Goal: Task Accomplishment & Management: Manage account settings

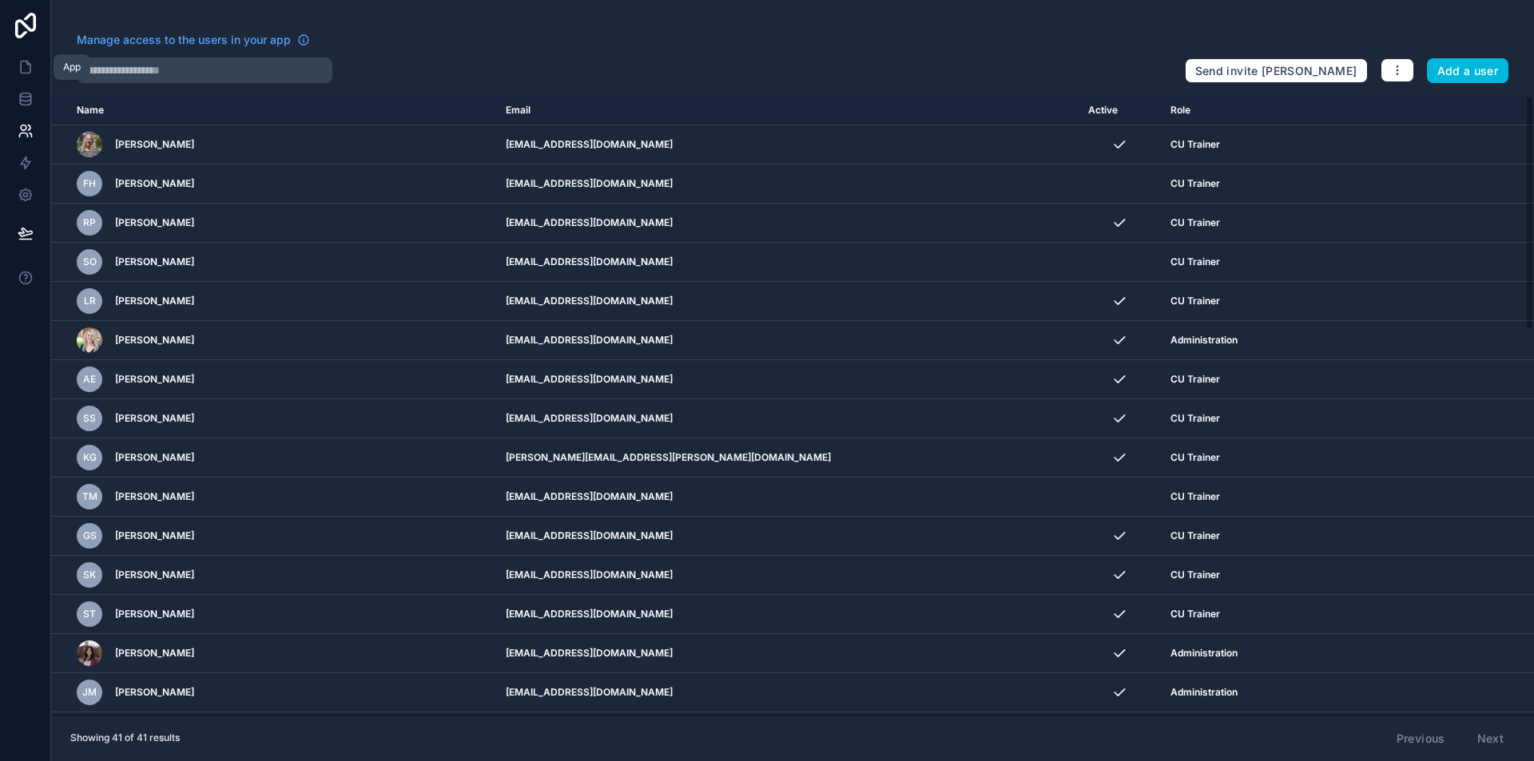
click at [28, 69] on icon at bounding box center [26, 67] width 16 height 16
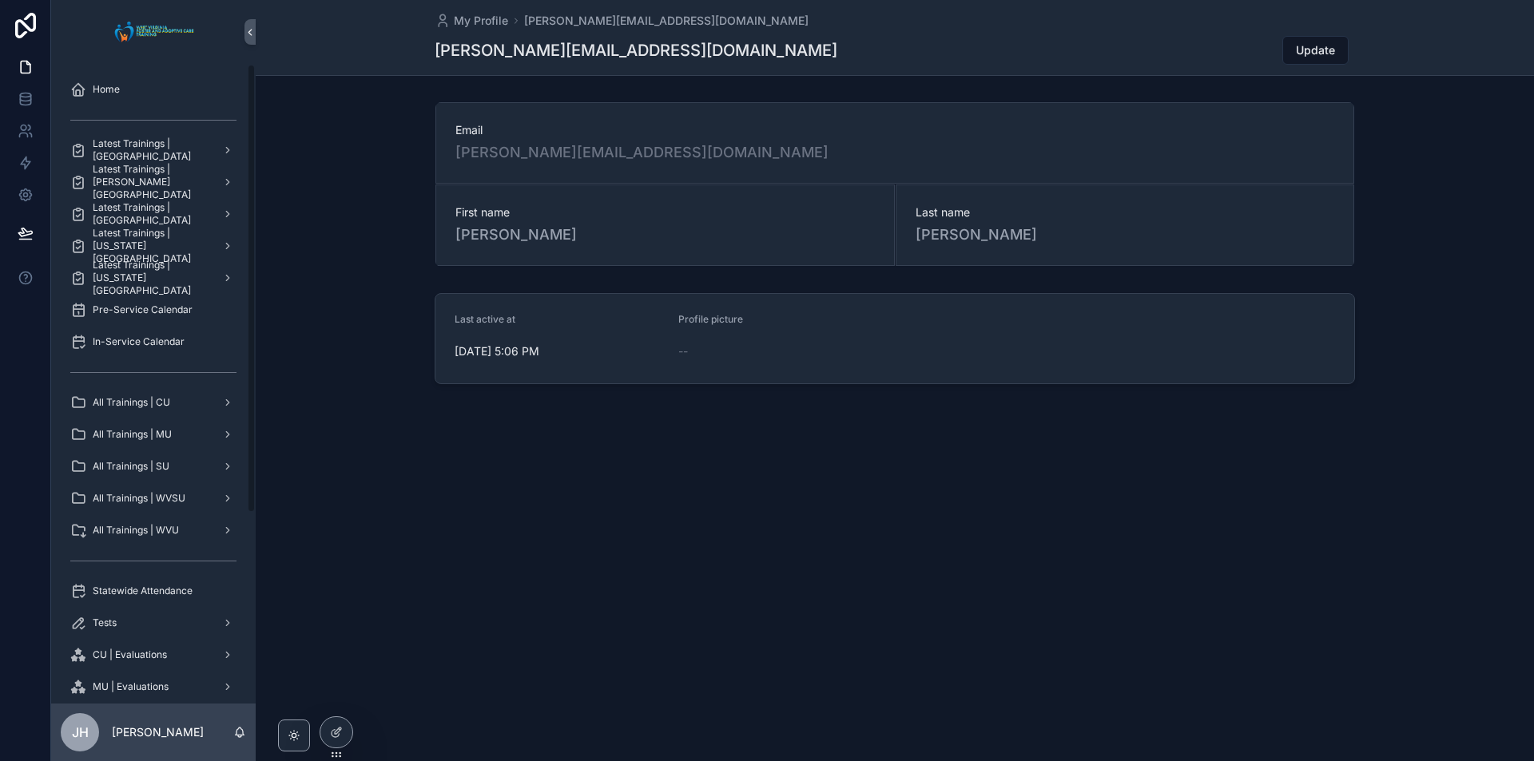
click at [136, 407] on span "All Trainings | CU" at bounding box center [131, 402] width 77 height 13
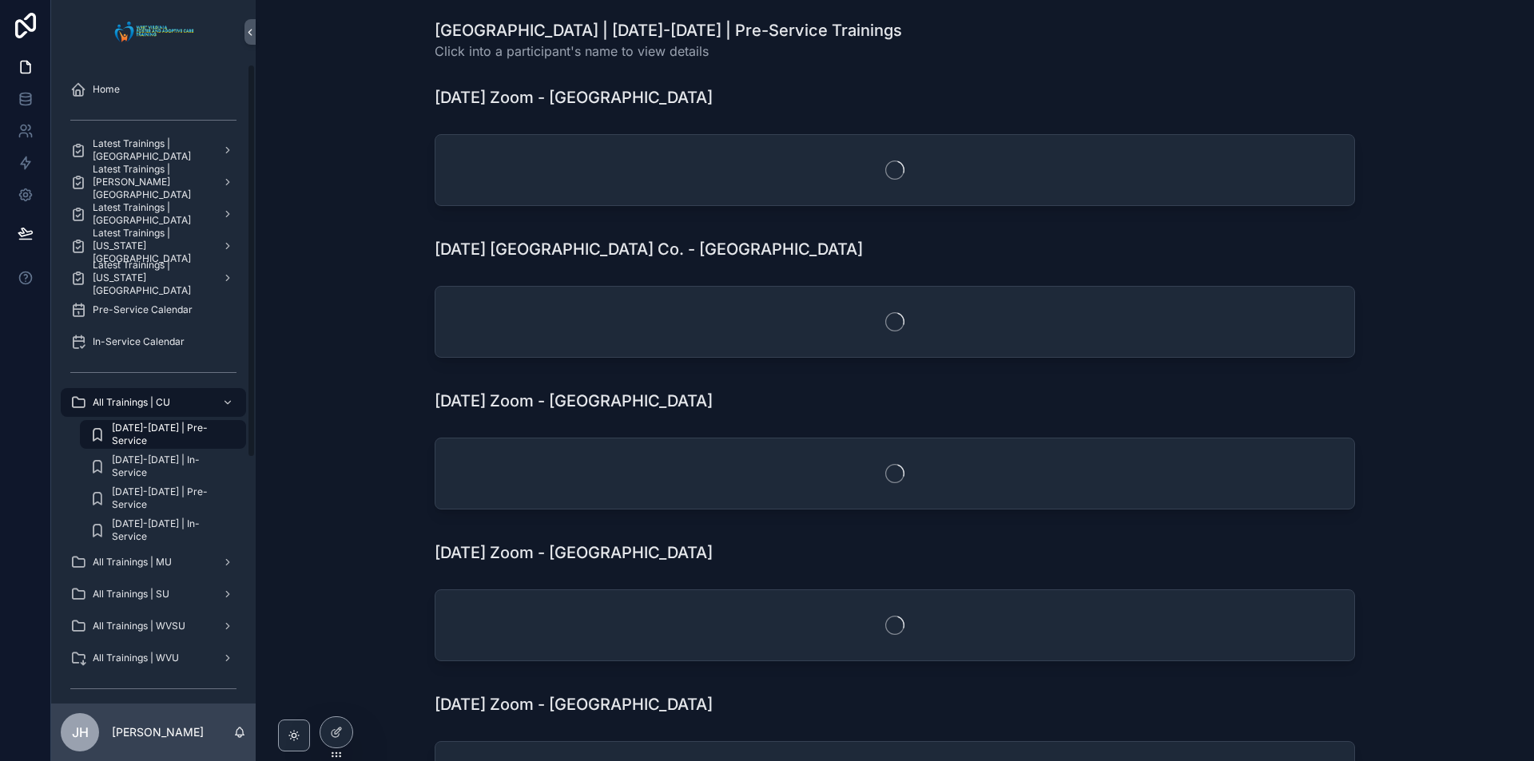
click at [153, 500] on span "2025-2026 | Pre-Service" at bounding box center [171, 499] width 118 height 26
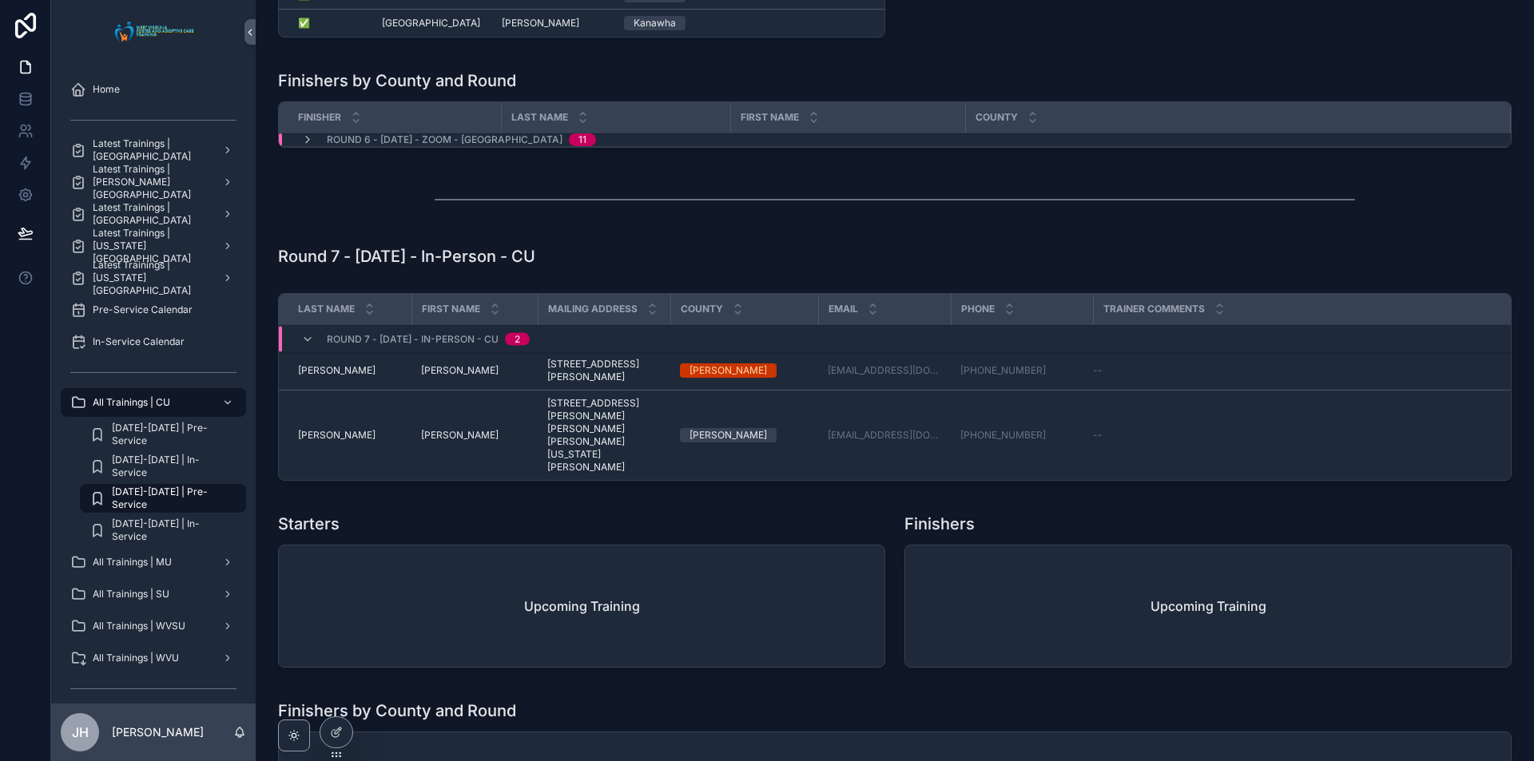
scroll to position [4473, 0]
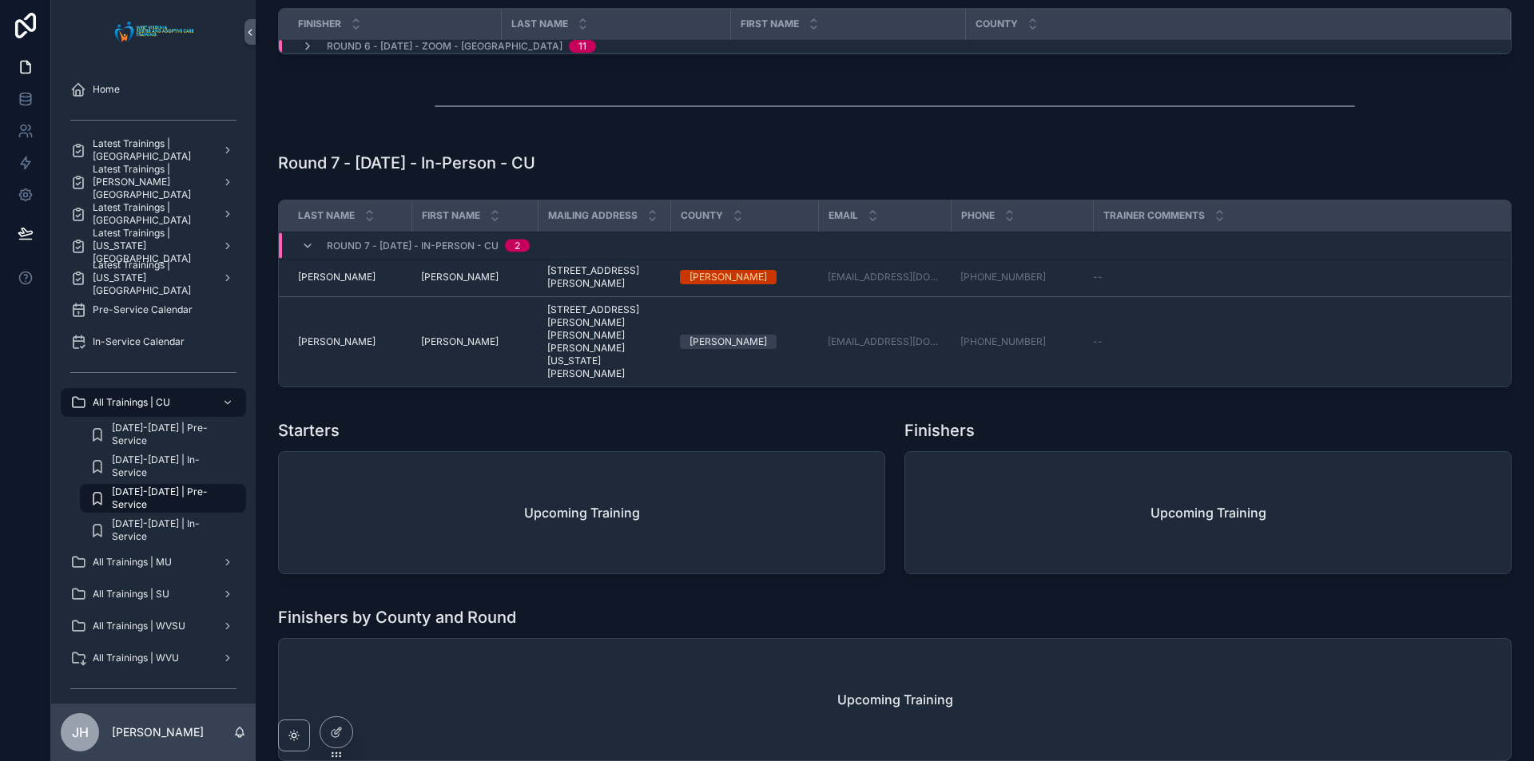
click at [339, 730] on icon at bounding box center [336, 732] width 13 height 13
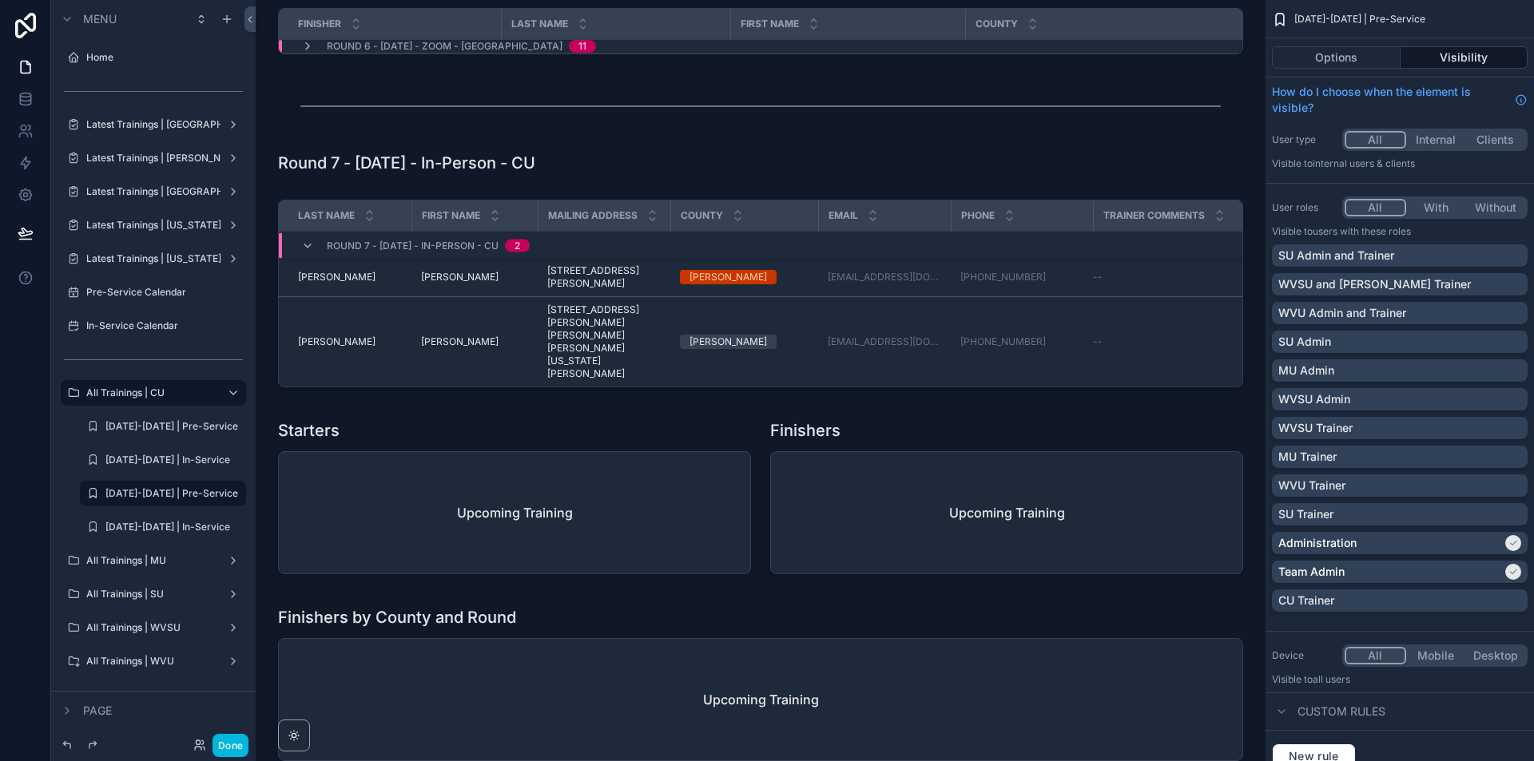
scroll to position [105, 0]
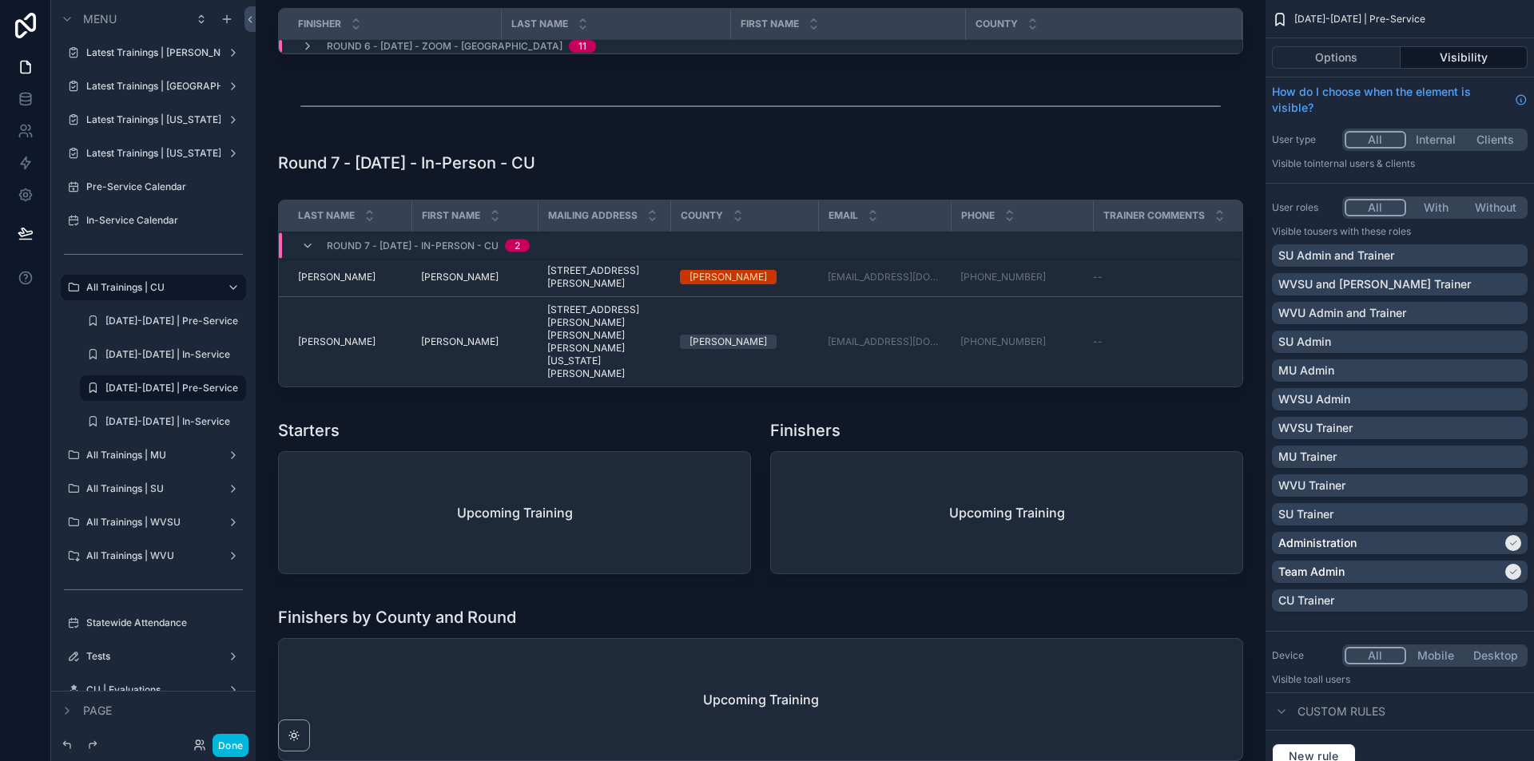
click at [348, 328] on div "scrollable content" at bounding box center [760, 296] width 984 height 207
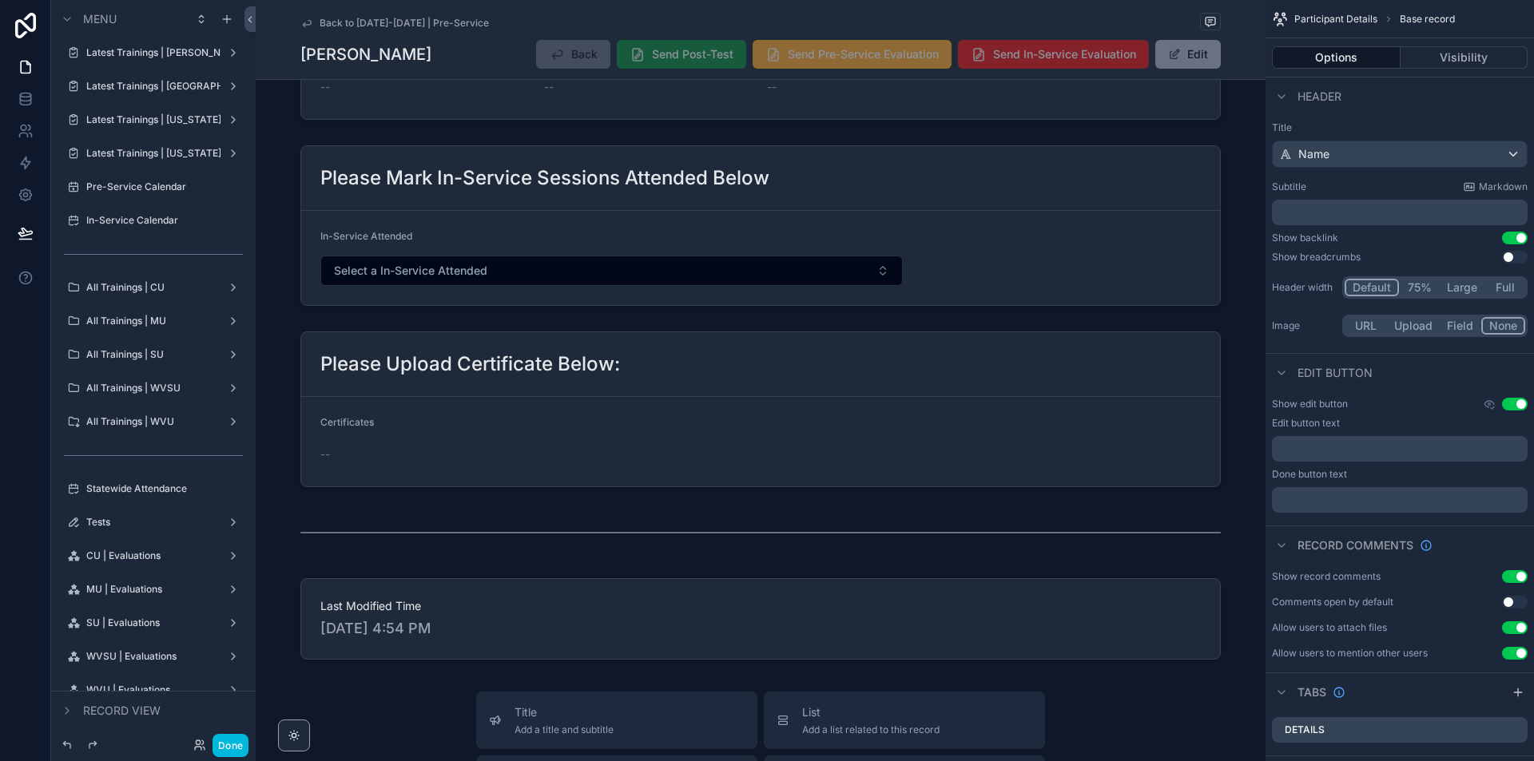
scroll to position [544, 0]
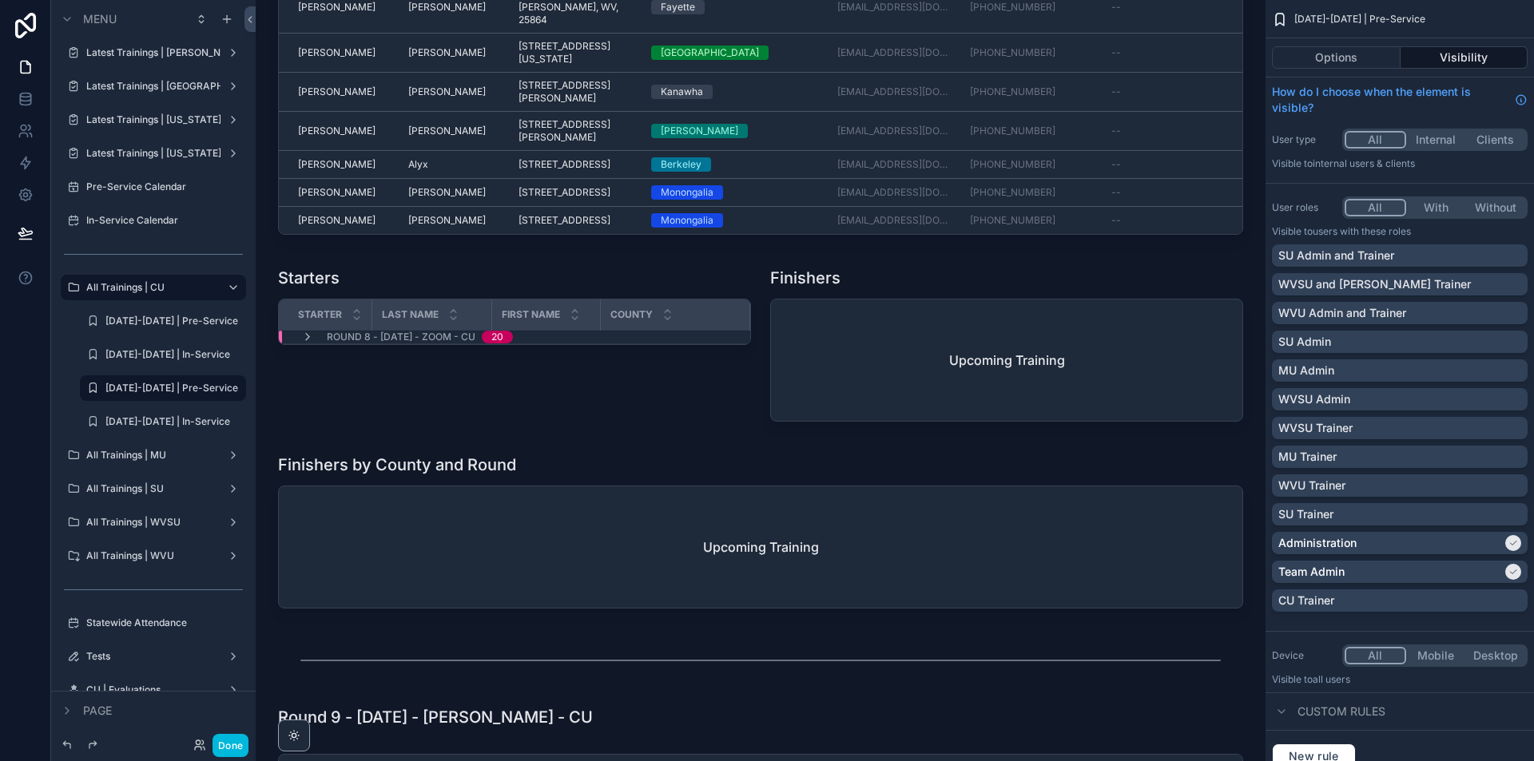
scroll to position [5736, 0]
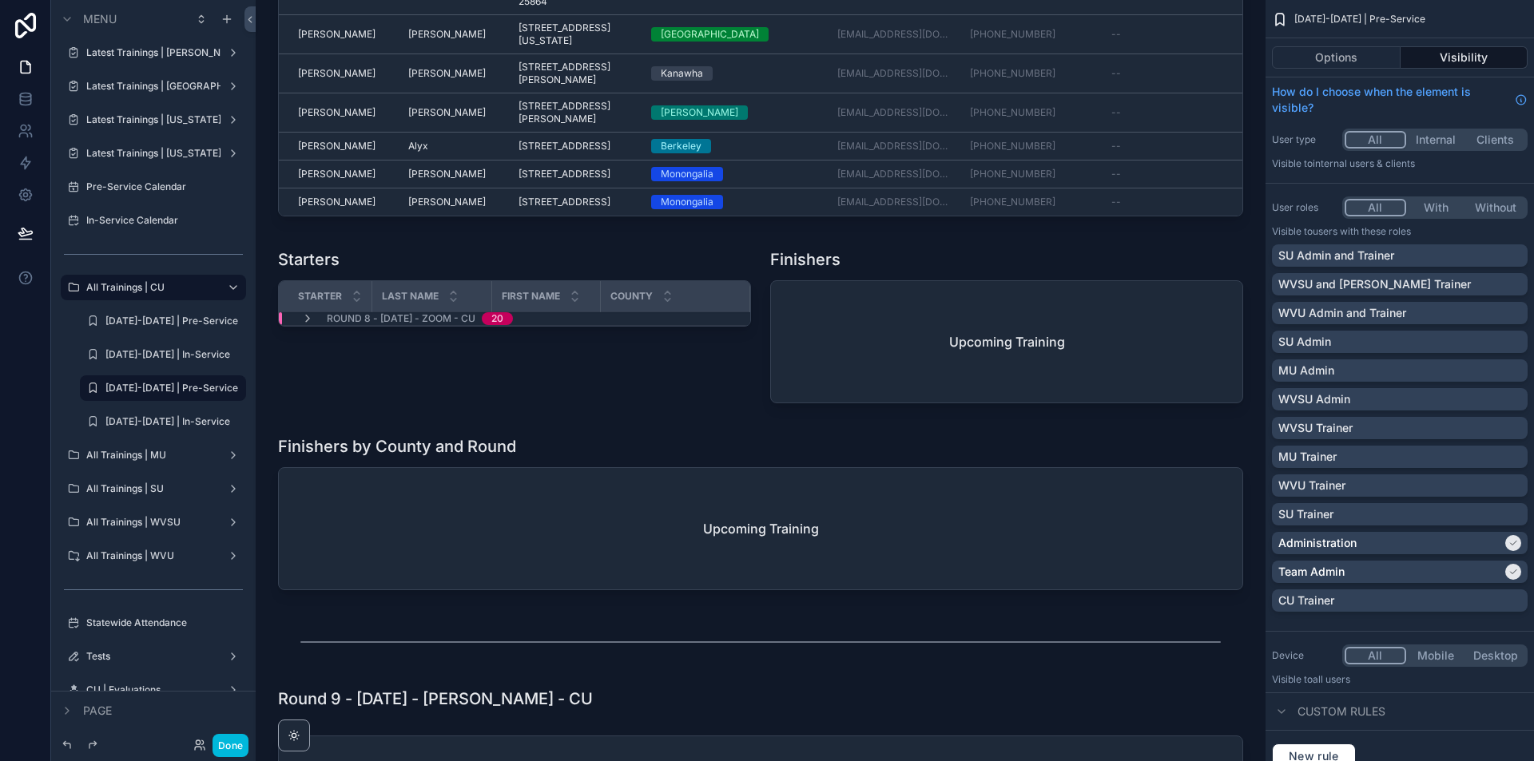
click at [304, 325] on icon "scrollable content" at bounding box center [307, 318] width 13 height 13
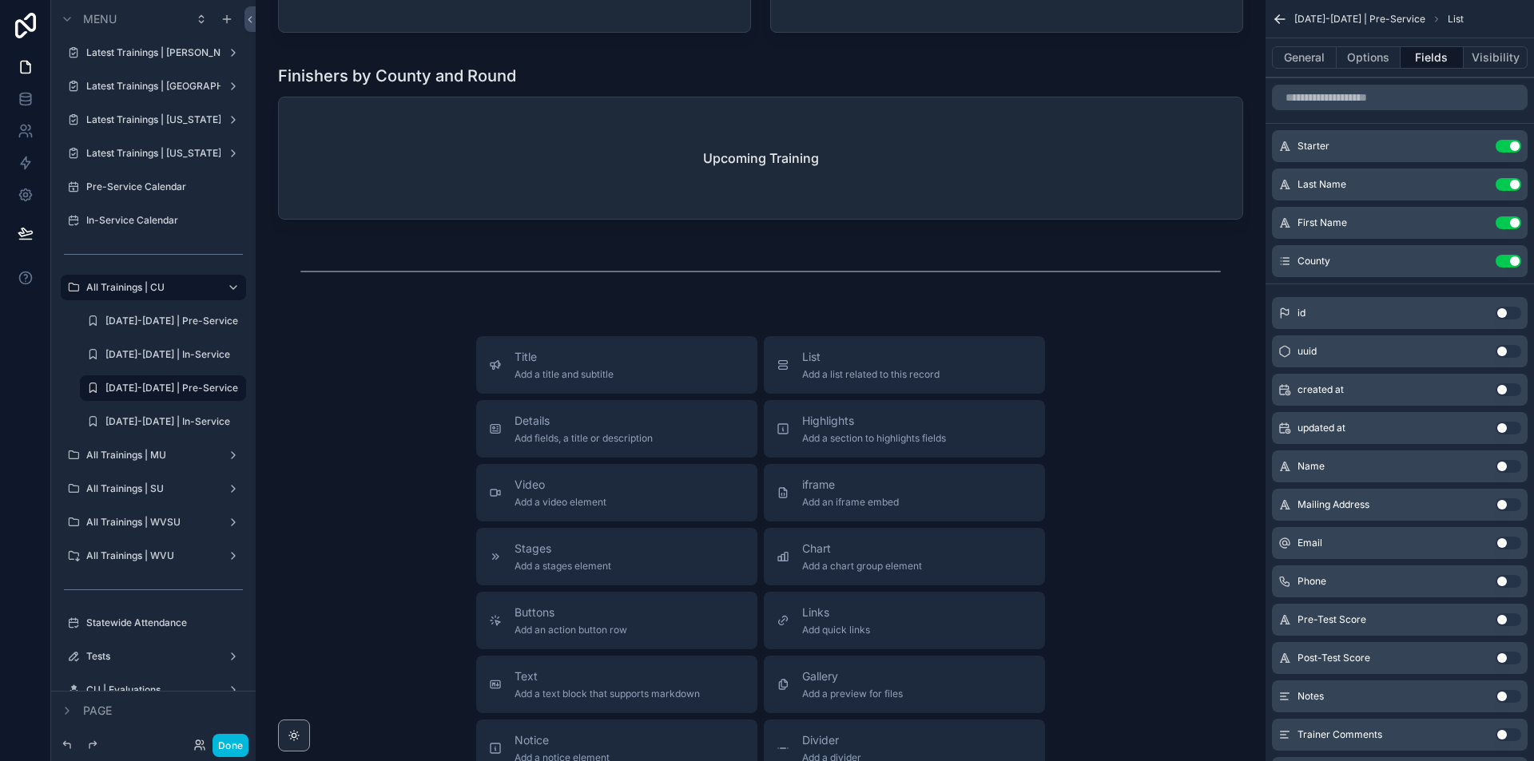
scroll to position [9570, 0]
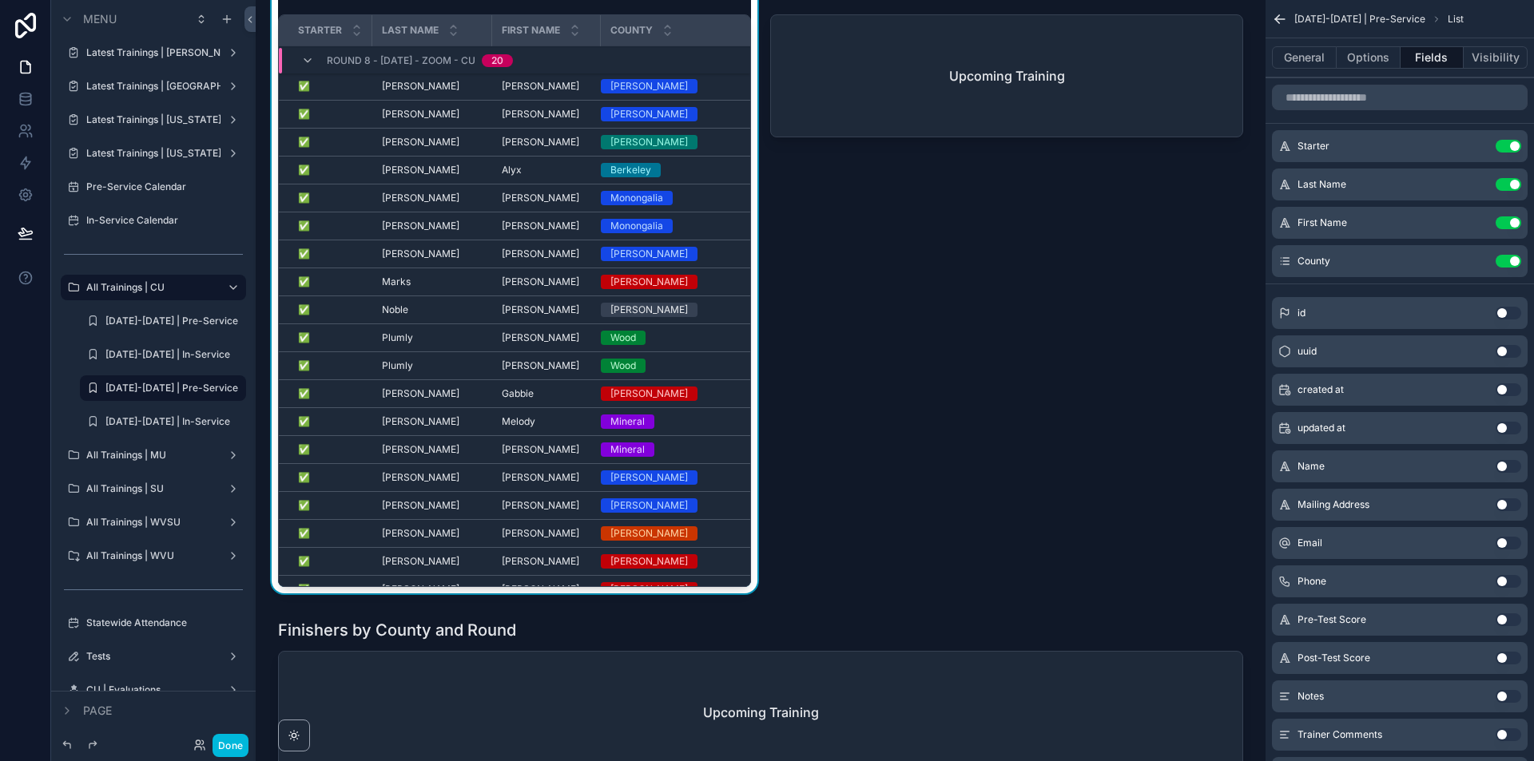
drag, startPoint x: 1246, startPoint y: 500, endPoint x: 1241, endPoint y: 324, distance: 175.8
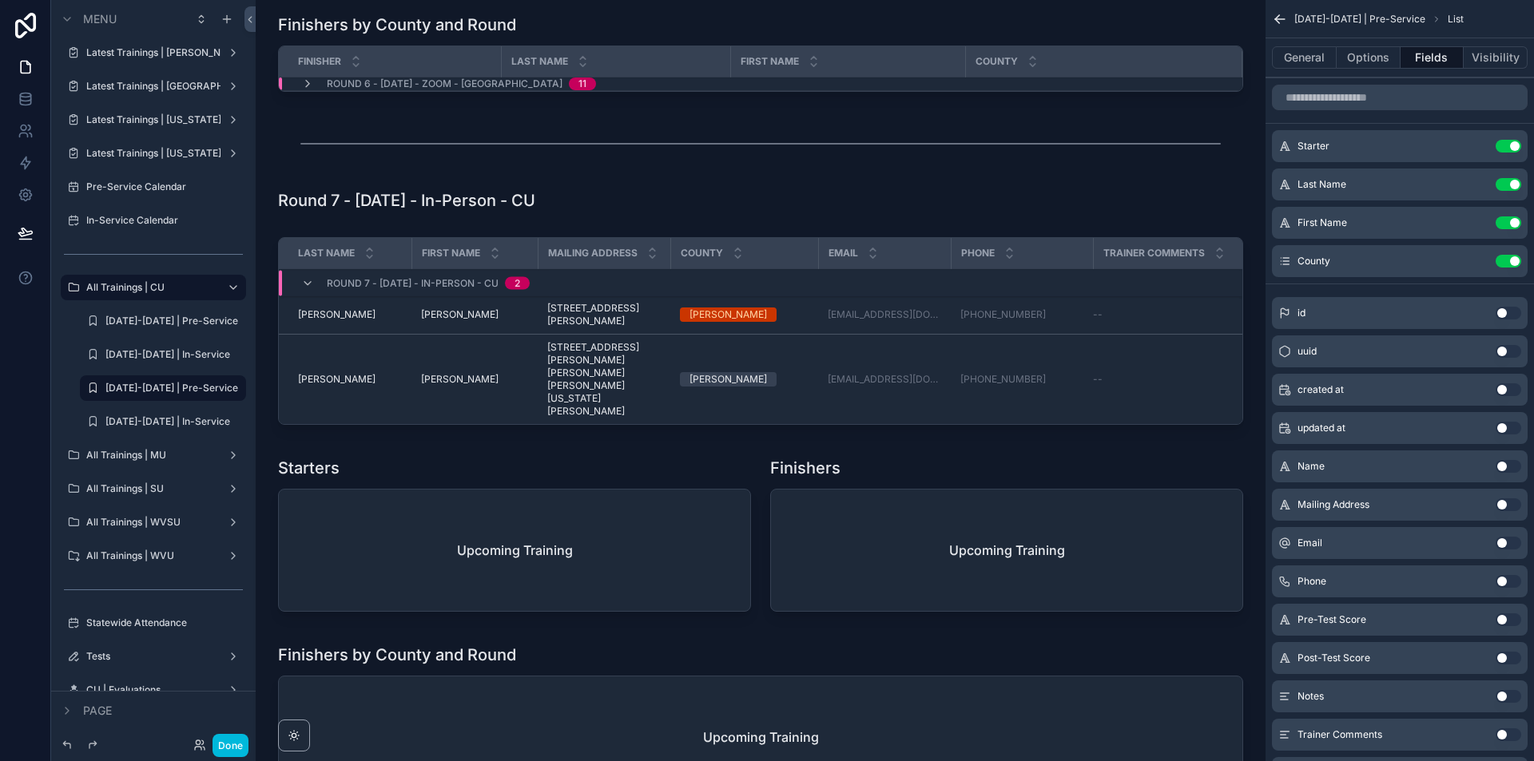
scroll to position [4589, 0]
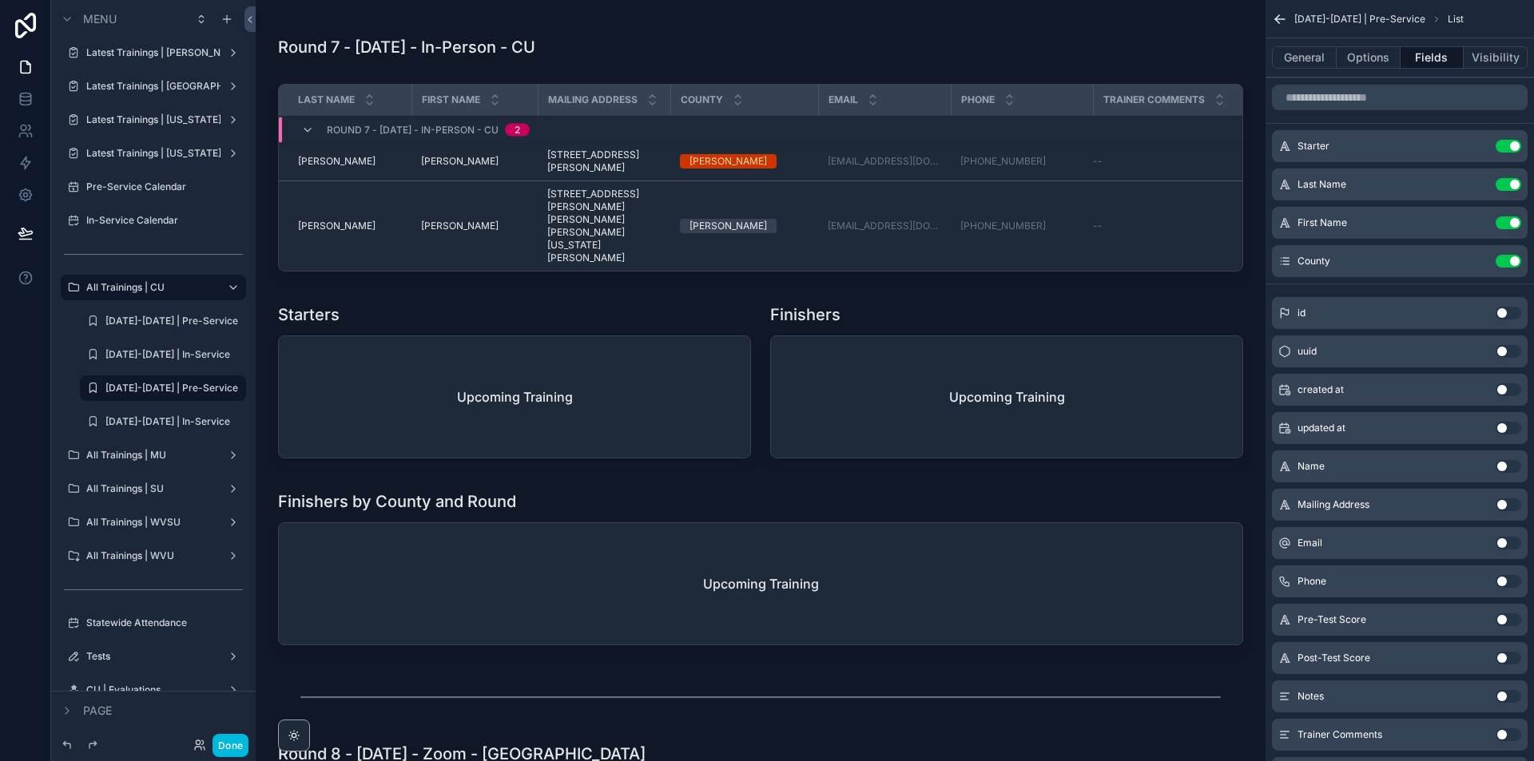
click at [345, 270] on div "scrollable content" at bounding box center [760, 180] width 984 height 207
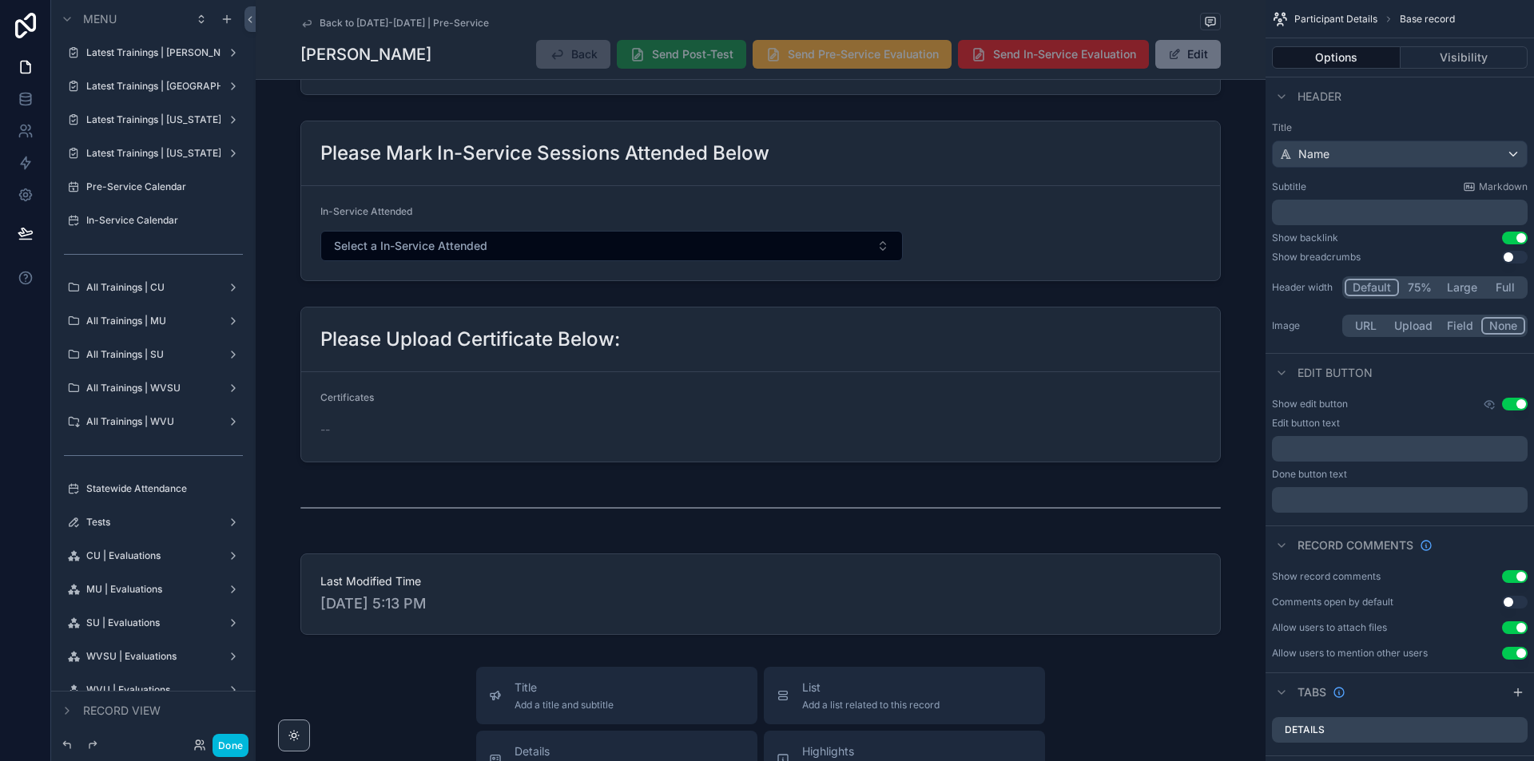
scroll to position [496, 0]
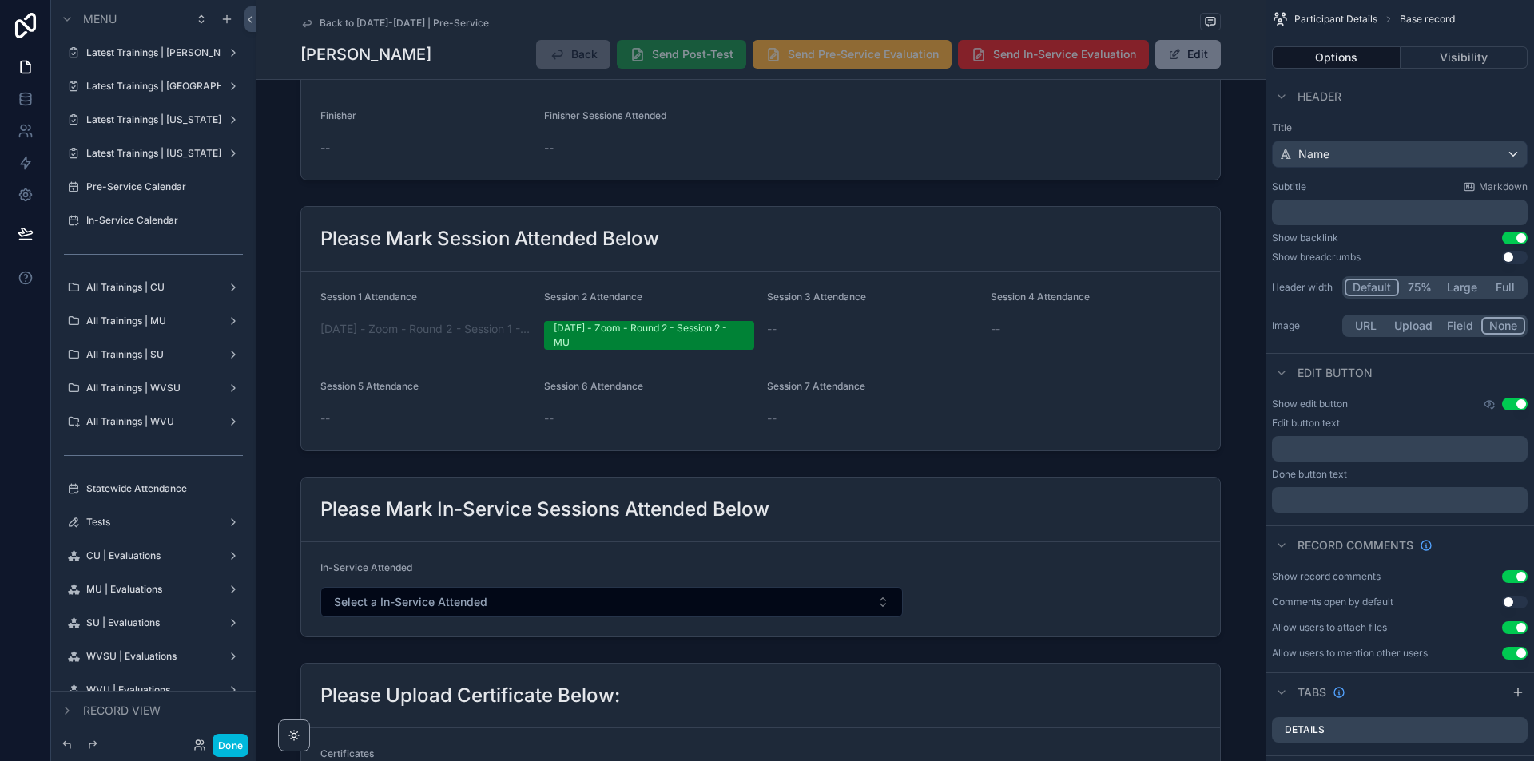
click at [336, 23] on span "Back to 2025-2026 | Pre-Service" at bounding box center [404, 23] width 169 height 13
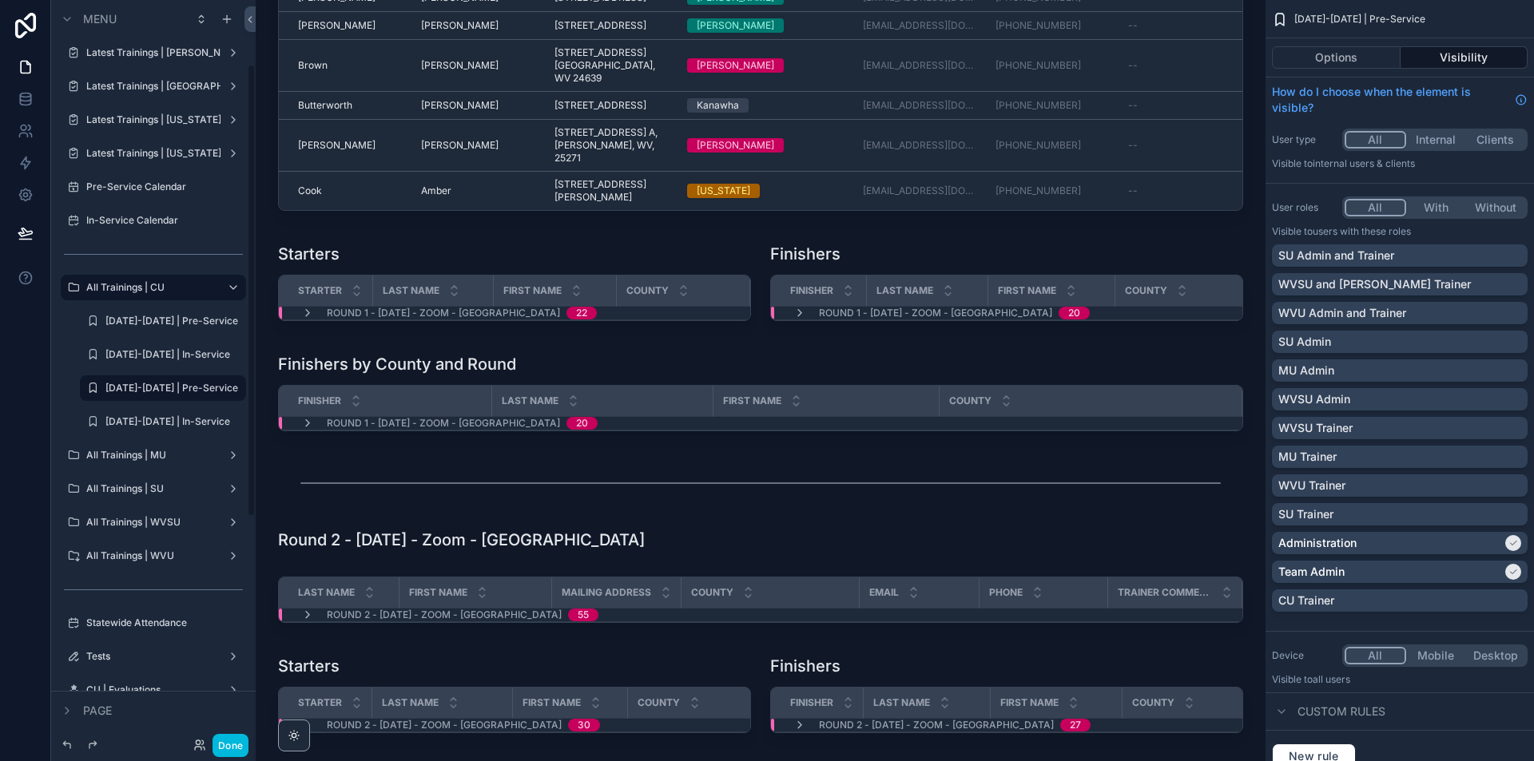
click at [128, 450] on label "All Trainings | MU" at bounding box center [150, 455] width 128 height 13
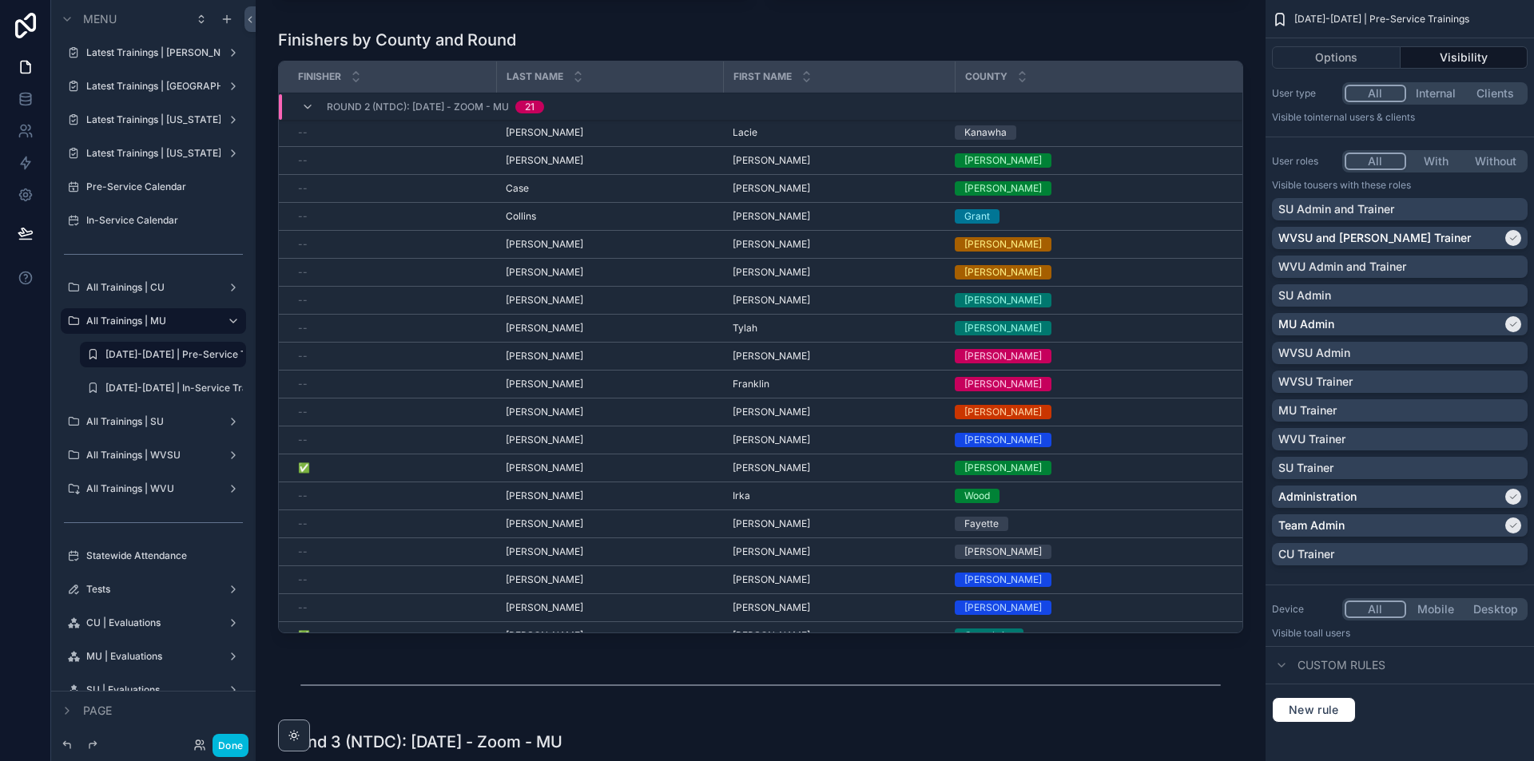
scroll to position [2716, 0]
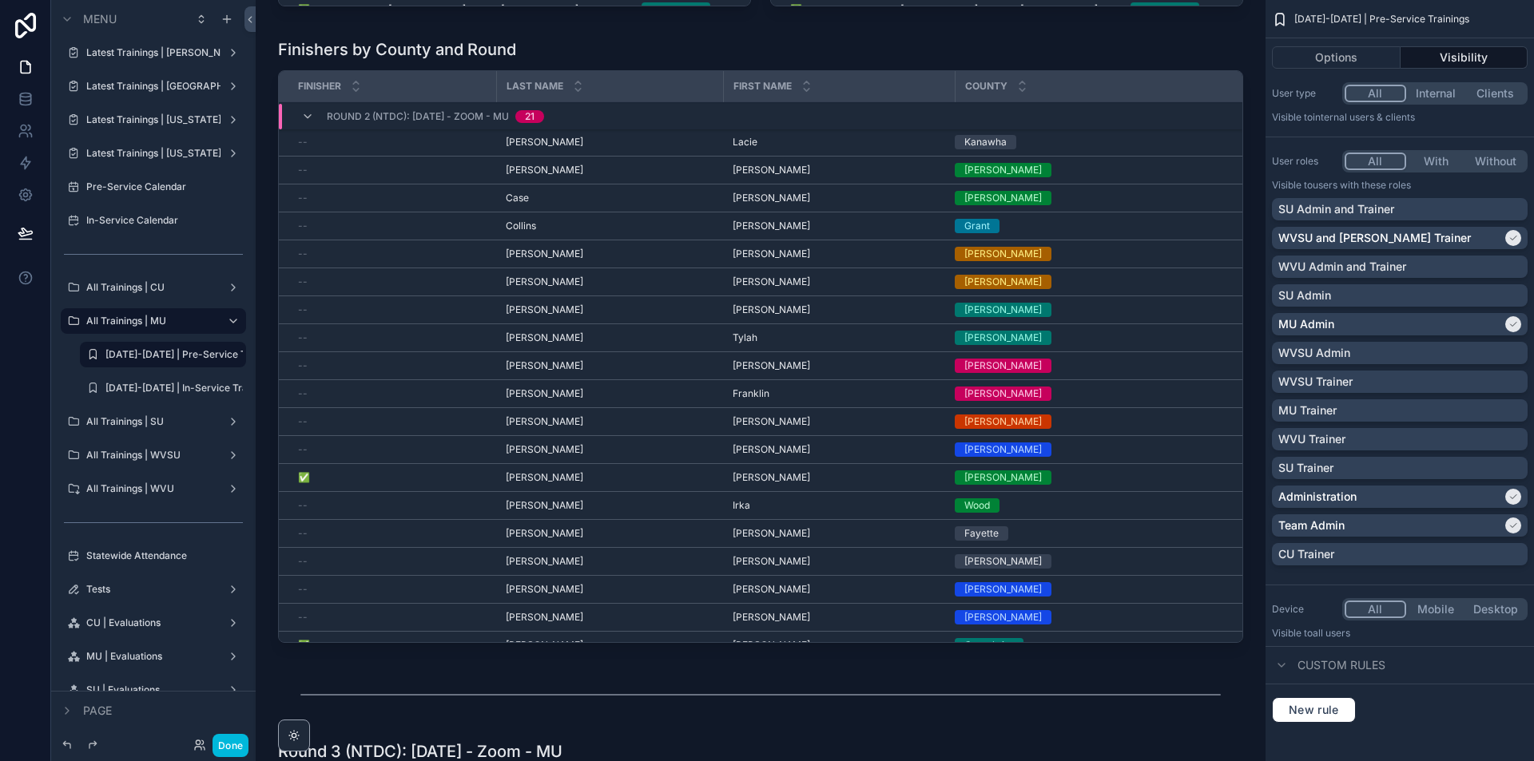
click at [306, 123] on icon "scrollable content" at bounding box center [307, 116] width 13 height 13
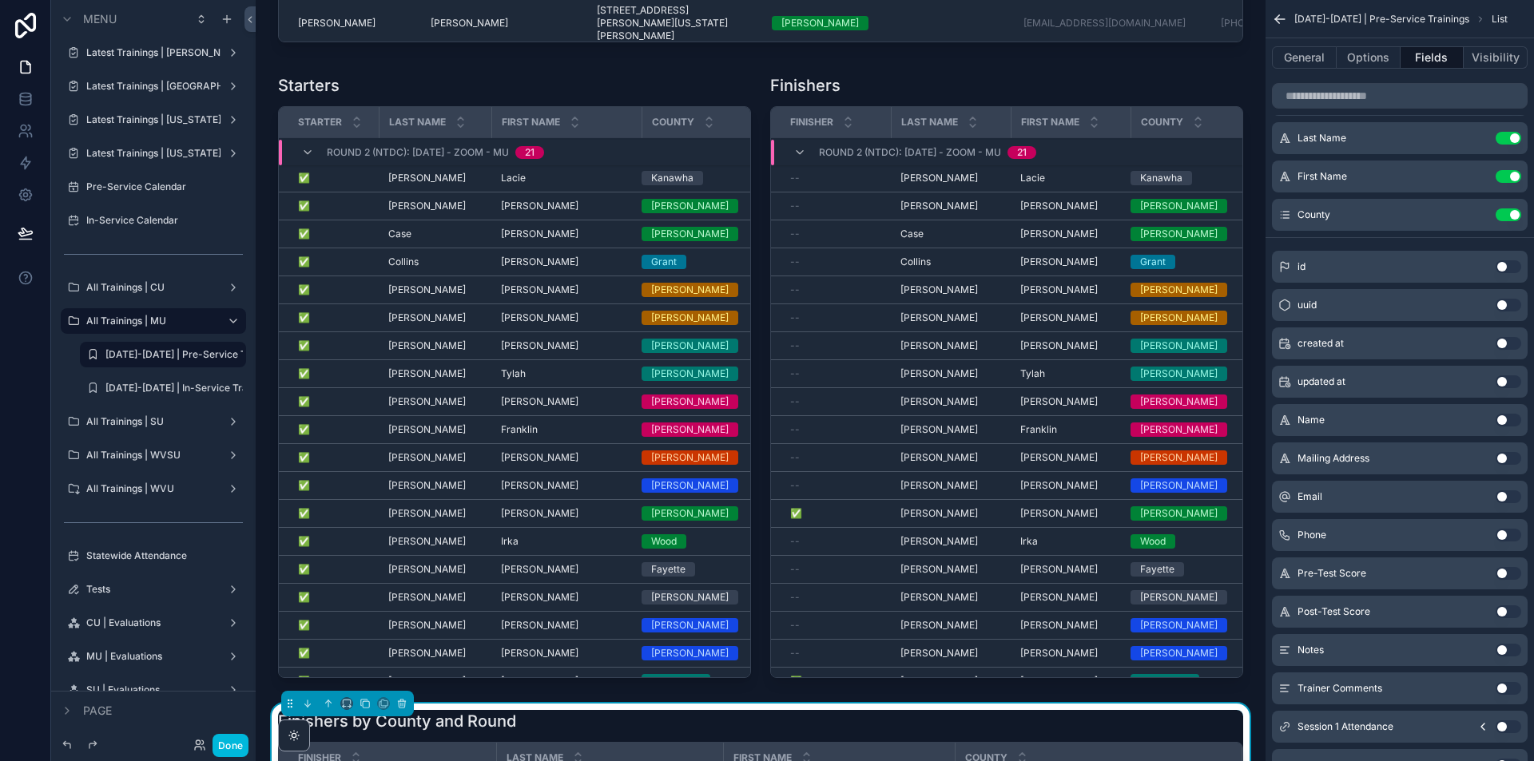
scroll to position [1997, 0]
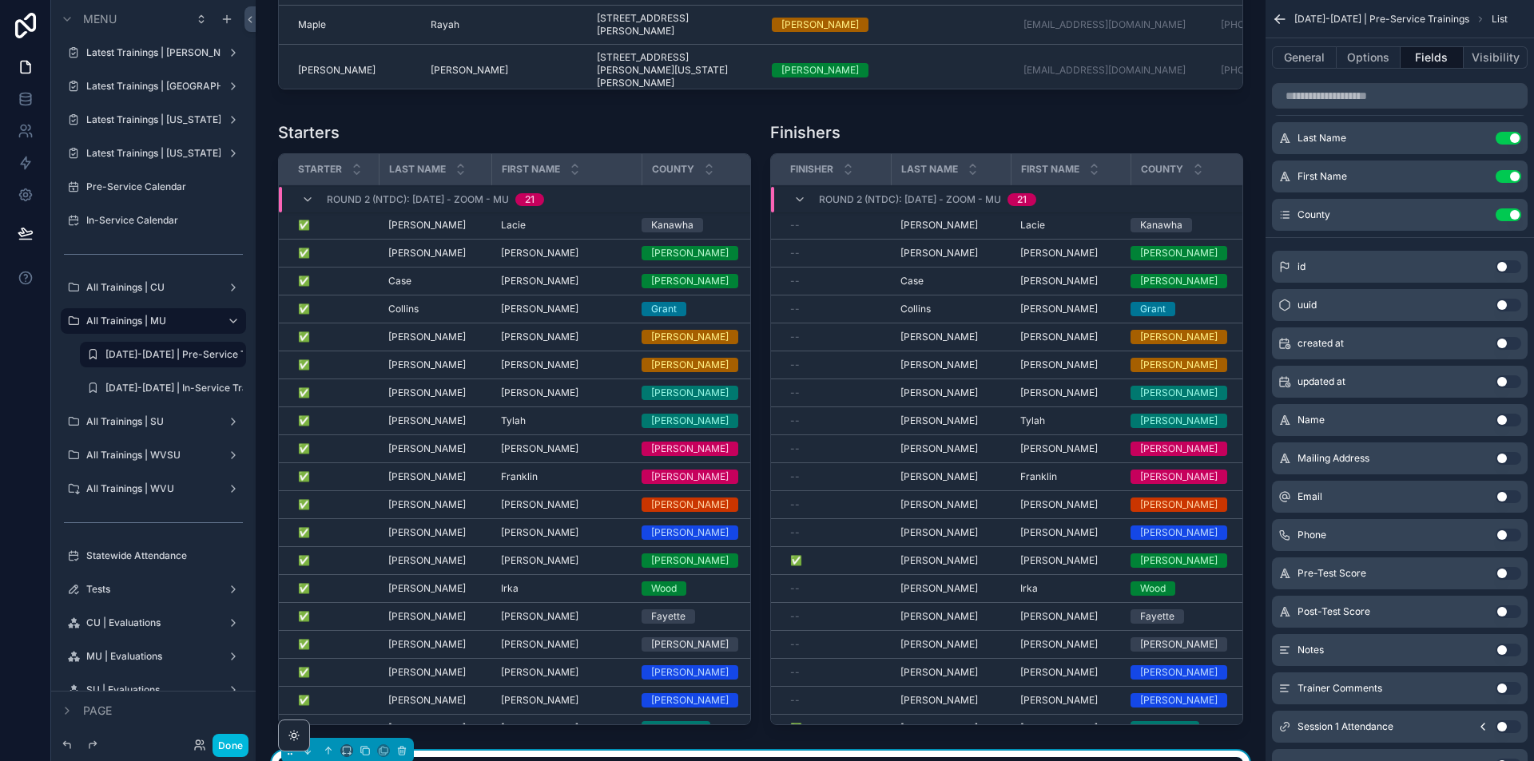
click at [1083, 133] on div "scrollable content" at bounding box center [1006, 427] width 492 height 624
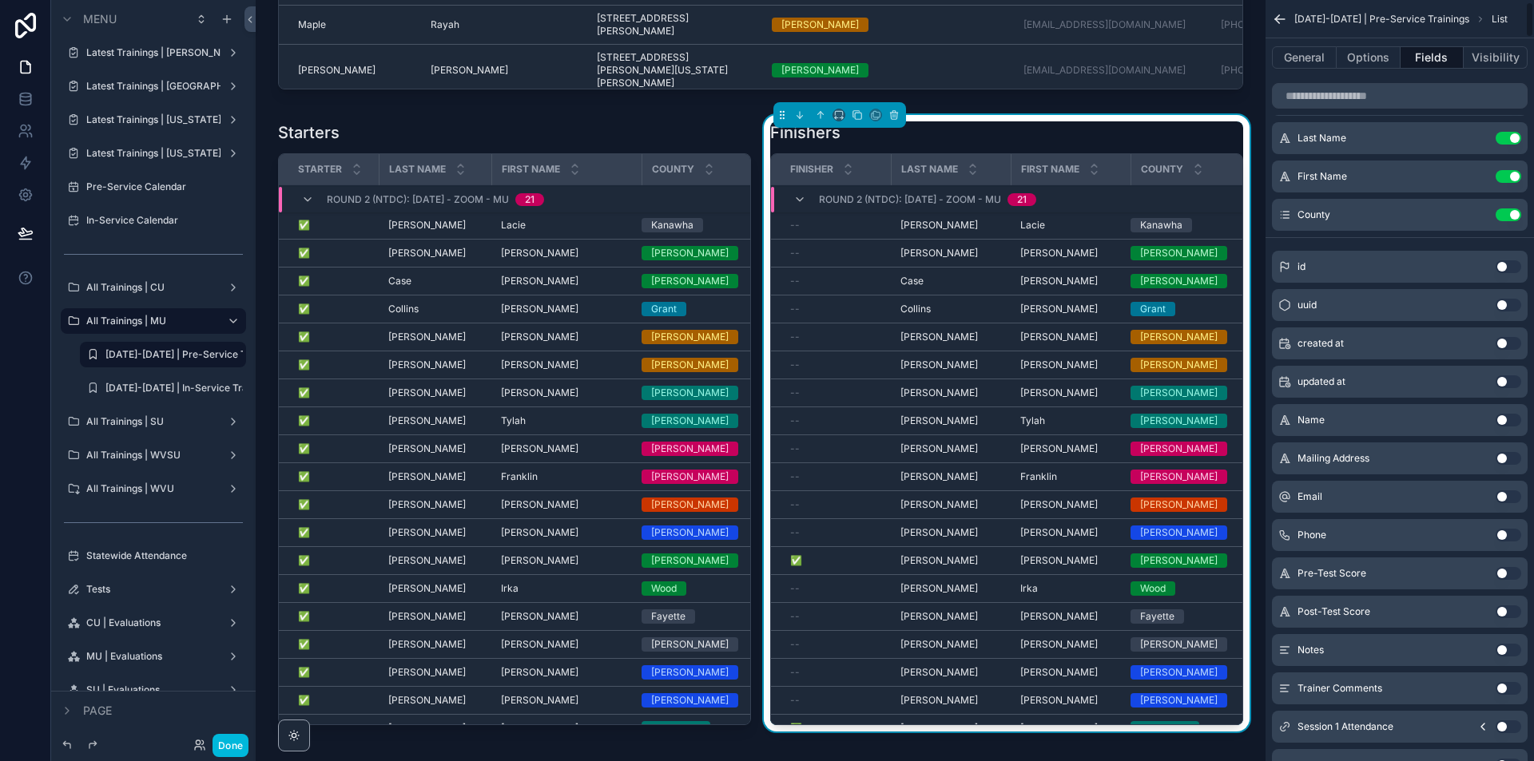
click at [1376, 58] on button "Options" at bounding box center [1368, 57] width 64 height 22
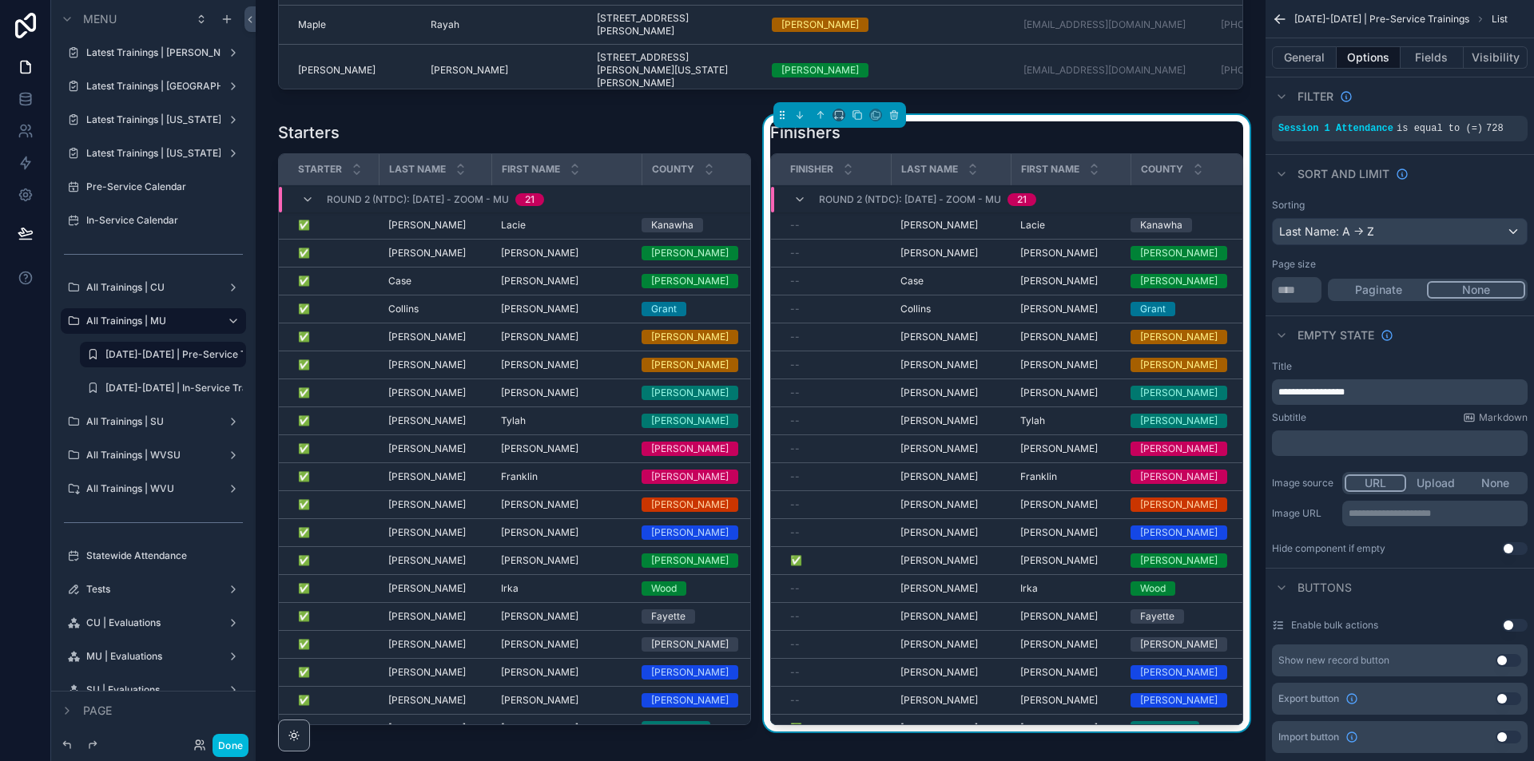
scroll to position [0, 0]
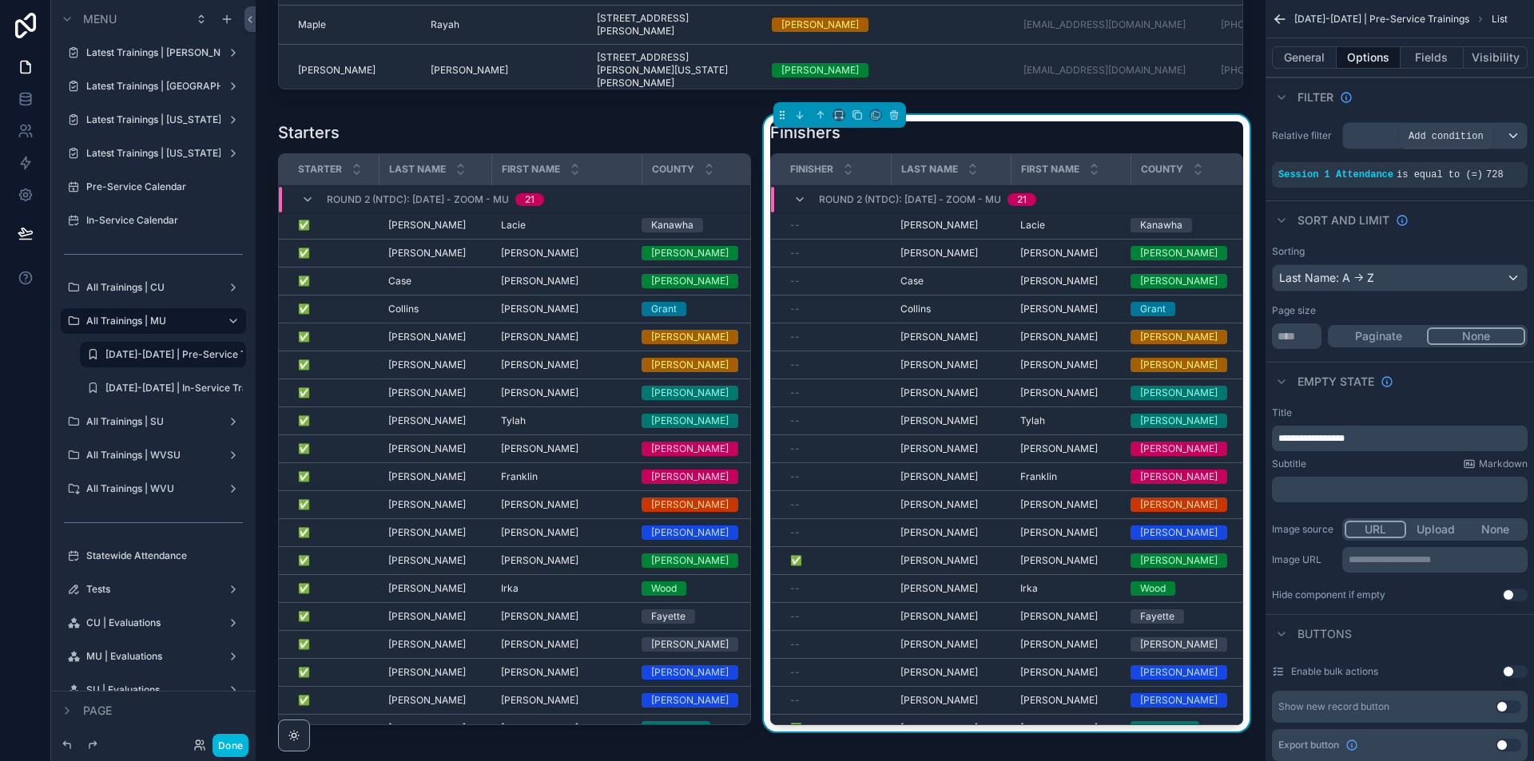
click at [0, 0] on icon "scrollable content" at bounding box center [0, 0] width 0 height 0
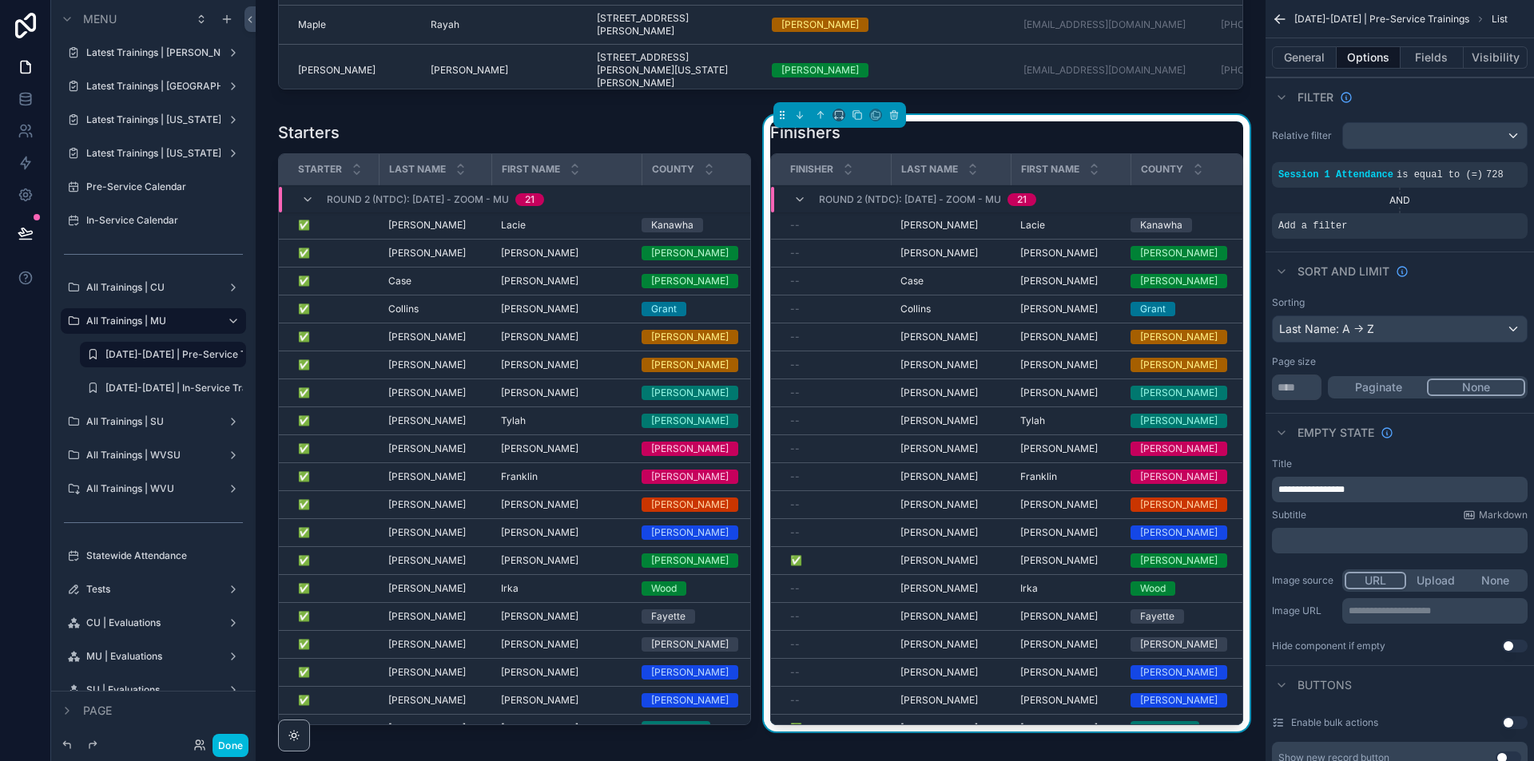
click at [0, 0] on icon "scrollable content" at bounding box center [0, 0] width 0 height 0
click at [1133, 200] on span "Select a field" at bounding box center [1110, 202] width 68 height 14
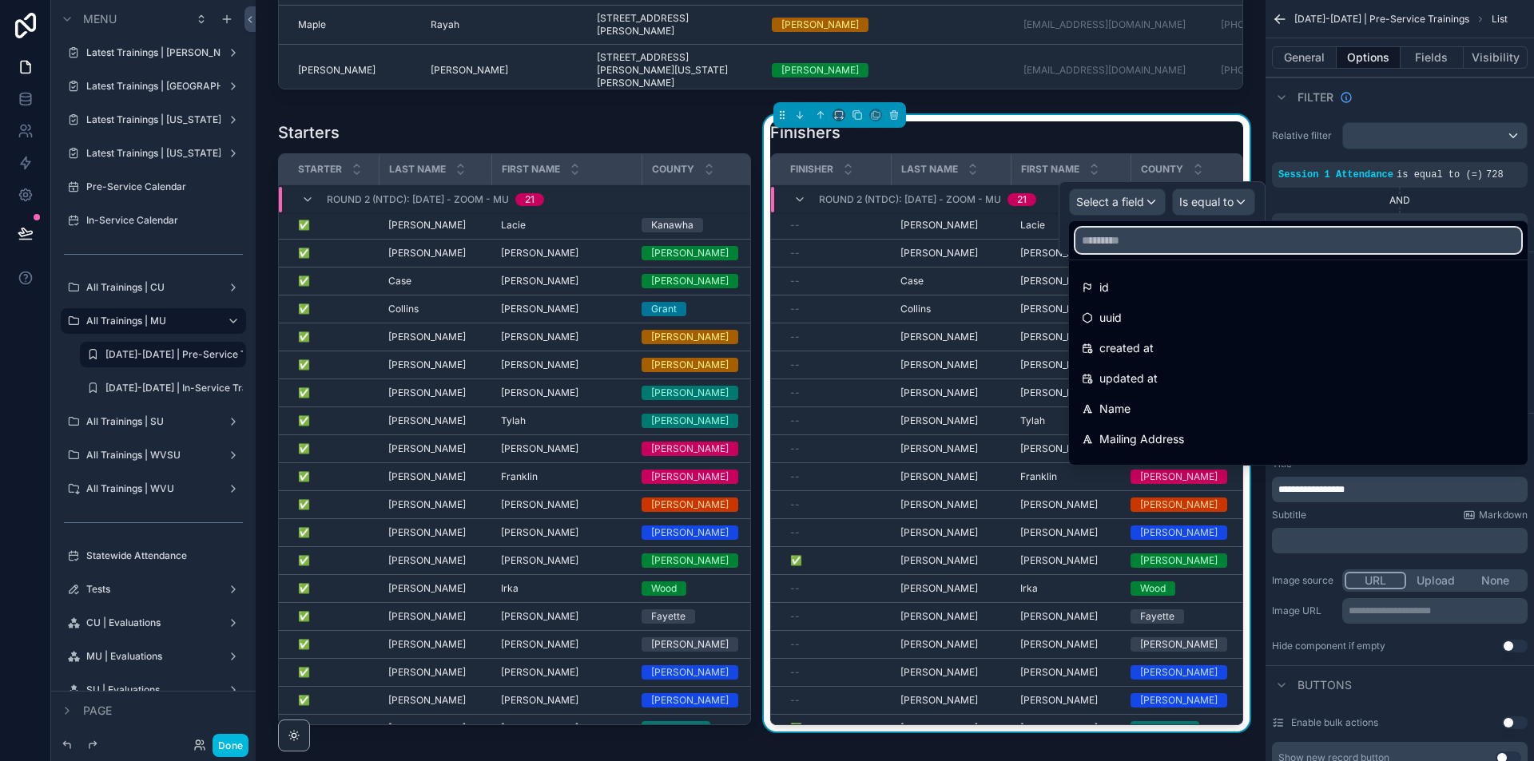
click at [1140, 242] on input "text" at bounding box center [1298, 241] width 446 height 26
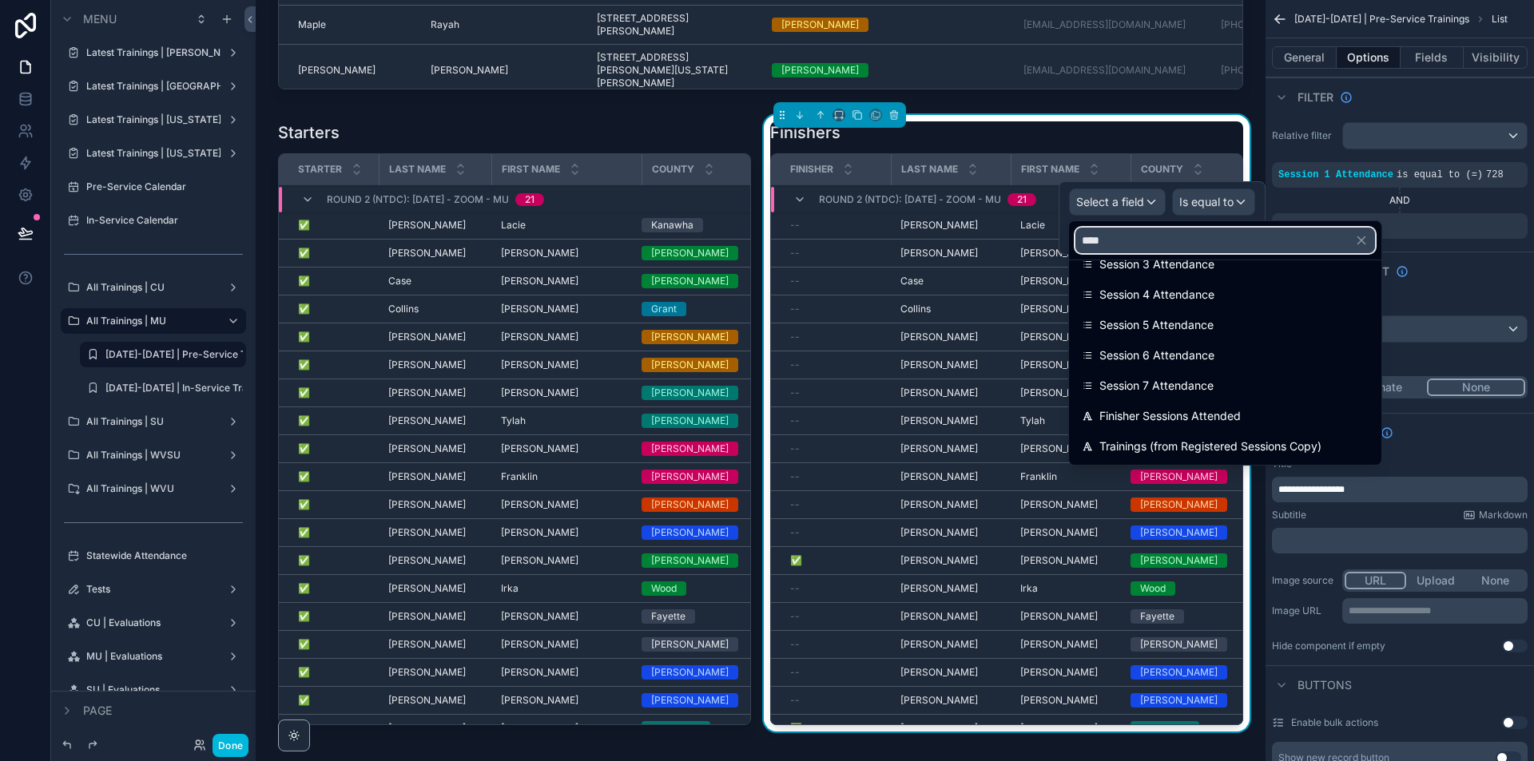
scroll to position [160, 0]
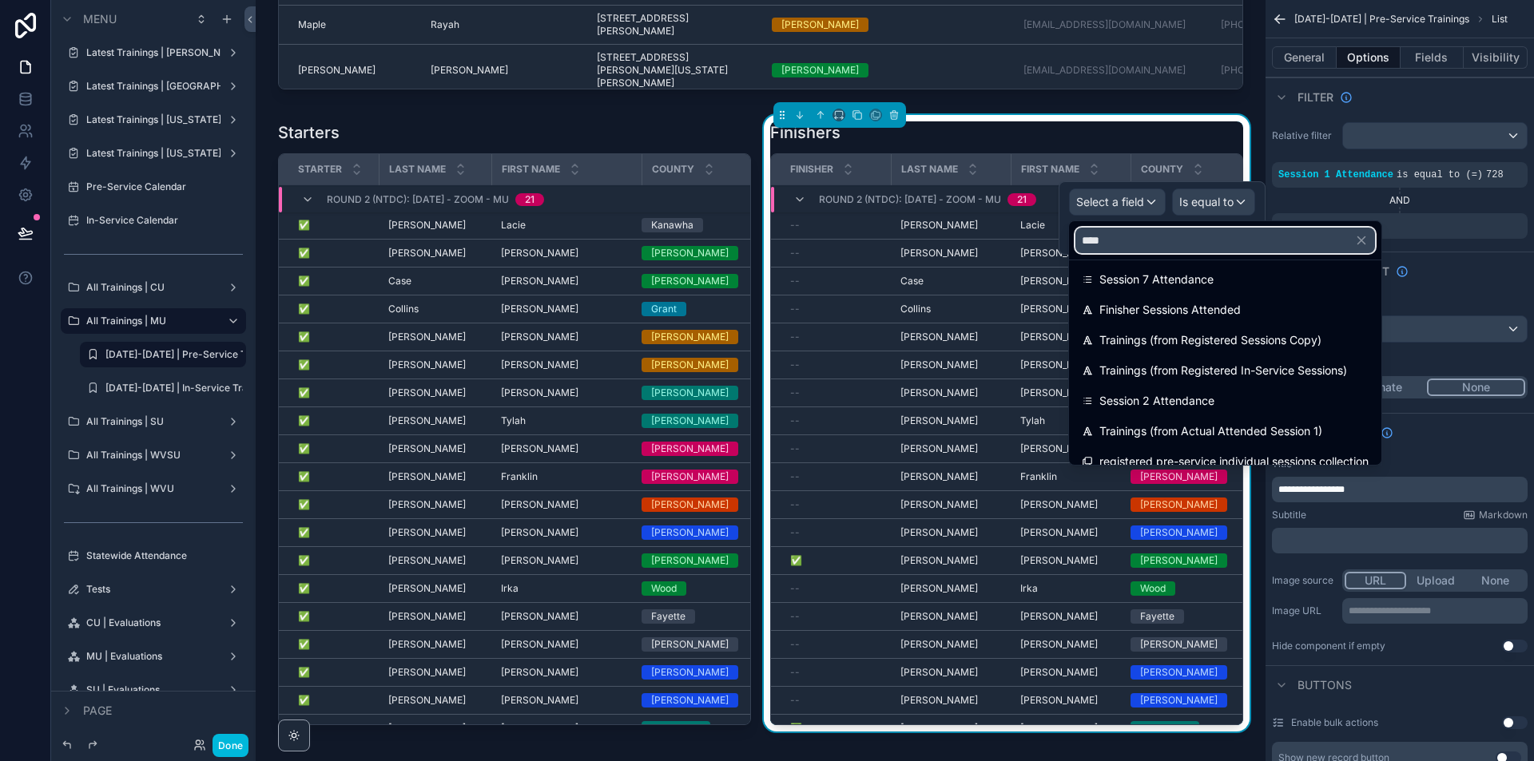
type input "****"
click at [1199, 392] on span "Session 2 Attendance" at bounding box center [1156, 400] width 115 height 19
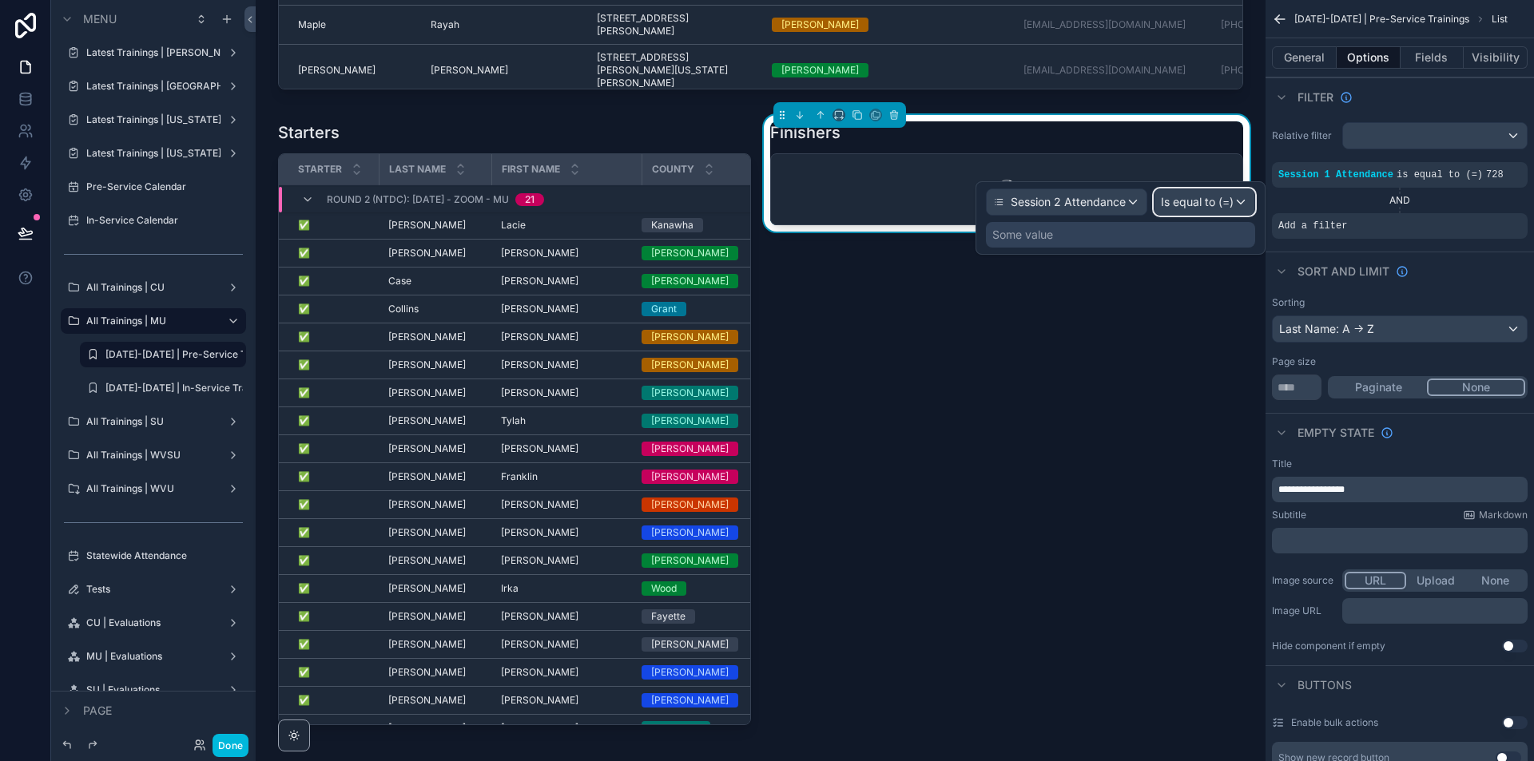
click at [1241, 204] on div "Is equal to (=)" at bounding box center [1204, 202] width 100 height 26
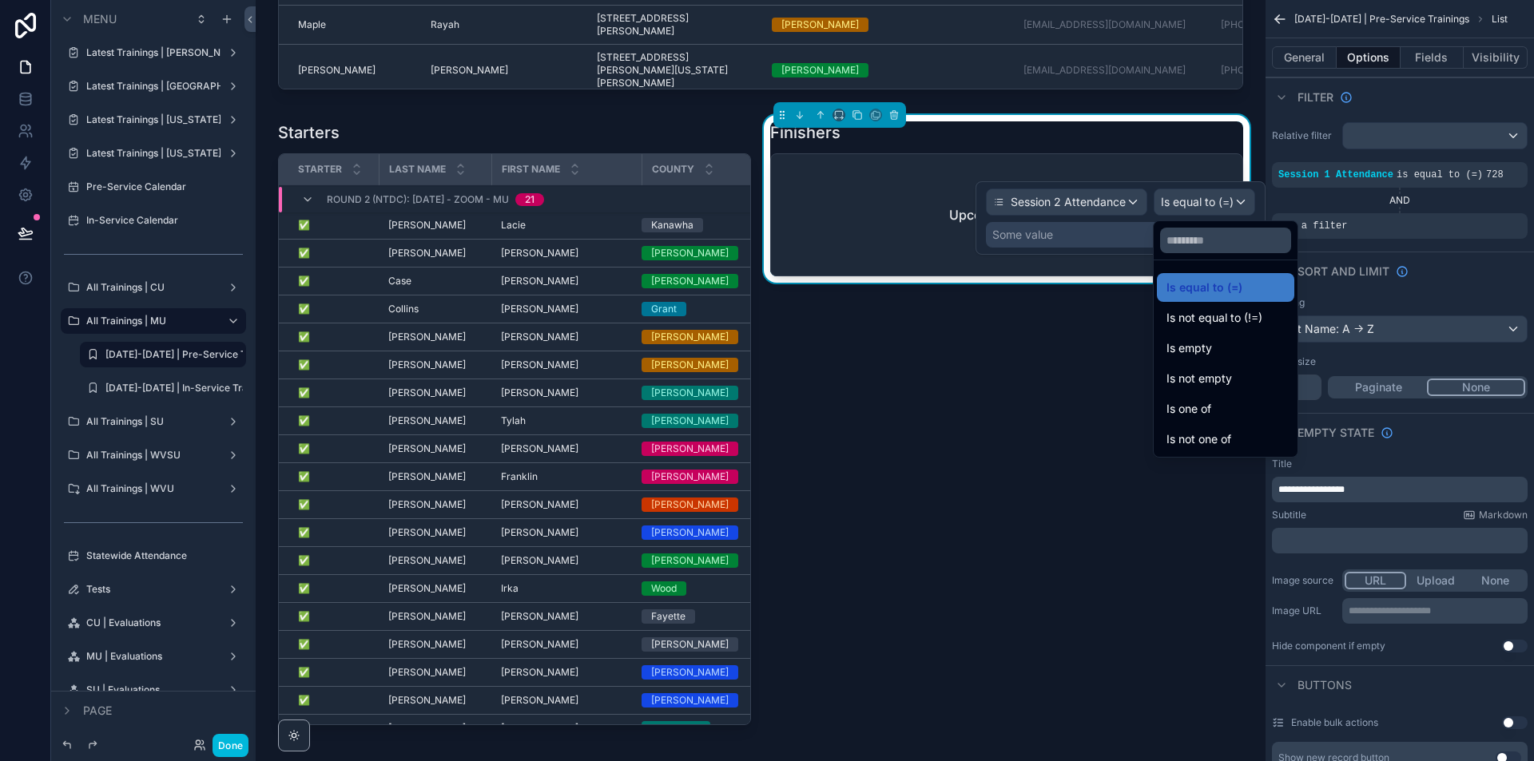
click at [1238, 341] on div "Is empty" at bounding box center [1225, 348] width 118 height 19
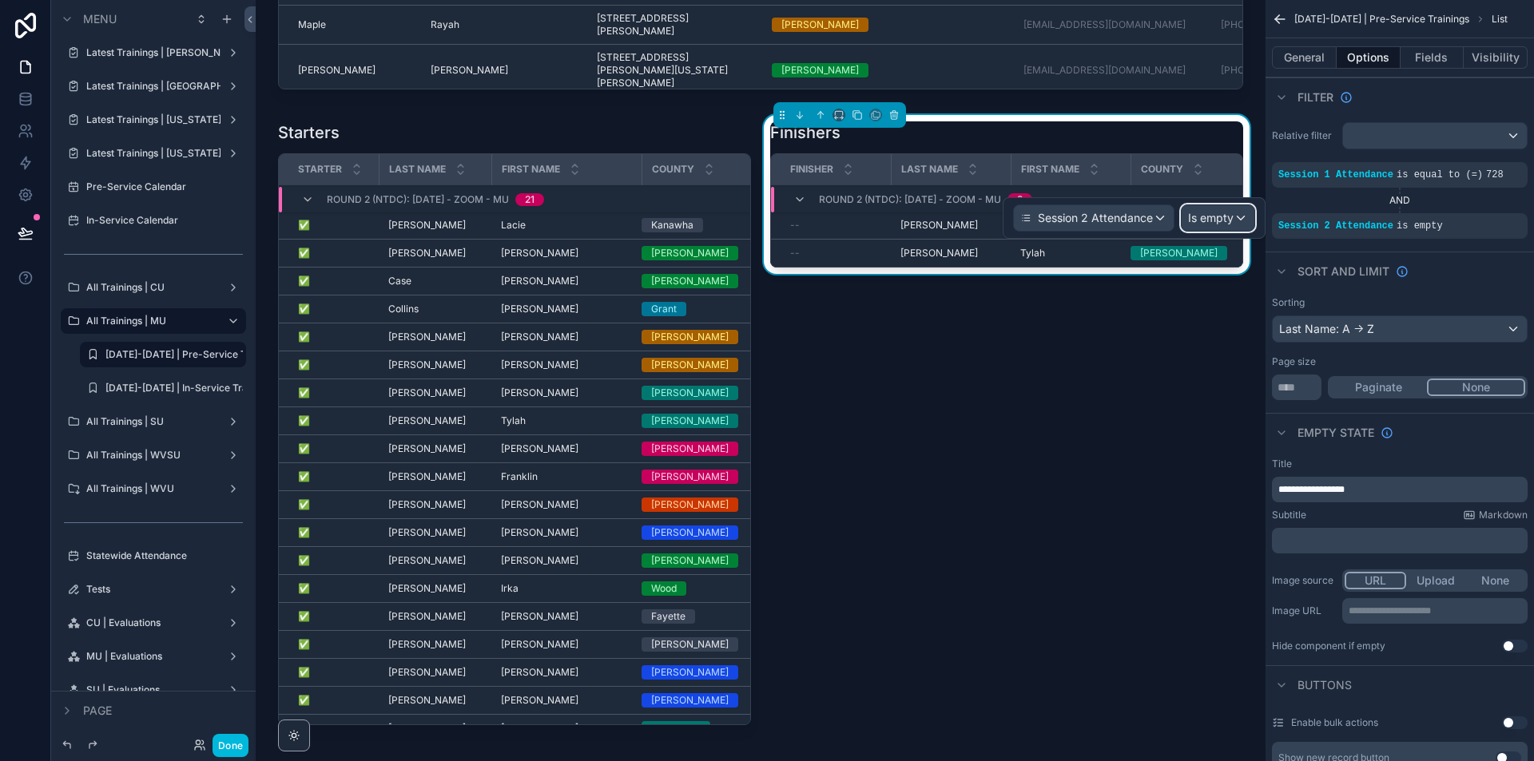
click at [1200, 212] on span "Is empty" at bounding box center [1211, 218] width 46 height 16
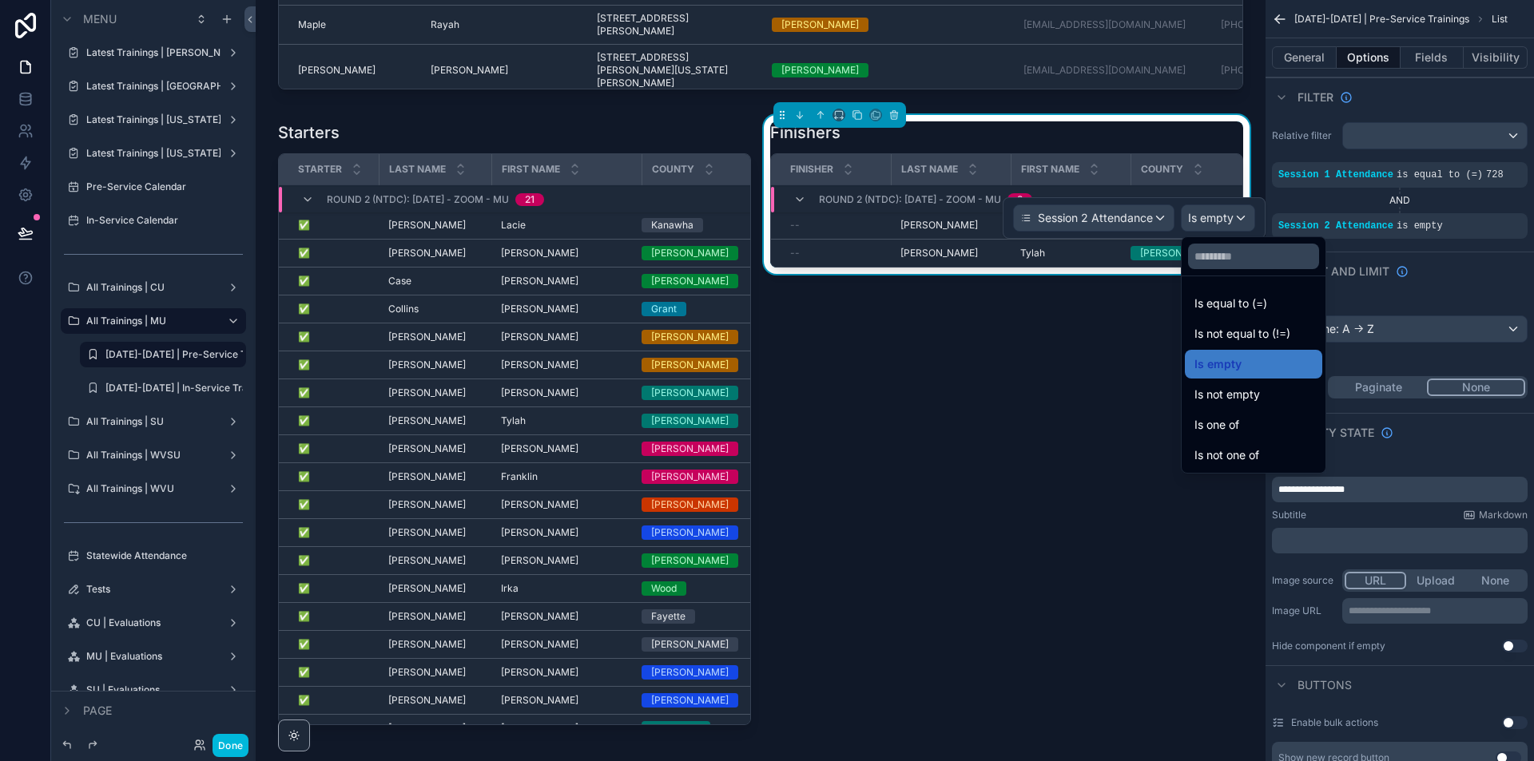
click at [1257, 387] on span "Is not empty" at bounding box center [1227, 394] width 66 height 19
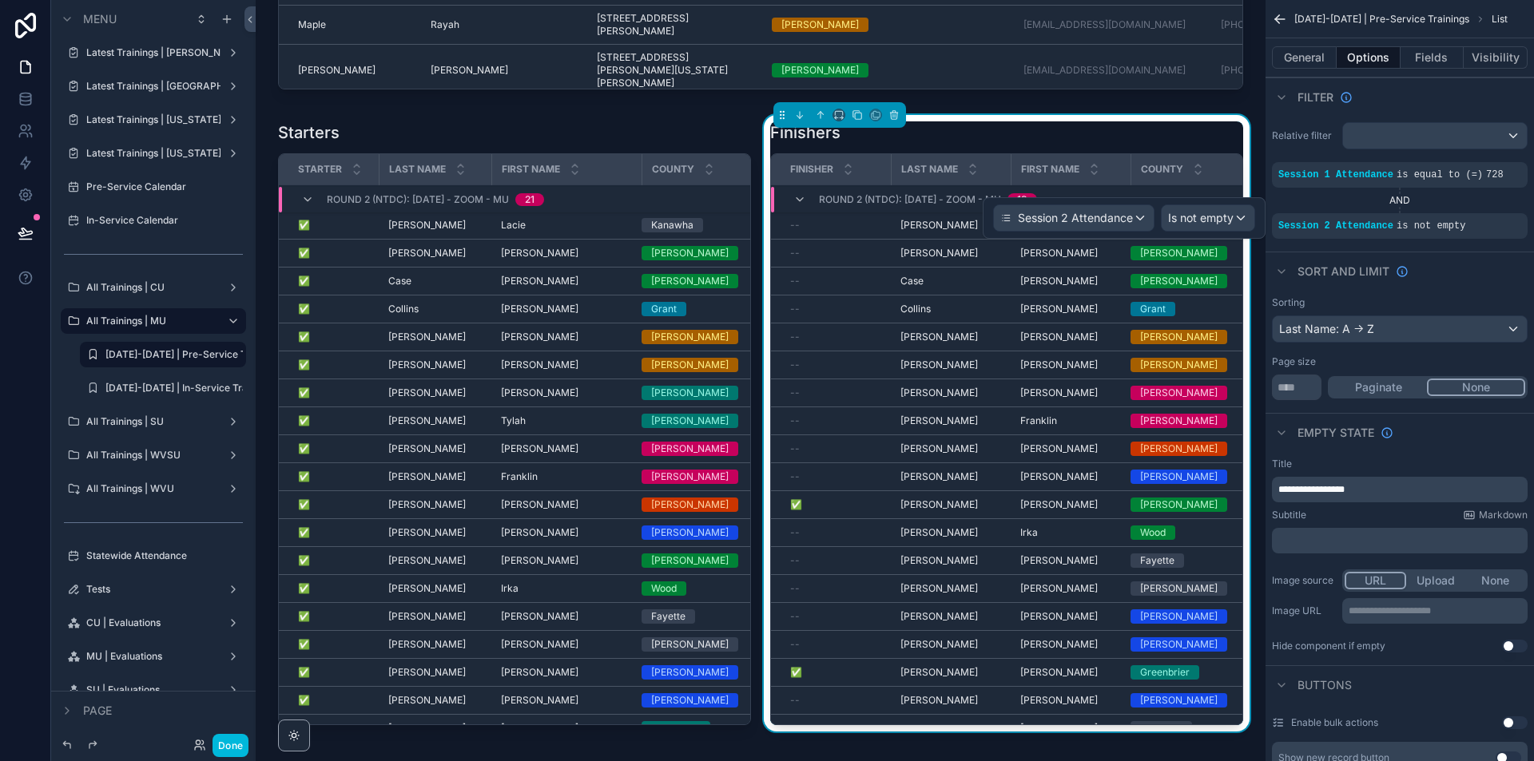
click at [0, 0] on icon "scrollable content" at bounding box center [0, 0] width 0 height 0
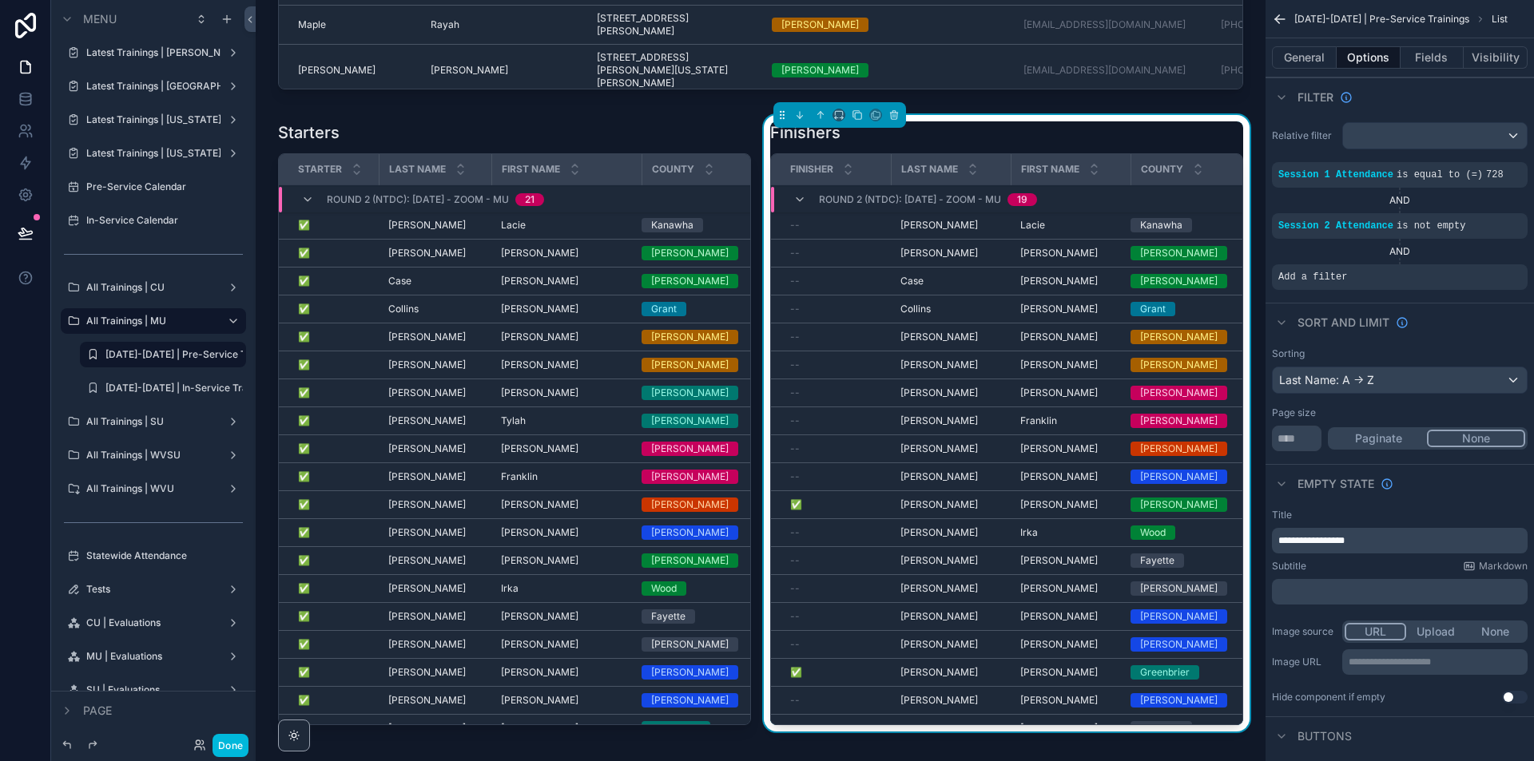
click at [0, 0] on div "scrollable content" at bounding box center [0, 0] width 0 height 0
click at [1132, 260] on span "Select a field" at bounding box center [1110, 253] width 68 height 16
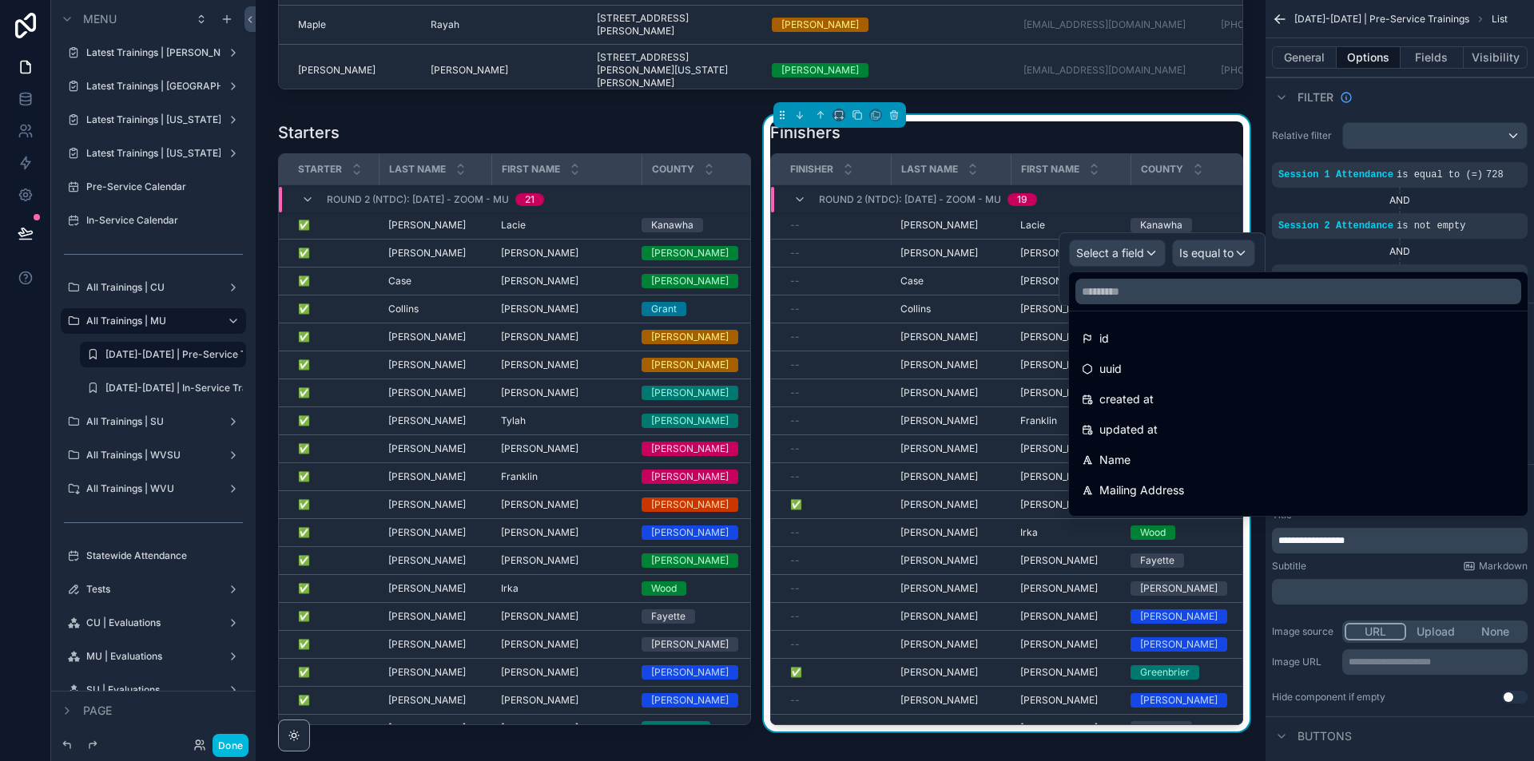
drag, startPoint x: 1123, startPoint y: 307, endPoint x: 1131, endPoint y: 301, distance: 9.8
click at [1124, 307] on div at bounding box center [1298, 291] width 459 height 38
click at [1133, 299] on input "text" at bounding box center [1298, 292] width 446 height 26
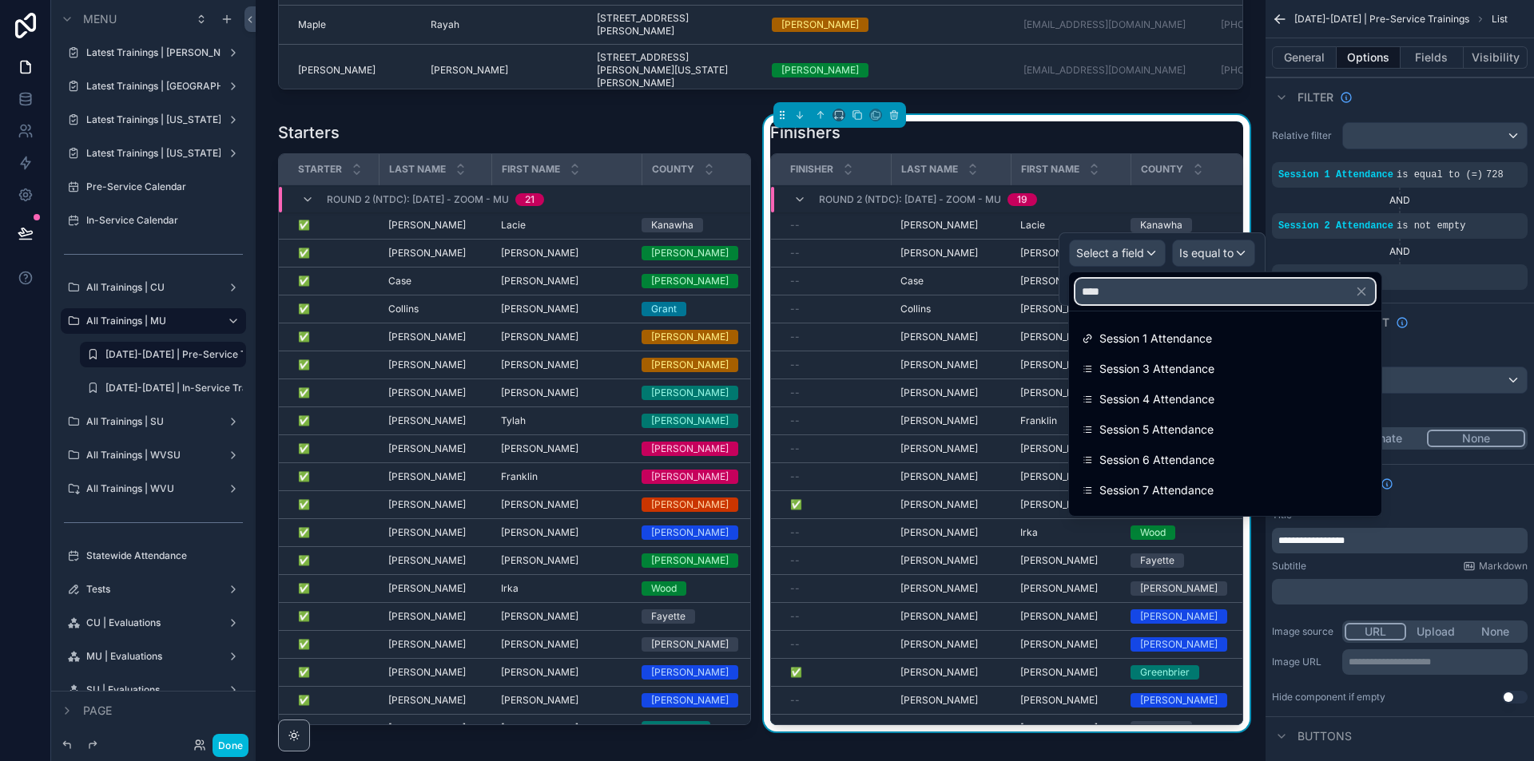
type input "****"
click at [1153, 371] on span "Session 3 Attendance" at bounding box center [1156, 368] width 115 height 19
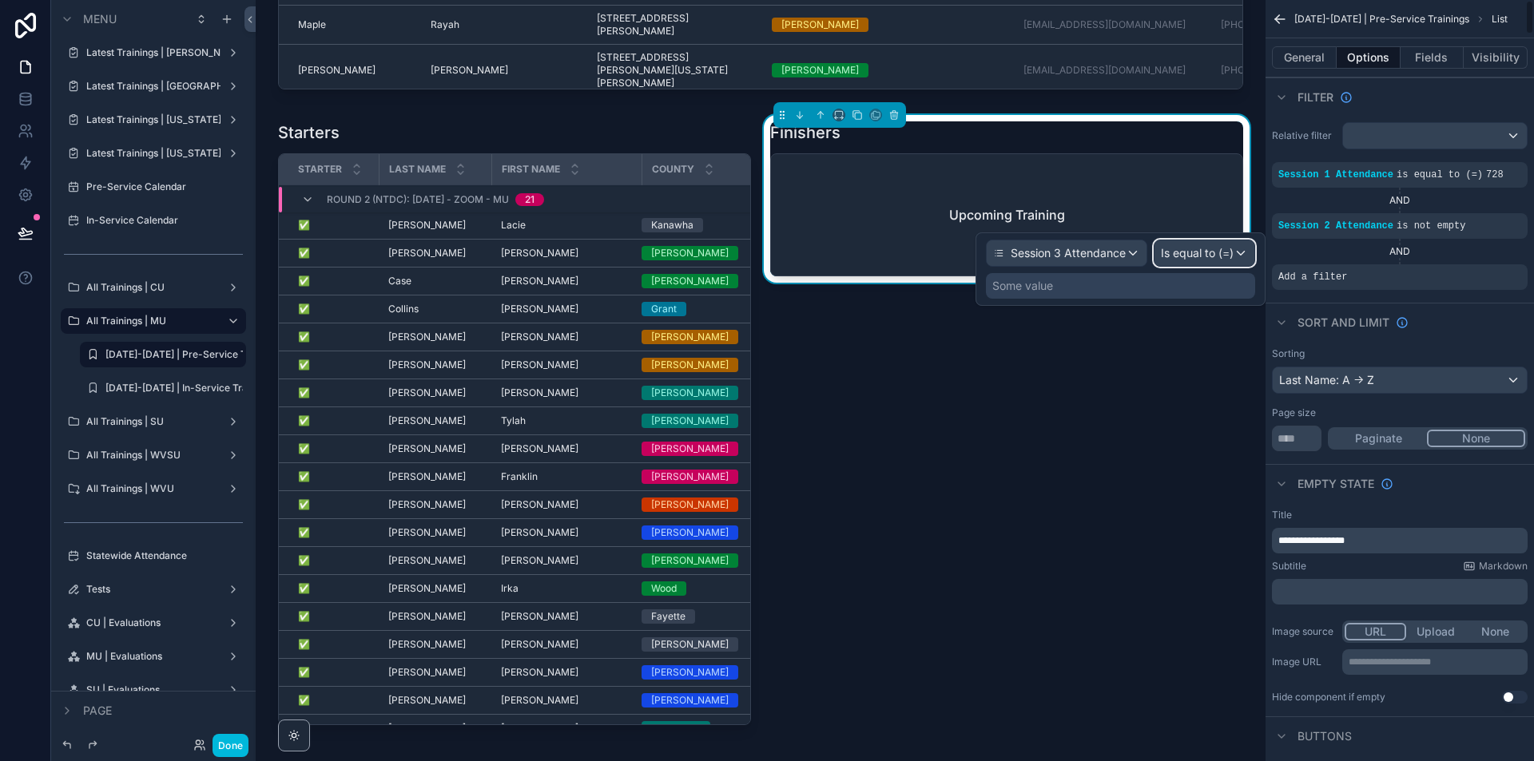
click at [1243, 262] on div "Is equal to (=)" at bounding box center [1204, 253] width 100 height 26
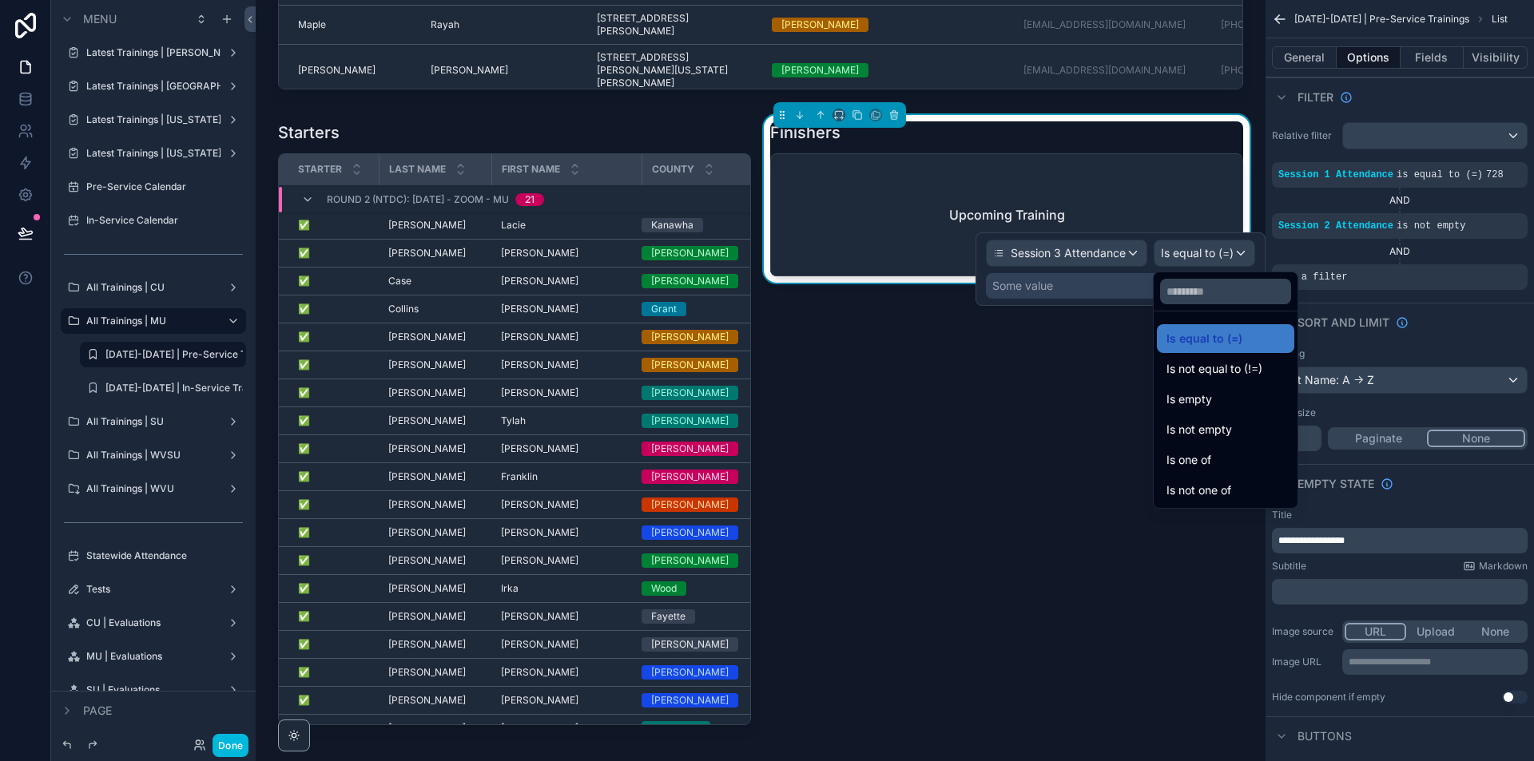
click at [1221, 425] on span "Is not empty" at bounding box center [1199, 429] width 66 height 19
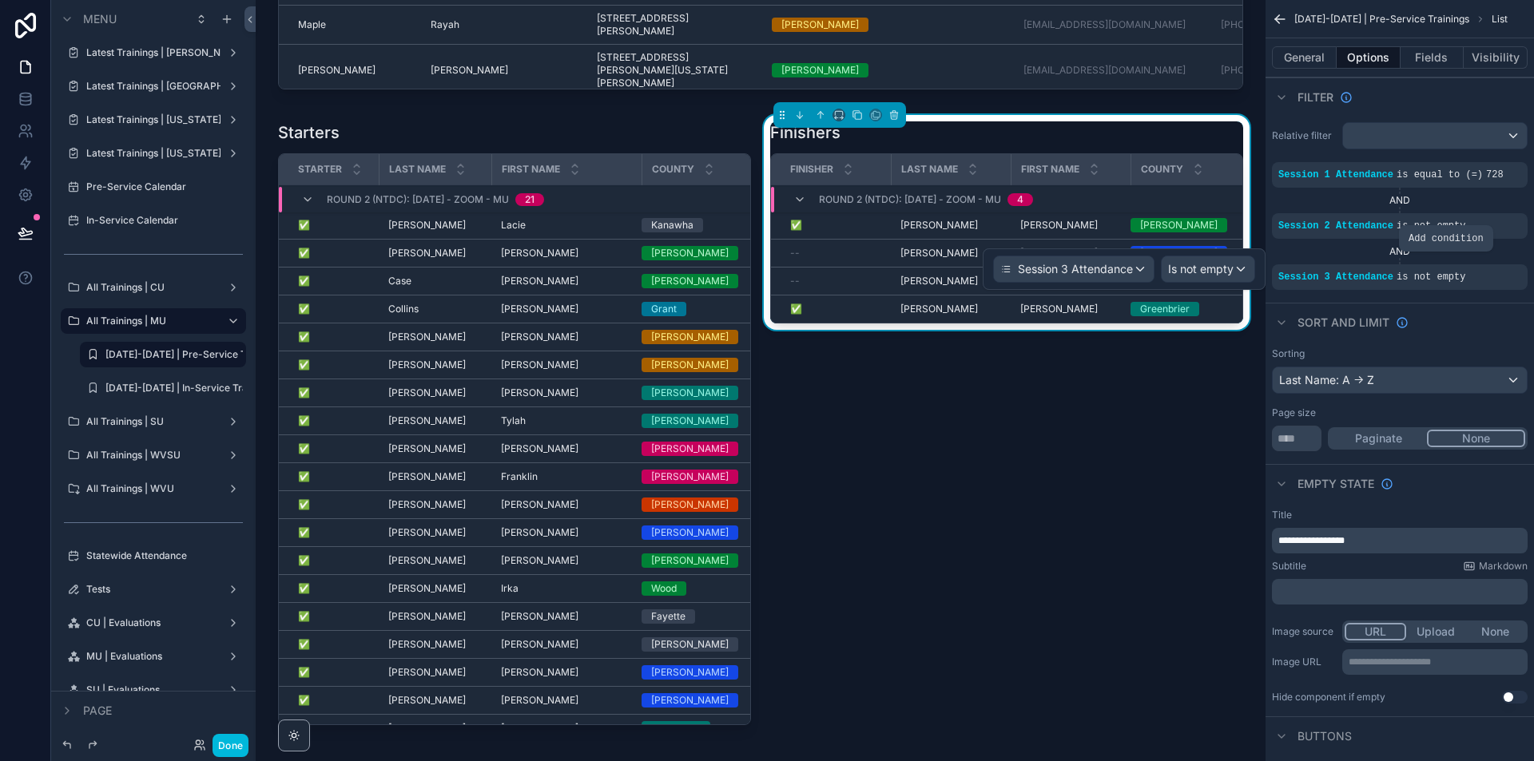
click at [0, 0] on div "scrollable content" at bounding box center [0, 0] width 0 height 0
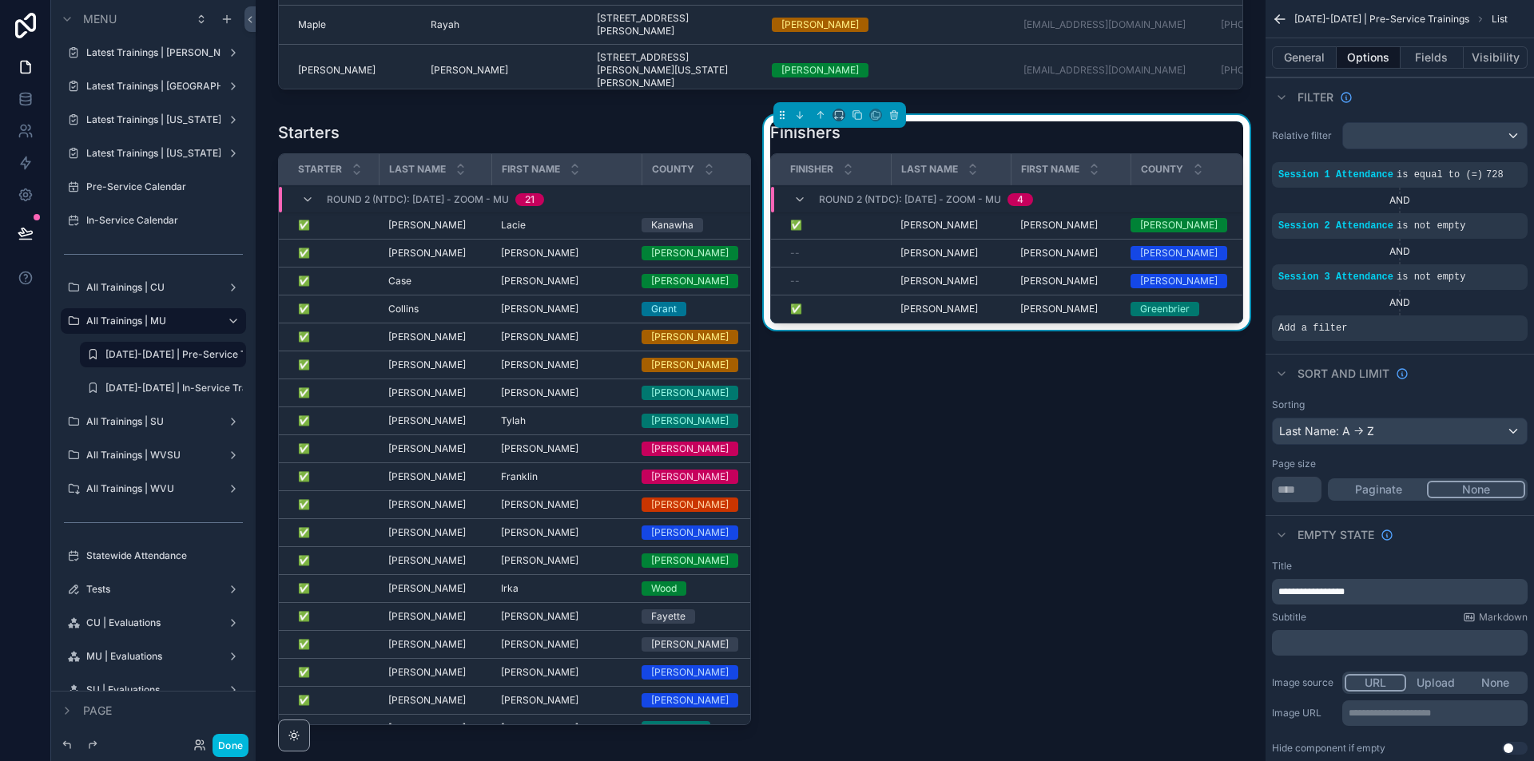
click at [0, 0] on div "scrollable content" at bounding box center [0, 0] width 0 height 0
click at [1152, 301] on div "Select a field" at bounding box center [1117, 305] width 95 height 26
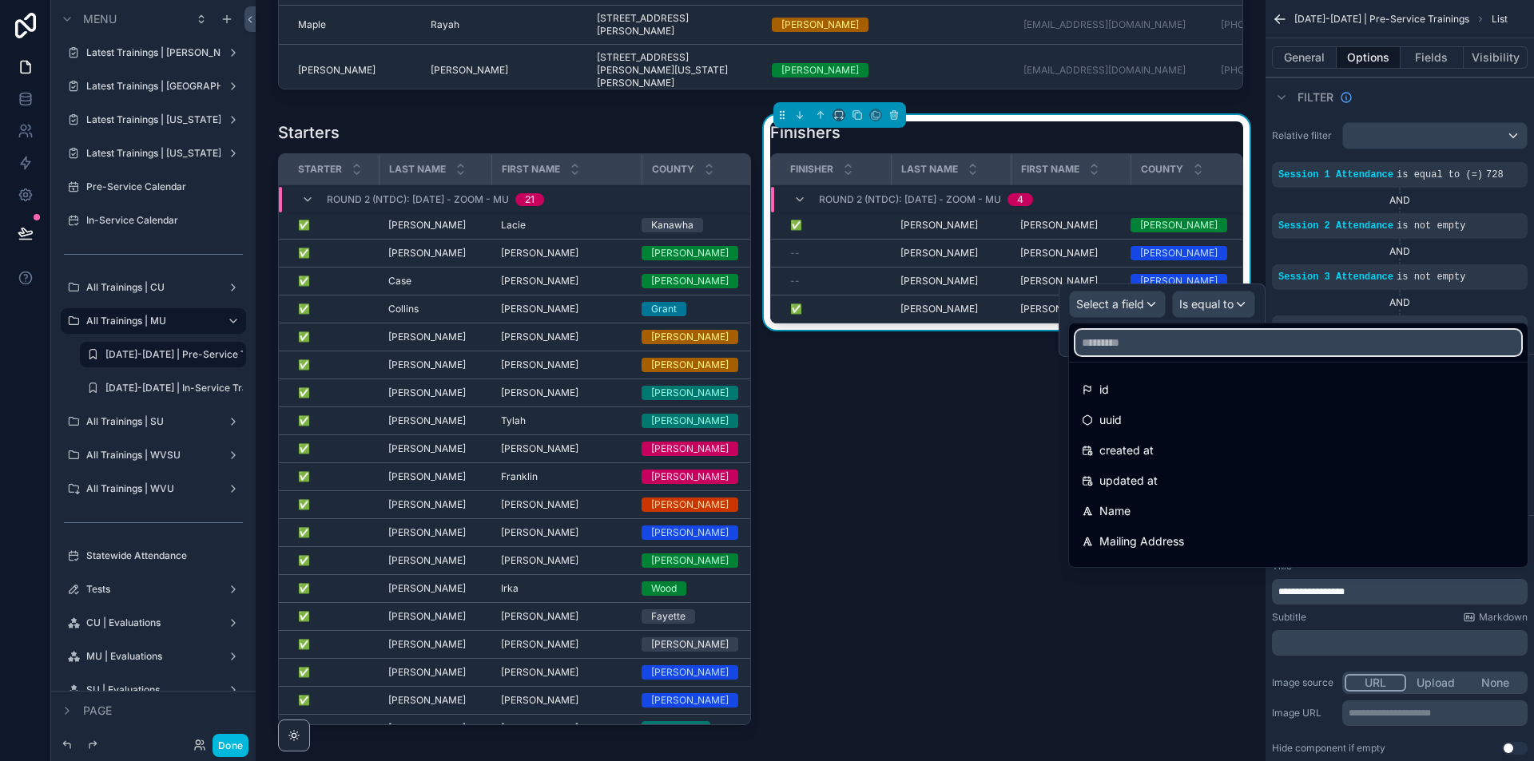
click at [1141, 336] on input "text" at bounding box center [1298, 343] width 446 height 26
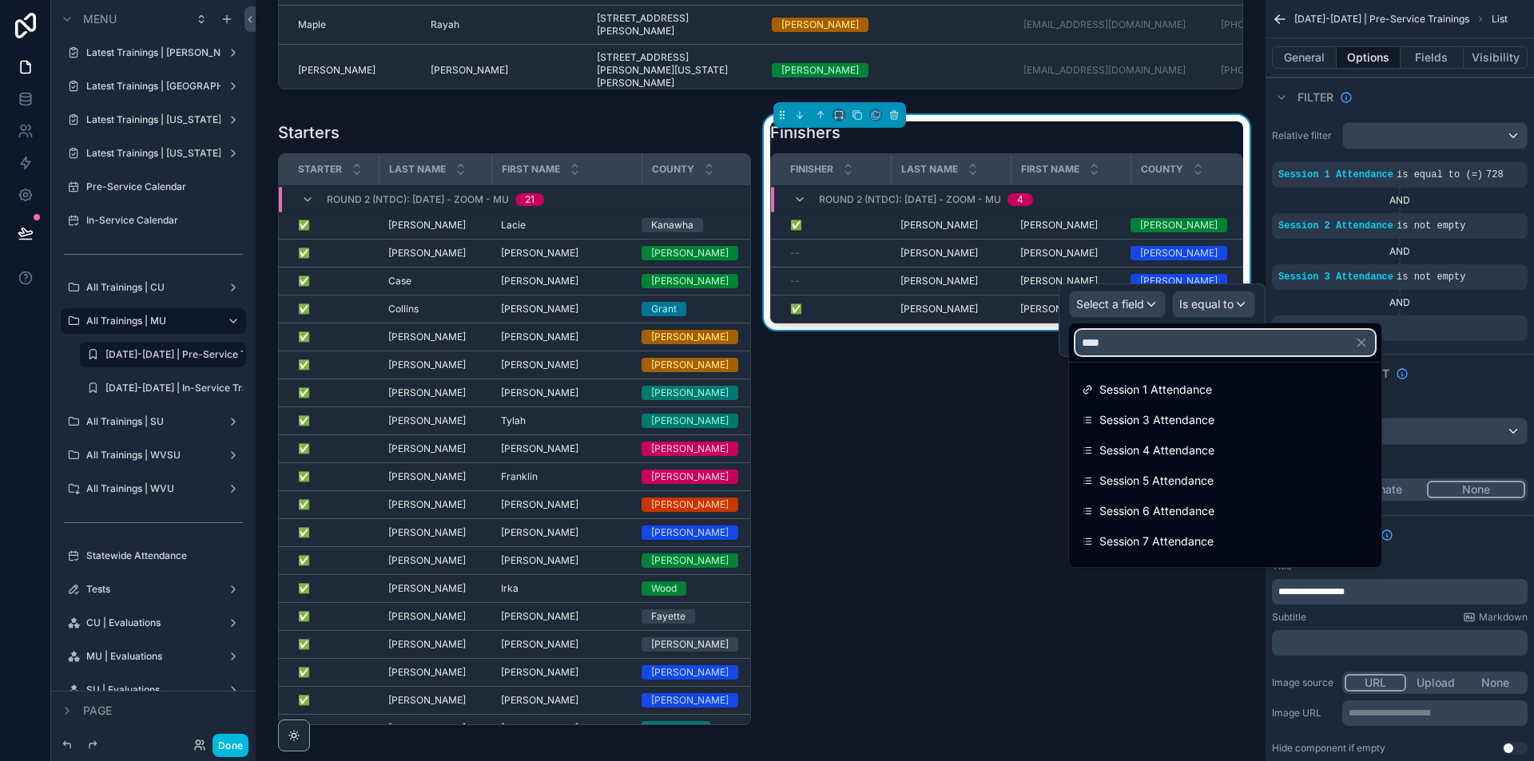
type input "****"
click at [1170, 459] on span "Session 4 Attendance" at bounding box center [1156, 450] width 115 height 19
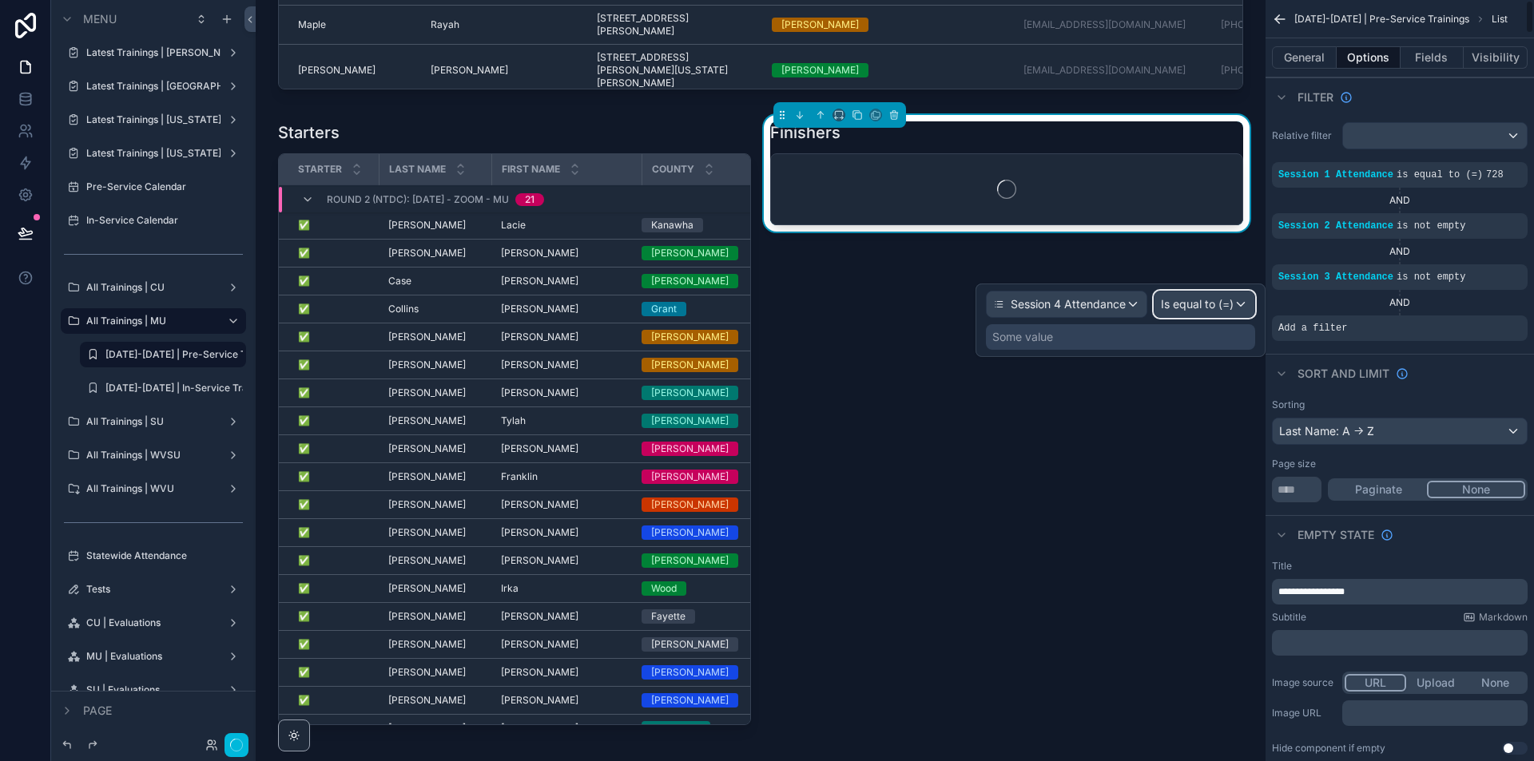
click at [1239, 308] on div "Is equal to (=)" at bounding box center [1204, 305] width 100 height 26
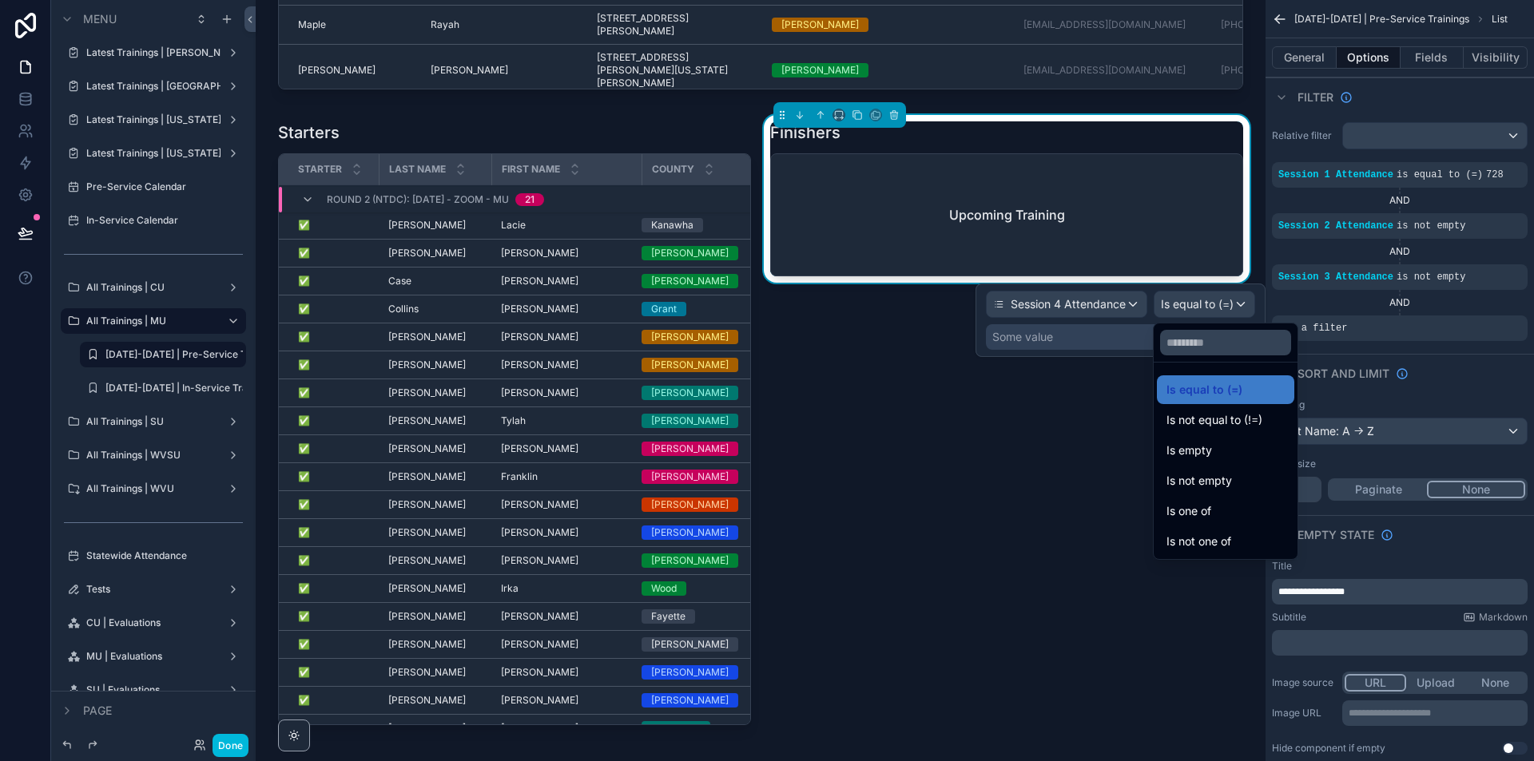
click at [1231, 482] on span "Is not empty" at bounding box center [1199, 480] width 66 height 19
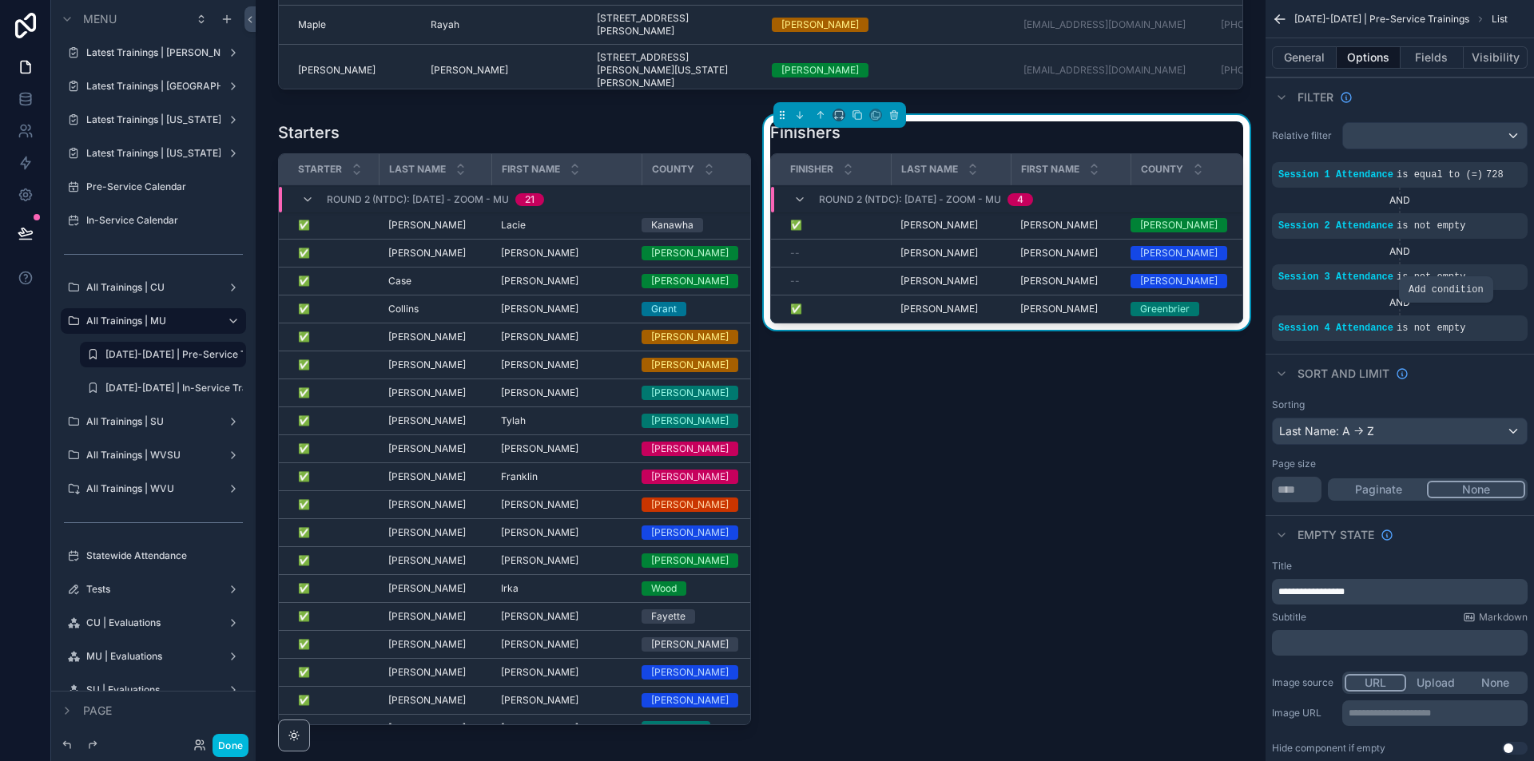
click at [0, 0] on icon "scrollable content" at bounding box center [0, 0] width 0 height 0
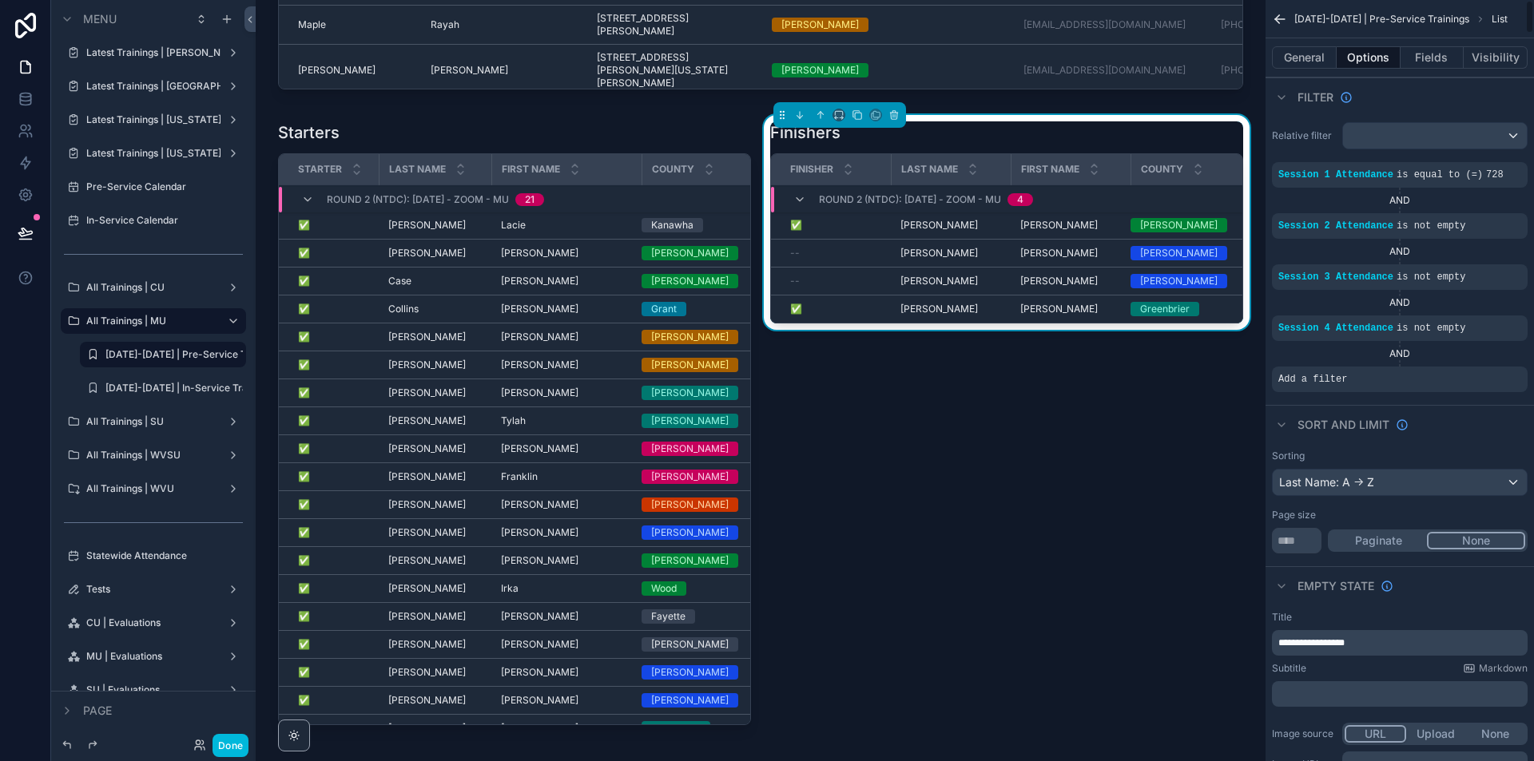
click at [0, 0] on icon "scrollable content" at bounding box center [0, 0] width 0 height 0
click at [1131, 354] on span "Select a field" at bounding box center [1110, 355] width 68 height 14
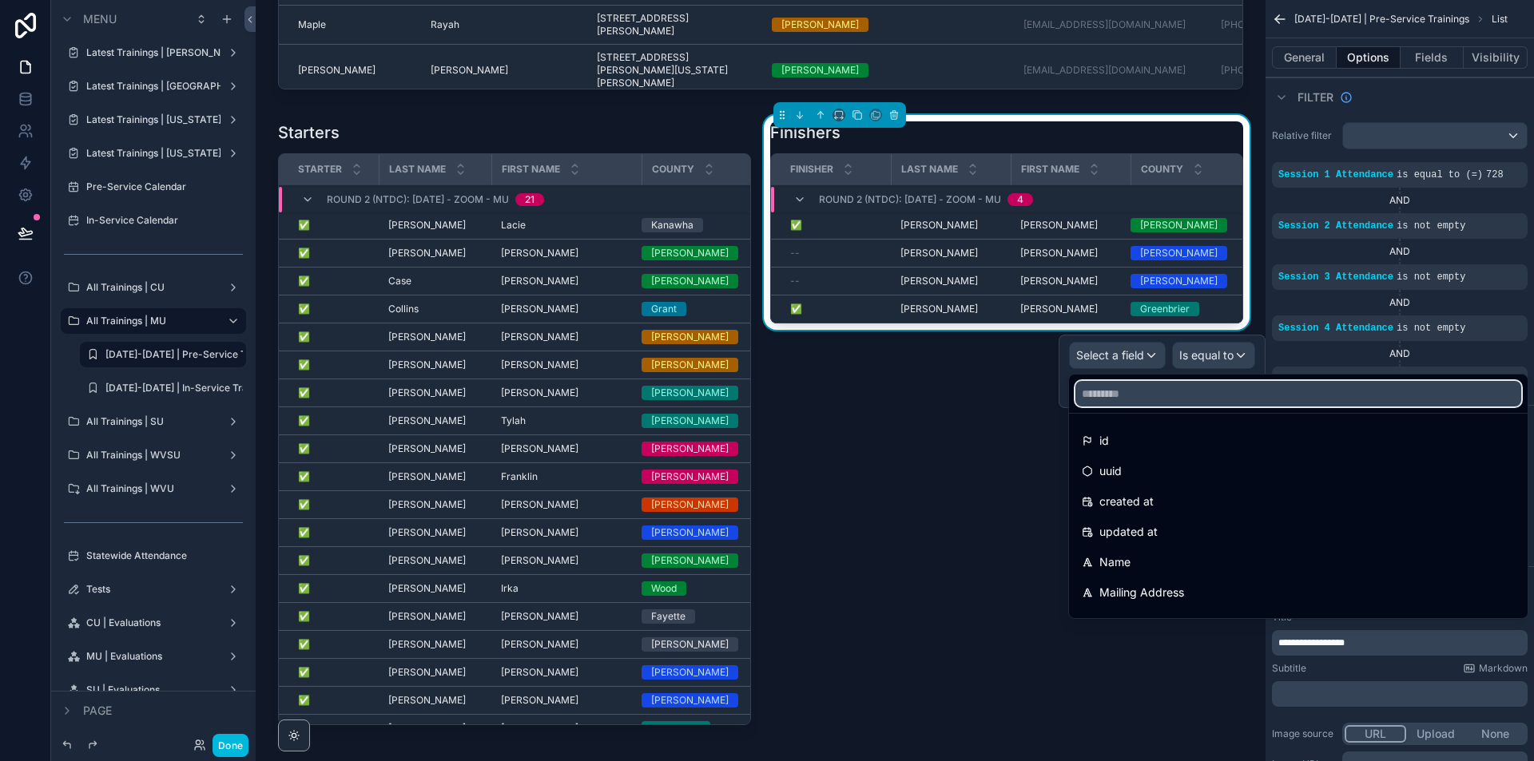
click at [1119, 391] on input "text" at bounding box center [1298, 394] width 446 height 26
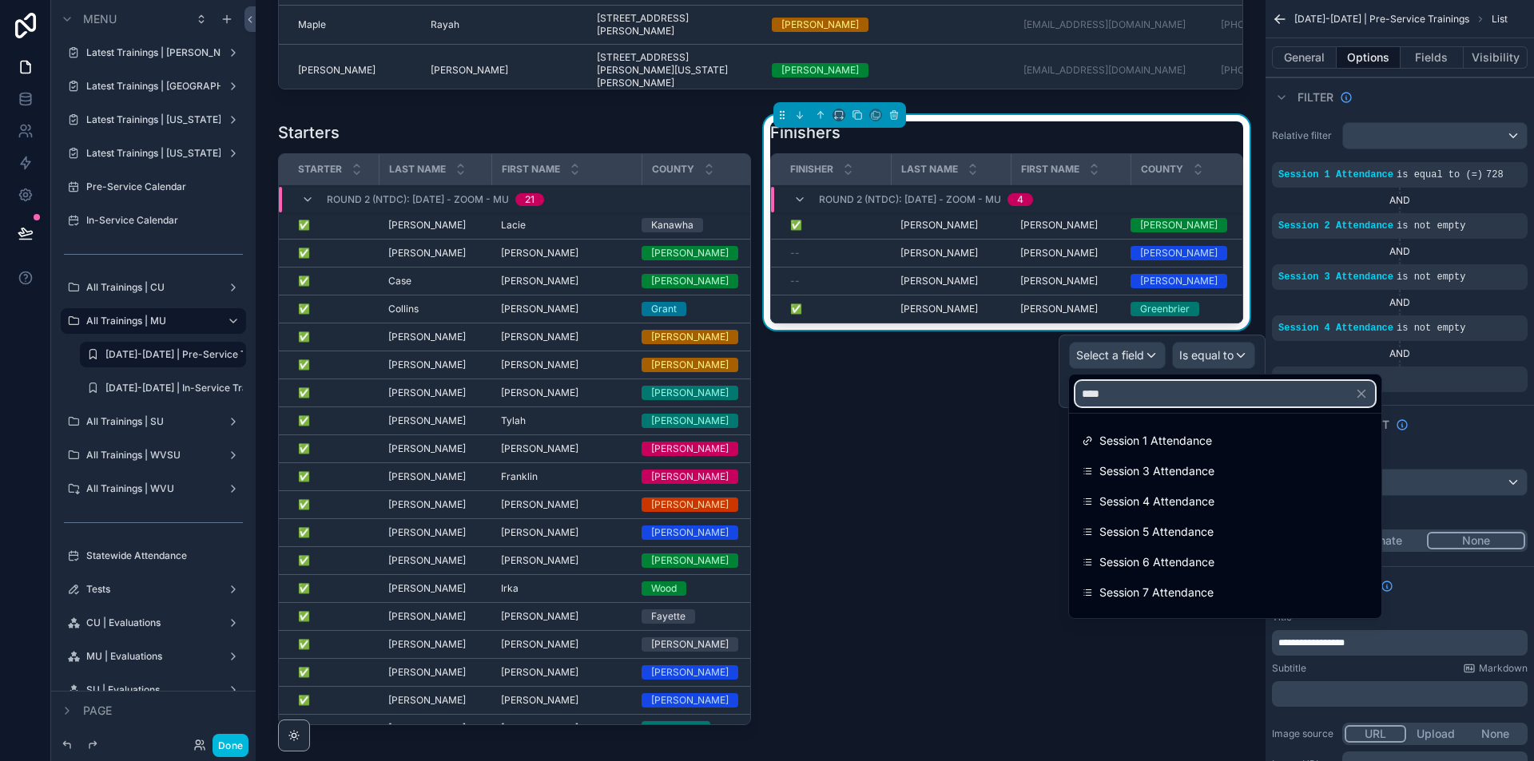
type input "****"
click at [1180, 528] on span "Session 5 Attendance" at bounding box center [1156, 531] width 114 height 19
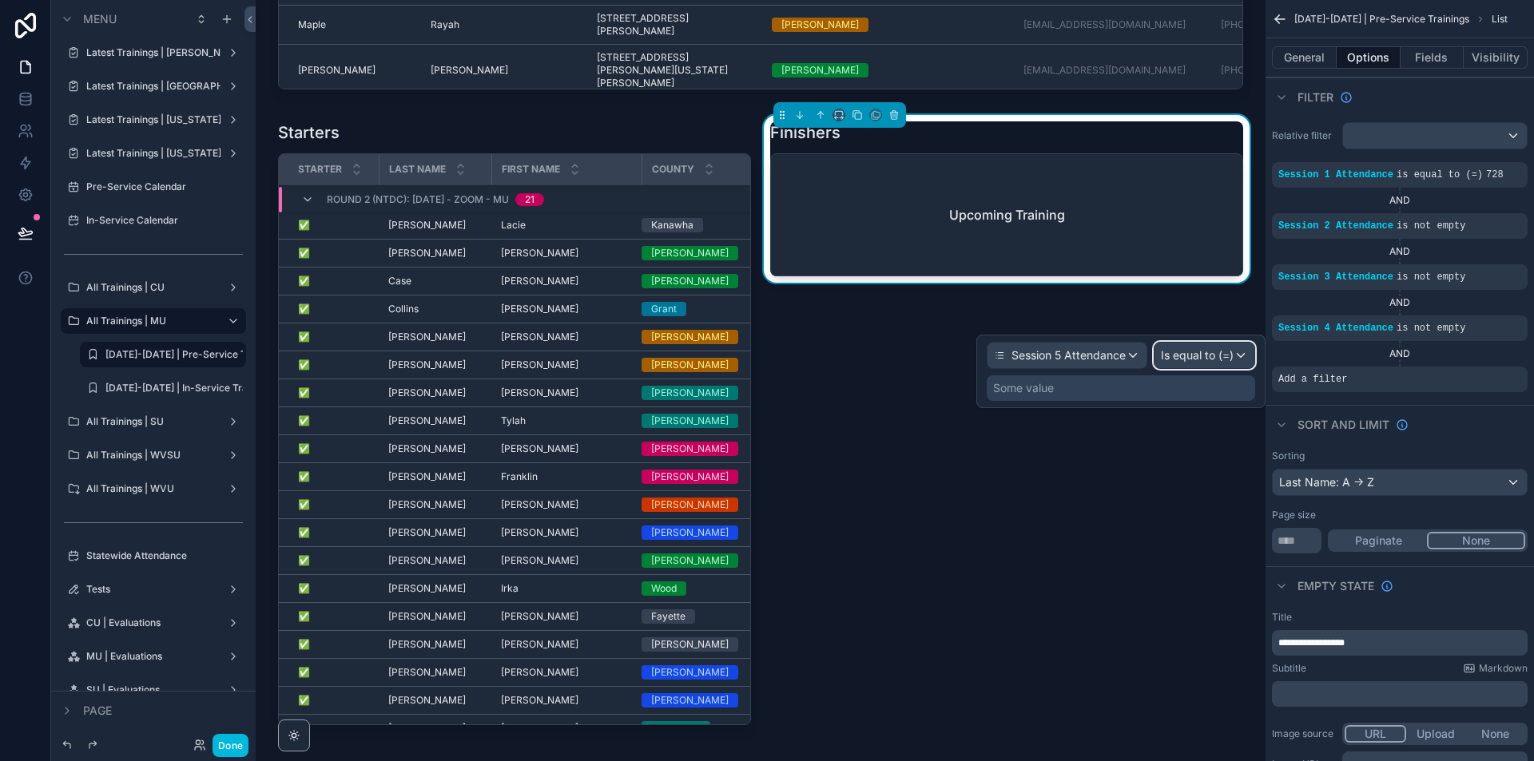
click at [1240, 359] on div "Is equal to (=)" at bounding box center [1204, 356] width 100 height 26
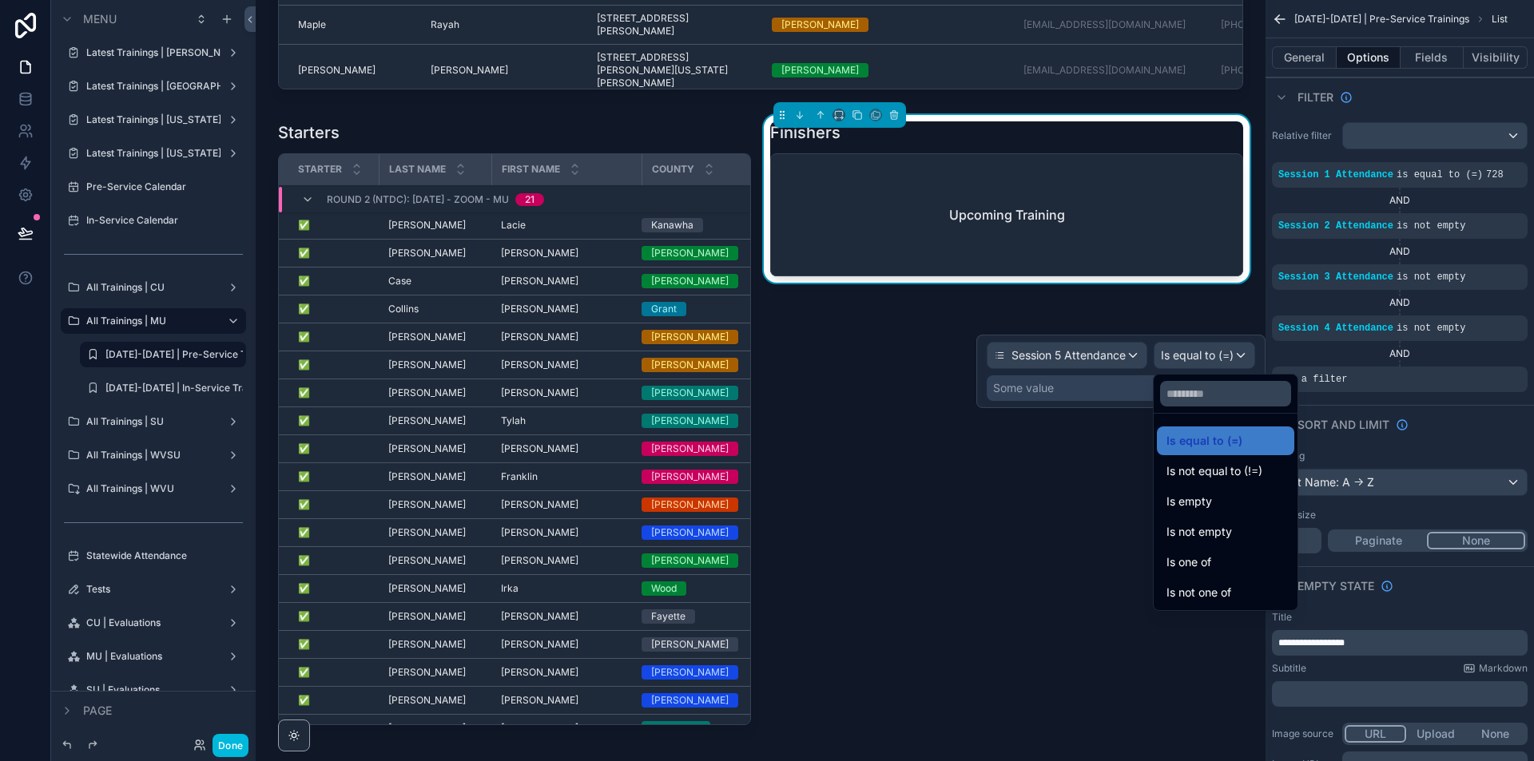
click at [1229, 534] on span "Is not empty" at bounding box center [1199, 531] width 66 height 19
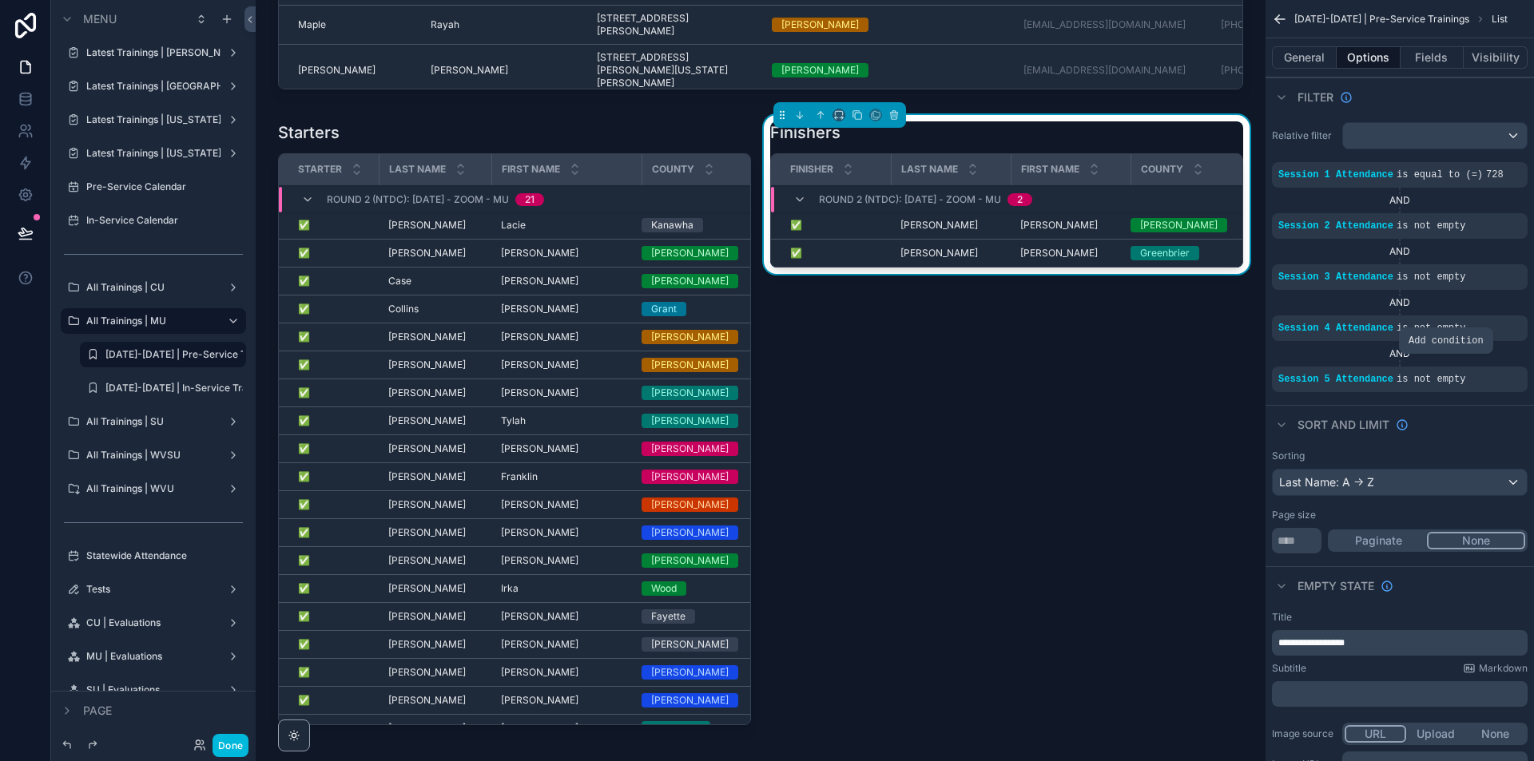
click at [0, 0] on div "scrollable content" at bounding box center [0, 0] width 0 height 0
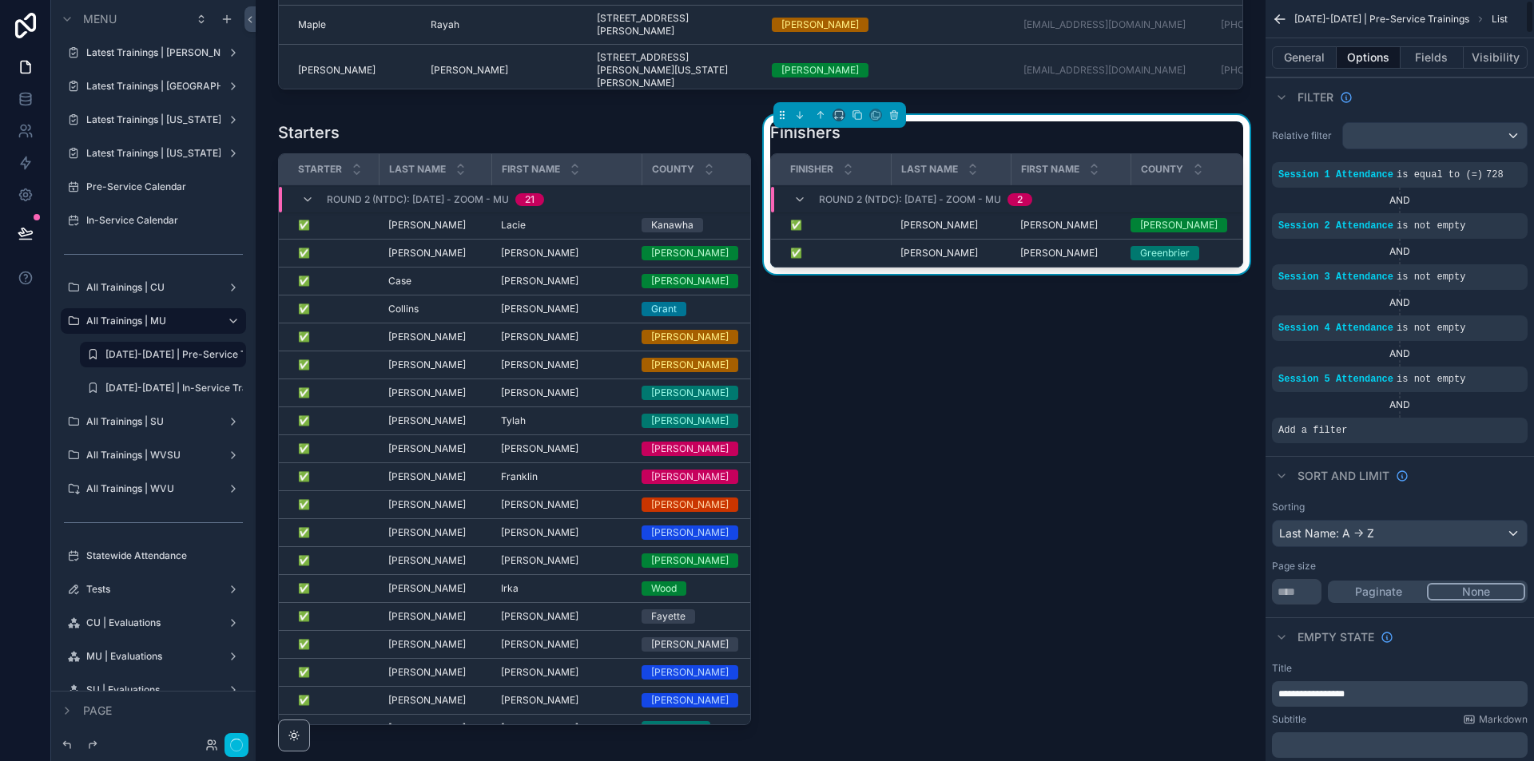
click at [0, 0] on icon "scrollable content" at bounding box center [0, 0] width 0 height 0
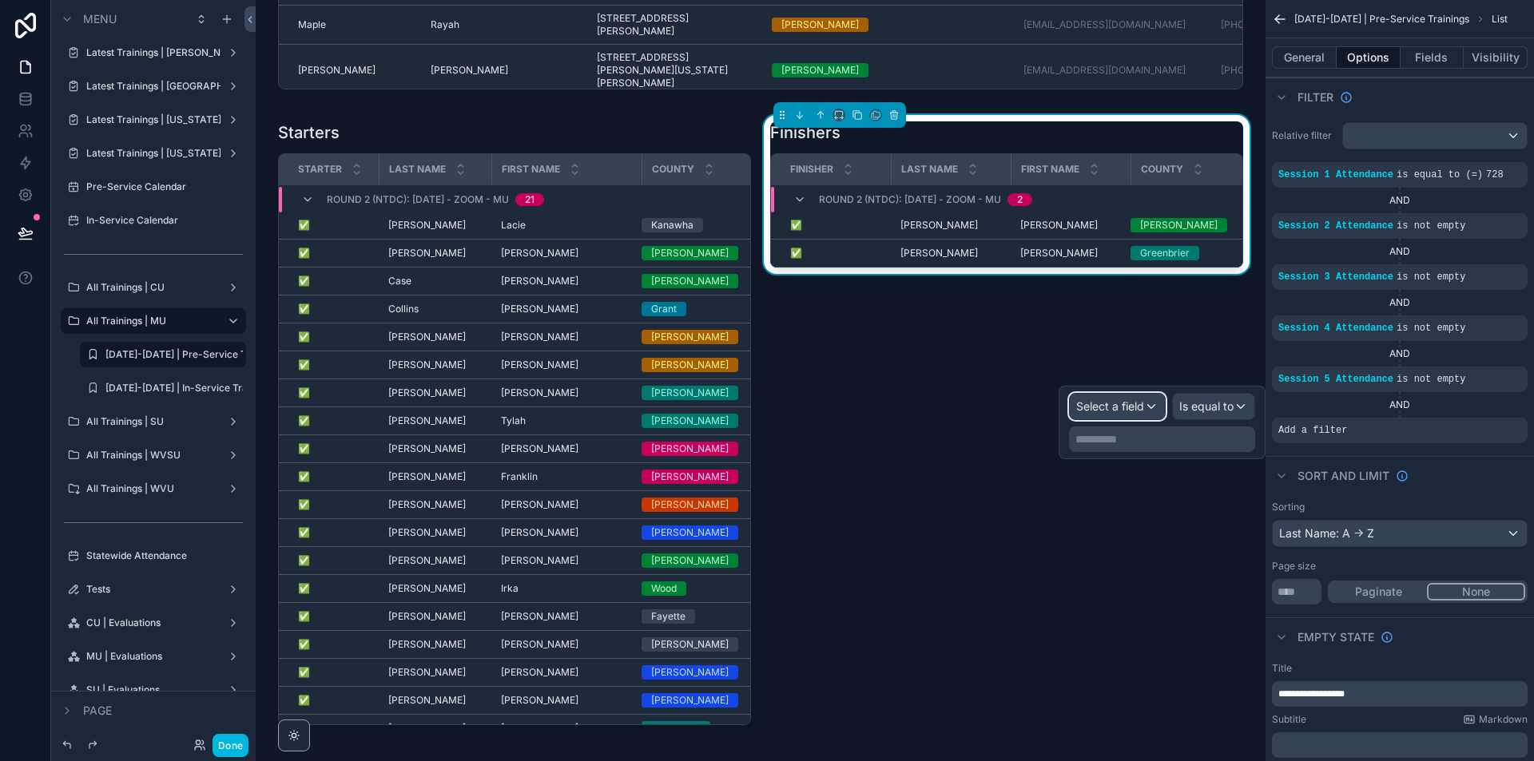
click at [1150, 410] on div "Select a field" at bounding box center [1117, 407] width 95 height 26
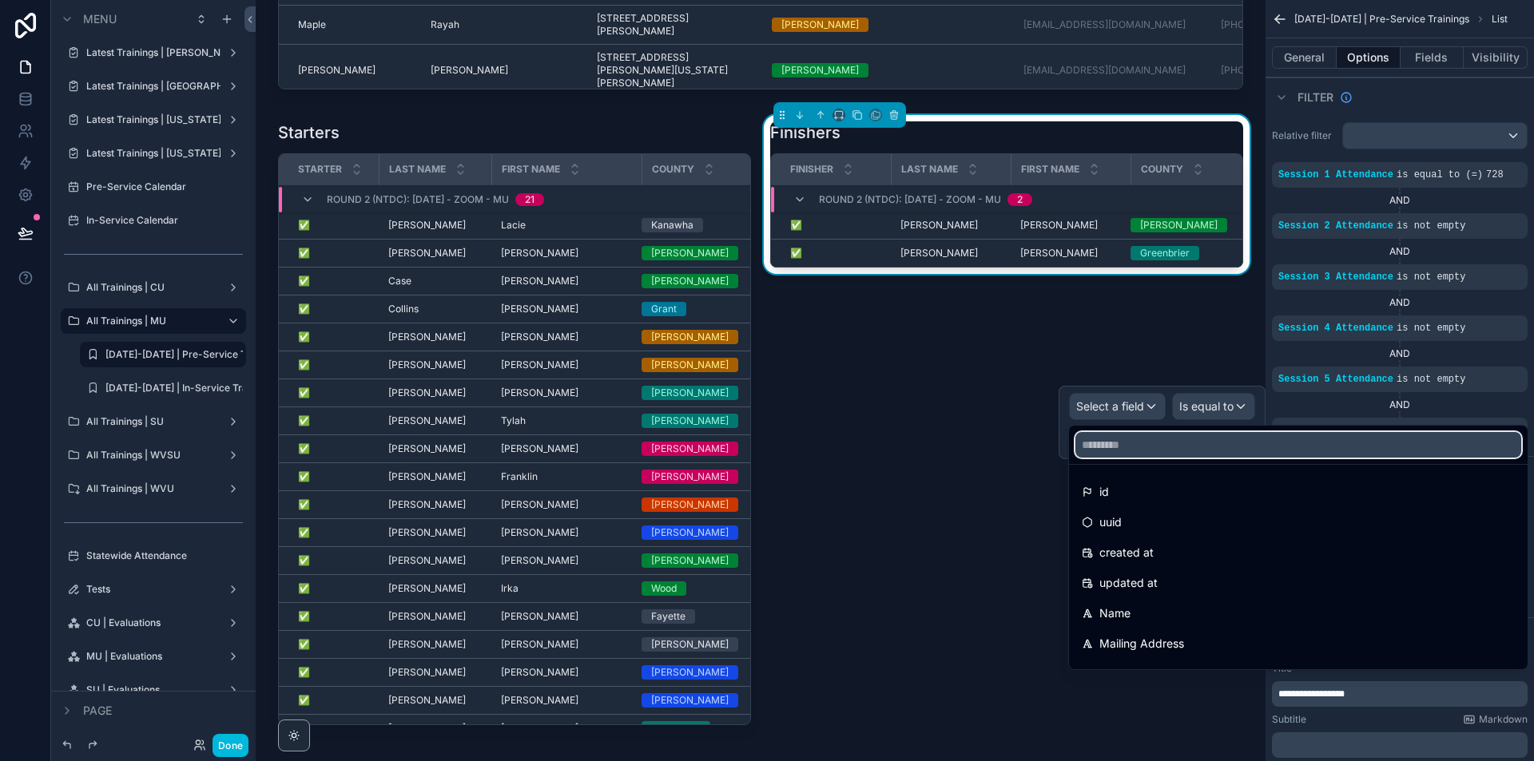
click at [1142, 445] on input "text" at bounding box center [1298, 445] width 446 height 26
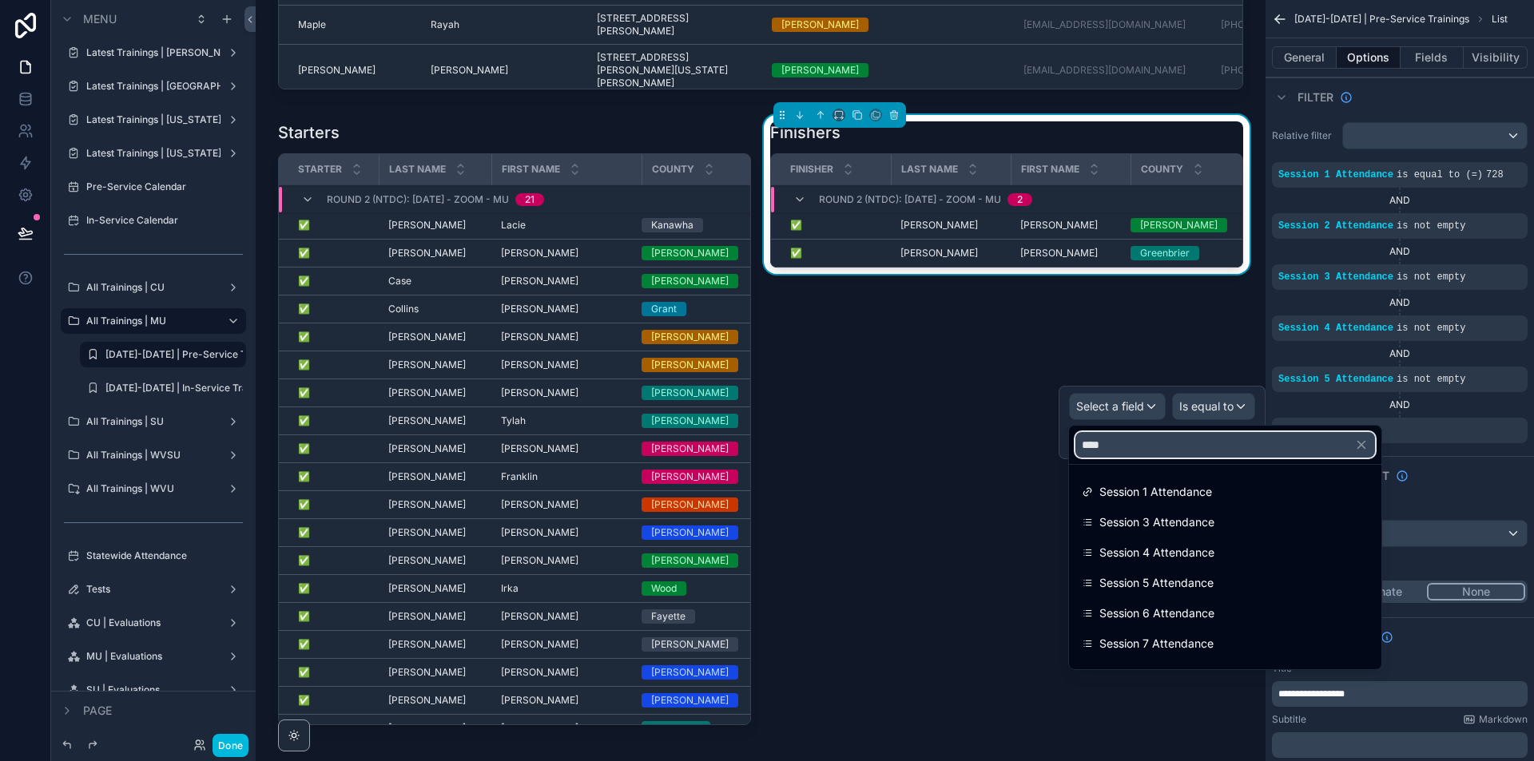
type input "****"
click at [1185, 613] on span "Session 6 Attendance" at bounding box center [1156, 613] width 115 height 19
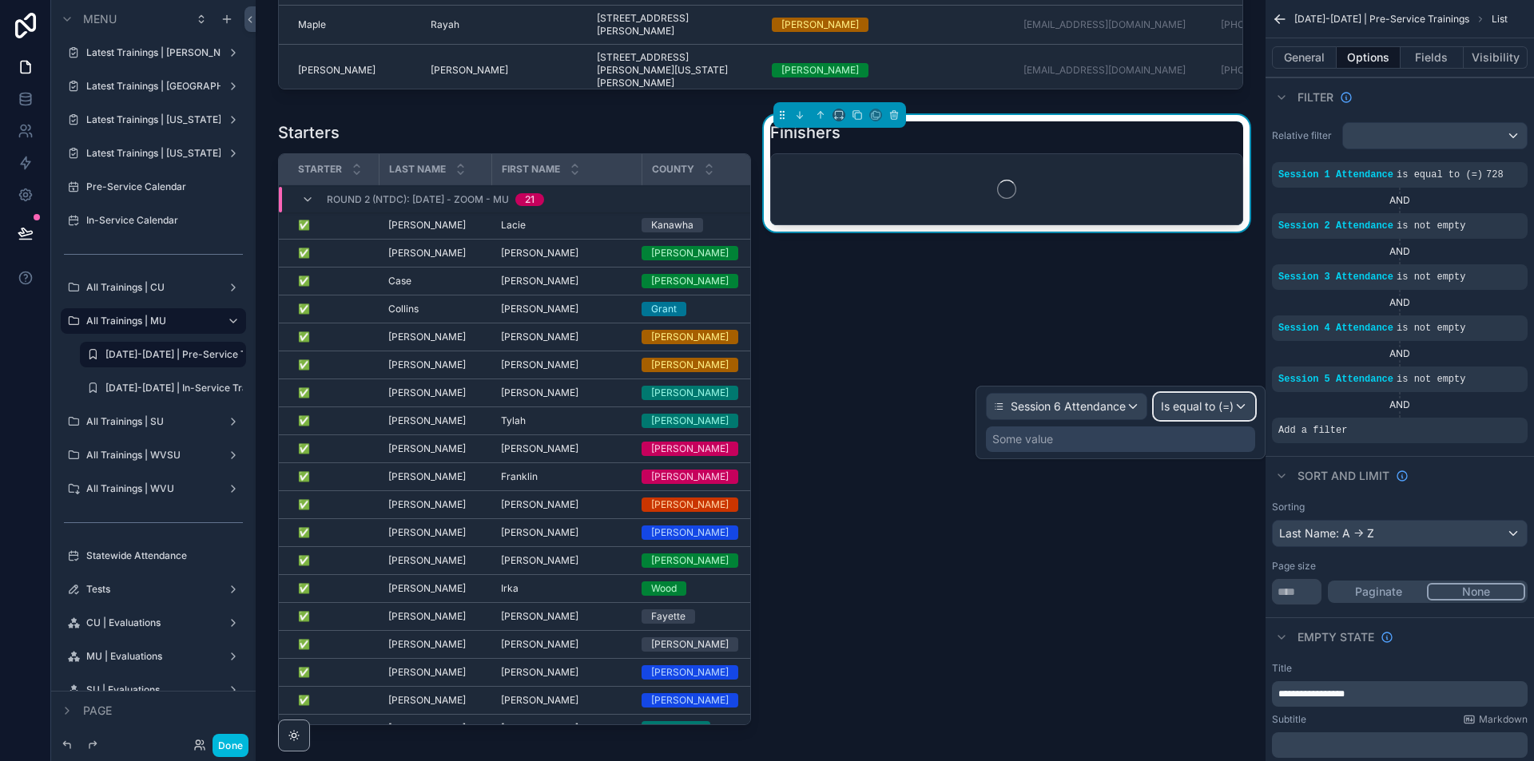
click at [1241, 415] on div "Is equal to (=)" at bounding box center [1204, 407] width 100 height 26
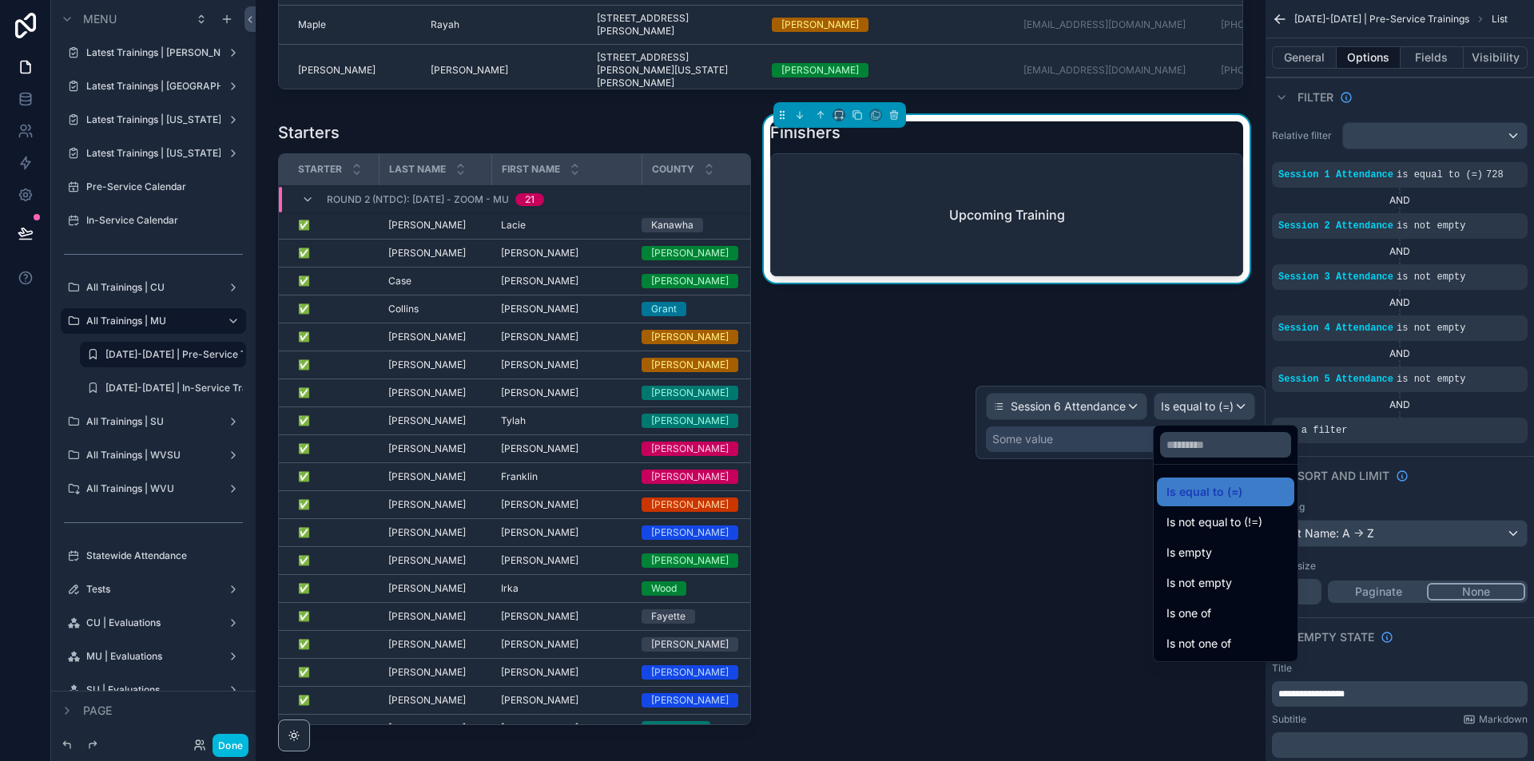
click at [1236, 586] on div "Is not empty" at bounding box center [1225, 583] width 118 height 19
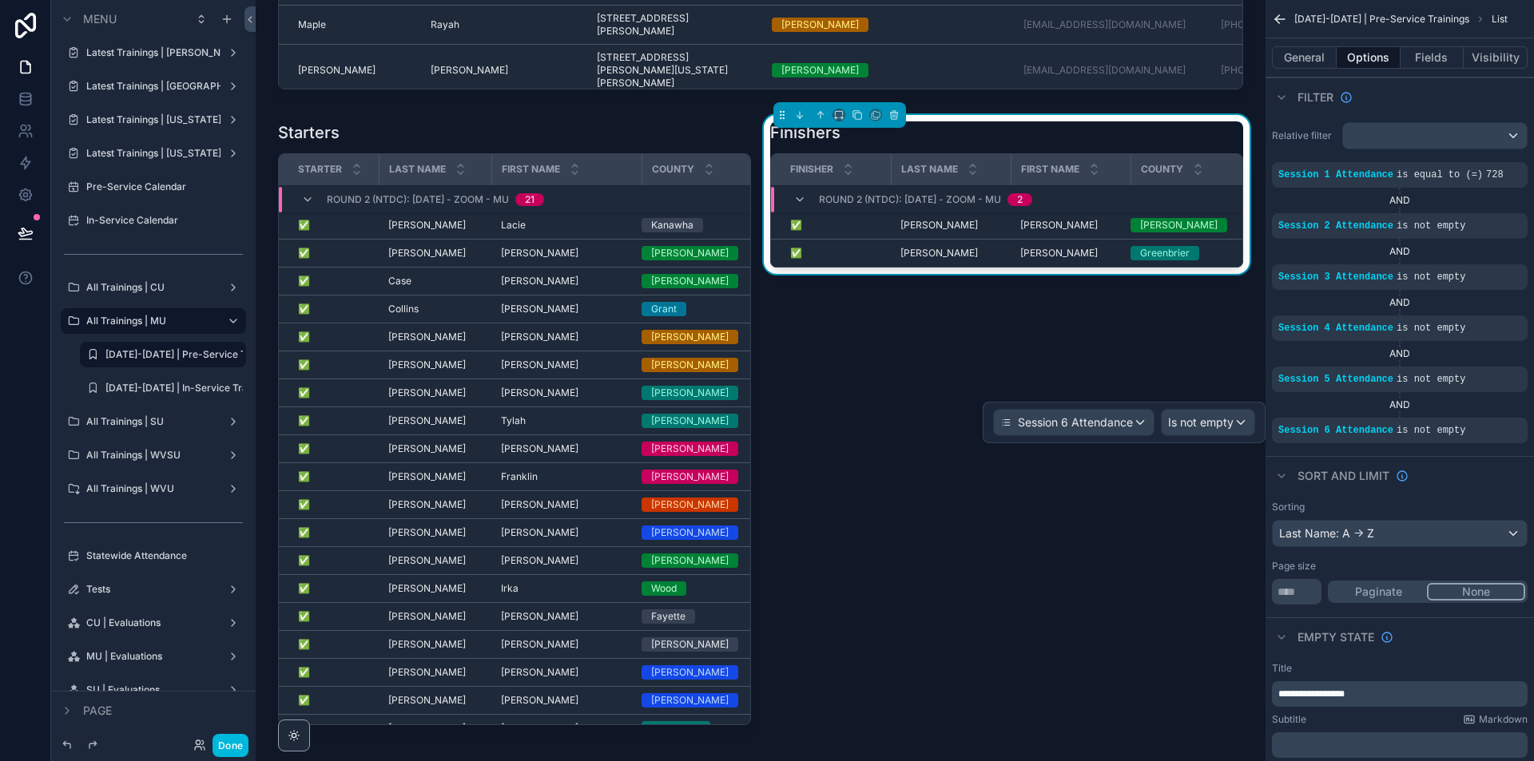
click at [0, 0] on icon "scrollable content" at bounding box center [0, 0] width 0 height 0
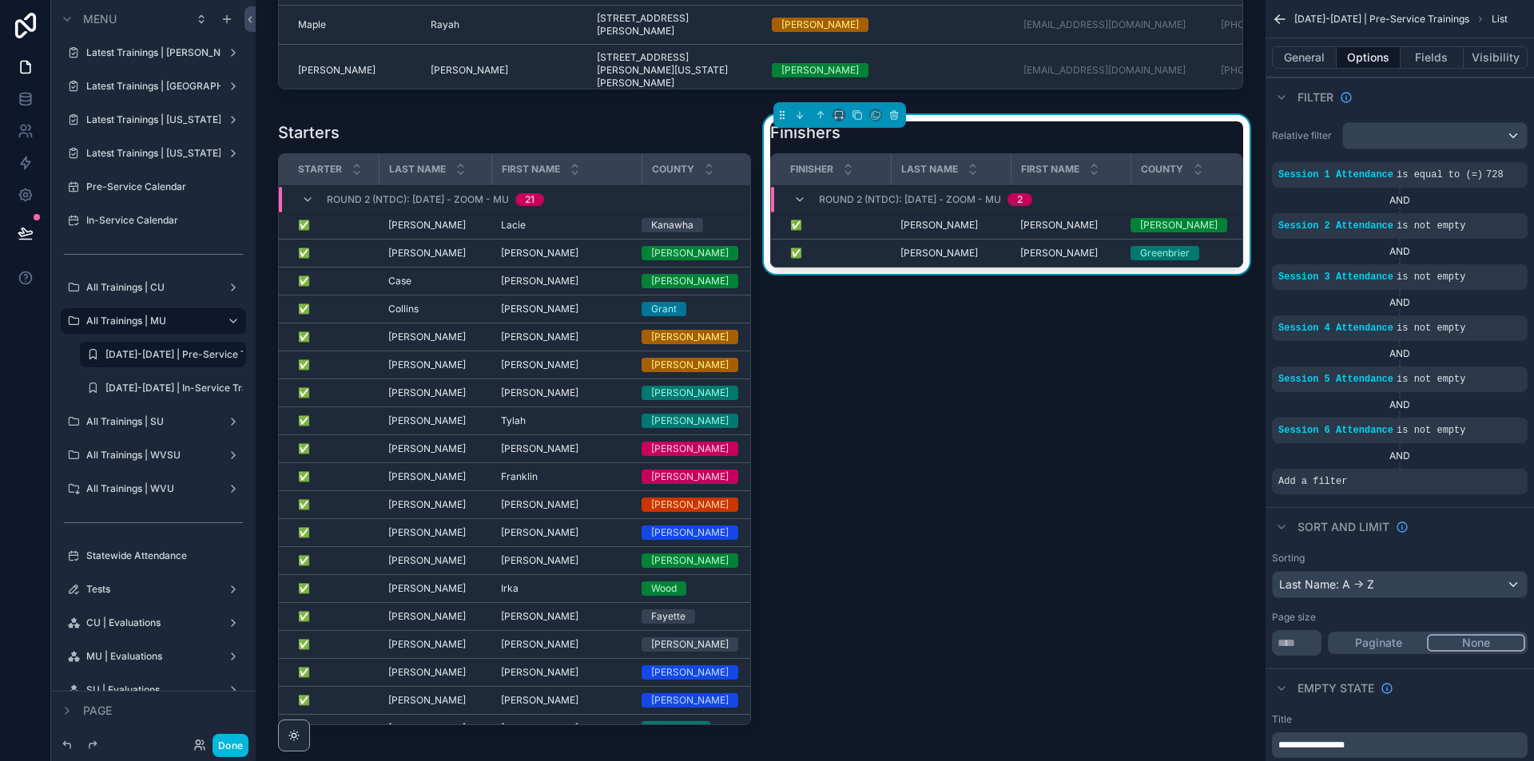
click at [0, 0] on icon "scrollable content" at bounding box center [0, 0] width 0 height 0
click at [1143, 459] on span "Select a field" at bounding box center [1110, 458] width 68 height 14
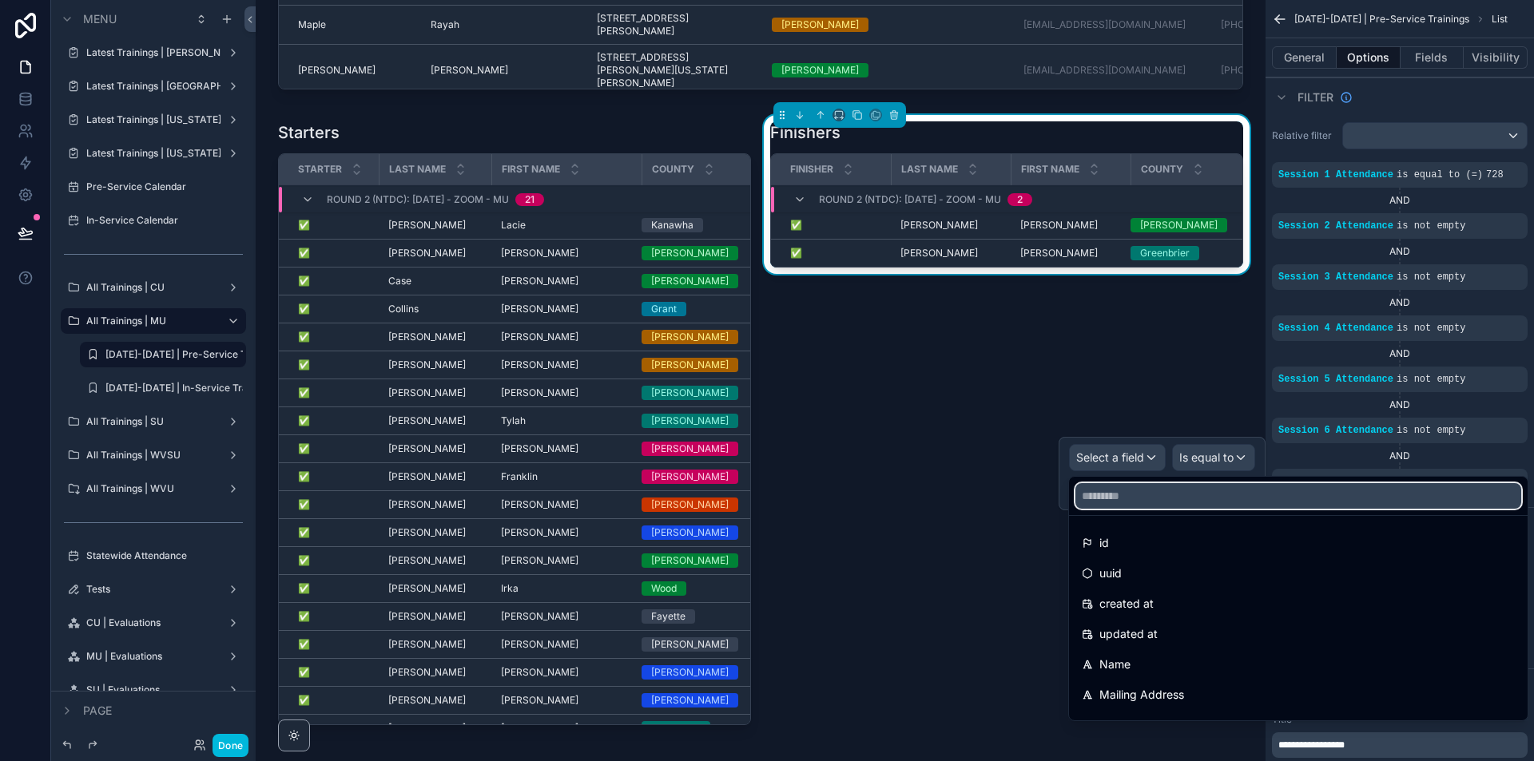
click at [1130, 495] on input "text" at bounding box center [1298, 496] width 446 height 26
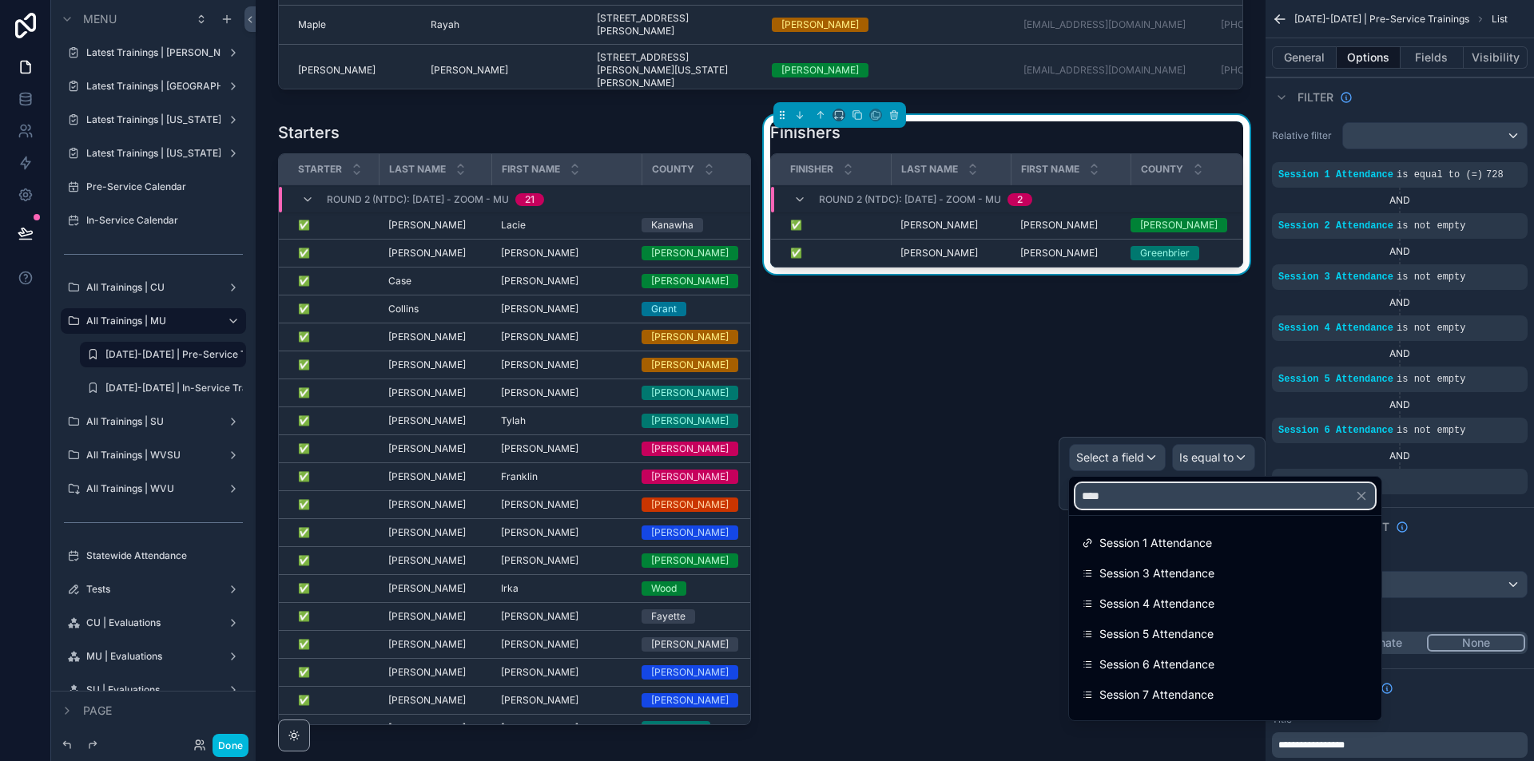
type input "****"
click at [1184, 693] on span "Session 7 Attendance" at bounding box center [1156, 694] width 114 height 19
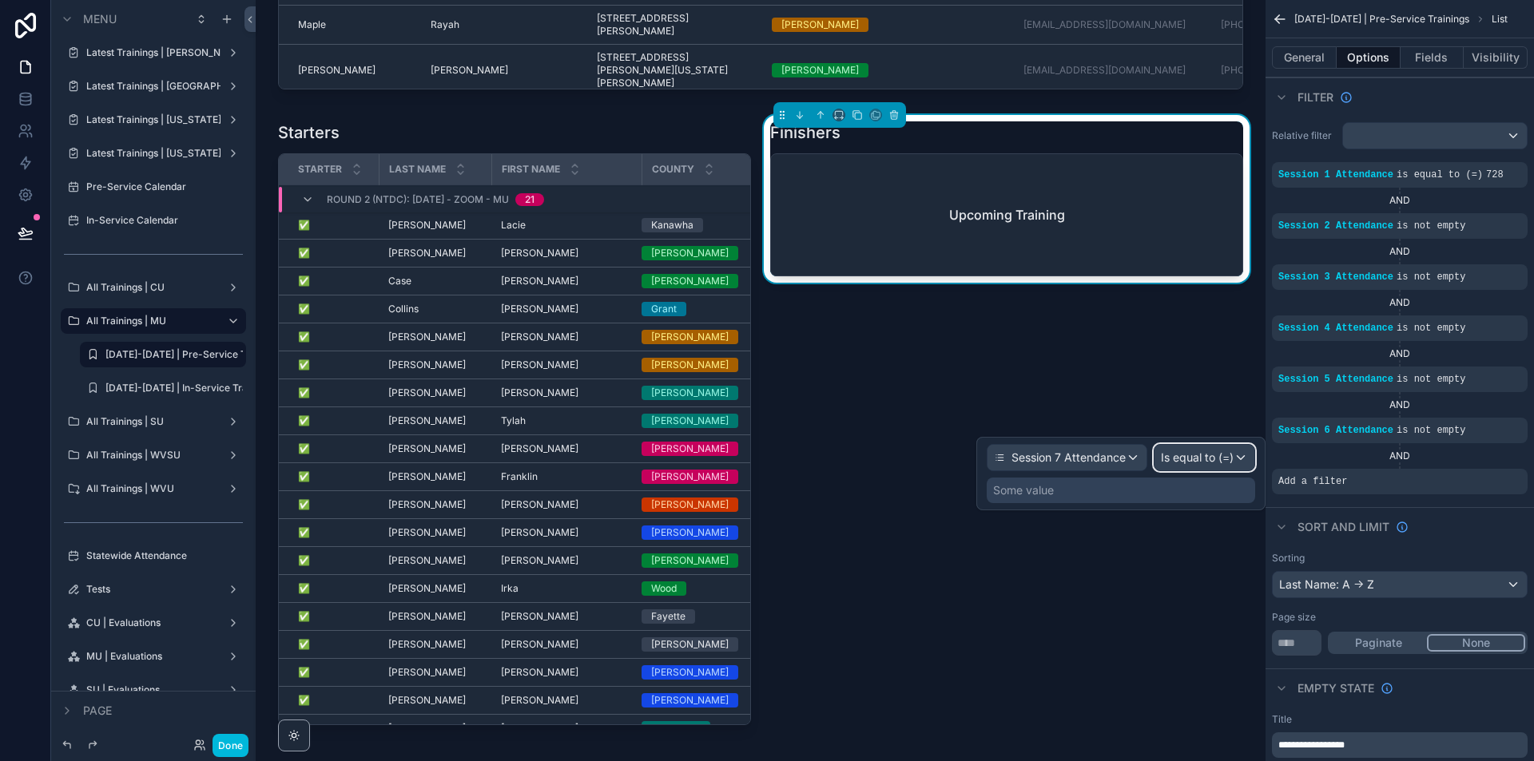
click at [1236, 455] on div "Is equal to (=)" at bounding box center [1204, 458] width 100 height 26
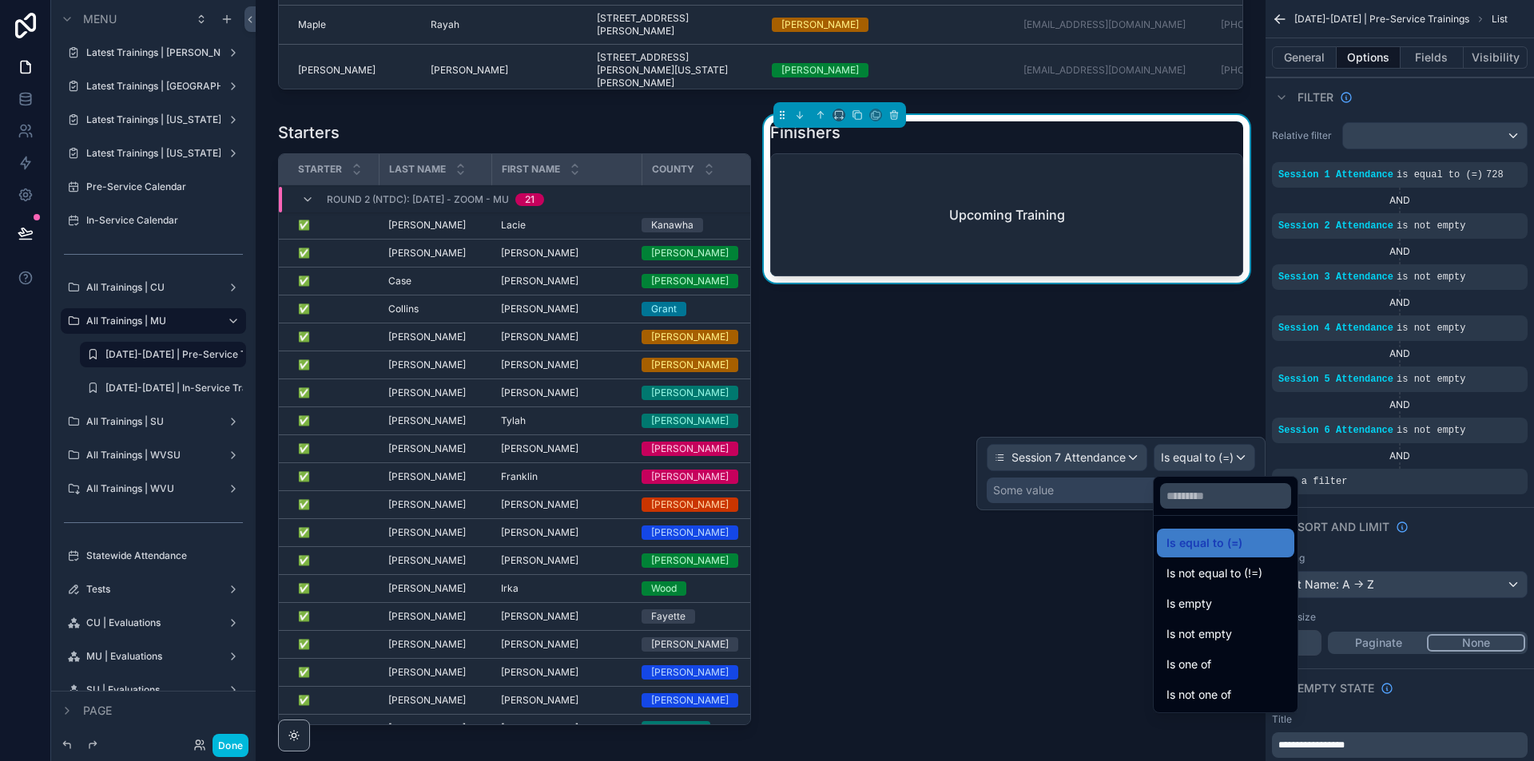
click at [1266, 642] on div "Is not empty" at bounding box center [1225, 634] width 118 height 19
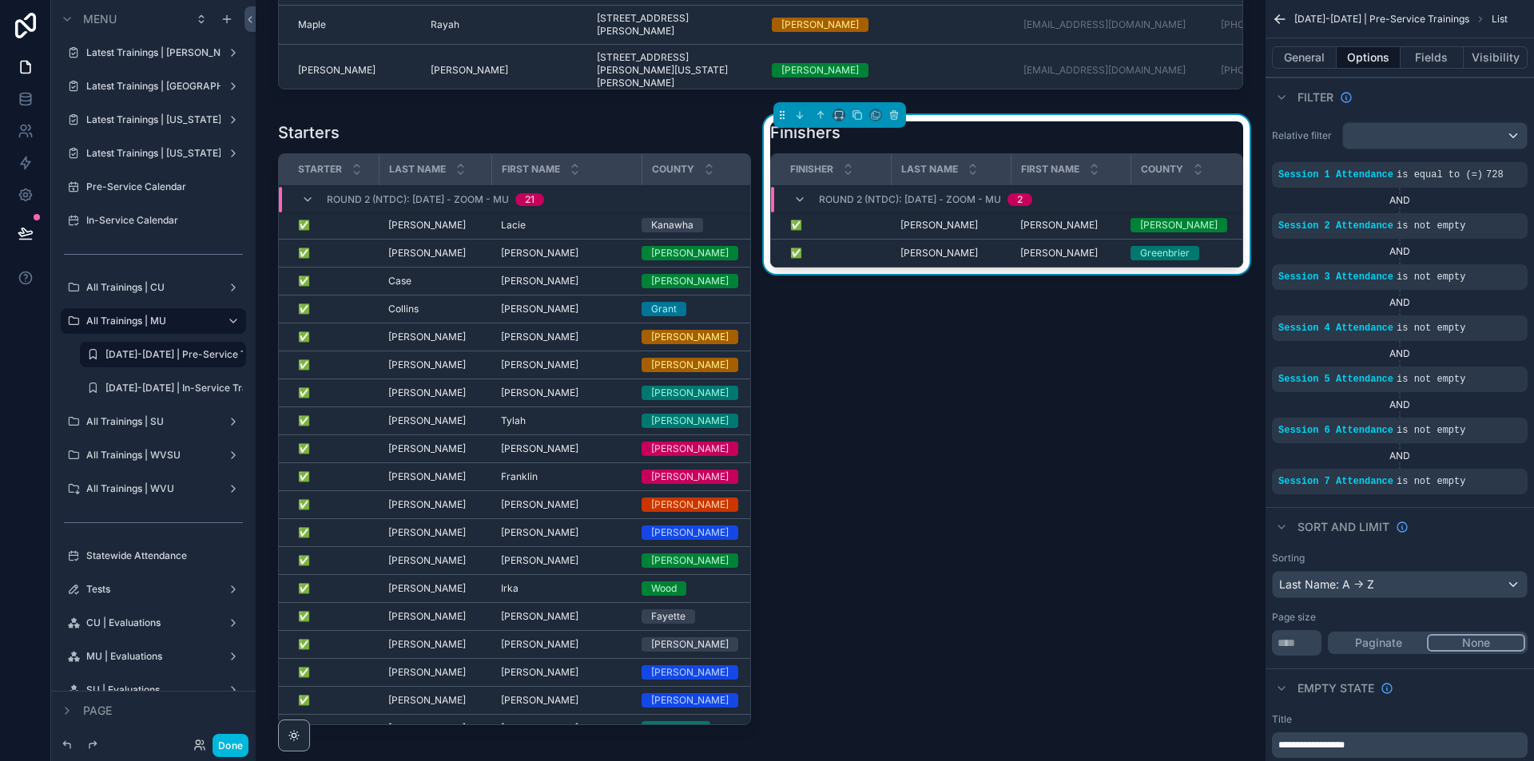
click at [1193, 670] on div "Finishers Finisher Last Name First Name County Round 2 (NTDC): 10/4/2025 - Zoom…" at bounding box center [1006, 427] width 492 height 624
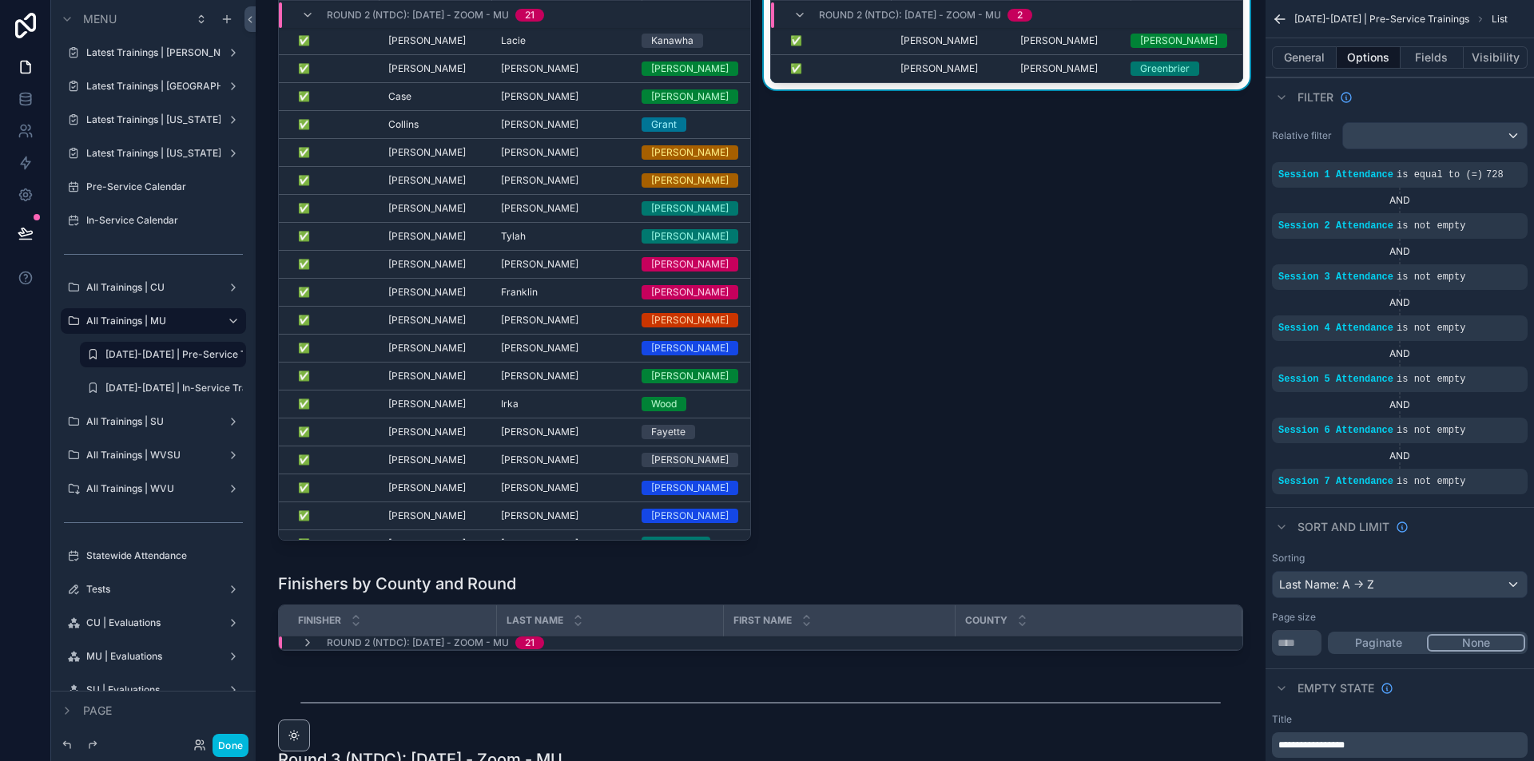
scroll to position [1917, 0]
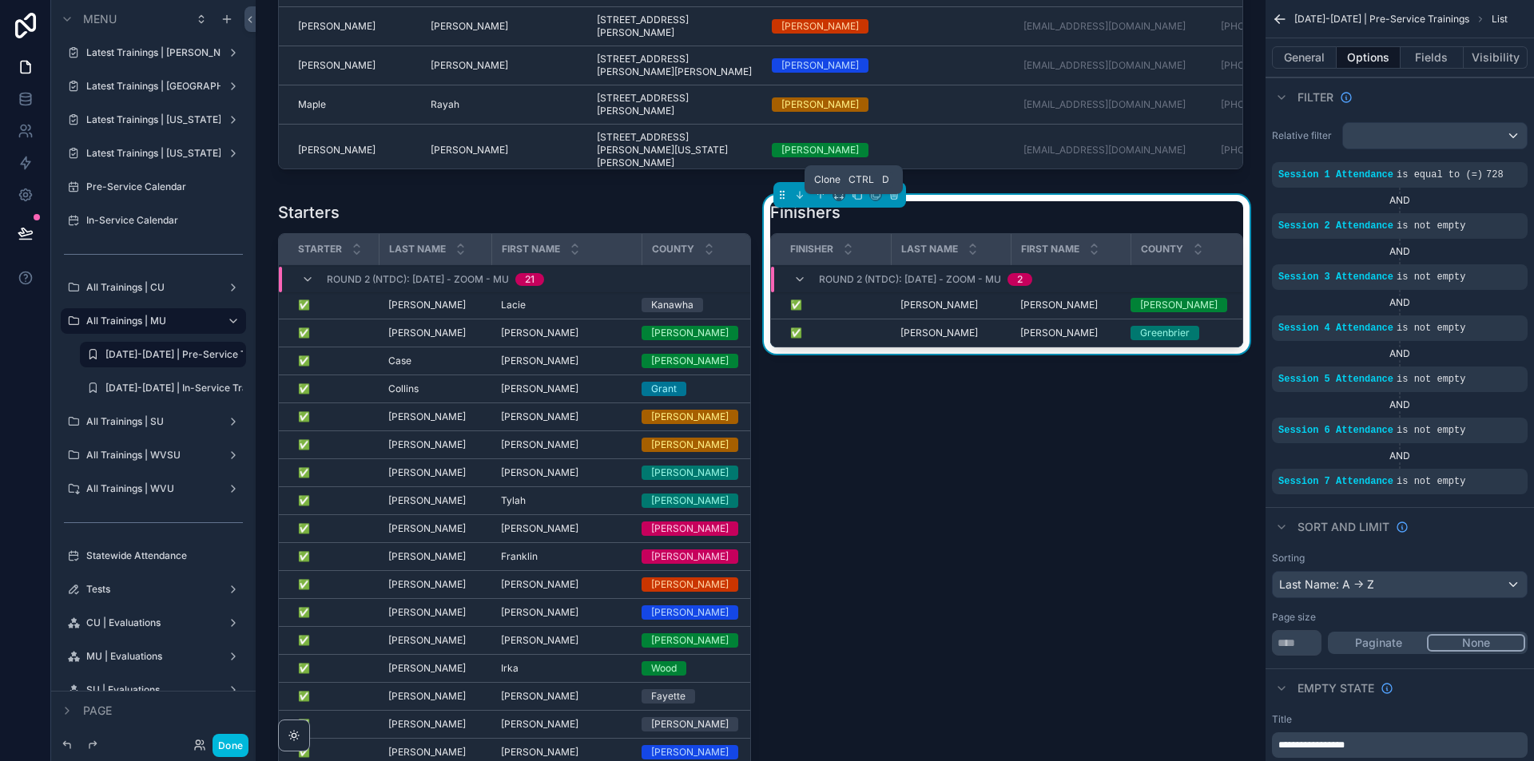
click at [854, 200] on icon "scrollable content" at bounding box center [857, 194] width 11 height 11
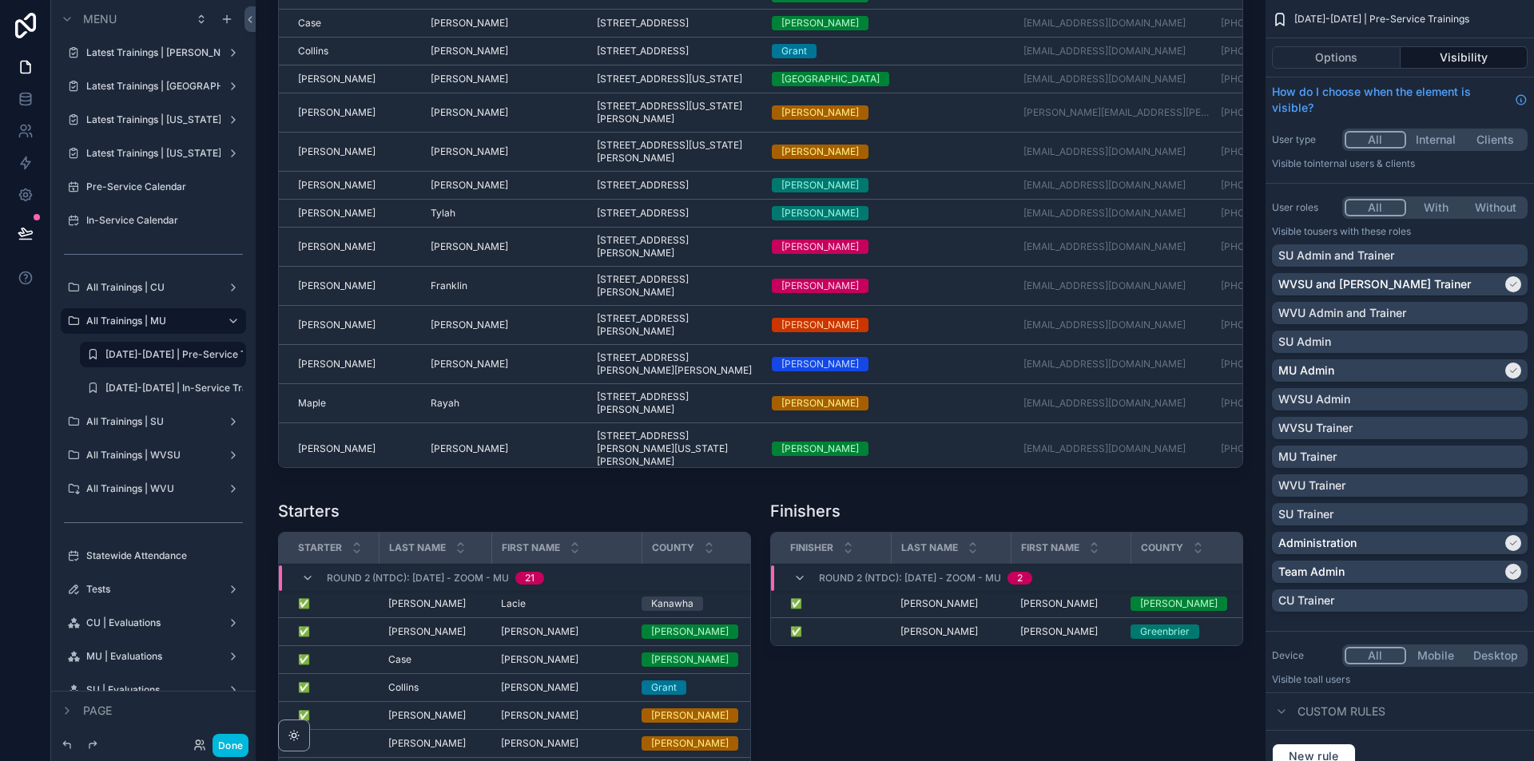
scroll to position [1917, 0]
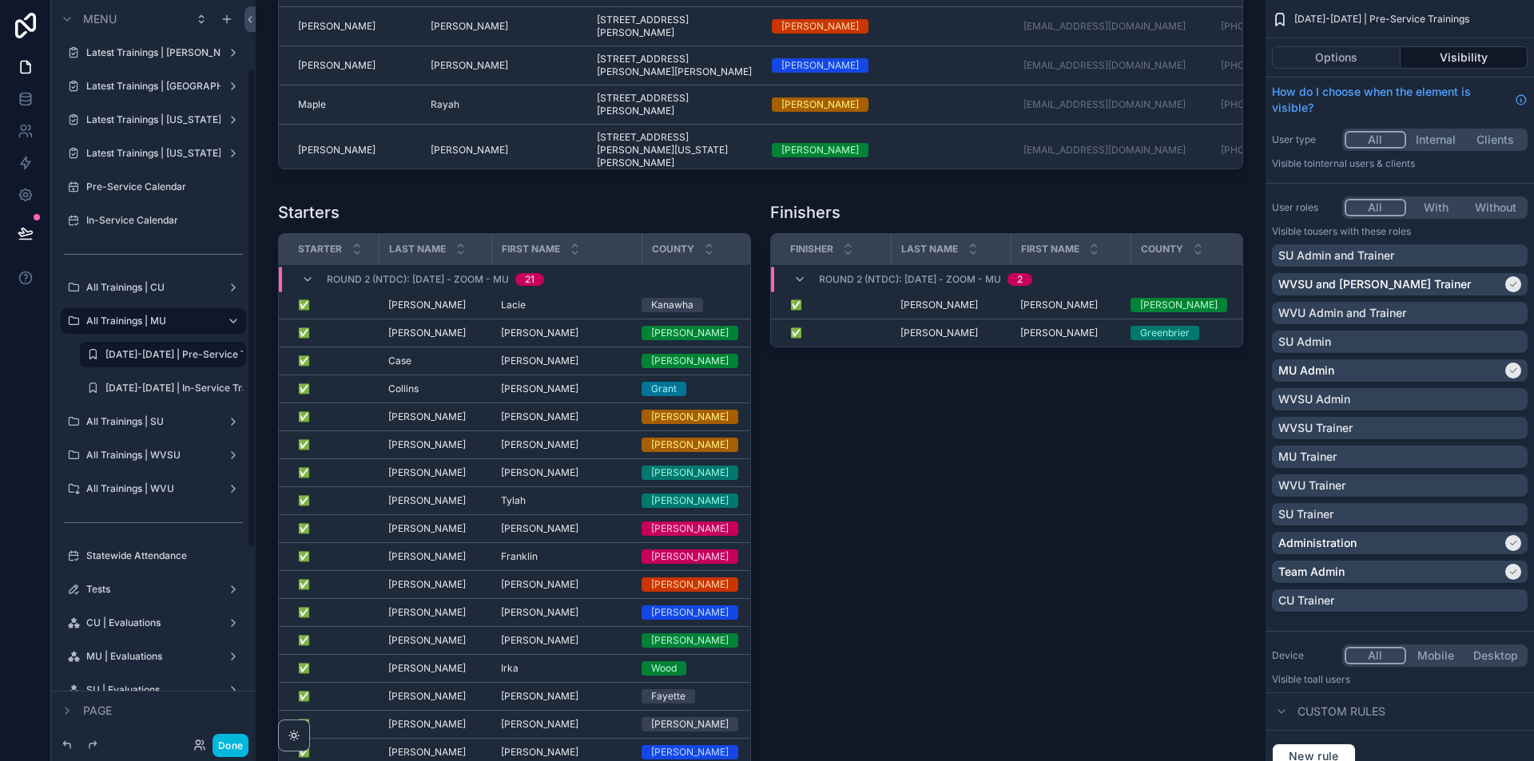
click at [165, 391] on label "[DATE]-[DATE] | In-Service Trainings" at bounding box center [173, 388] width 137 height 13
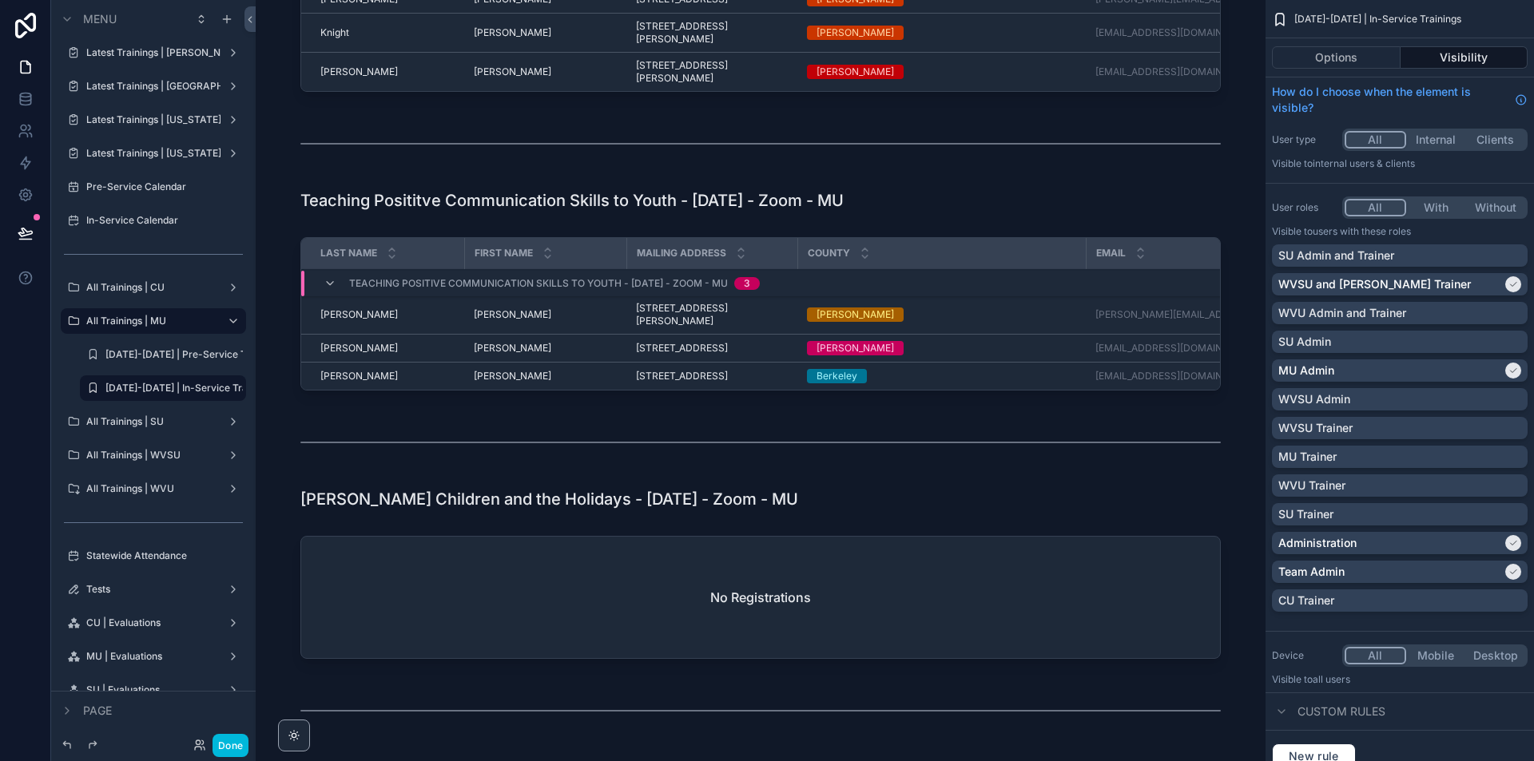
scroll to position [524, 0]
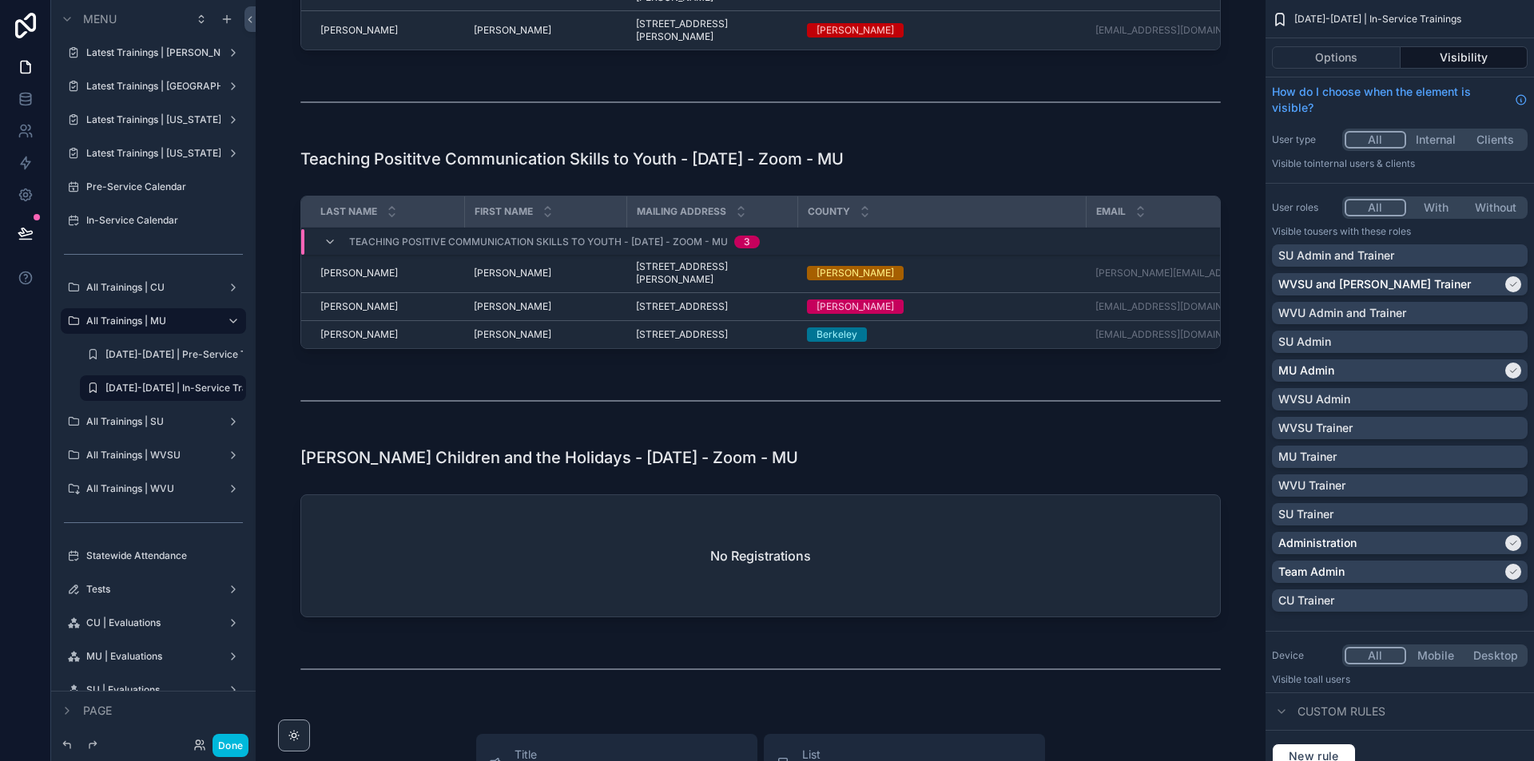
click at [1239, 380] on div "Marshall University | 2025-2026 | In-Service Trainings Click into a participant…" at bounding box center [761, 453] width 1010 height 1955
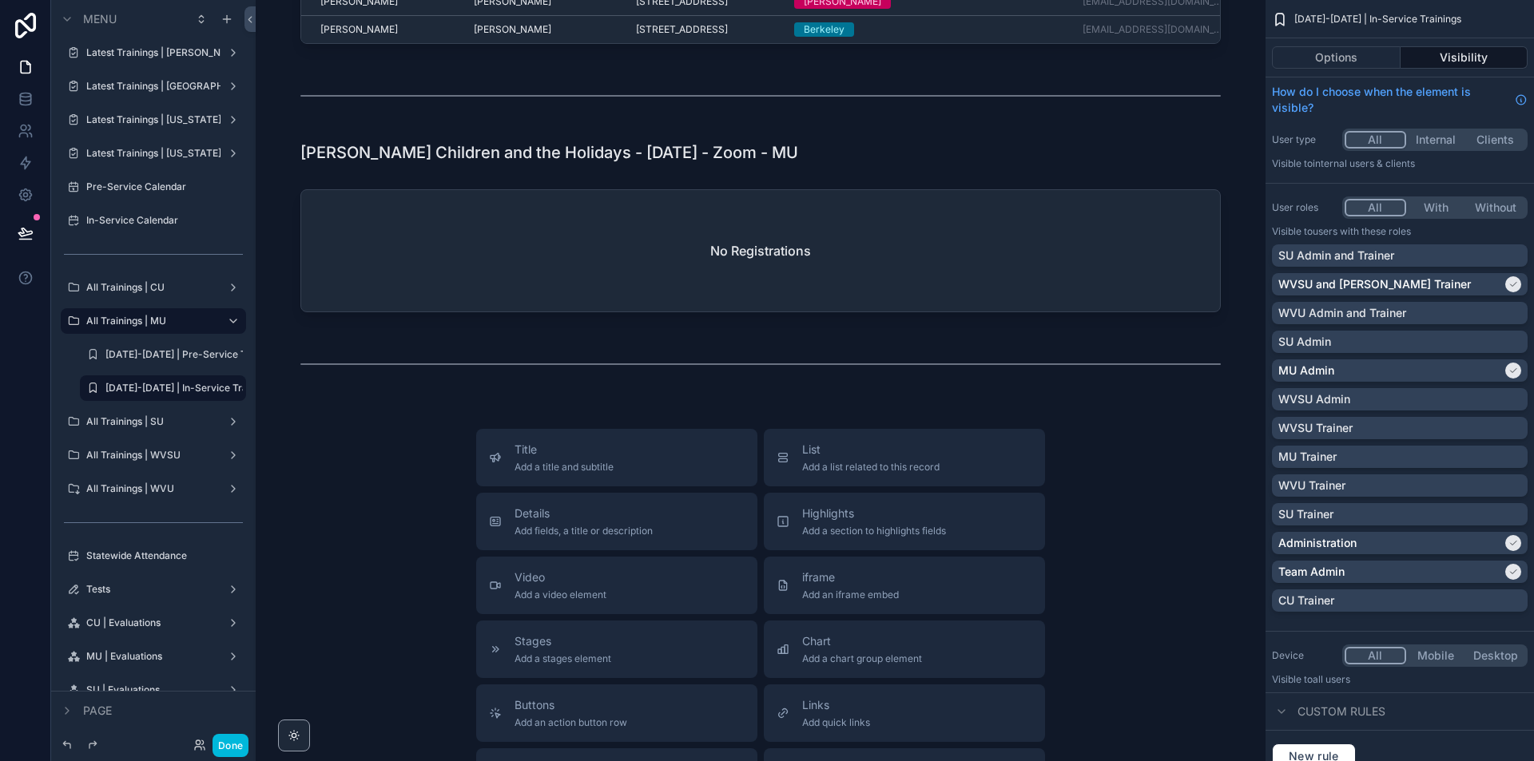
scroll to position [844, 0]
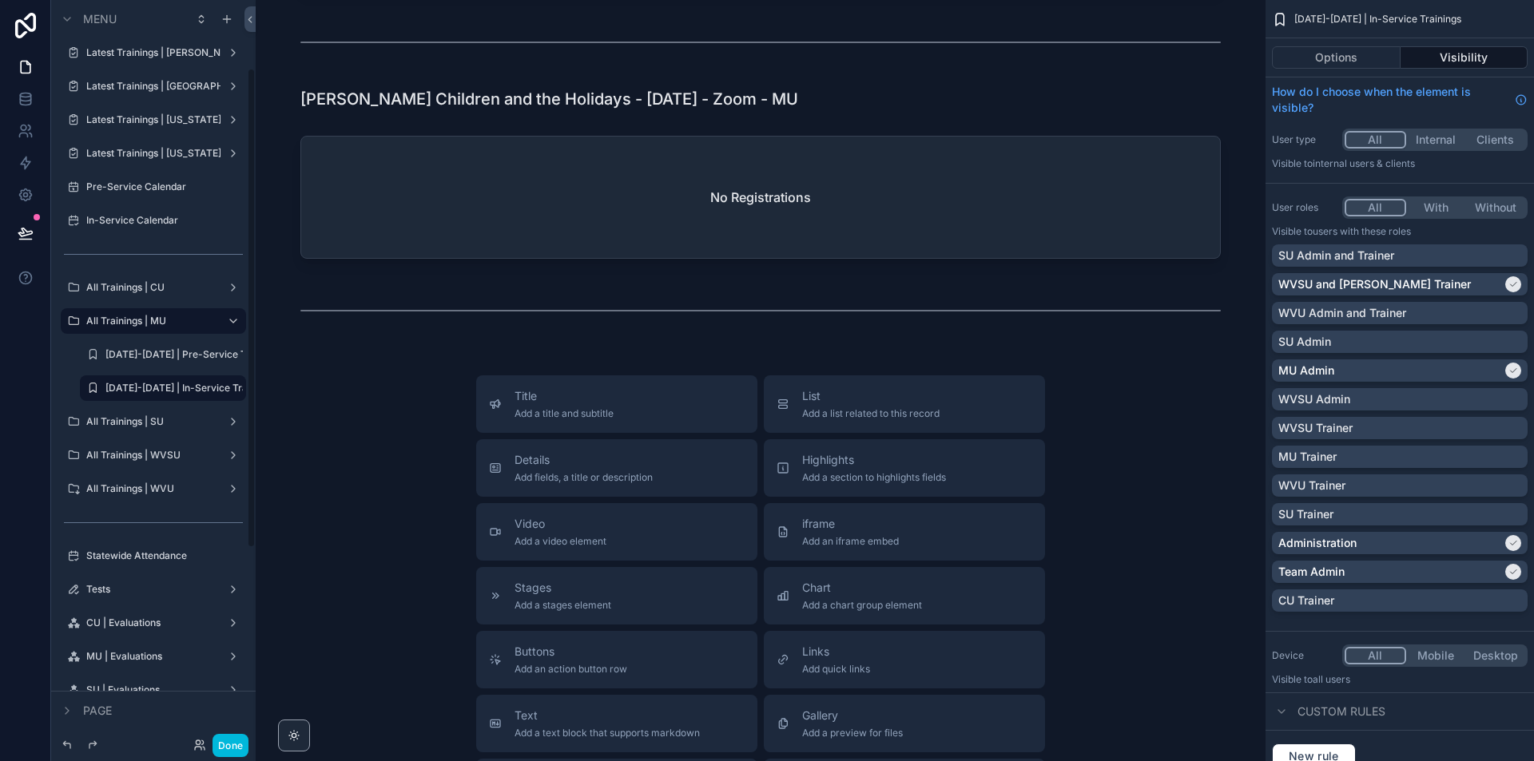
click at [130, 423] on label "All Trainings | SU" at bounding box center [150, 421] width 128 height 13
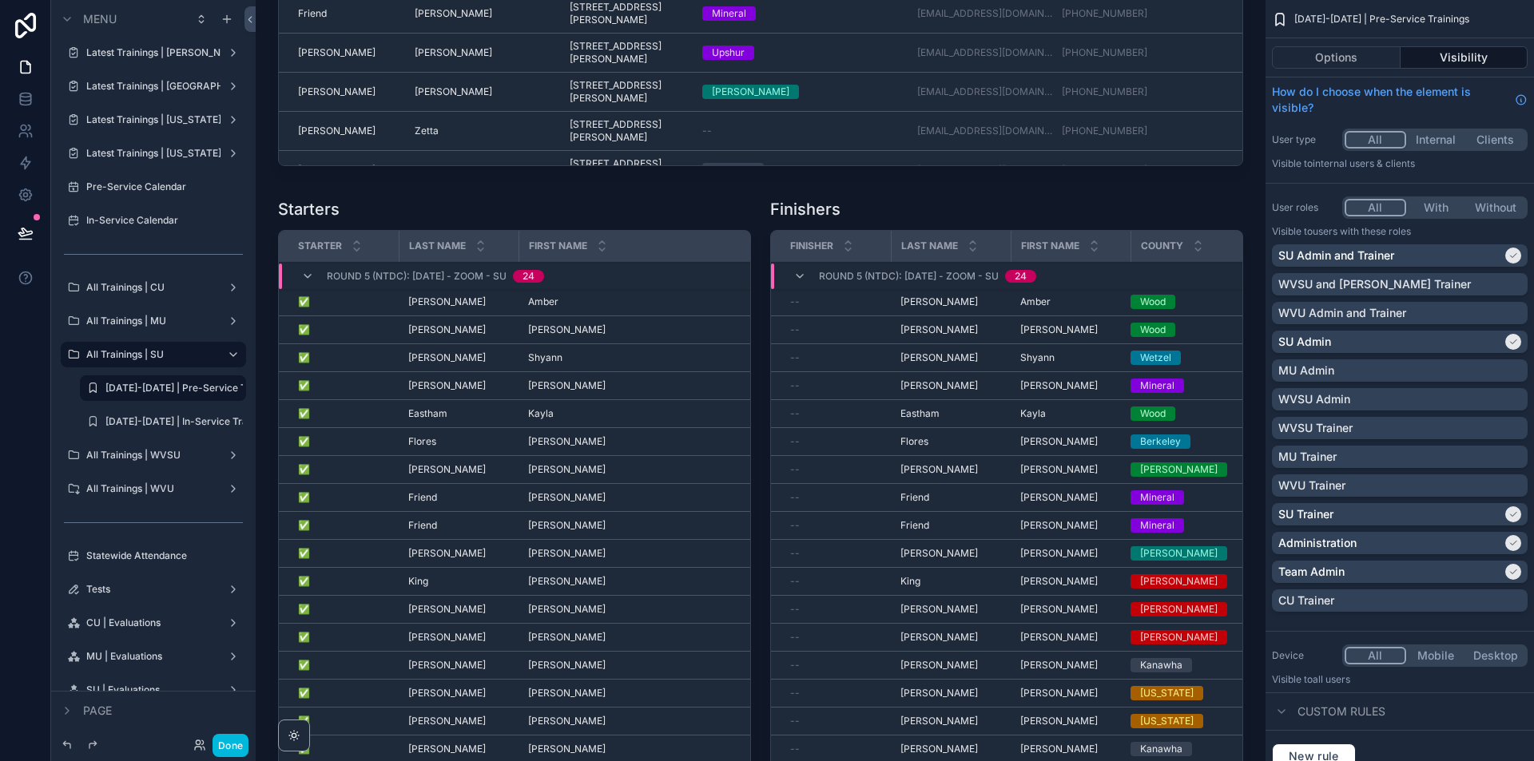
scroll to position [4074, 0]
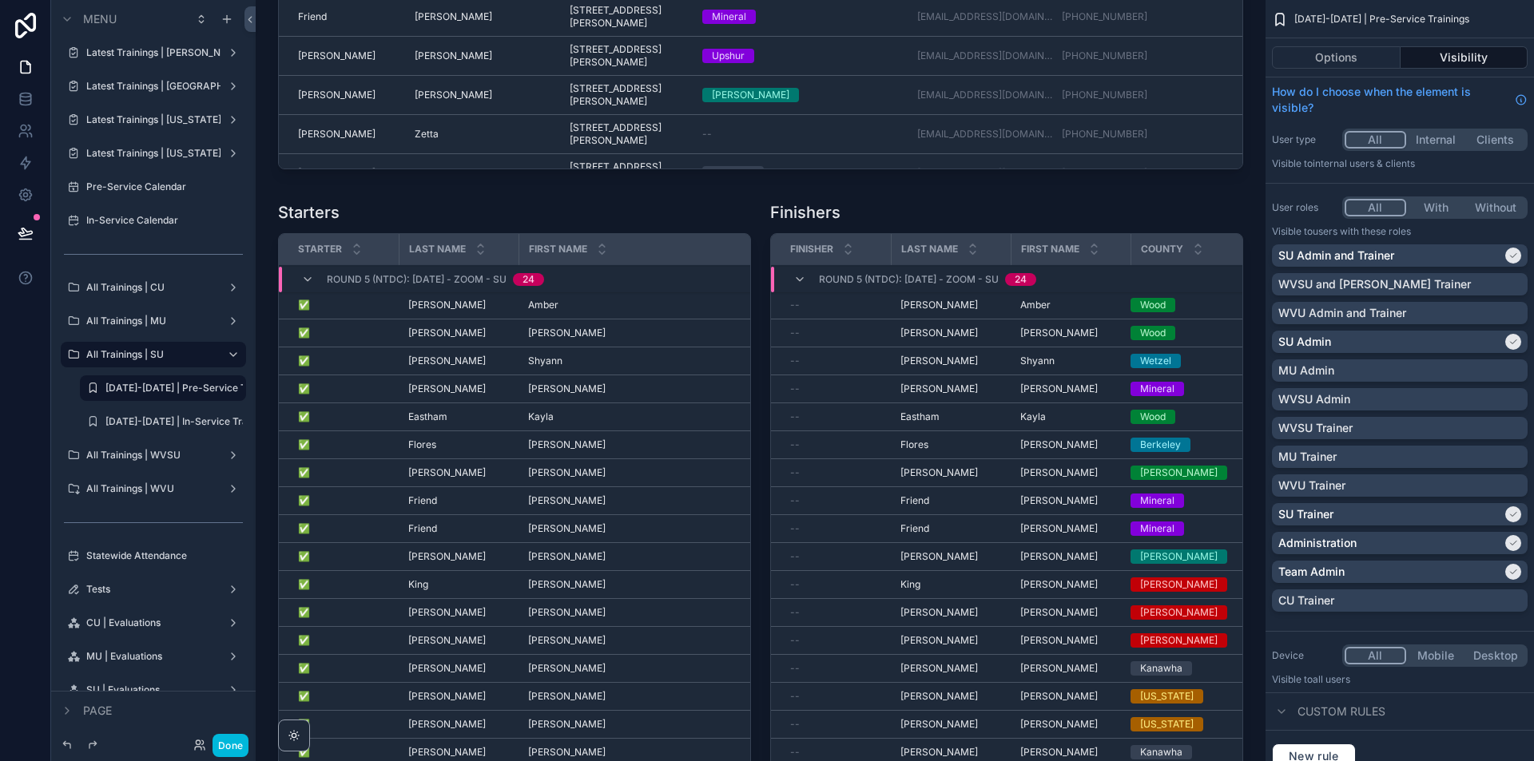
click at [1071, 255] on div "scrollable content" at bounding box center [1006, 507] width 492 height 624
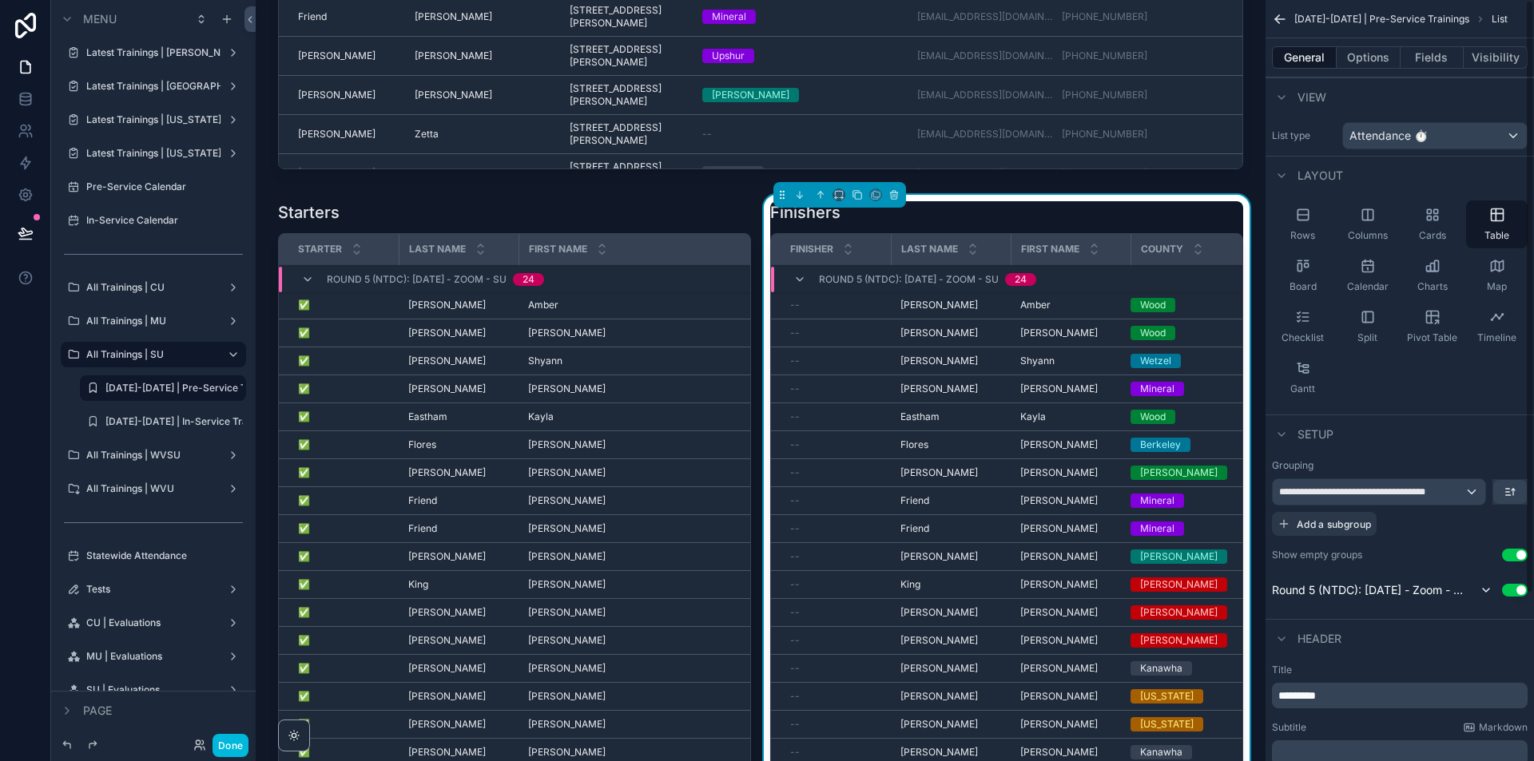
click at [1352, 63] on button "Options" at bounding box center [1368, 57] width 64 height 22
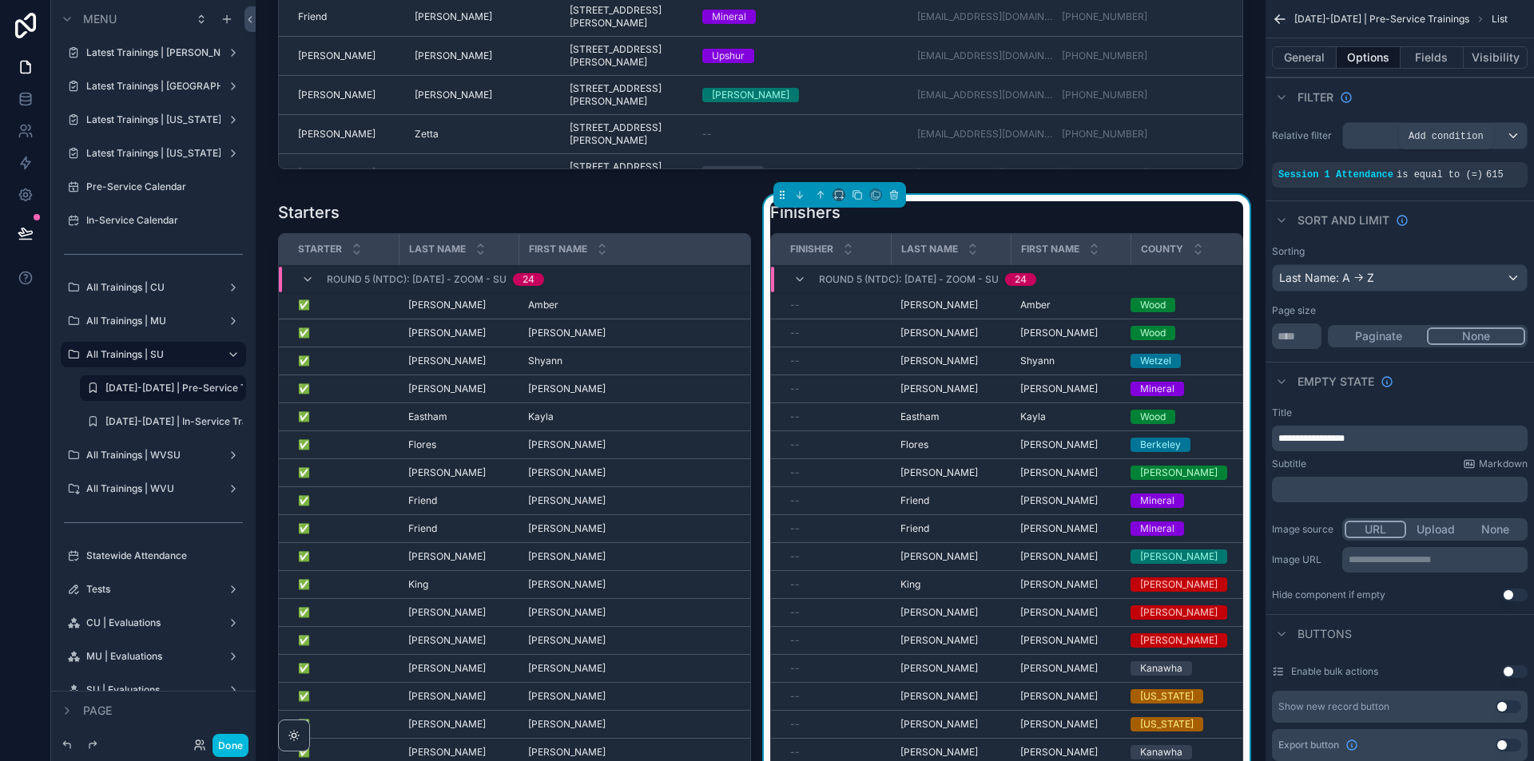
click at [0, 0] on icon "scrollable content" at bounding box center [0, 0] width 0 height 0
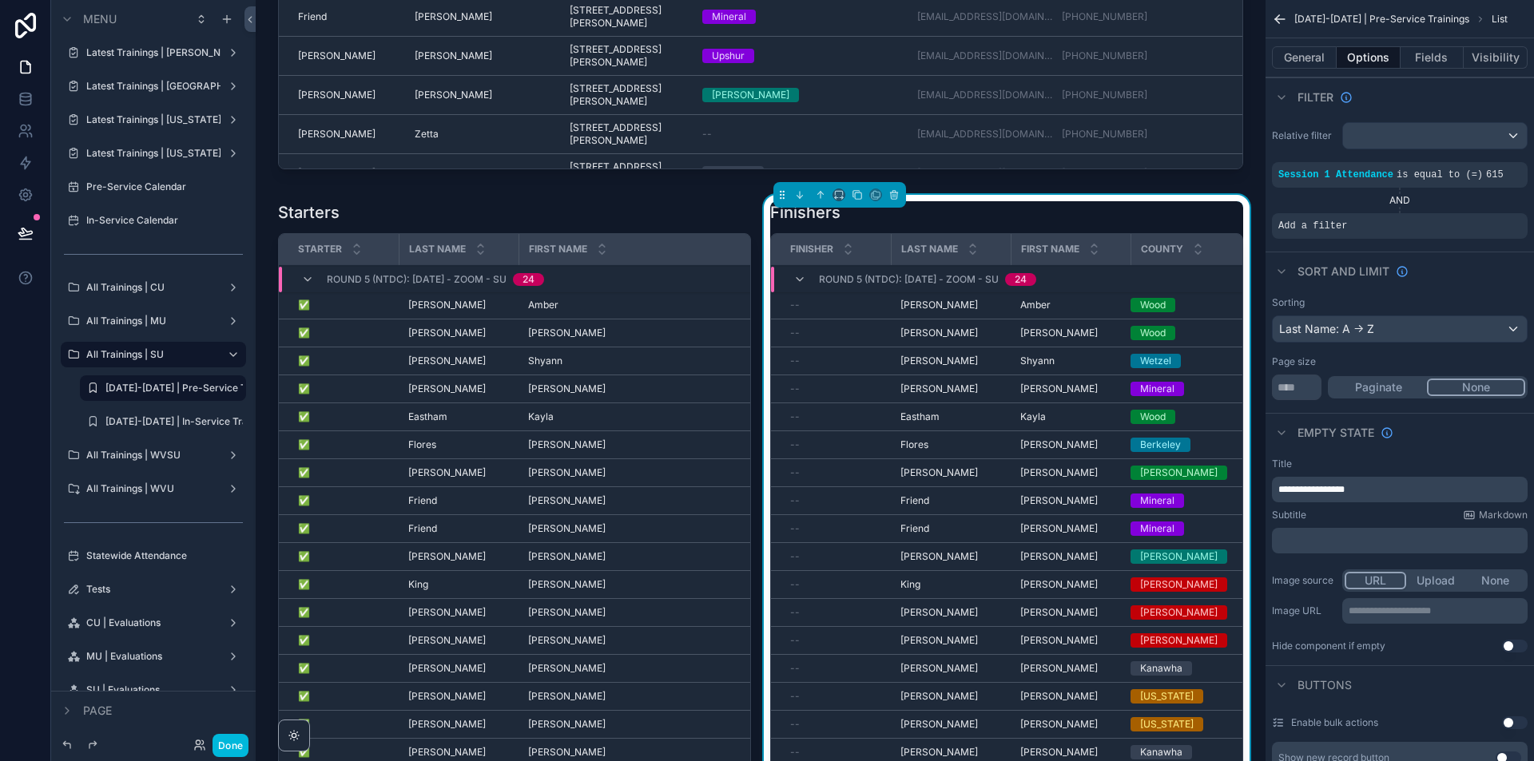
click at [0, 0] on icon "scrollable content" at bounding box center [0, 0] width 0 height 0
click at [1141, 201] on span "Select a field" at bounding box center [1110, 202] width 68 height 14
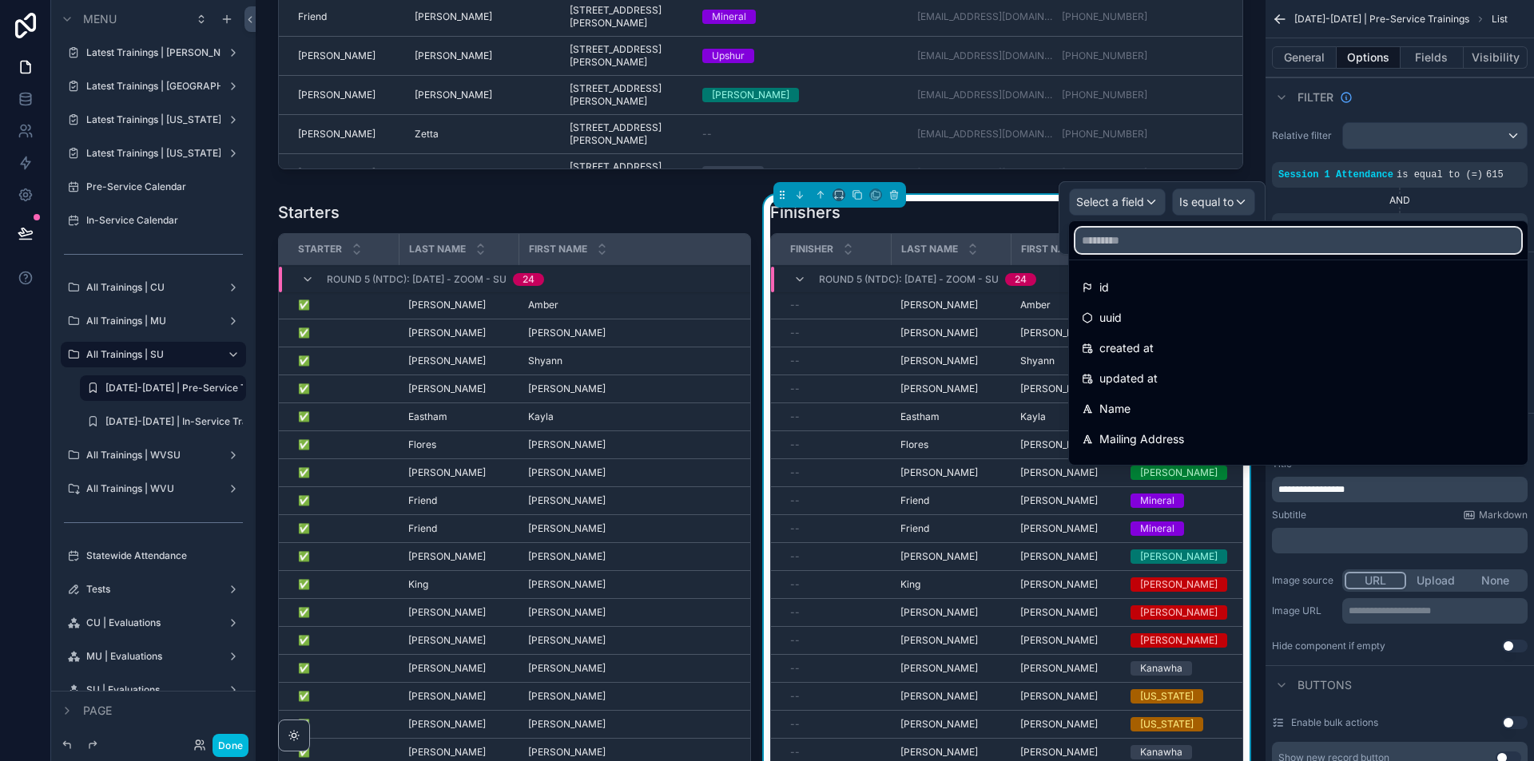
click at [1125, 239] on input "text" at bounding box center [1298, 241] width 446 height 26
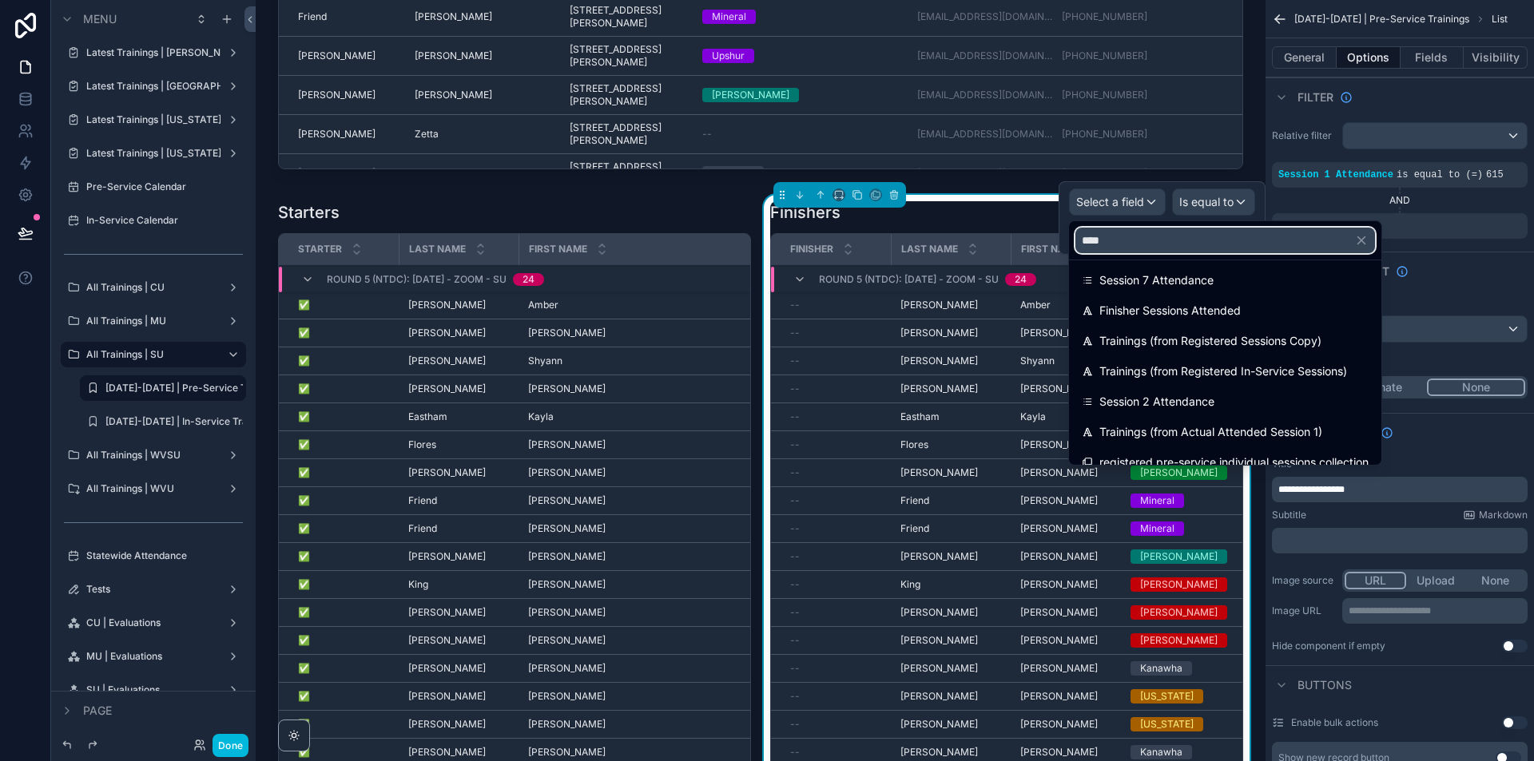
scroll to position [160, 0]
type input "****"
click at [1189, 391] on div "Session 2 Attendance" at bounding box center [1225, 401] width 306 height 29
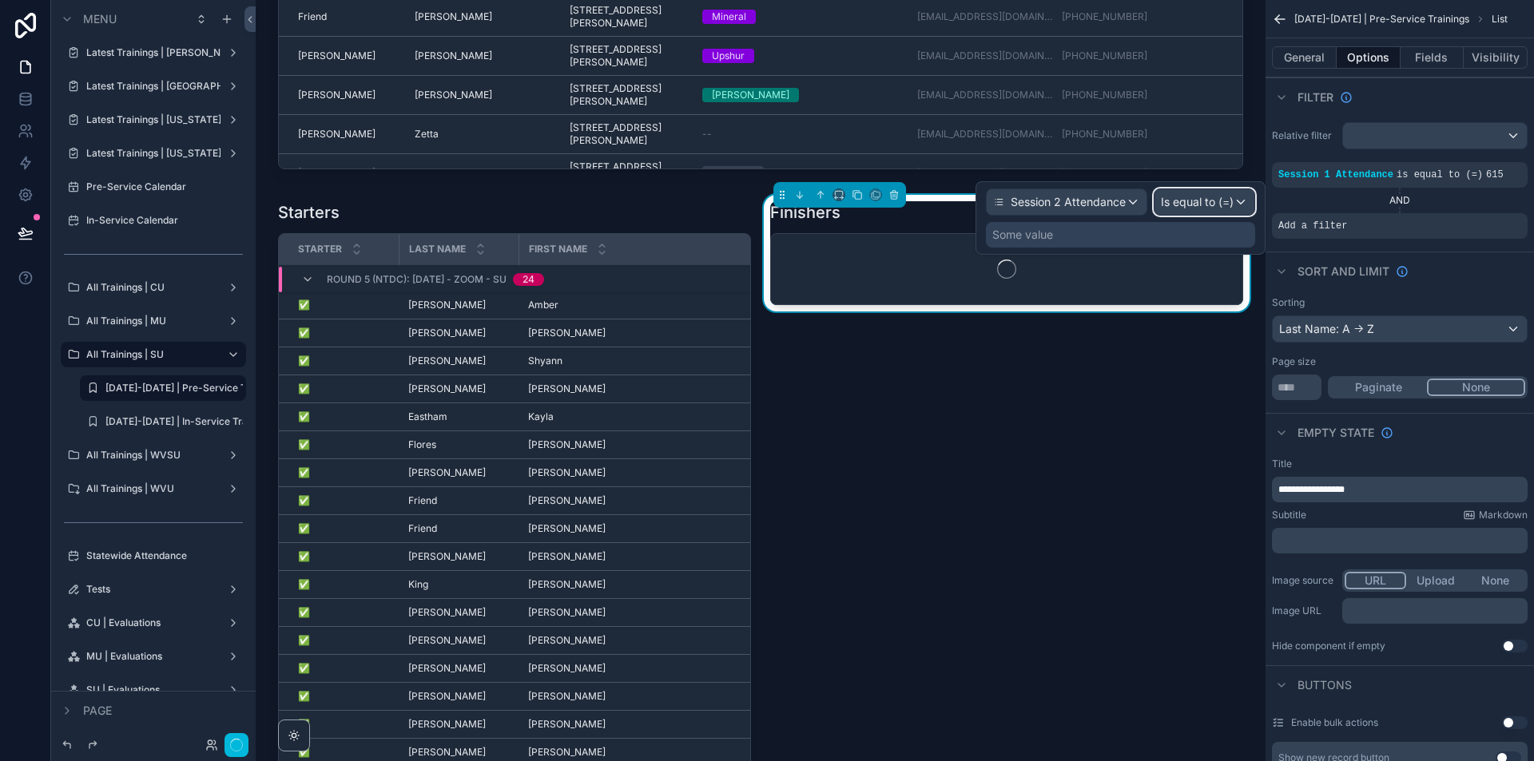
click at [1244, 208] on div "Is equal to (=)" at bounding box center [1204, 202] width 100 height 26
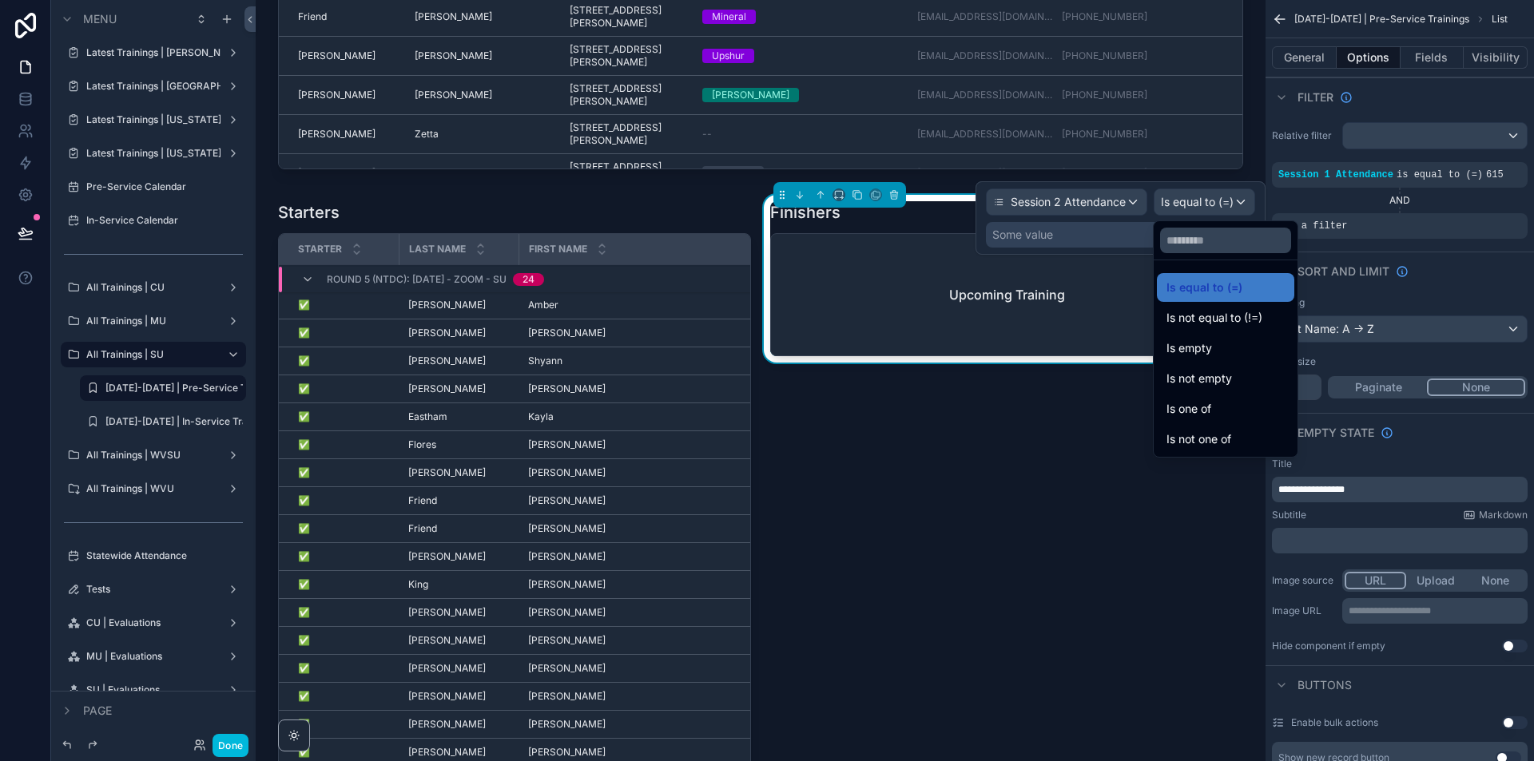
click at [1240, 370] on div "Is not empty" at bounding box center [1225, 378] width 118 height 19
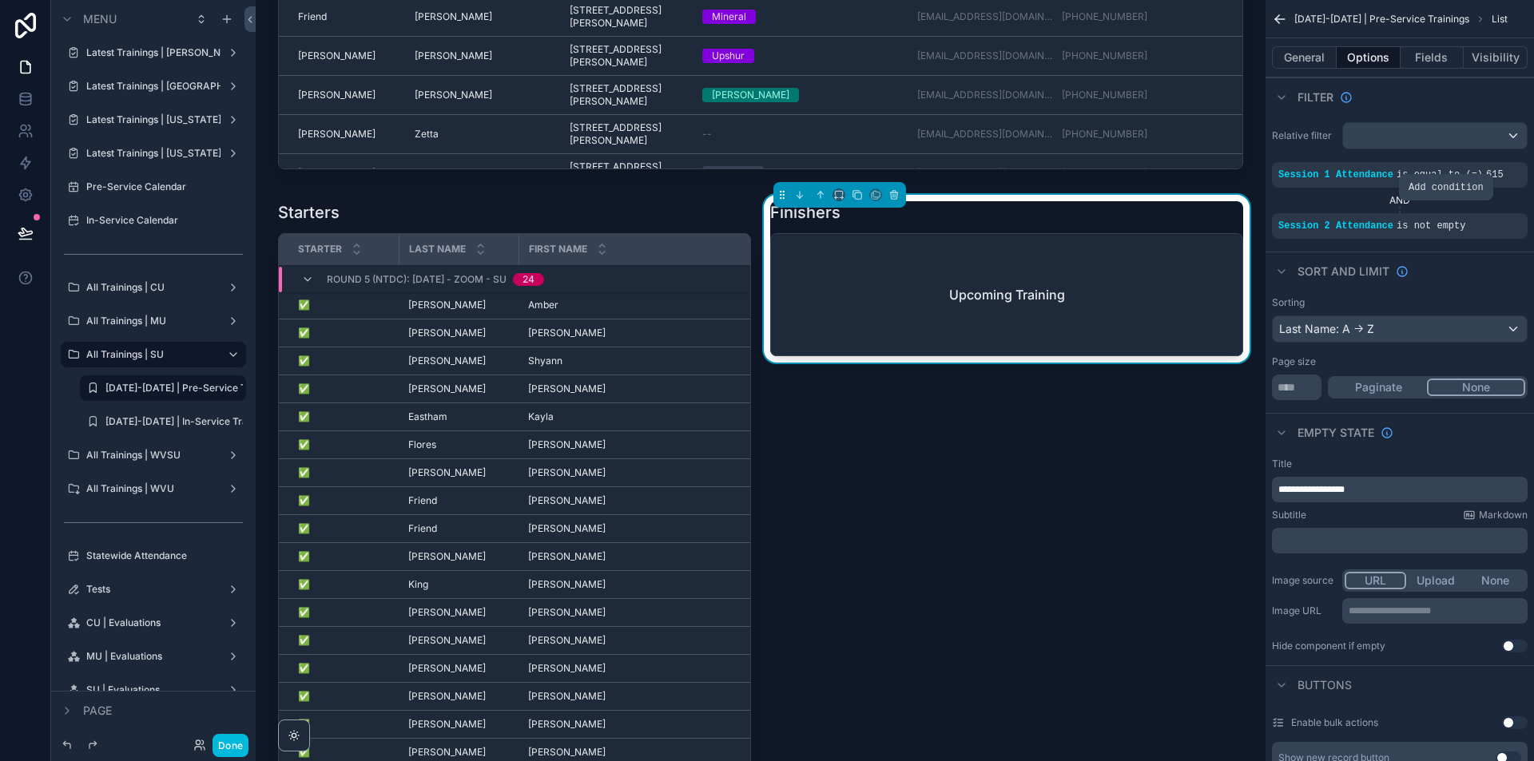
click at [0, 0] on icon "scrollable content" at bounding box center [0, 0] width 0 height 0
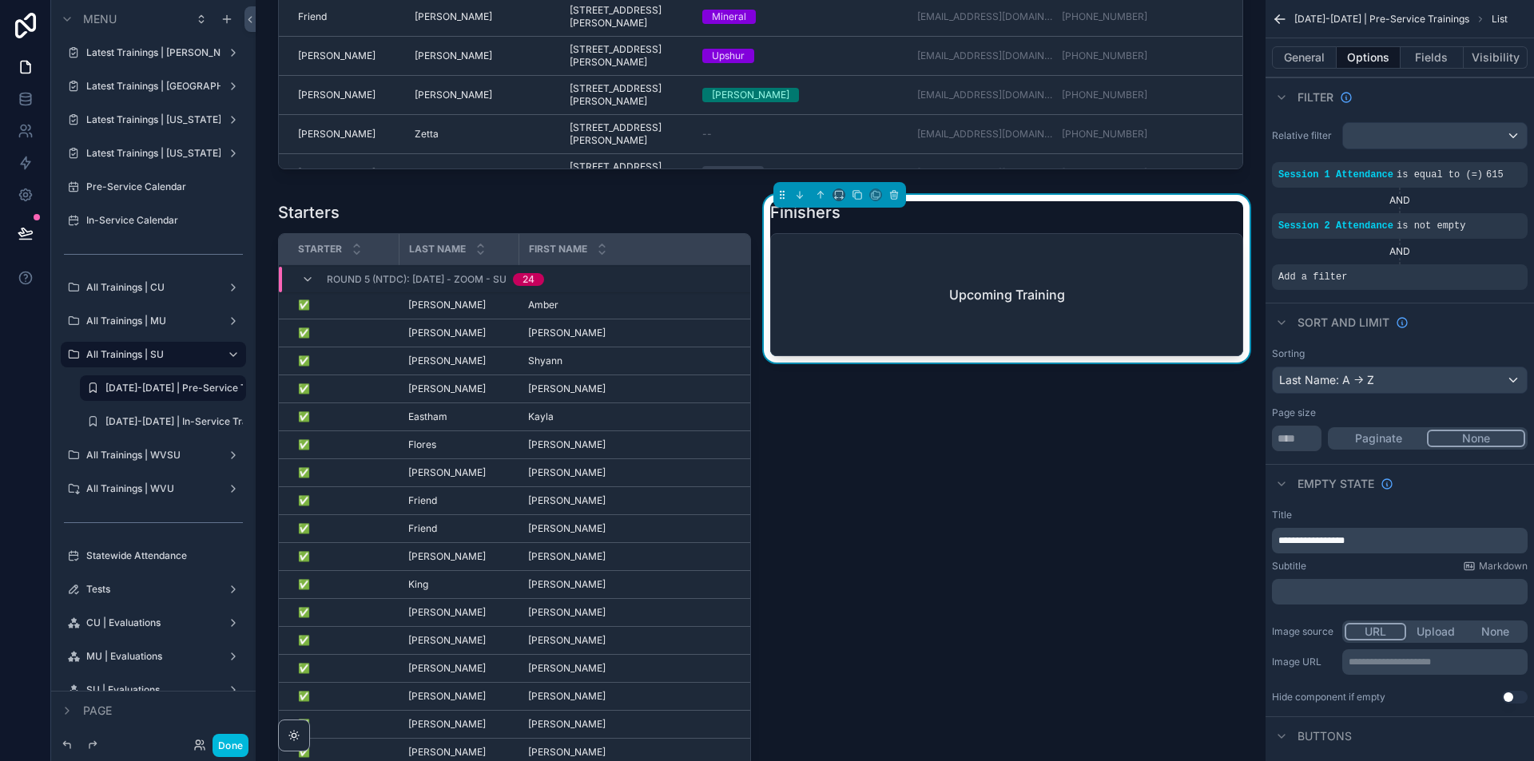
click at [0, 0] on icon "scrollable content" at bounding box center [0, 0] width 0 height 0
click at [1153, 259] on div "Select a field" at bounding box center [1117, 253] width 95 height 26
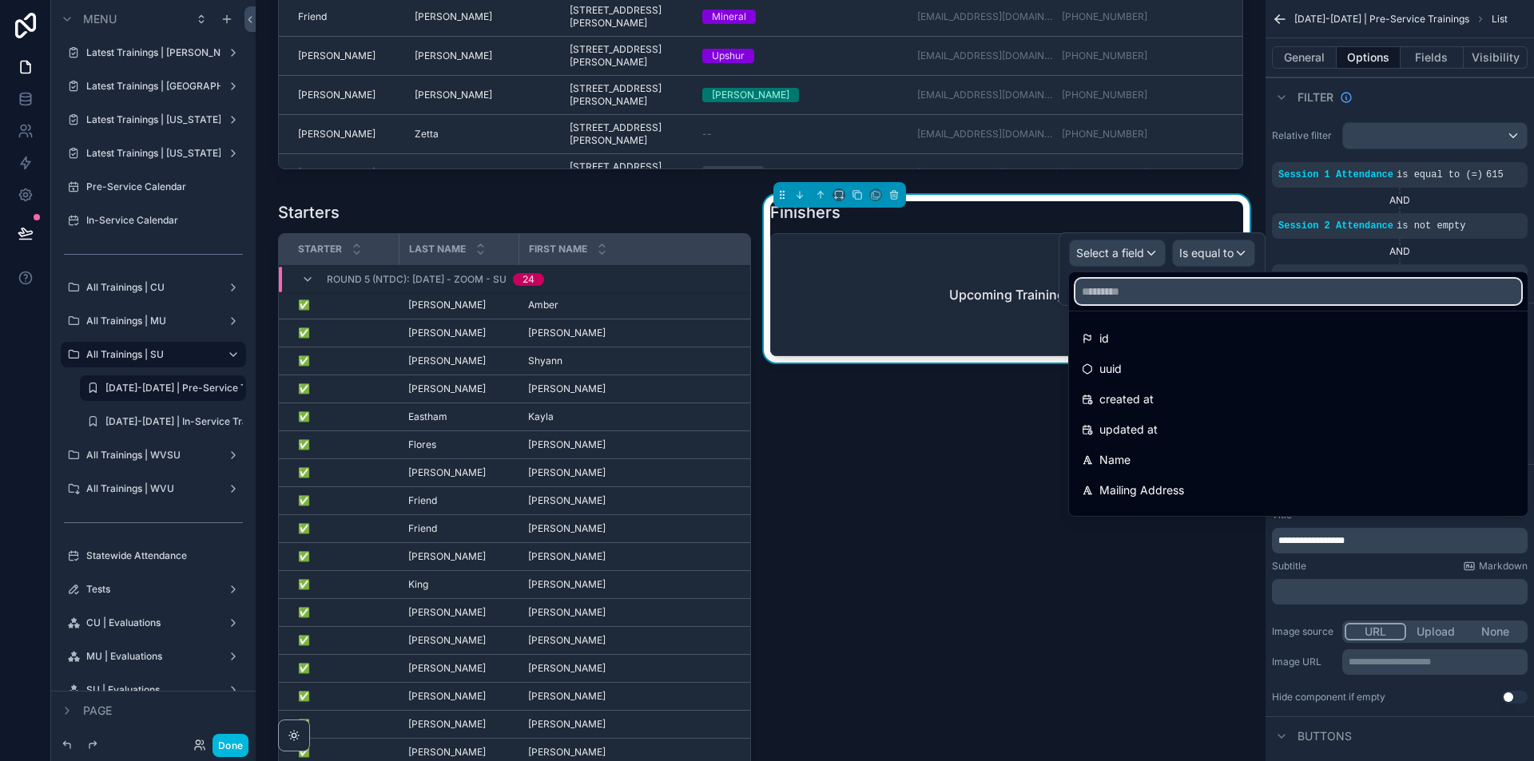
click at [1138, 288] on input "text" at bounding box center [1298, 292] width 446 height 26
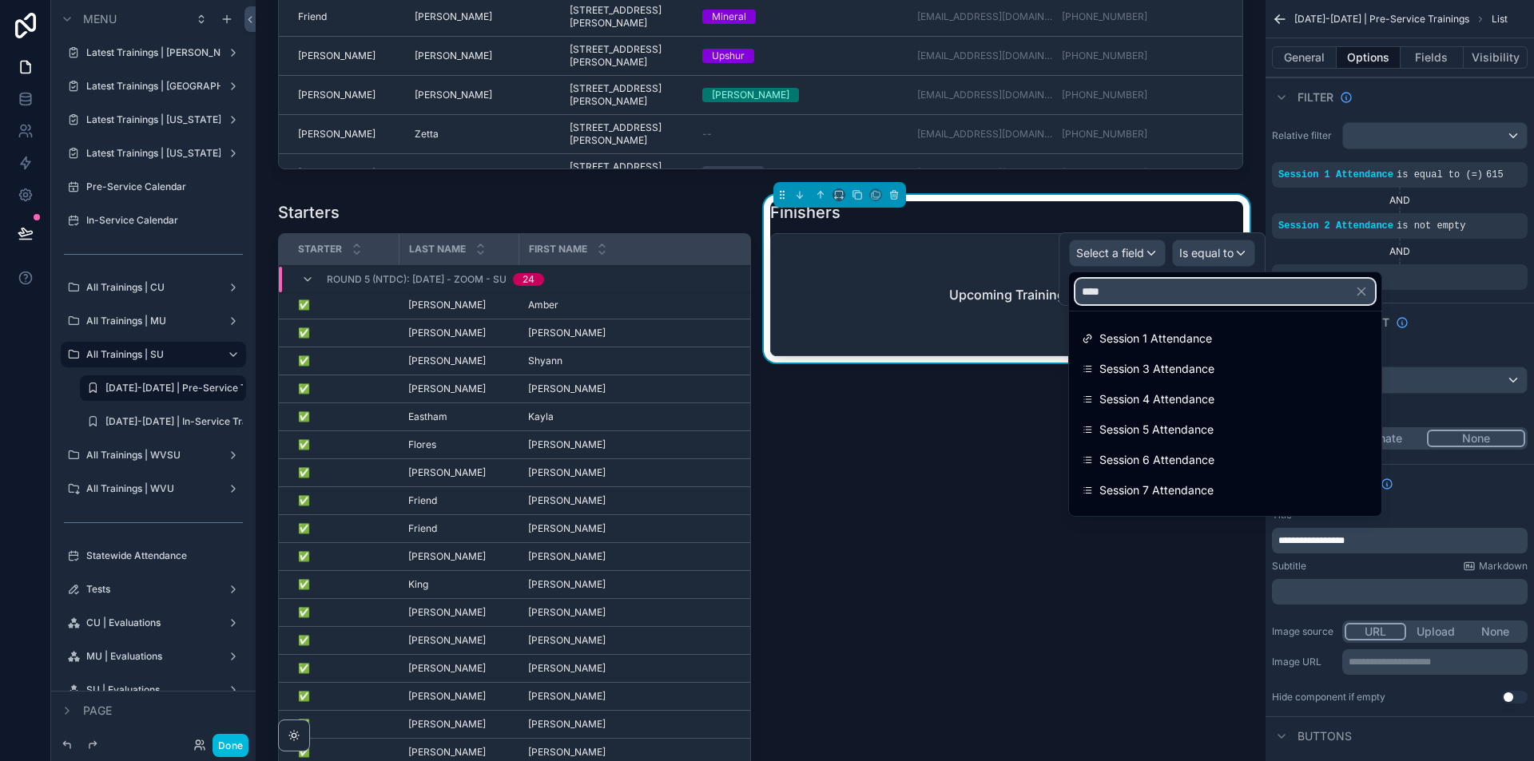
type input "****"
click at [1176, 367] on span "Session 3 Attendance" at bounding box center [1156, 368] width 115 height 19
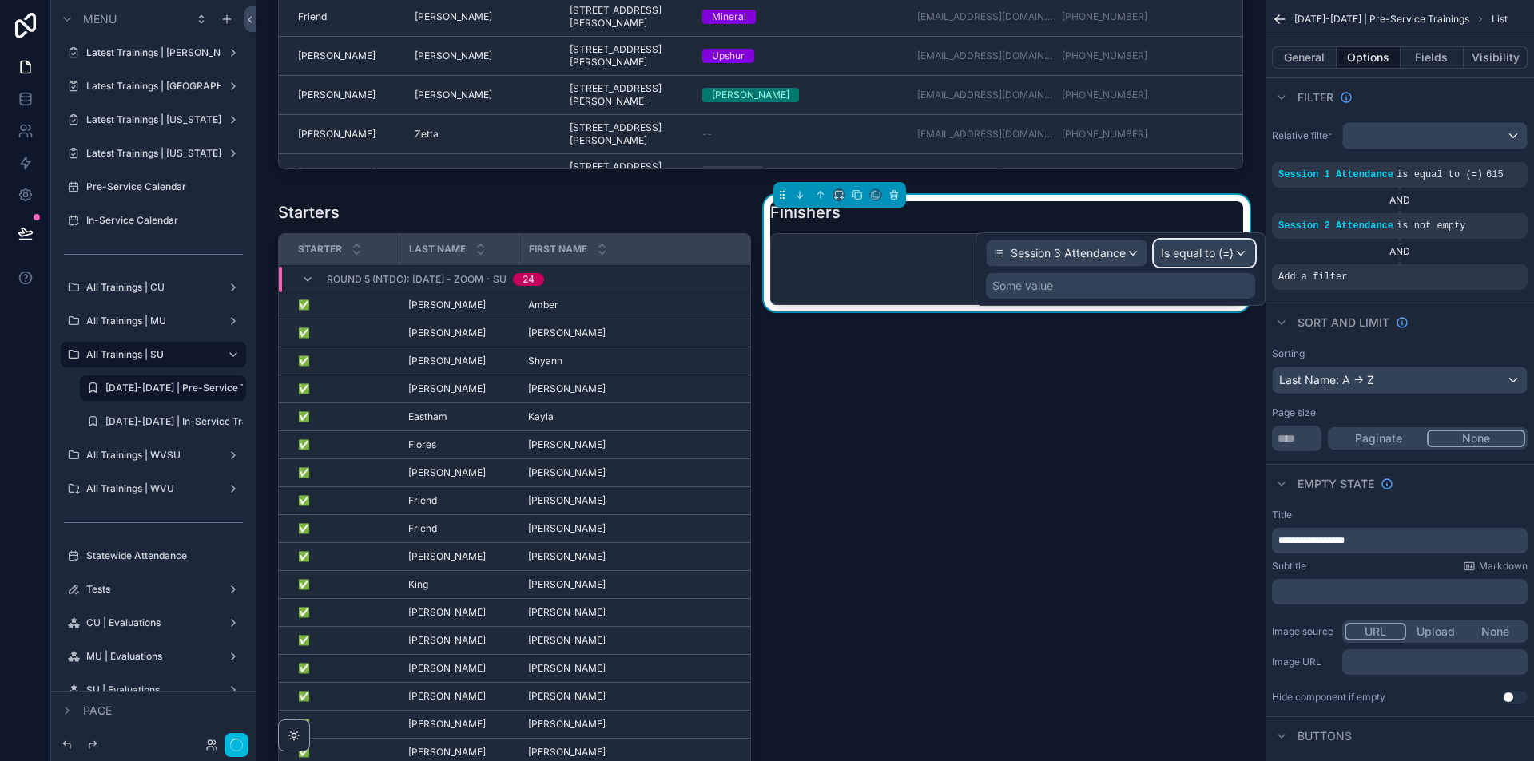
click at [1243, 257] on div "Is equal to (=)" at bounding box center [1204, 253] width 100 height 26
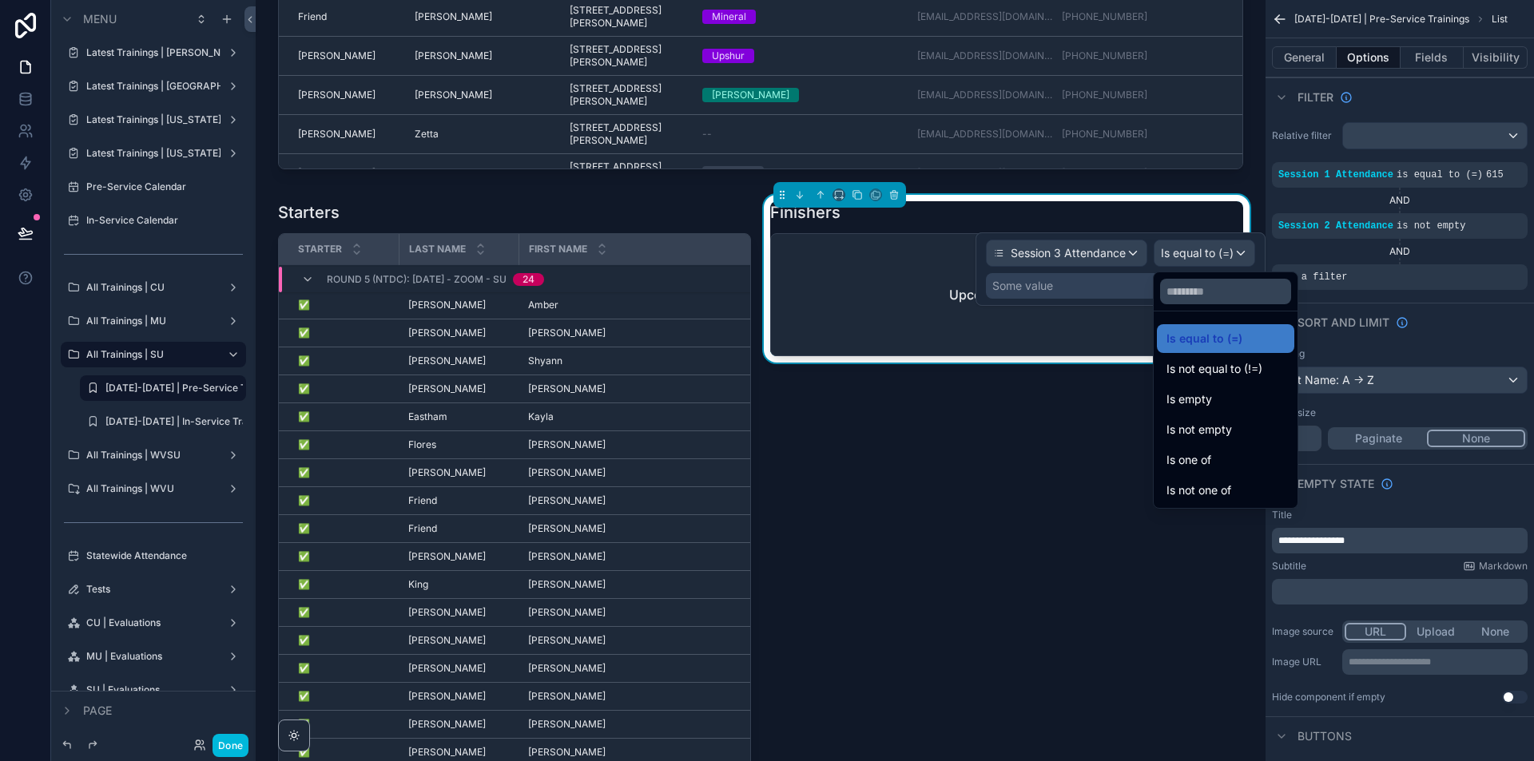
click at [1237, 425] on div "Is not empty" at bounding box center [1225, 429] width 118 height 19
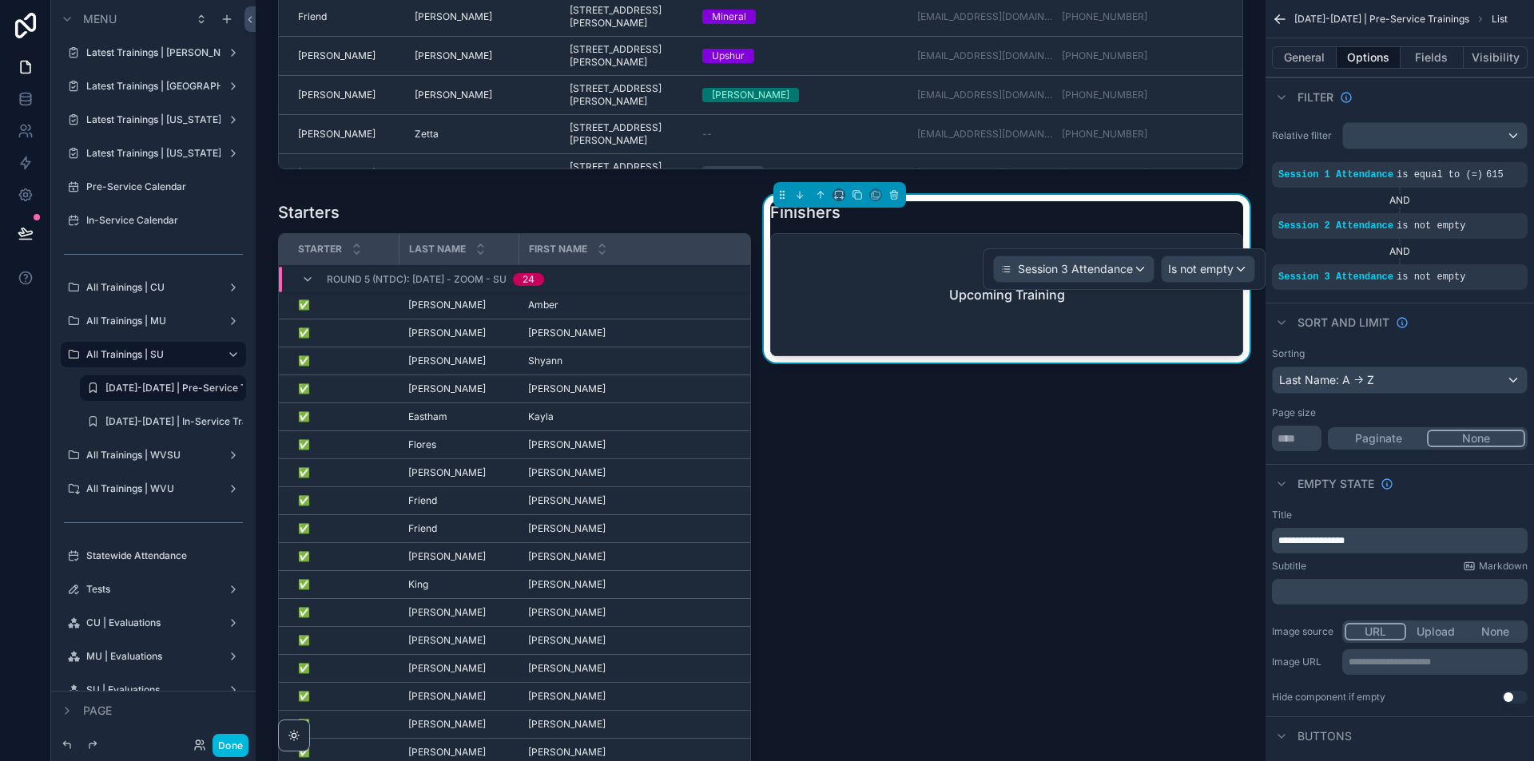
click at [0, 0] on icon "scrollable content" at bounding box center [0, 0] width 0 height 0
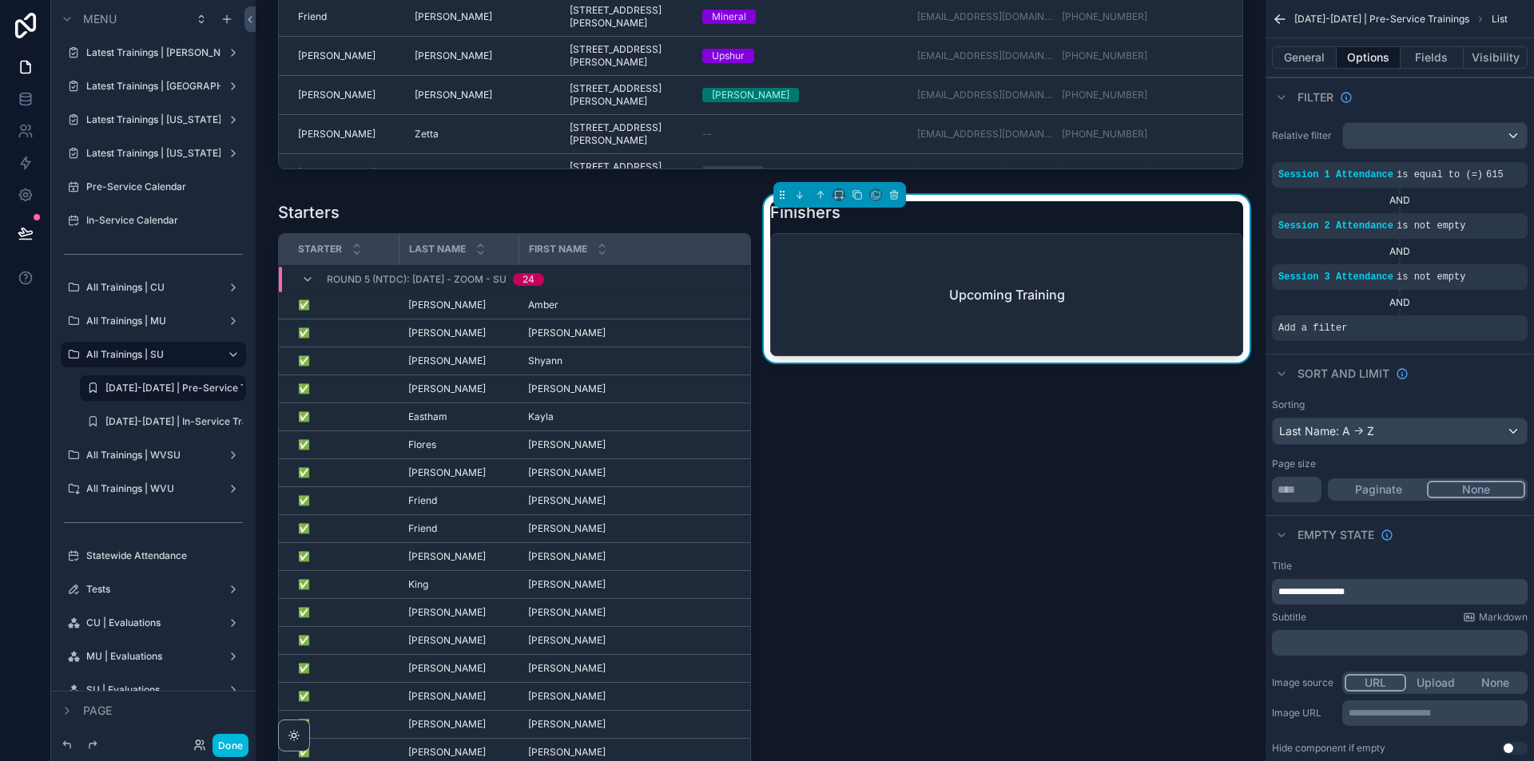
click at [0, 0] on icon "scrollable content" at bounding box center [0, 0] width 0 height 0
click at [1119, 304] on span "Select a field" at bounding box center [1110, 304] width 68 height 14
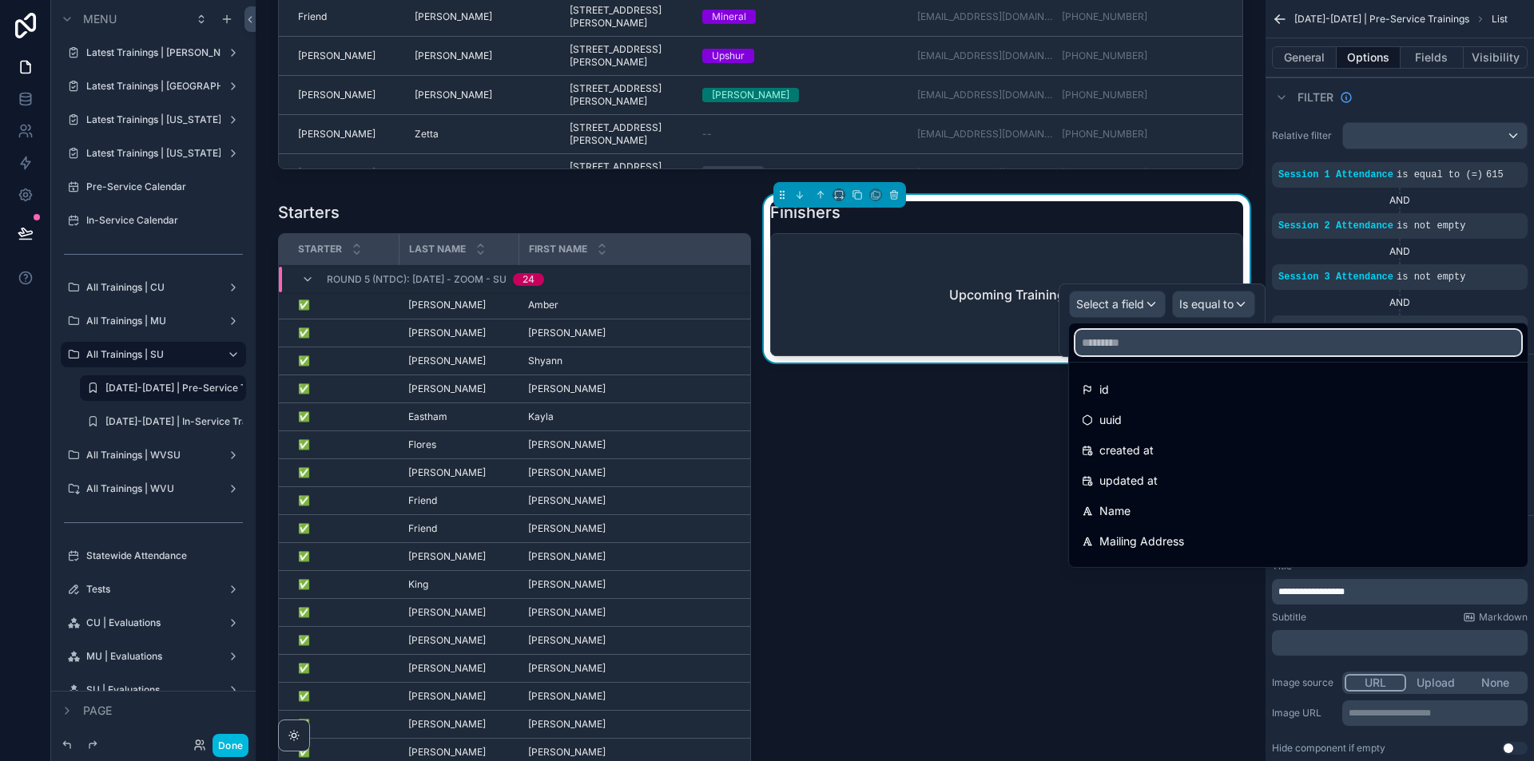
click at [1138, 347] on input "text" at bounding box center [1298, 343] width 446 height 26
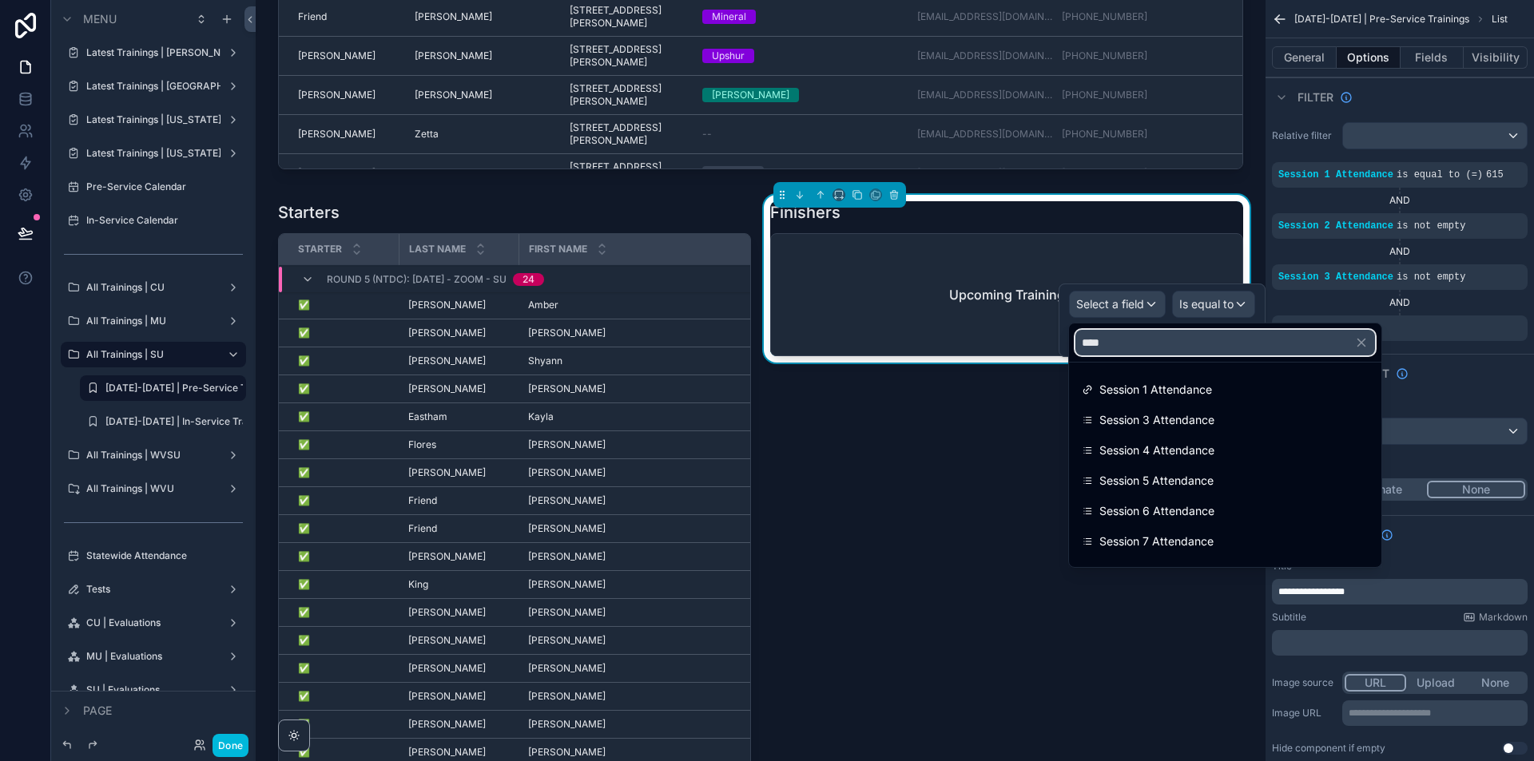
type input "****"
click at [1173, 458] on span "Session 4 Attendance" at bounding box center [1156, 450] width 115 height 19
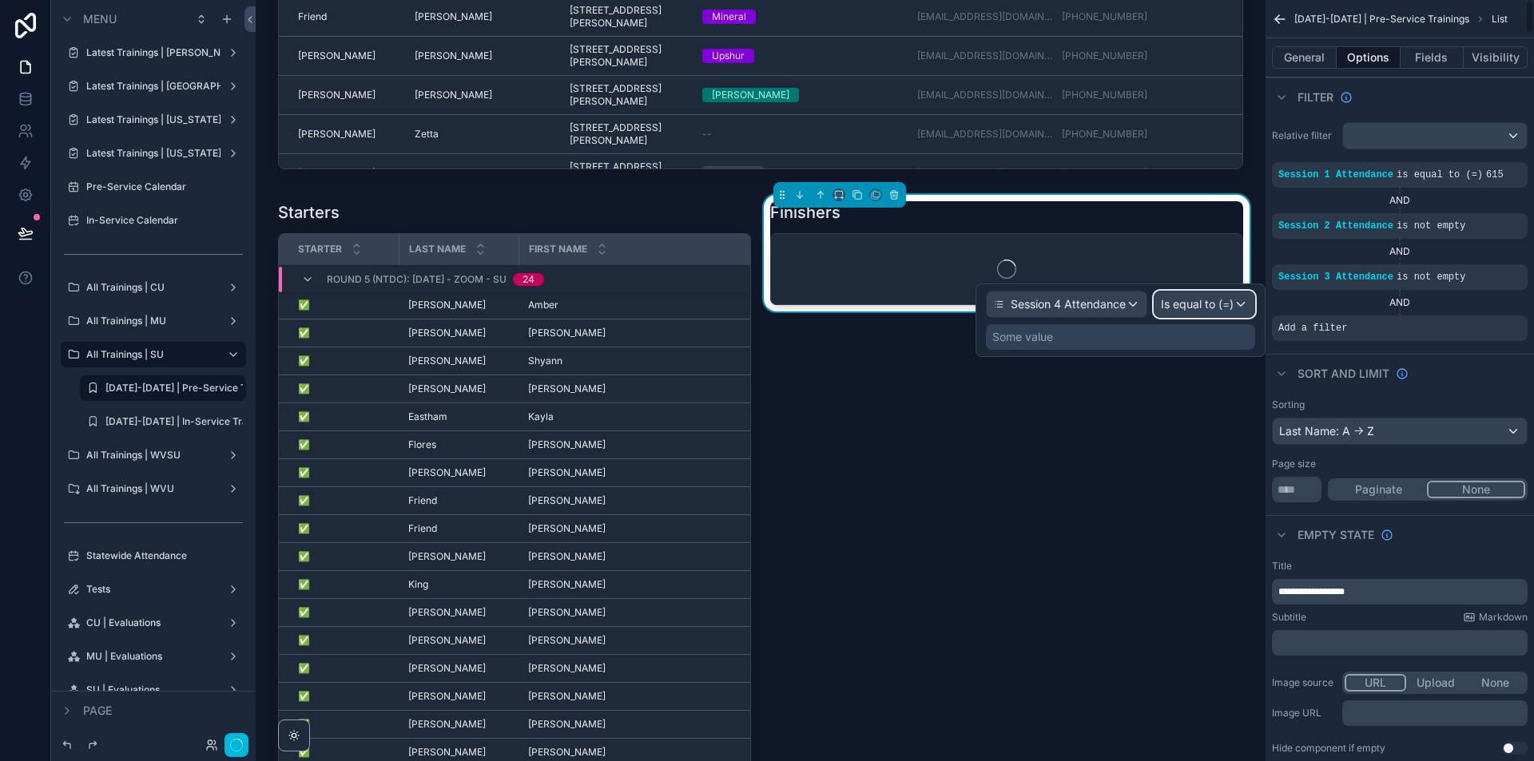
click at [1245, 306] on div "Is equal to (=)" at bounding box center [1204, 305] width 100 height 26
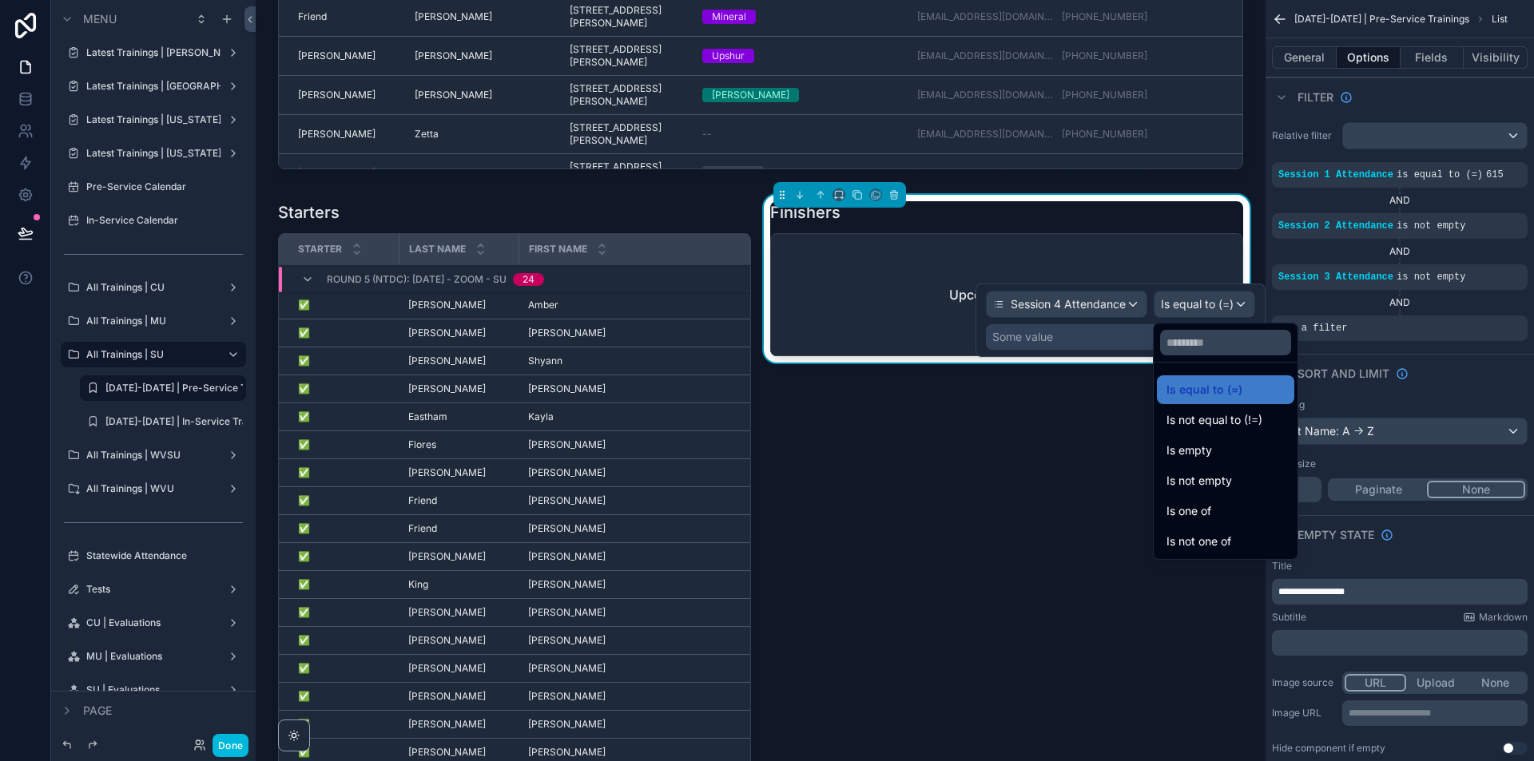
click at [1233, 476] on div "Is not empty" at bounding box center [1225, 480] width 118 height 19
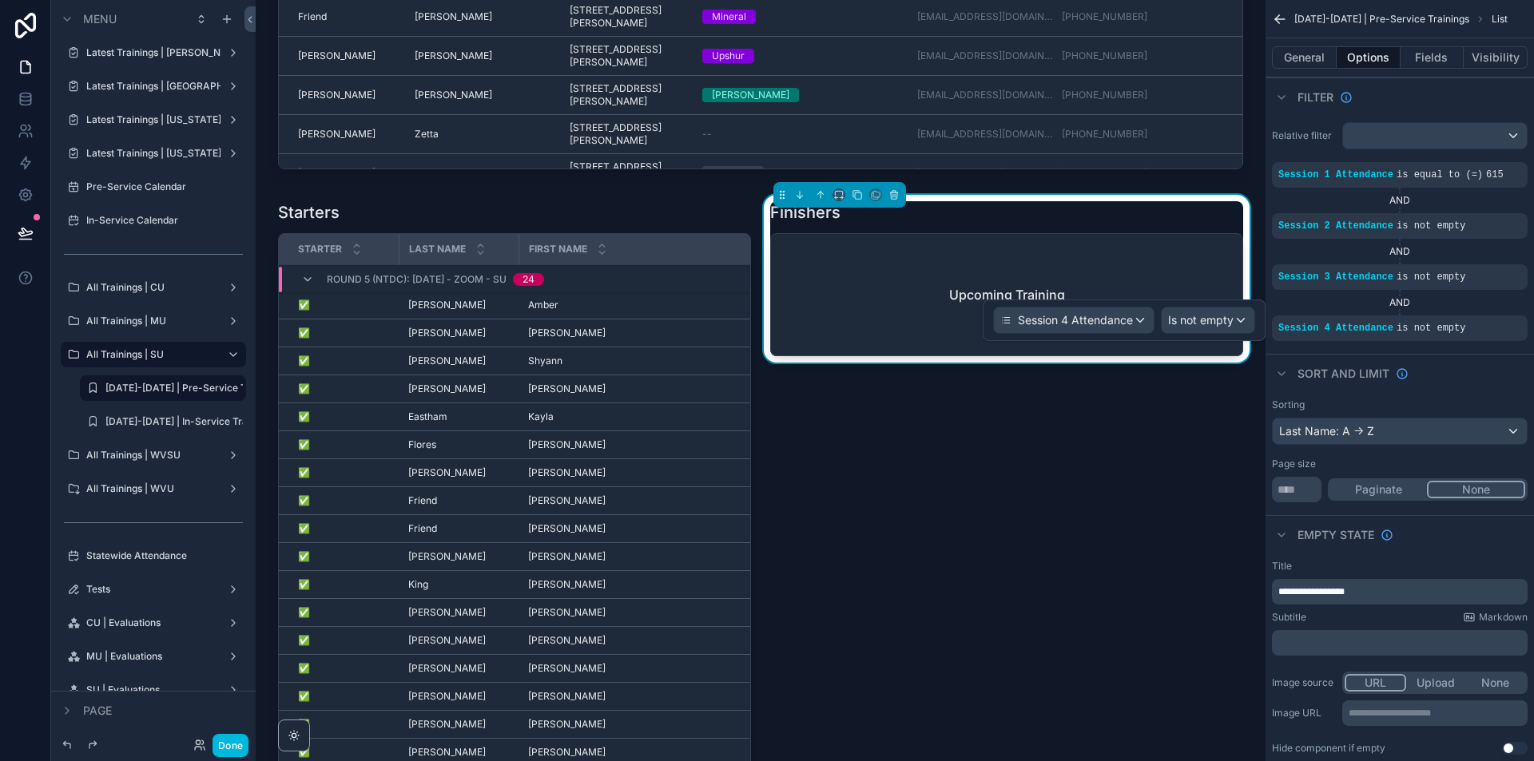
click at [1298, 589] on span "**********" at bounding box center [1311, 592] width 66 height 10
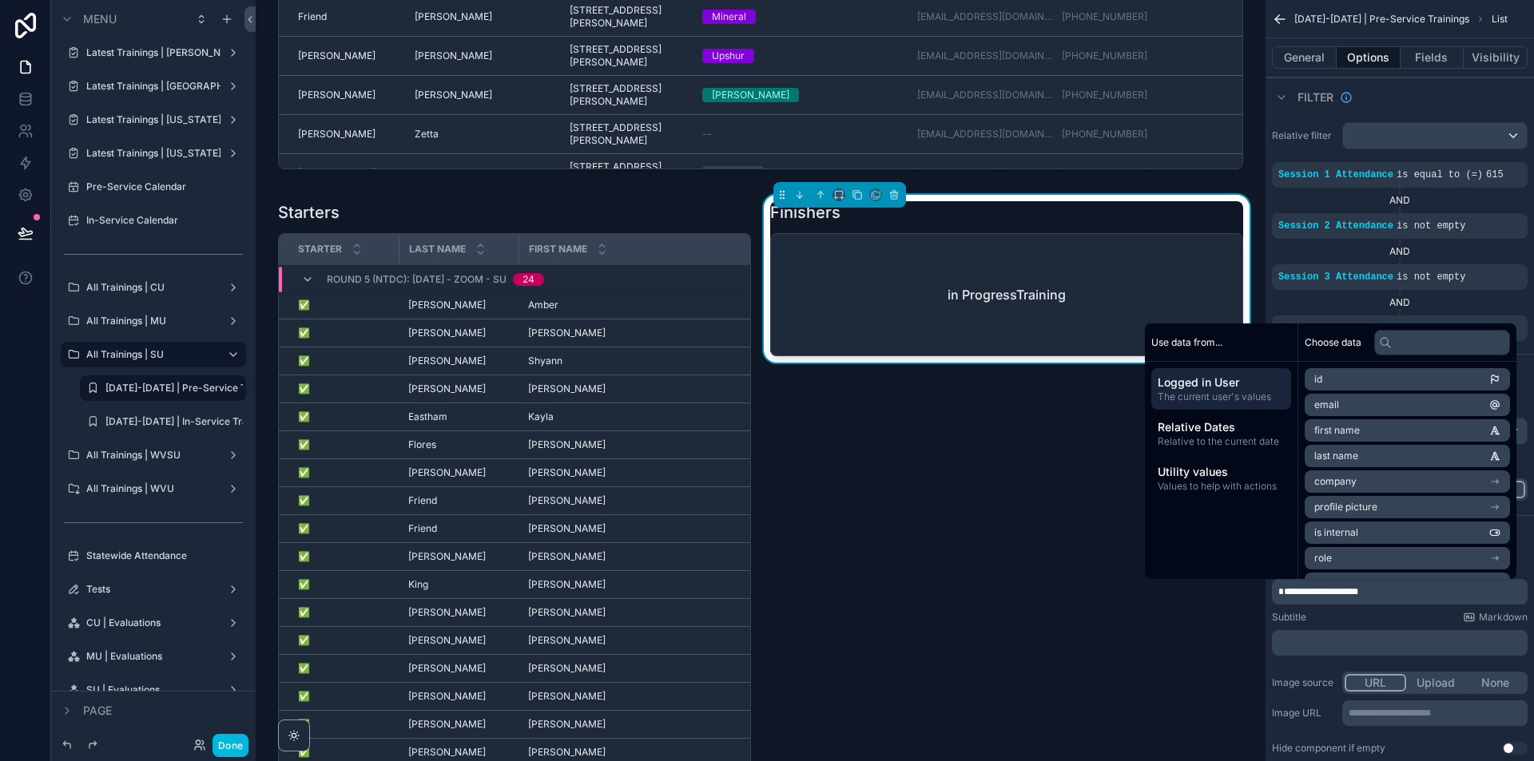
click at [1358, 589] on span "**********" at bounding box center [1318, 592] width 80 height 10
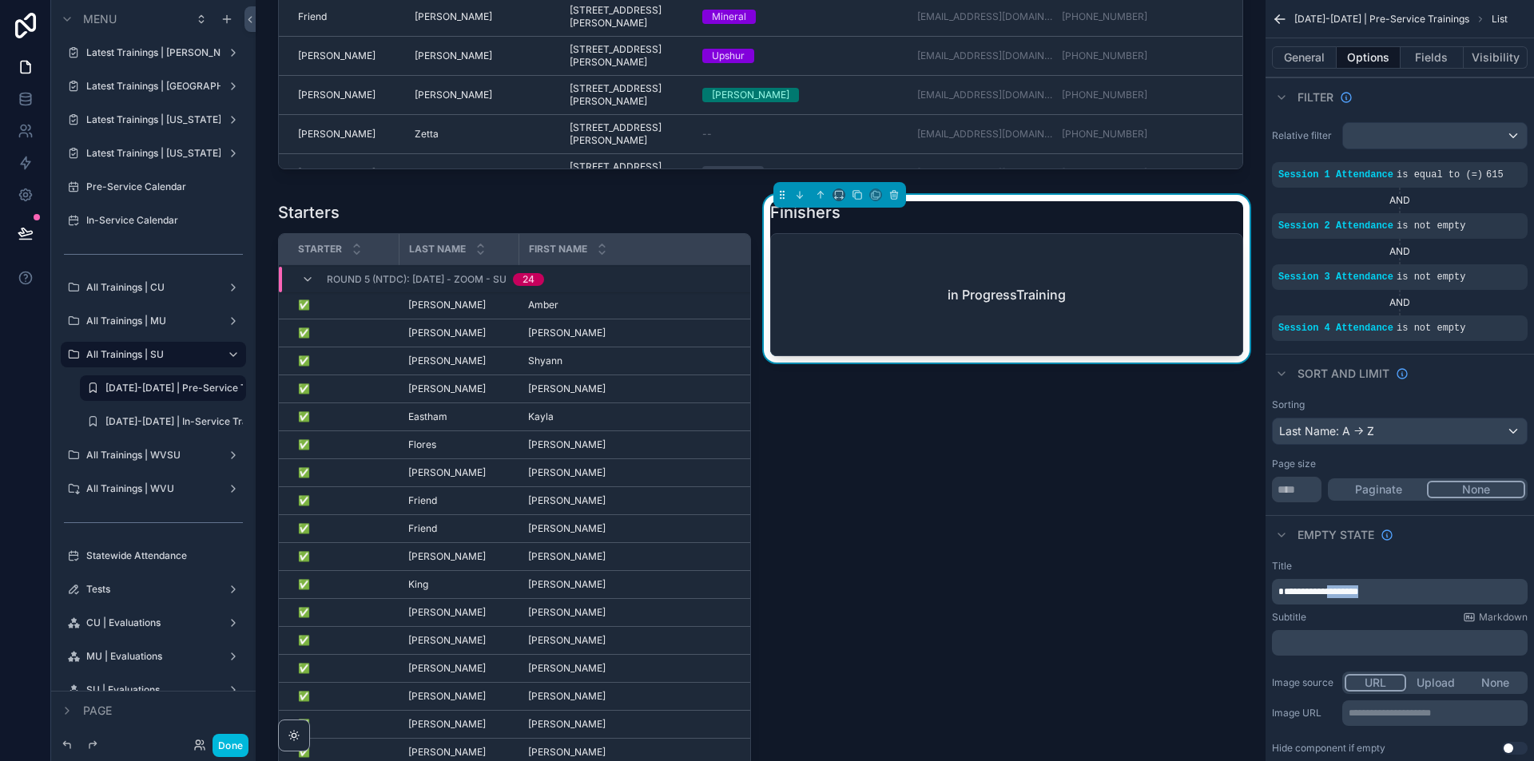
drag, startPoint x: 1332, startPoint y: 595, endPoint x: 1396, endPoint y: 594, distance: 63.9
click at [1396, 594] on p "**********" at bounding box center [1401, 592] width 246 height 13
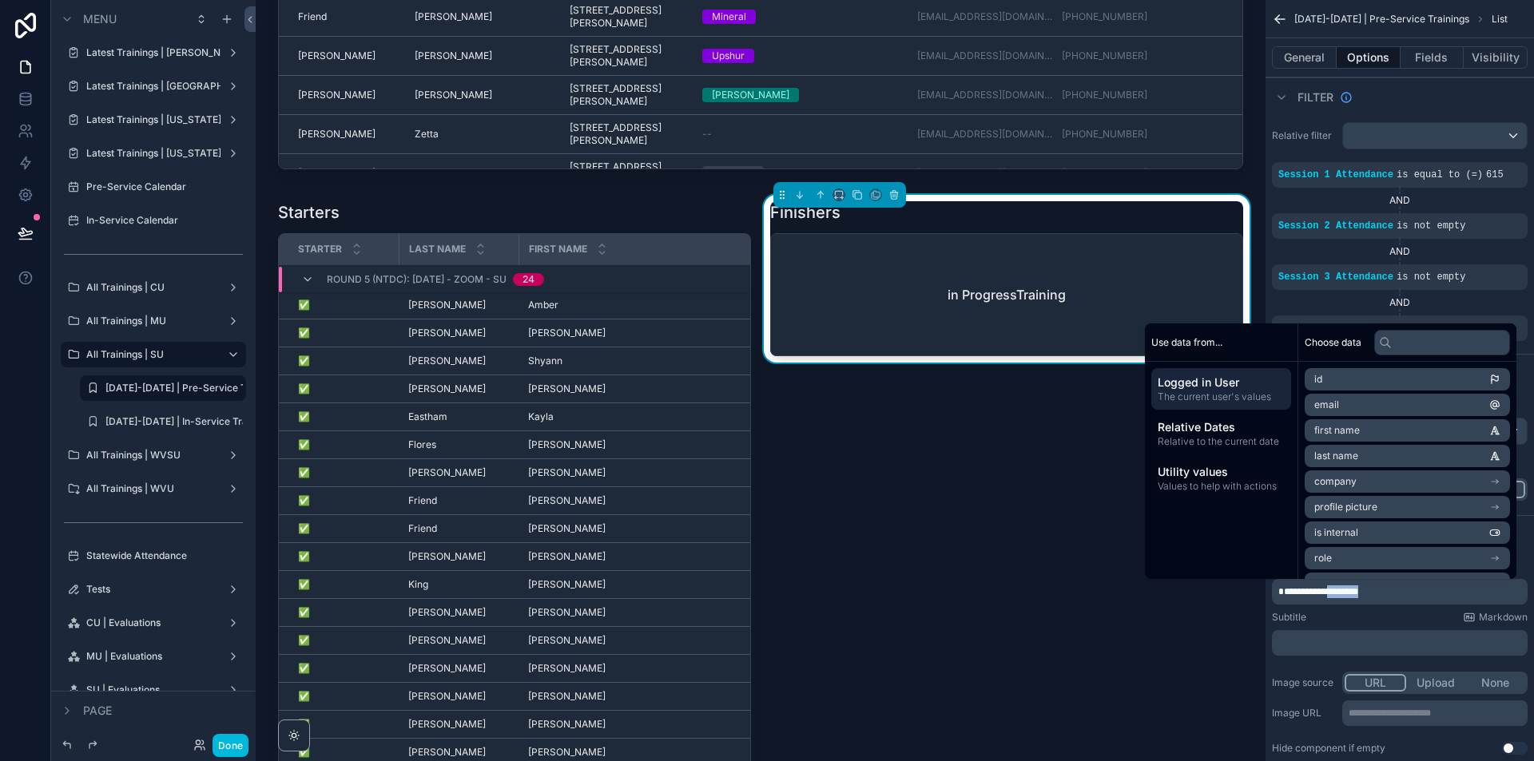
copy span "*****"
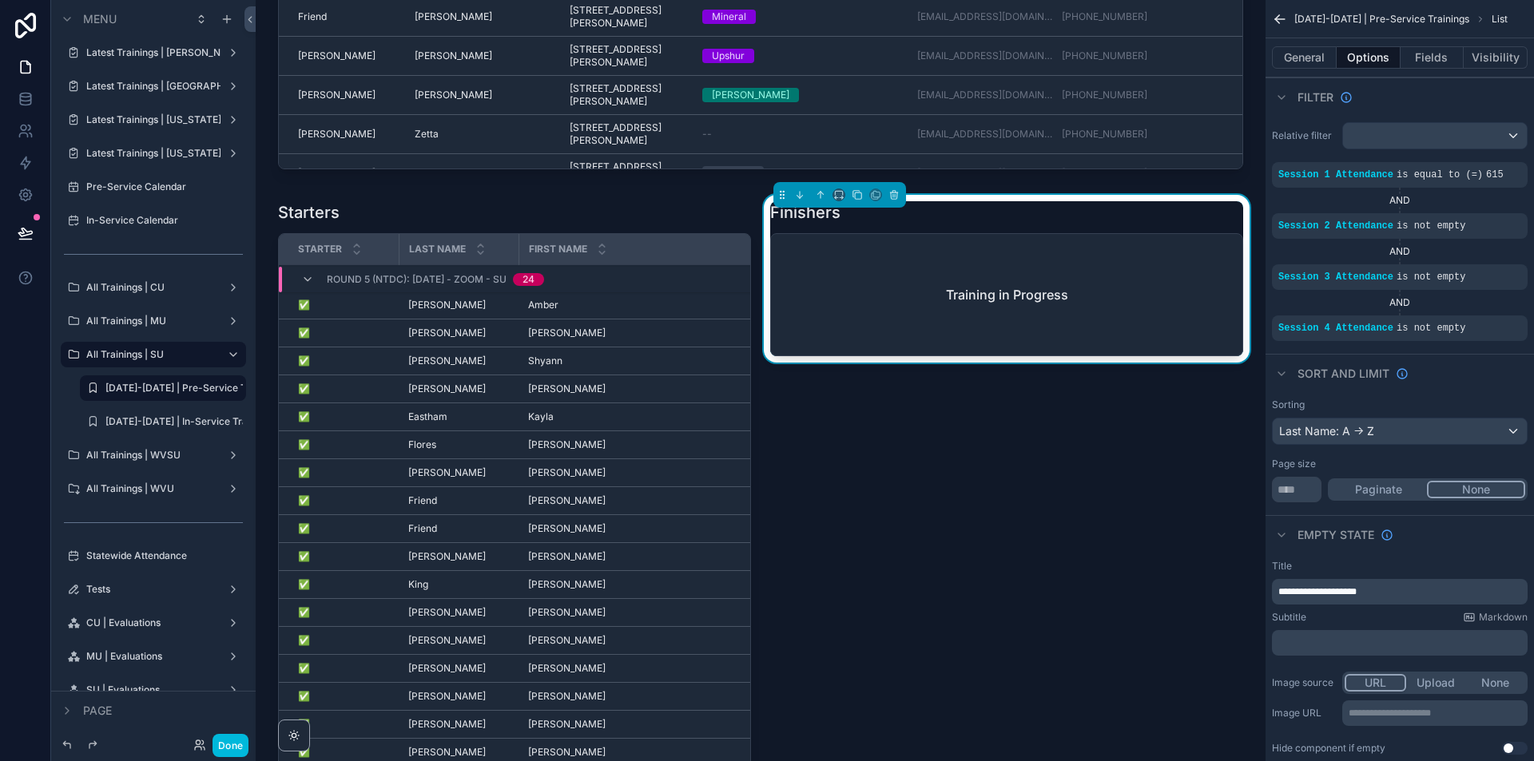
click at [1173, 637] on div "Finishers Training in Progress" at bounding box center [1006, 507] width 492 height 624
click at [0, 0] on icon "scrollable content" at bounding box center [0, 0] width 0 height 0
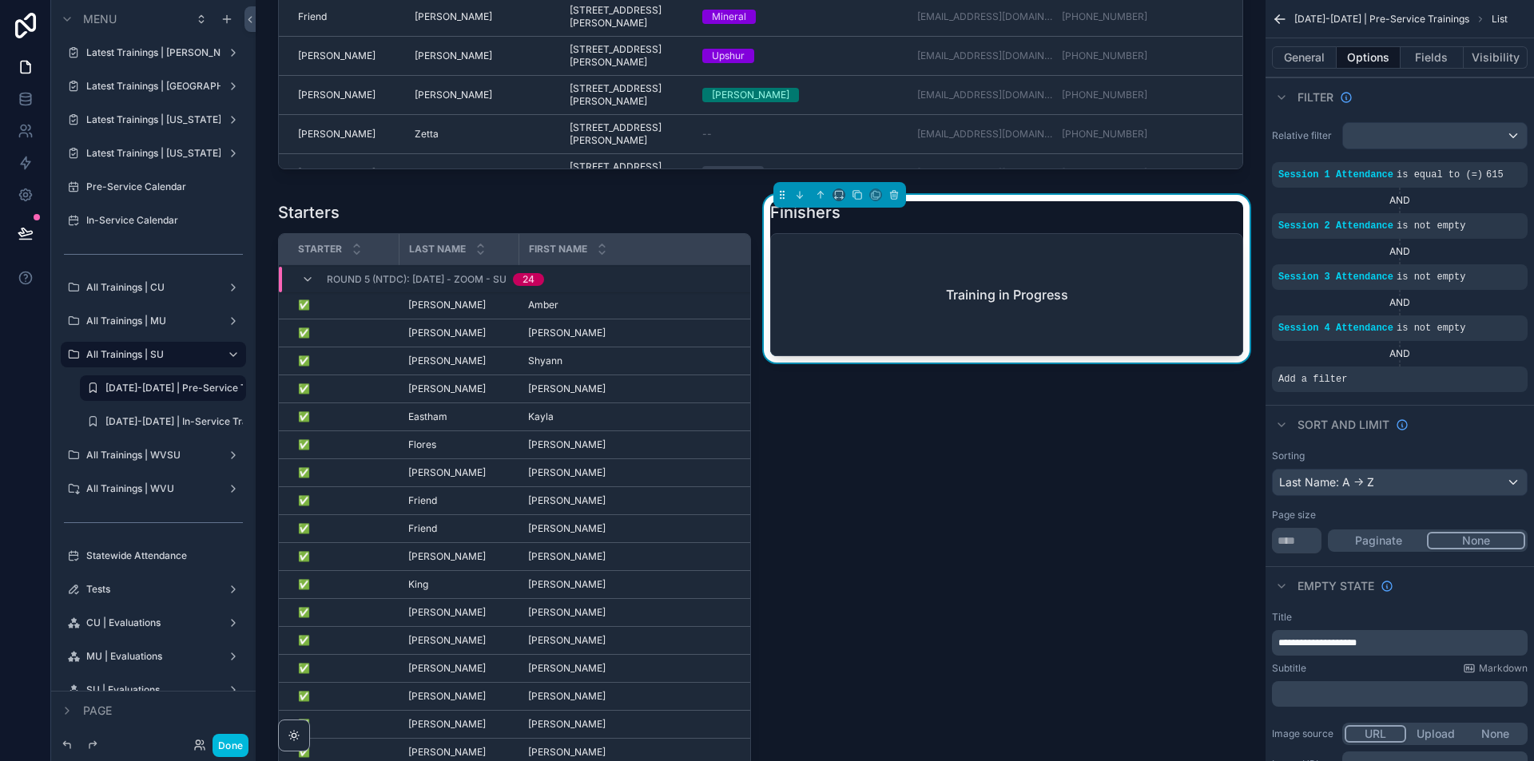
click at [0, 0] on icon "scrollable content" at bounding box center [0, 0] width 0 height 0
click at [1149, 358] on div "Select a field" at bounding box center [1117, 356] width 95 height 26
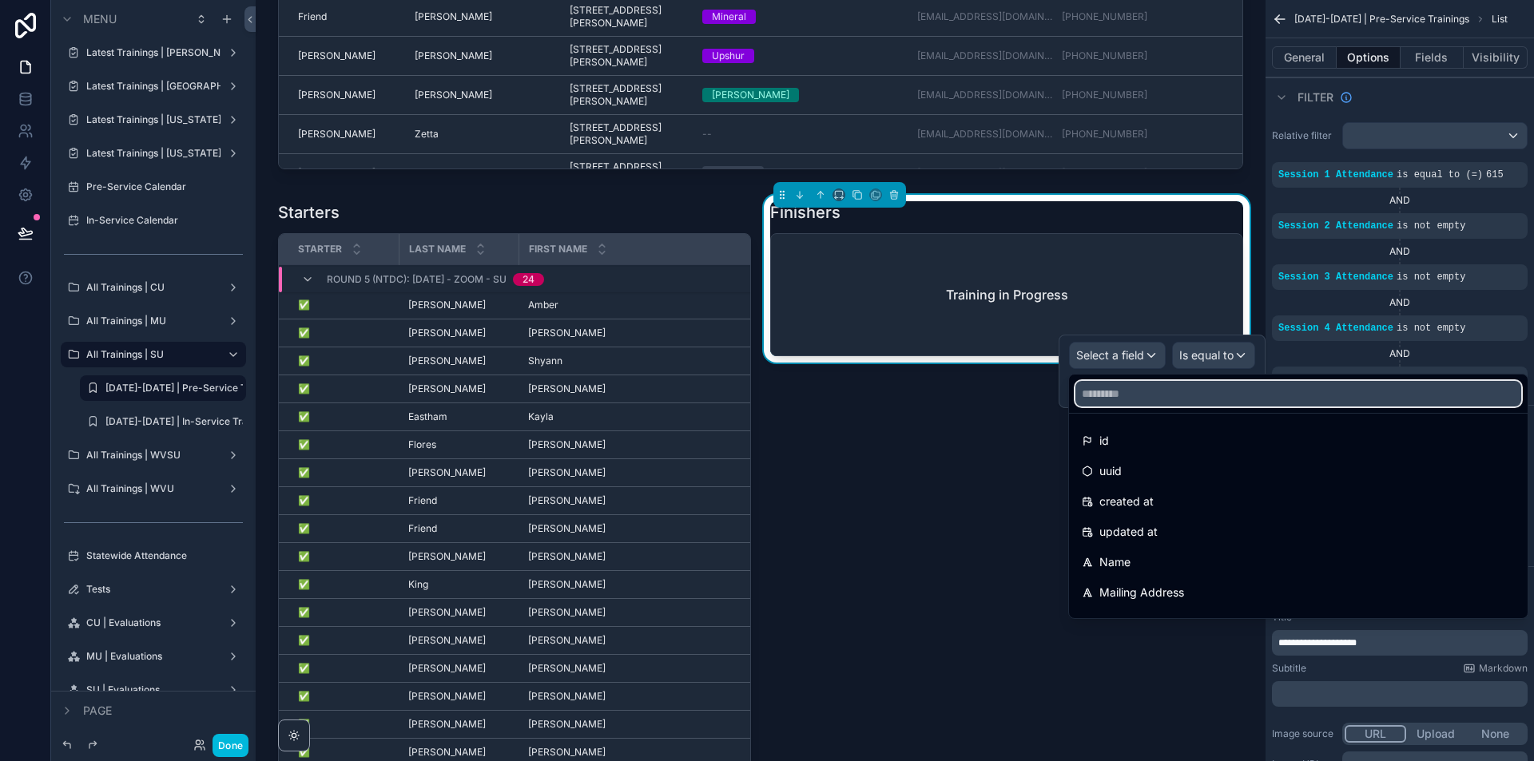
click at [1146, 403] on input "text" at bounding box center [1298, 394] width 446 height 26
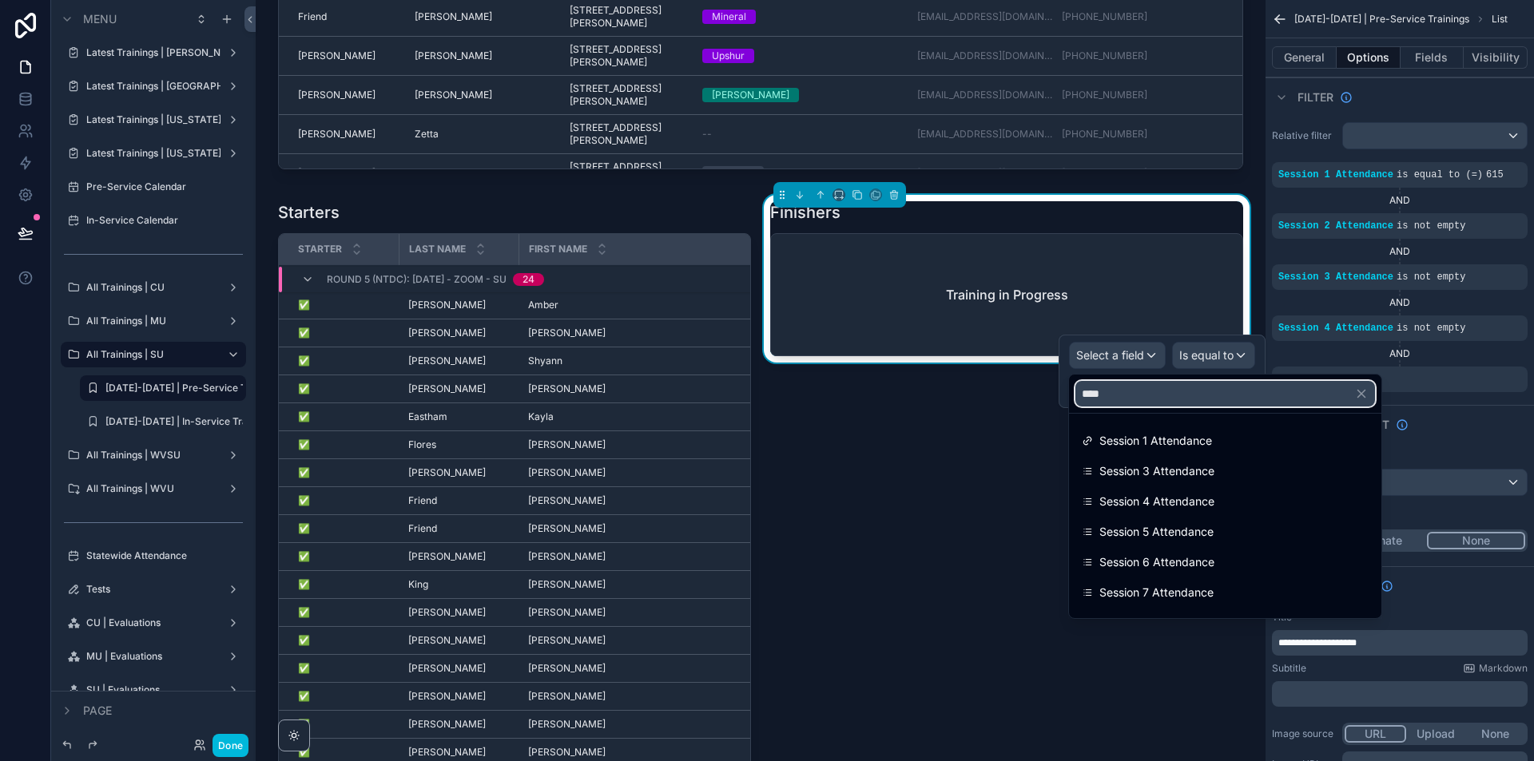
type input "****"
drag, startPoint x: 1188, startPoint y: 523, endPoint x: 1243, endPoint y: 362, distance: 170.5
click at [1188, 524] on span "Session 5 Attendance" at bounding box center [1156, 531] width 114 height 19
click at [1243, 362] on div "Is equal to" at bounding box center [1213, 356] width 81 height 26
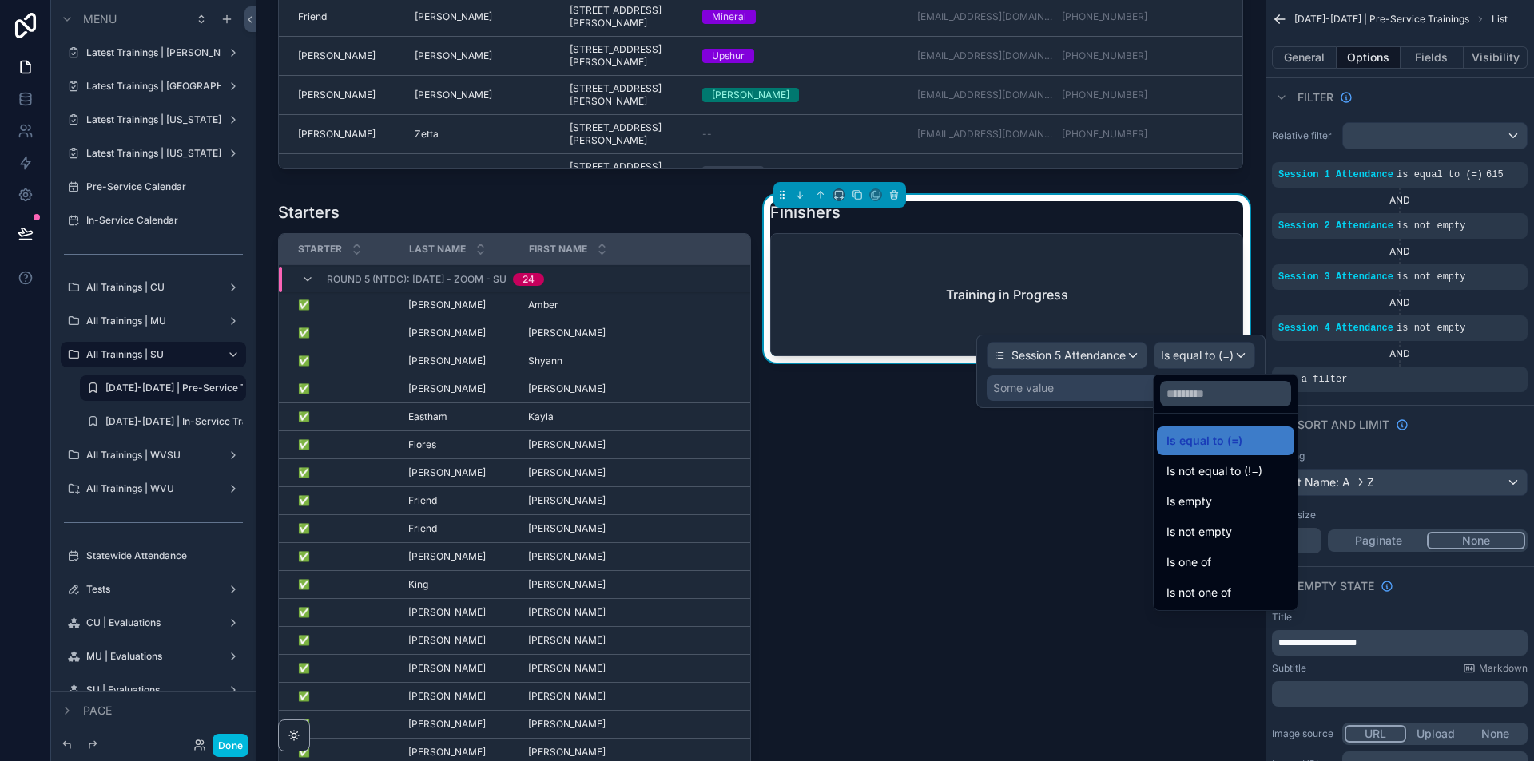
click at [1233, 528] on div "Is not empty" at bounding box center [1225, 531] width 118 height 19
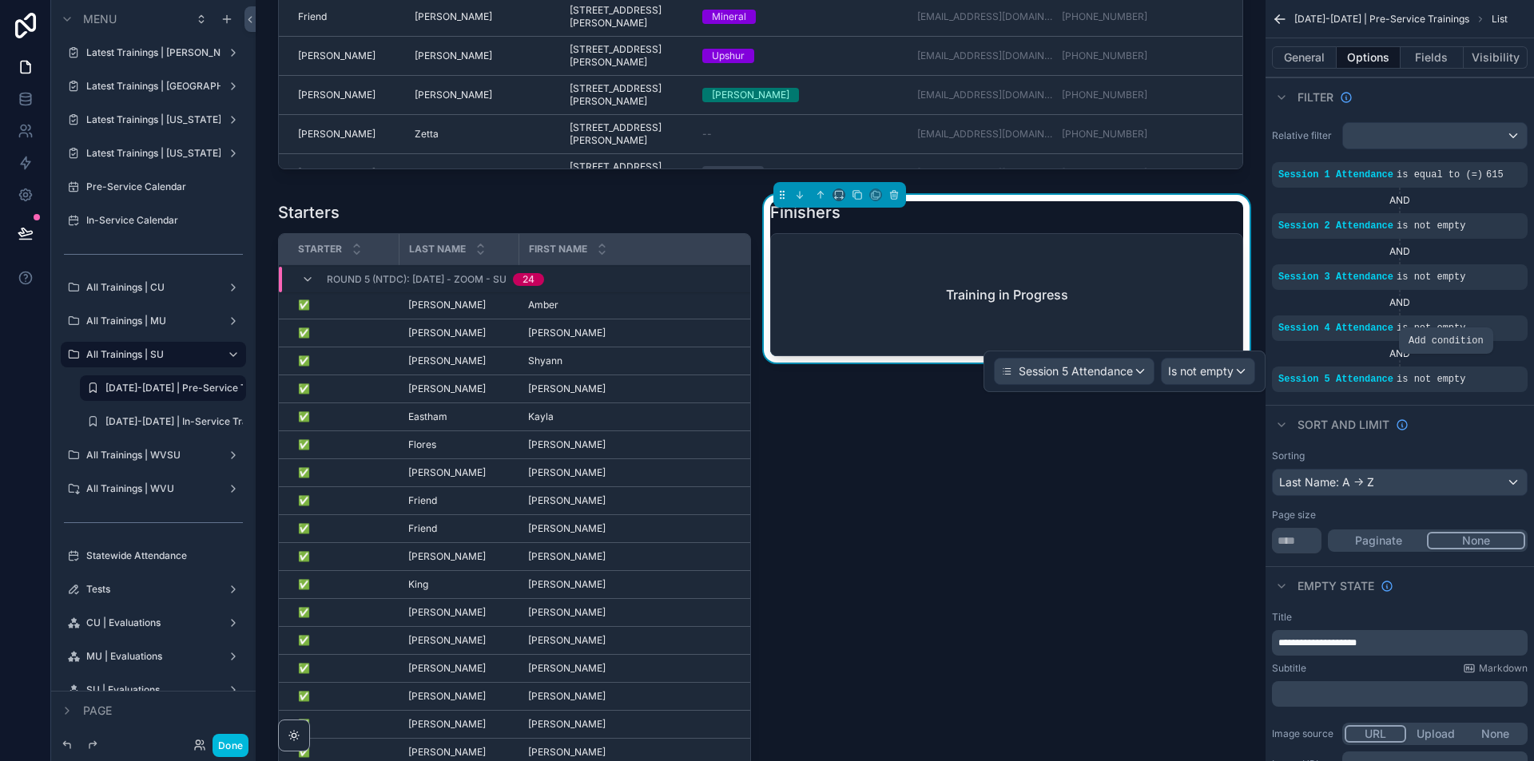
click at [0, 0] on icon "scrollable content" at bounding box center [0, 0] width 0 height 0
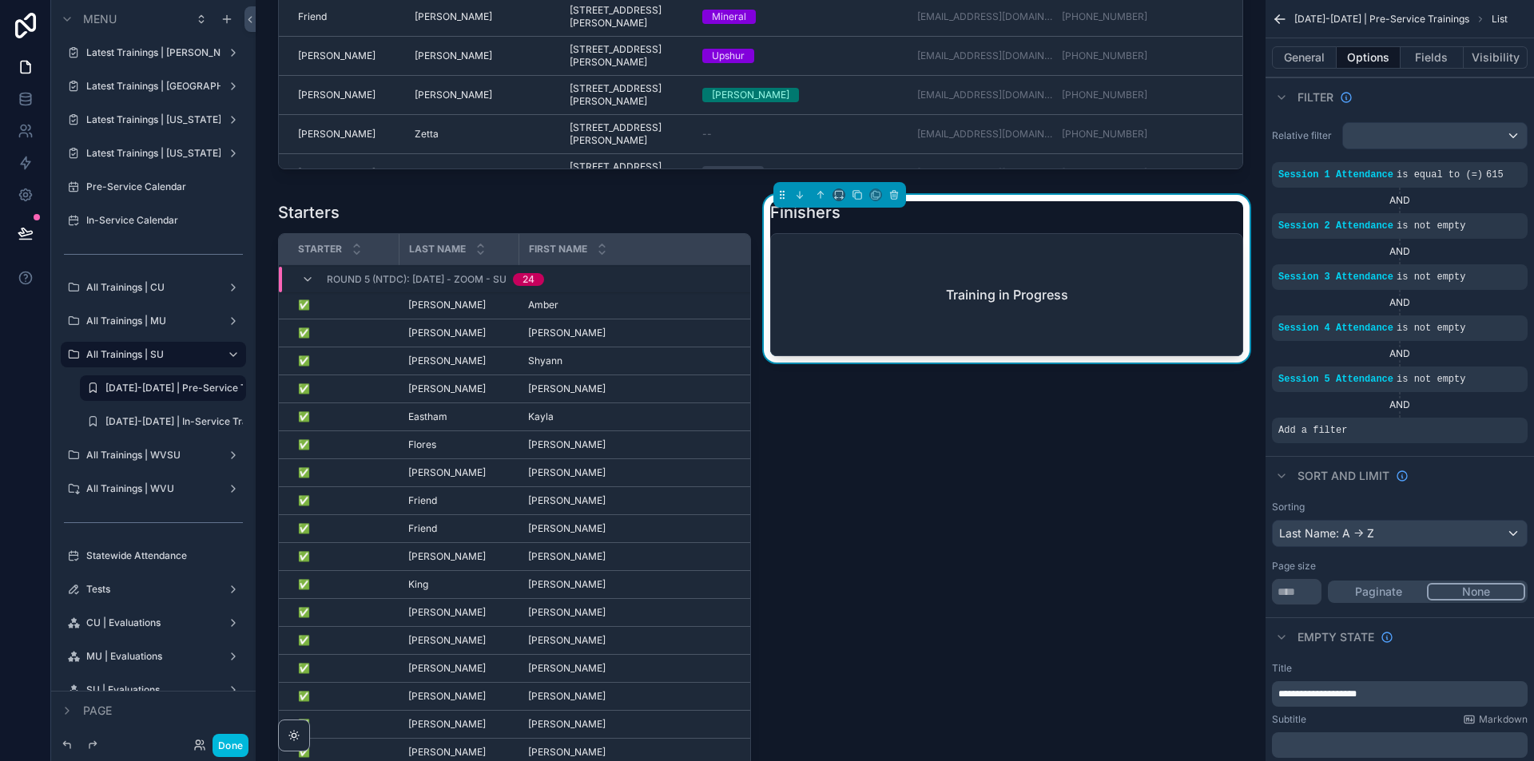
click at [0, 0] on icon "scrollable content" at bounding box center [0, 0] width 0 height 0
click at [1140, 409] on span "Select a field" at bounding box center [1110, 406] width 68 height 14
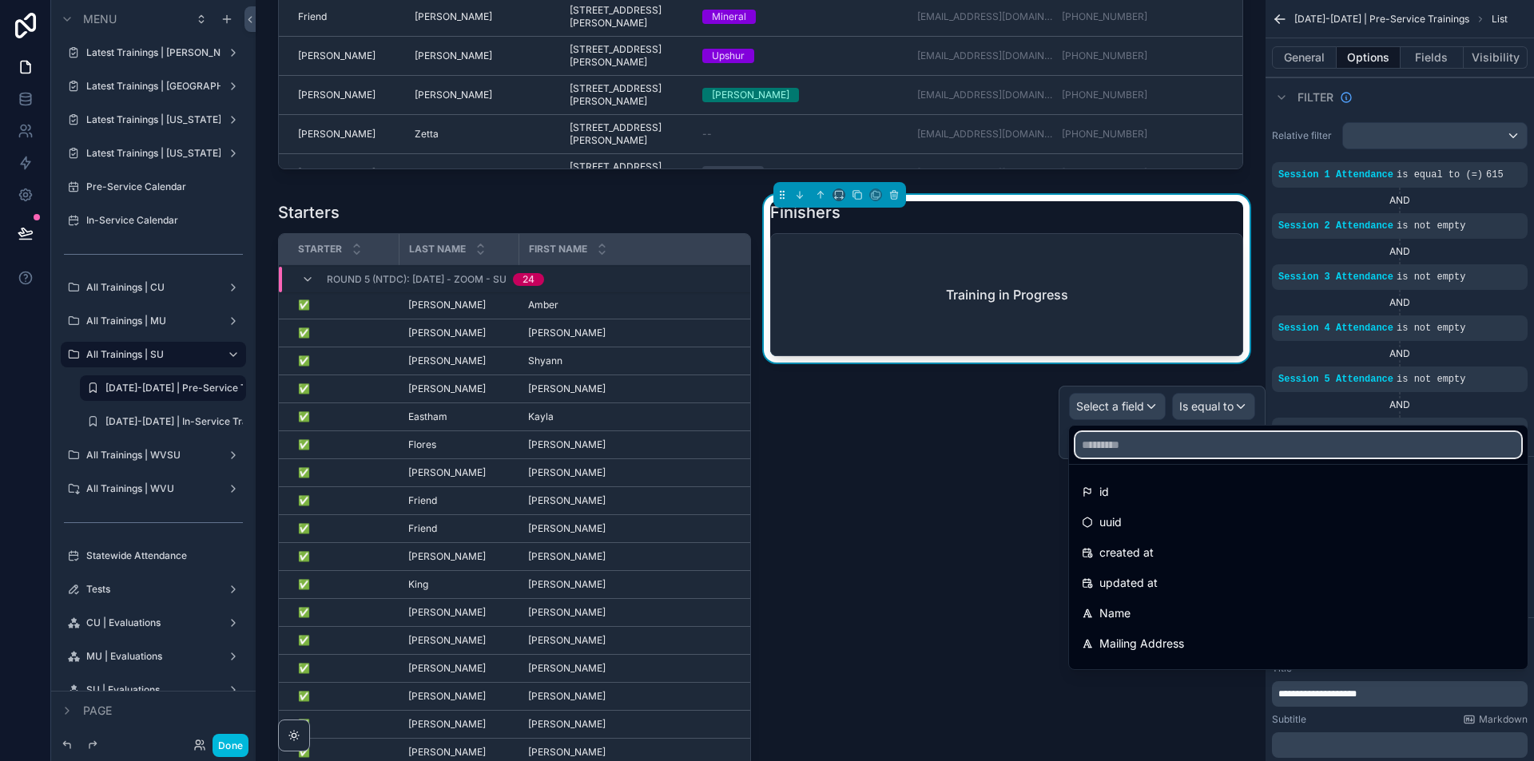
click at [1129, 441] on input "text" at bounding box center [1298, 445] width 446 height 26
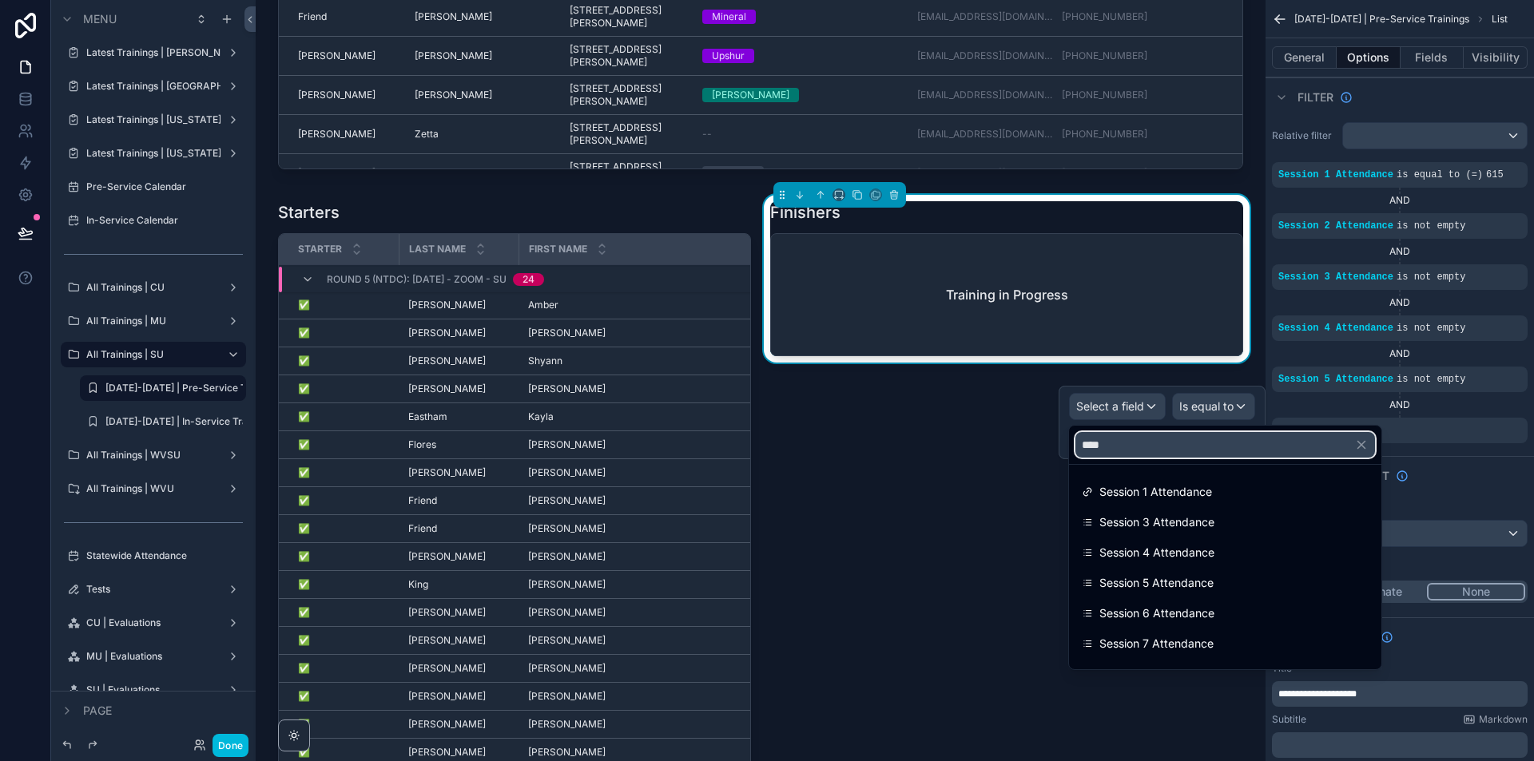
type input "****"
click at [1191, 608] on span "Session 6 Attendance" at bounding box center [1156, 613] width 115 height 19
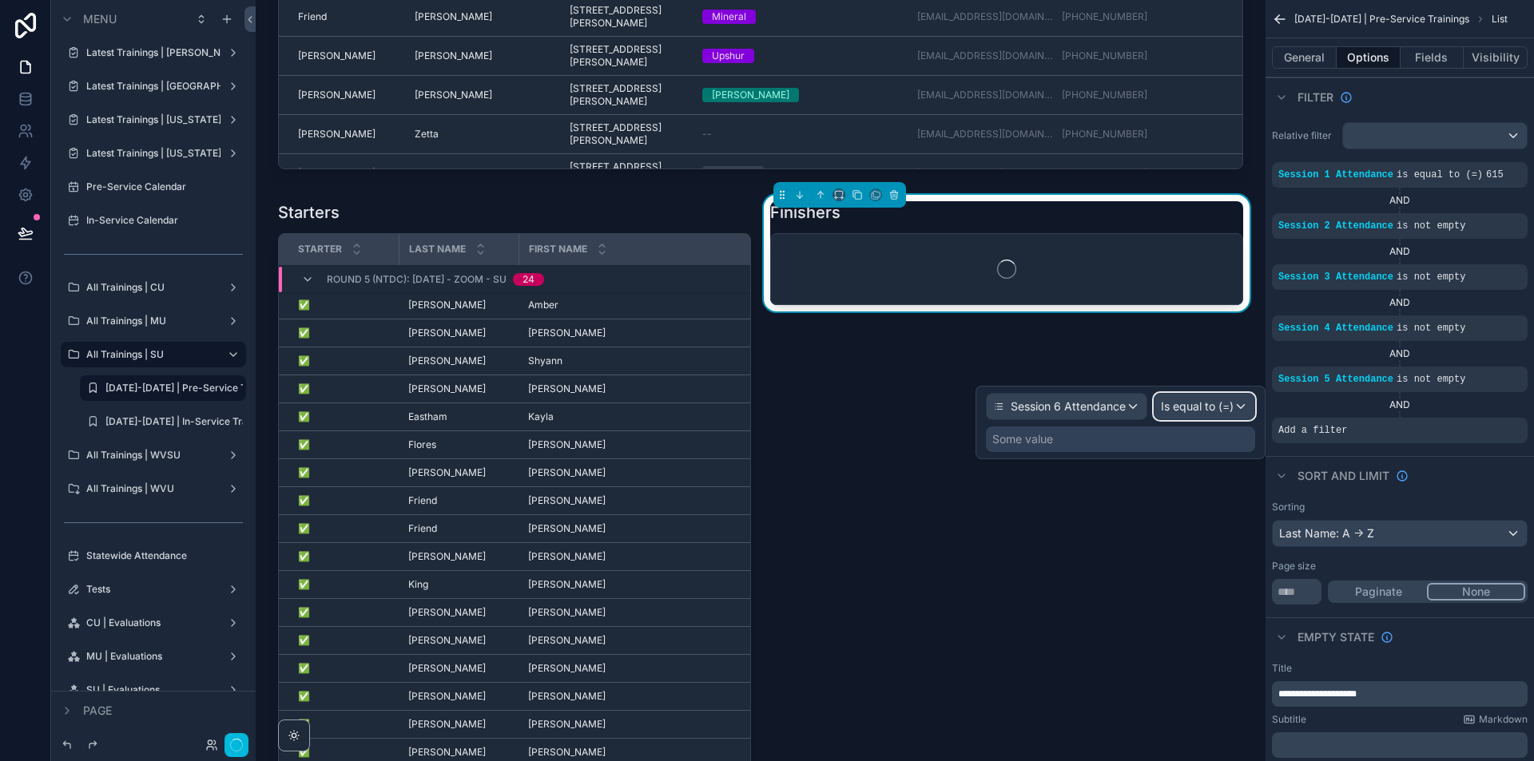
click at [1243, 411] on div "Is equal to (=)" at bounding box center [1204, 407] width 100 height 26
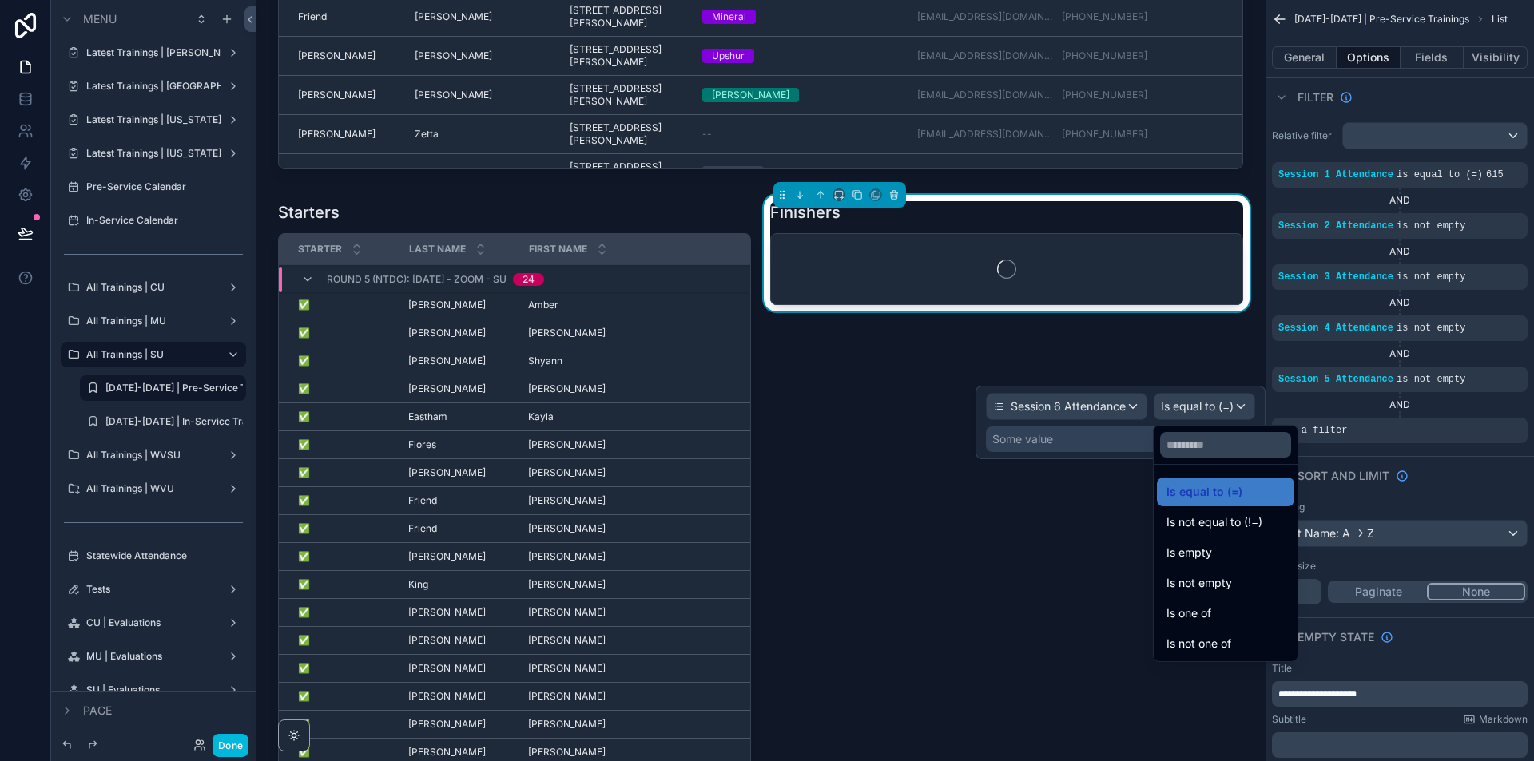
click at [1224, 577] on span "Is not empty" at bounding box center [1199, 583] width 66 height 19
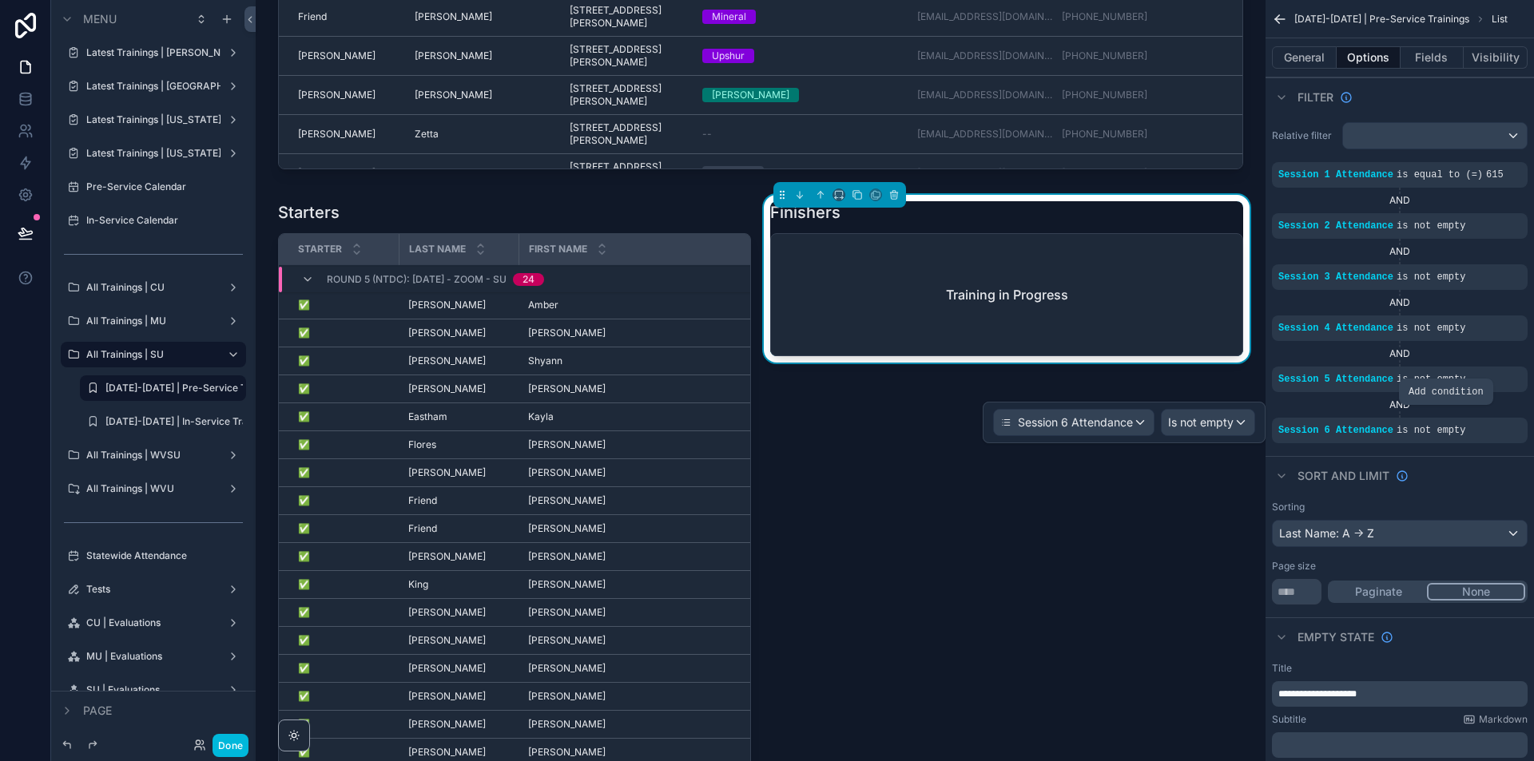
click at [0, 0] on icon "scrollable content" at bounding box center [0, 0] width 0 height 0
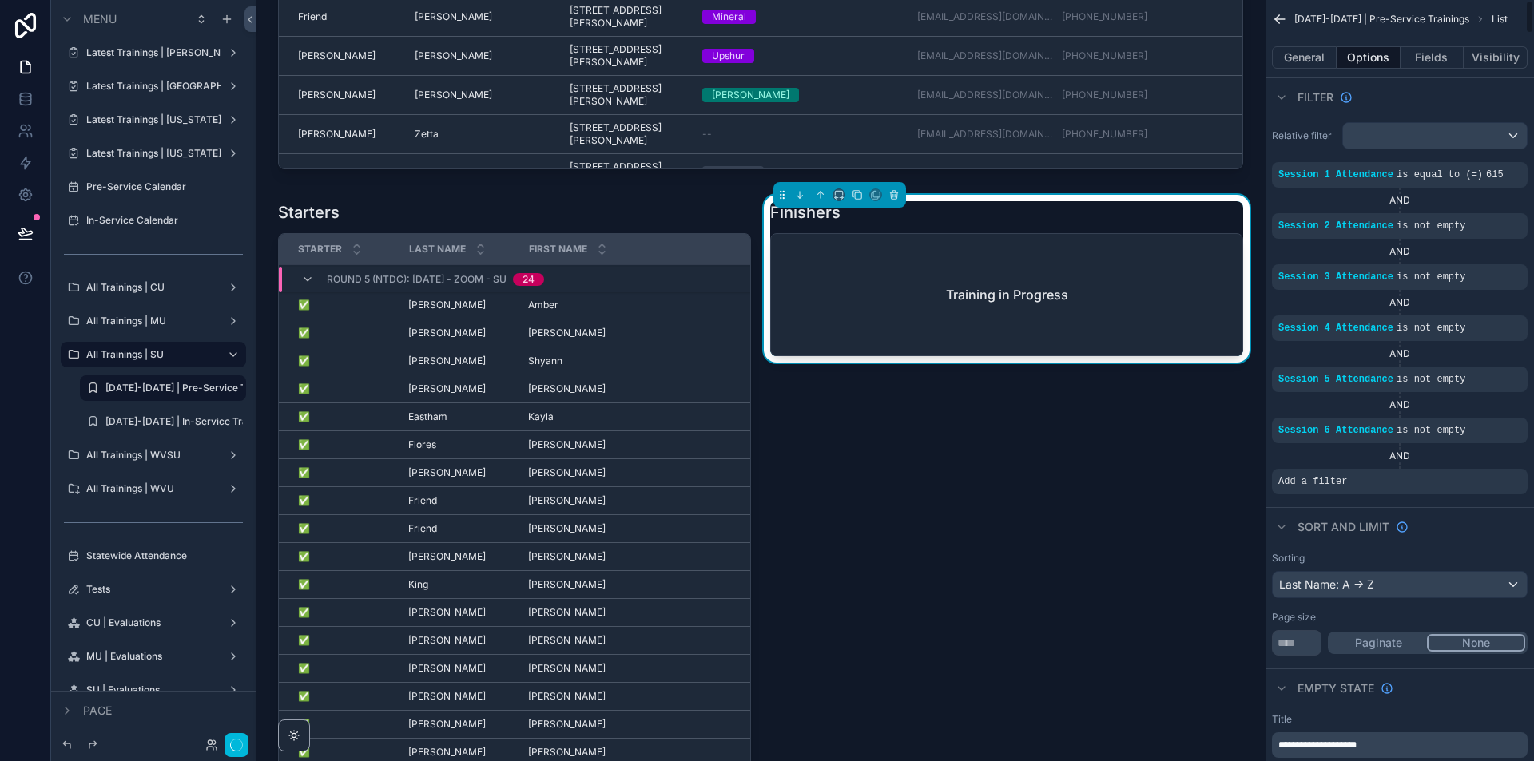
click at [0, 0] on icon "scrollable content" at bounding box center [0, 0] width 0 height 0
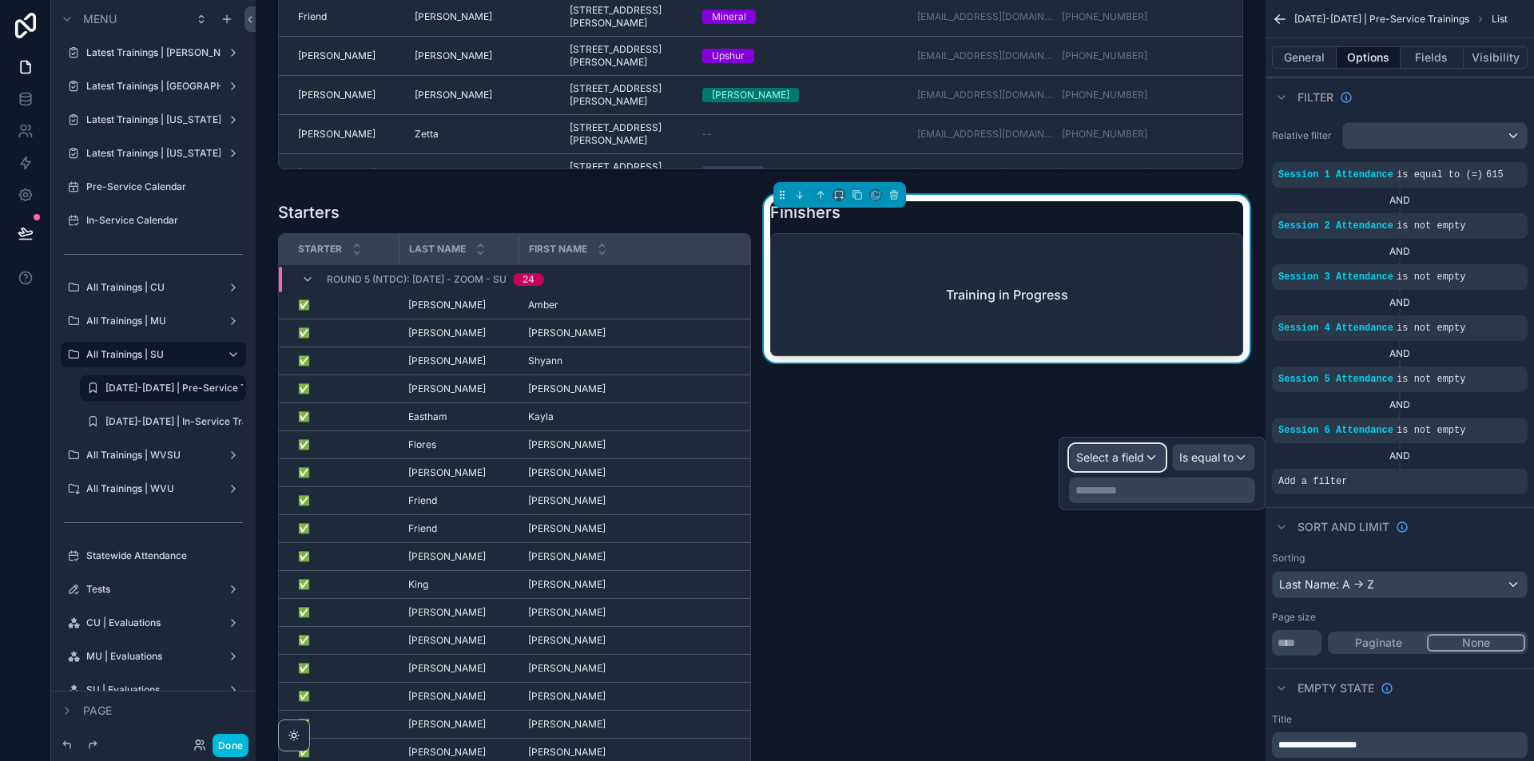
click at [1144, 465] on div "Select a field" at bounding box center [1117, 458] width 95 height 26
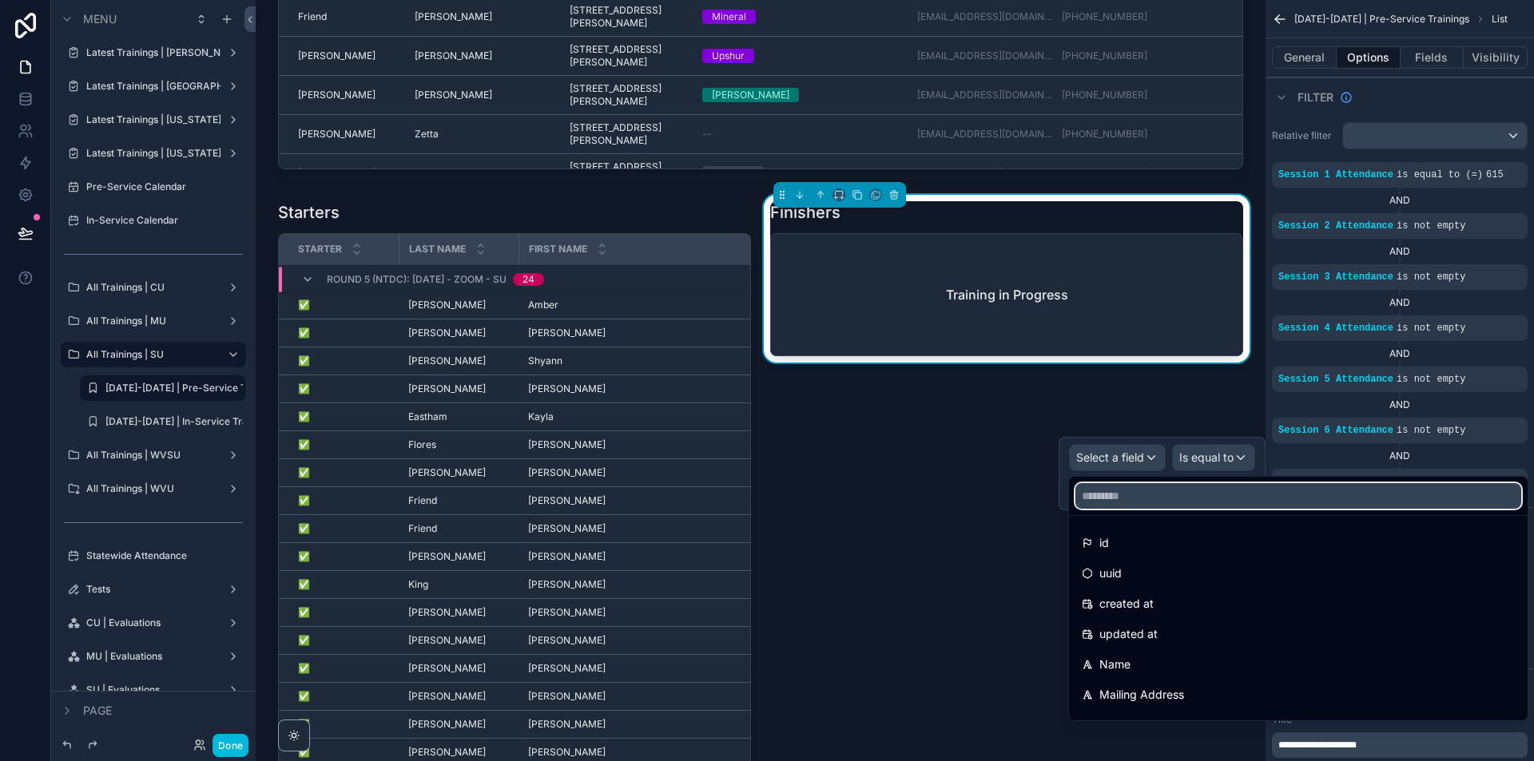
click at [1147, 493] on input "text" at bounding box center [1298, 496] width 446 height 26
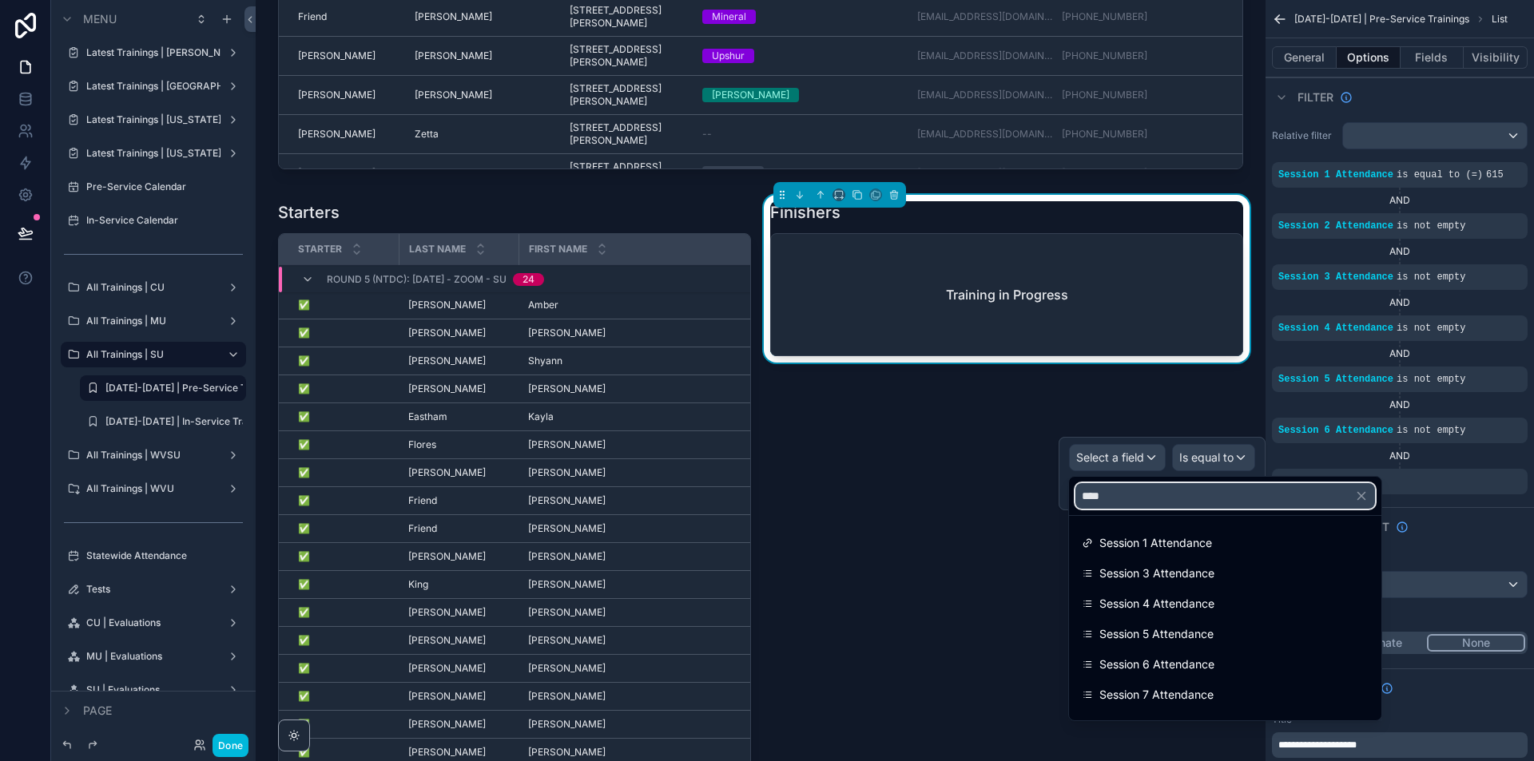
type input "****"
click at [1177, 688] on span "Session 7 Attendance" at bounding box center [1156, 694] width 114 height 19
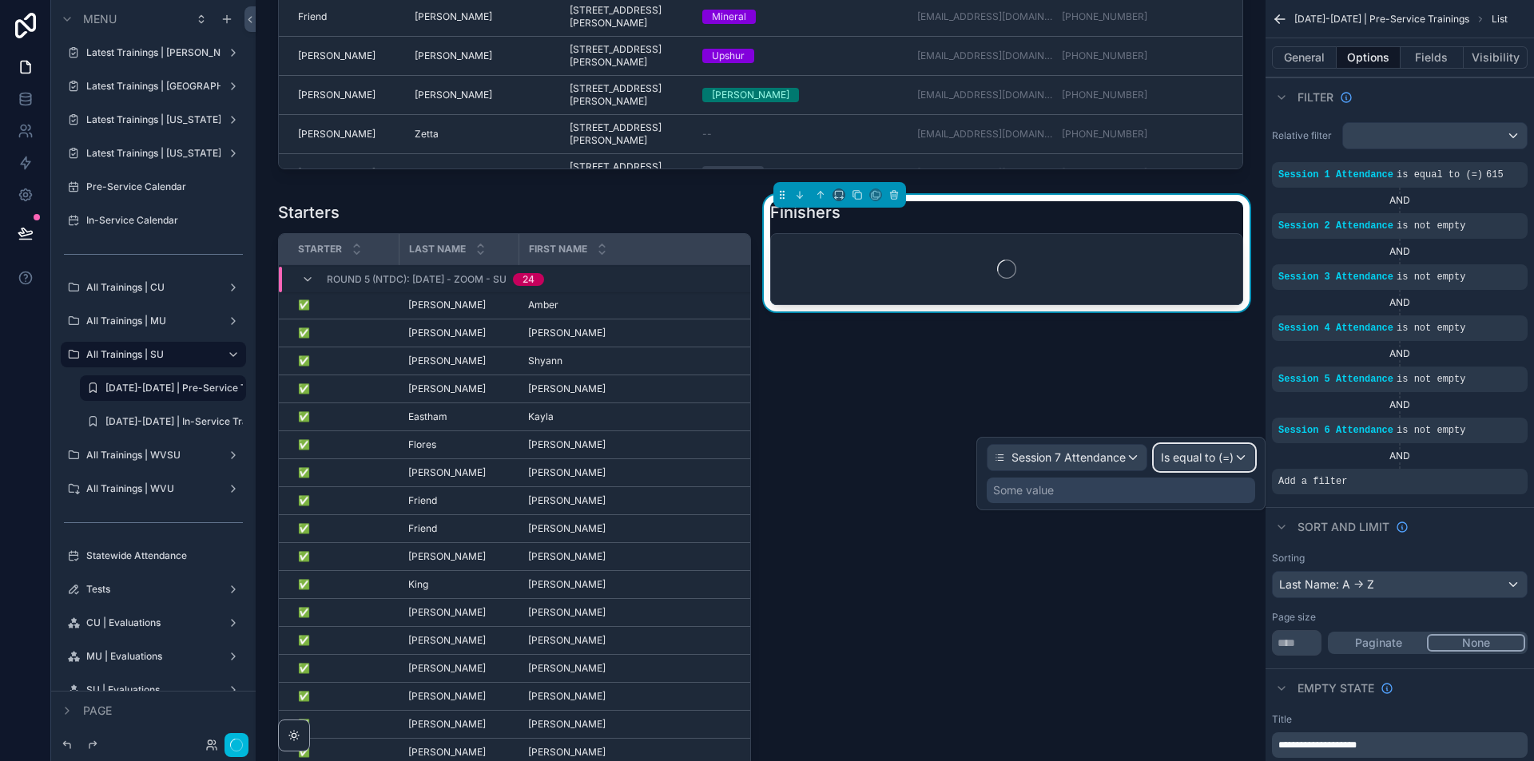
click at [1241, 460] on div "Is equal to (=)" at bounding box center [1204, 458] width 100 height 26
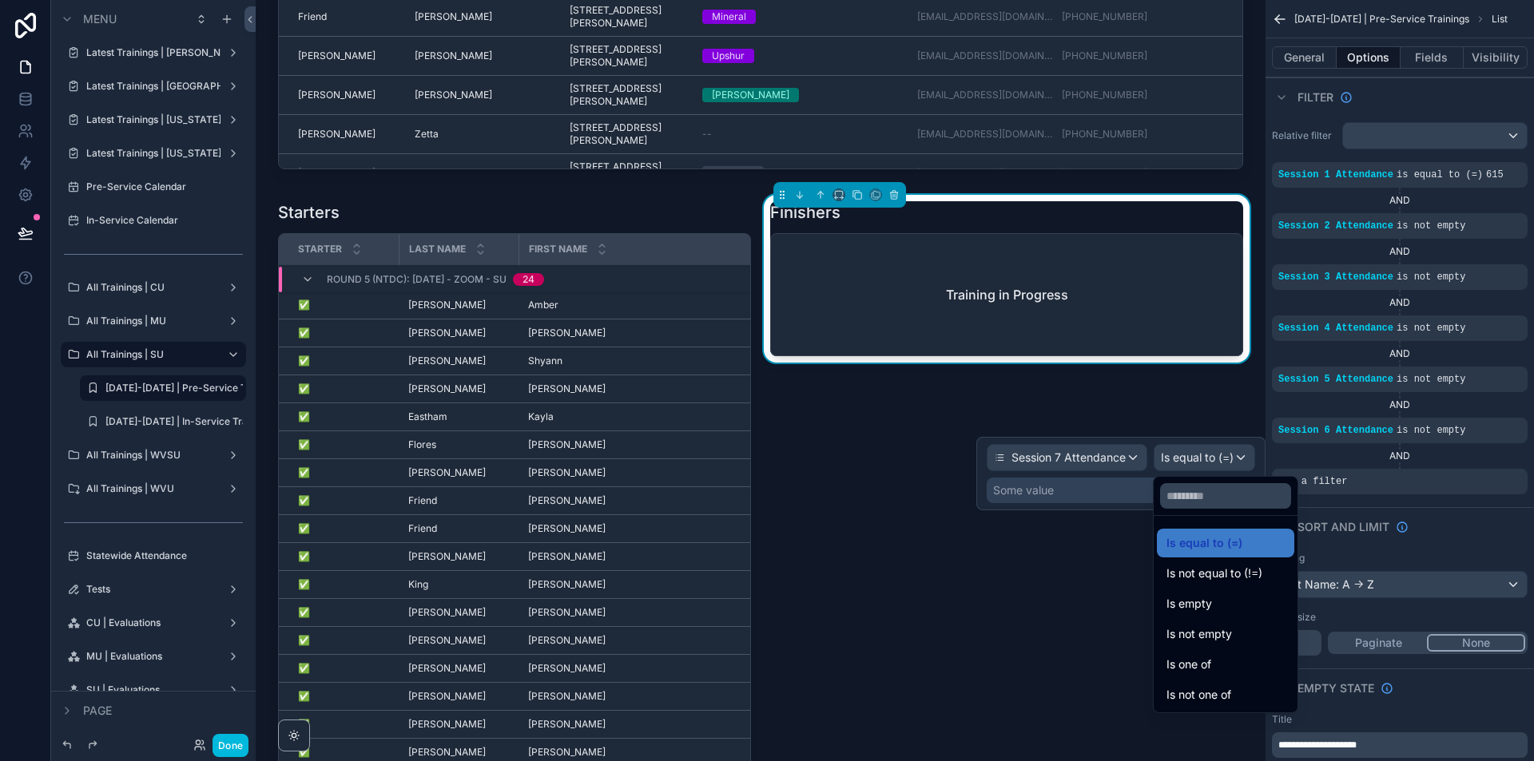
click at [1225, 640] on span "Is not empty" at bounding box center [1199, 634] width 66 height 19
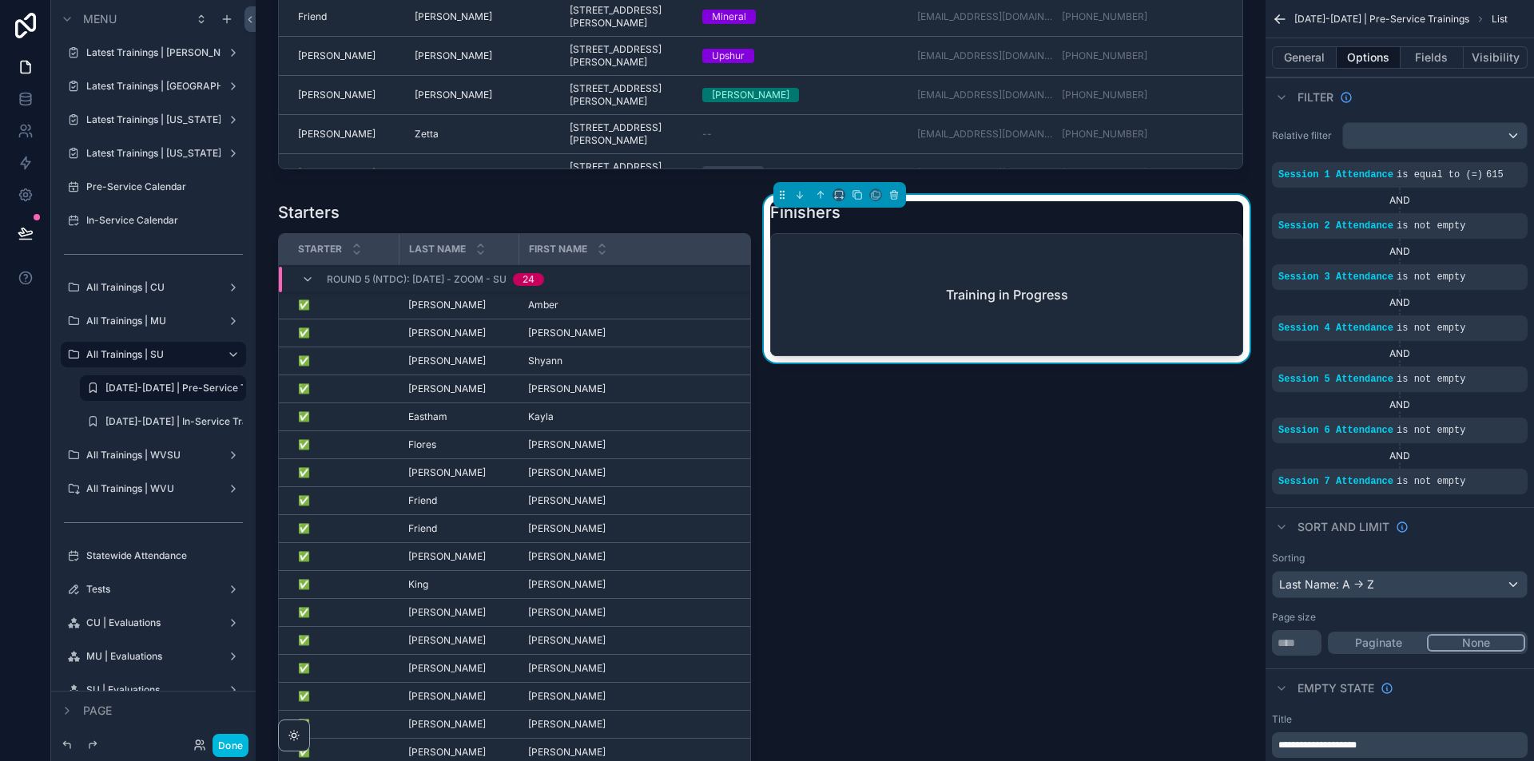
click at [1235, 607] on div "Finishers Training in Progress" at bounding box center [1006, 507] width 492 height 624
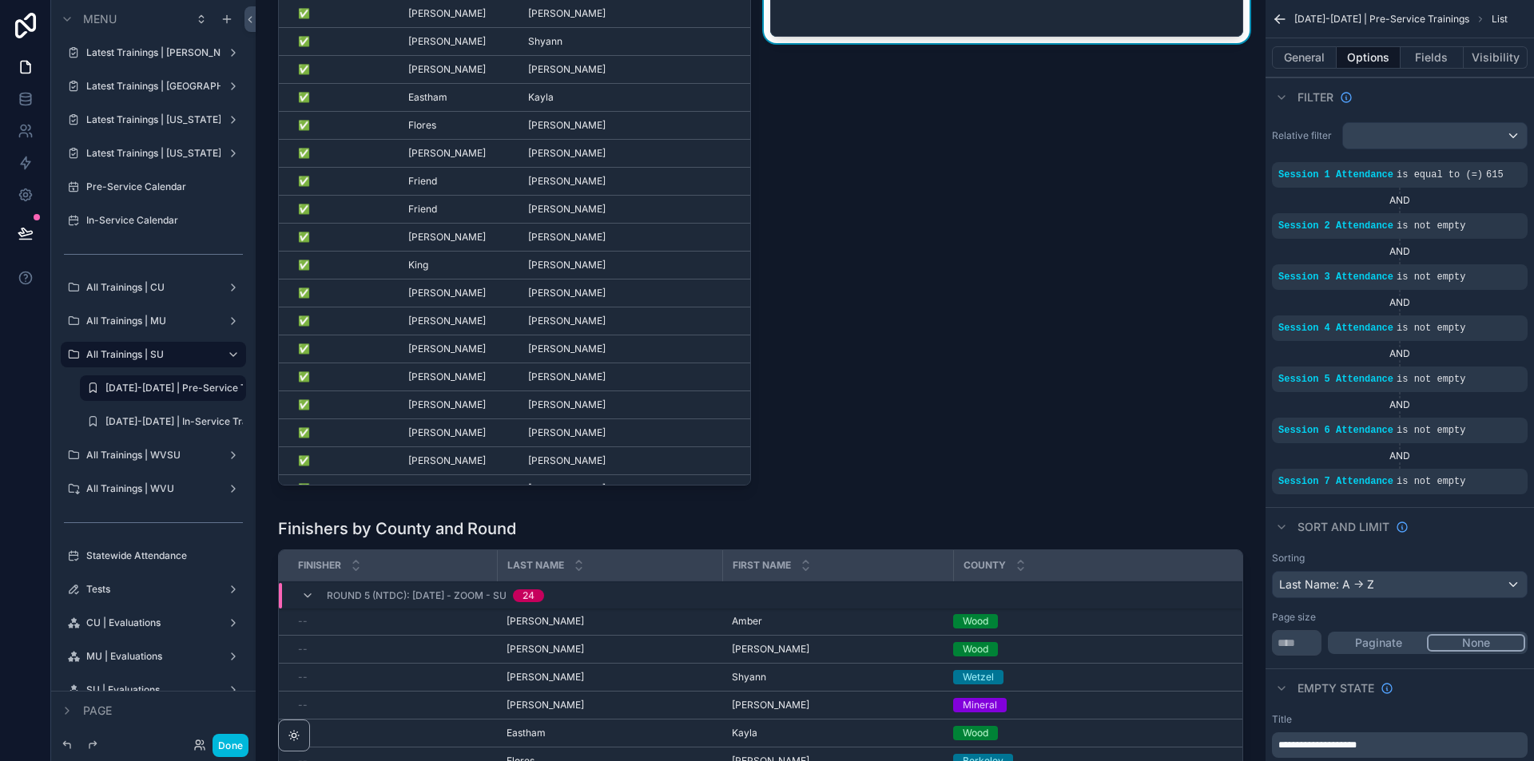
scroll to position [4074, 0]
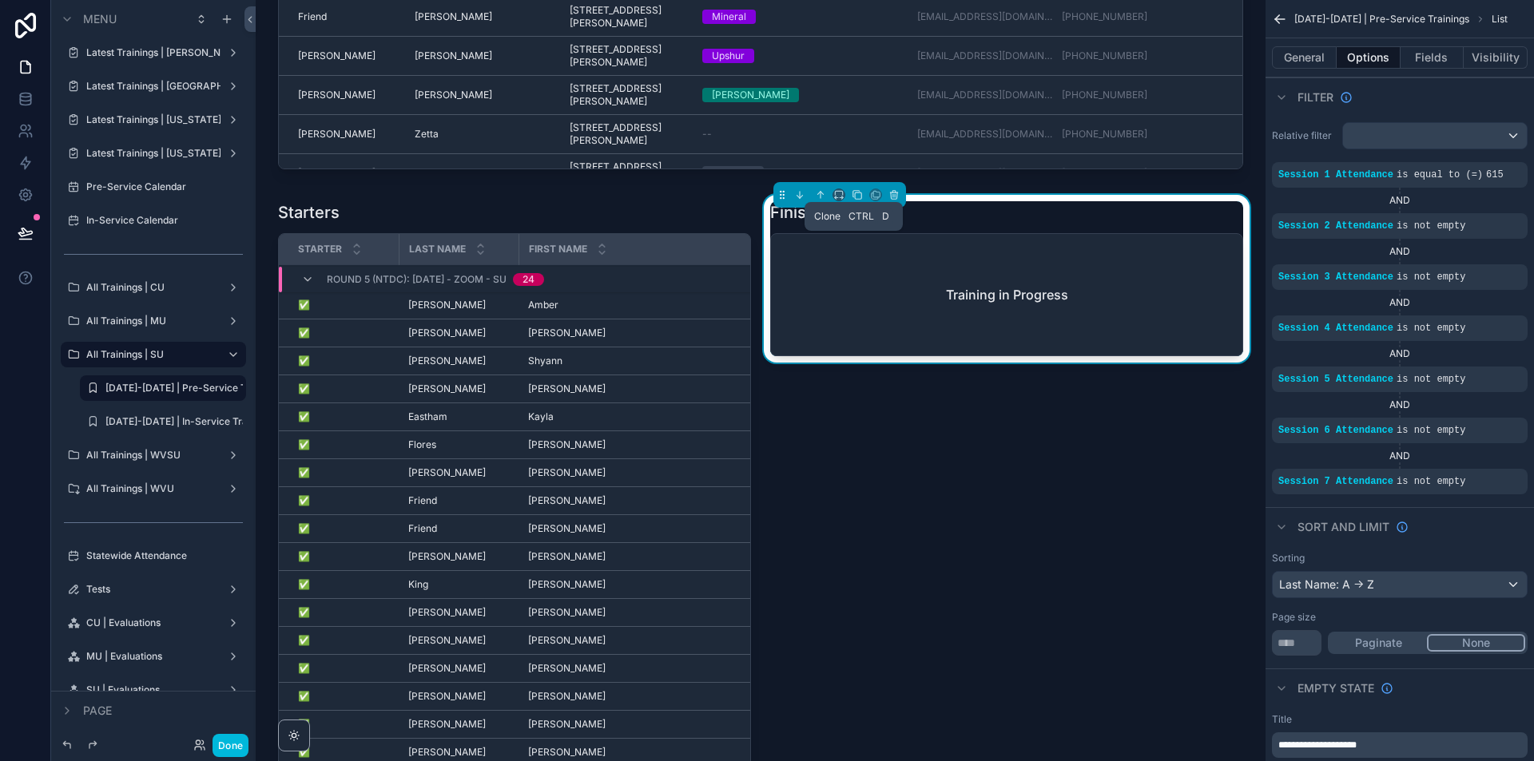
click at [855, 199] on icon "scrollable content" at bounding box center [858, 196] width 6 height 6
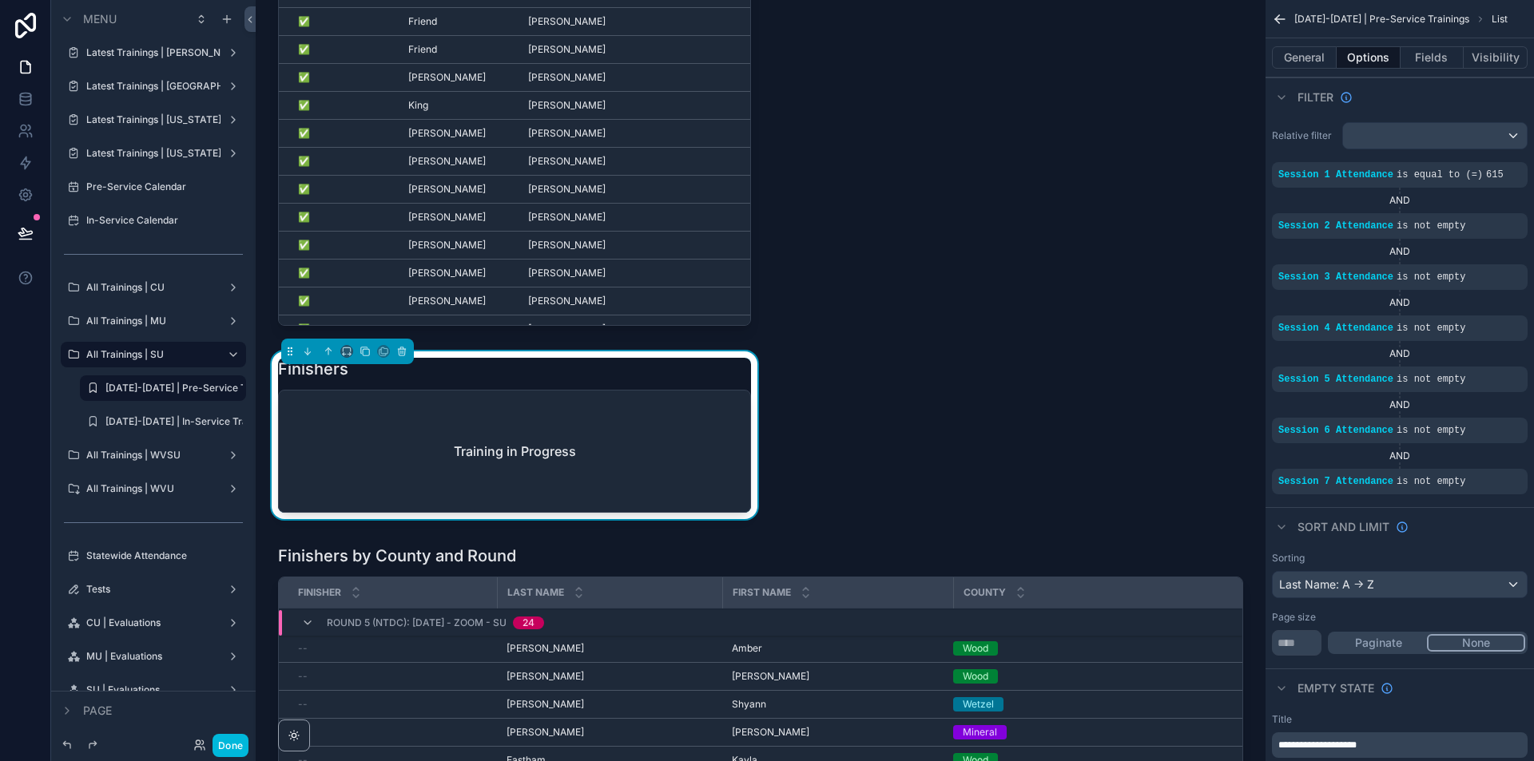
click at [621, 432] on div "Finishers Training in Progress" at bounding box center [514, 435] width 473 height 155
click at [1308, 57] on button "General" at bounding box center [1304, 57] width 65 height 22
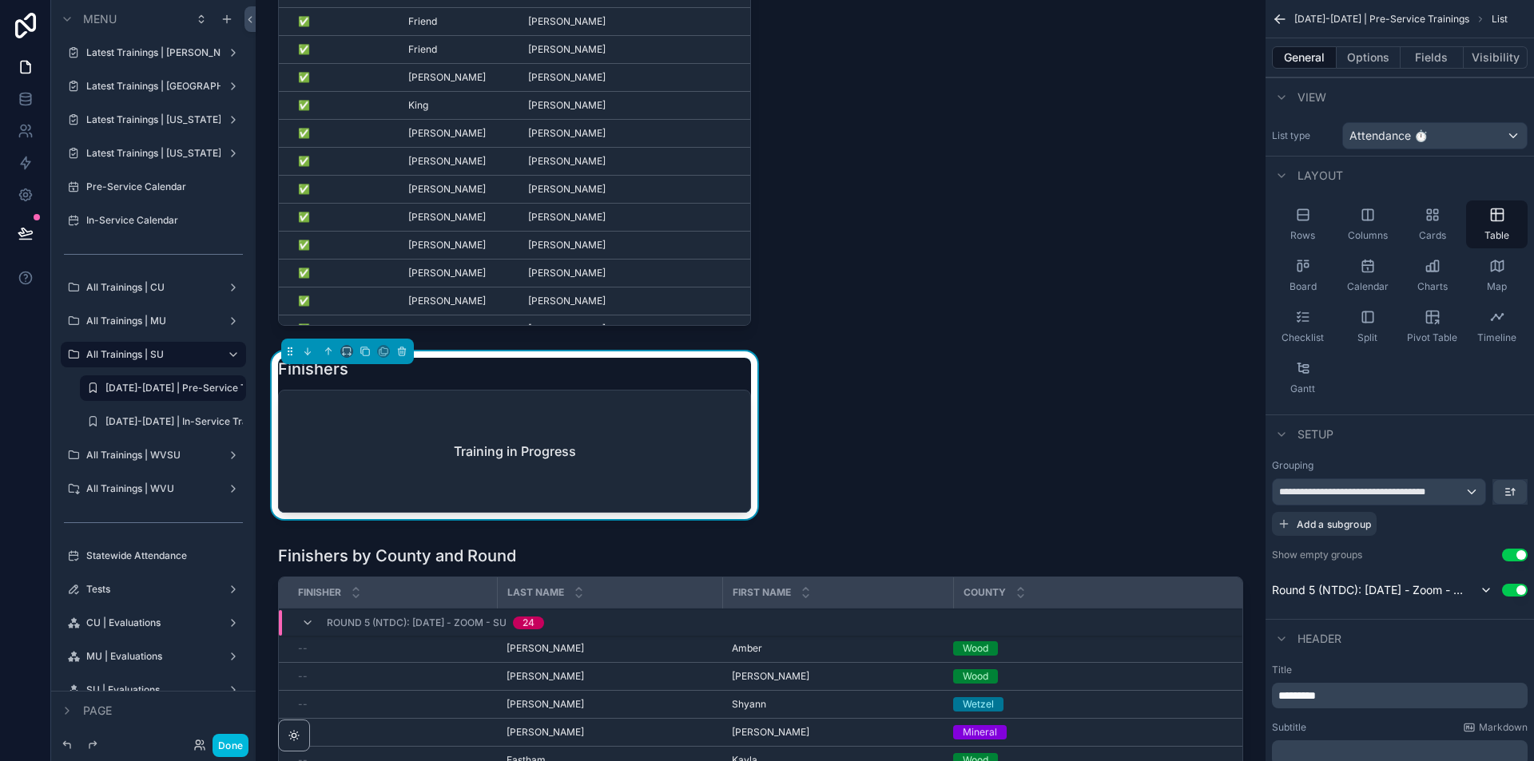
click at [1325, 520] on span "Add a subgroup" at bounding box center [1333, 524] width 74 height 12
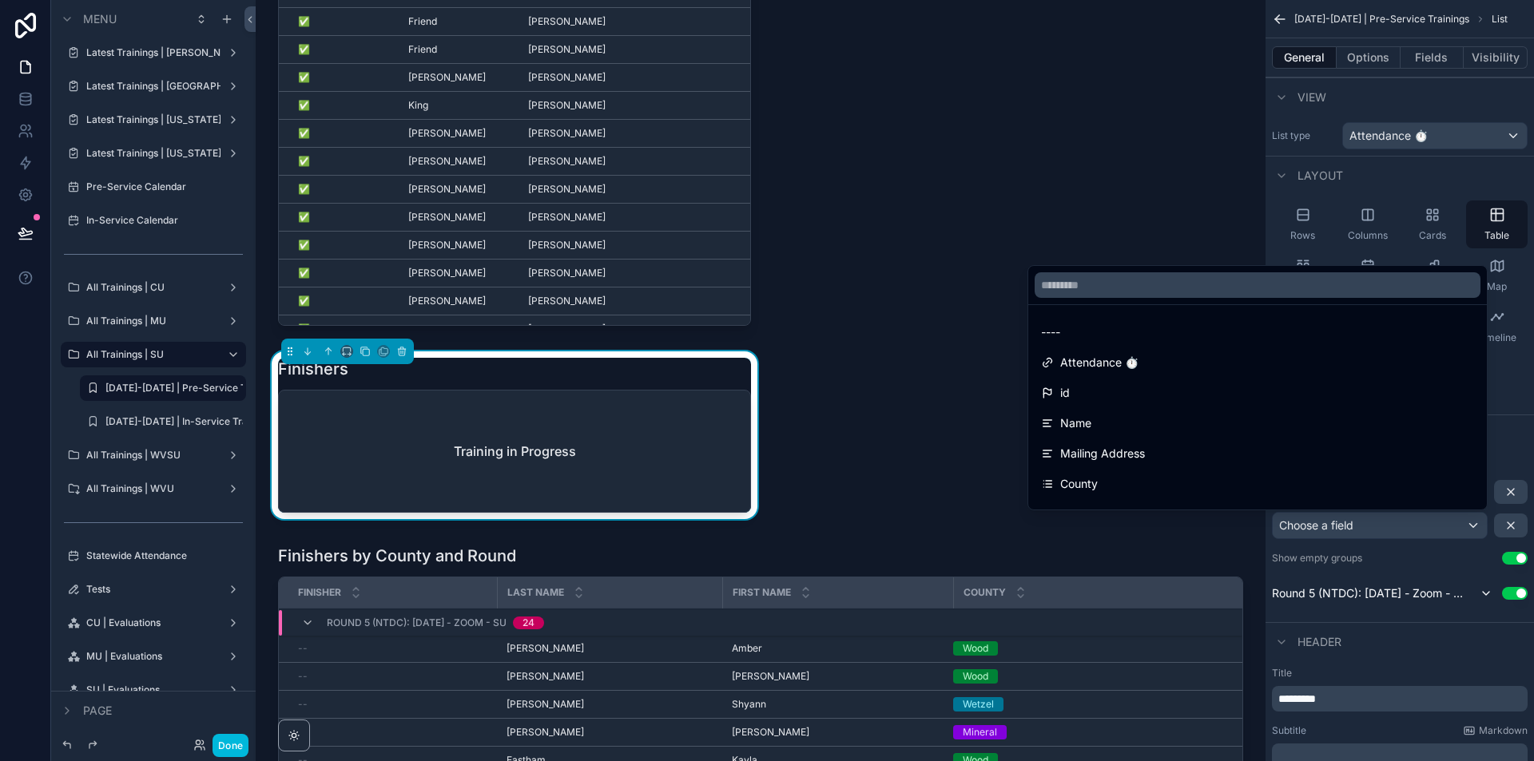
click at [1145, 482] on div "County" at bounding box center [1257, 483] width 433 height 19
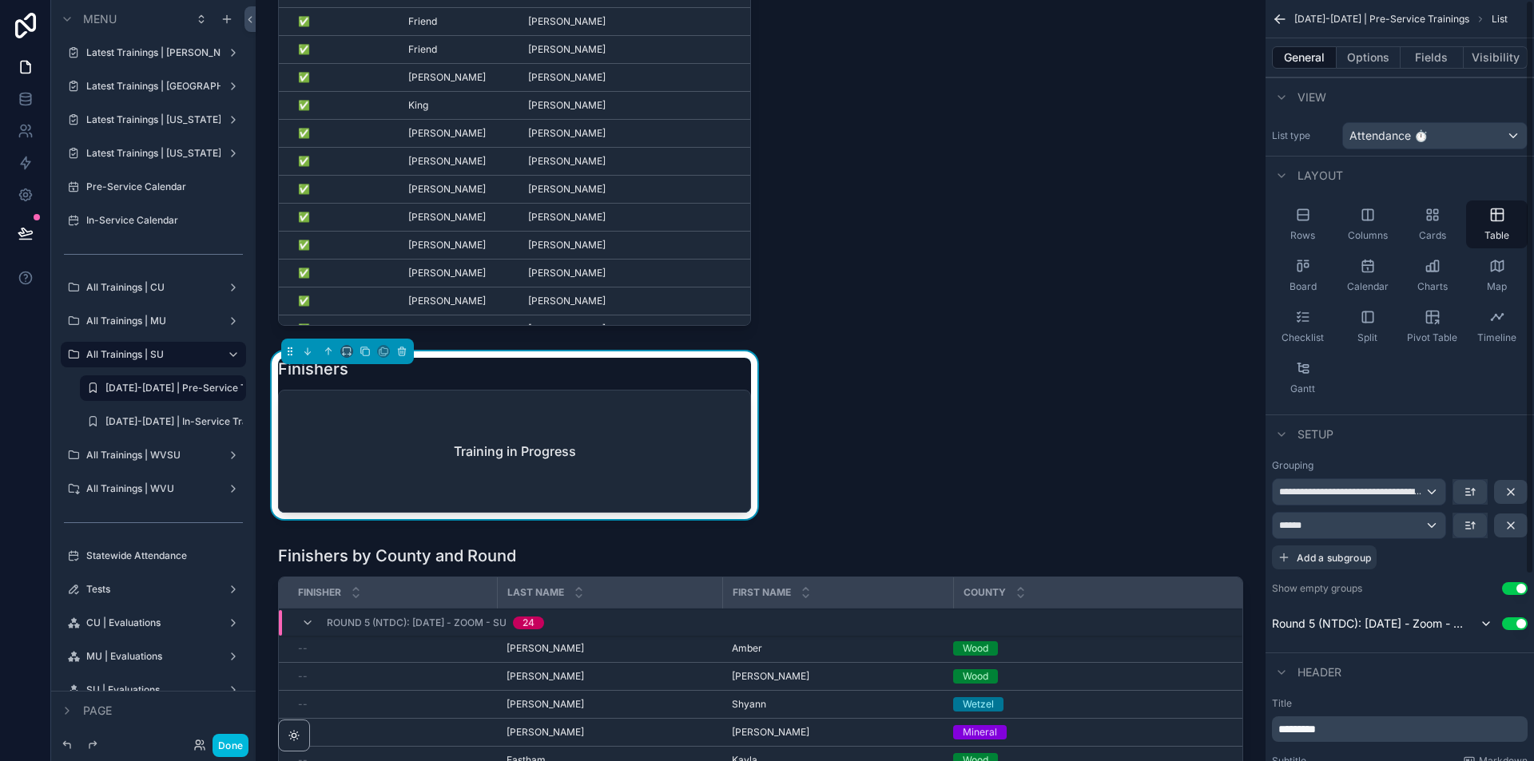
click at [1475, 530] on icon "scrollable content" at bounding box center [1469, 525] width 13 height 13
click at [1441, 559] on span "First -> Last" at bounding box center [1441, 561] width 65 height 19
click at [1517, 590] on button "Use setting" at bounding box center [1515, 588] width 26 height 13
click at [346, 364] on div "scrollable content" at bounding box center [347, 352] width 133 height 26
click at [347, 357] on icon "scrollable content" at bounding box center [346, 351] width 11 height 11
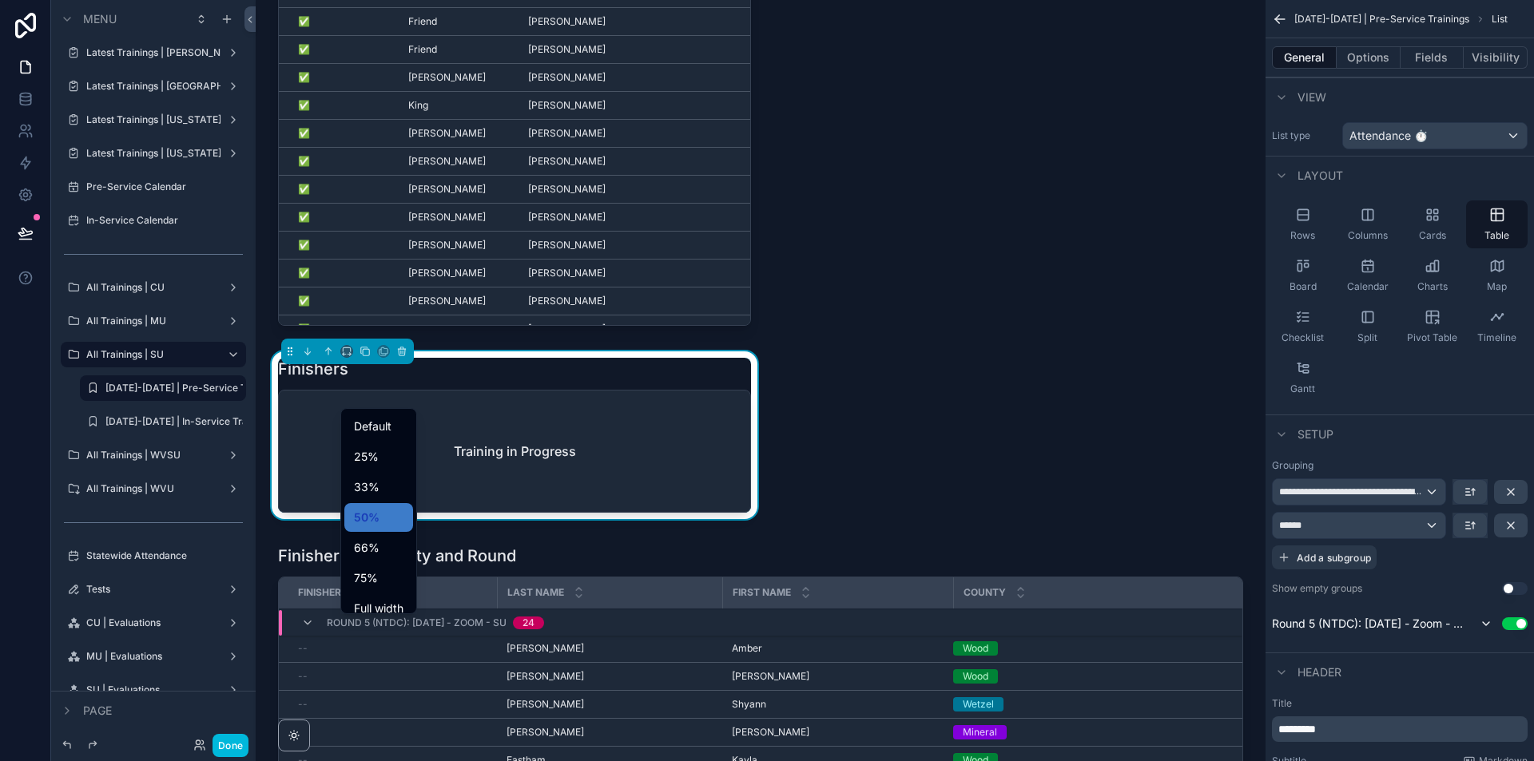
click at [366, 605] on span "Full width" at bounding box center [379, 608] width 50 height 19
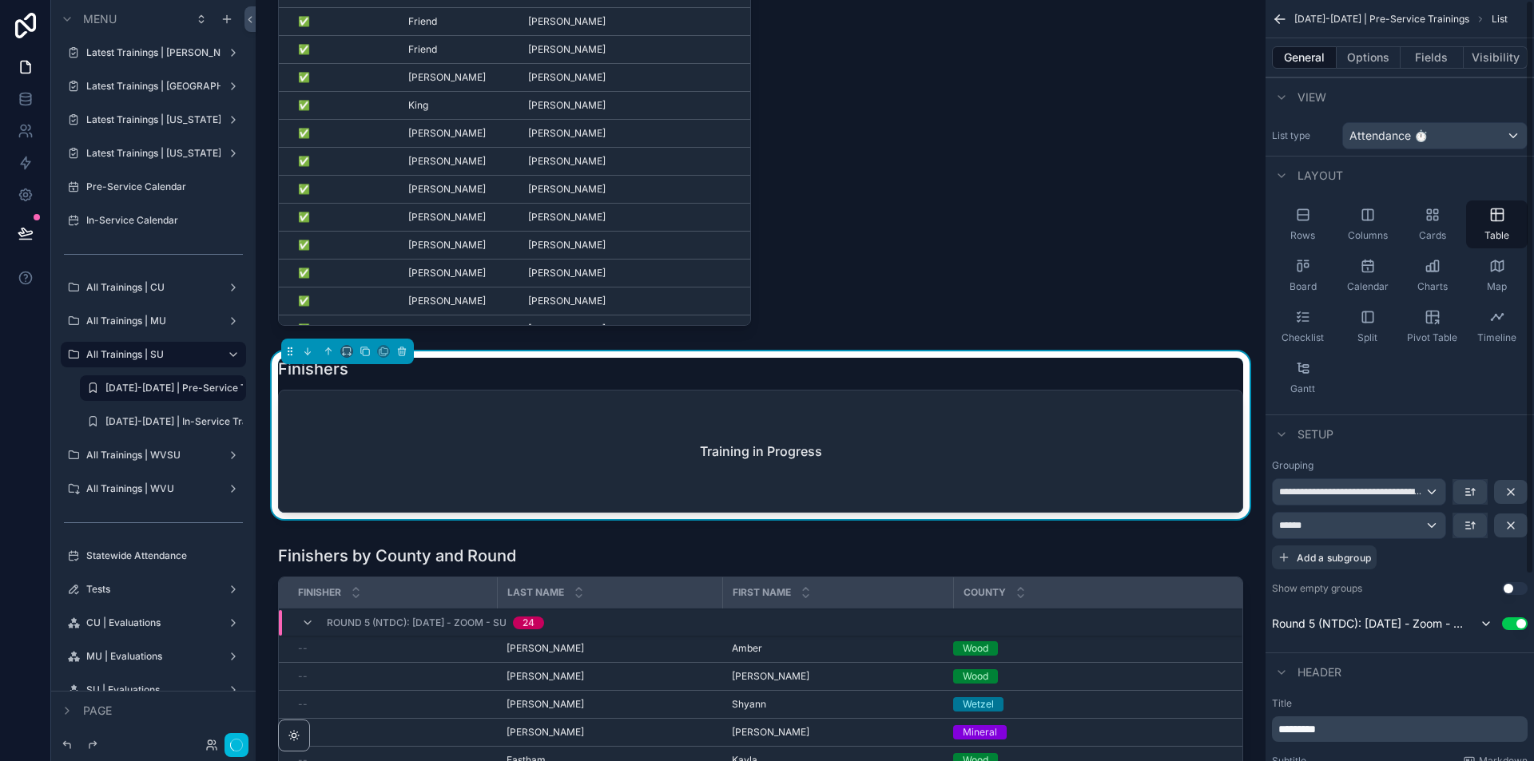
click at [1355, 721] on div "*********" at bounding box center [1400, 730] width 256 height 26
click at [1352, 731] on p "*********" at bounding box center [1401, 729] width 246 height 16
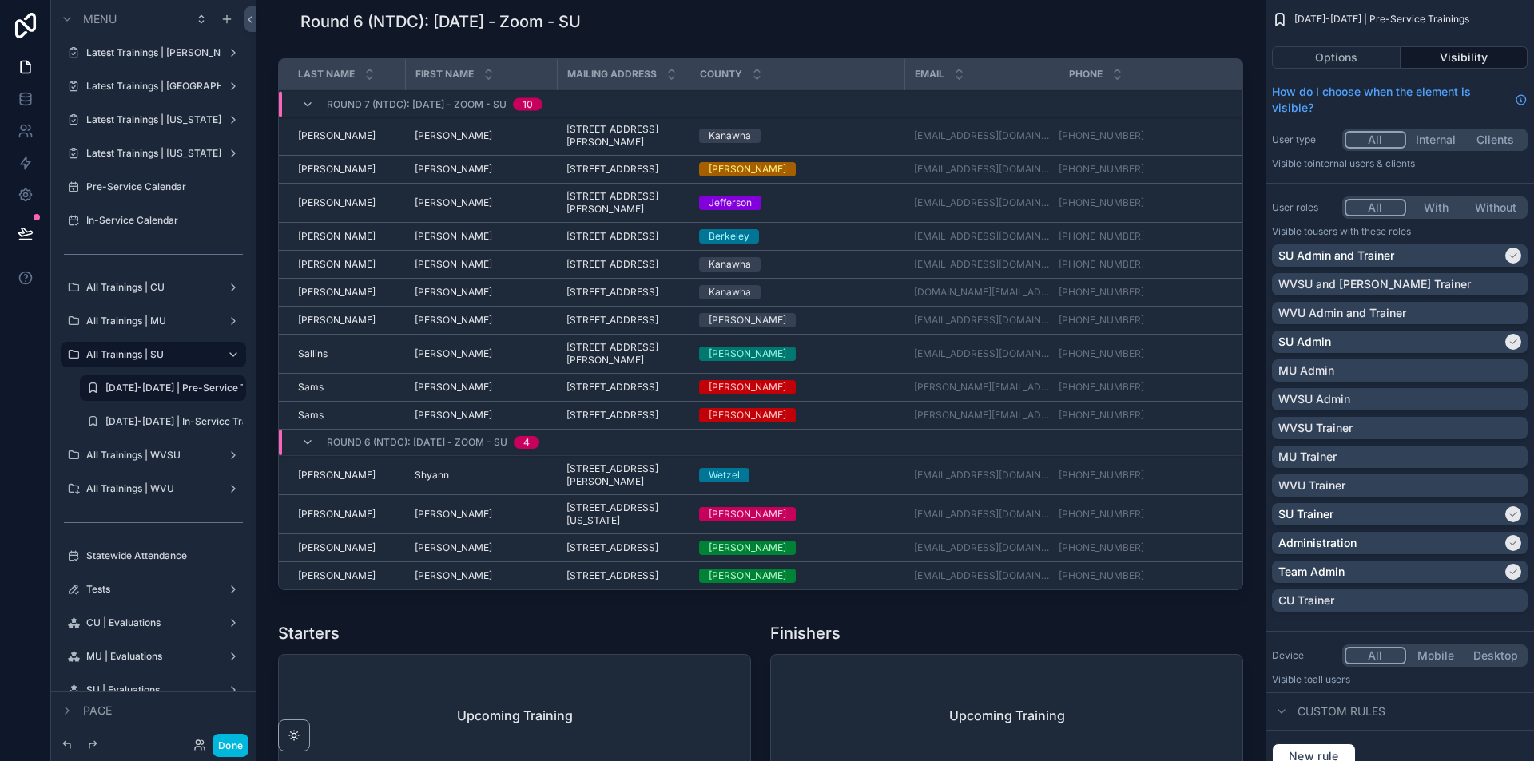
scroll to position [5192, 0]
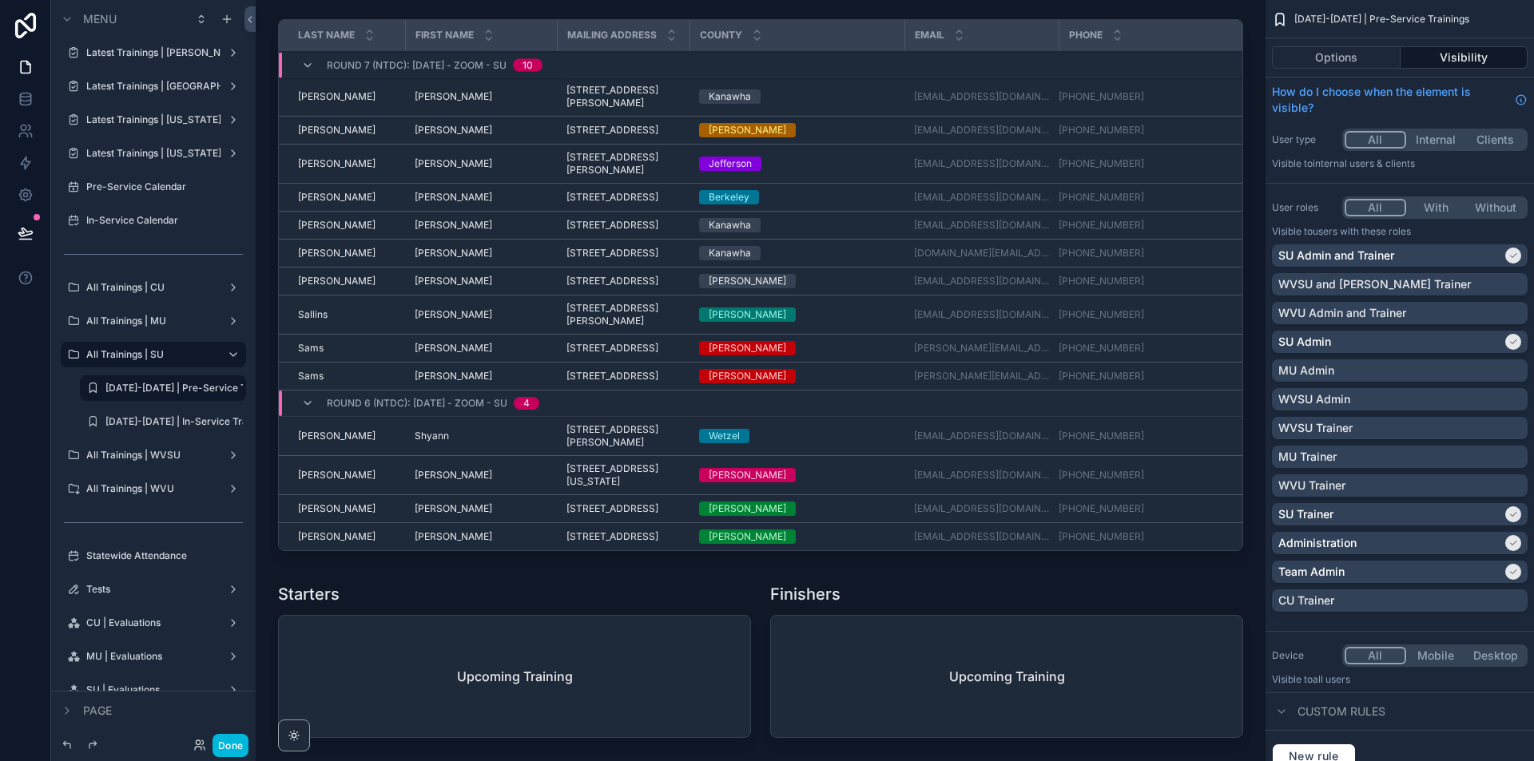
click at [837, 60] on div "scrollable content" at bounding box center [760, 288] width 984 height 551
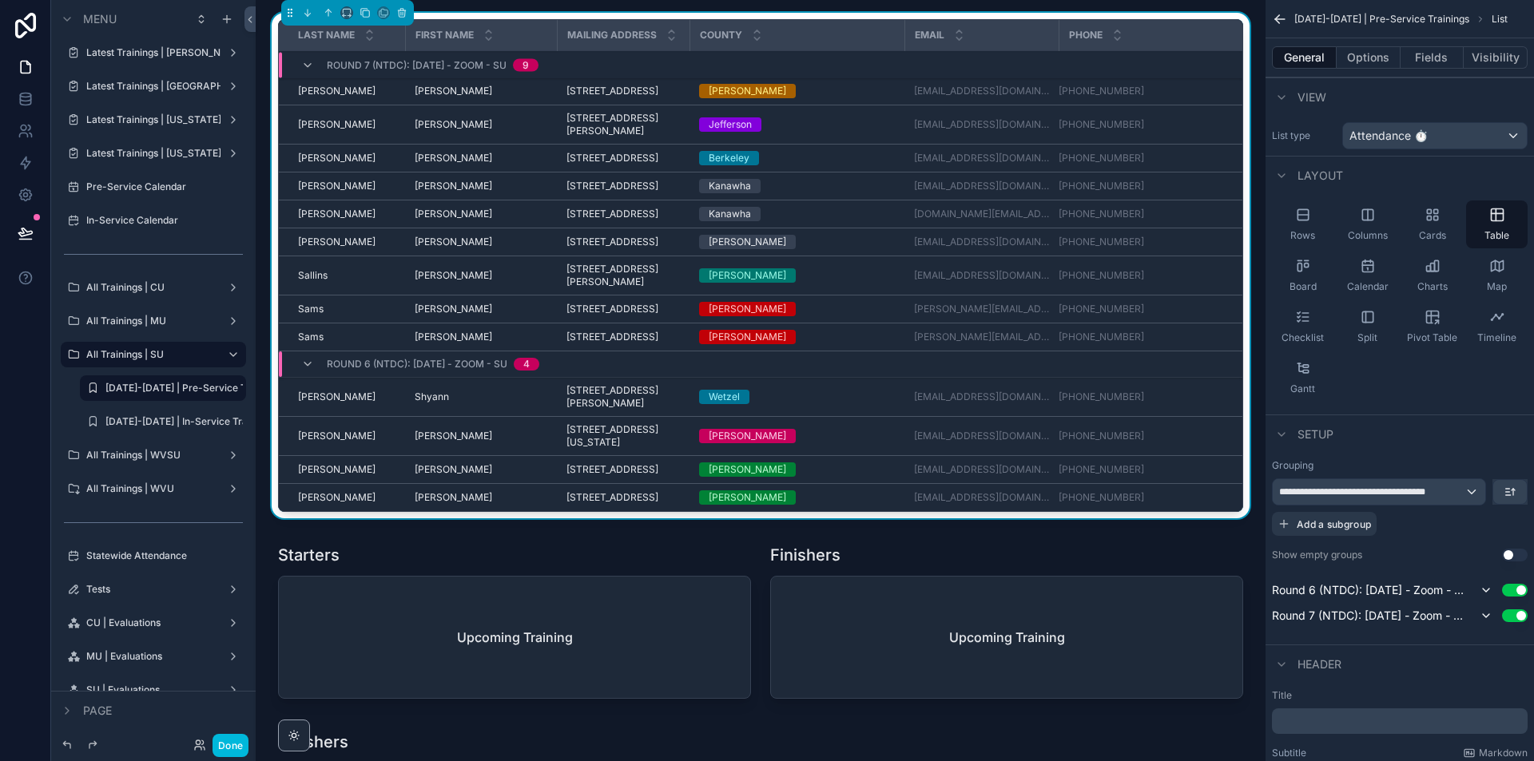
drag, startPoint x: 662, startPoint y: 684, endPoint x: 780, endPoint y: 667, distance: 118.6
click at [661, 684] on div "scrollable content" at bounding box center [514, 625] width 492 height 174
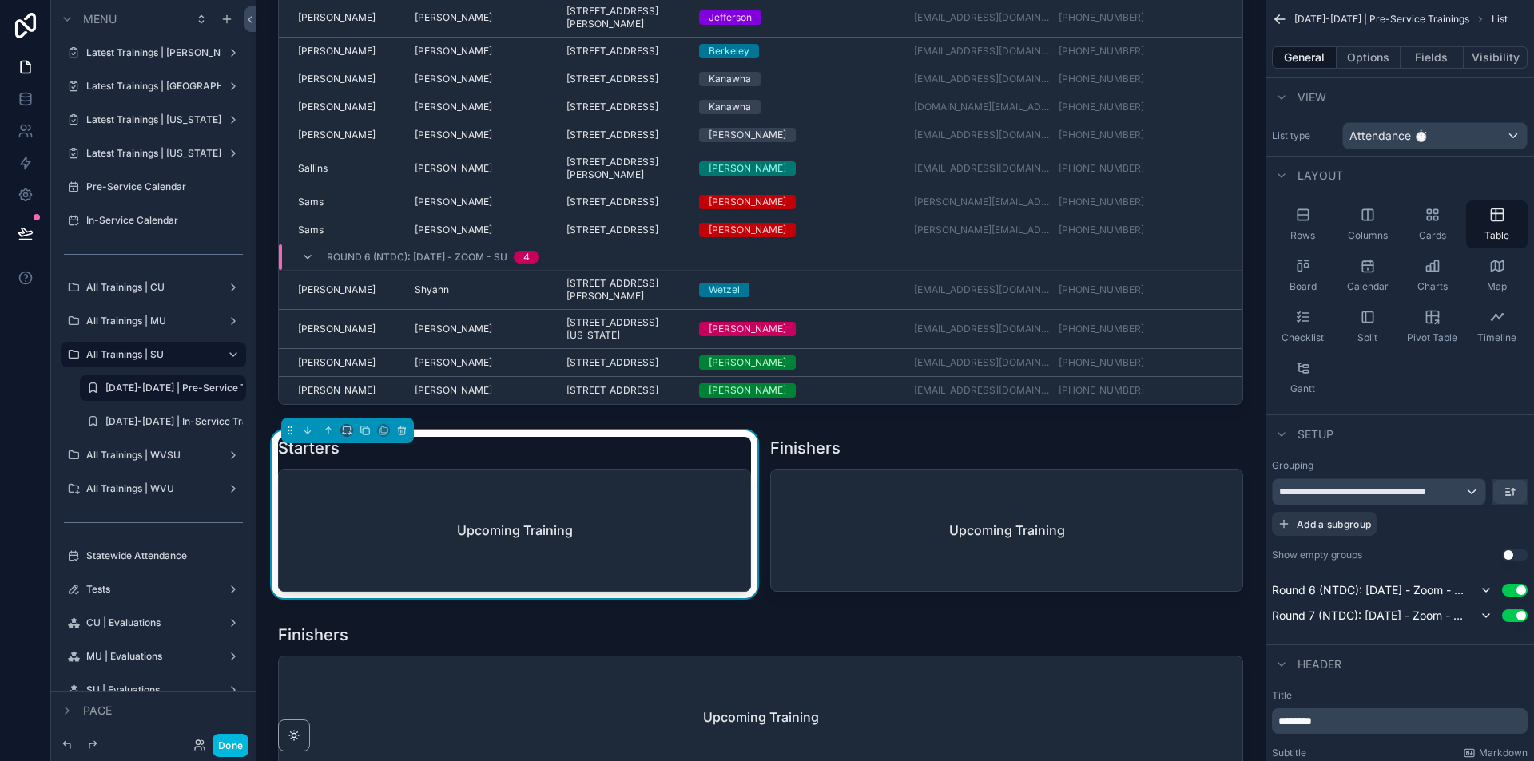
scroll to position [5112, 0]
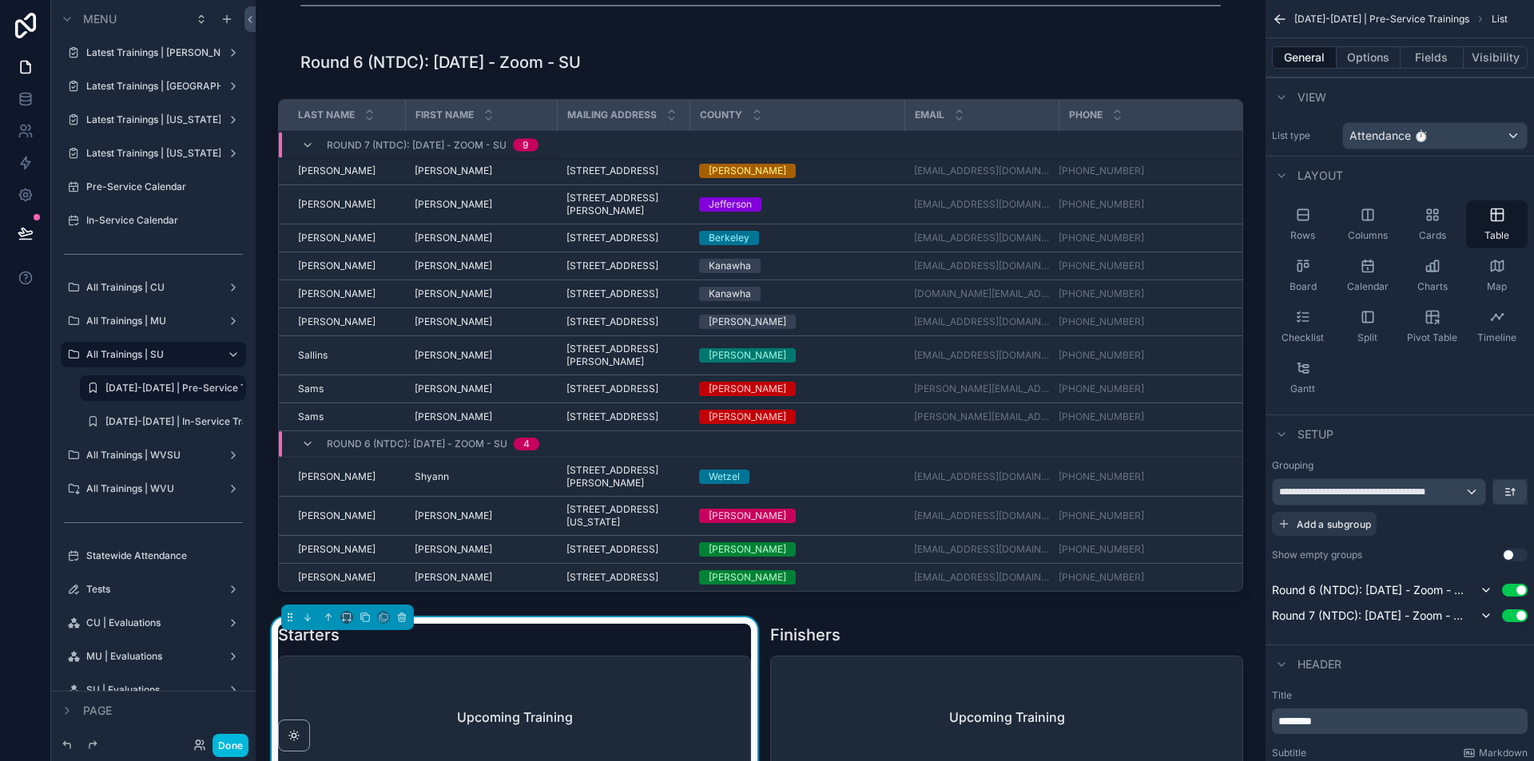
click at [702, 138] on div "scrollable content" at bounding box center [760, 349] width 984 height 512
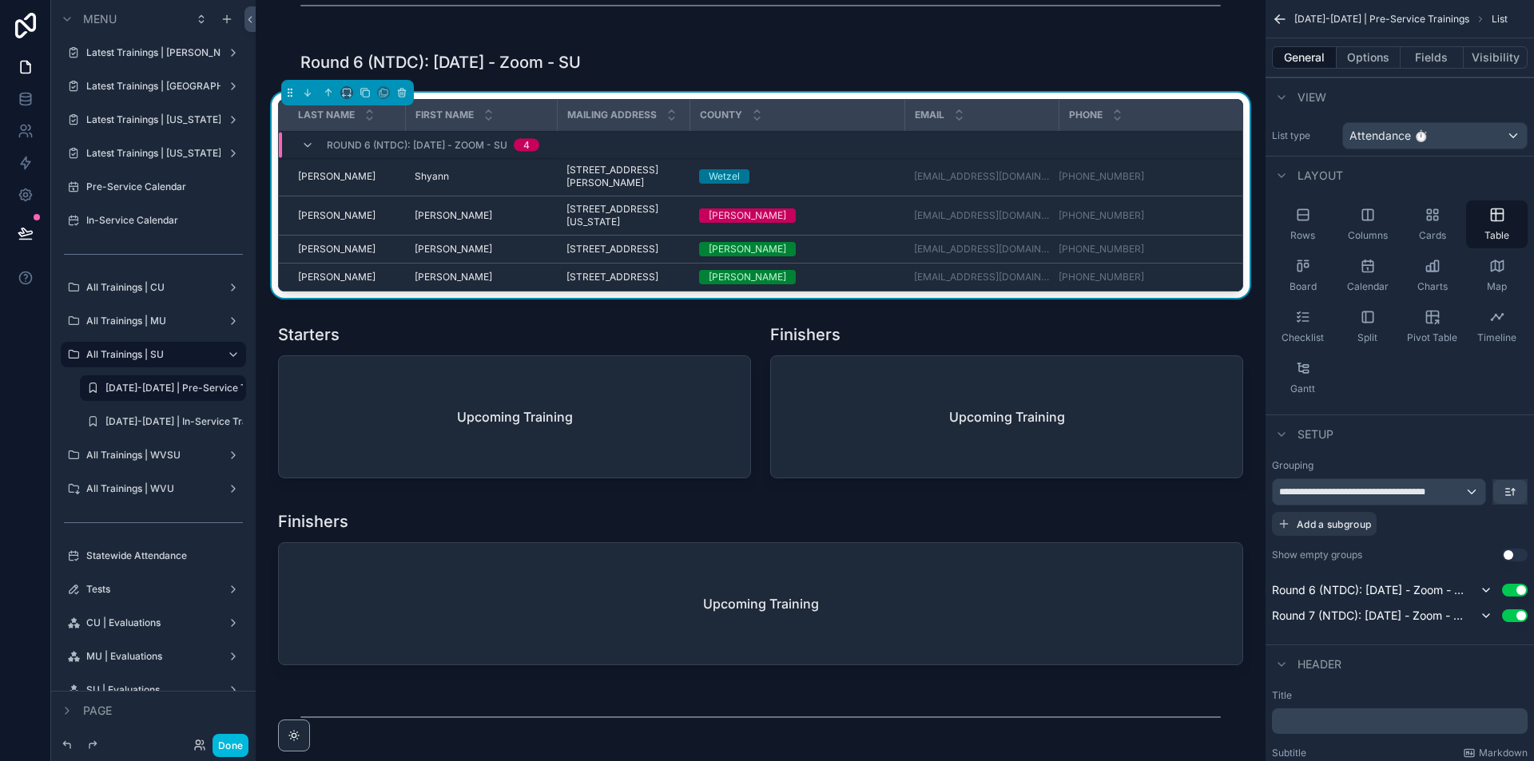
scroll to position [0, 0]
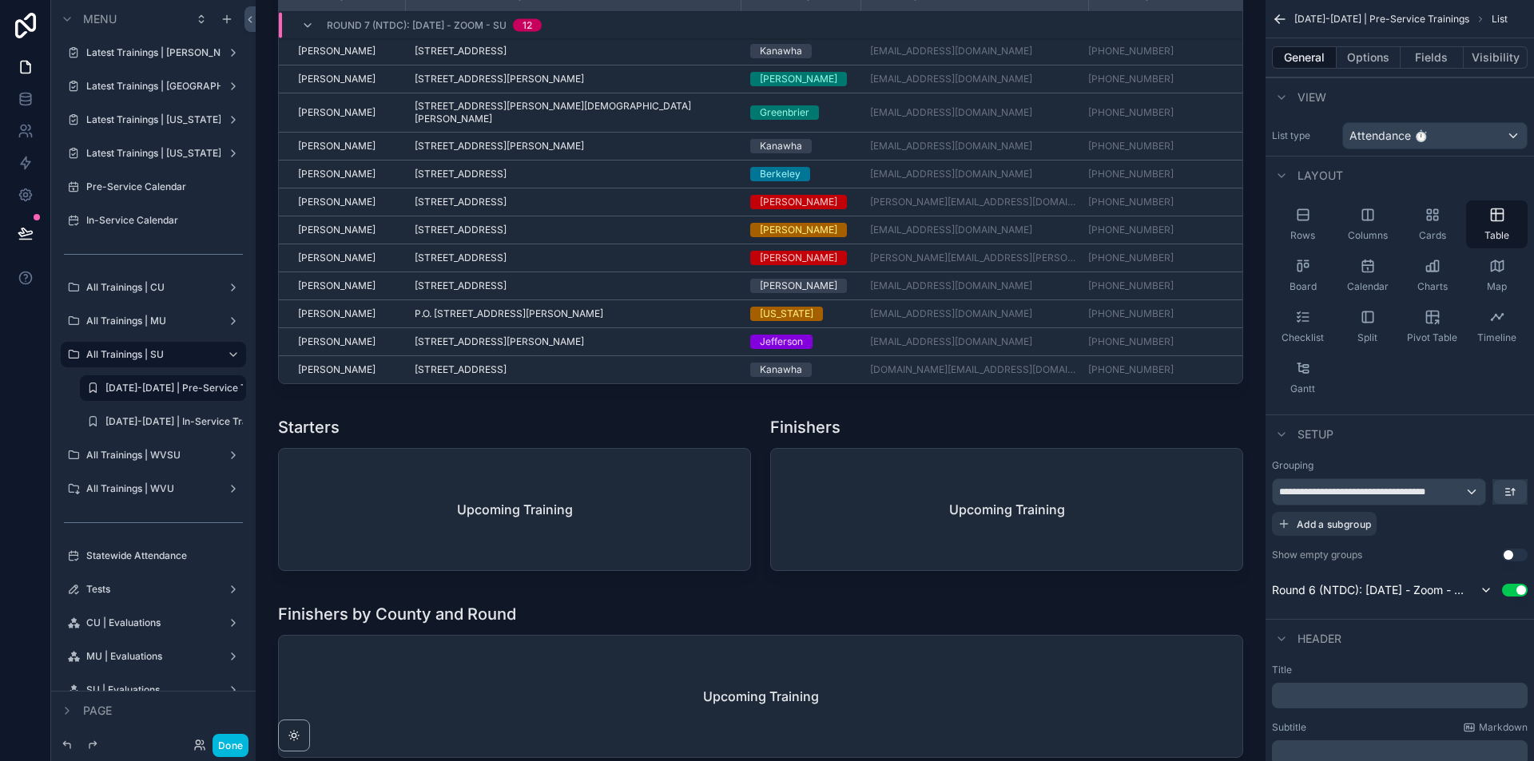
scroll to position [5731, 0]
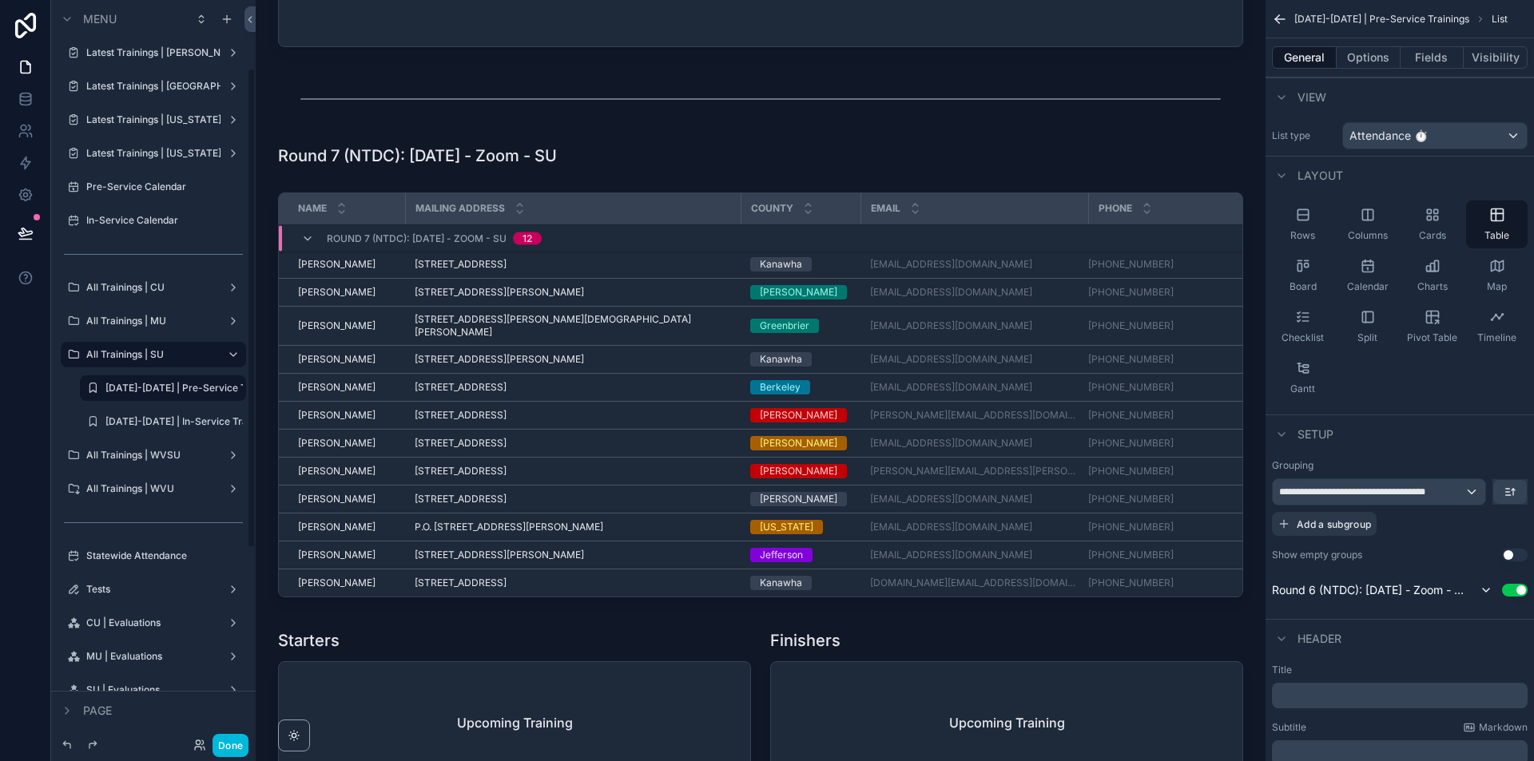
click at [146, 419] on label "[DATE]-[DATE] | In-Service Trainings" at bounding box center [173, 421] width 137 height 13
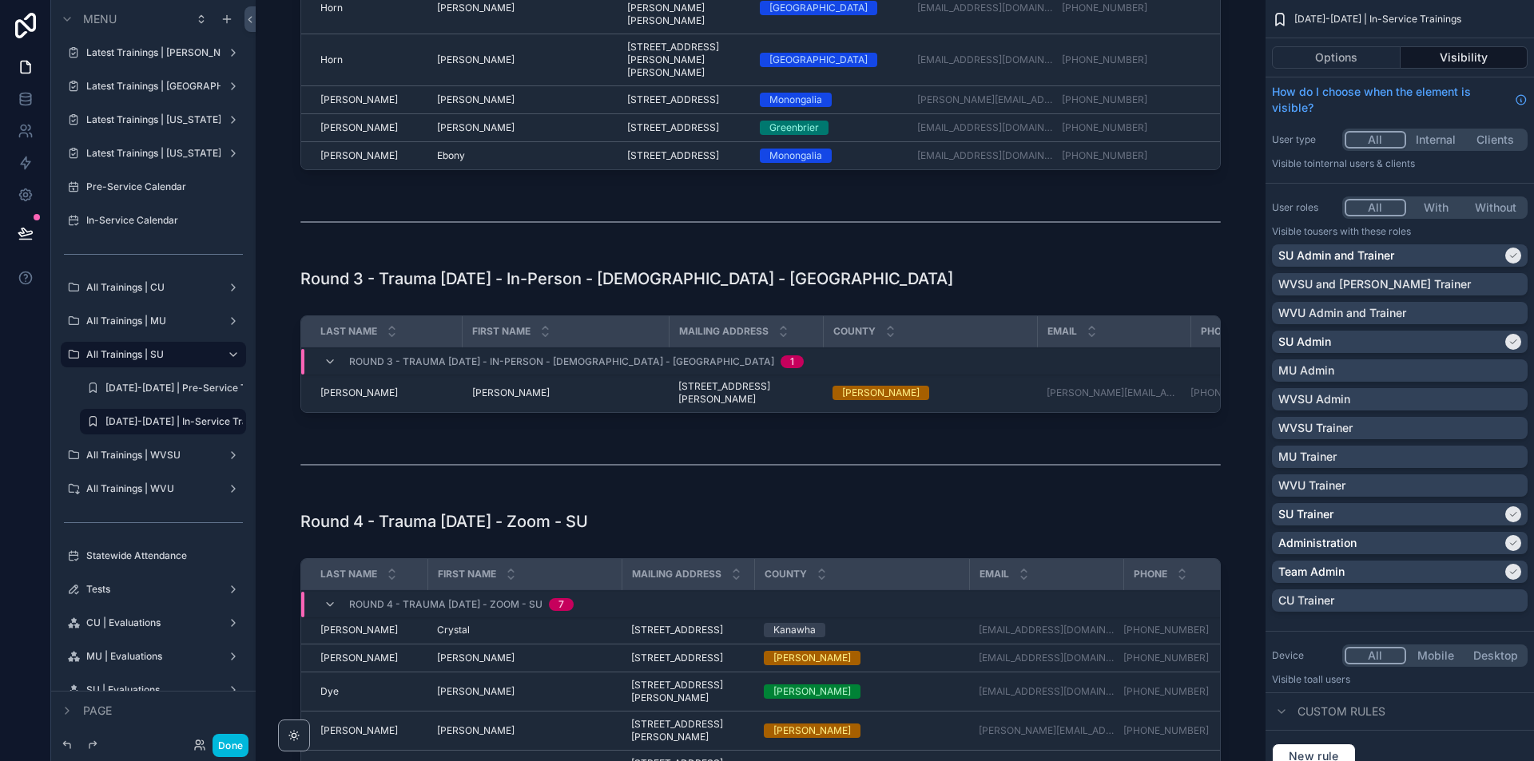
scroll to position [1455, 0]
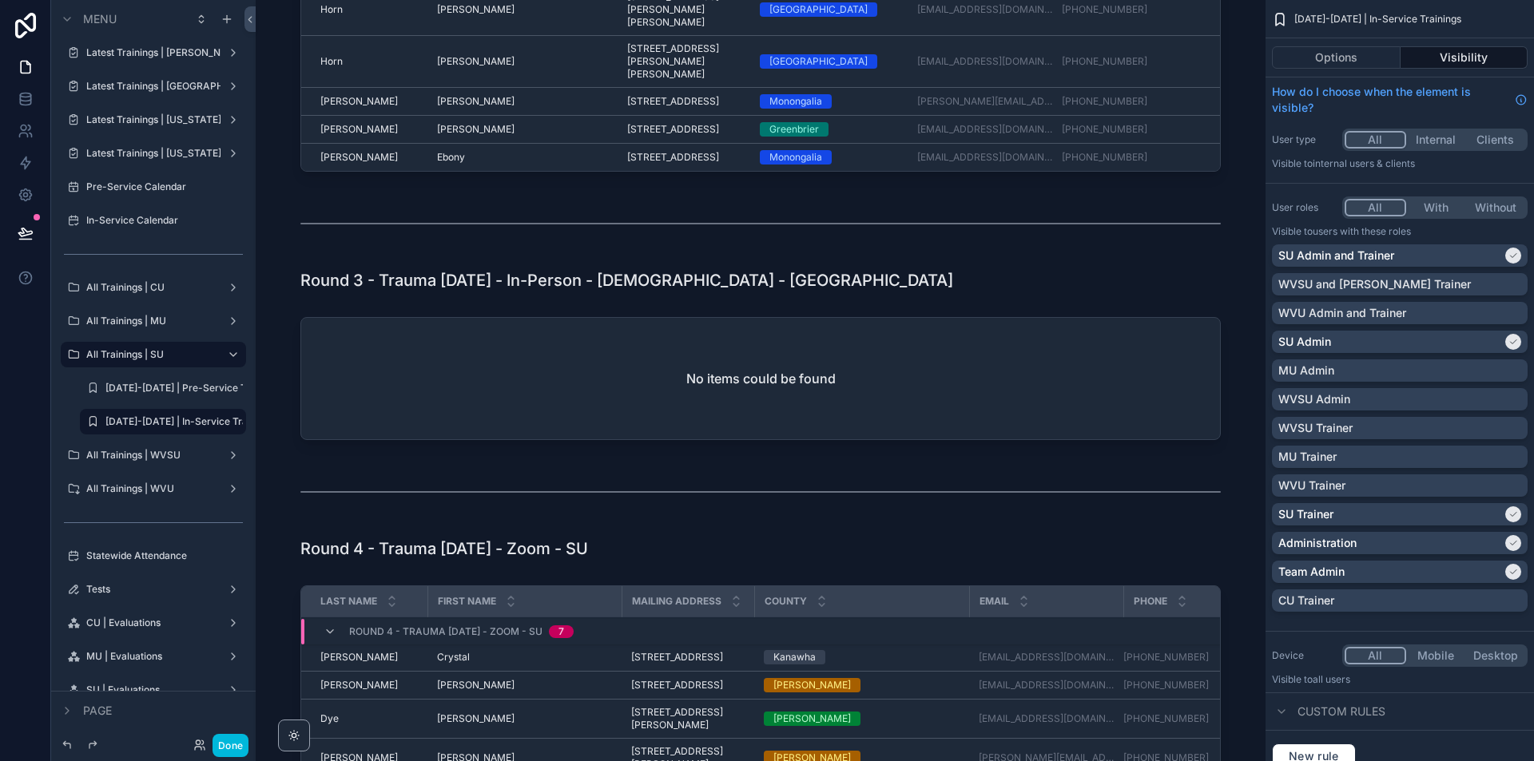
click at [1101, 374] on div "scrollable content" at bounding box center [760, 382] width 984 height 142
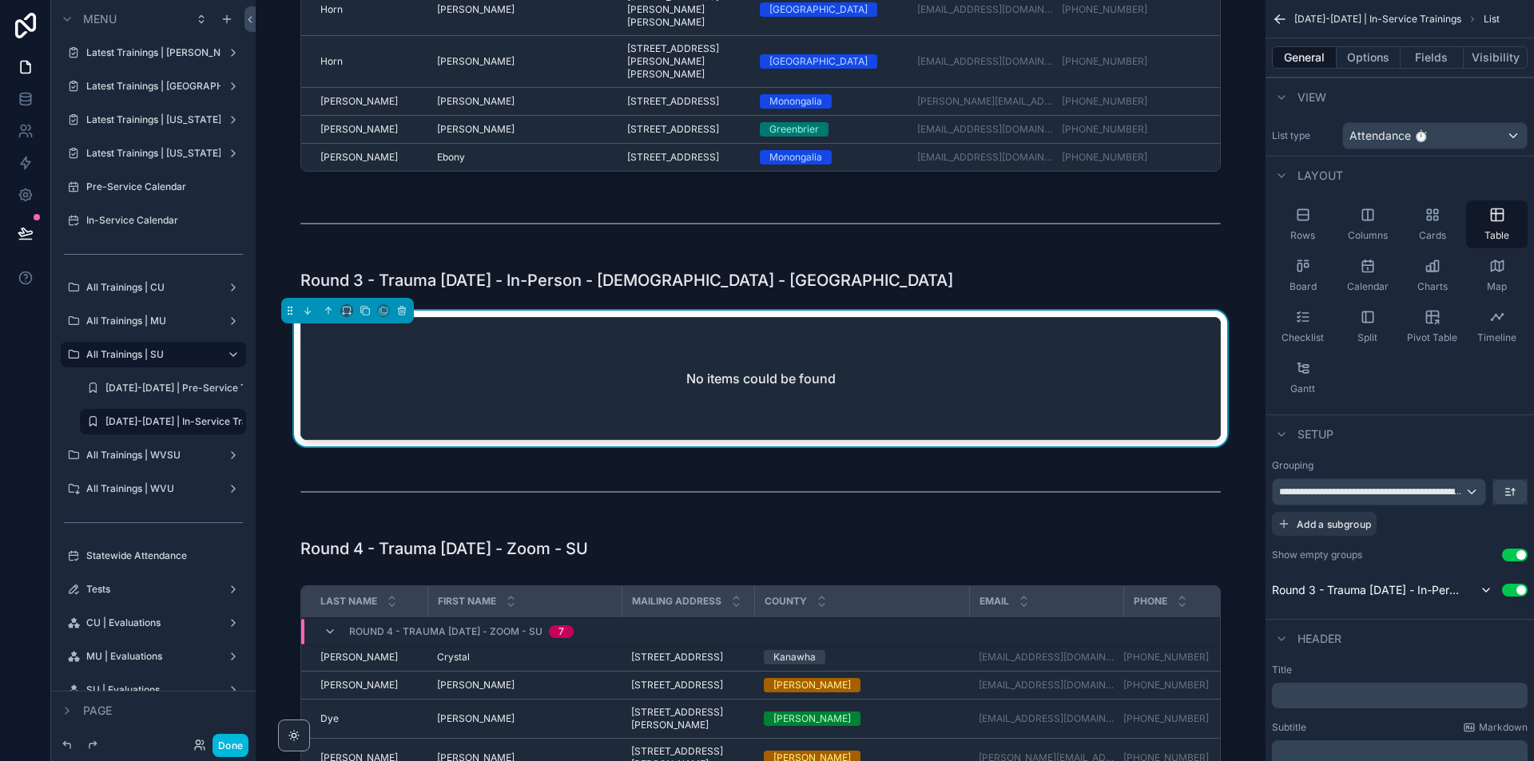
click at [1336, 697] on p "﻿" at bounding box center [1401, 696] width 246 height 16
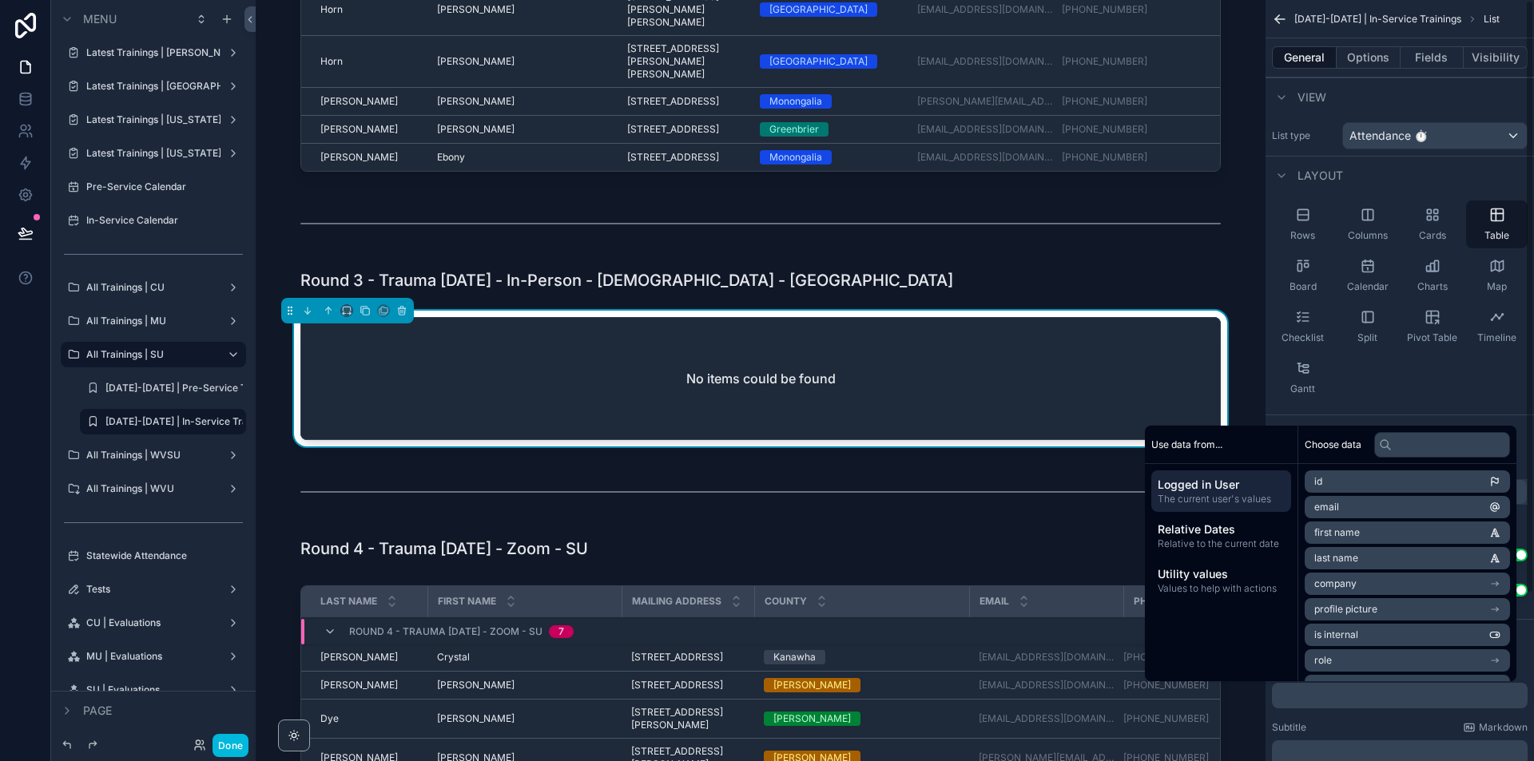
click at [1410, 420] on div "Setup" at bounding box center [1399, 434] width 268 height 38
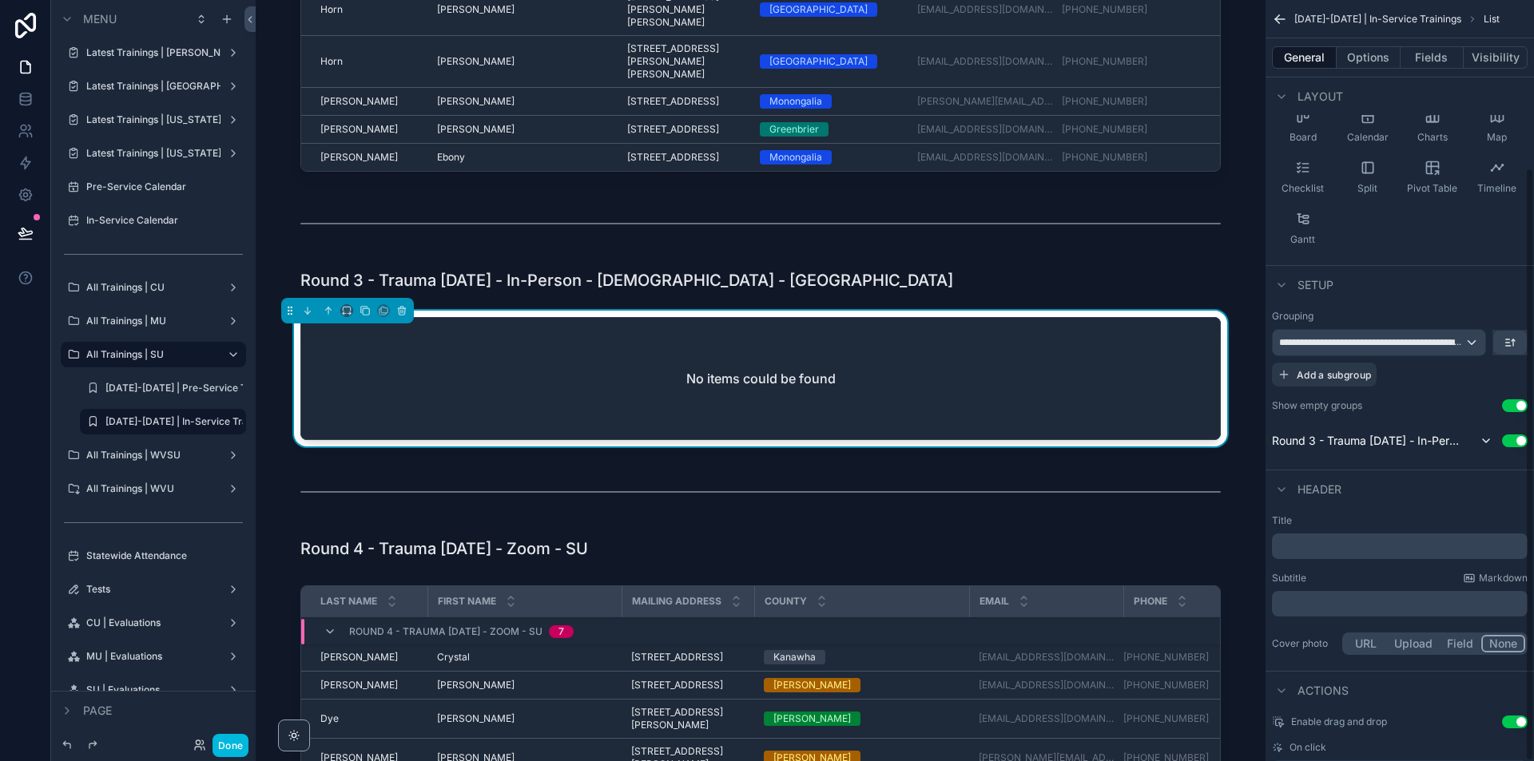
scroll to position [54, 0]
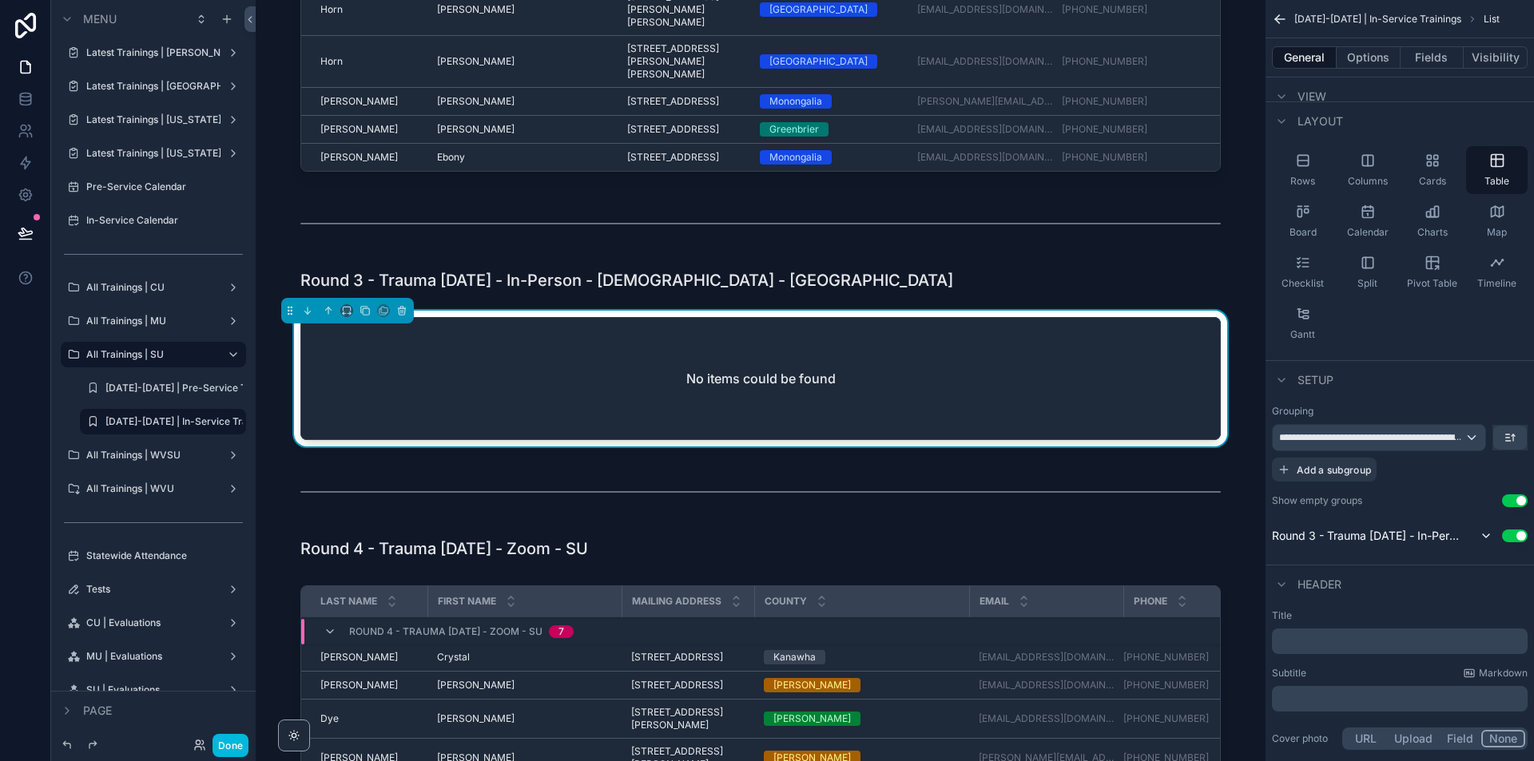
click at [1371, 57] on button "Options" at bounding box center [1368, 57] width 64 height 22
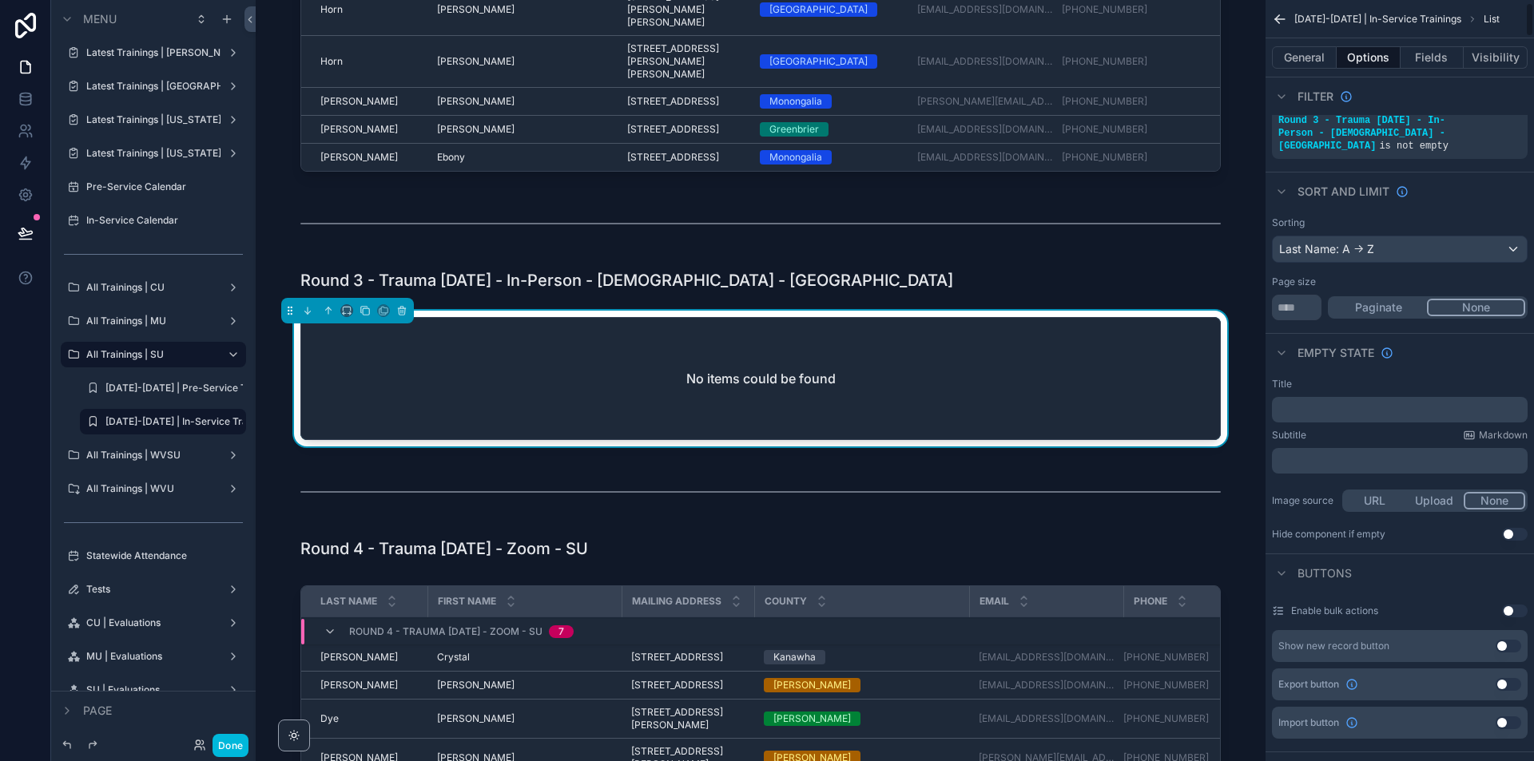
click at [1396, 403] on p "﻿" at bounding box center [1401, 409] width 246 height 13
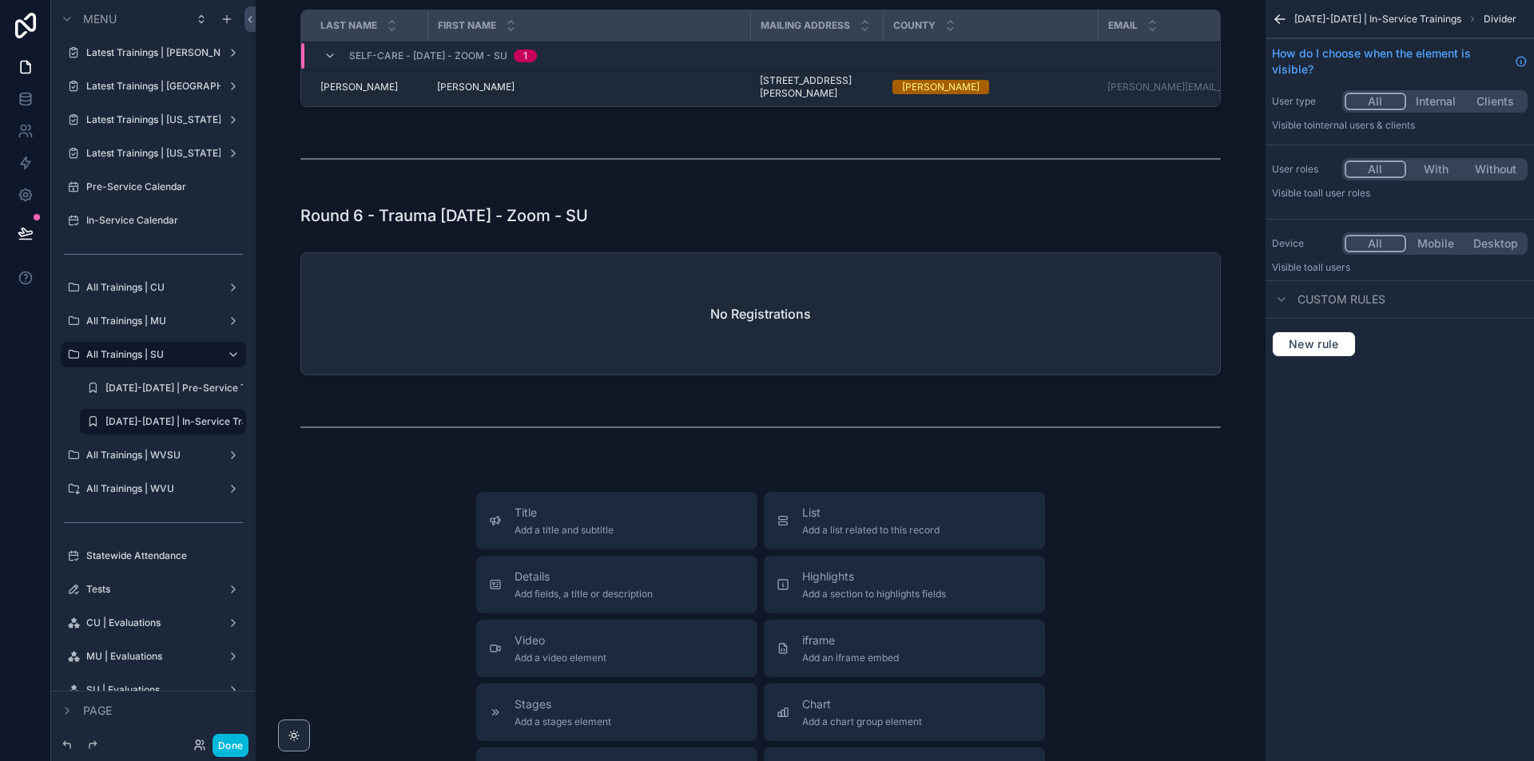
scroll to position [3293, 0]
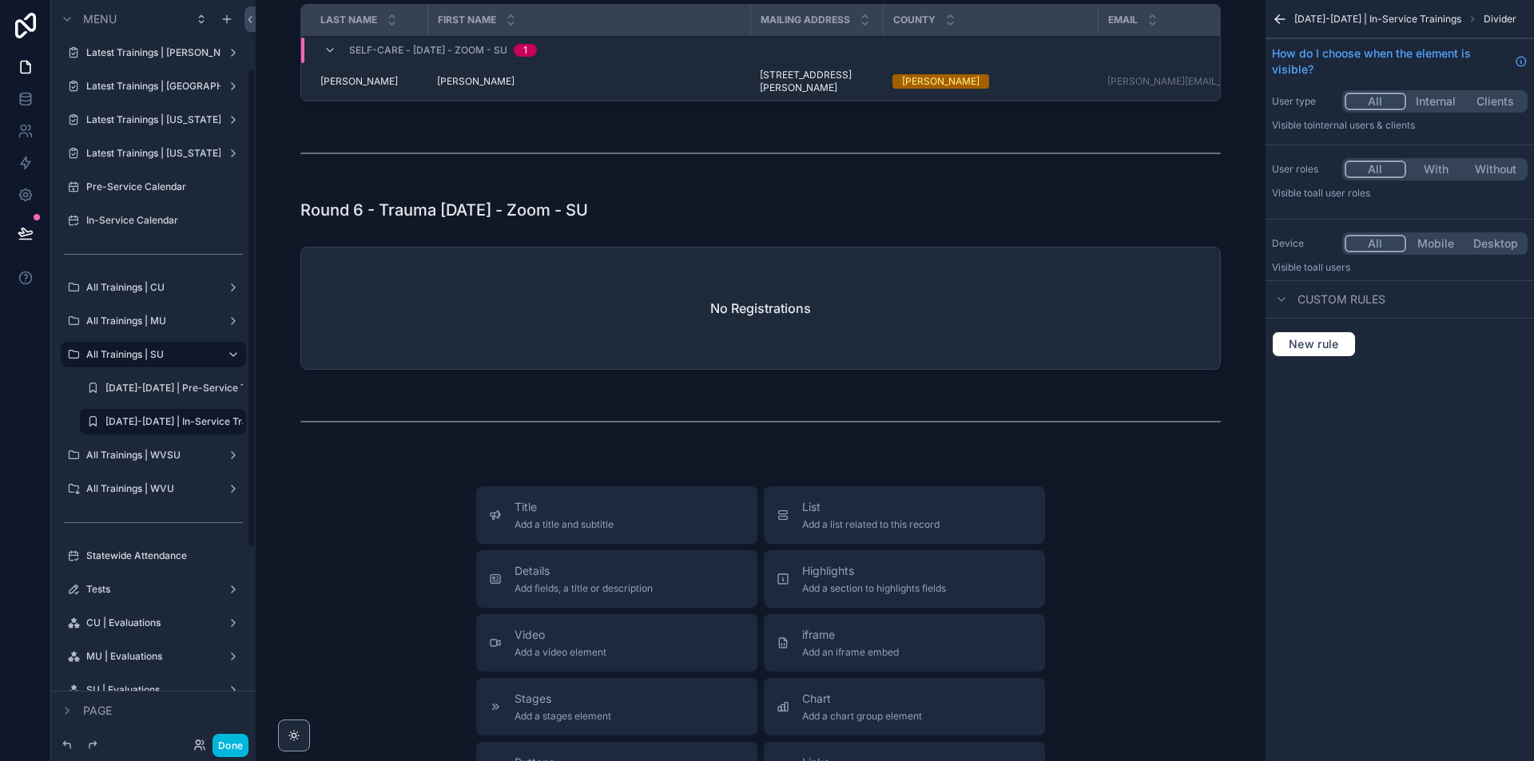
click at [92, 456] on label "All Trainings | WVSU" at bounding box center [150, 455] width 128 height 13
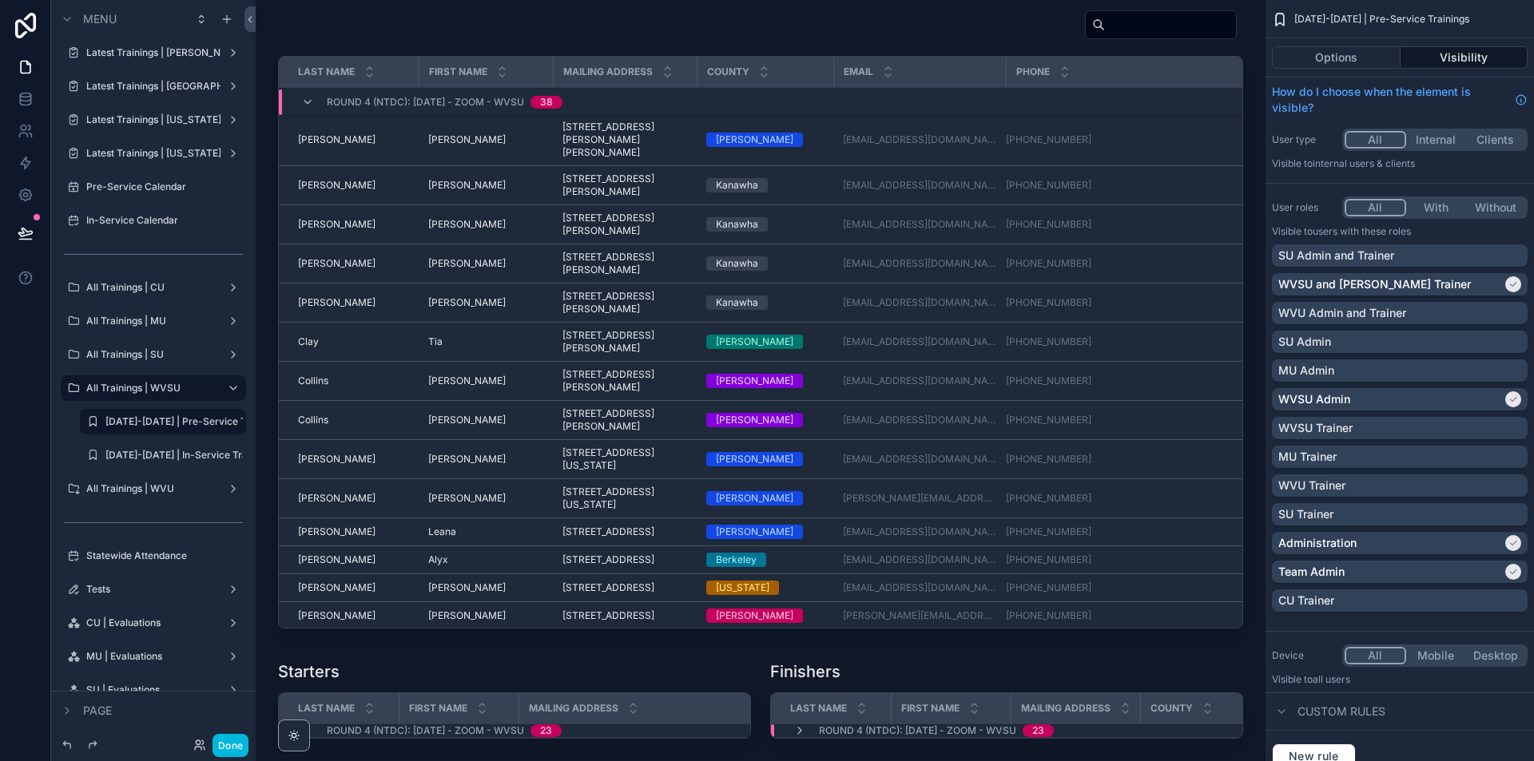
scroll to position [3275, 0]
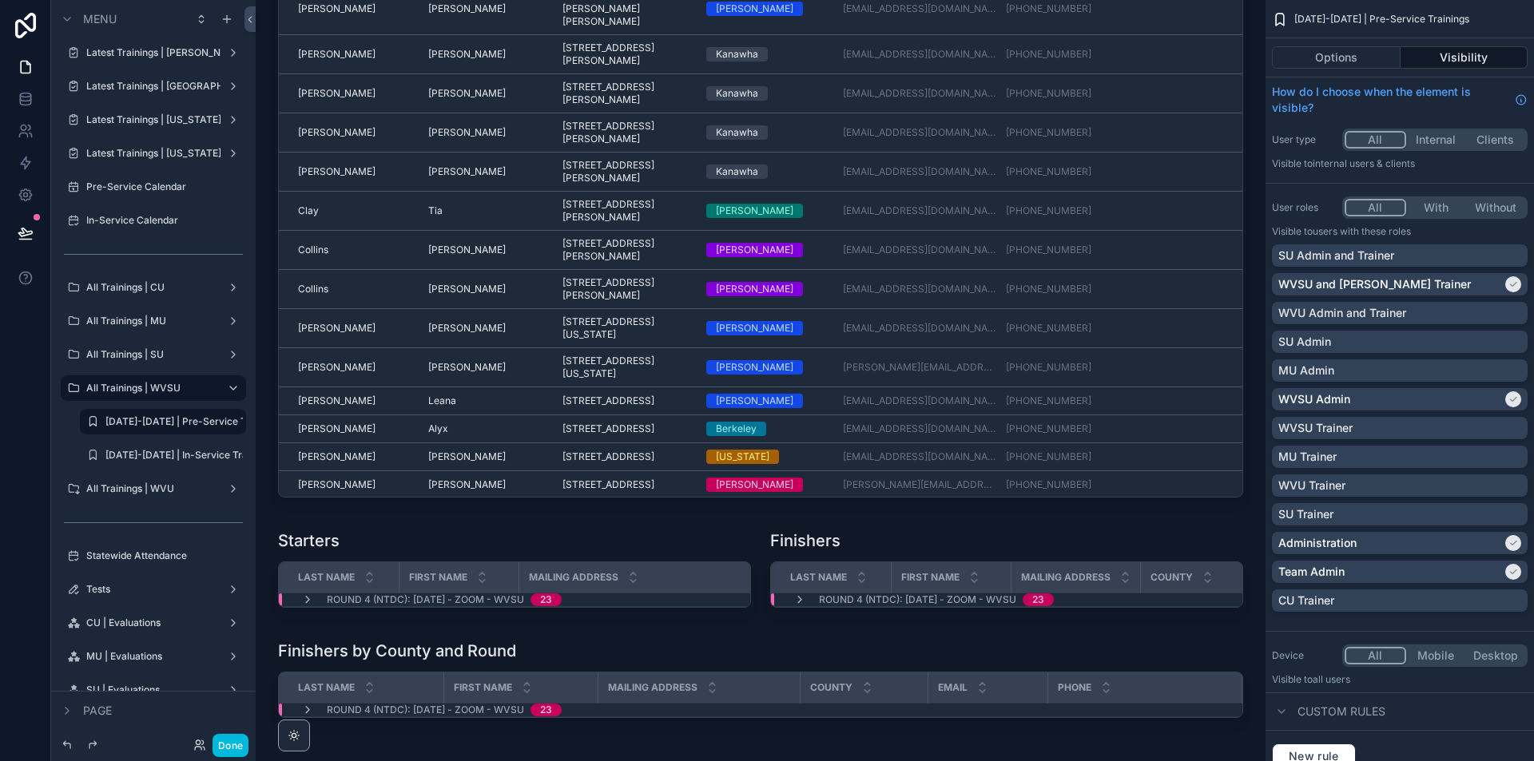
click at [787, 606] on div "Round 4 (NTDC): 10/7/2025 - Zoom - WVSU 23" at bounding box center [923, 600] width 299 height 13
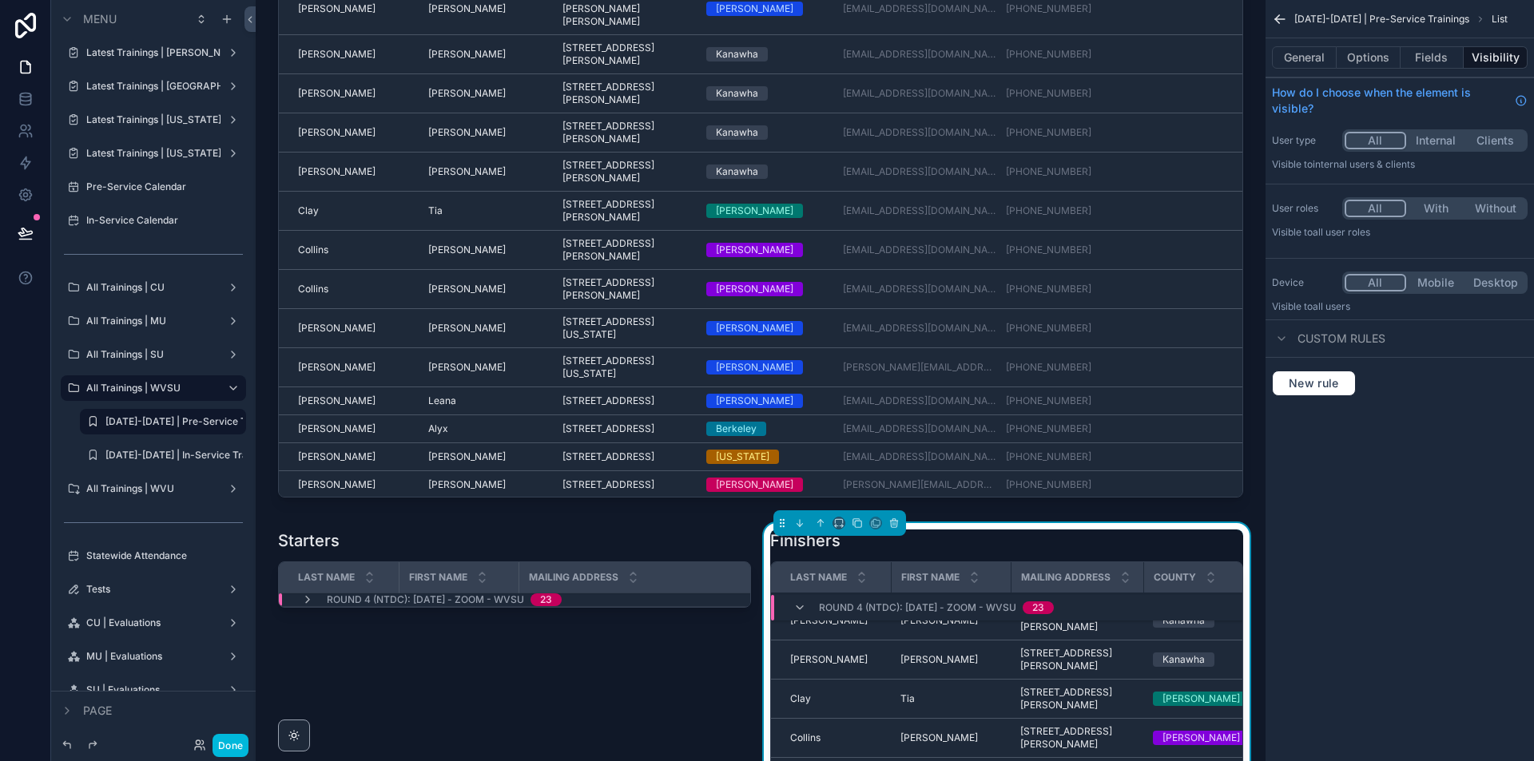
scroll to position [80, 0]
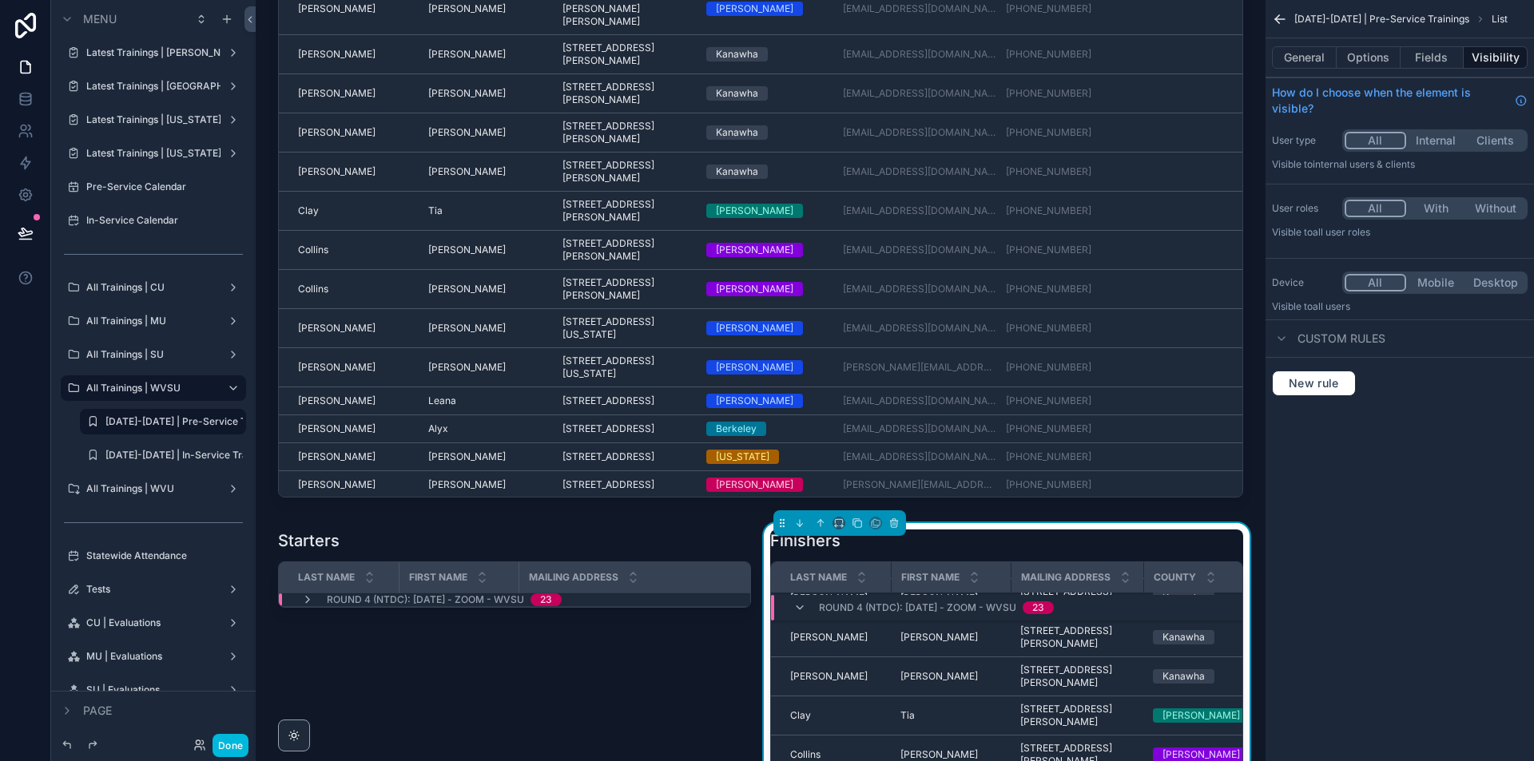
click at [1437, 53] on button "Fields" at bounding box center [1432, 57] width 64 height 22
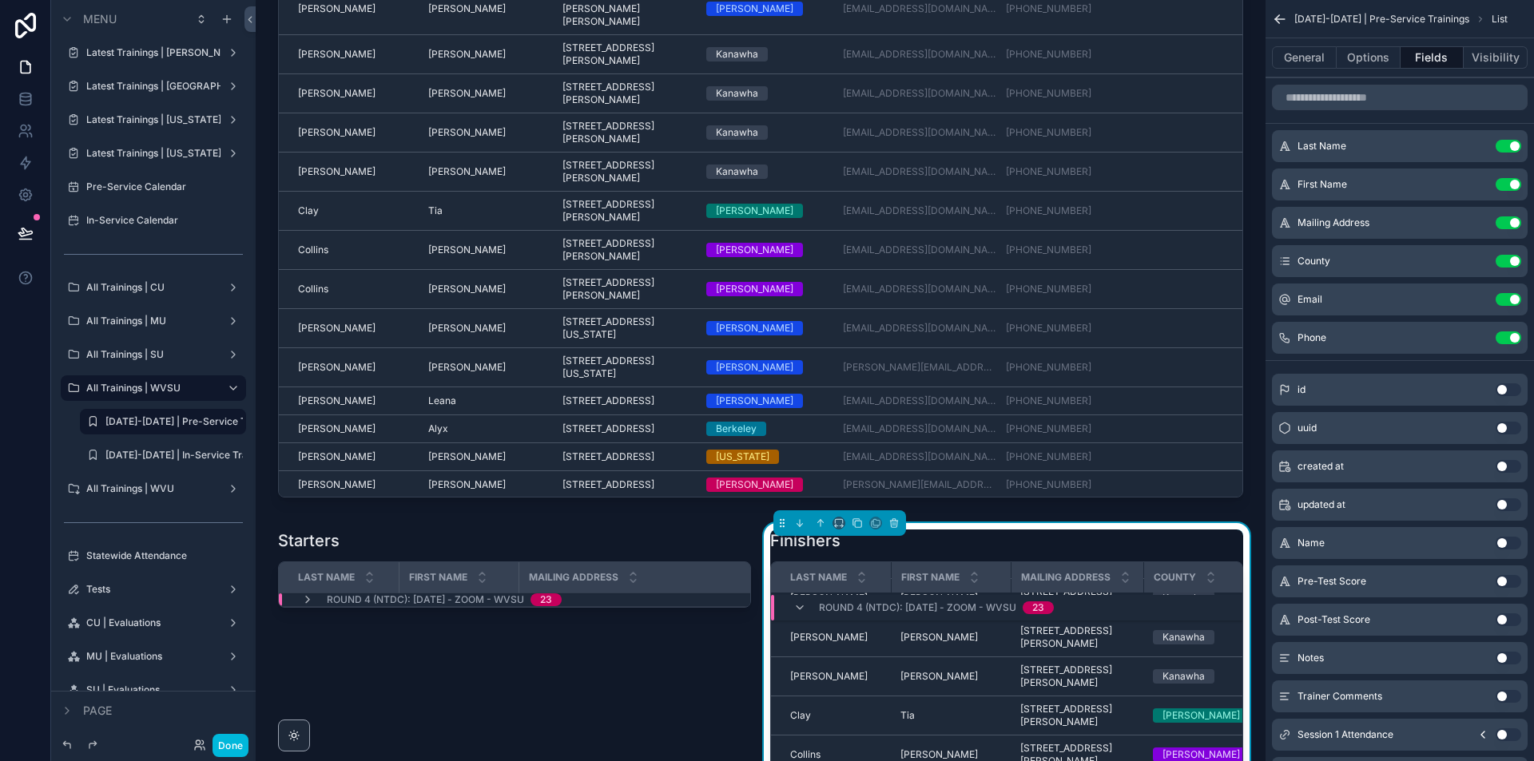
click at [1507, 296] on button "Use setting" at bounding box center [1508, 299] width 26 height 13
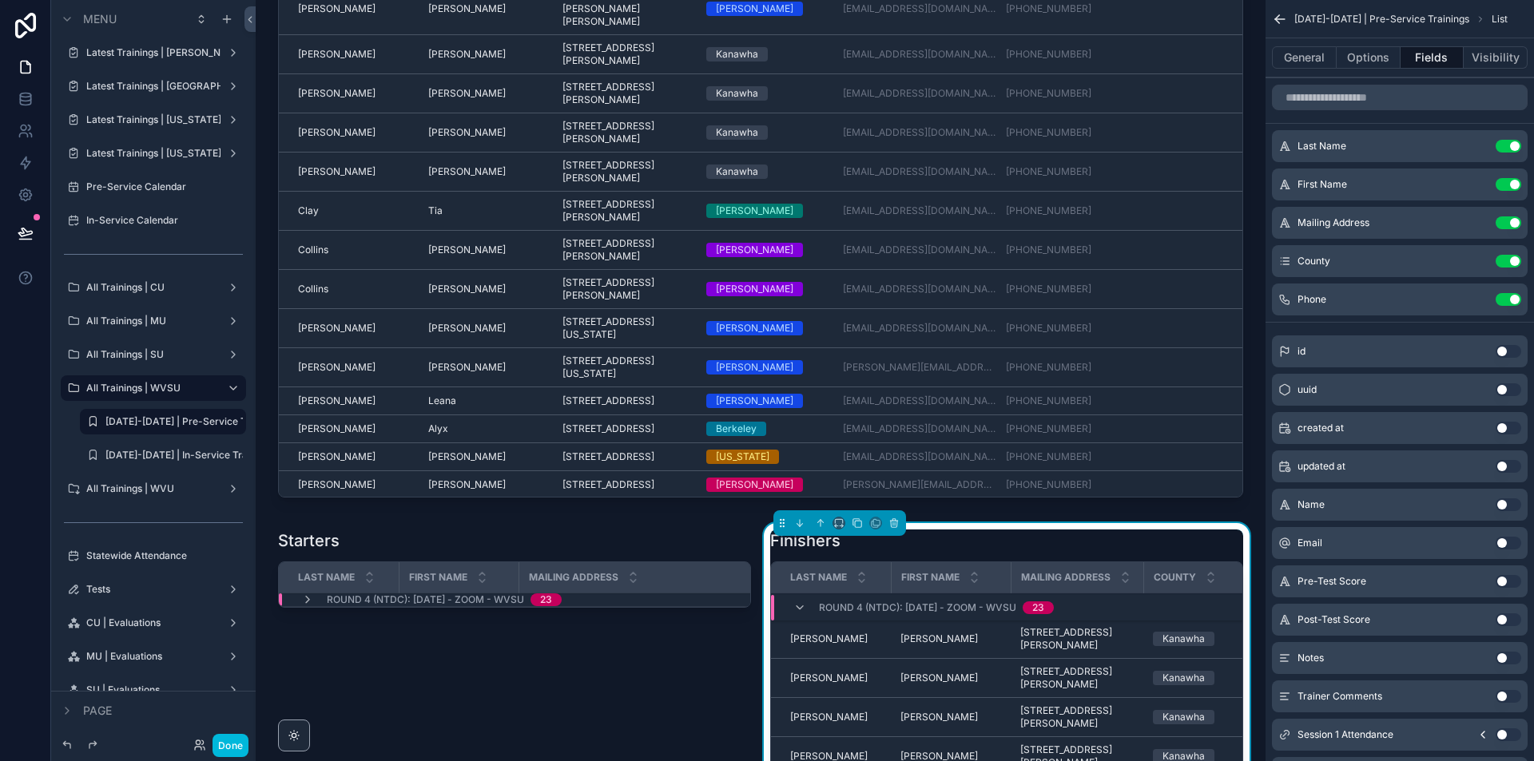
click at [1506, 296] on button "Use setting" at bounding box center [1508, 299] width 26 height 13
click at [1514, 222] on button "Use setting" at bounding box center [1508, 222] width 26 height 13
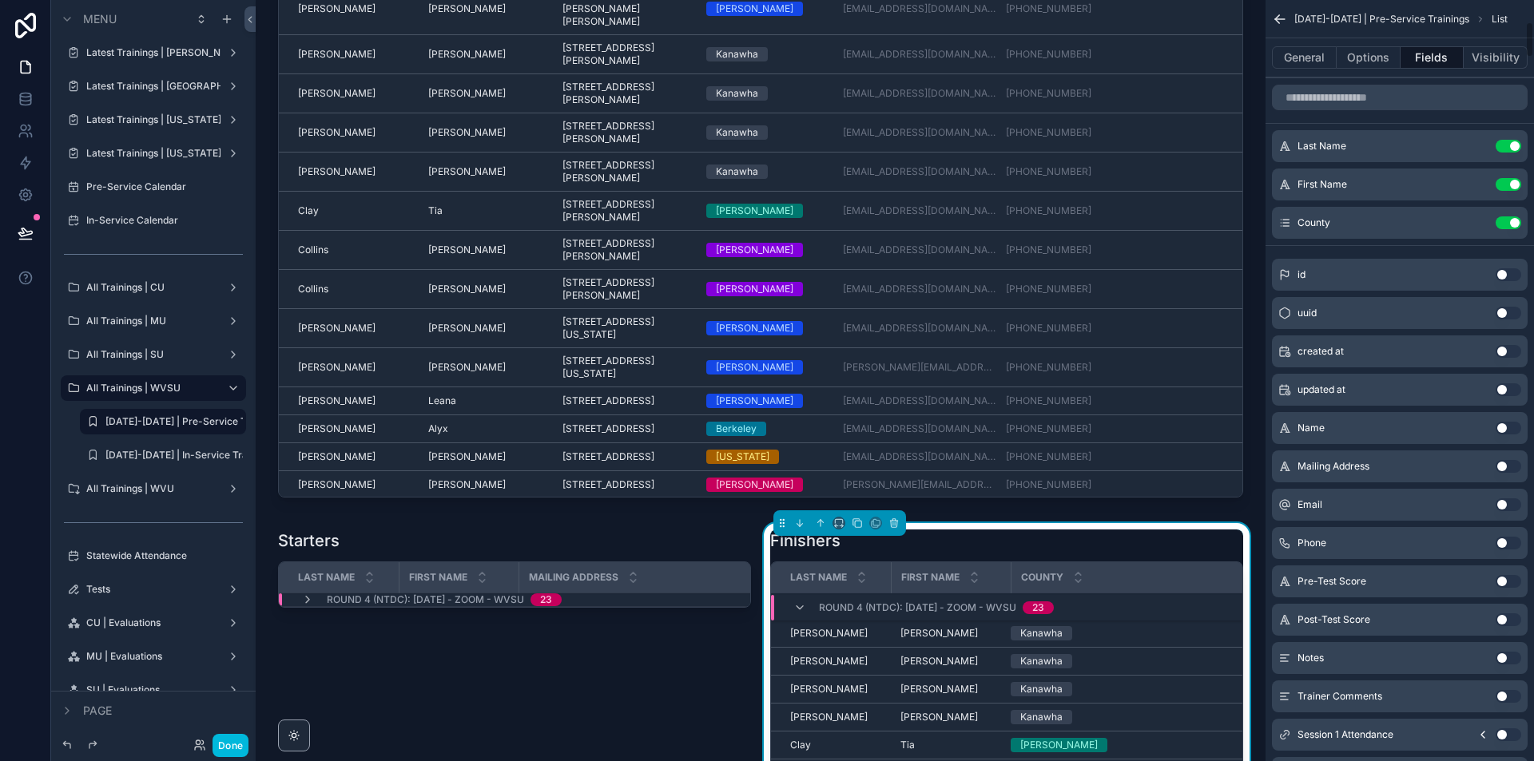
scroll to position [719, 0]
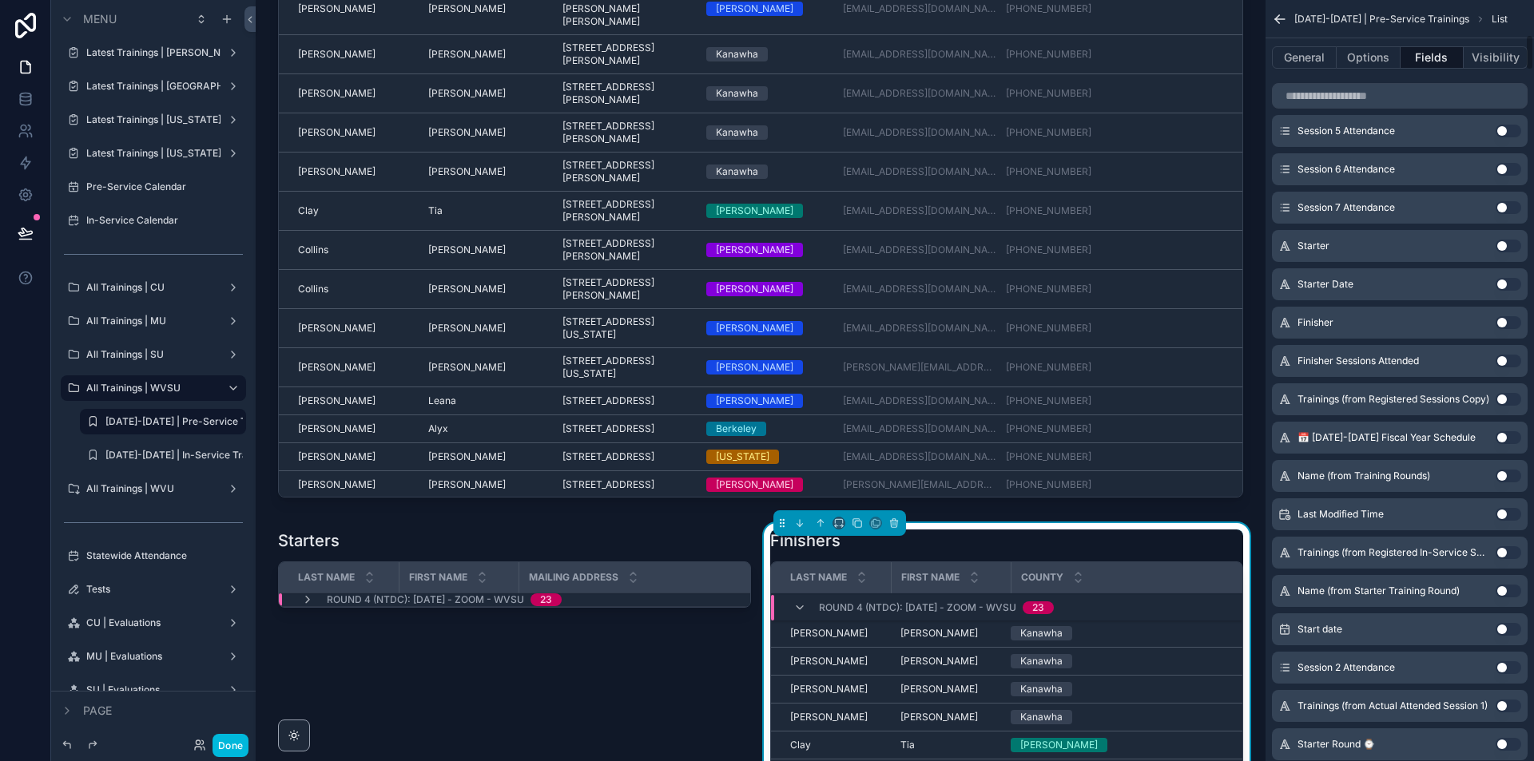
click at [1513, 324] on button "Use setting" at bounding box center [1508, 322] width 26 height 13
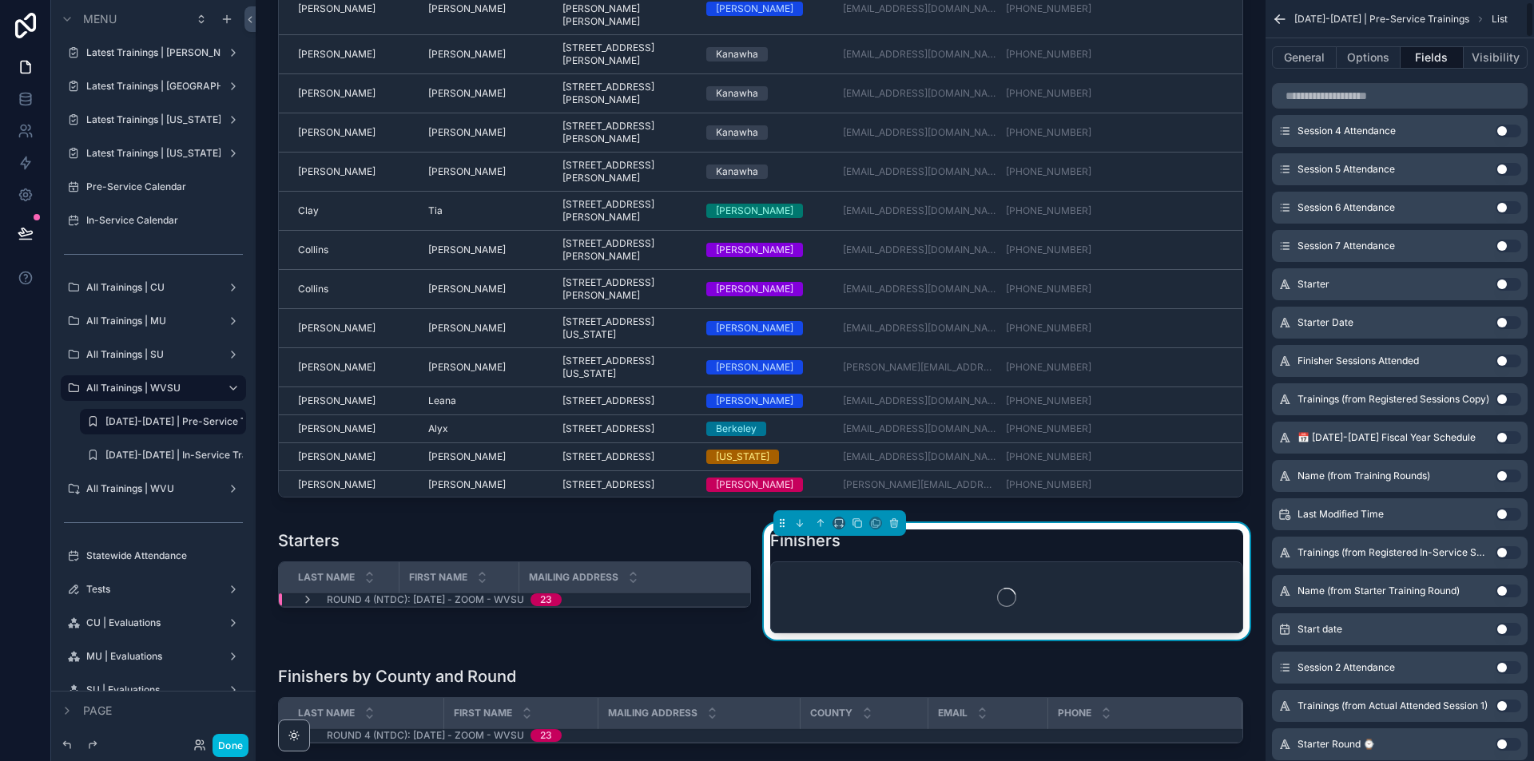
scroll to position [0, 0]
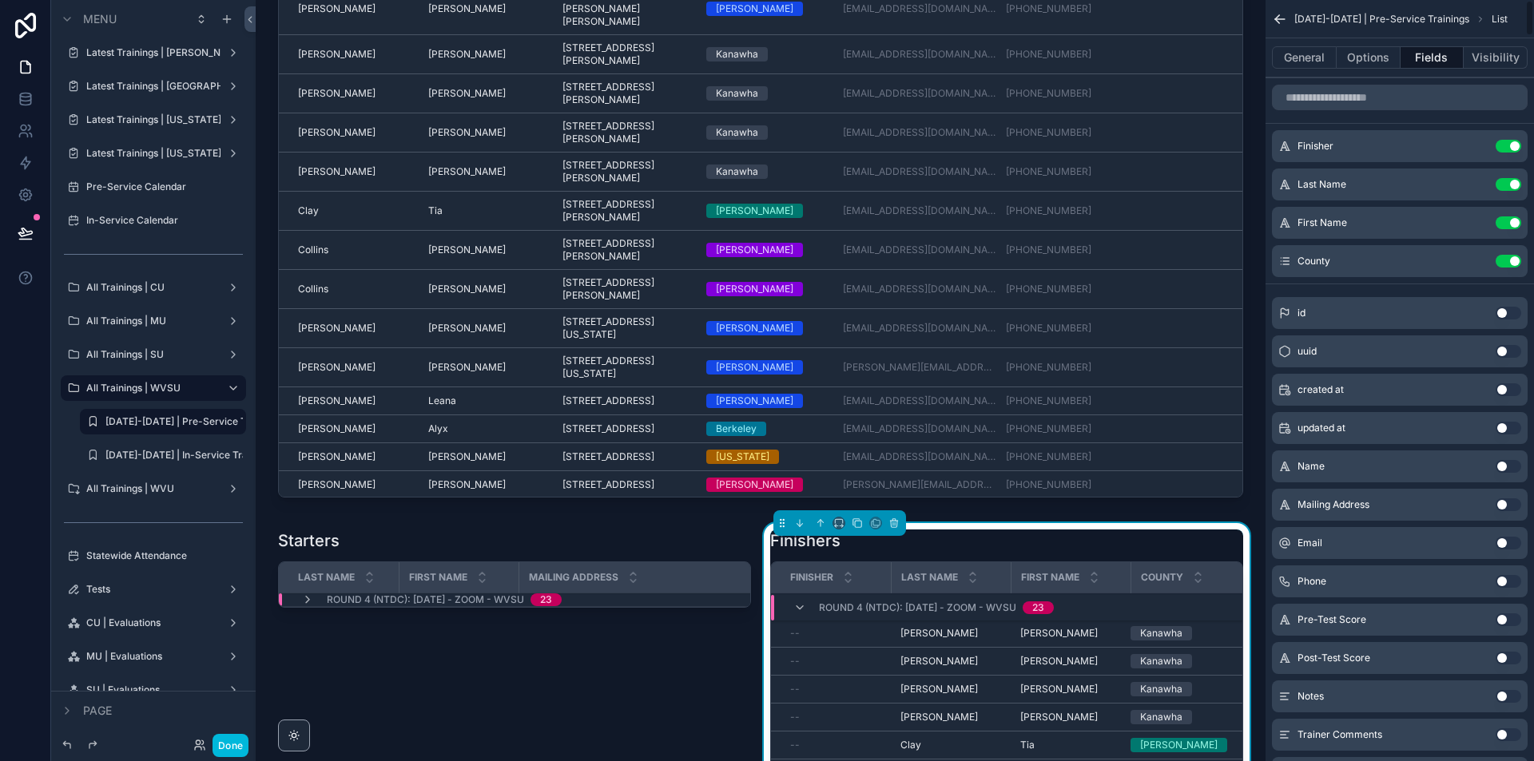
click at [1375, 62] on button "Options" at bounding box center [1368, 57] width 64 height 22
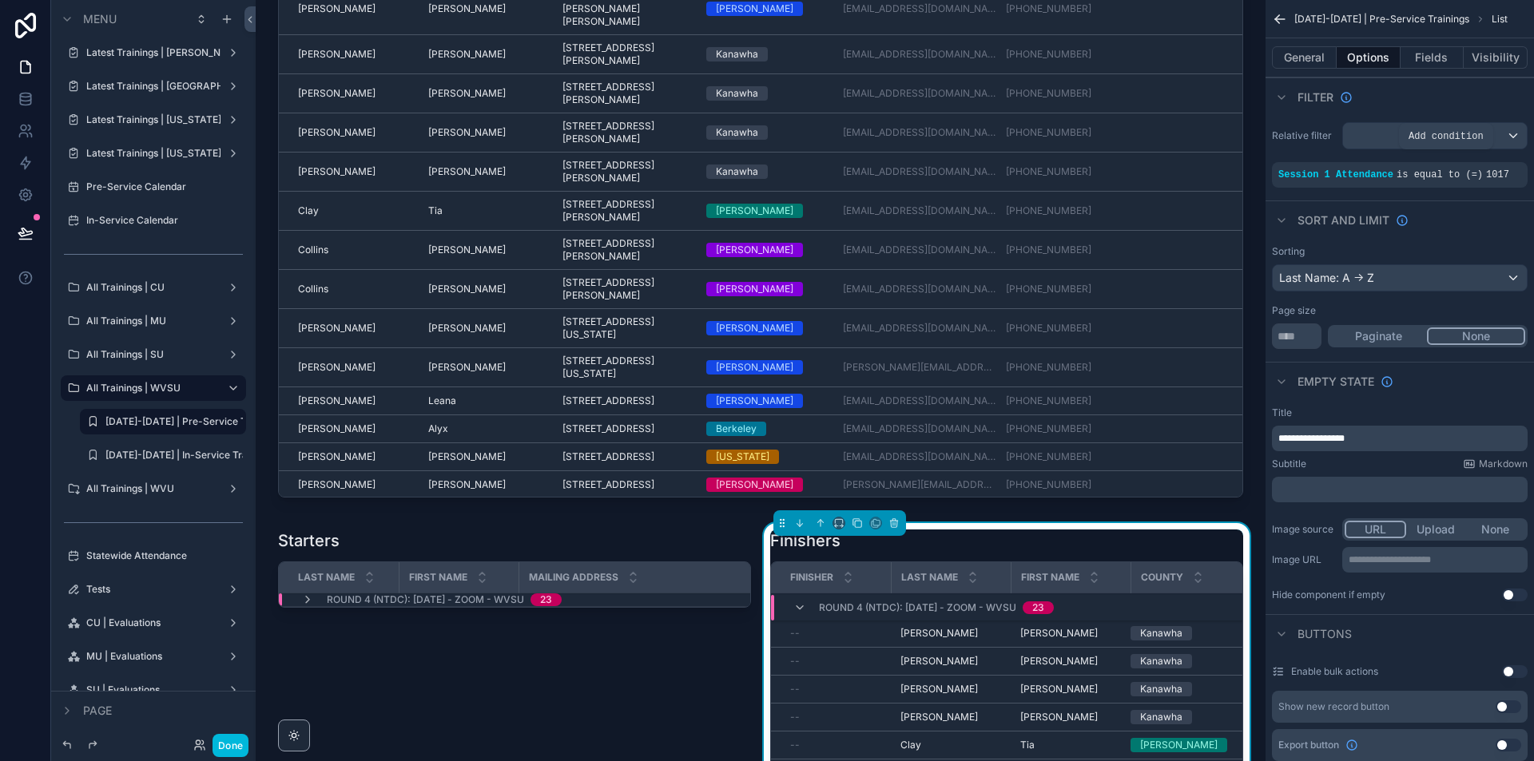
click at [0, 0] on icon "scrollable content" at bounding box center [0, 0] width 0 height 0
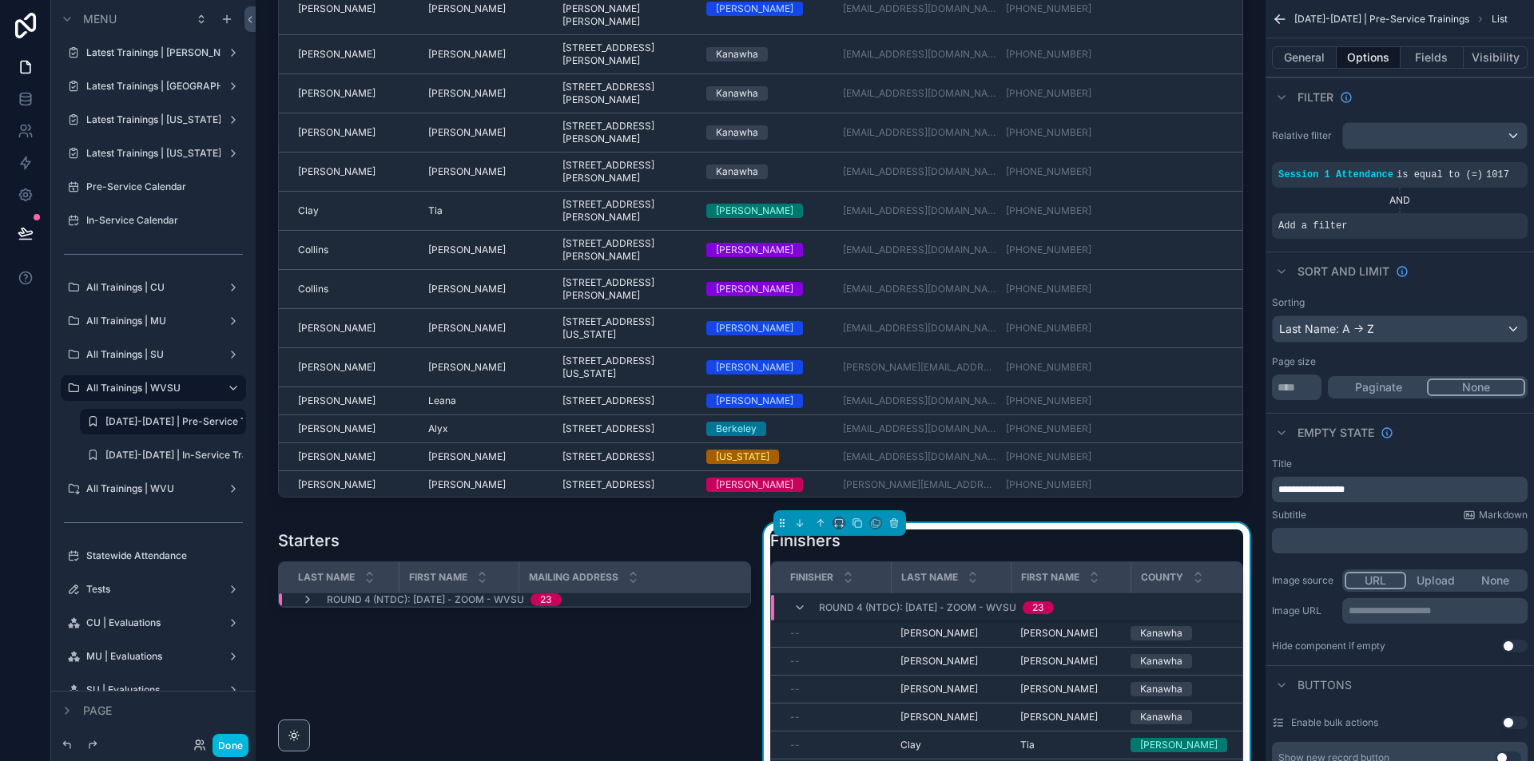
click at [0, 0] on icon "scrollable content" at bounding box center [0, 0] width 0 height 0
click at [1132, 199] on span "Select a field" at bounding box center [1110, 202] width 68 height 14
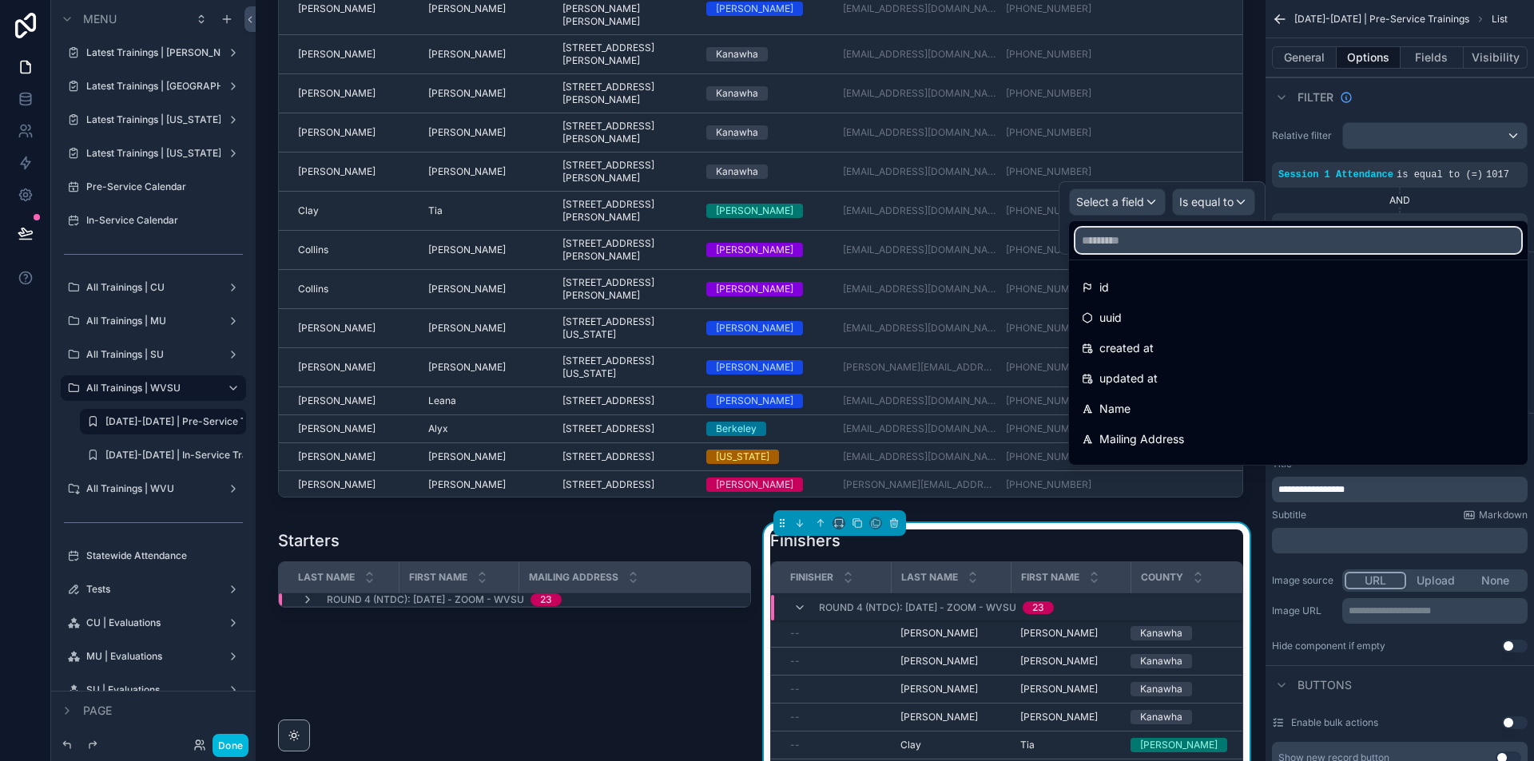
click at [1135, 242] on input "text" at bounding box center [1298, 241] width 446 height 26
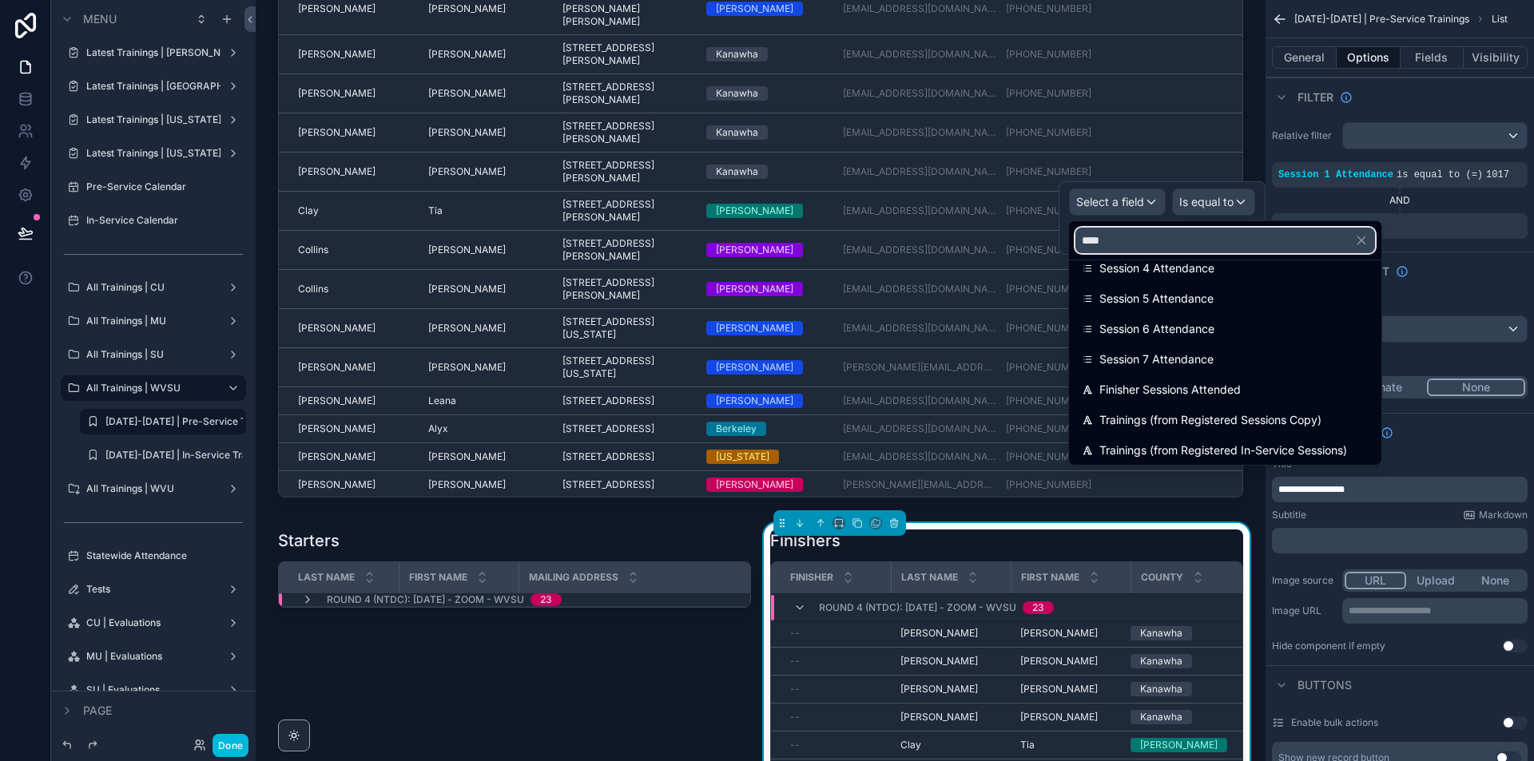
scroll to position [160, 0]
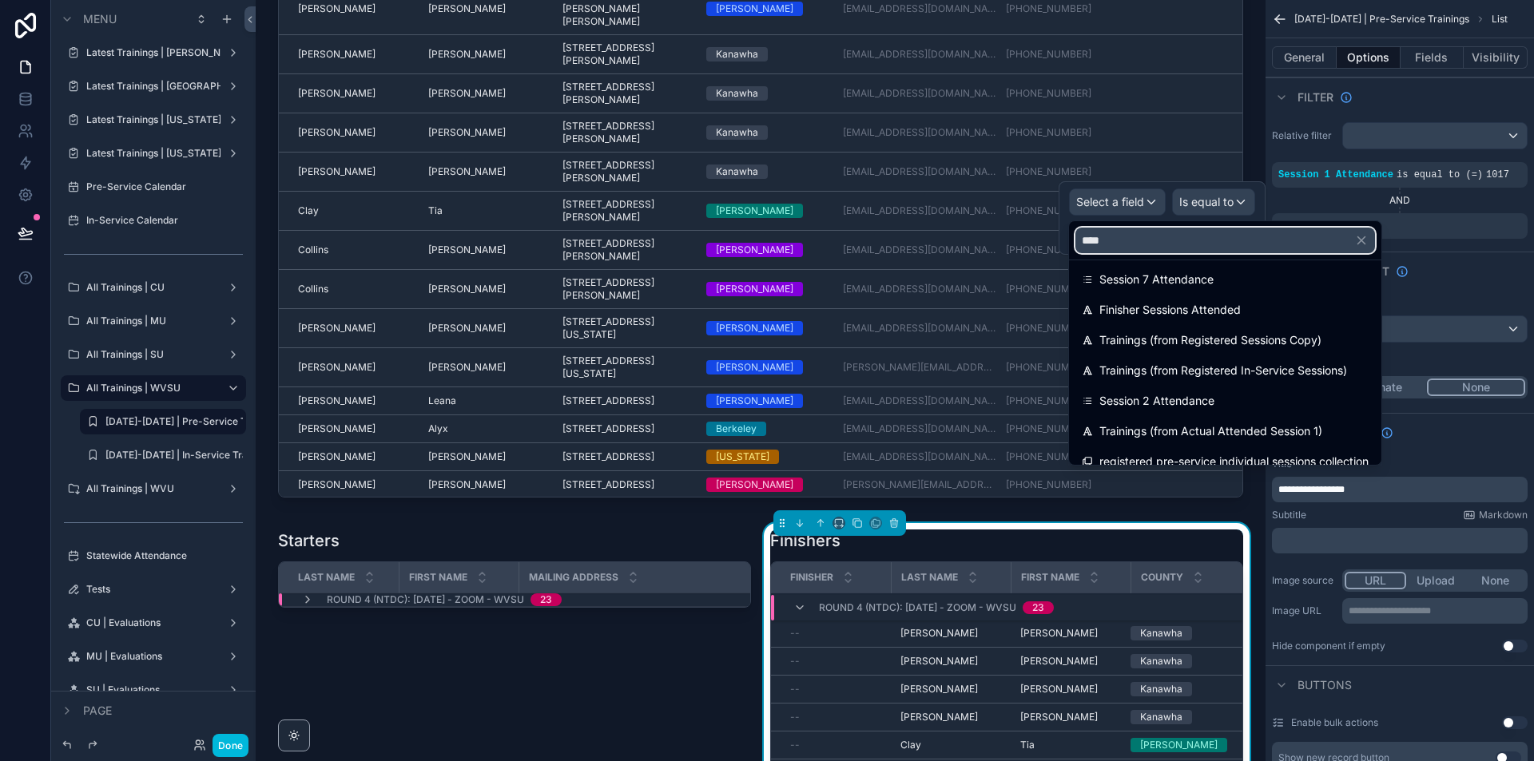
type input "****"
click at [1197, 397] on span "Session 2 Attendance" at bounding box center [1156, 400] width 115 height 19
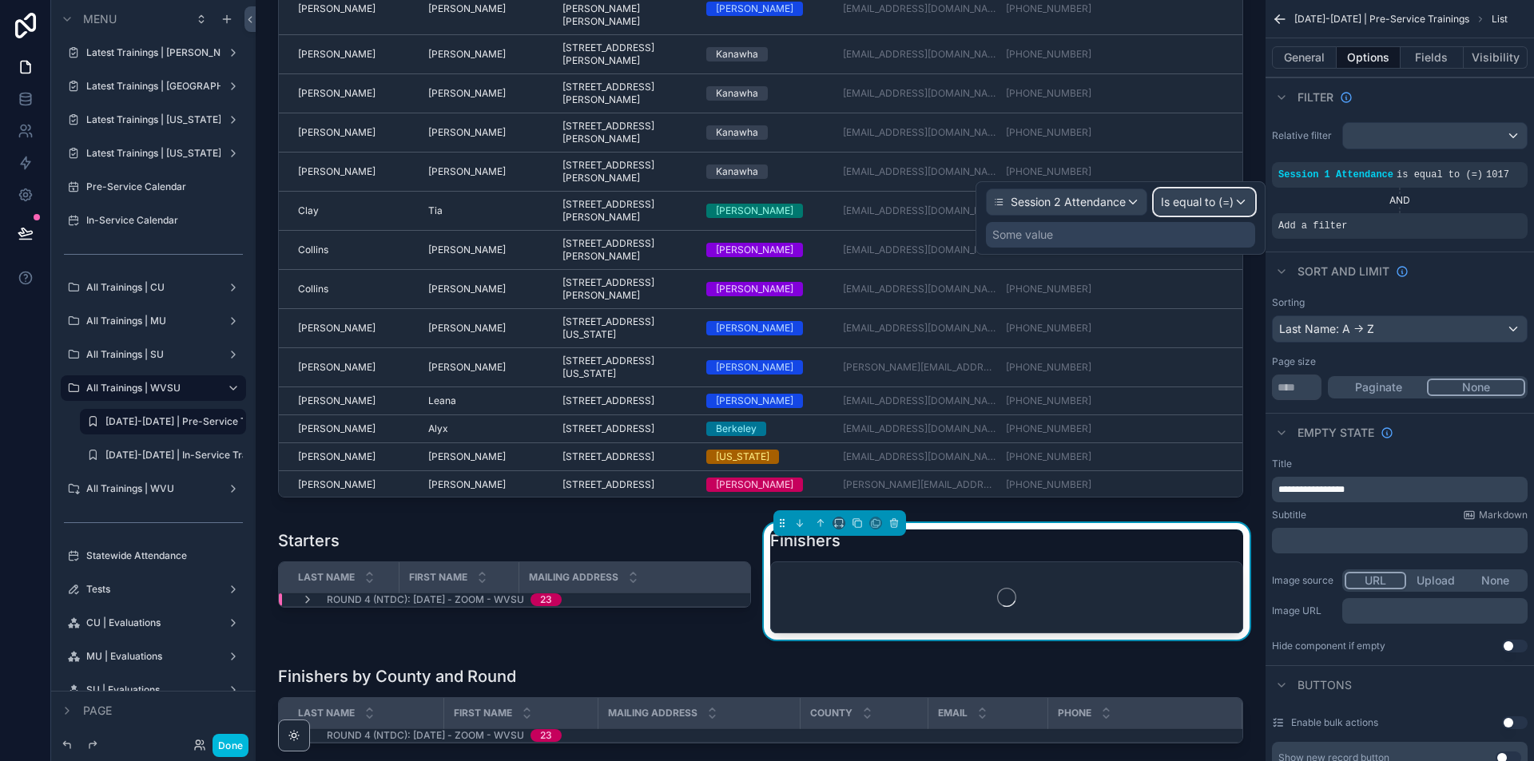
click at [1241, 203] on div "Is equal to (=)" at bounding box center [1204, 202] width 100 height 26
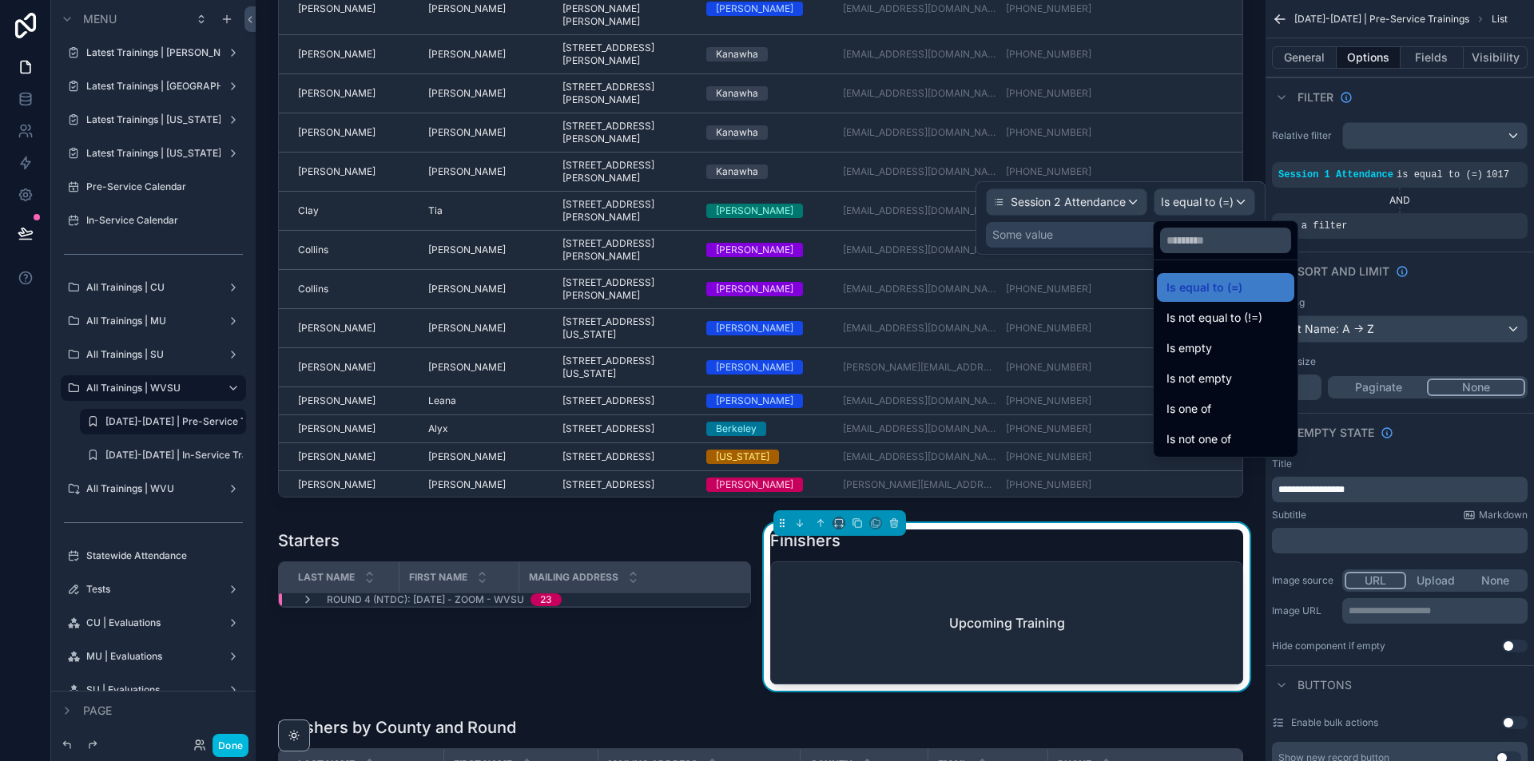
click at [1260, 373] on div "Is not empty" at bounding box center [1225, 378] width 118 height 19
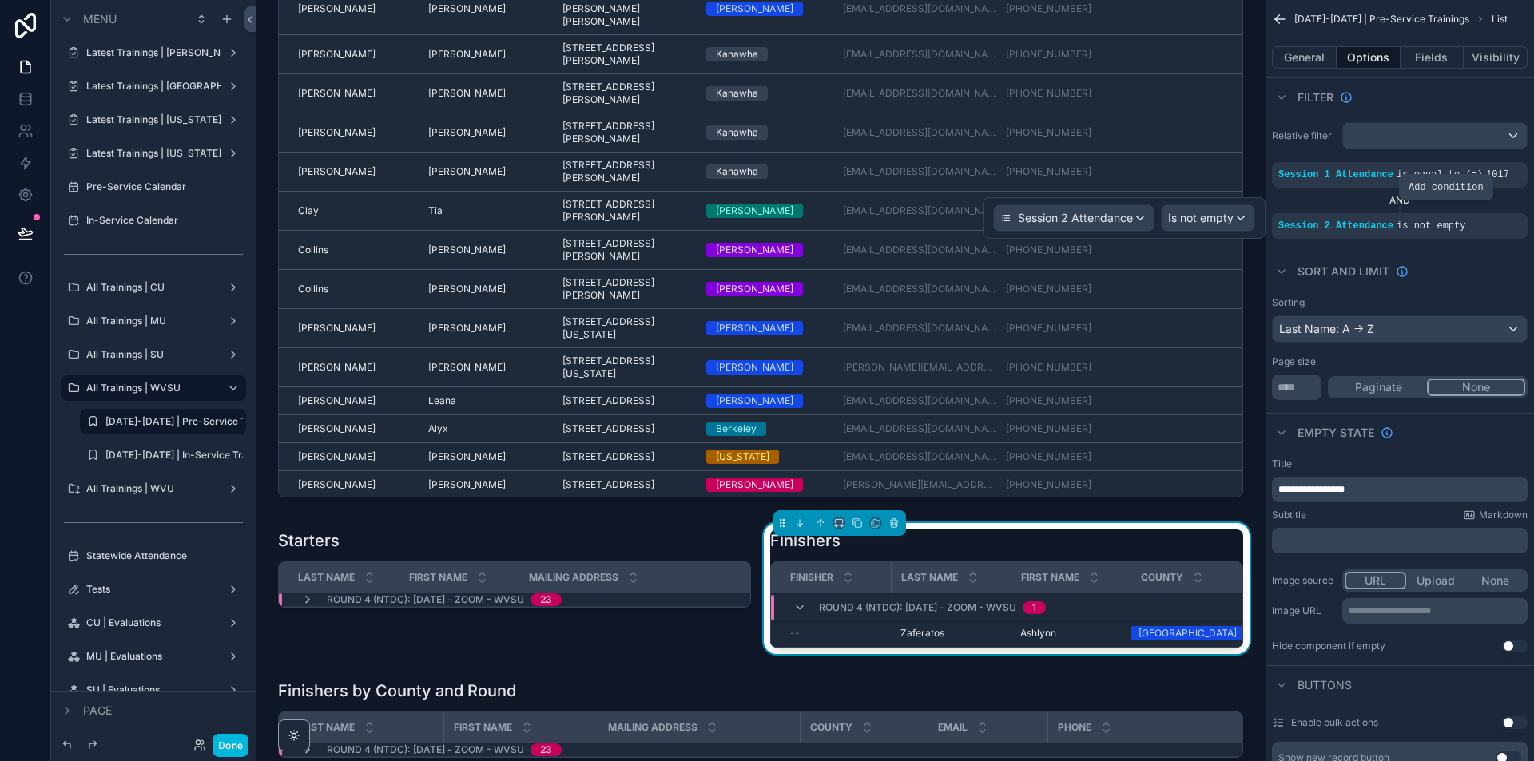
click at [0, 0] on div "scrollable content" at bounding box center [0, 0] width 0 height 0
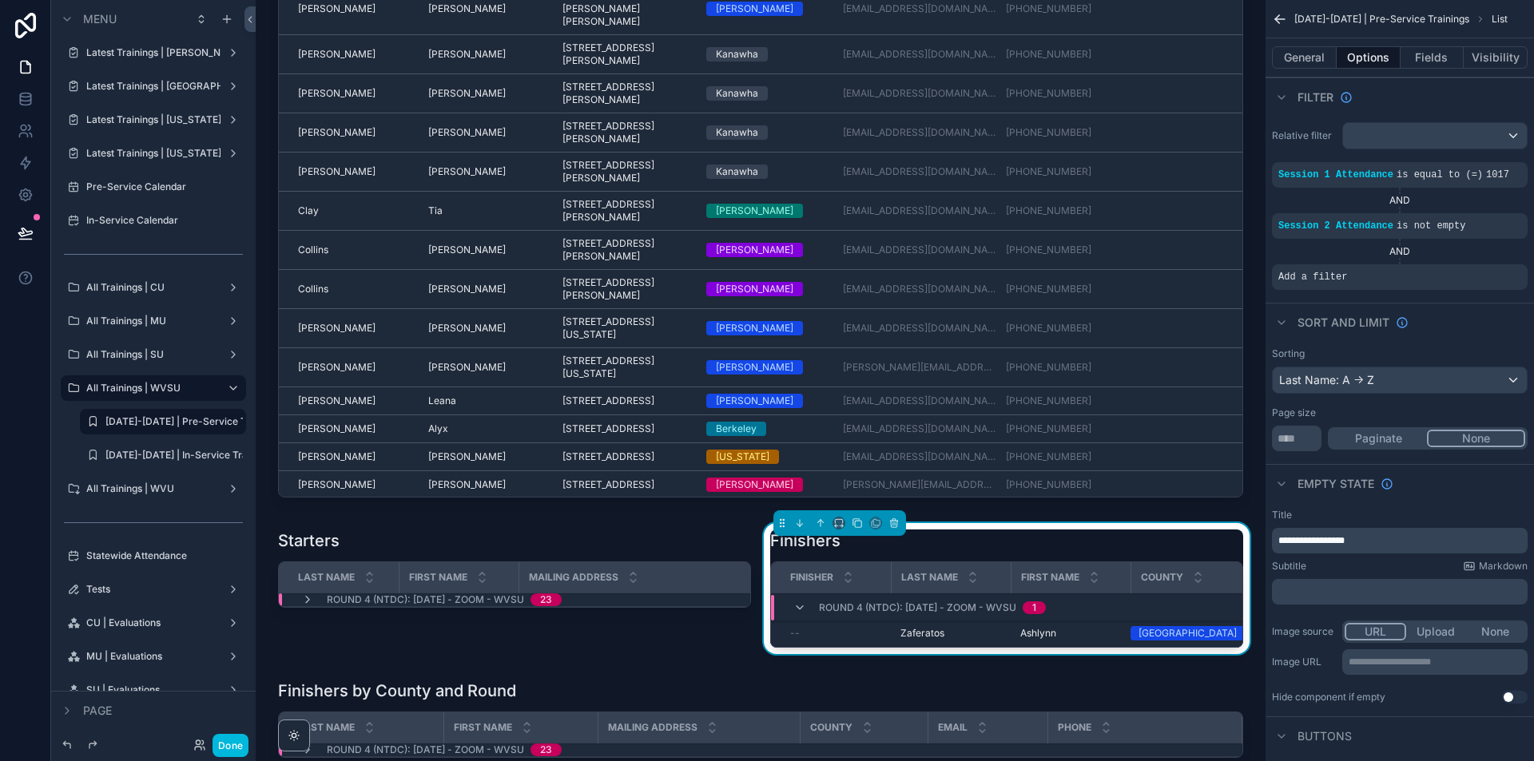
click at [0, 0] on icon "scrollable content" at bounding box center [0, 0] width 0 height 0
click at [1133, 251] on span "Select a field" at bounding box center [1110, 253] width 68 height 14
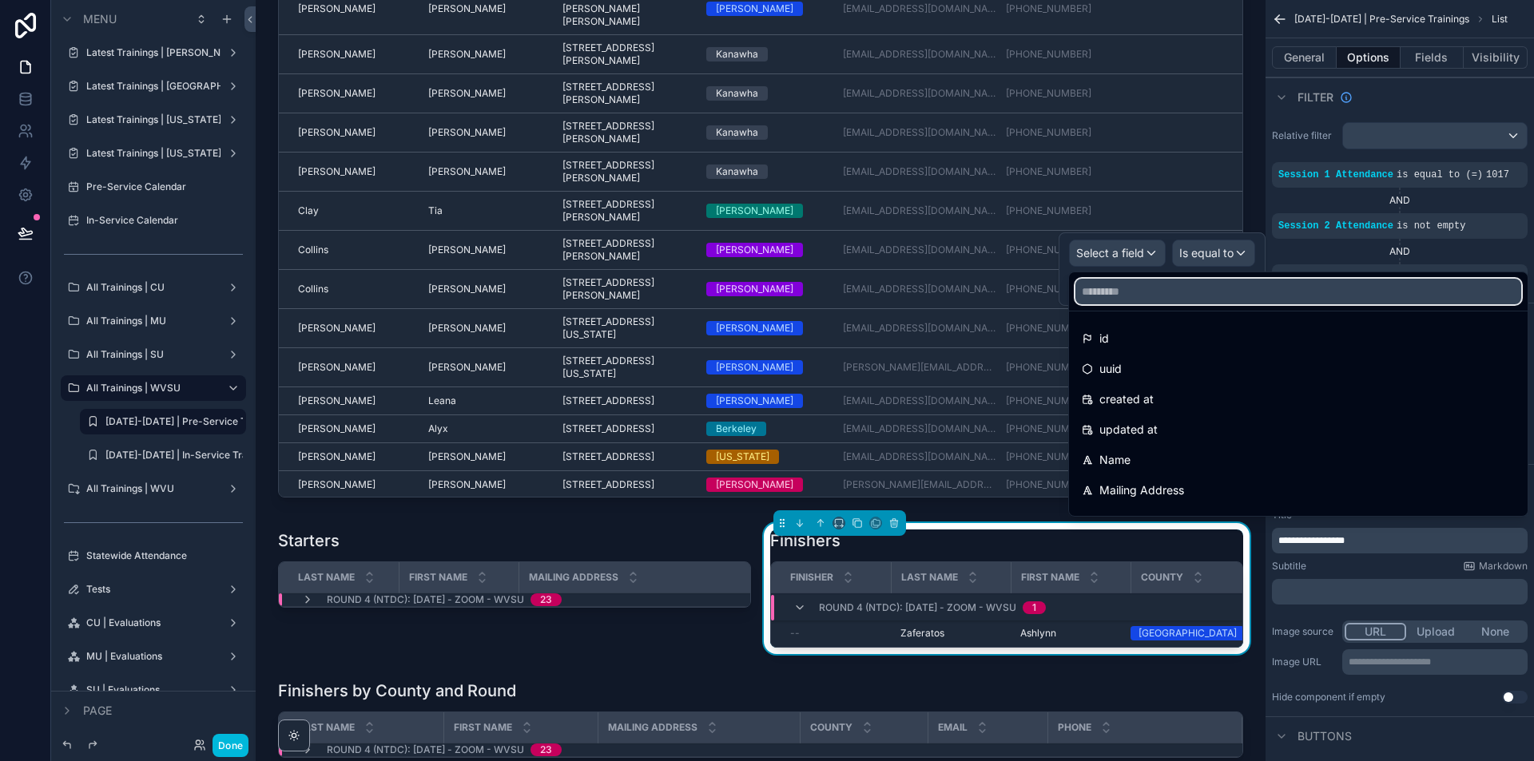
click at [1157, 288] on input "text" at bounding box center [1298, 292] width 446 height 26
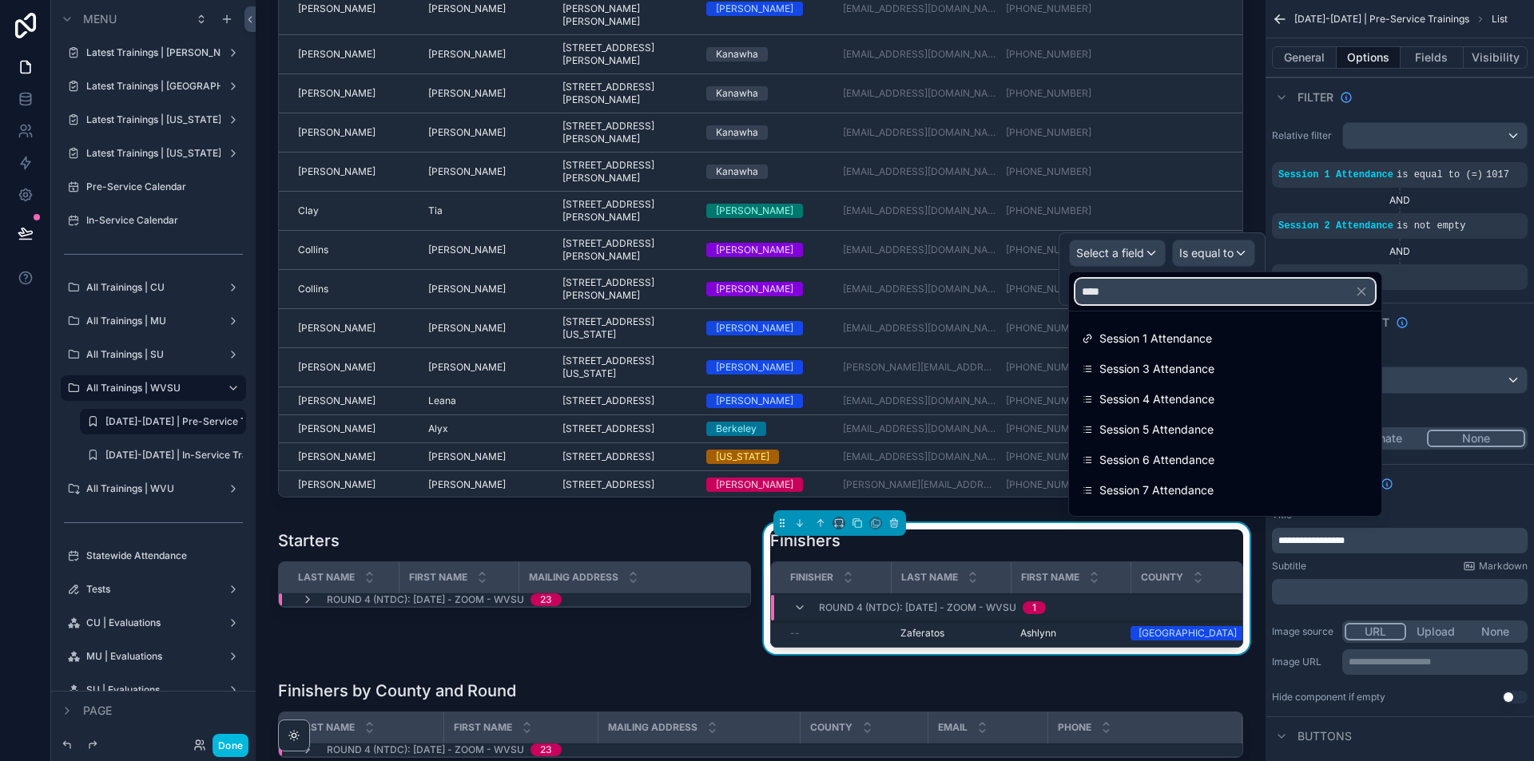
type input "****"
click at [1178, 361] on span "Session 3 Attendance" at bounding box center [1156, 368] width 115 height 19
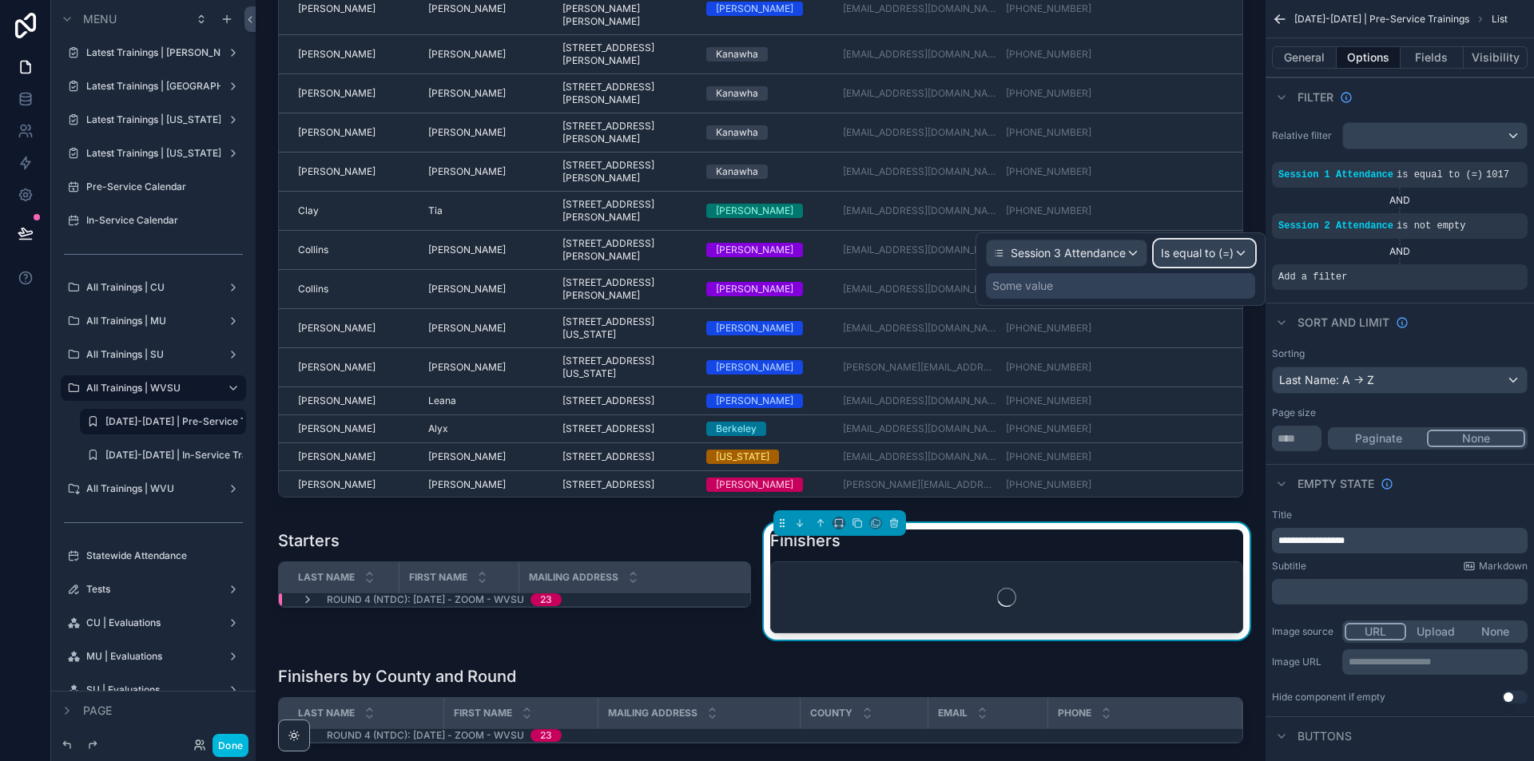
click at [1239, 260] on div "Is equal to (=)" at bounding box center [1204, 253] width 100 height 26
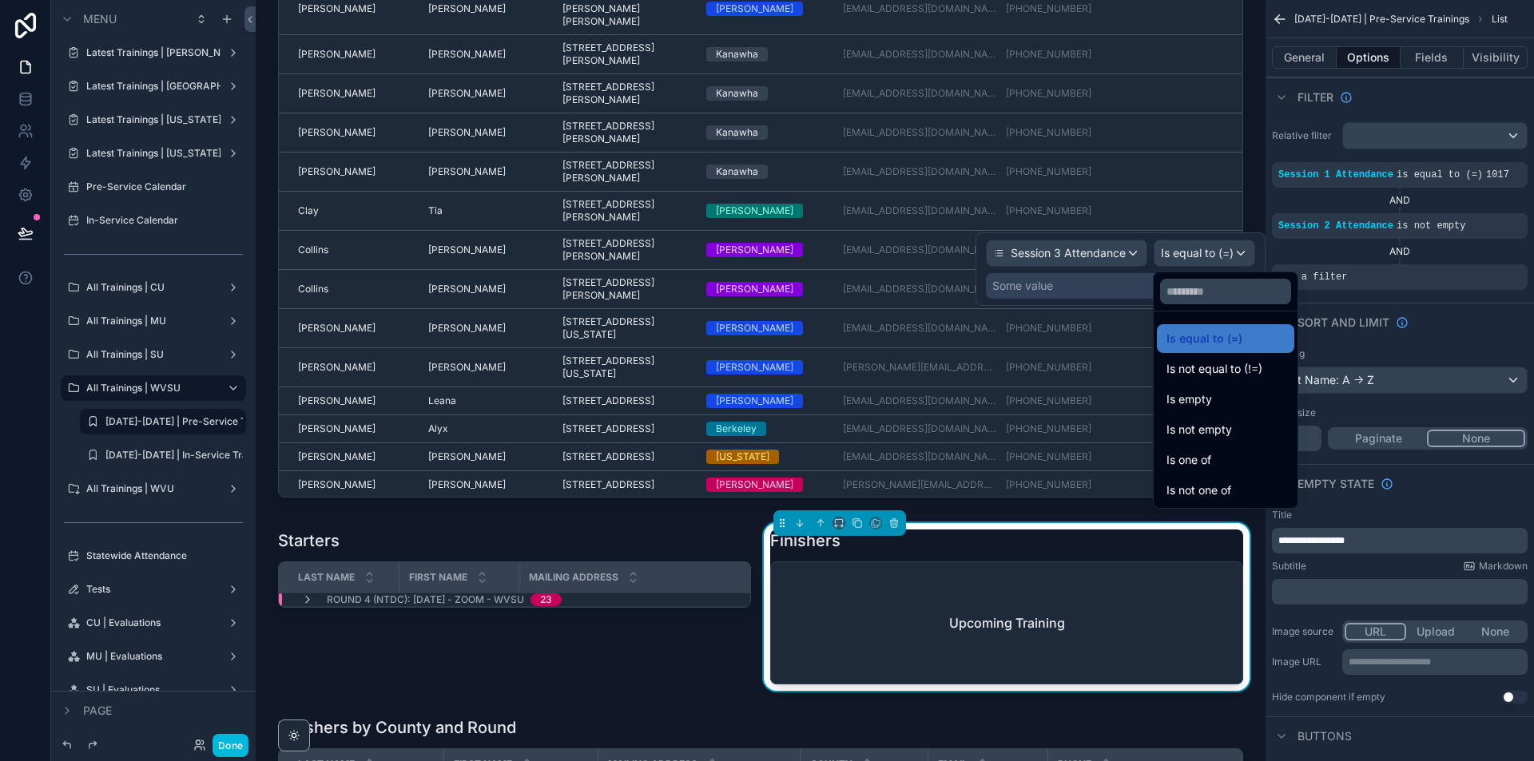
click at [1250, 427] on div "Is not empty" at bounding box center [1225, 429] width 118 height 19
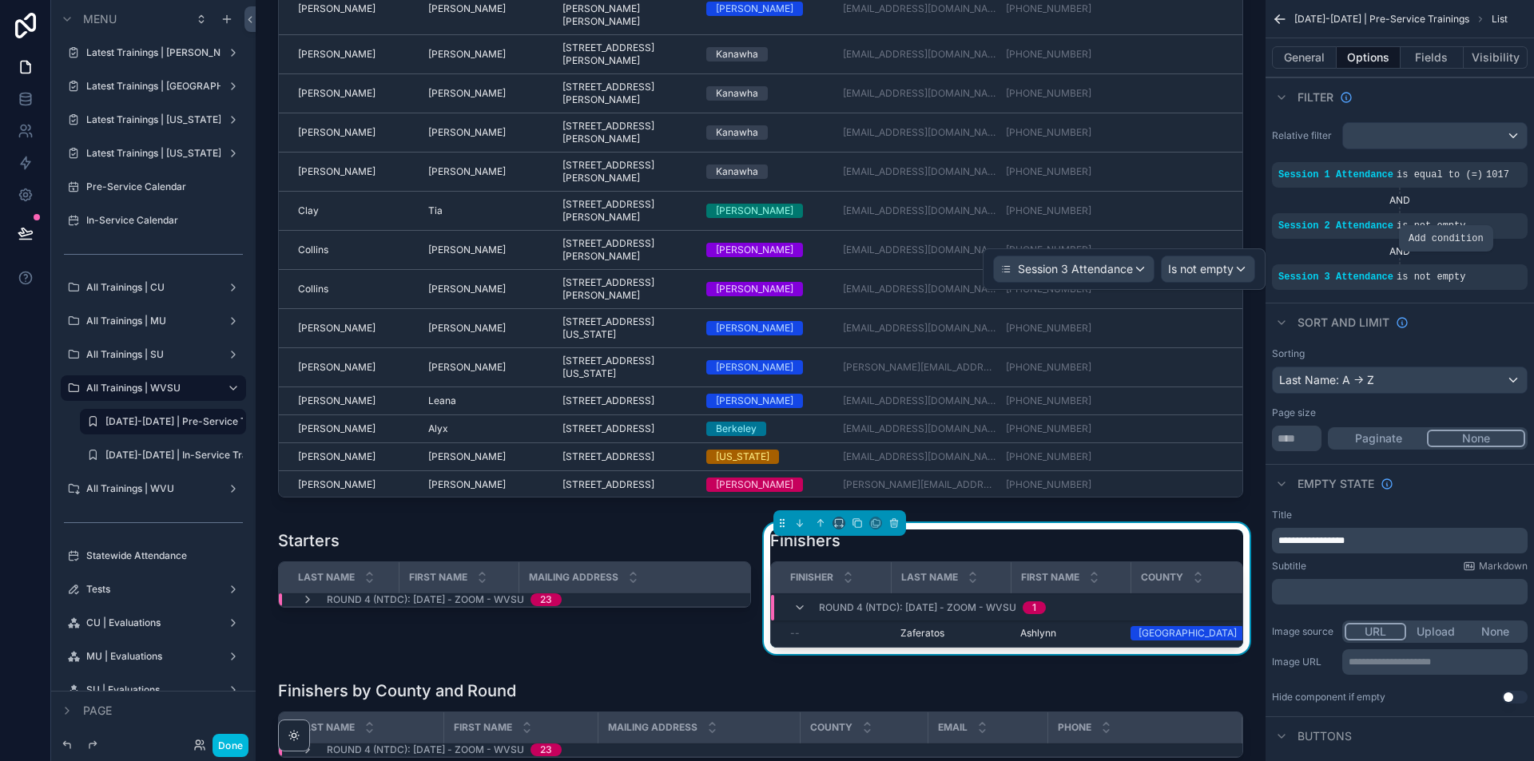
click at [0, 0] on icon "scrollable content" at bounding box center [0, 0] width 0 height 0
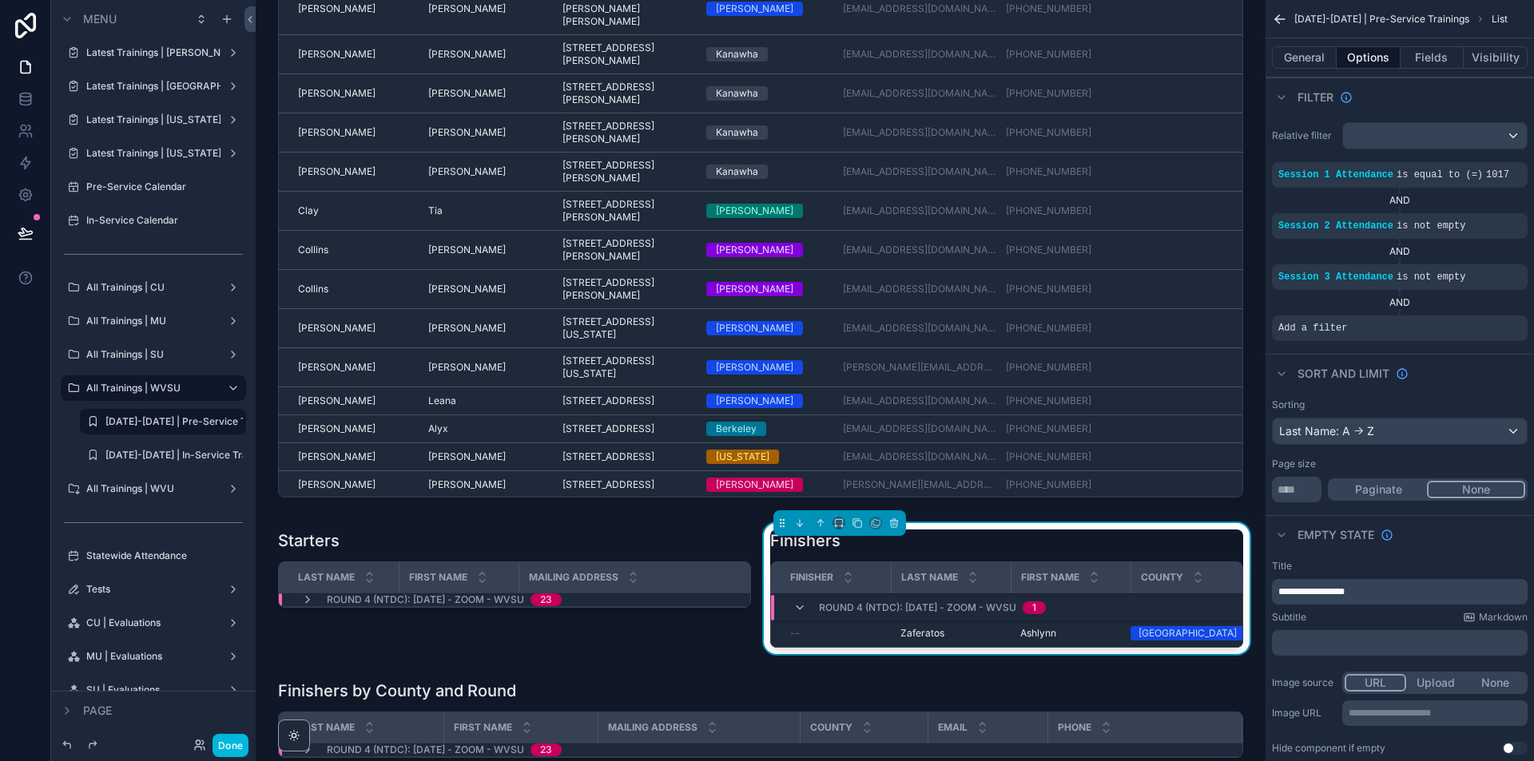
click at [0, 0] on div "scrollable content" at bounding box center [0, 0] width 0 height 0
click at [1156, 310] on div "Select a field" at bounding box center [1117, 305] width 95 height 26
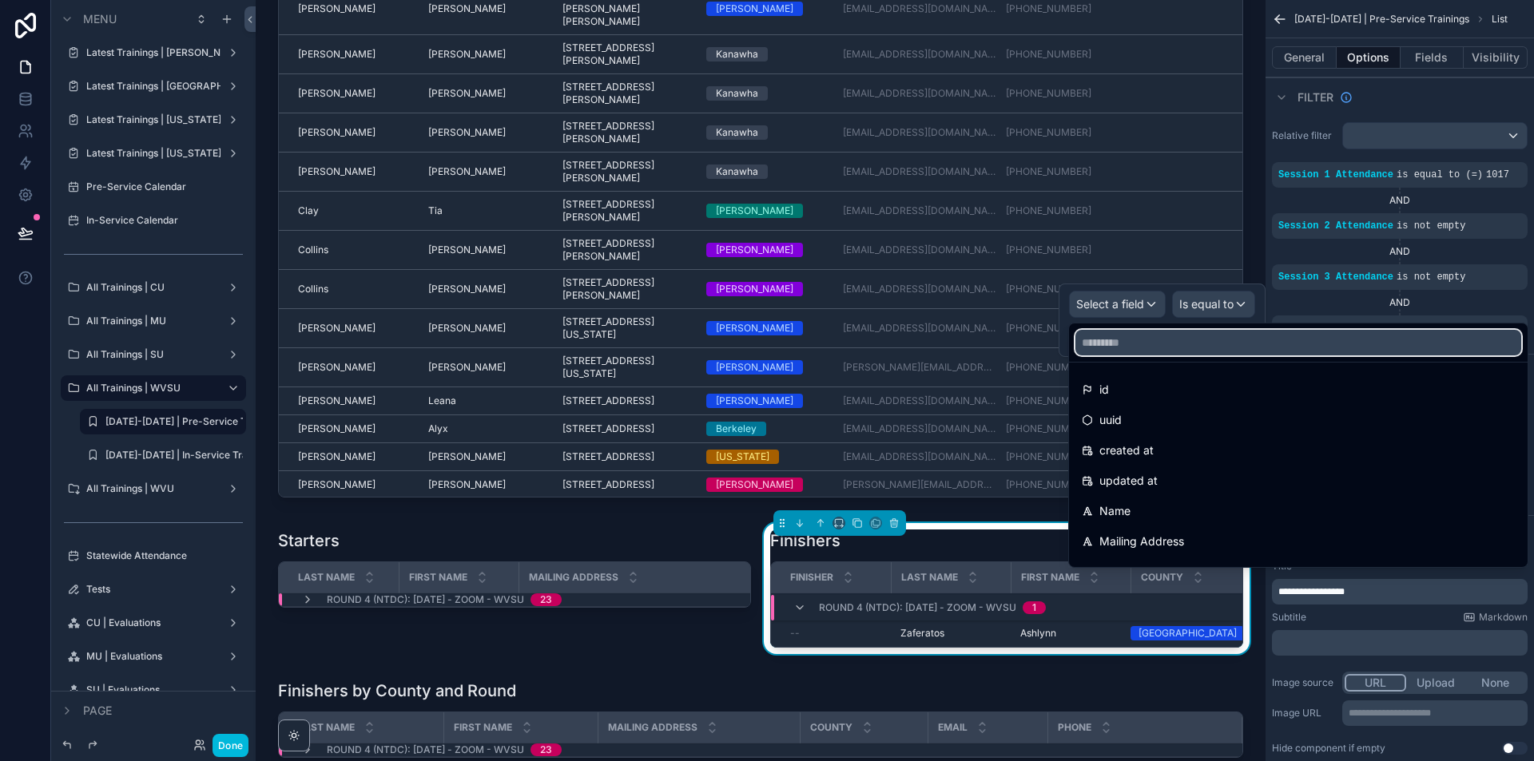
click at [1152, 345] on input "text" at bounding box center [1298, 343] width 446 height 26
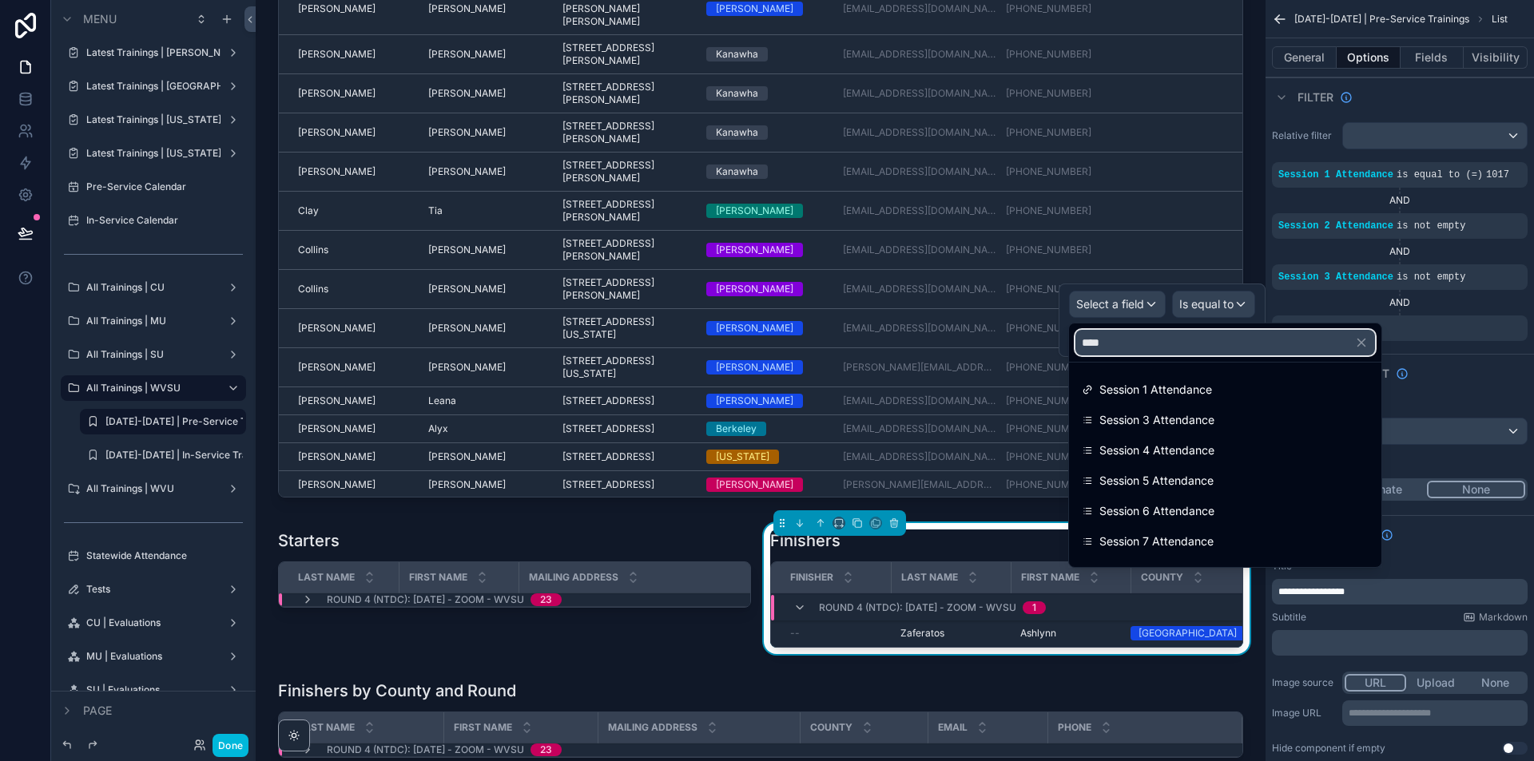
type input "****"
click at [1178, 448] on span "Session 4 Attendance" at bounding box center [1156, 450] width 115 height 19
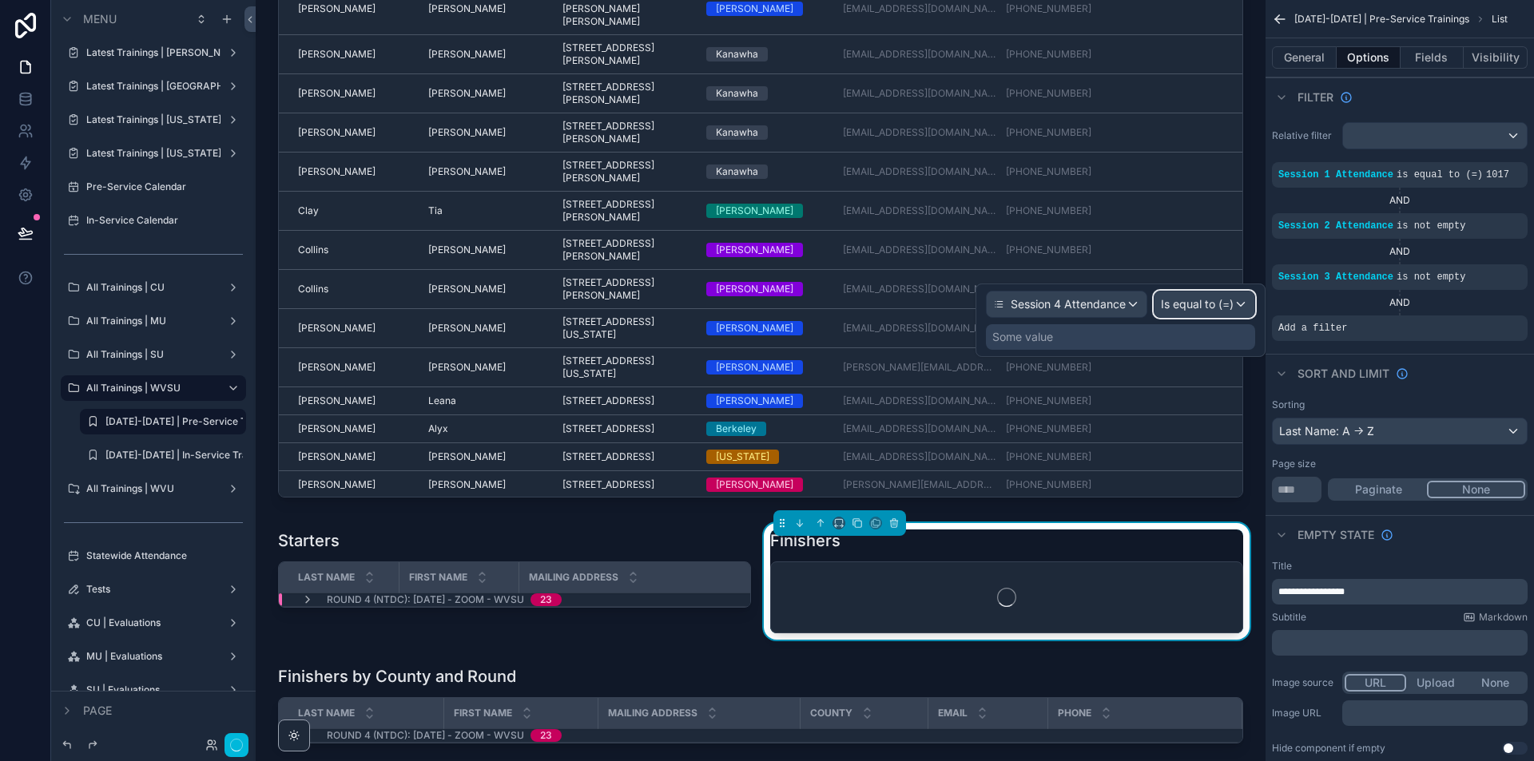
click at [1238, 308] on div "Is equal to (=)" at bounding box center [1204, 305] width 100 height 26
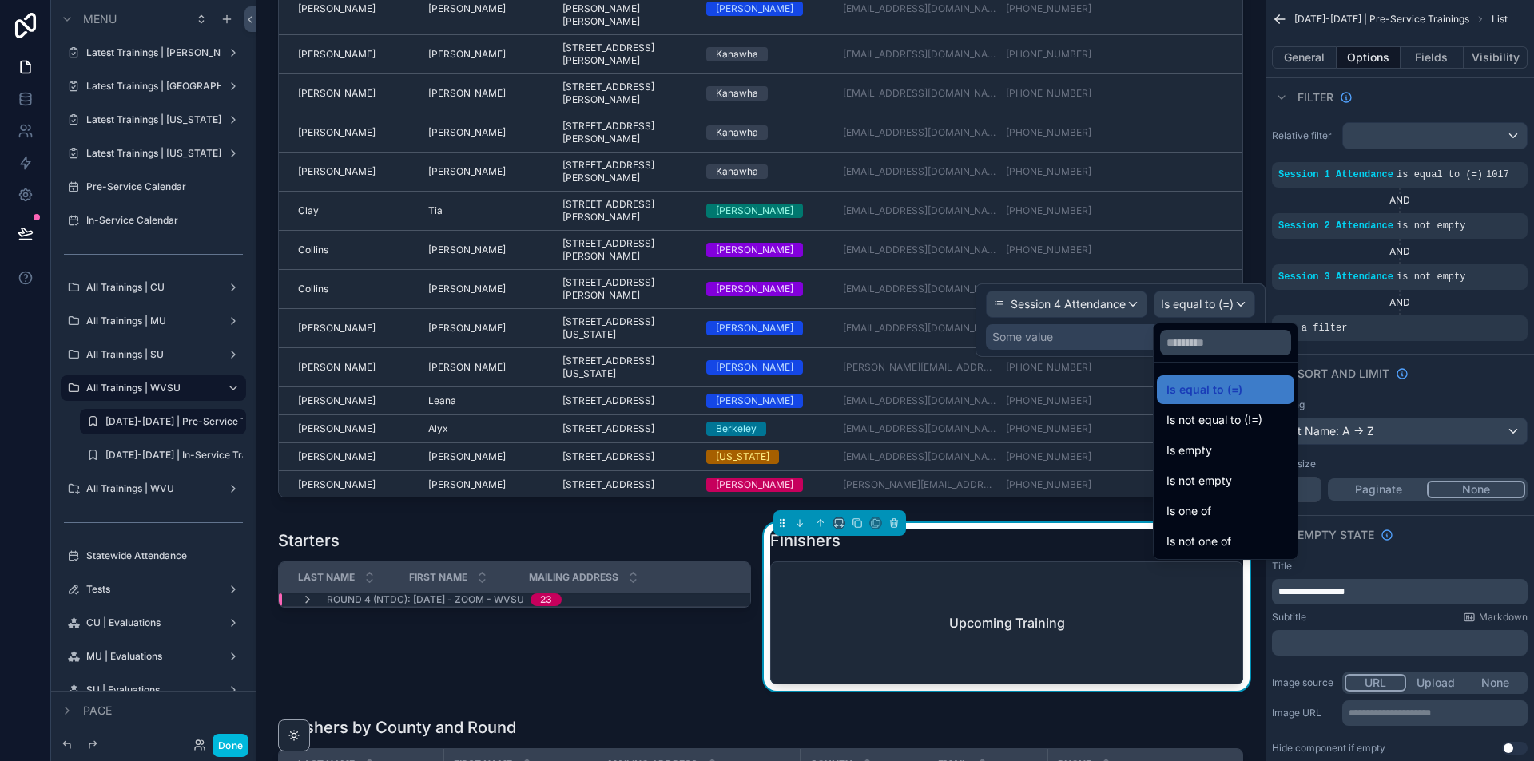
click at [1238, 473] on div "Is not empty" at bounding box center [1225, 480] width 118 height 19
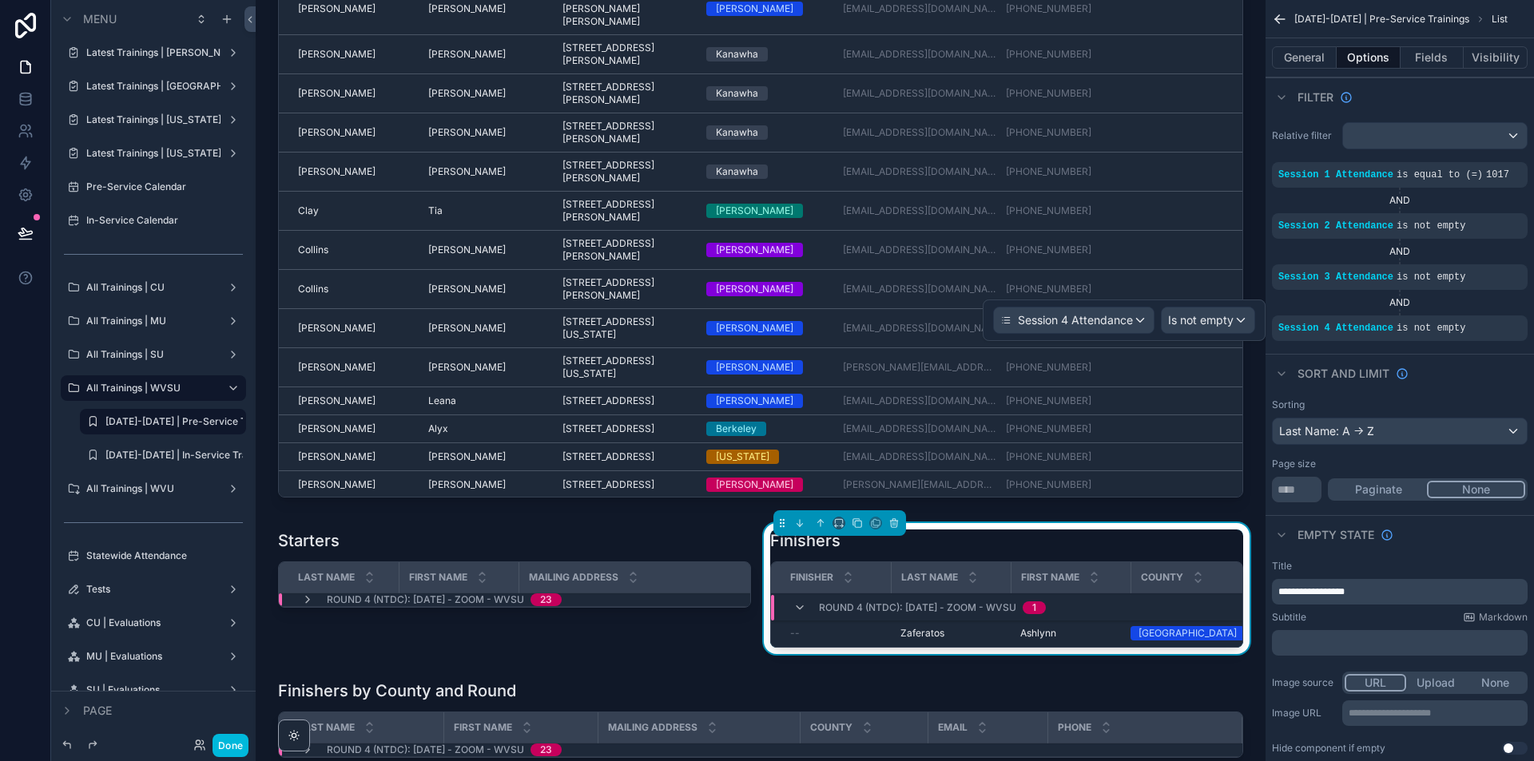
click at [0, 0] on icon "scrollable content" at bounding box center [0, 0] width 0 height 0
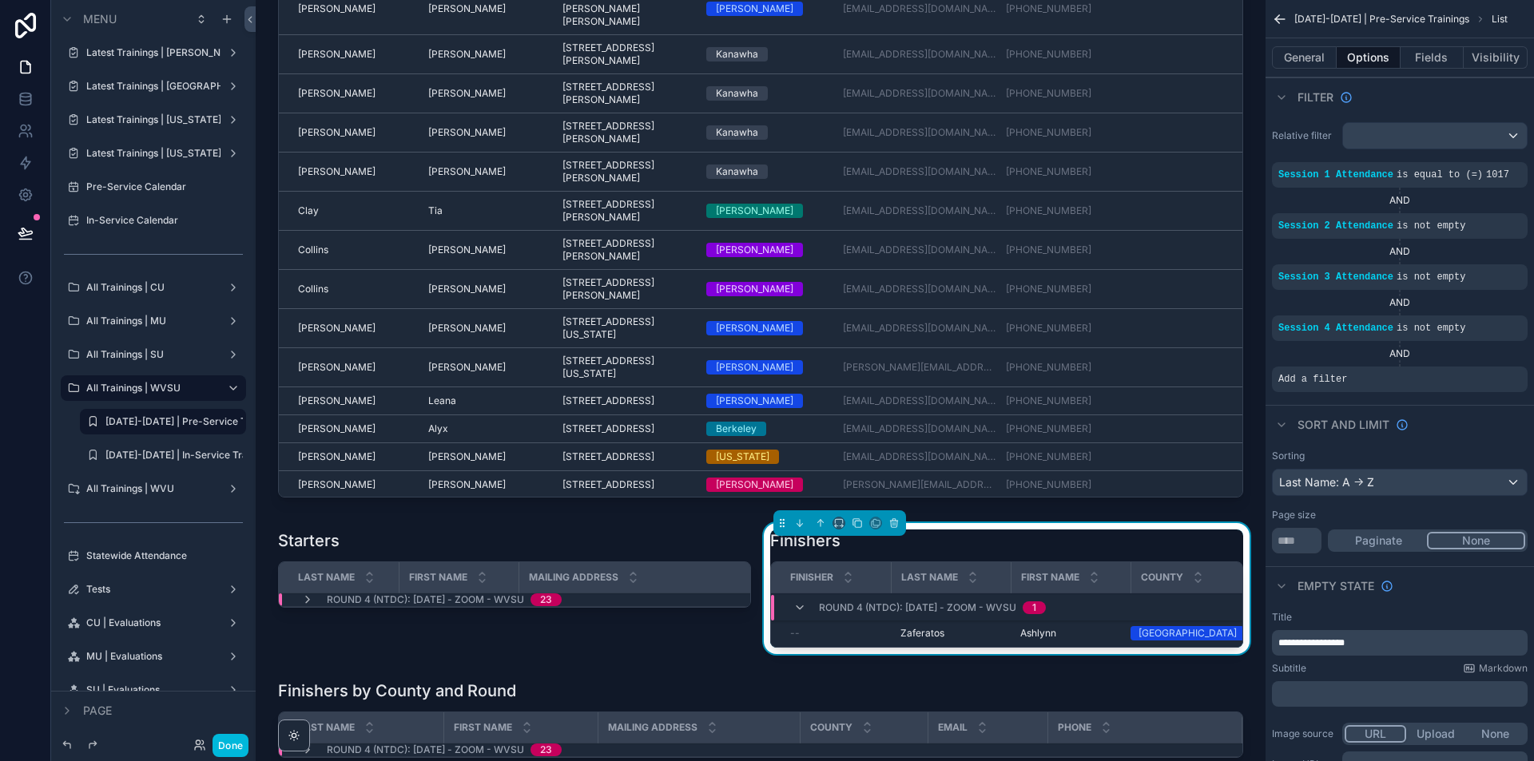
click at [0, 0] on icon "scrollable content" at bounding box center [0, 0] width 0 height 0
click at [1130, 359] on span "Select a field" at bounding box center [1110, 355] width 68 height 14
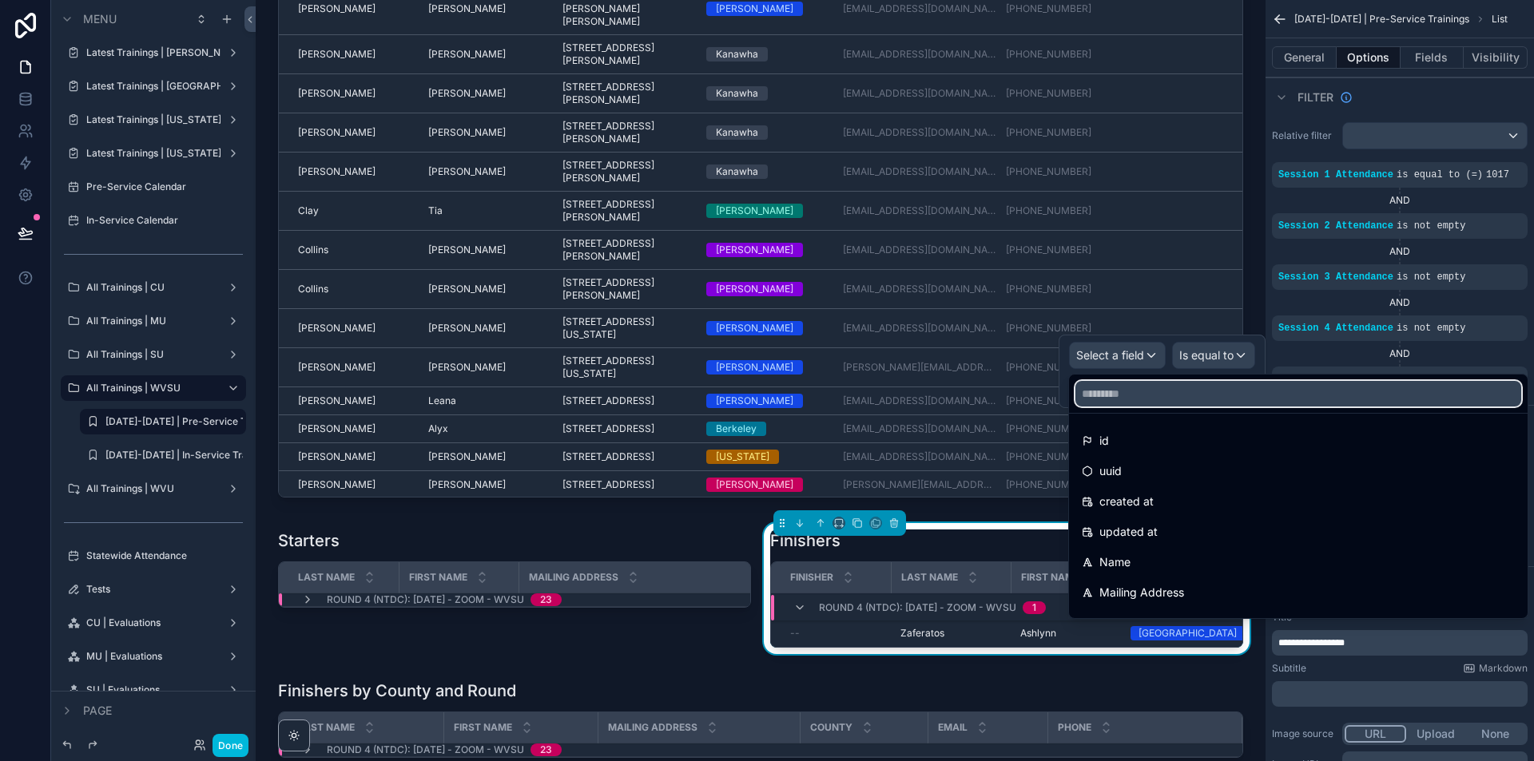
click at [1167, 395] on input "text" at bounding box center [1298, 394] width 446 height 26
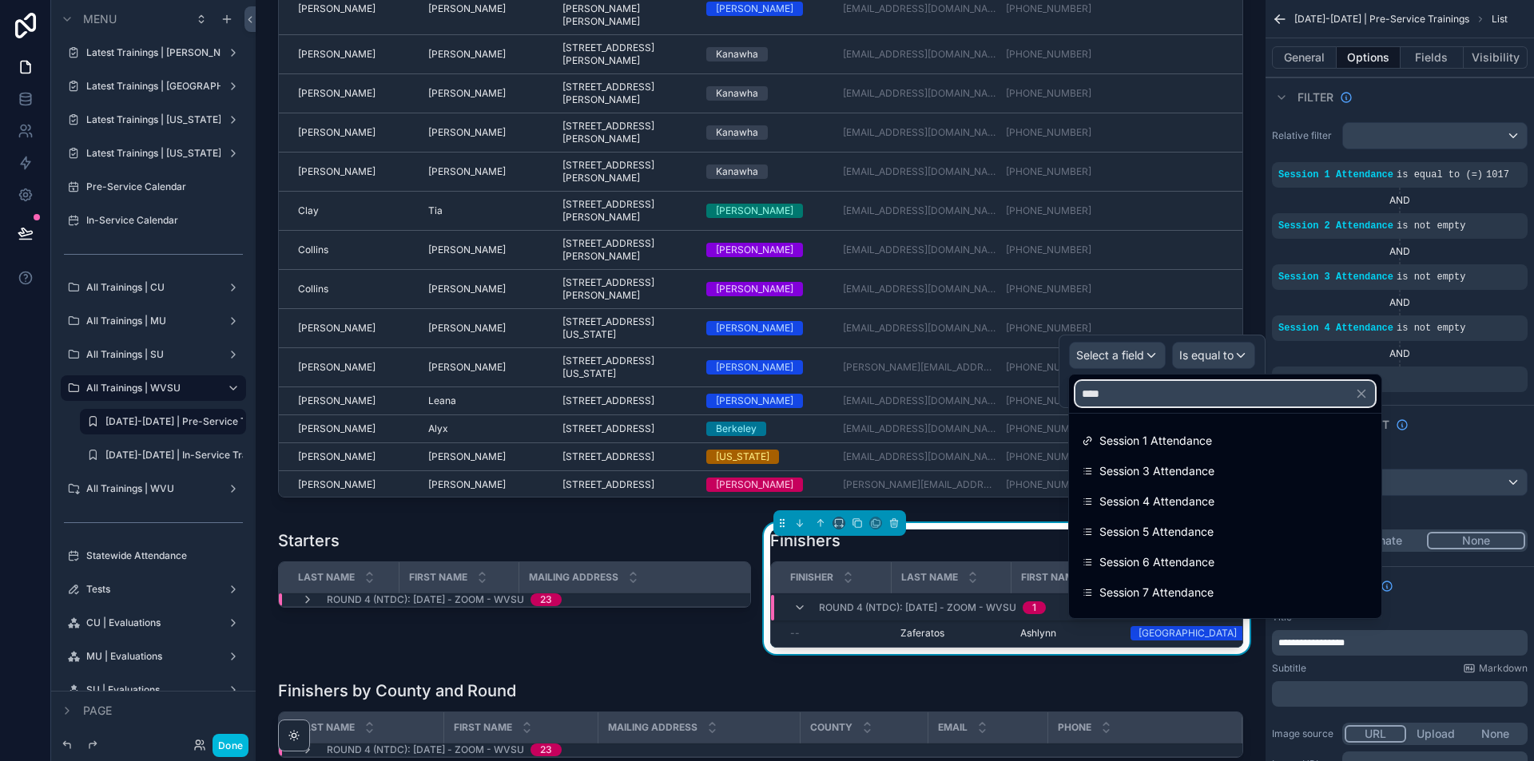
type input "****"
click at [1193, 528] on span "Session 5 Attendance" at bounding box center [1156, 531] width 114 height 19
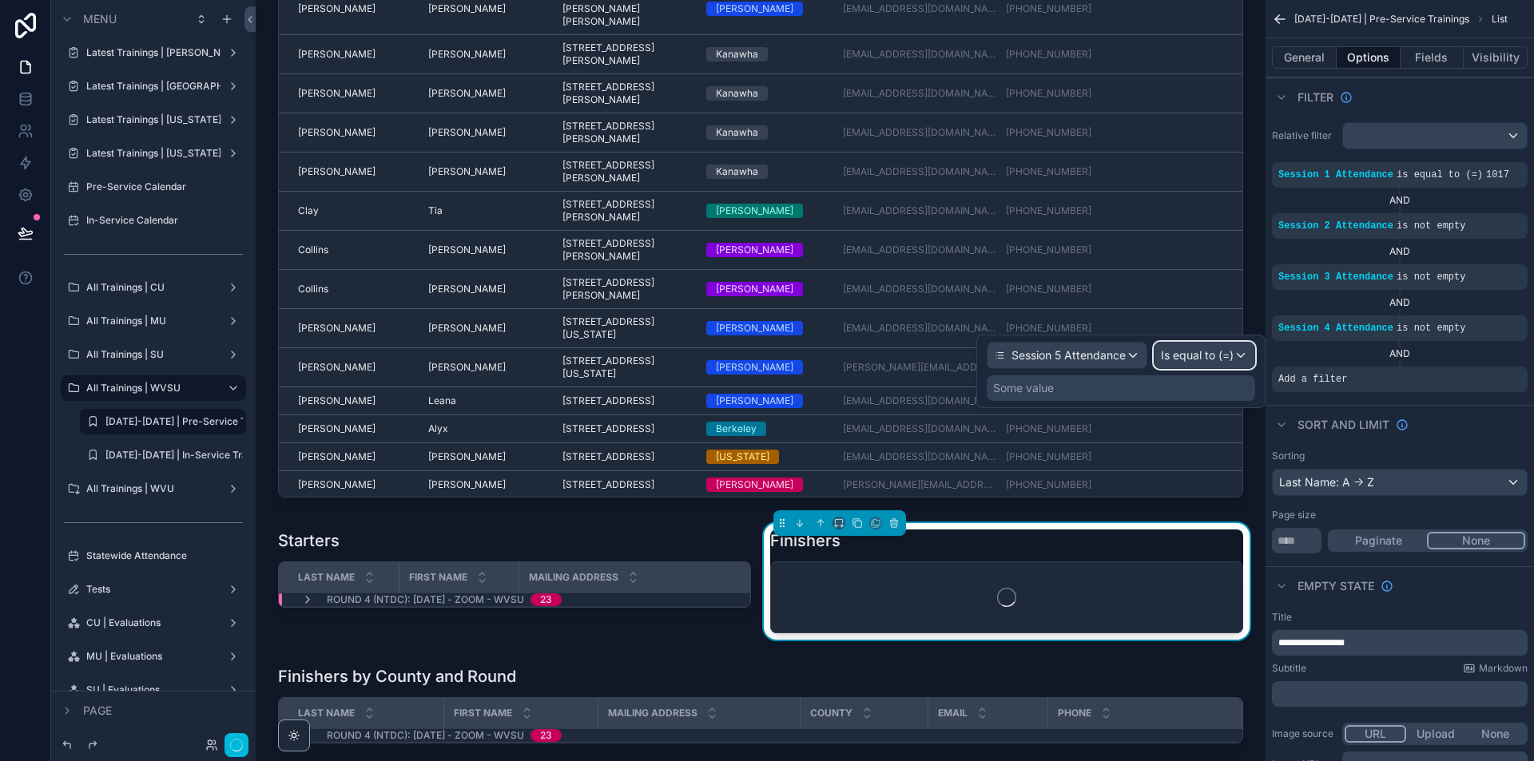
click at [1245, 356] on div "Is equal to (=)" at bounding box center [1204, 356] width 100 height 26
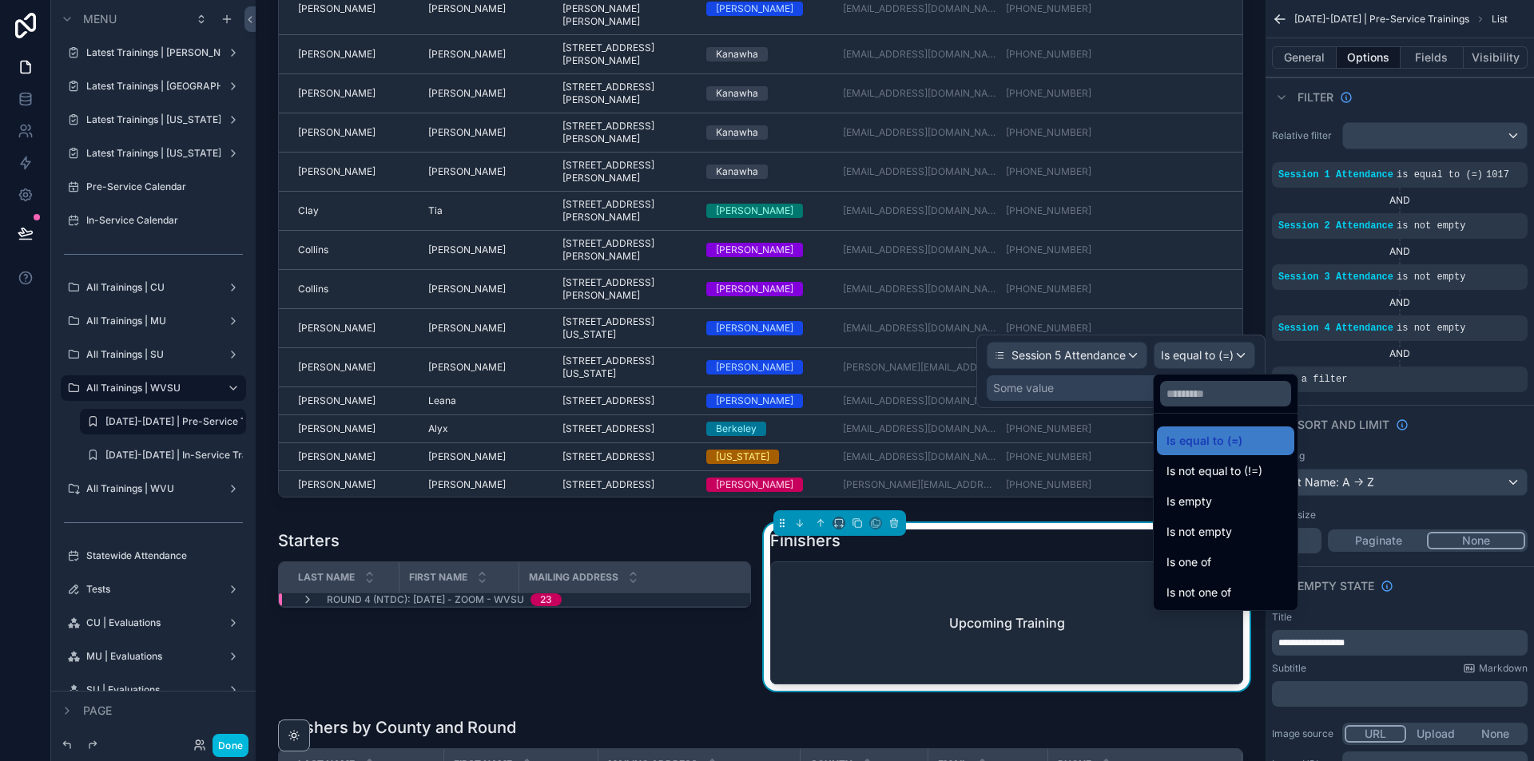
click at [1253, 533] on div "Is not empty" at bounding box center [1225, 531] width 118 height 19
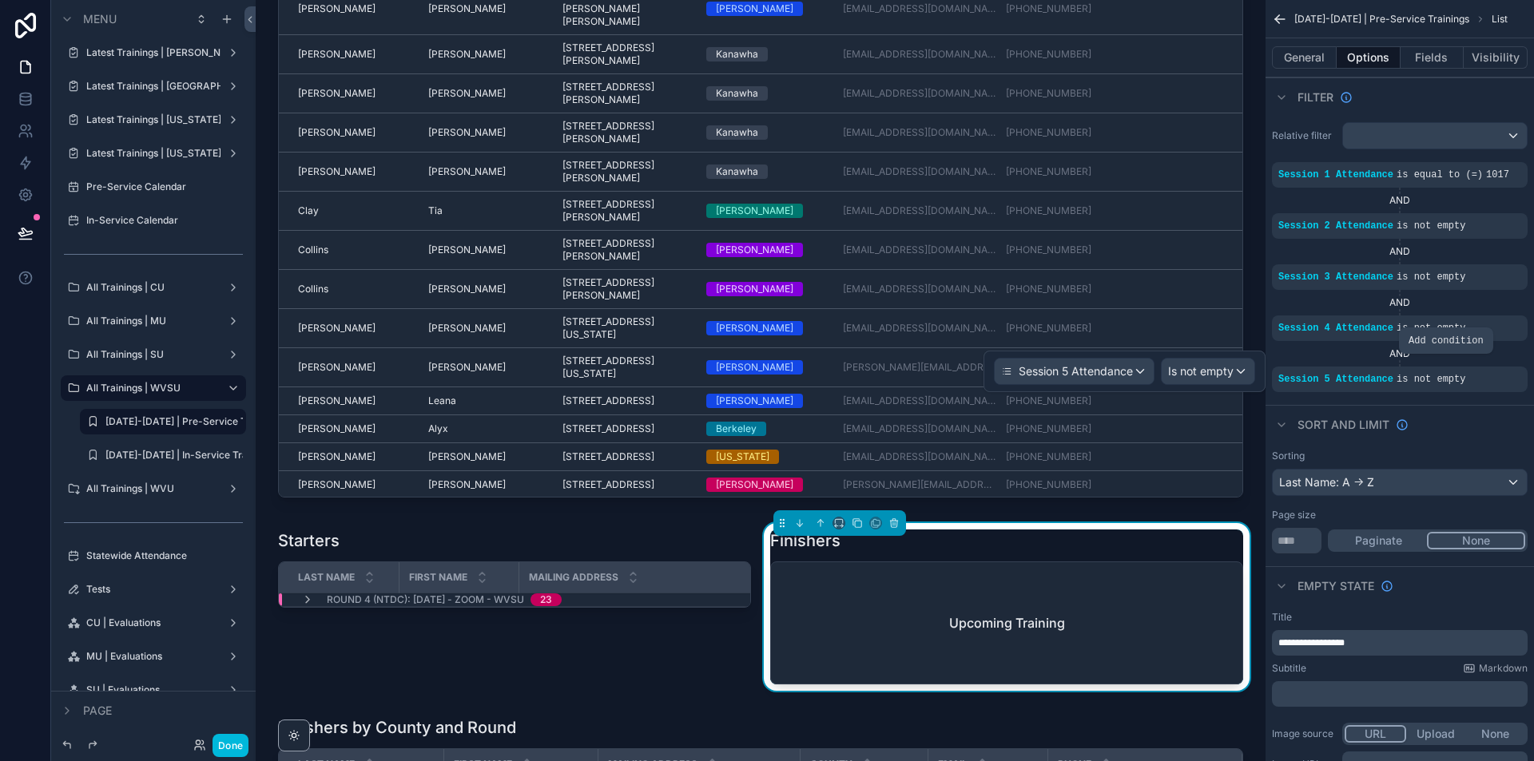
click at [0, 0] on div "scrollable content" at bounding box center [0, 0] width 0 height 0
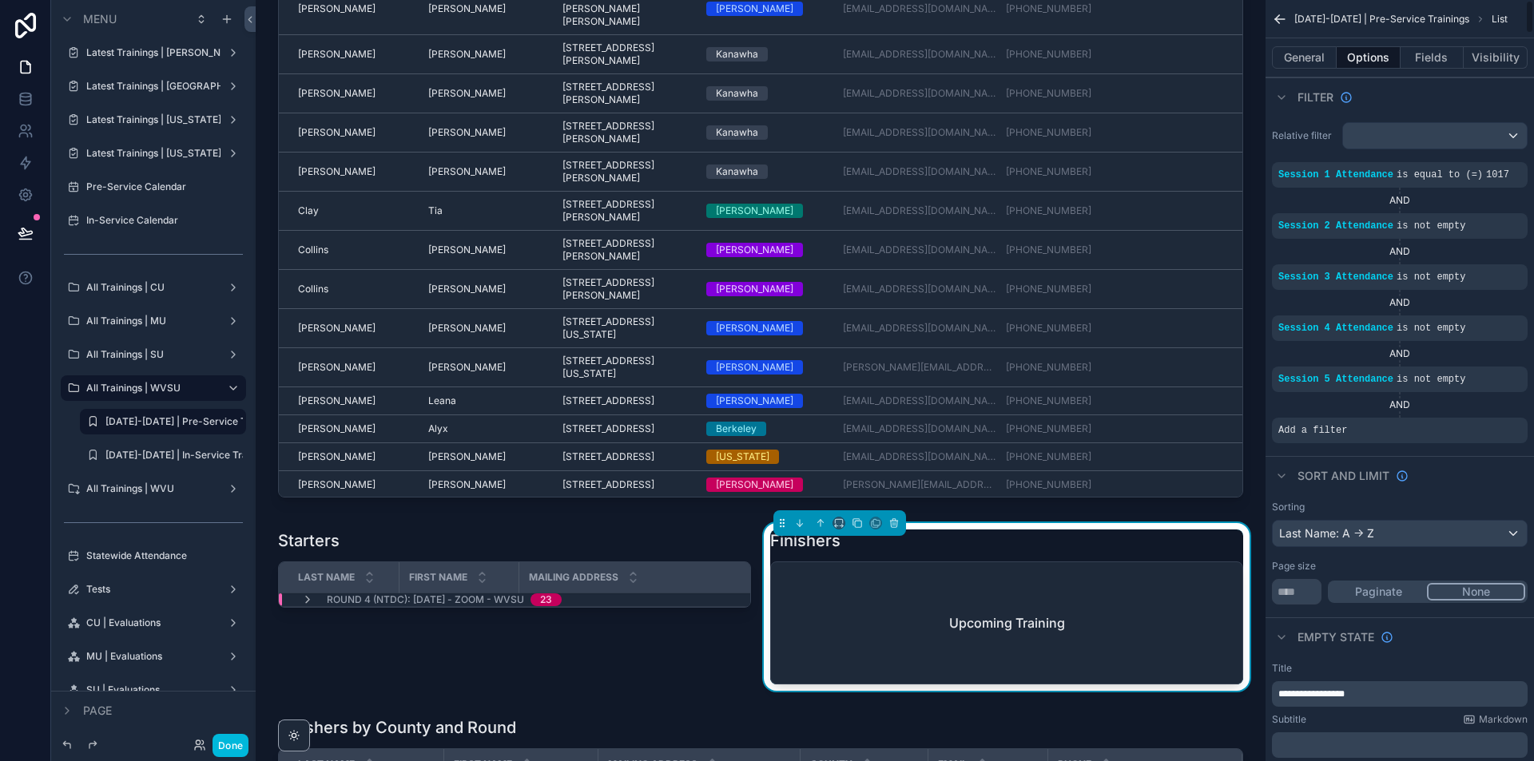
click at [0, 0] on icon "scrollable content" at bounding box center [0, 0] width 0 height 0
click at [1149, 418] on div "Select a field" at bounding box center [1117, 407] width 95 height 26
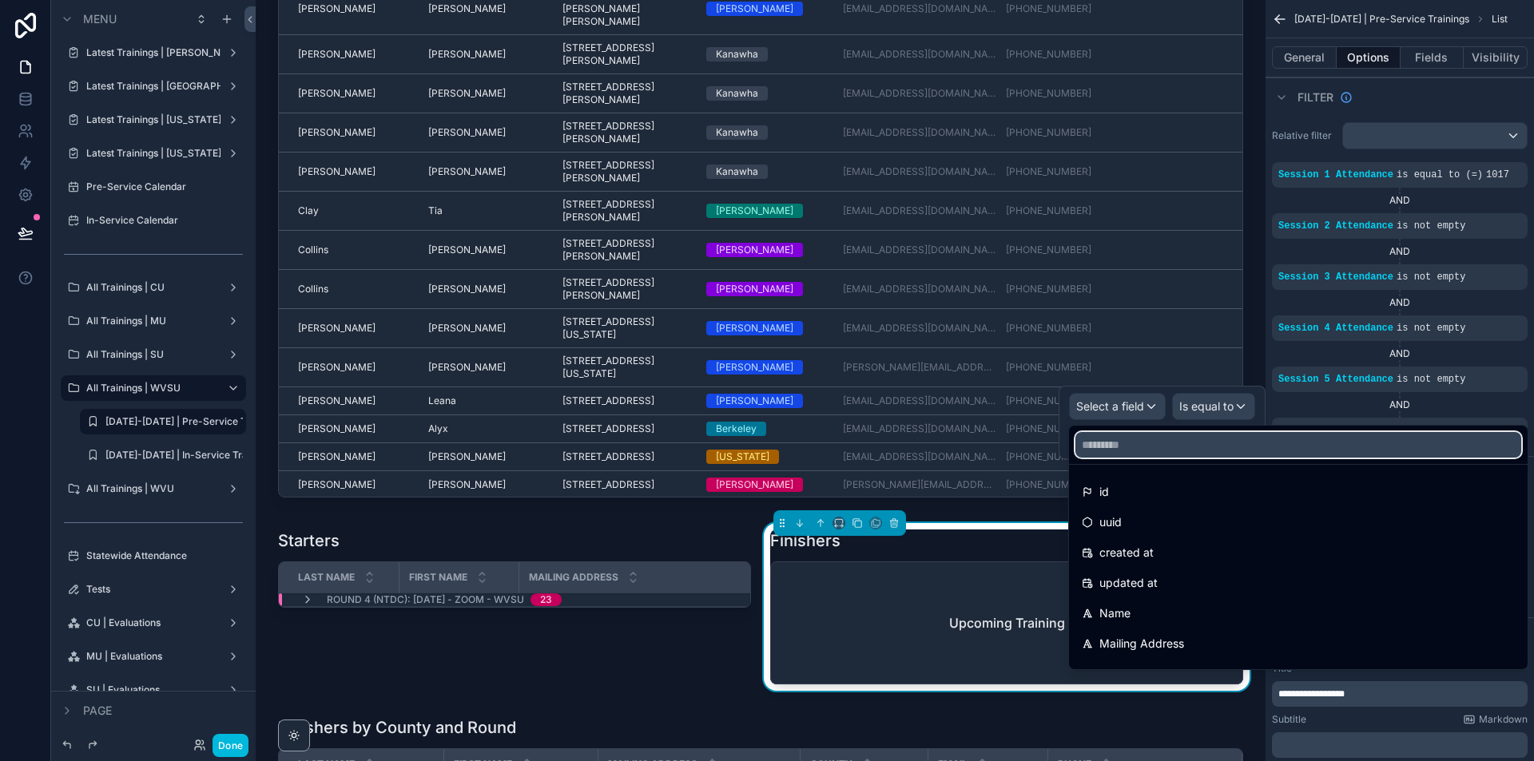
click at [1146, 457] on input "text" at bounding box center [1298, 445] width 446 height 26
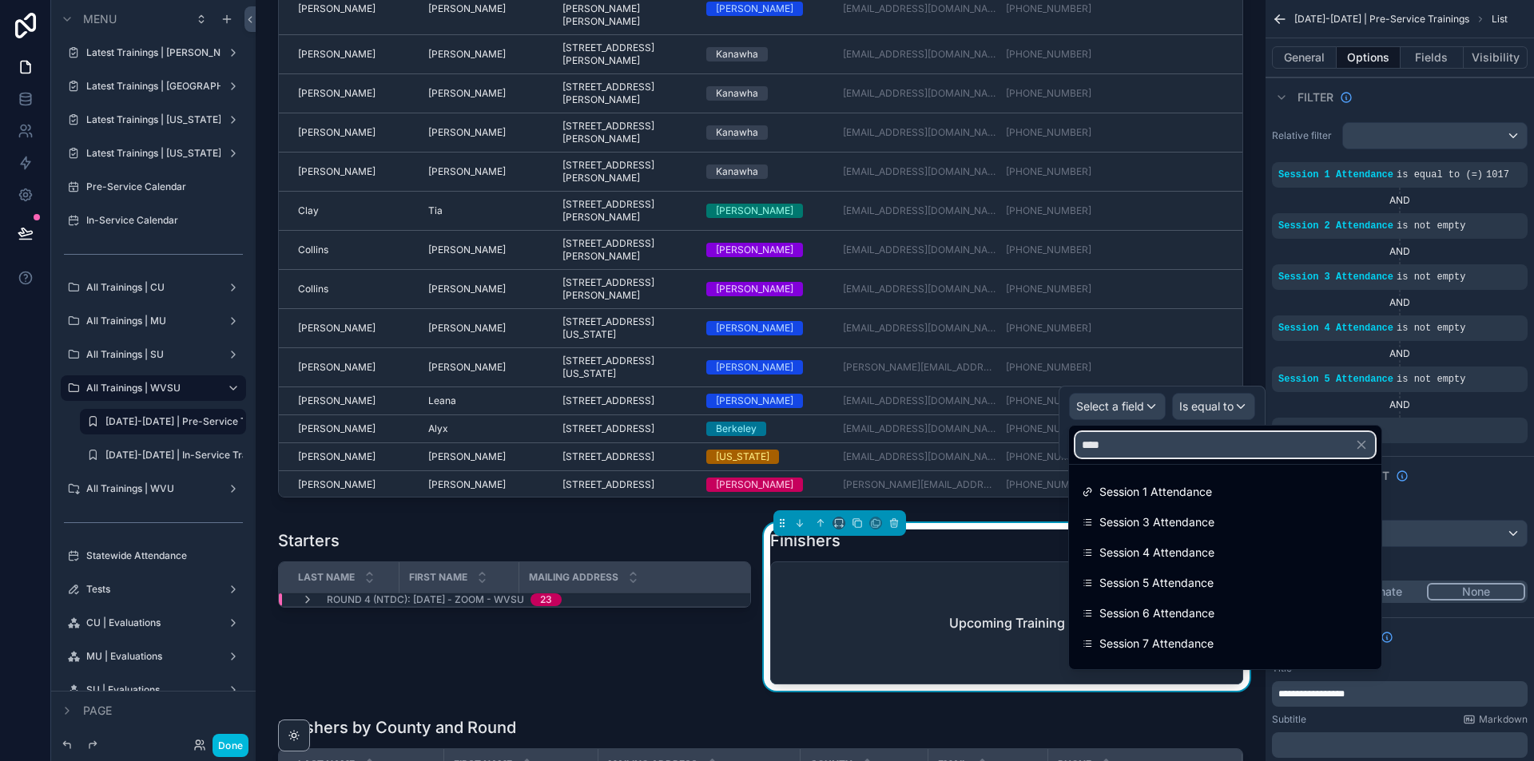
type input "****"
click at [1208, 622] on span "Session 6 Attendance" at bounding box center [1156, 613] width 115 height 19
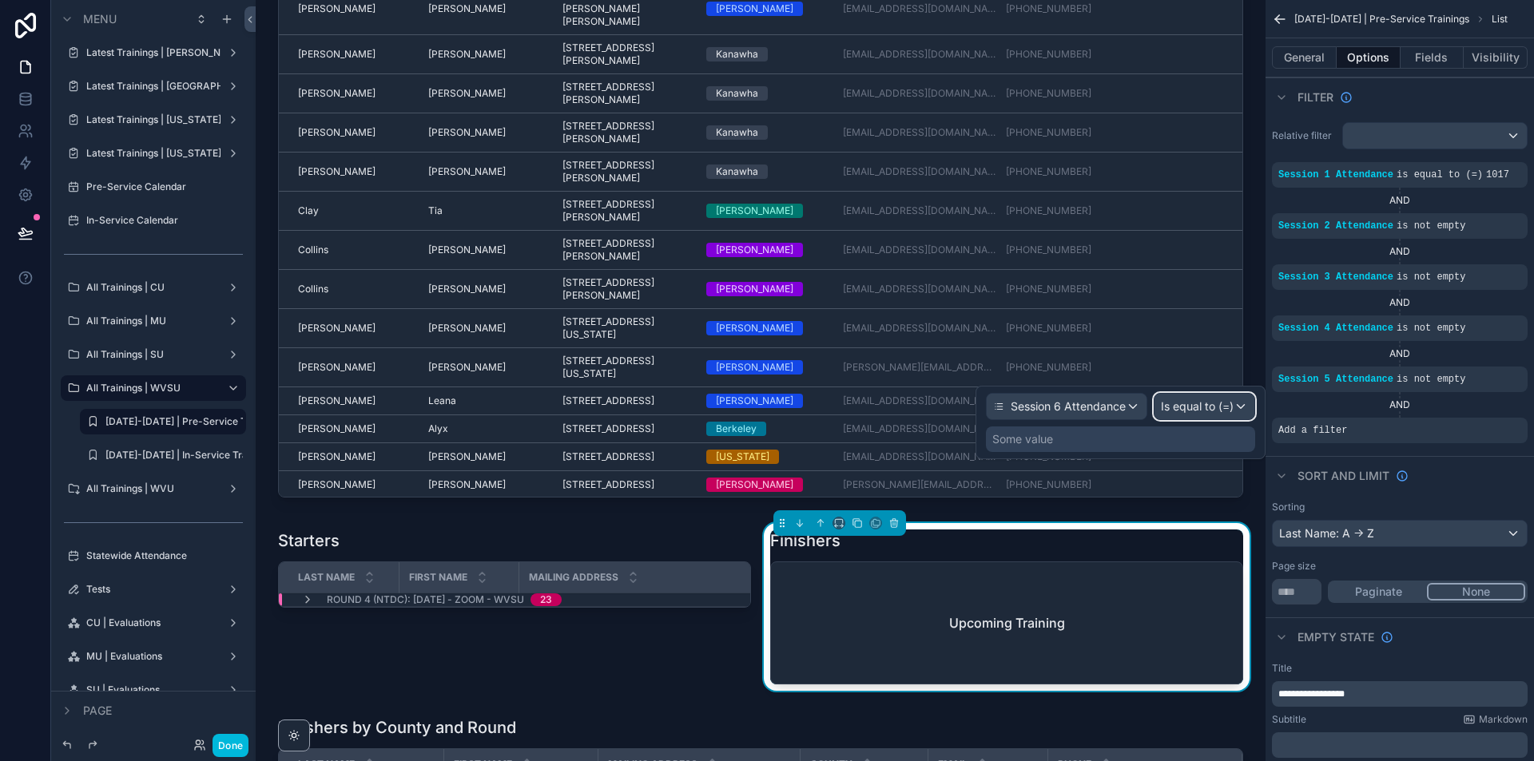
click at [1238, 411] on div "Is equal to (=)" at bounding box center [1204, 407] width 100 height 26
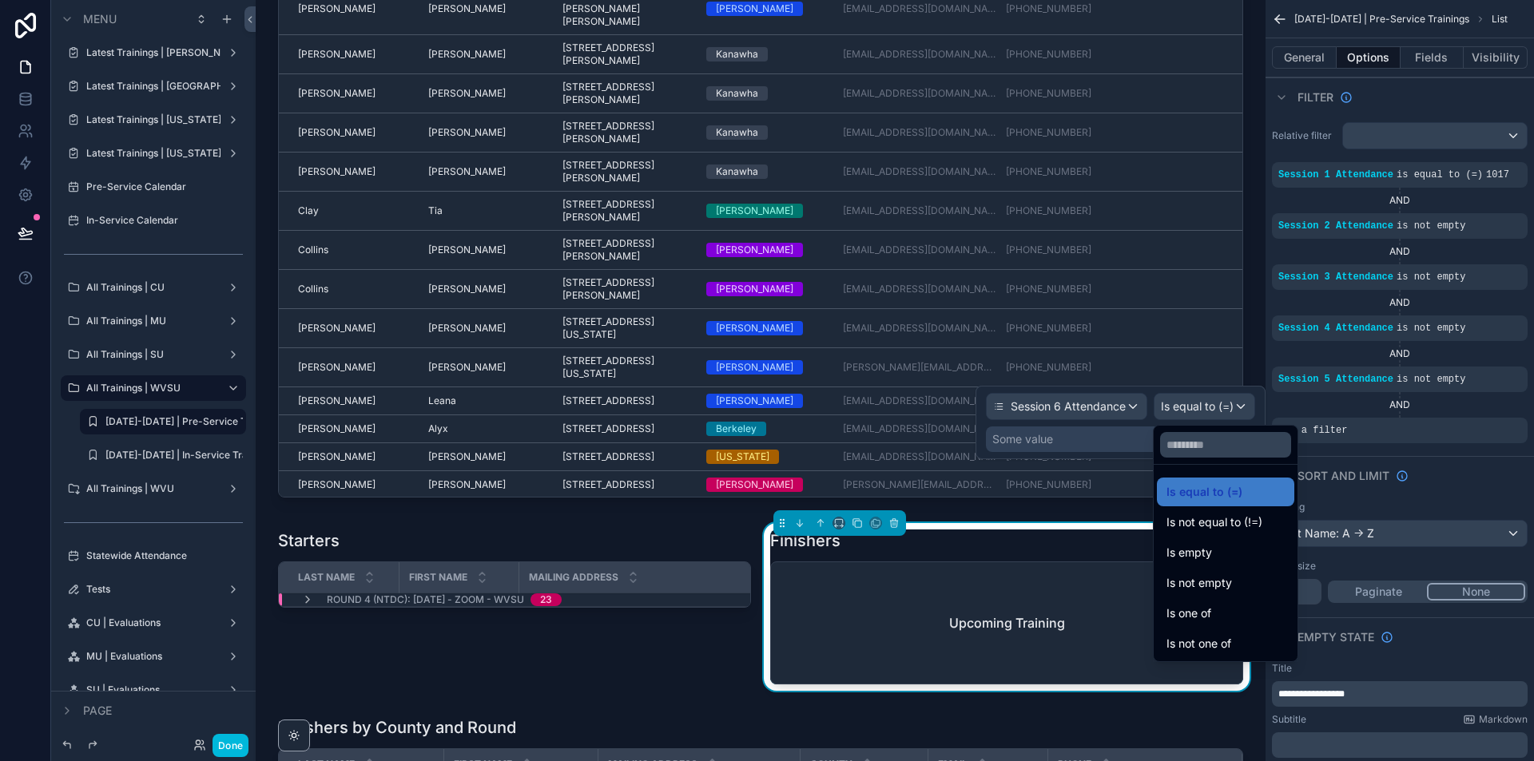
click at [1252, 575] on div "Is not empty" at bounding box center [1225, 583] width 118 height 19
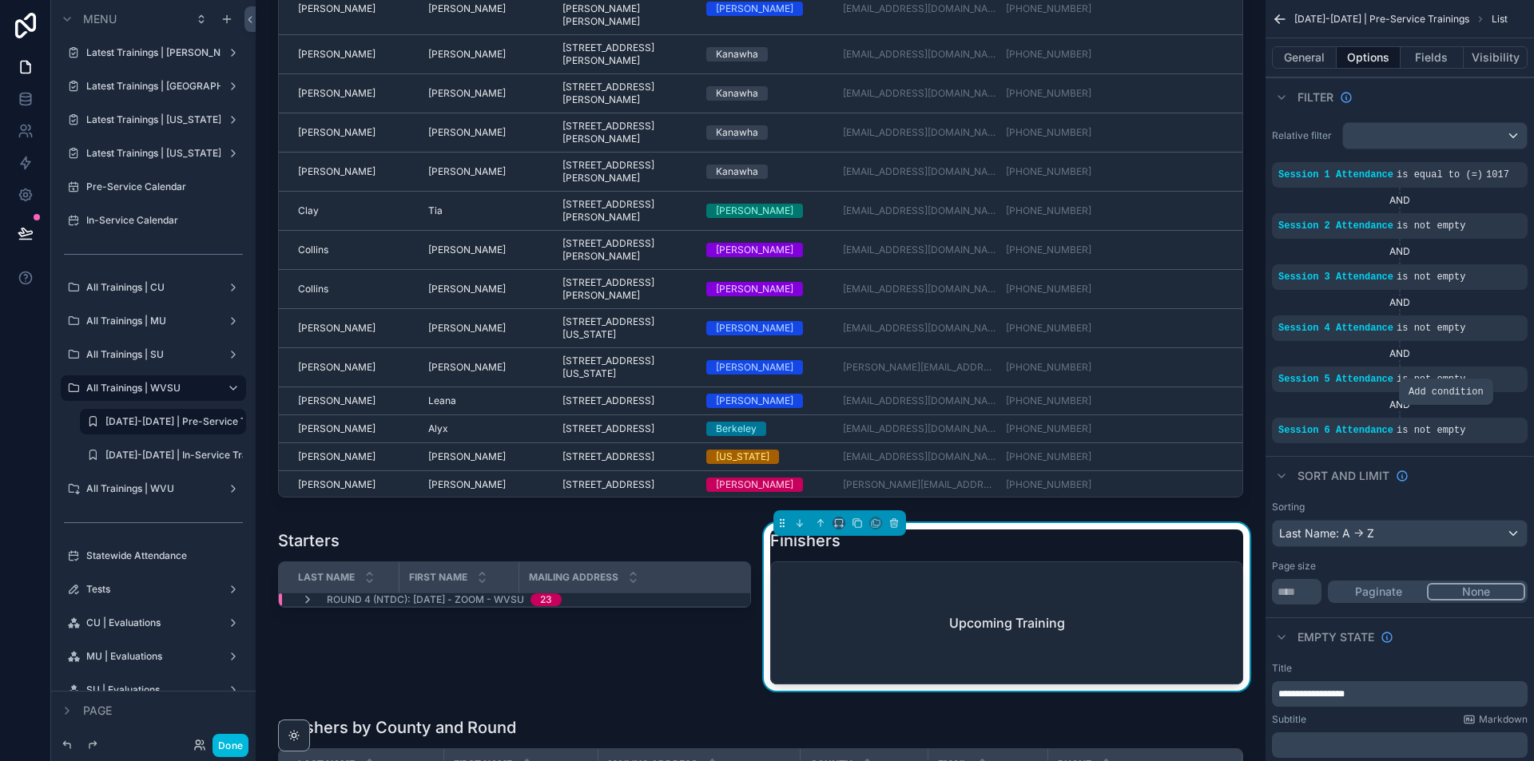
click at [0, 0] on icon "scrollable content" at bounding box center [0, 0] width 0 height 0
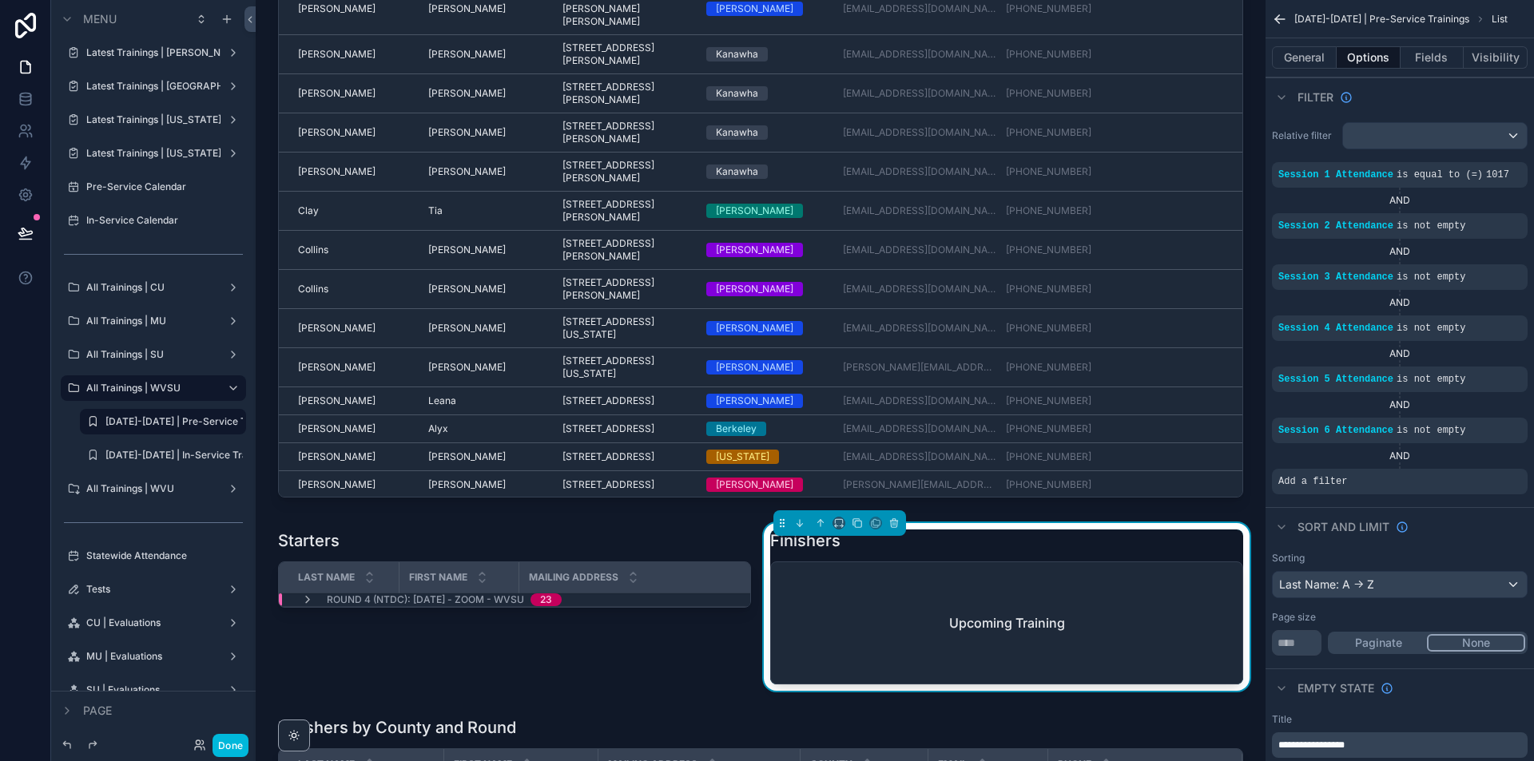
click at [0, 0] on icon "scrollable content" at bounding box center [0, 0] width 0 height 0
click at [1145, 467] on div "Select a field" at bounding box center [1117, 458] width 95 height 26
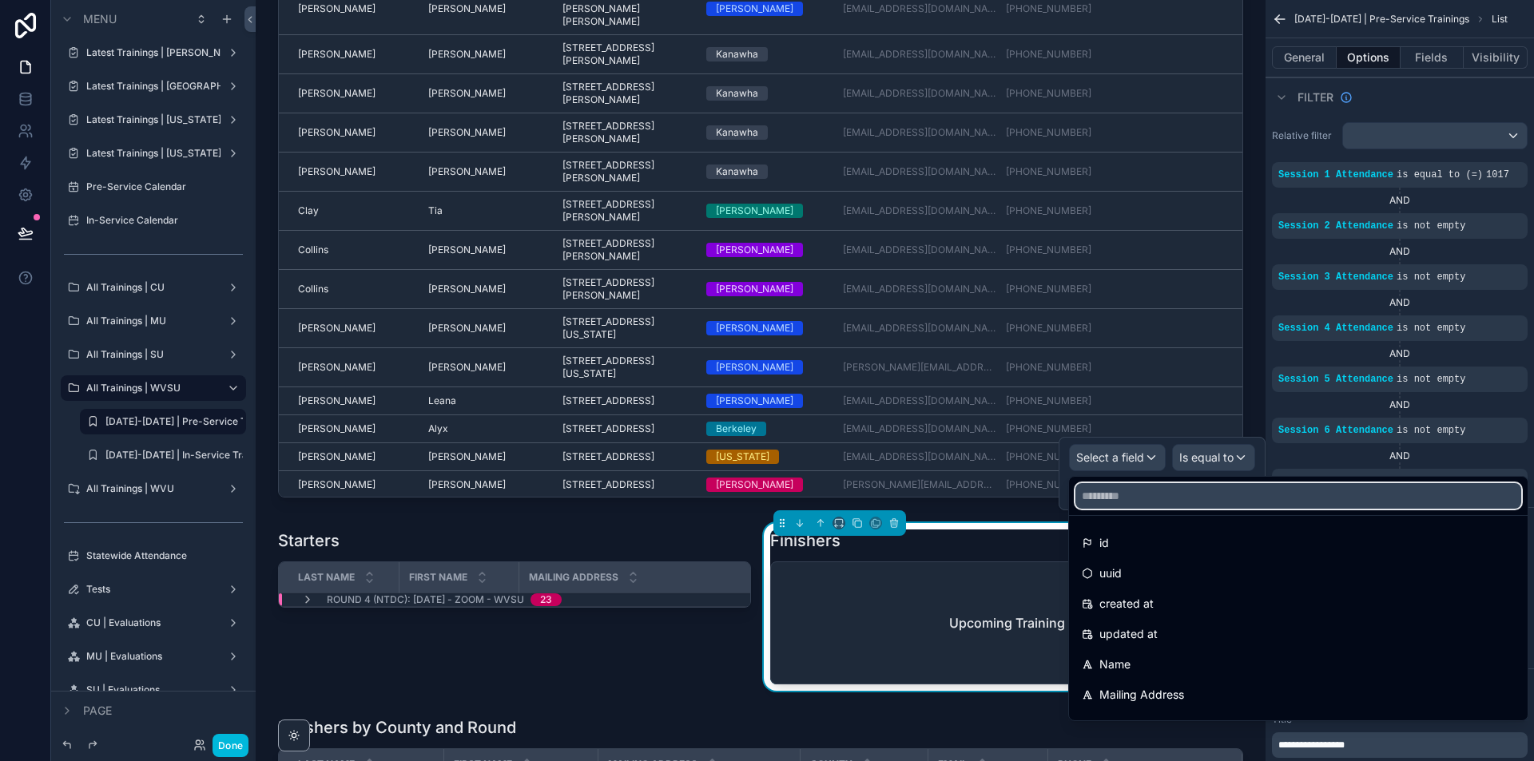
click at [1157, 502] on input "text" at bounding box center [1298, 496] width 446 height 26
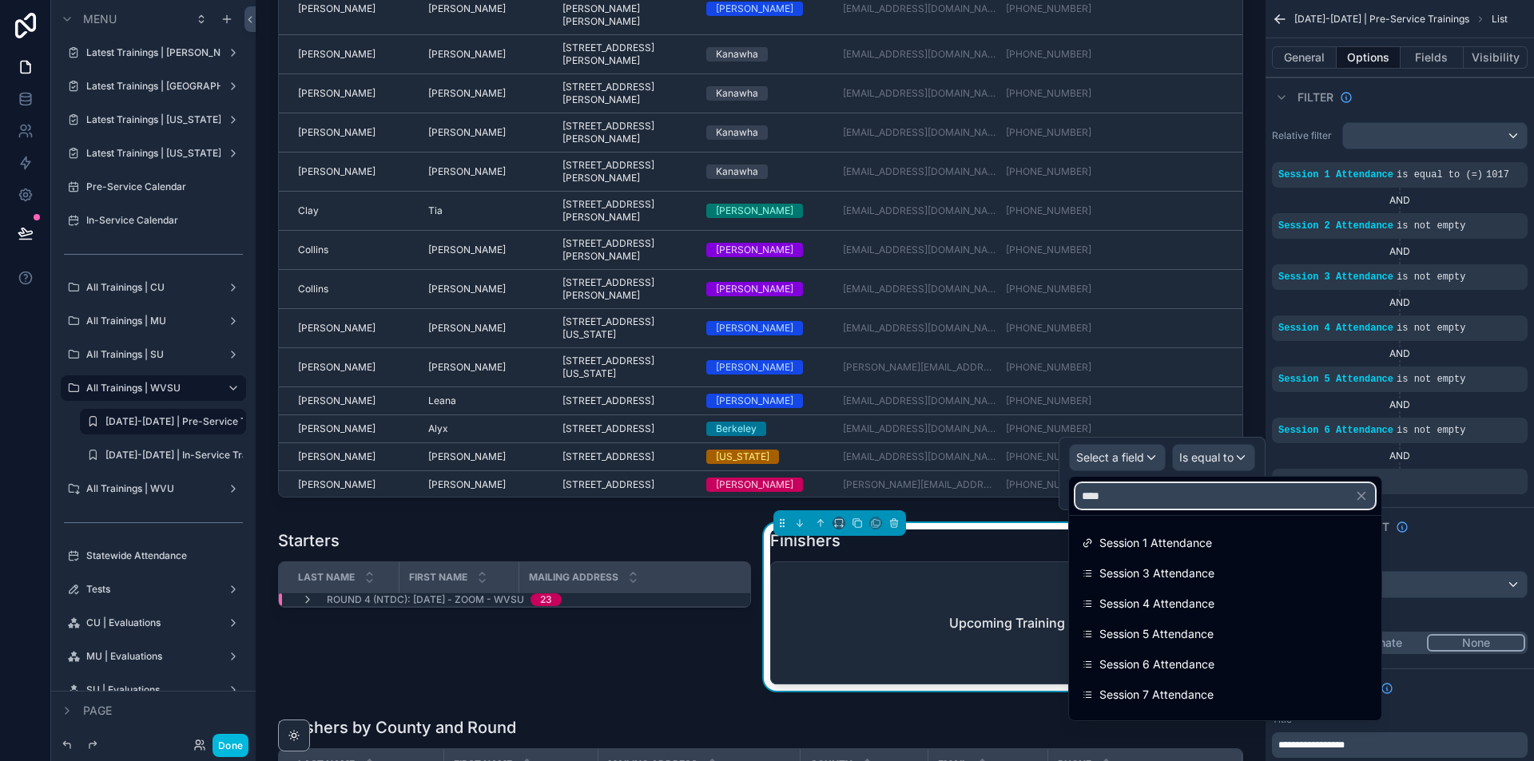
type input "****"
click at [1209, 685] on div "Session 7 Attendance" at bounding box center [1225, 695] width 306 height 29
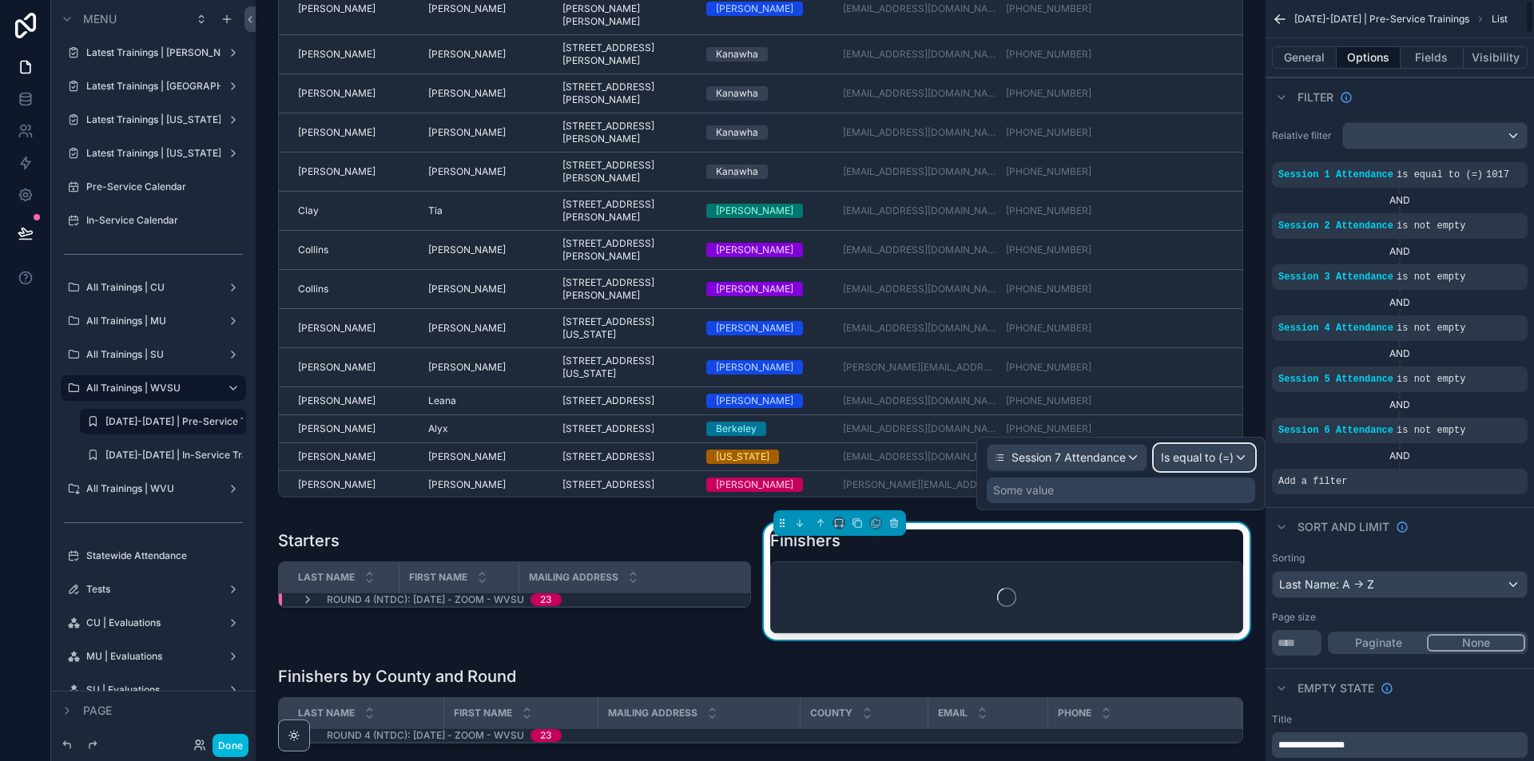
click at [1238, 462] on div "Is equal to (=)" at bounding box center [1204, 458] width 100 height 26
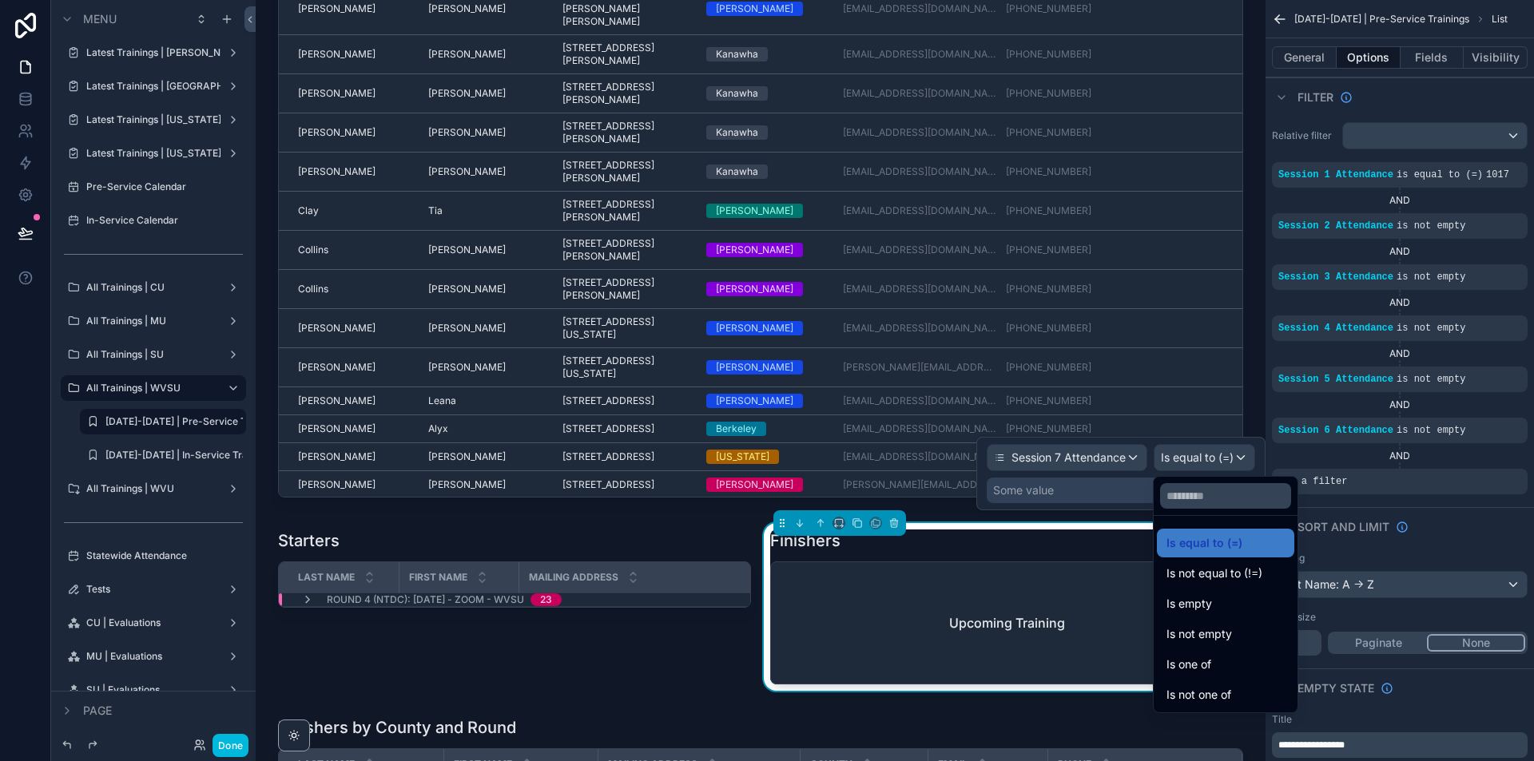
click at [1268, 632] on div "Is not empty" at bounding box center [1225, 634] width 118 height 19
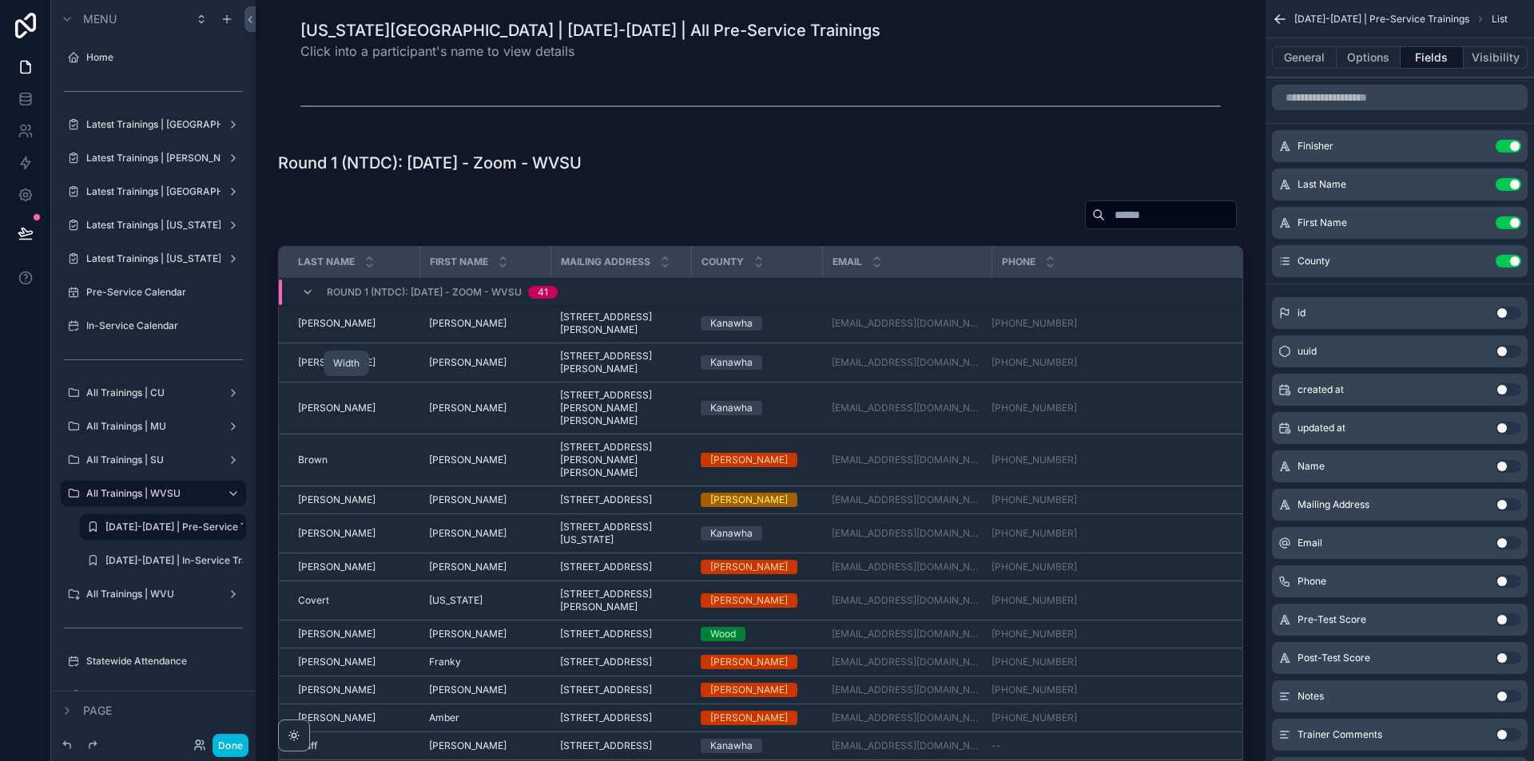
scroll to position [4074, 0]
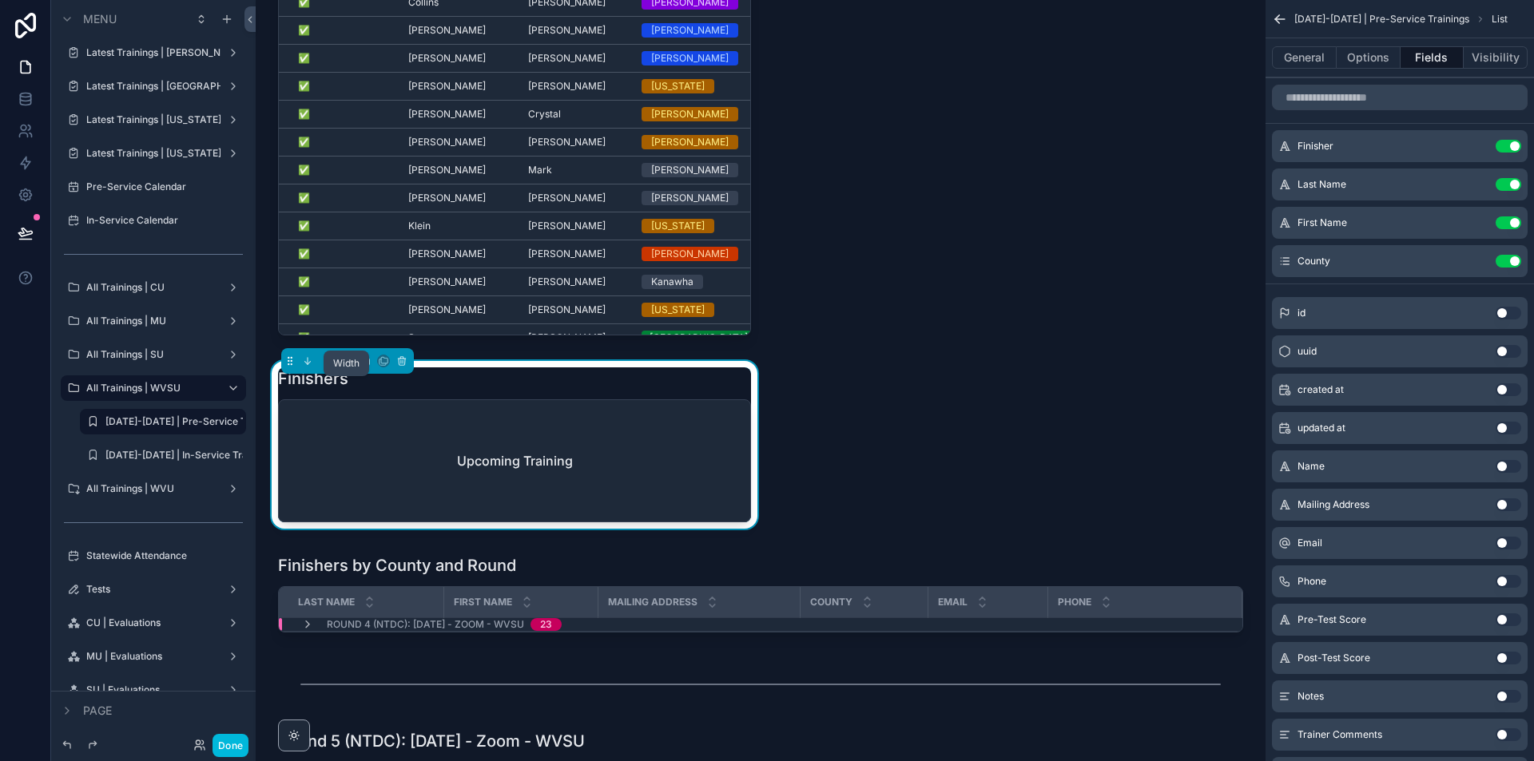
click at [346, 367] on icon "scrollable content" at bounding box center [346, 360] width 11 height 11
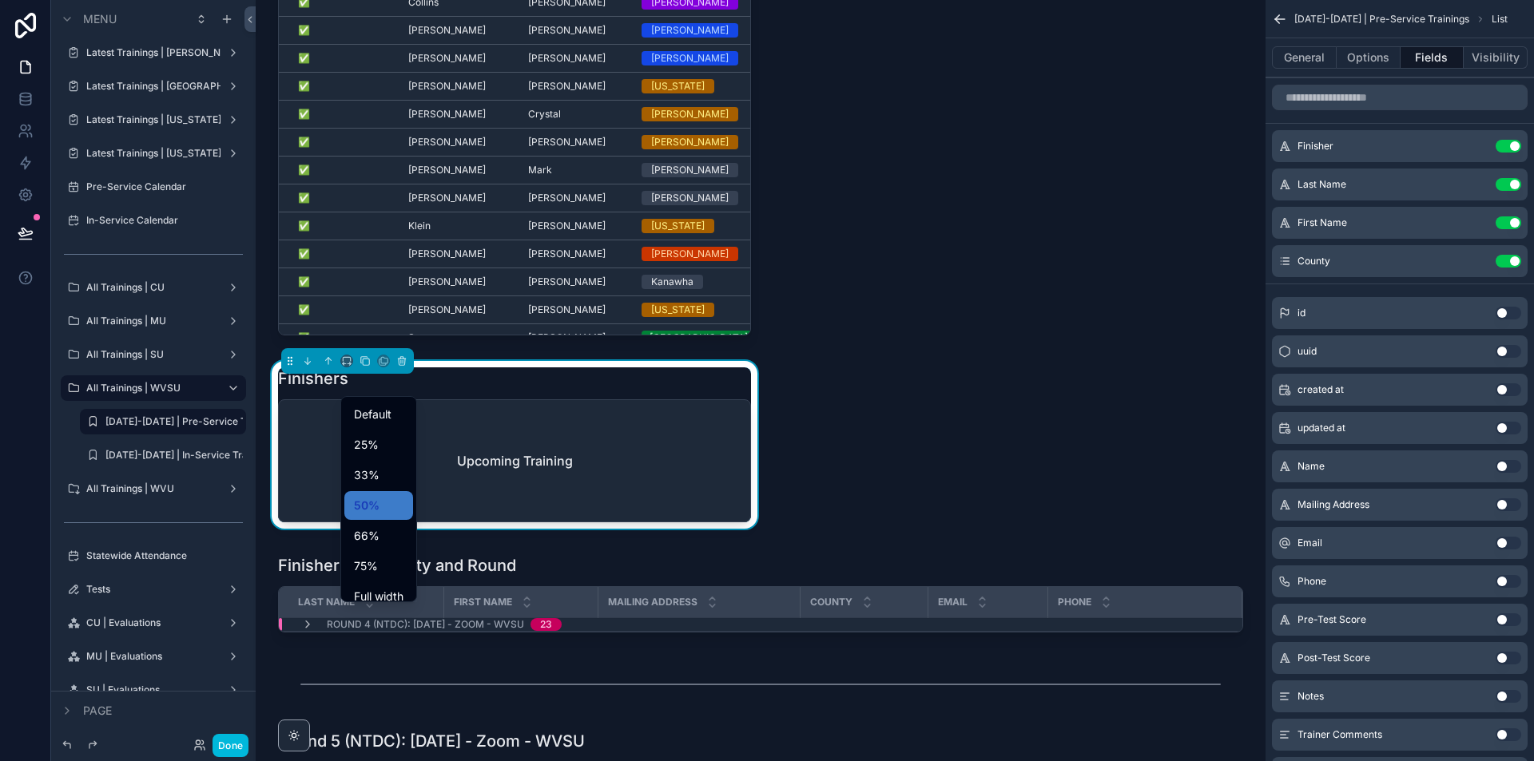
click at [375, 598] on span "Full width" at bounding box center [379, 596] width 50 height 19
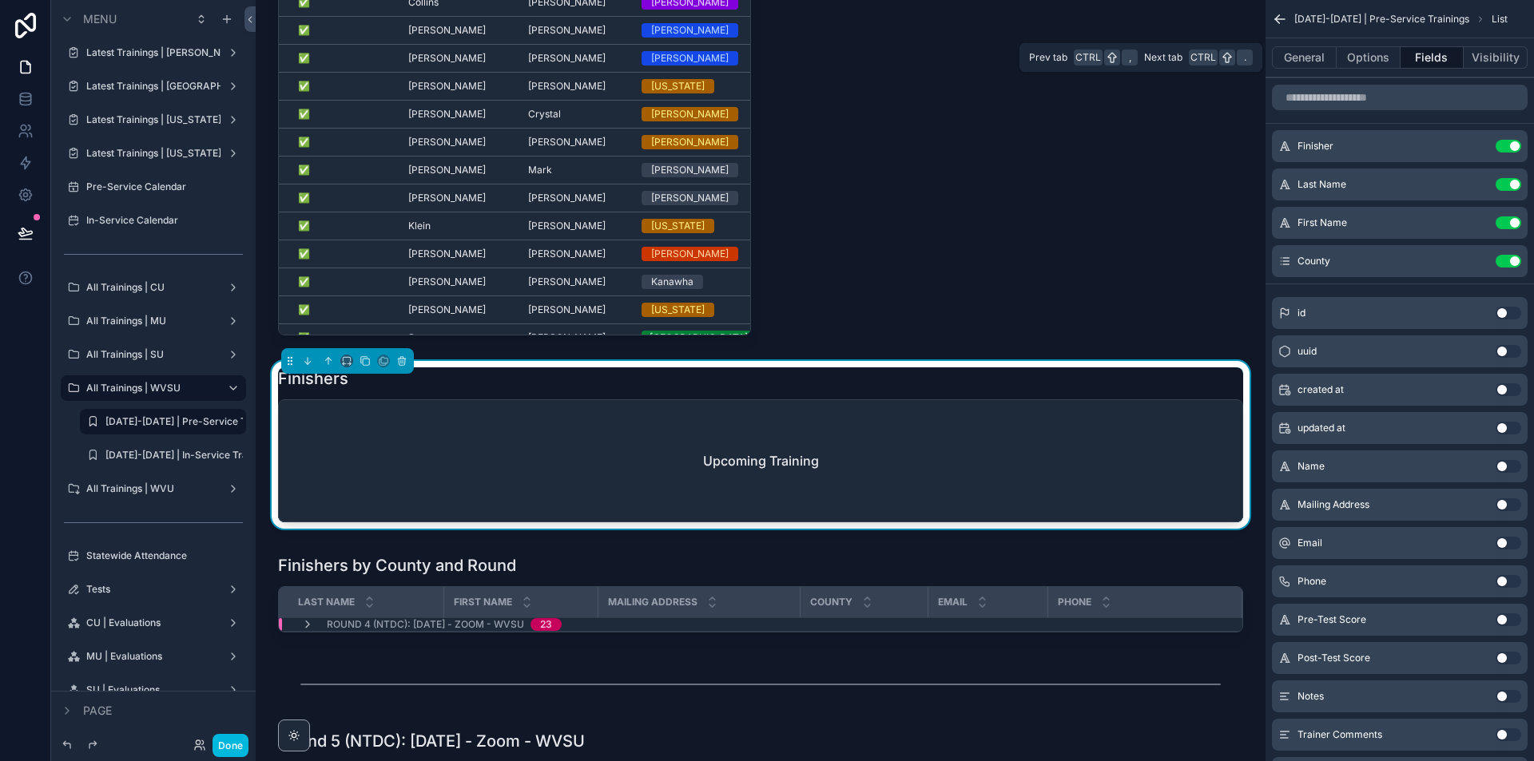
click at [1378, 54] on button "Options" at bounding box center [1368, 57] width 64 height 22
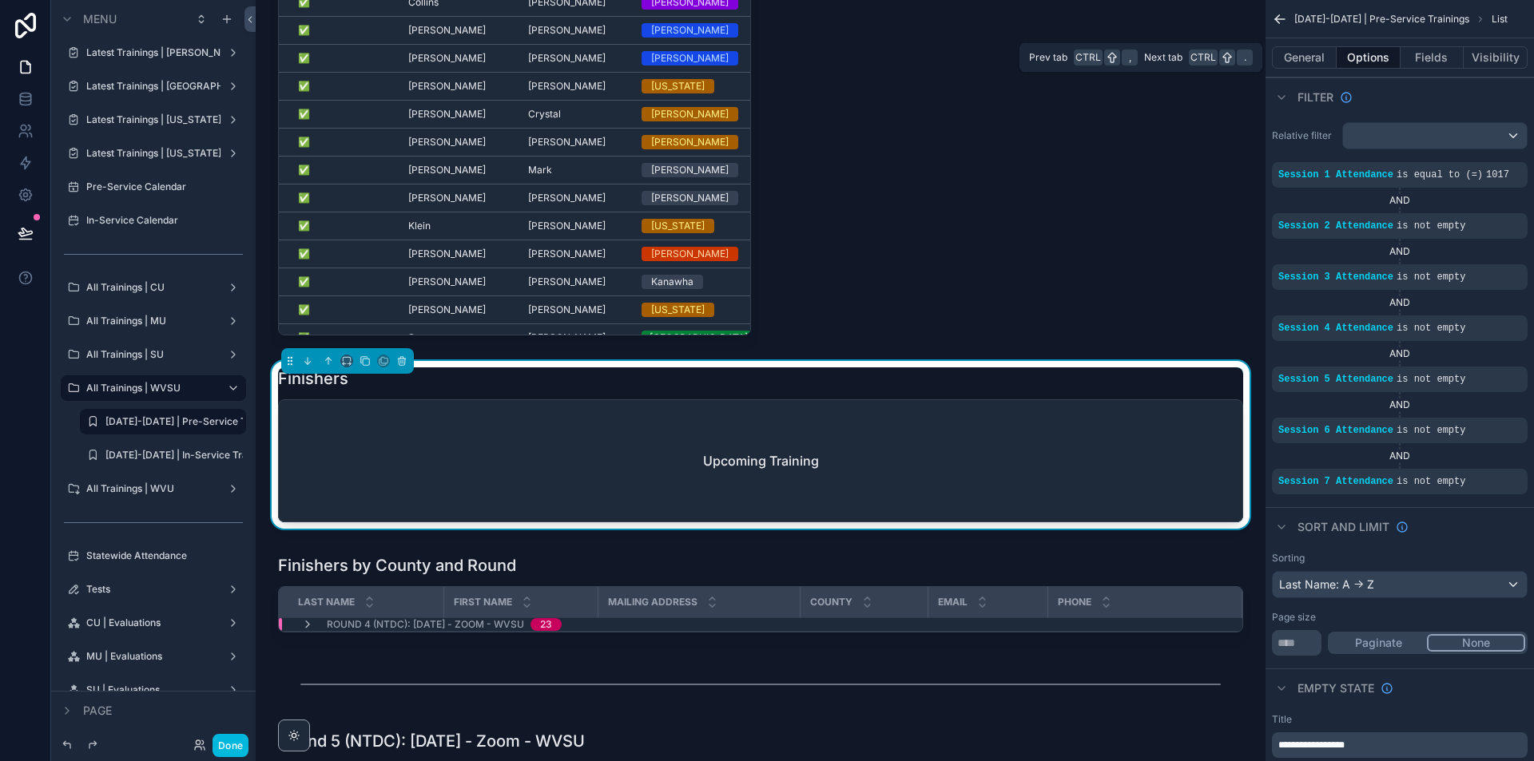
click at [1315, 42] on div "General Options Fields Visibility" at bounding box center [1399, 57] width 268 height 38
click at [1312, 54] on button "General" at bounding box center [1304, 57] width 65 height 22
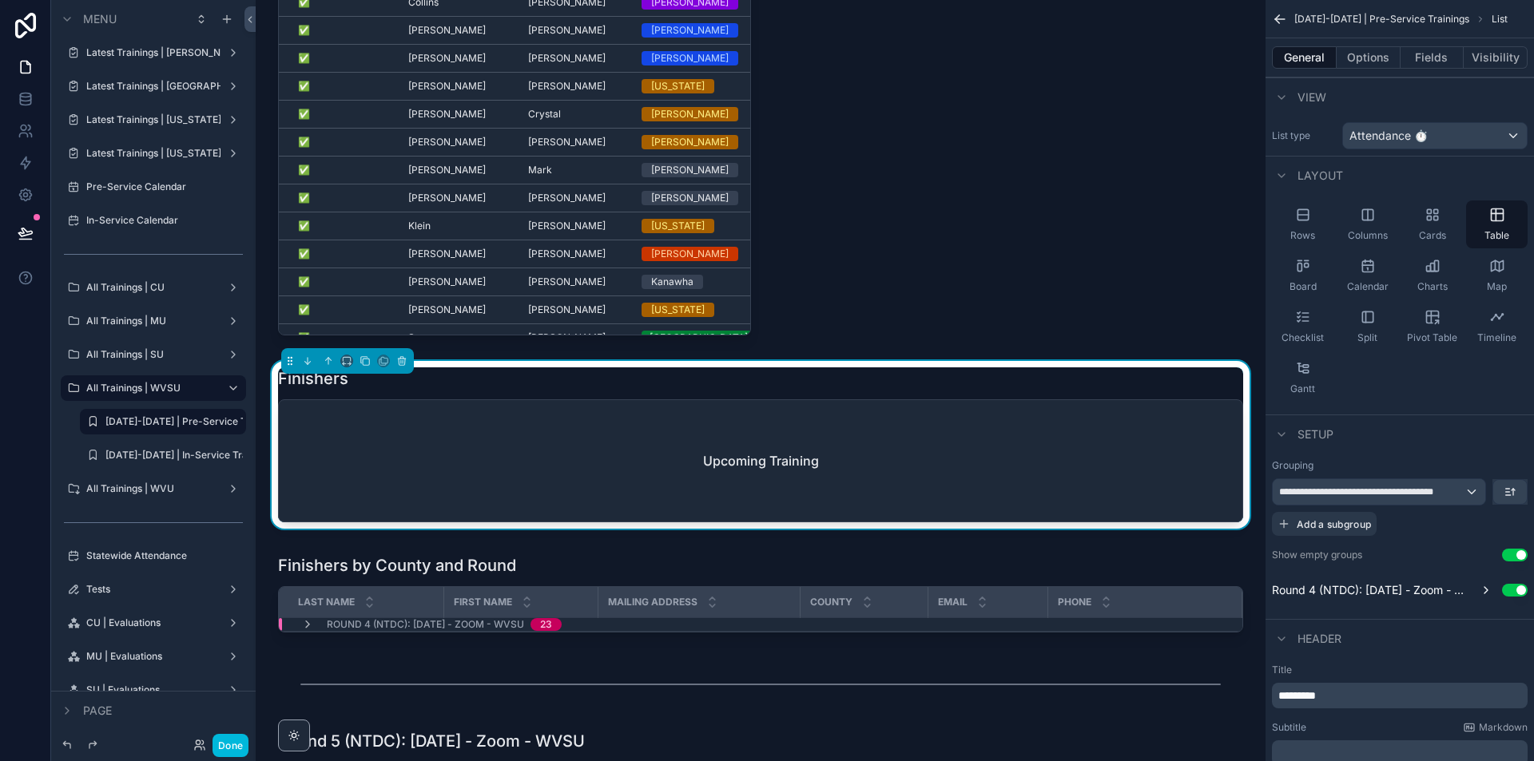
click at [1350, 521] on span "Add a subgroup" at bounding box center [1333, 524] width 74 height 12
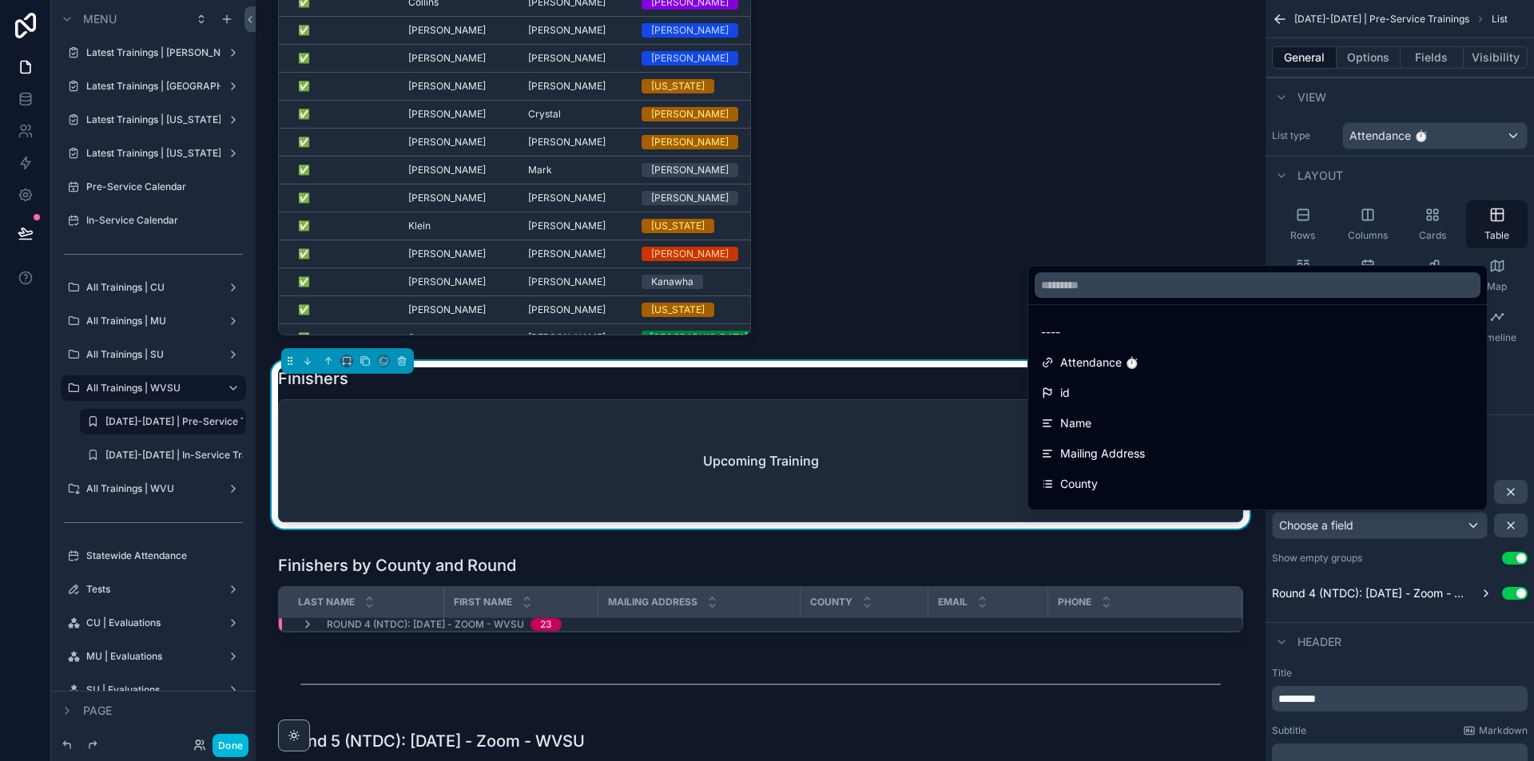
click at [1110, 474] on div "County" at bounding box center [1257, 483] width 433 height 19
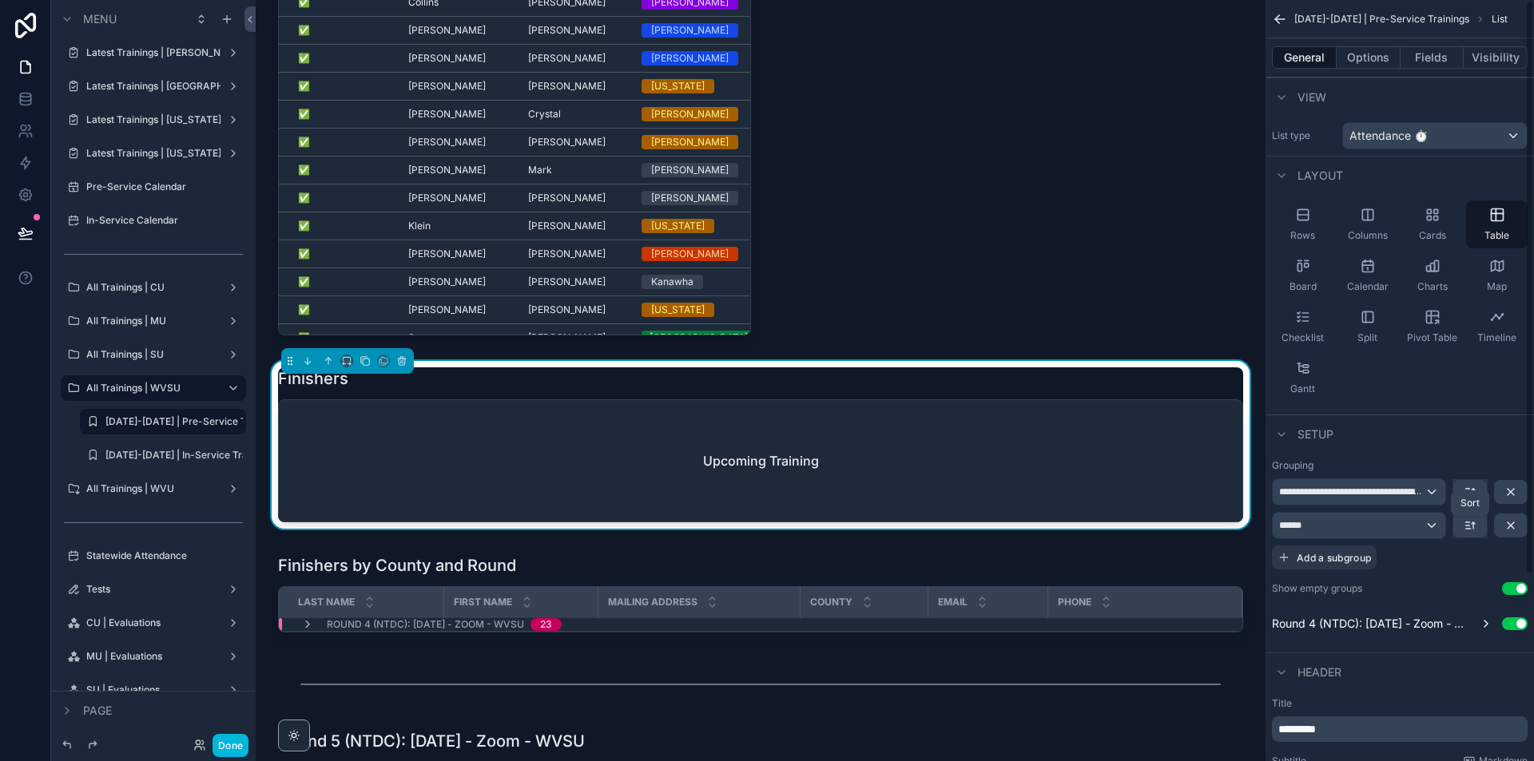
click at [1474, 522] on icon "scrollable content" at bounding box center [1469, 525] width 13 height 13
click at [1462, 546] on ul "First -> Last Last -> First" at bounding box center [1441, 577] width 90 height 66
click at [1453, 565] on span "First -> Last" at bounding box center [1441, 561] width 65 height 19
click at [1082, 446] on div "Upcoming Training" at bounding box center [760, 460] width 963 height 121
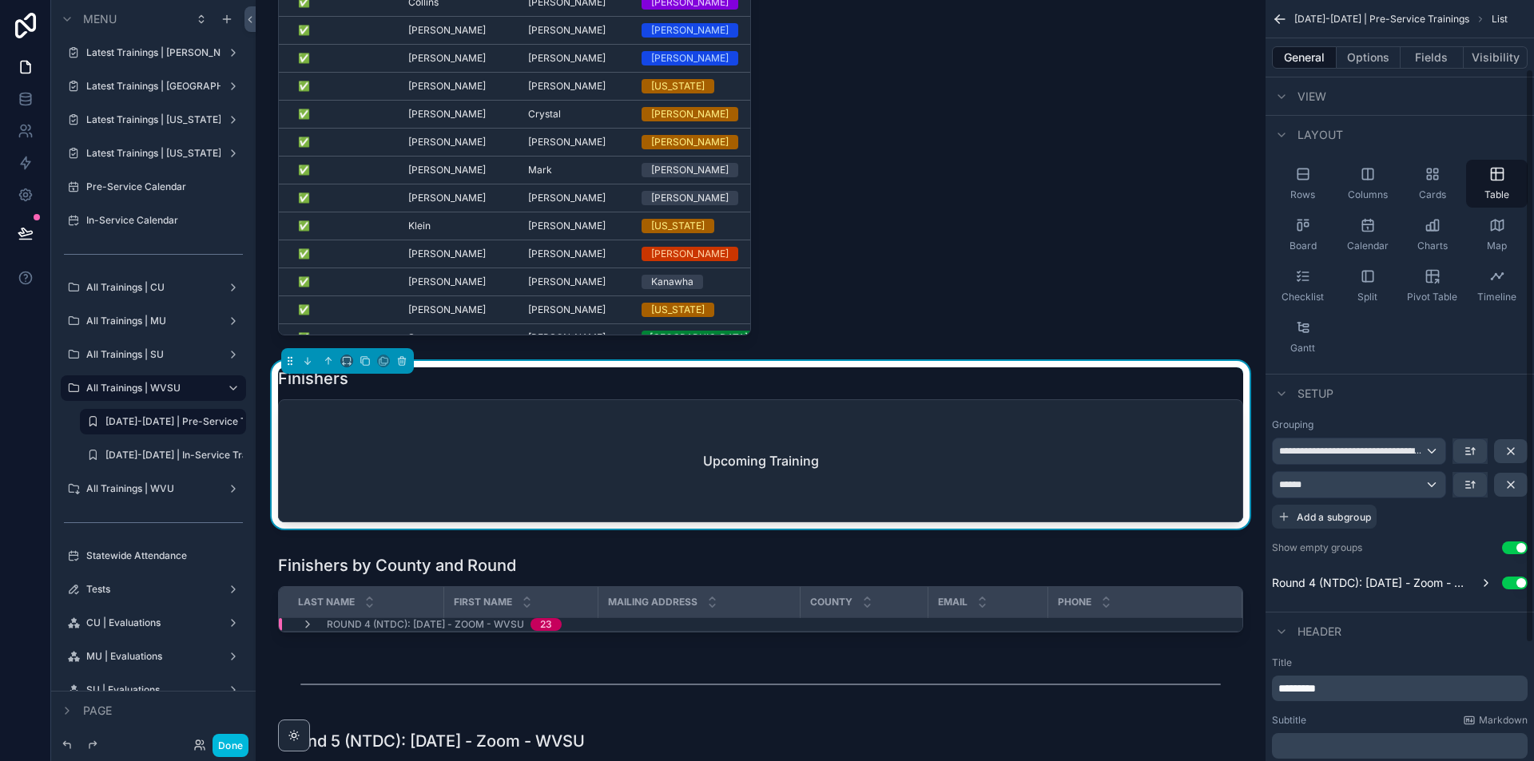
scroll to position [160, 0]
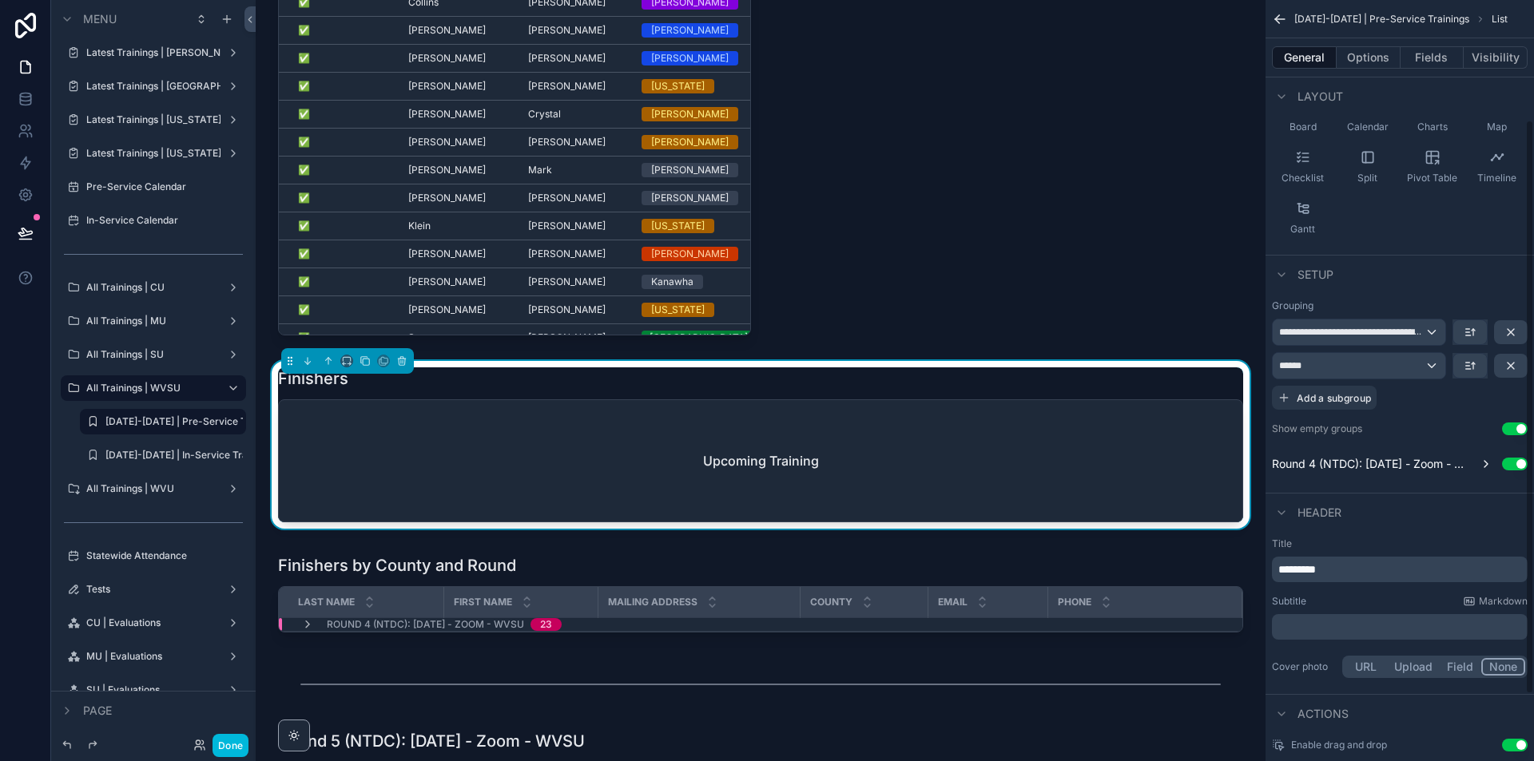
click at [1364, 571] on p "*********" at bounding box center [1401, 570] width 246 height 16
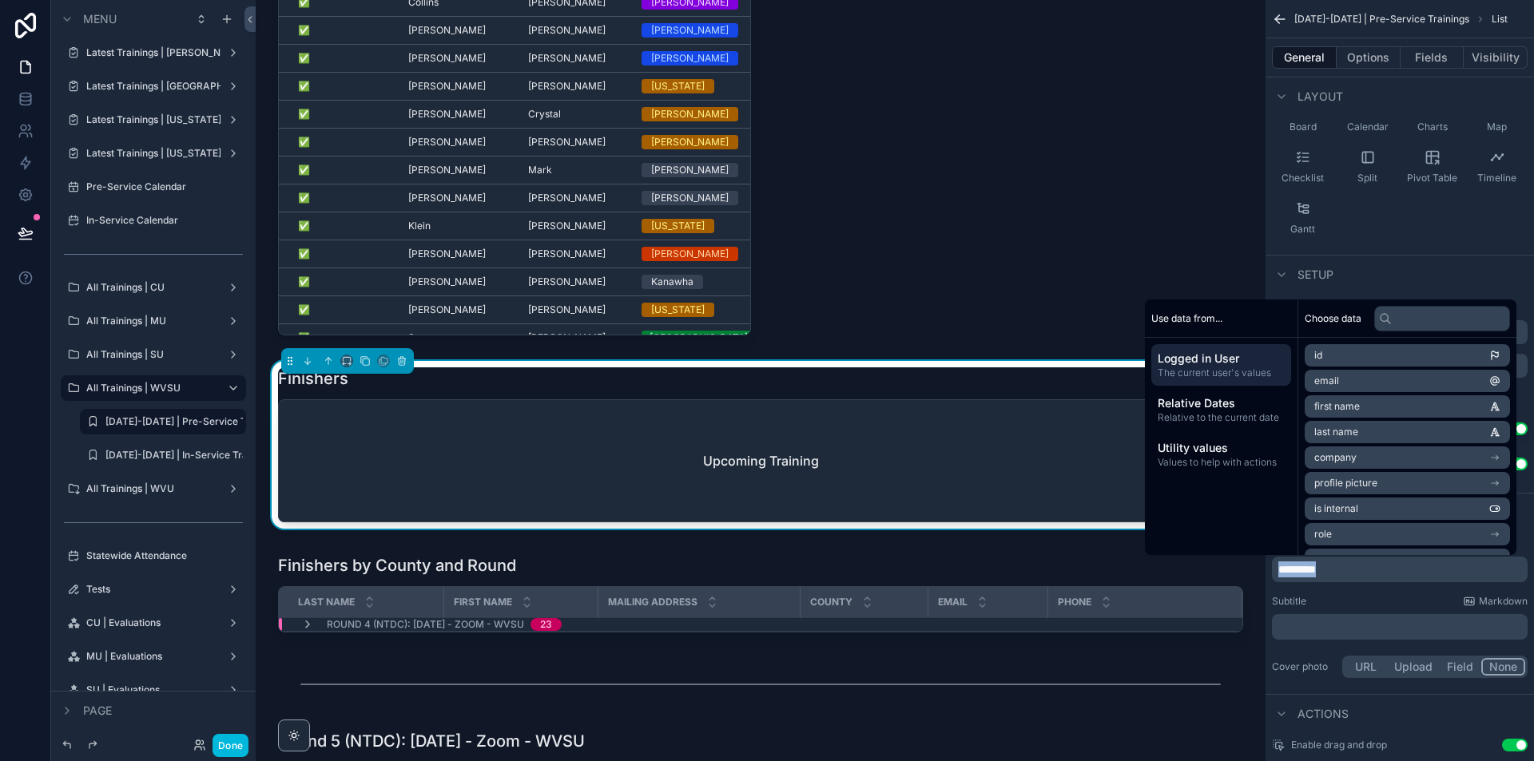
click at [1365, 571] on p "*********" at bounding box center [1401, 570] width 246 height 16
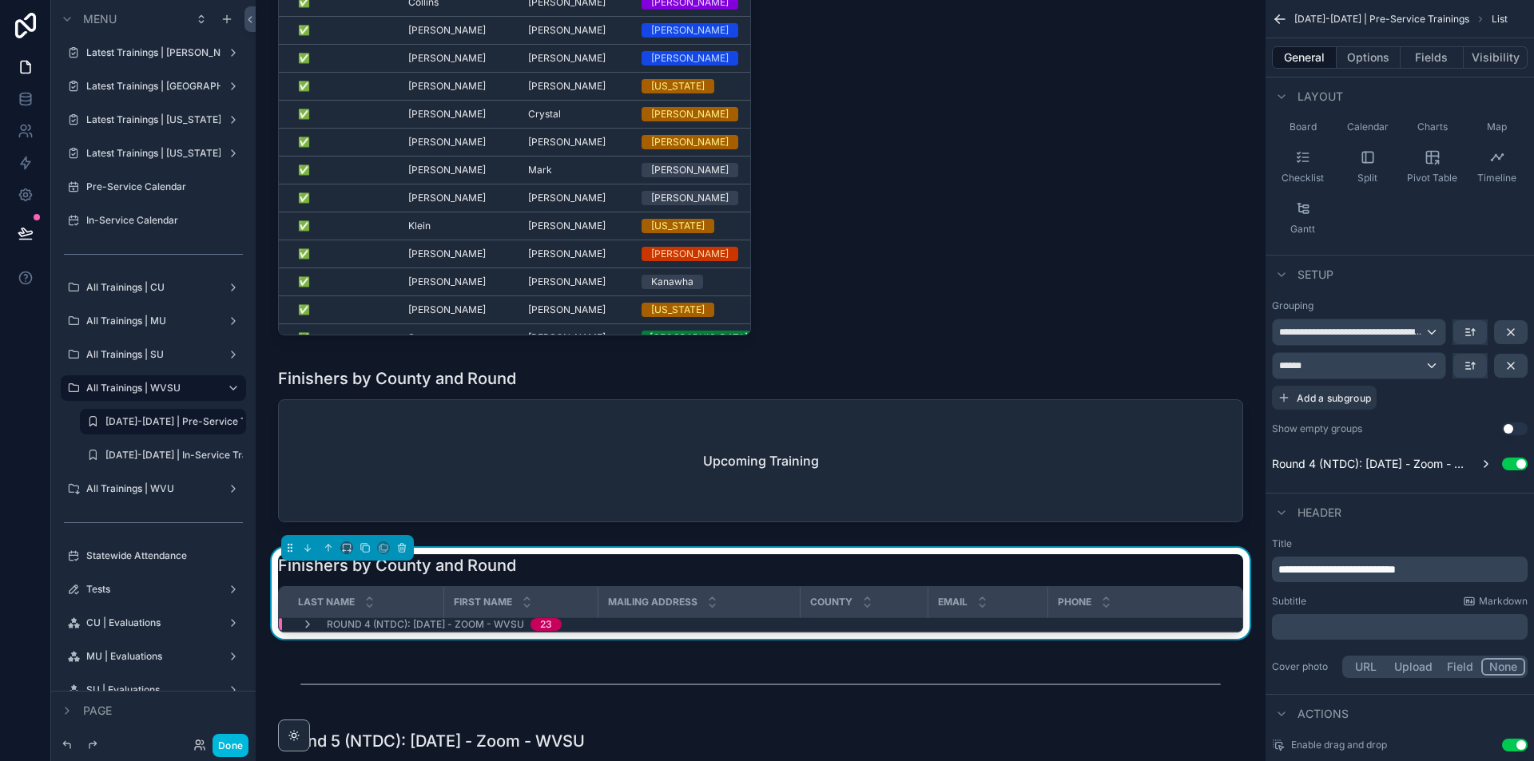
click at [1053, 411] on div "scrollable content" at bounding box center [760, 448] width 984 height 174
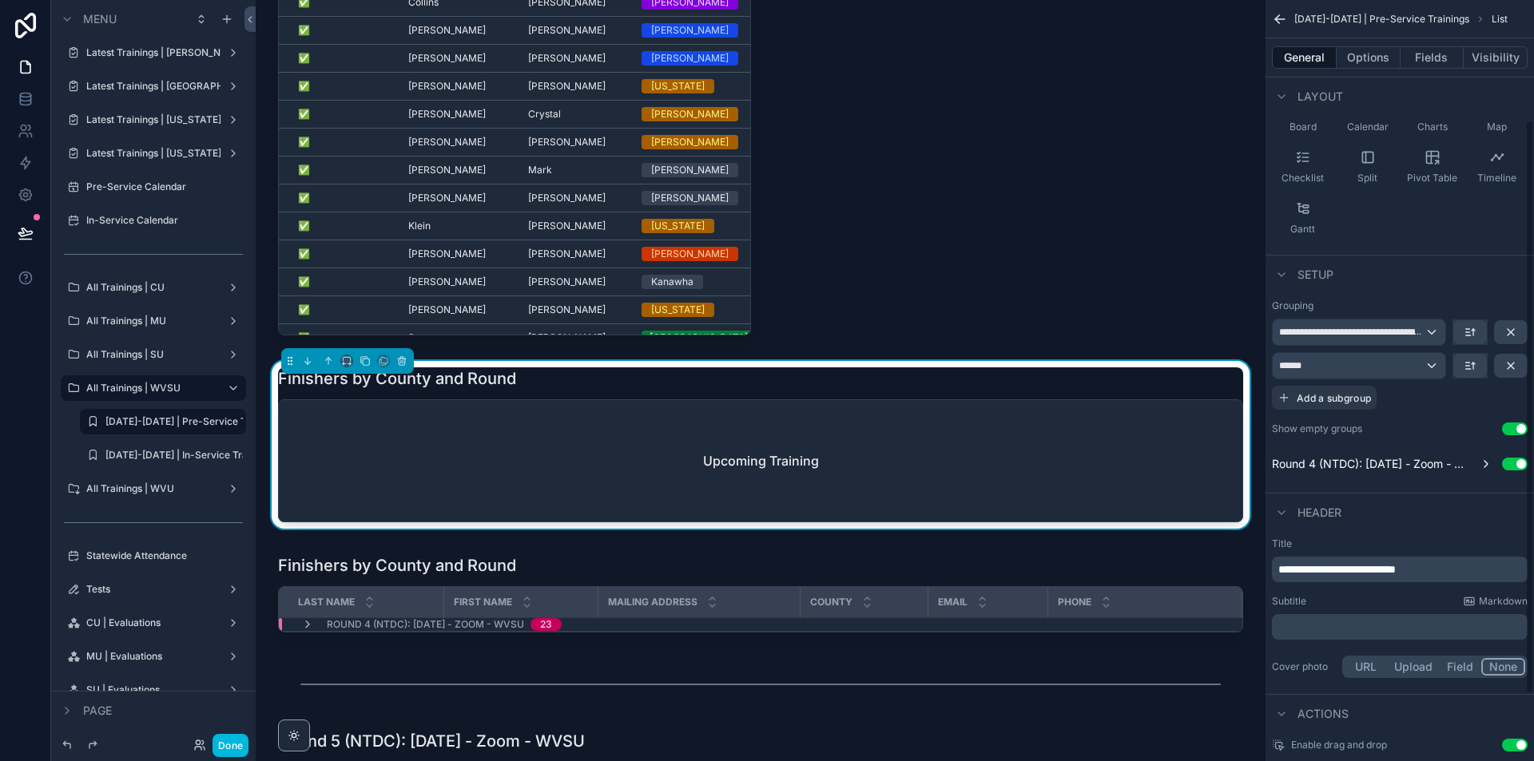
click at [1516, 426] on button "Use setting" at bounding box center [1515, 429] width 26 height 13
click at [1377, 49] on button "Options" at bounding box center [1368, 57] width 64 height 22
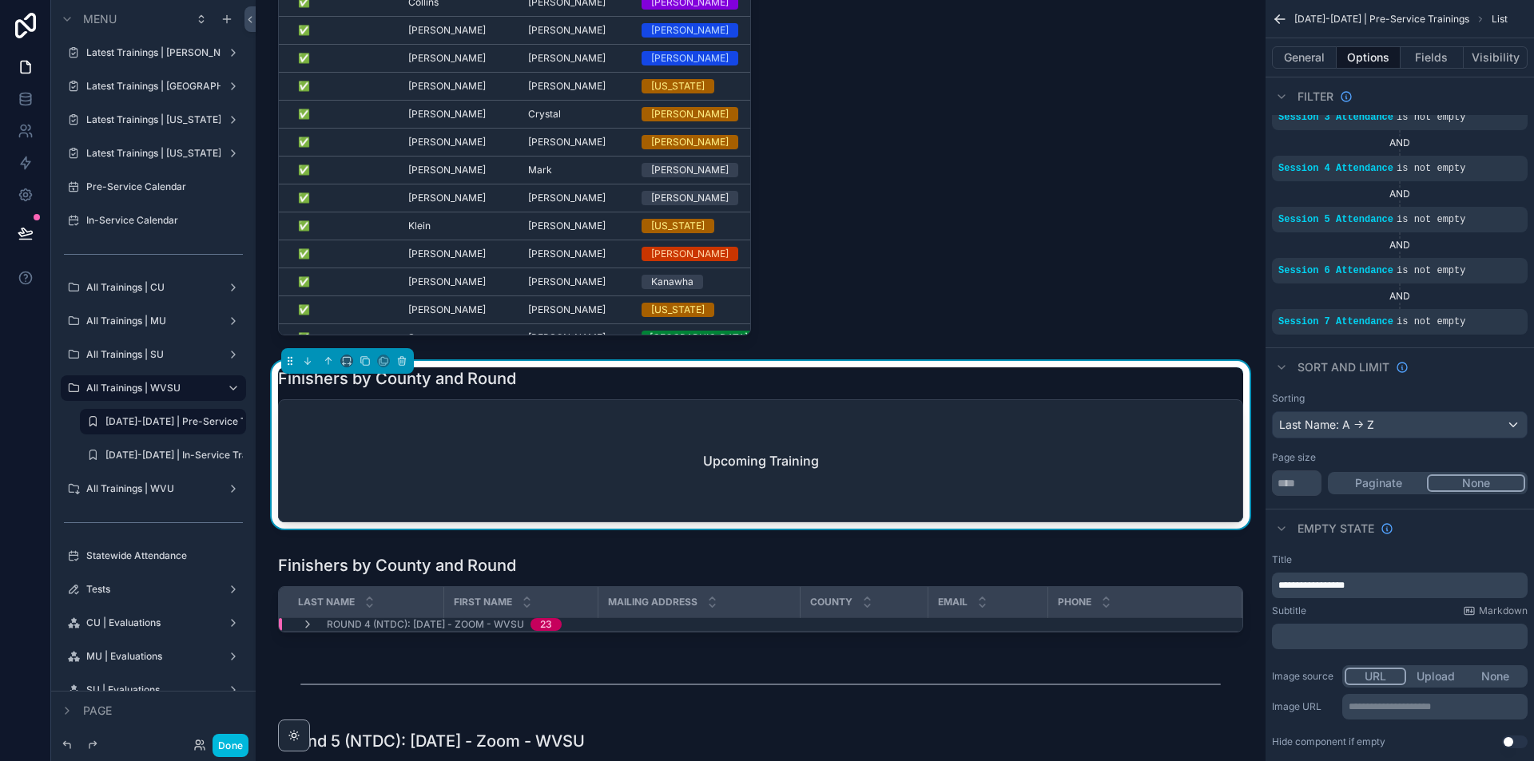
click at [1373, 580] on p "**********" at bounding box center [1401, 585] width 246 height 13
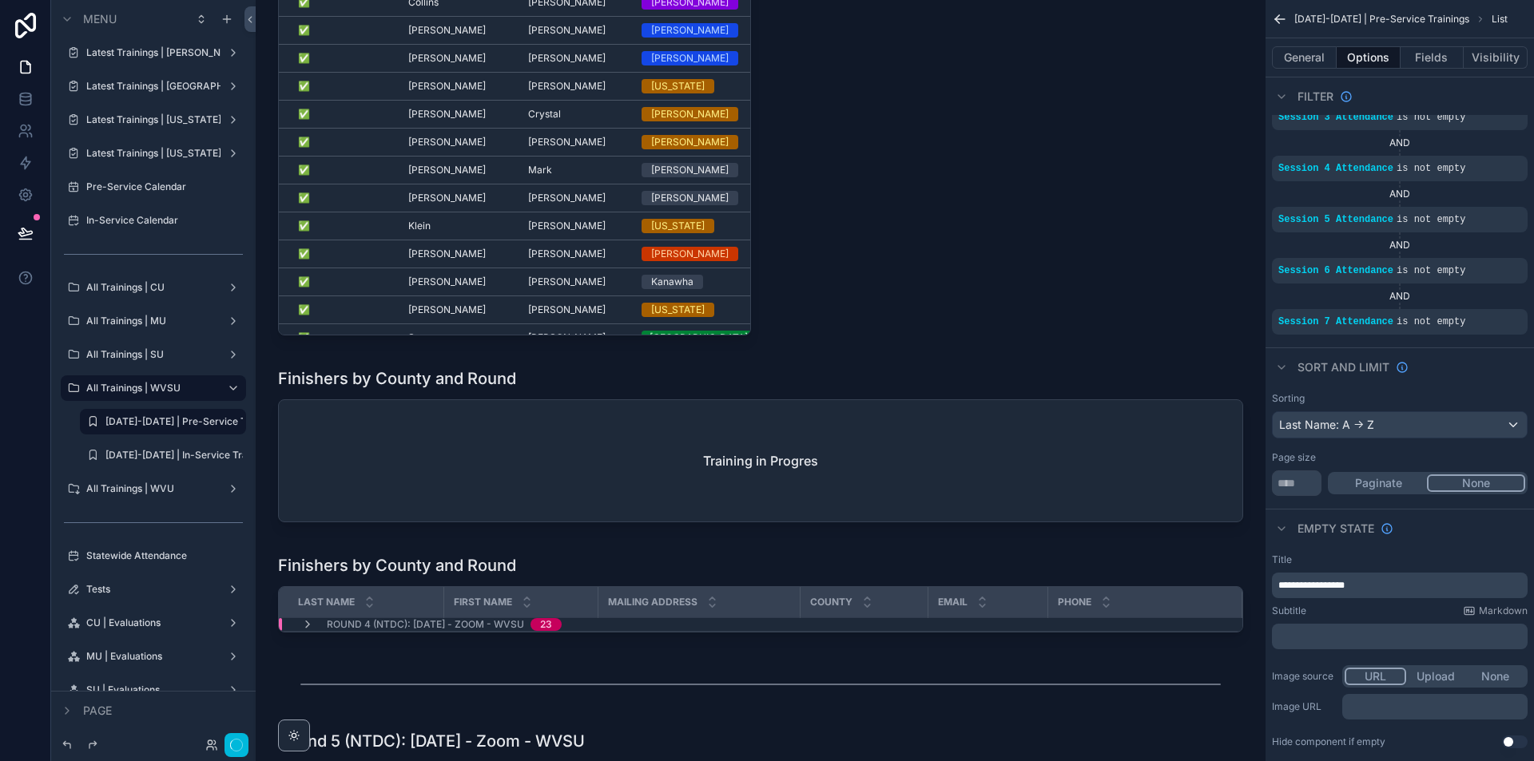
click at [1010, 123] on div "Finishers Upcoming Training" at bounding box center [1006, 36] width 492 height 624
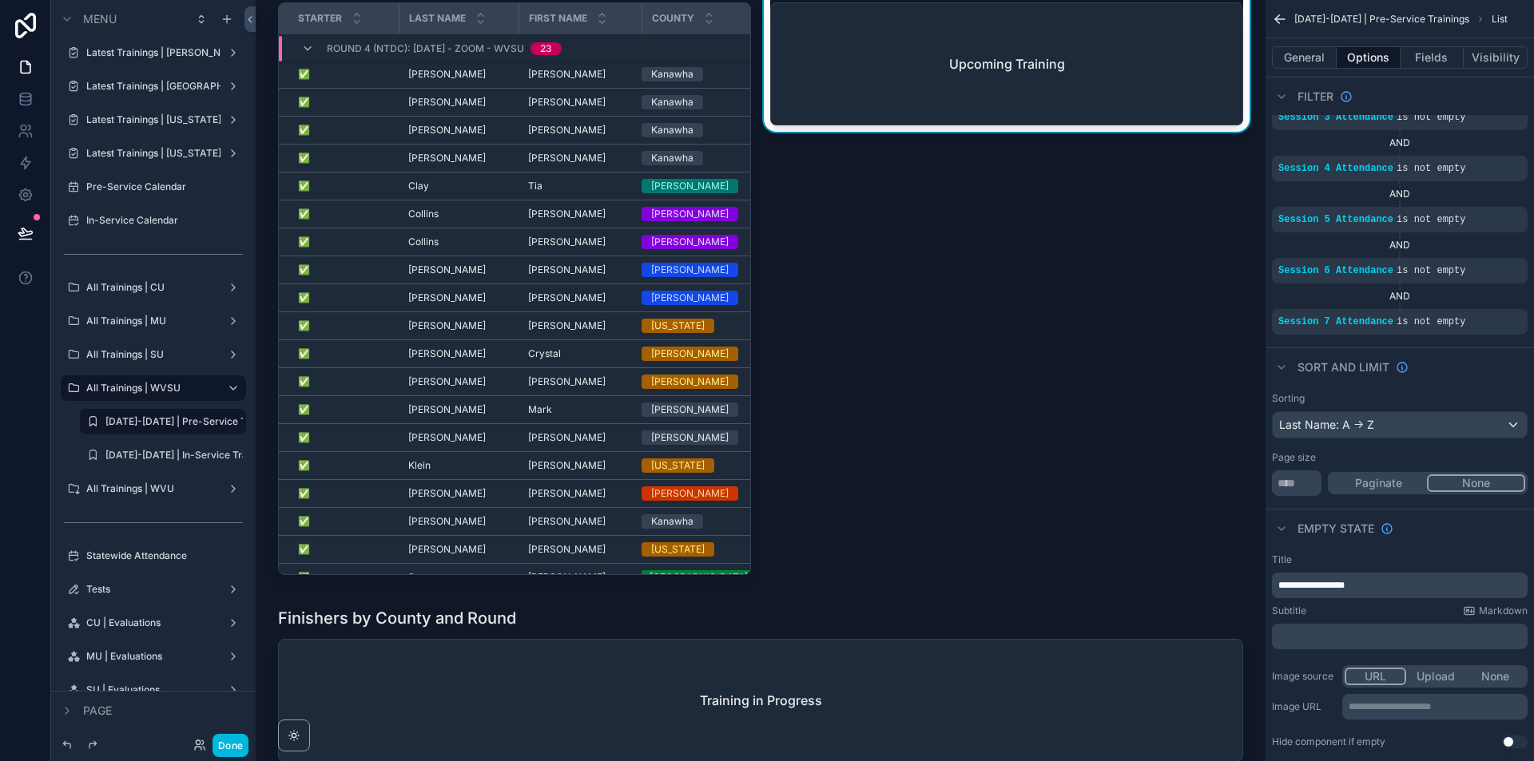
click at [1389, 582] on p "**********" at bounding box center [1401, 585] width 246 height 13
click at [1324, 585] on span "**********" at bounding box center [1311, 586] width 66 height 10
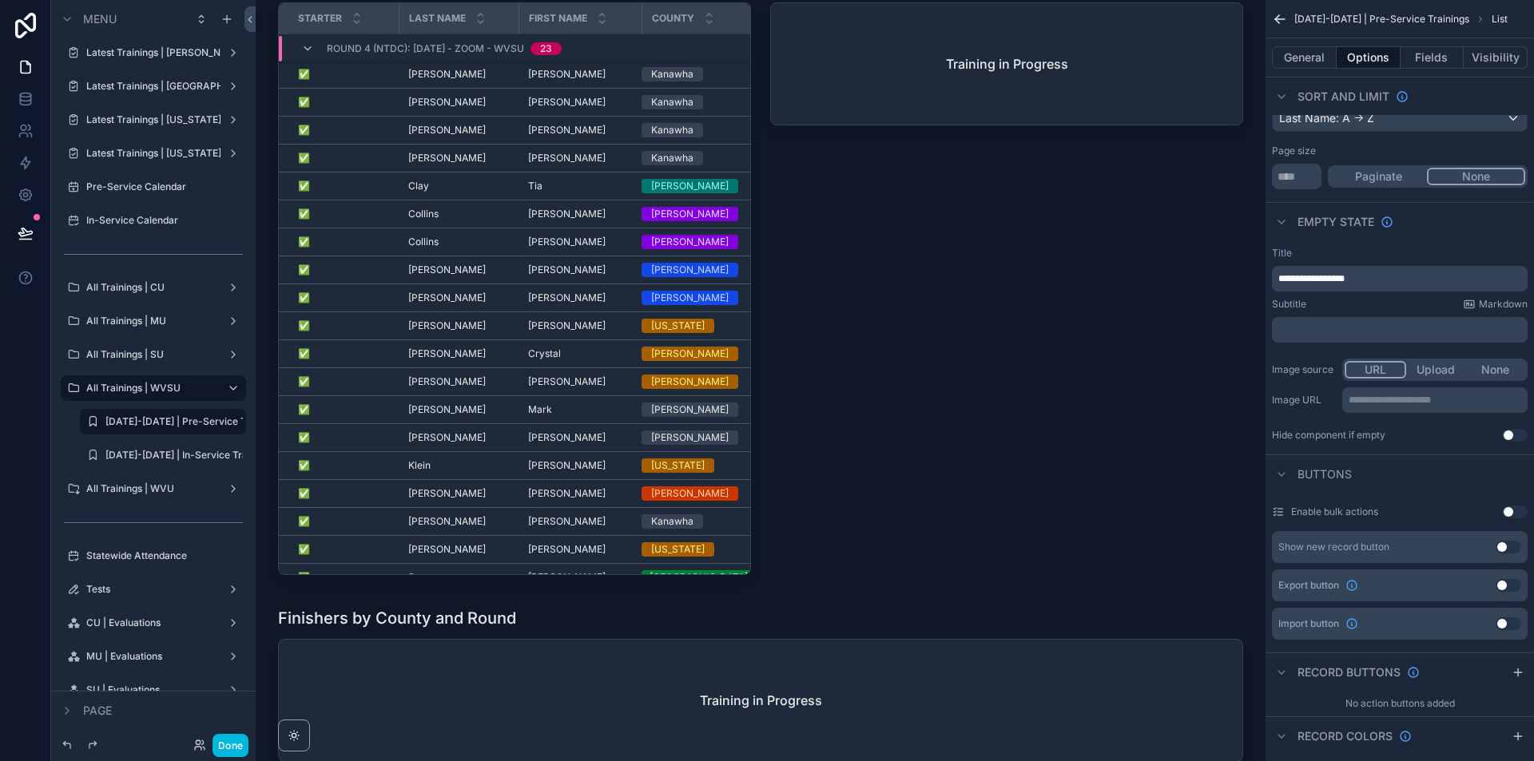
scroll to position [4313, 0]
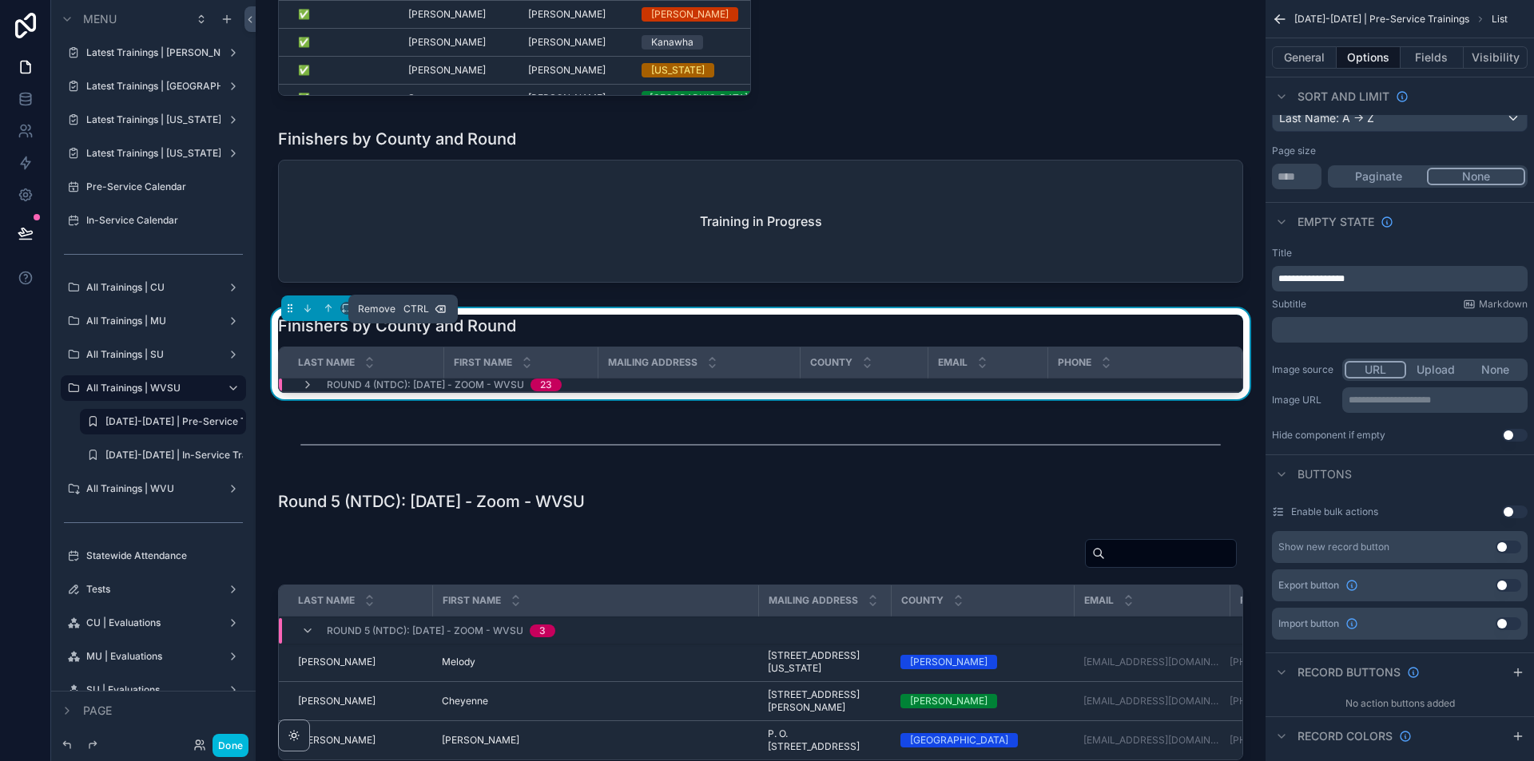
click at [398, 314] on icon "scrollable content" at bounding box center [401, 308] width 11 height 11
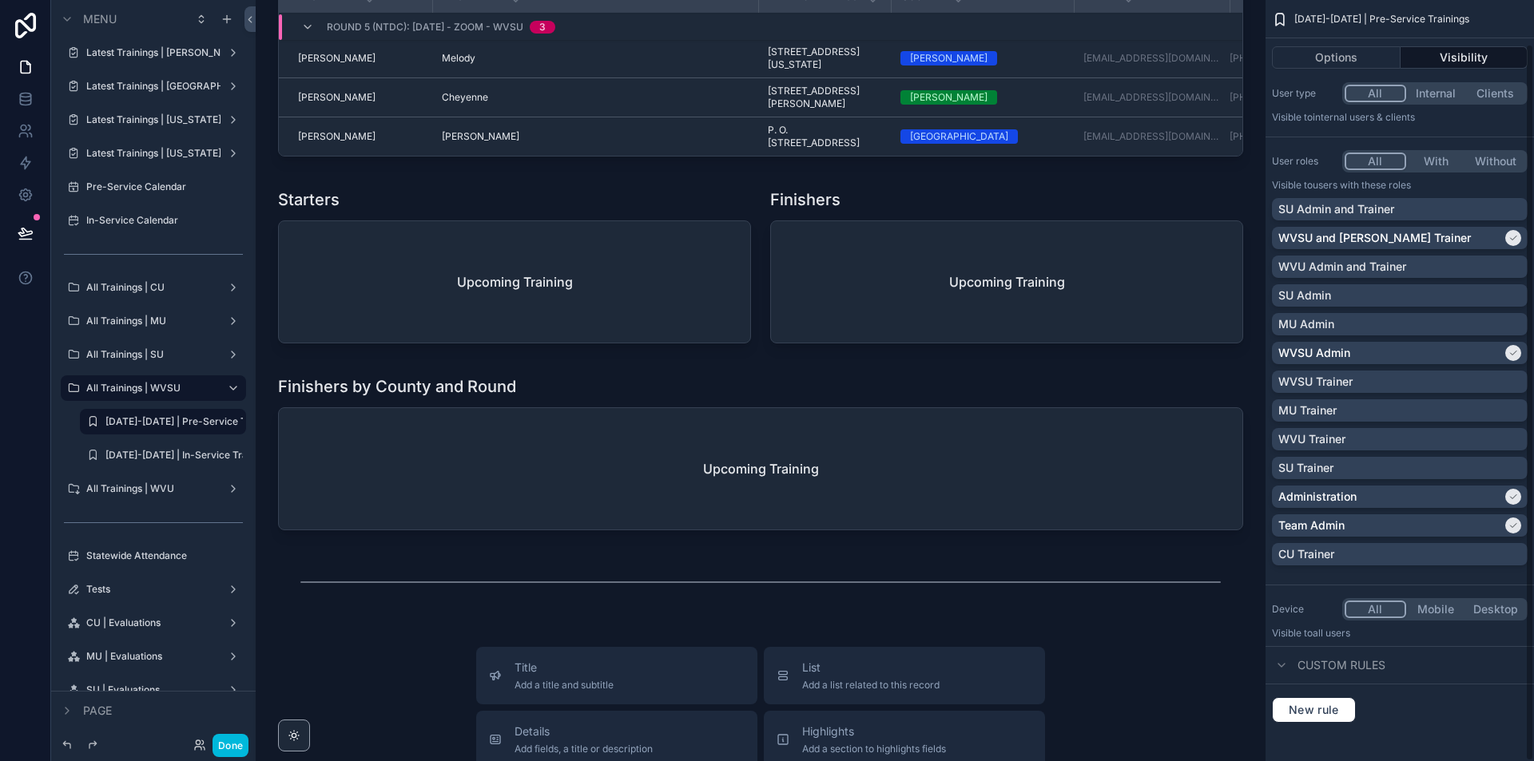
scroll to position [4953, 0]
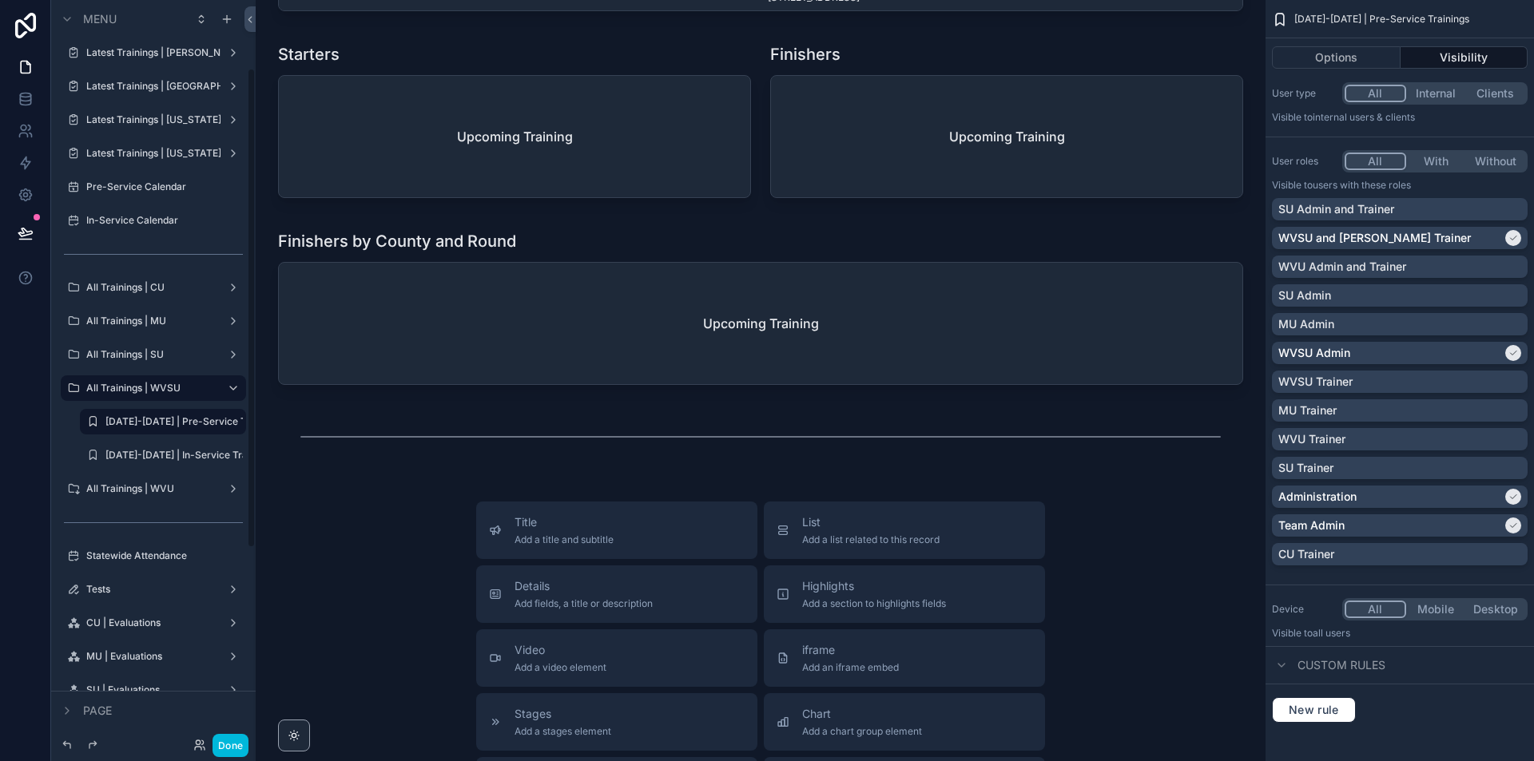
click at [121, 458] on label "[DATE]-[DATE] | In-Service Trainings" at bounding box center [173, 455] width 137 height 13
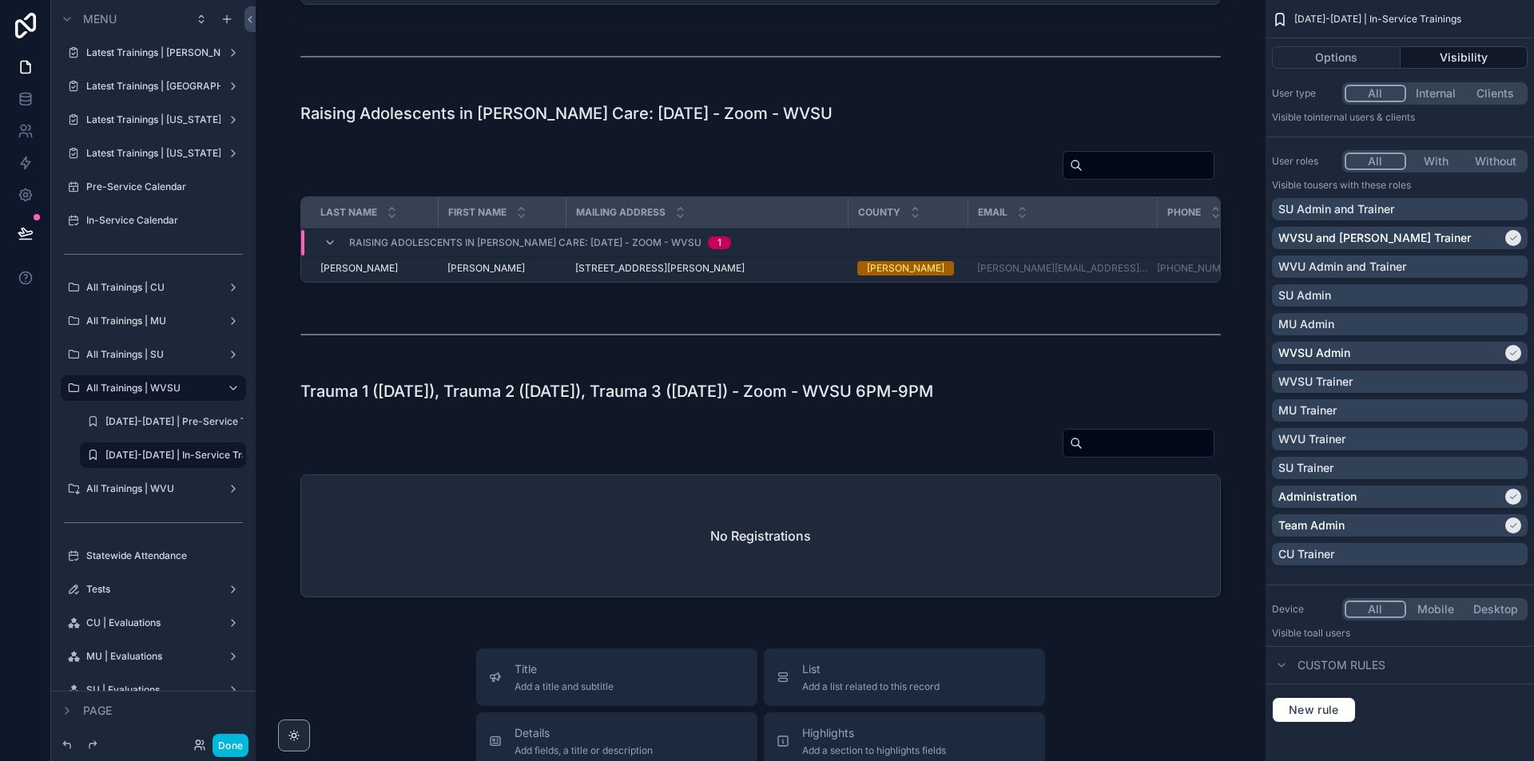
scroll to position [2605, 0]
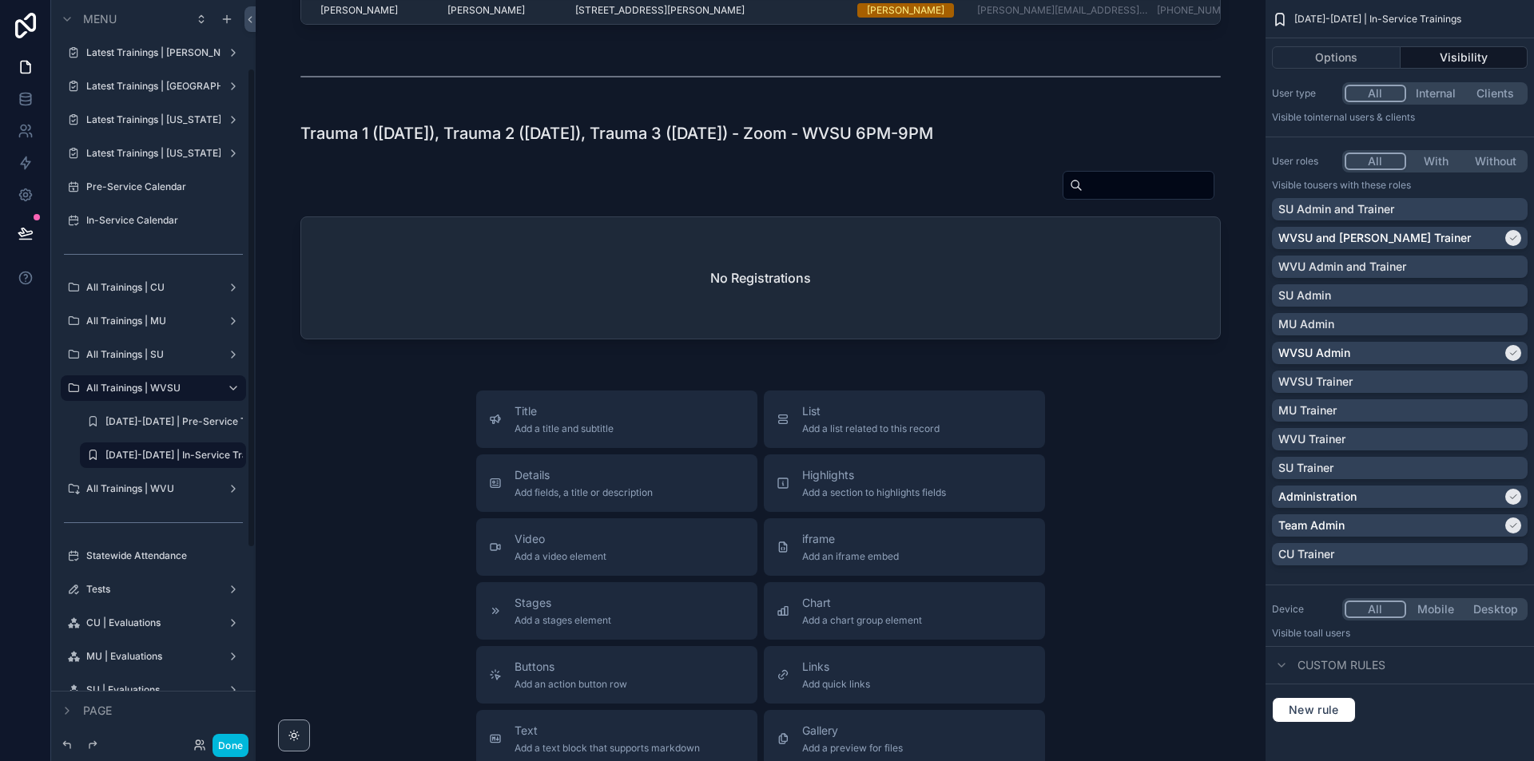
click at [138, 494] on label "All Trainings | WVU" at bounding box center [150, 488] width 128 height 13
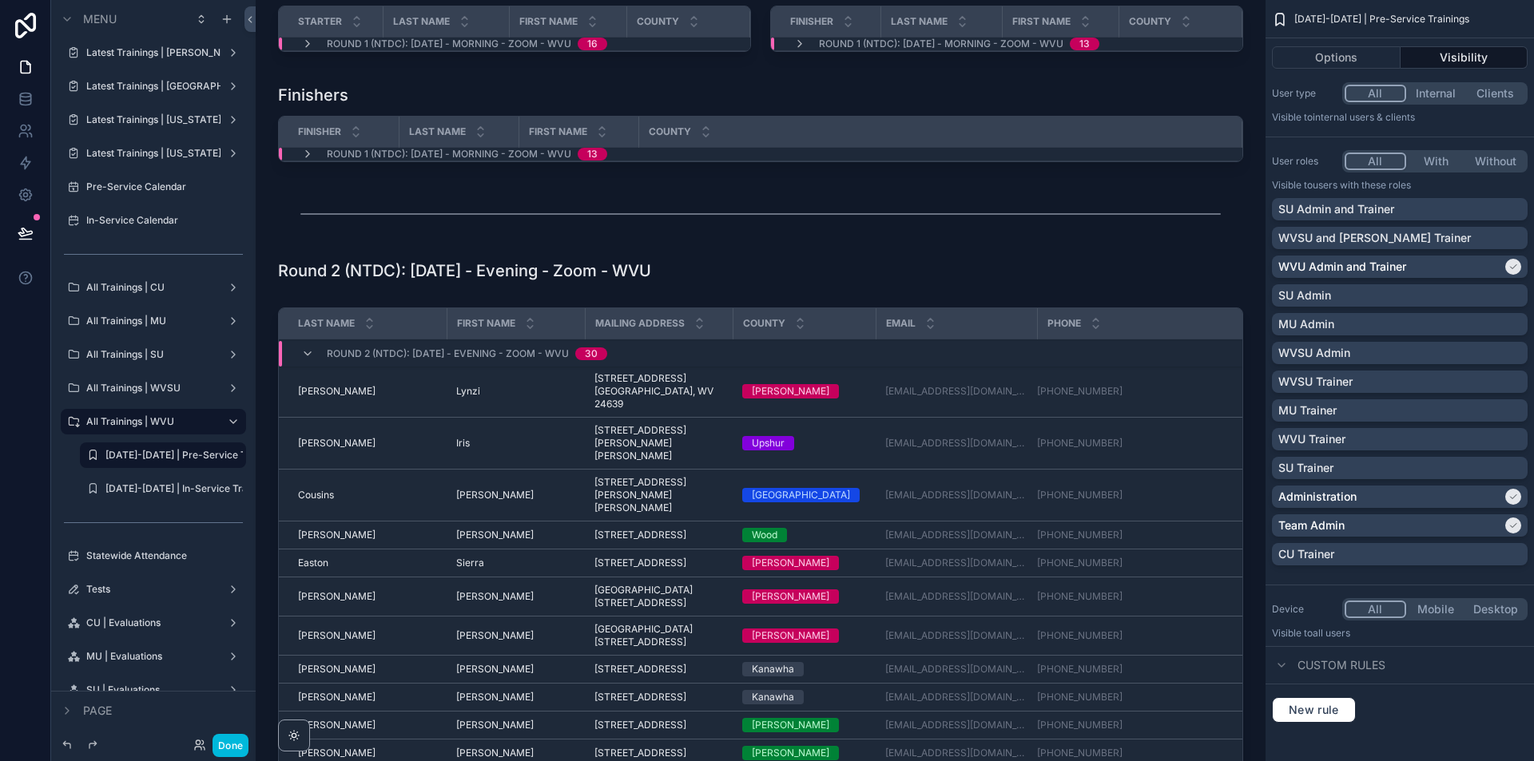
scroll to position [1118, 0]
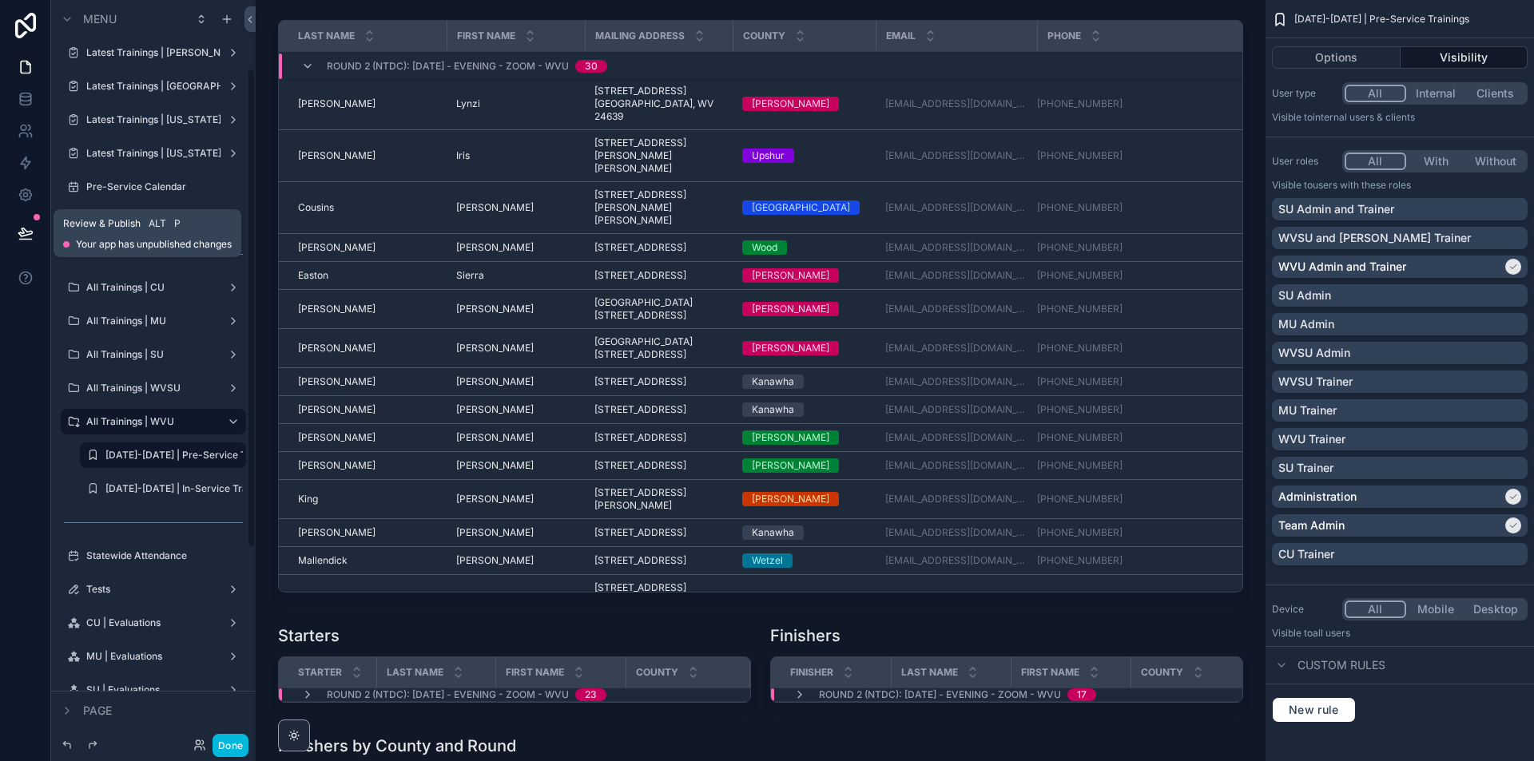
click at [35, 236] on button at bounding box center [25, 233] width 35 height 45
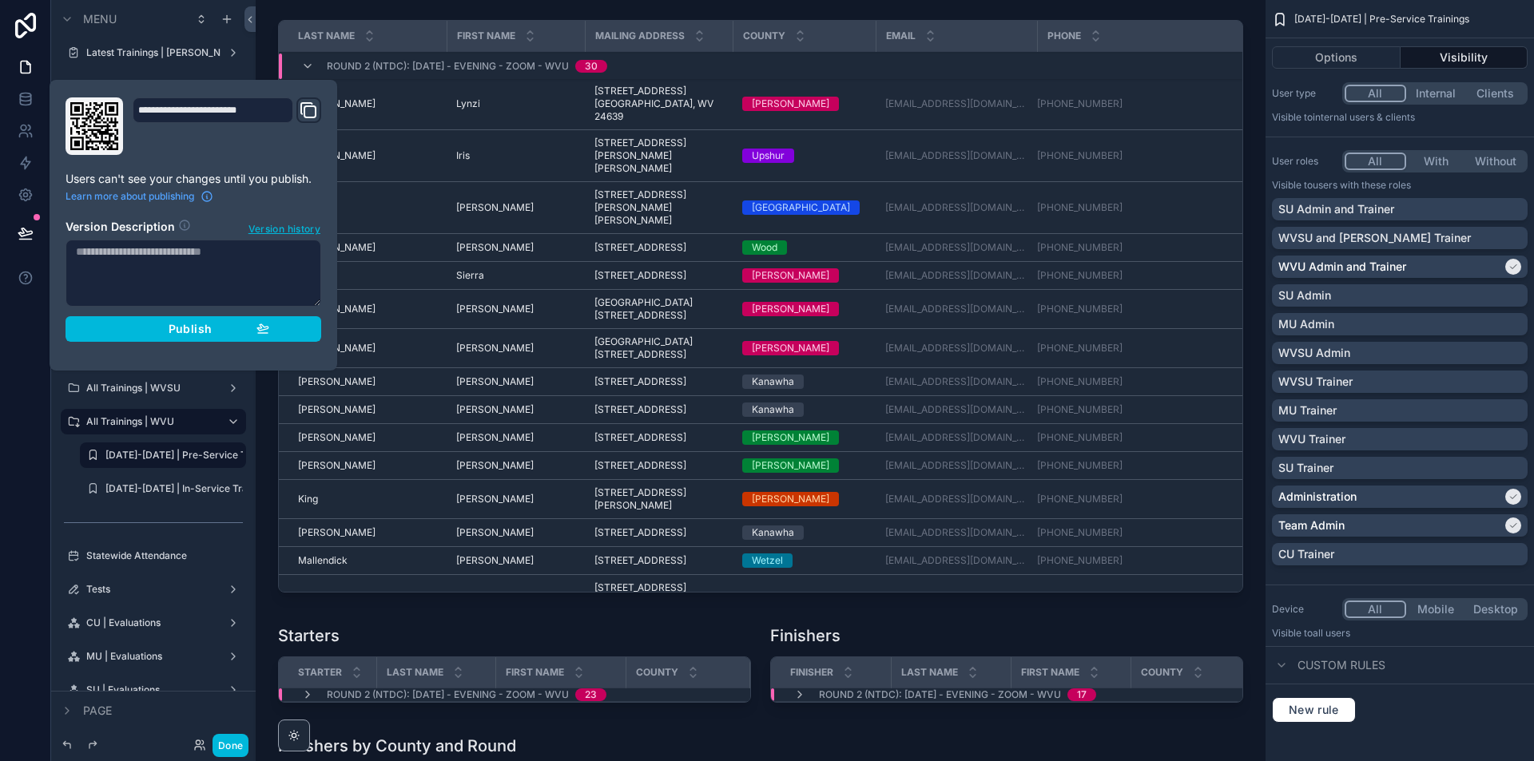
click at [200, 328] on span "Publish" at bounding box center [190, 329] width 43 height 14
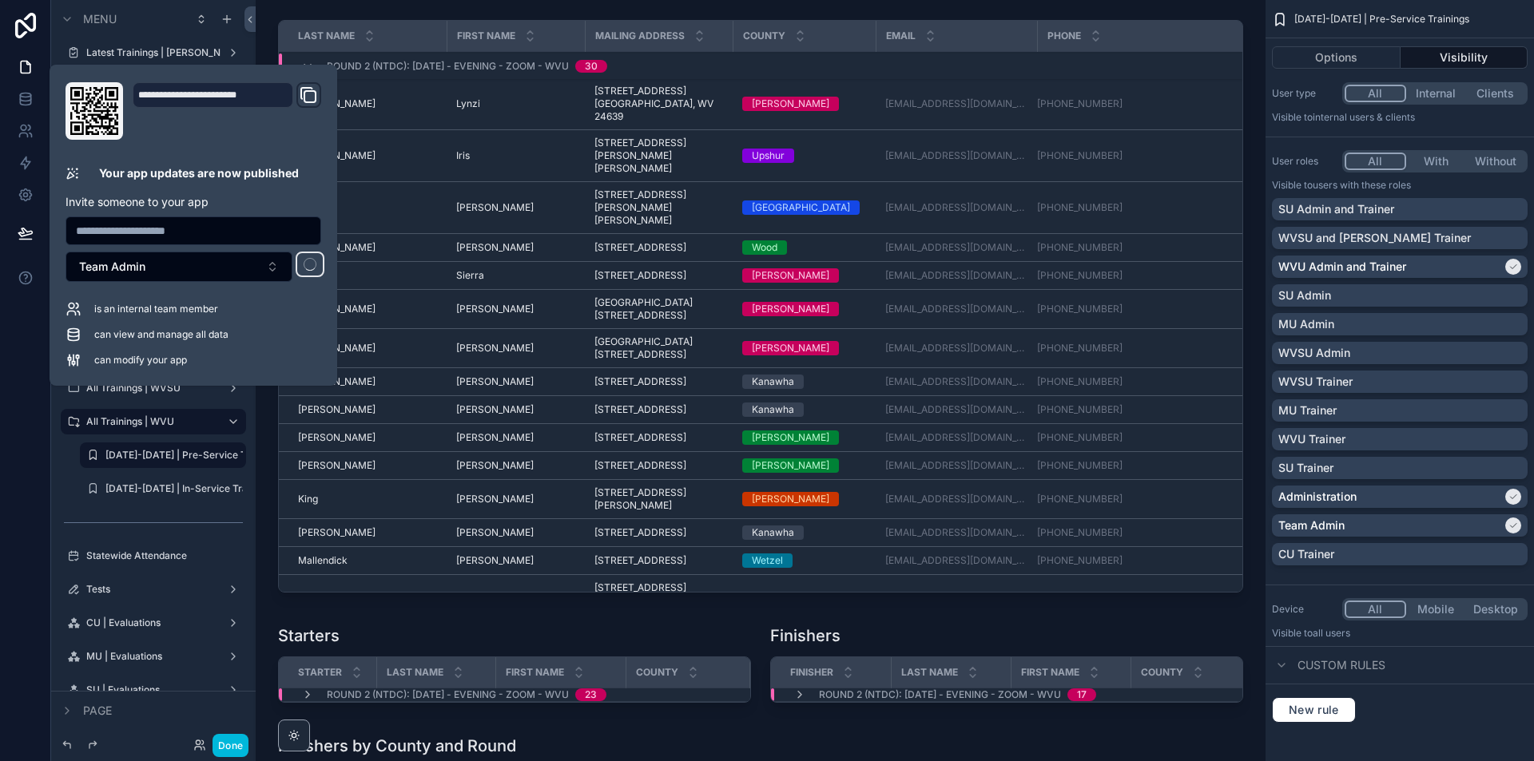
click at [1244, 634] on div "scrollable content" at bounding box center [1006, 666] width 492 height 97
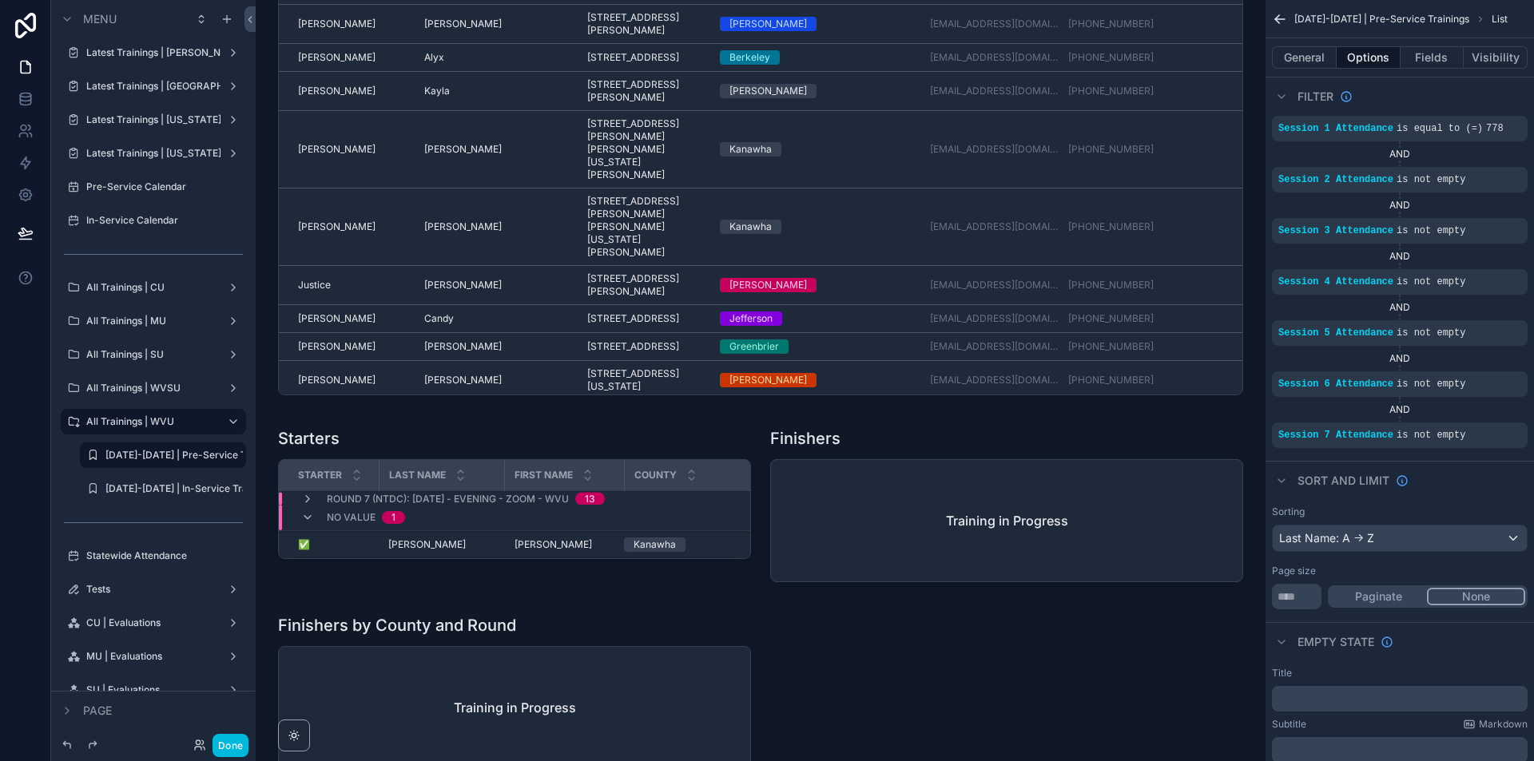
scroll to position [6470, 0]
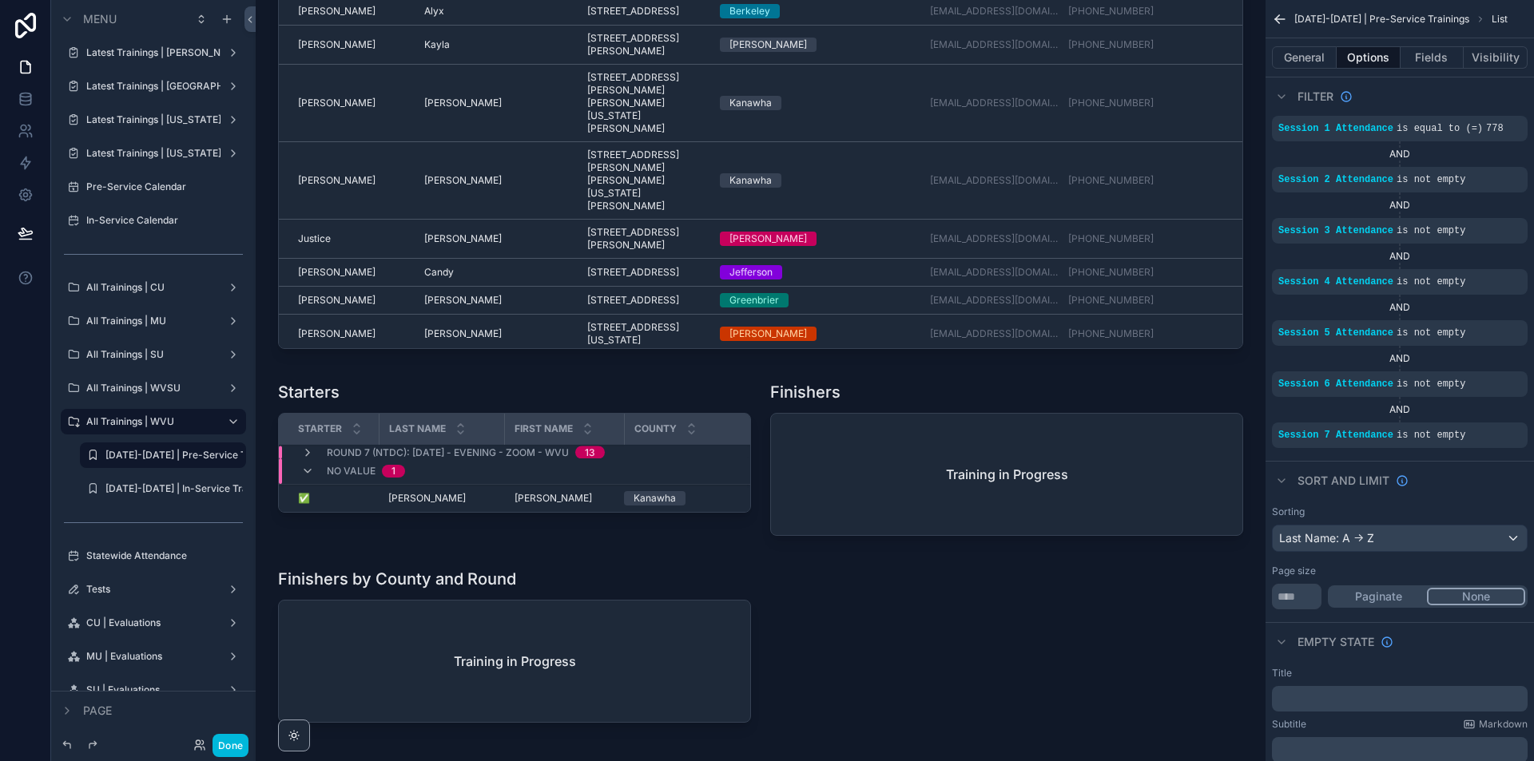
click at [591, 447] on div "scrollable content" at bounding box center [514, 462] width 492 height 174
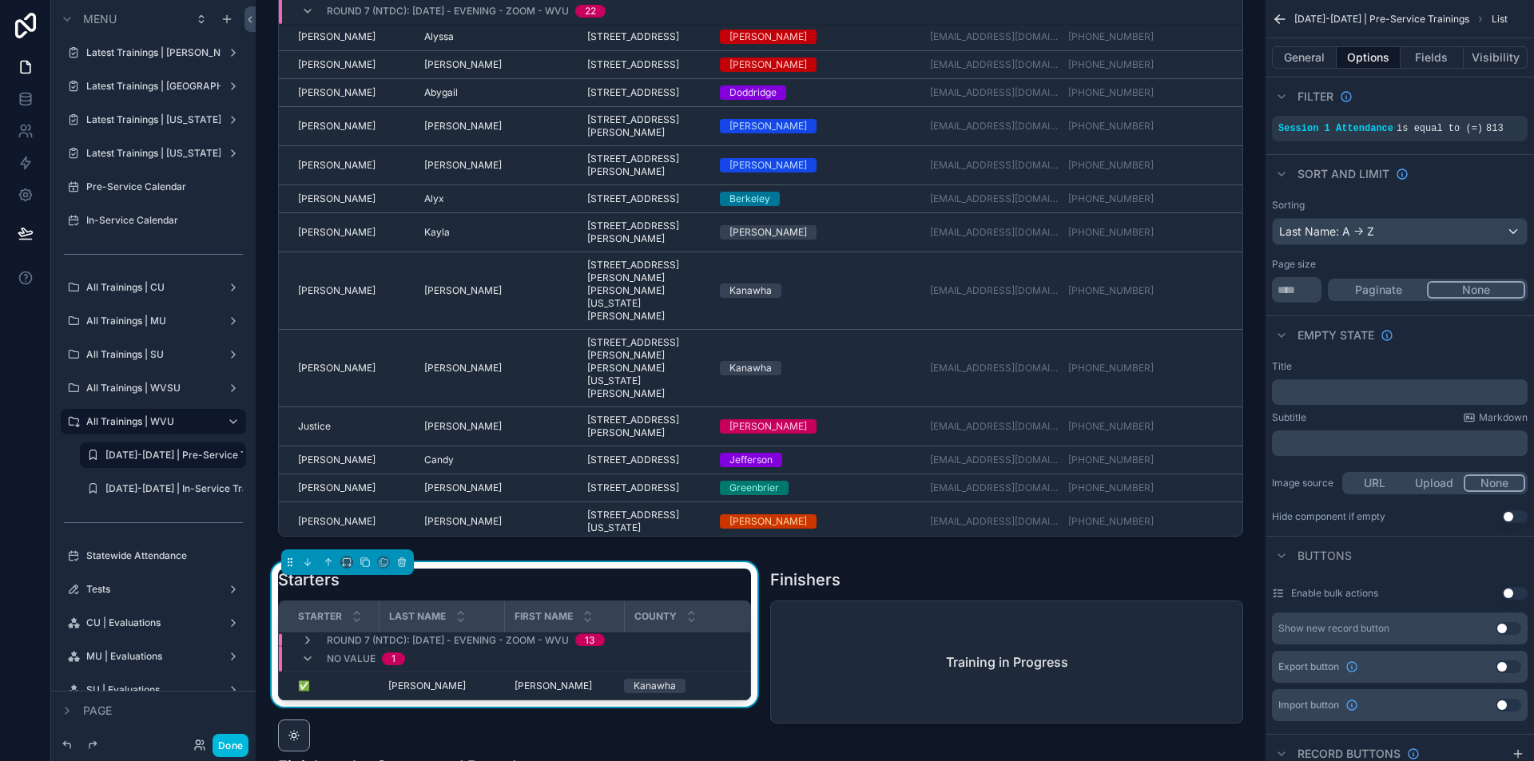
scroll to position [6310, 0]
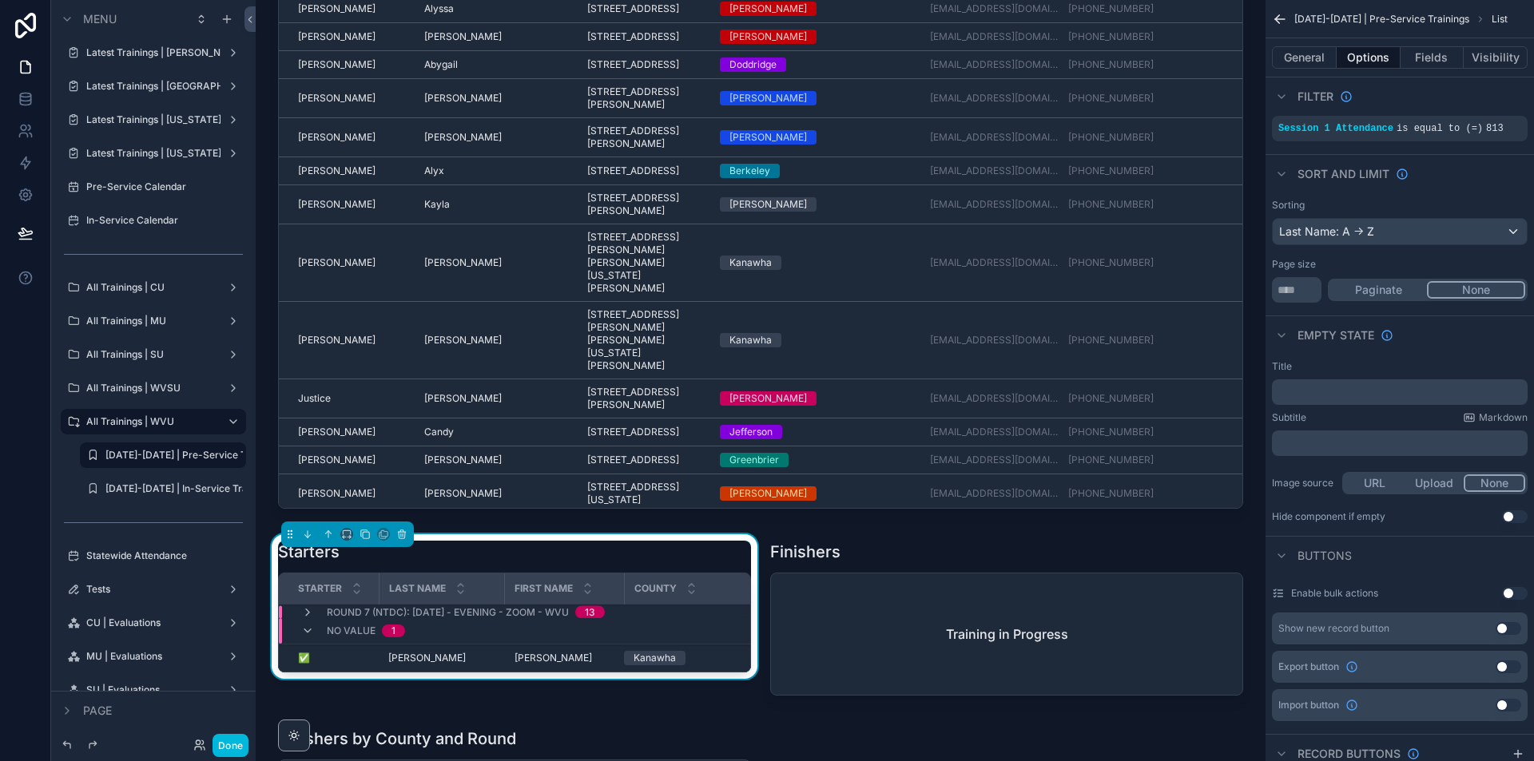
click at [1230, 288] on div "scrollable content" at bounding box center [760, 227] width 984 height 592
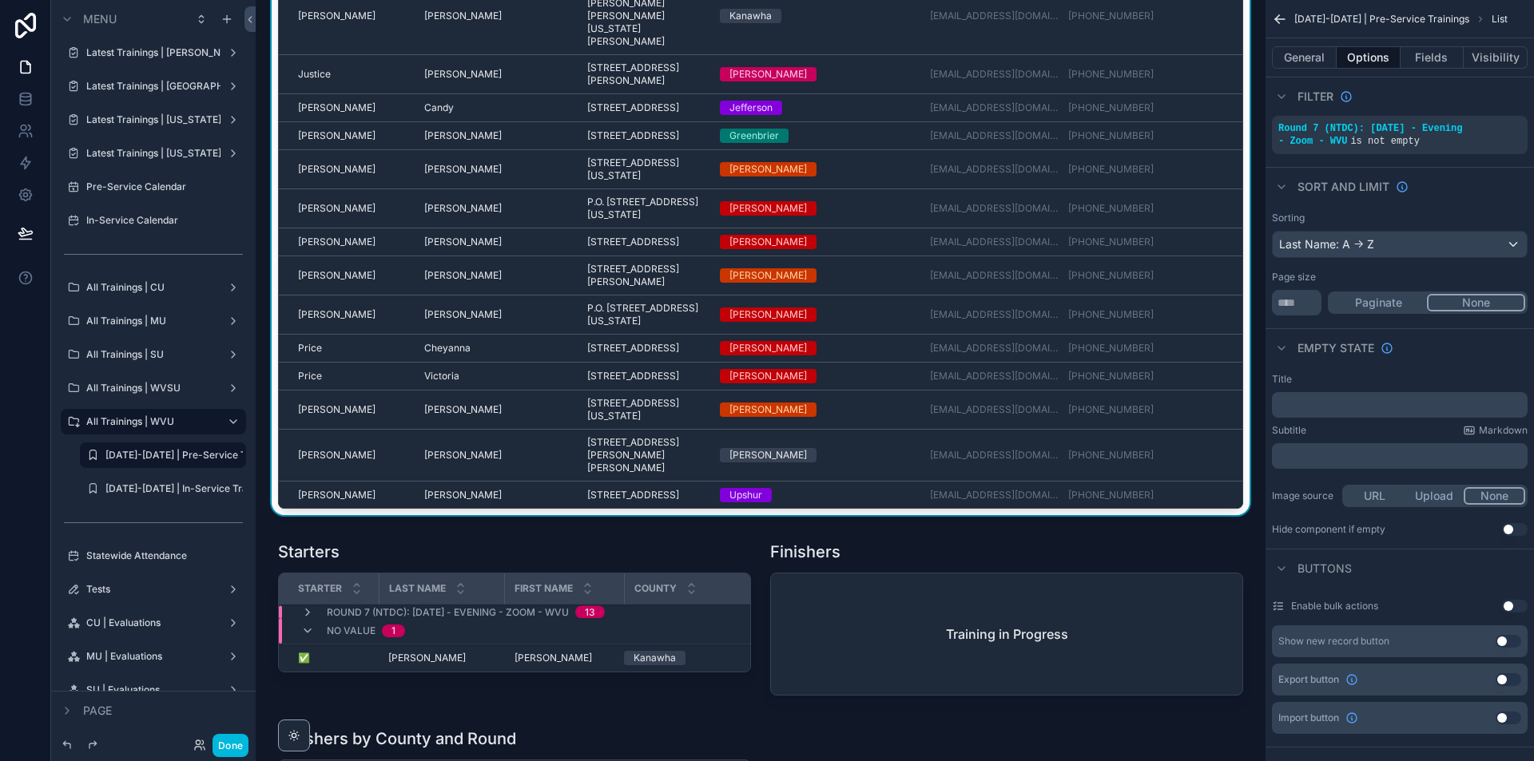
scroll to position [462, 0]
click at [475, 598] on div "scrollable content" at bounding box center [514, 621] width 492 height 174
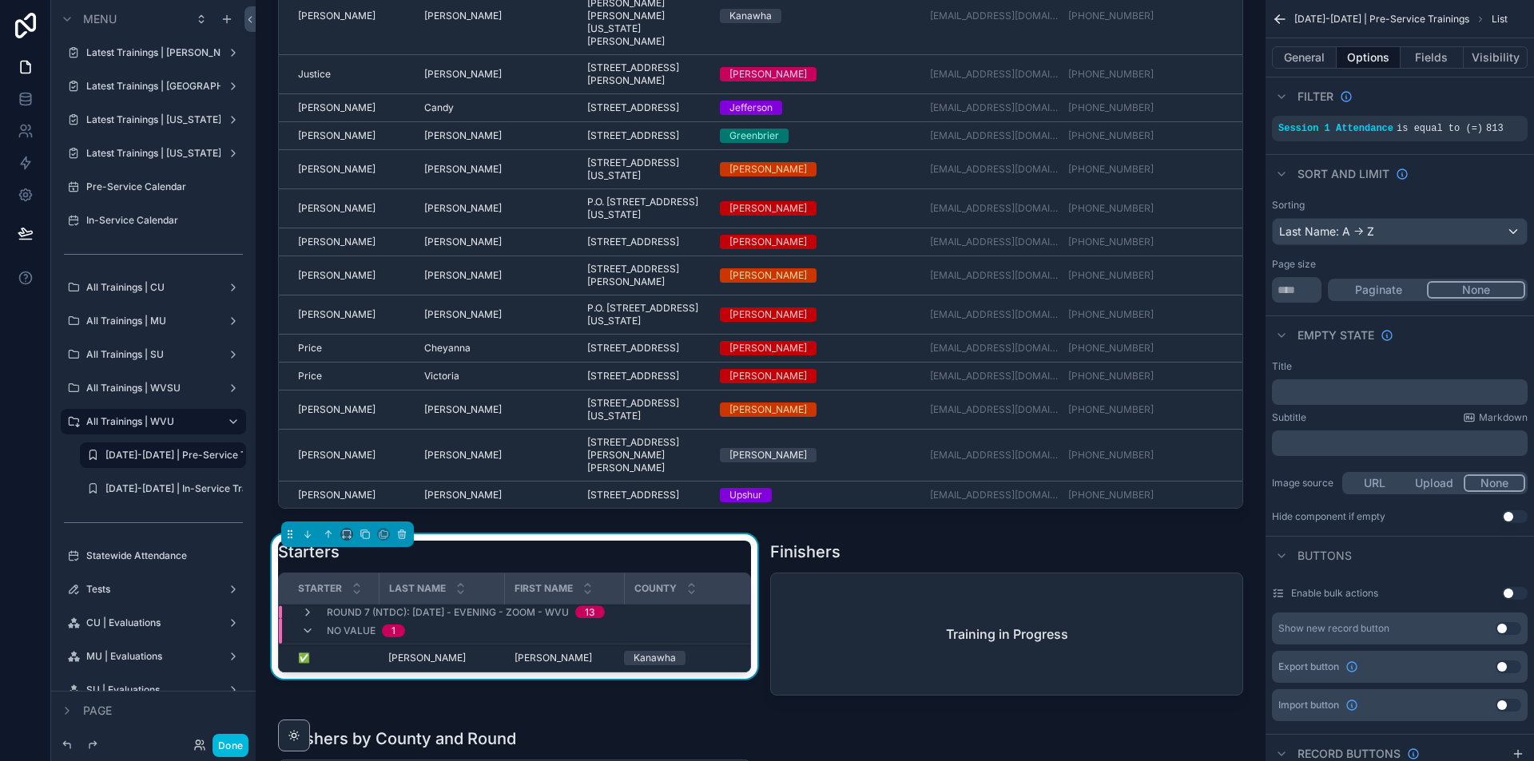
click at [0, 0] on icon "scrollable content" at bounding box center [0, 0] width 0 height 0
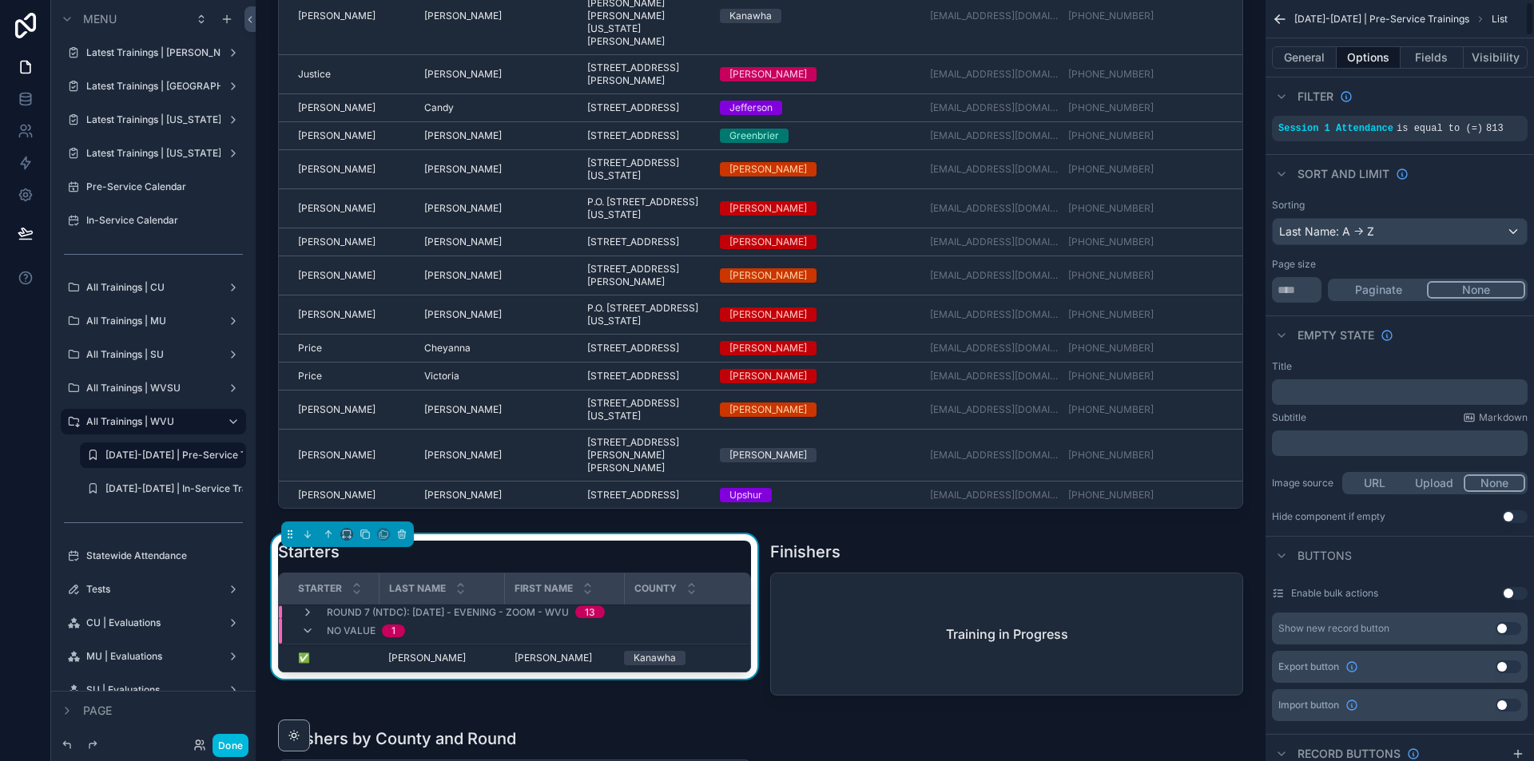
click at [1315, 59] on button "General" at bounding box center [1304, 57] width 65 height 22
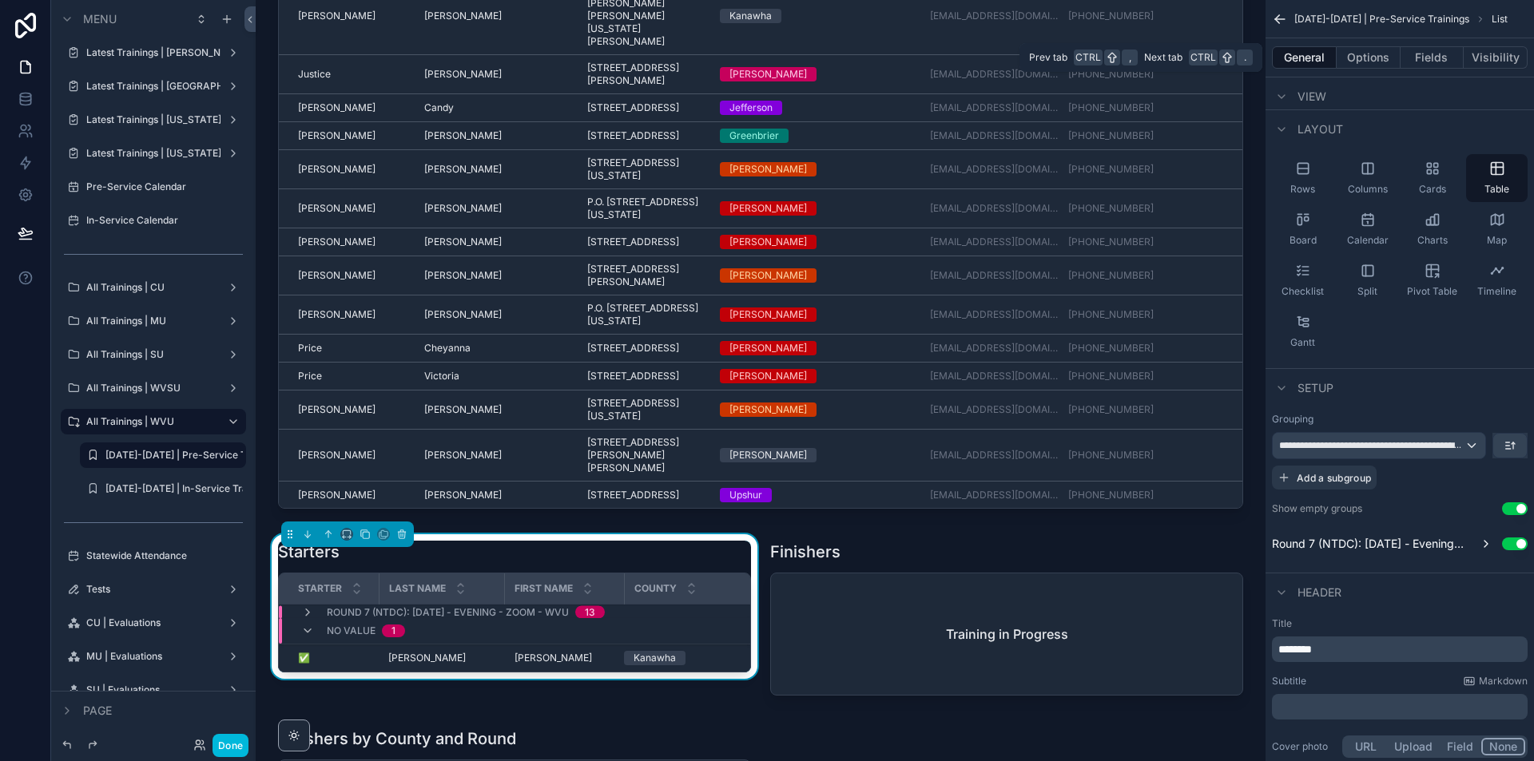
click at [1382, 53] on button "Options" at bounding box center [1368, 57] width 64 height 22
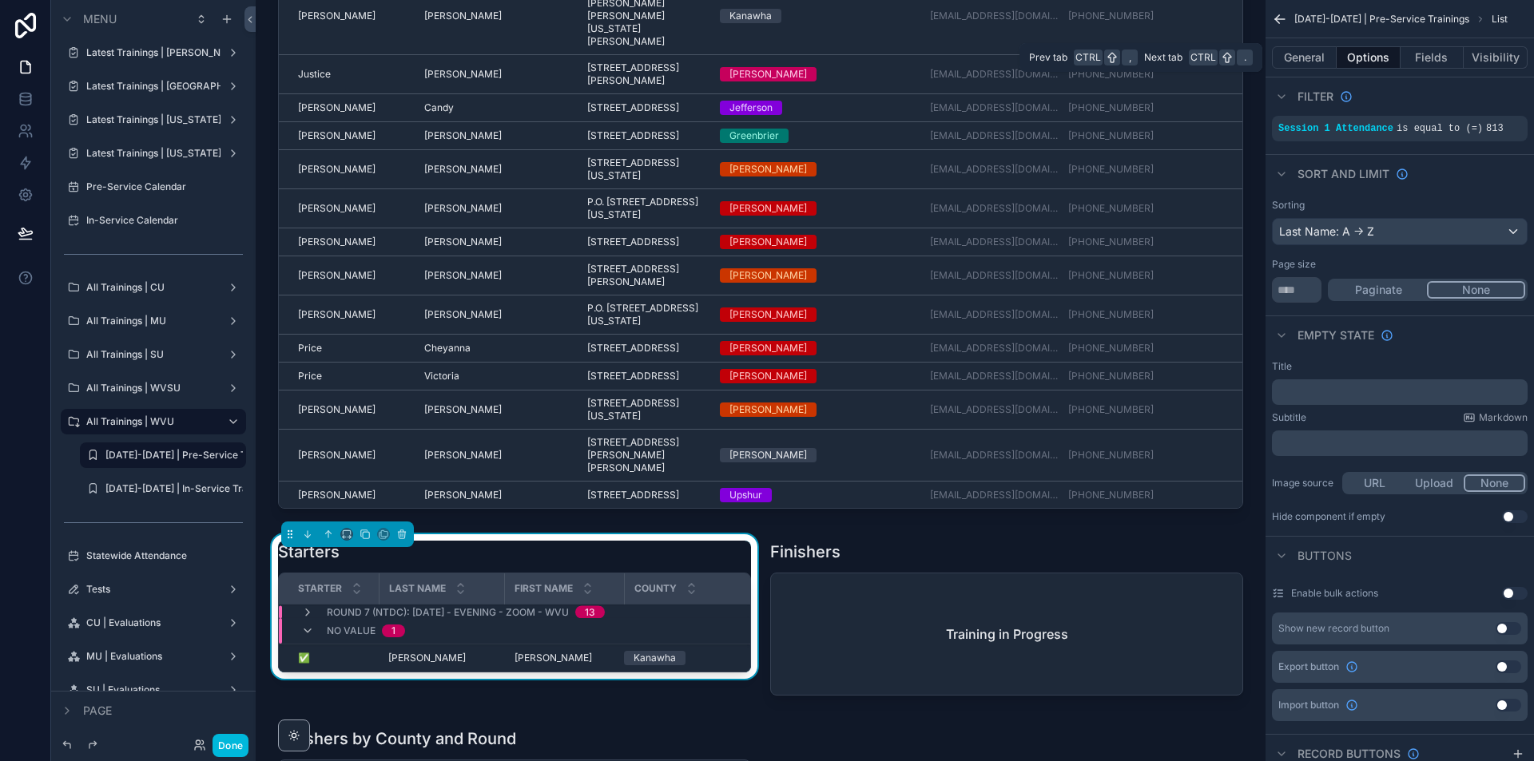
click at [1426, 62] on button "Fields" at bounding box center [1432, 57] width 64 height 22
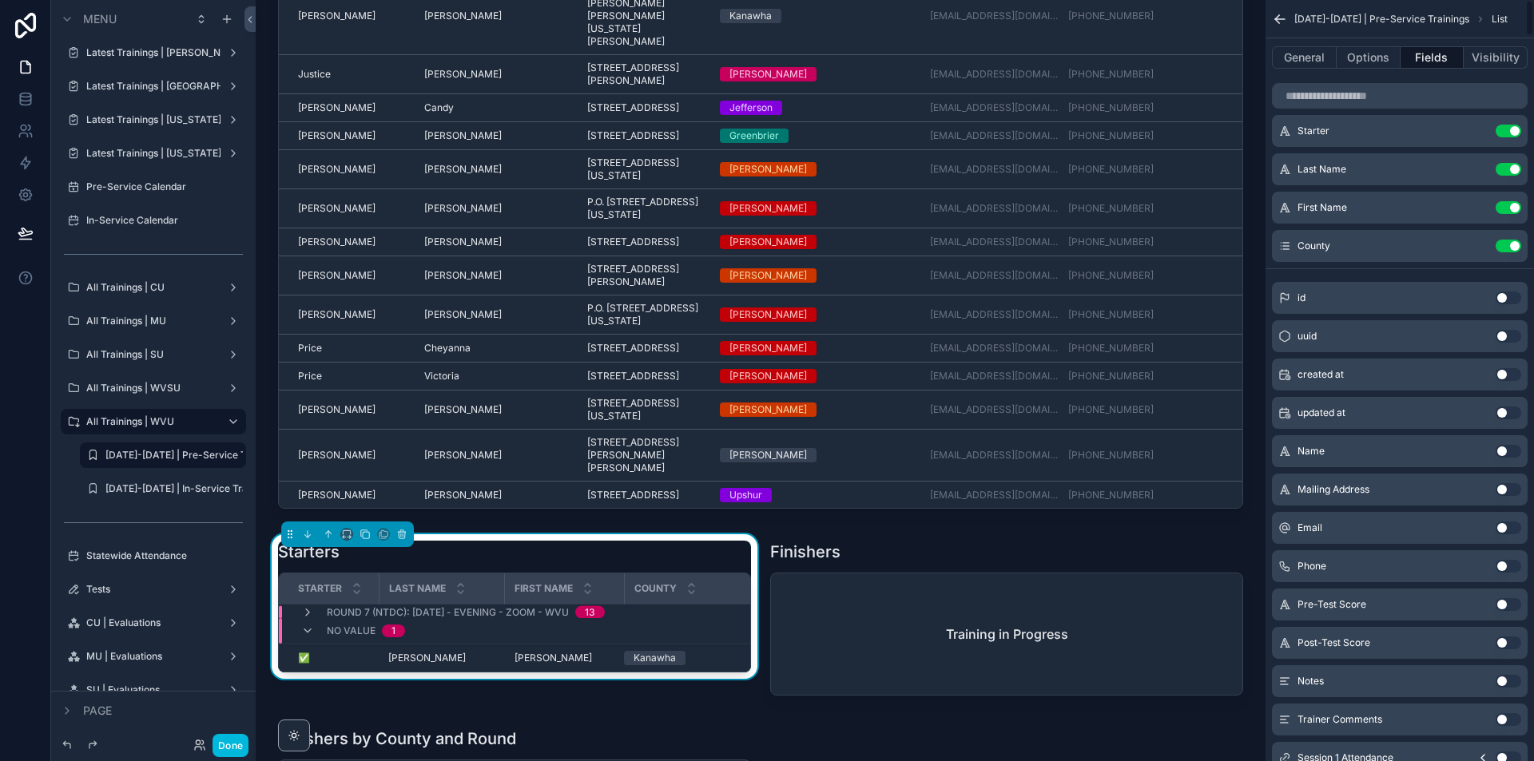
scroll to position [0, 0]
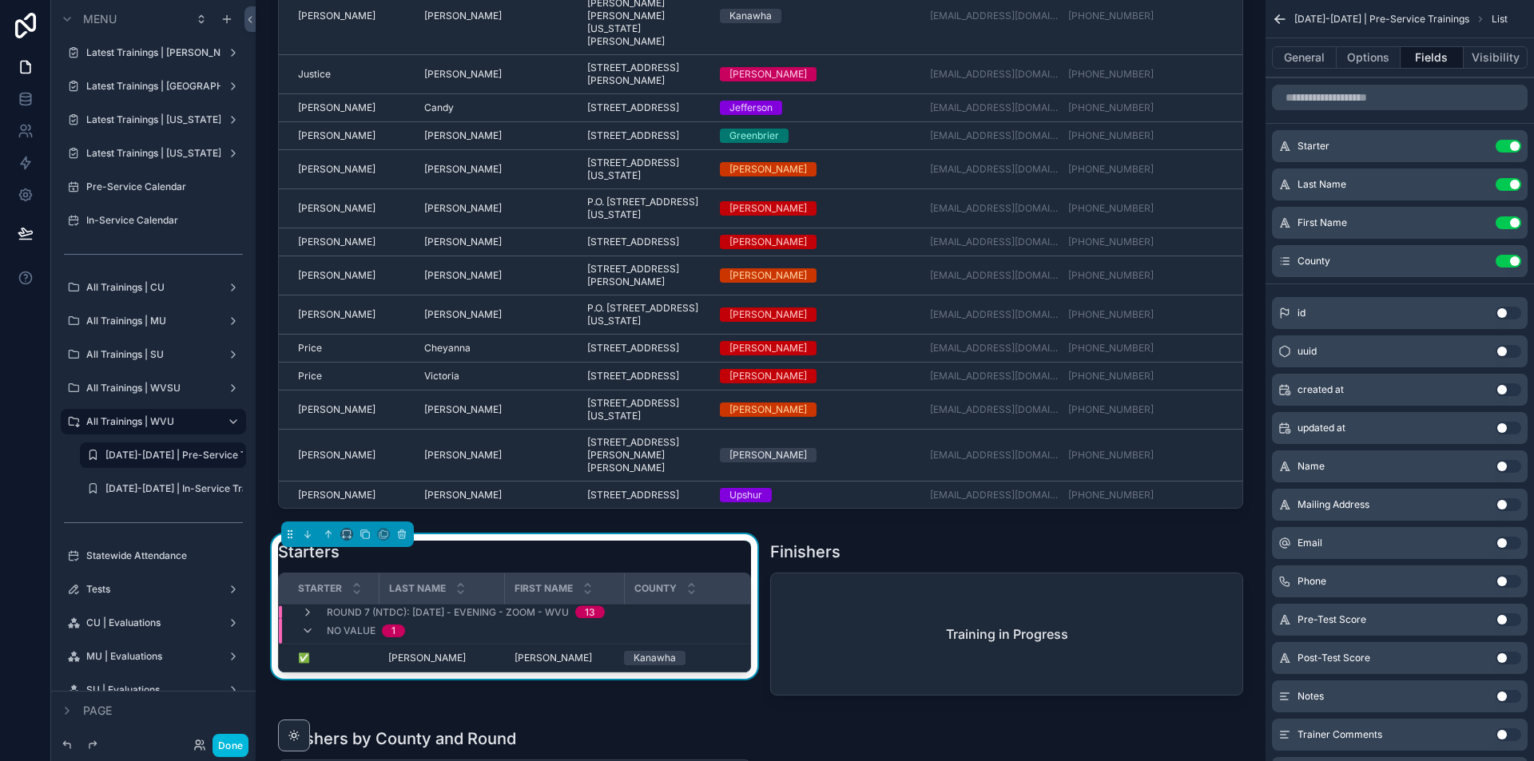
click at [1304, 59] on button "General" at bounding box center [1304, 57] width 65 height 22
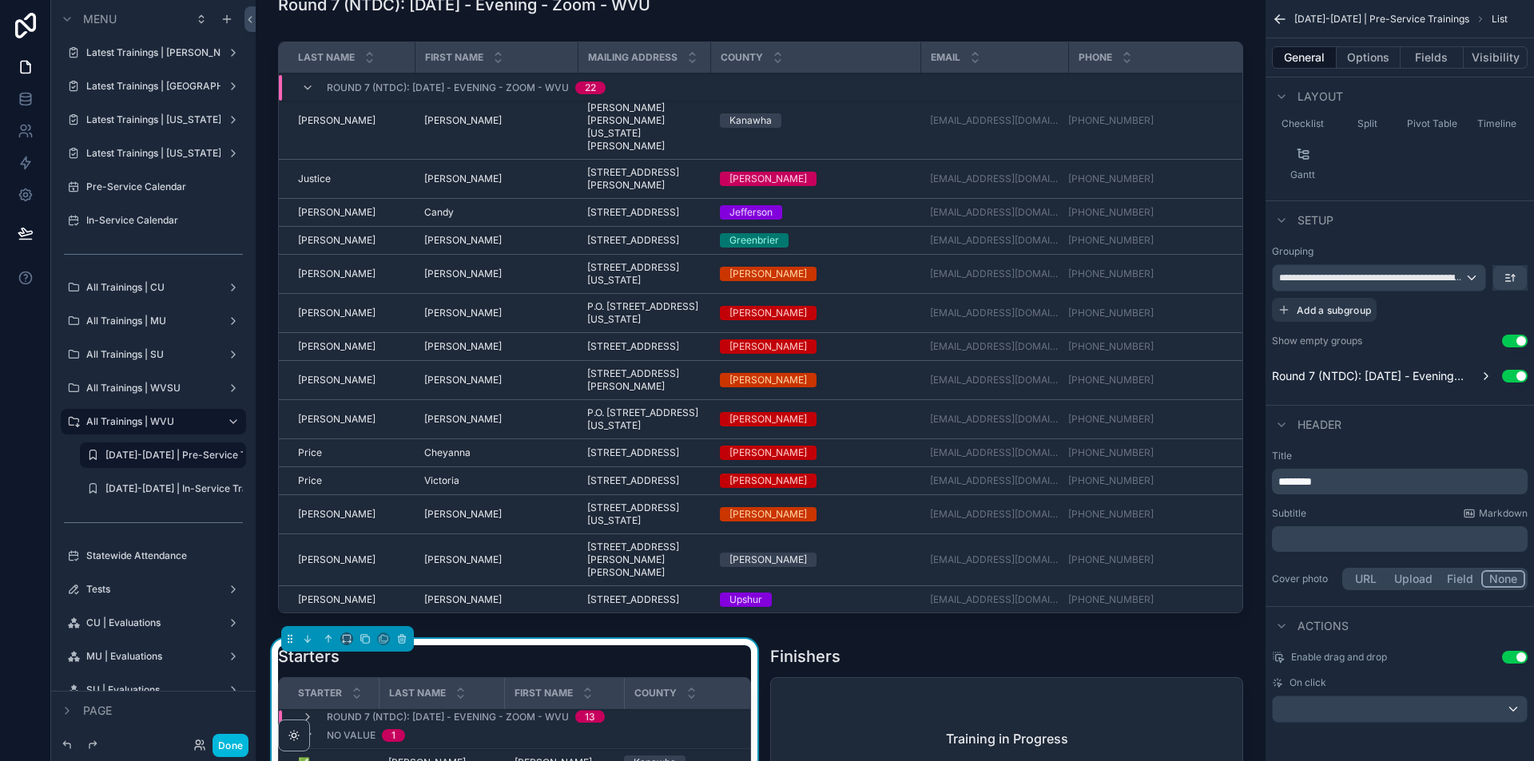
scroll to position [6390, 0]
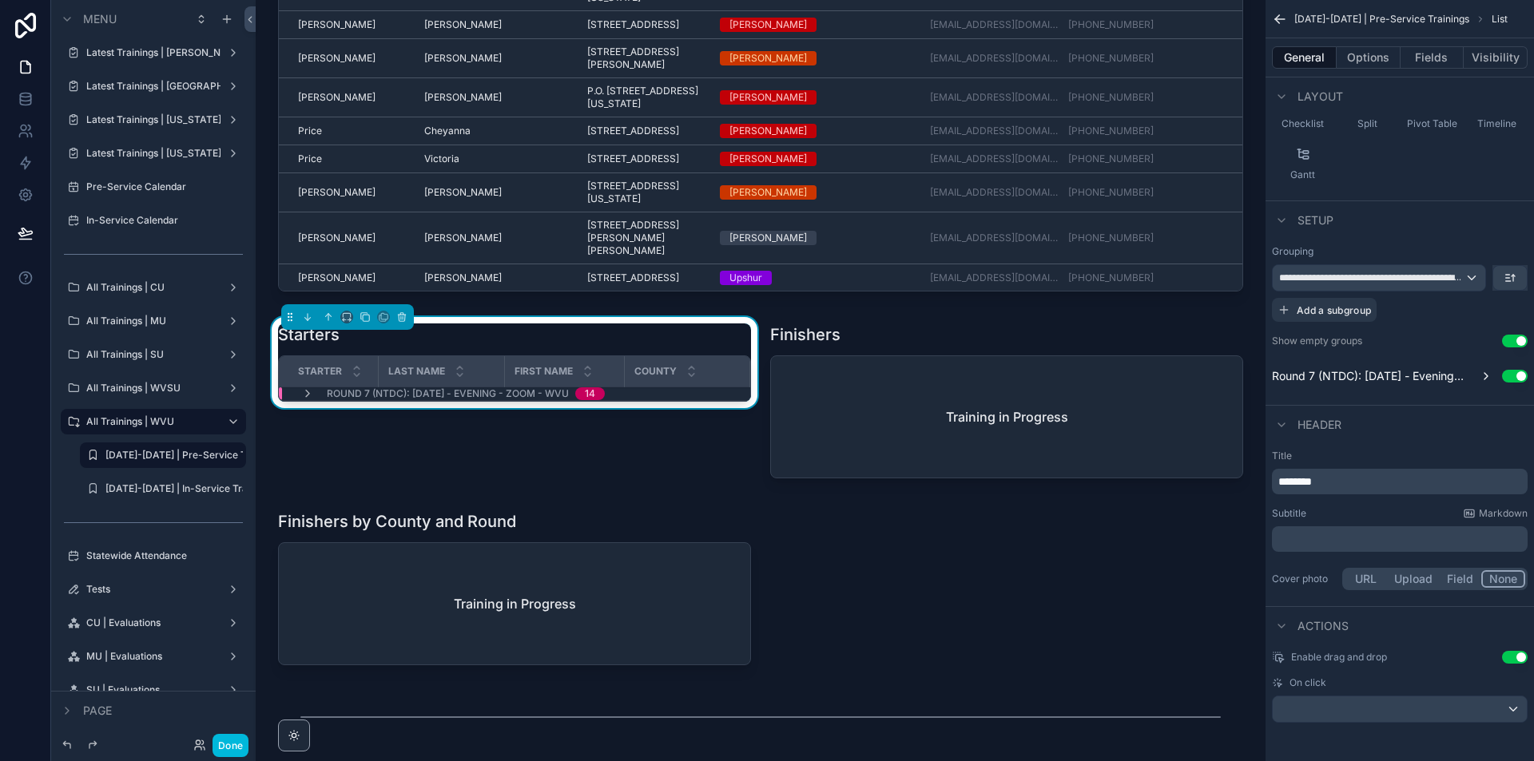
scroll to position [6550, 0]
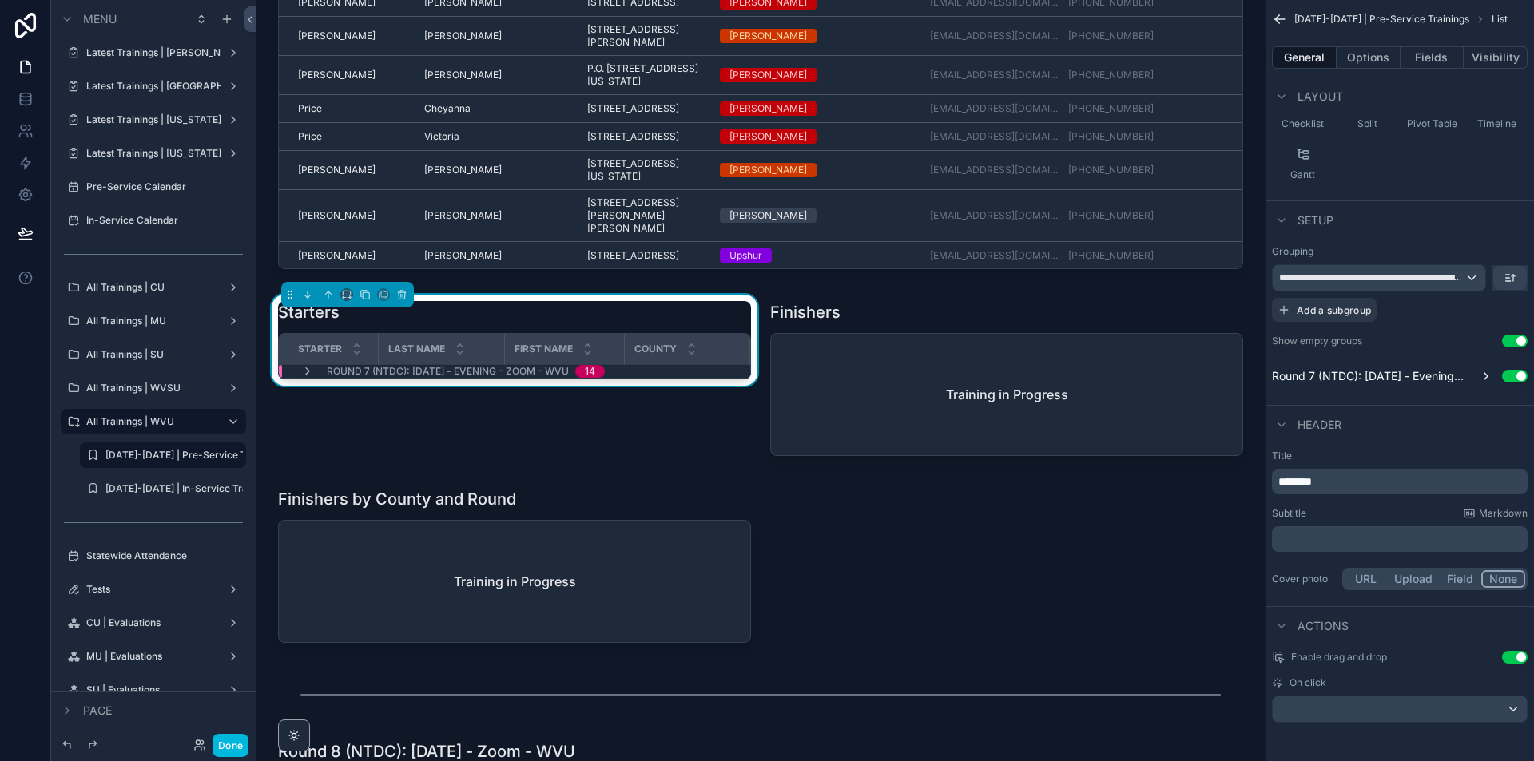
click at [1118, 407] on div "scrollable content" at bounding box center [1006, 382] width 492 height 174
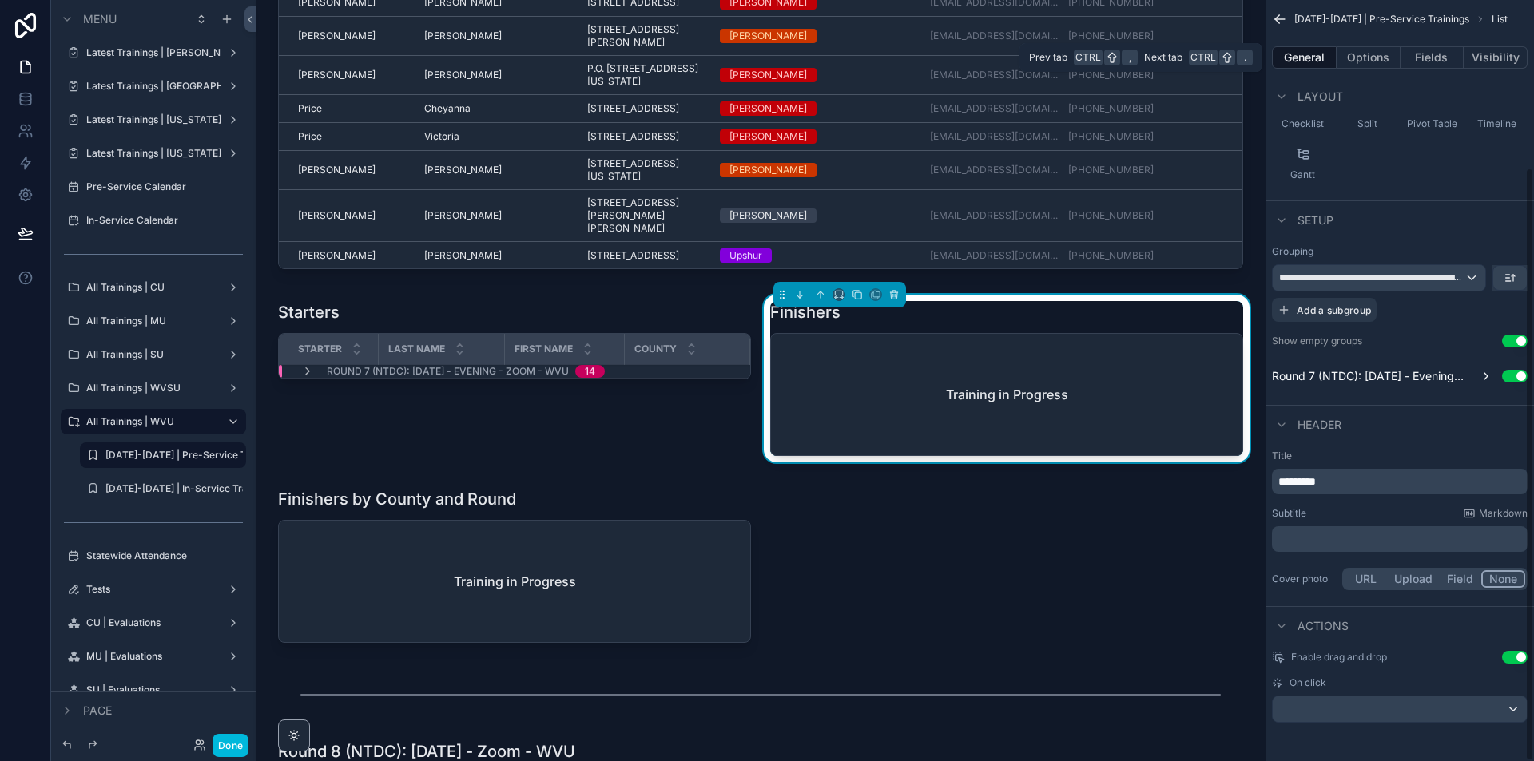
click at [1383, 58] on button "Options" at bounding box center [1368, 57] width 64 height 22
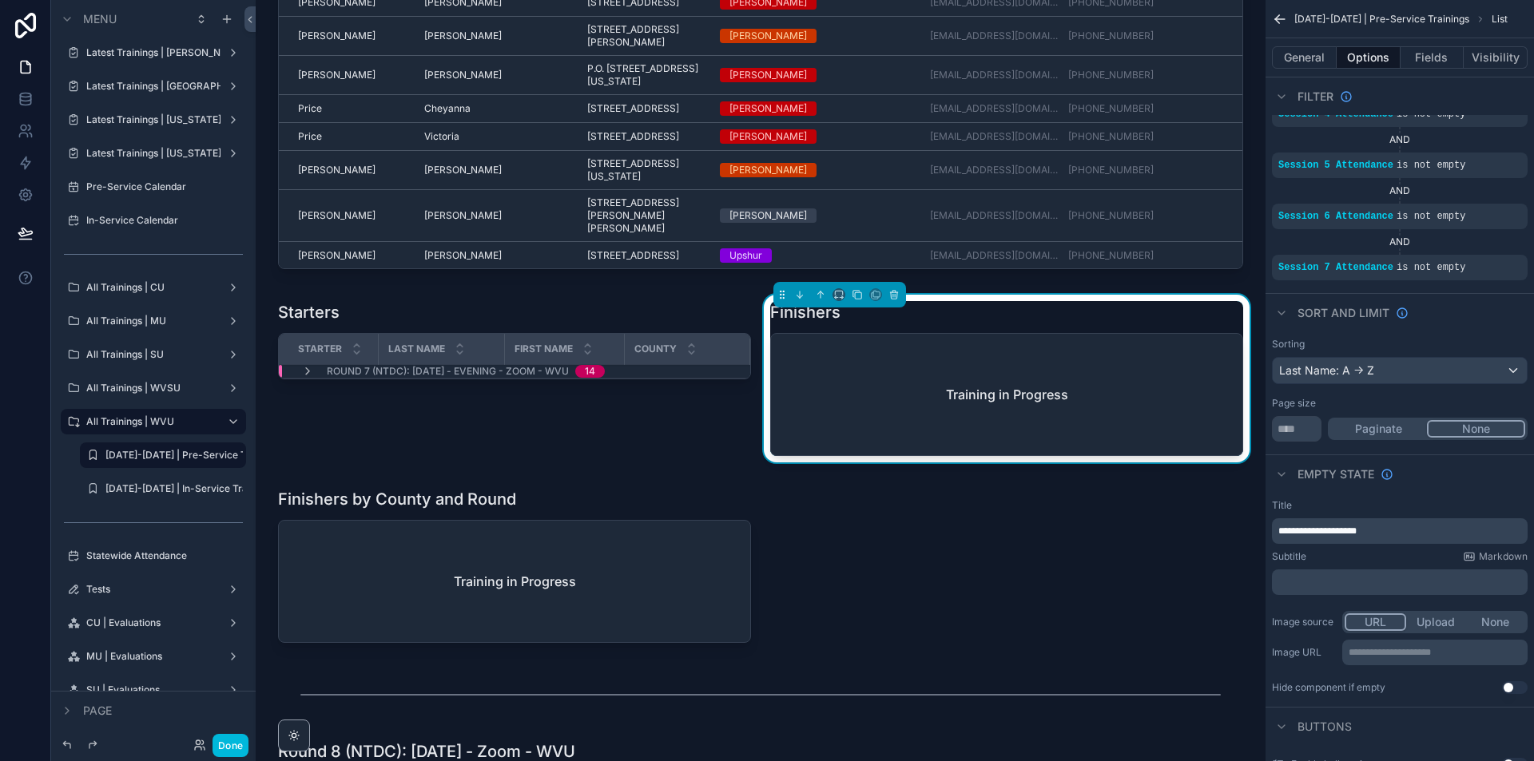
click at [716, 551] on div "scrollable content" at bounding box center [514, 569] width 492 height 174
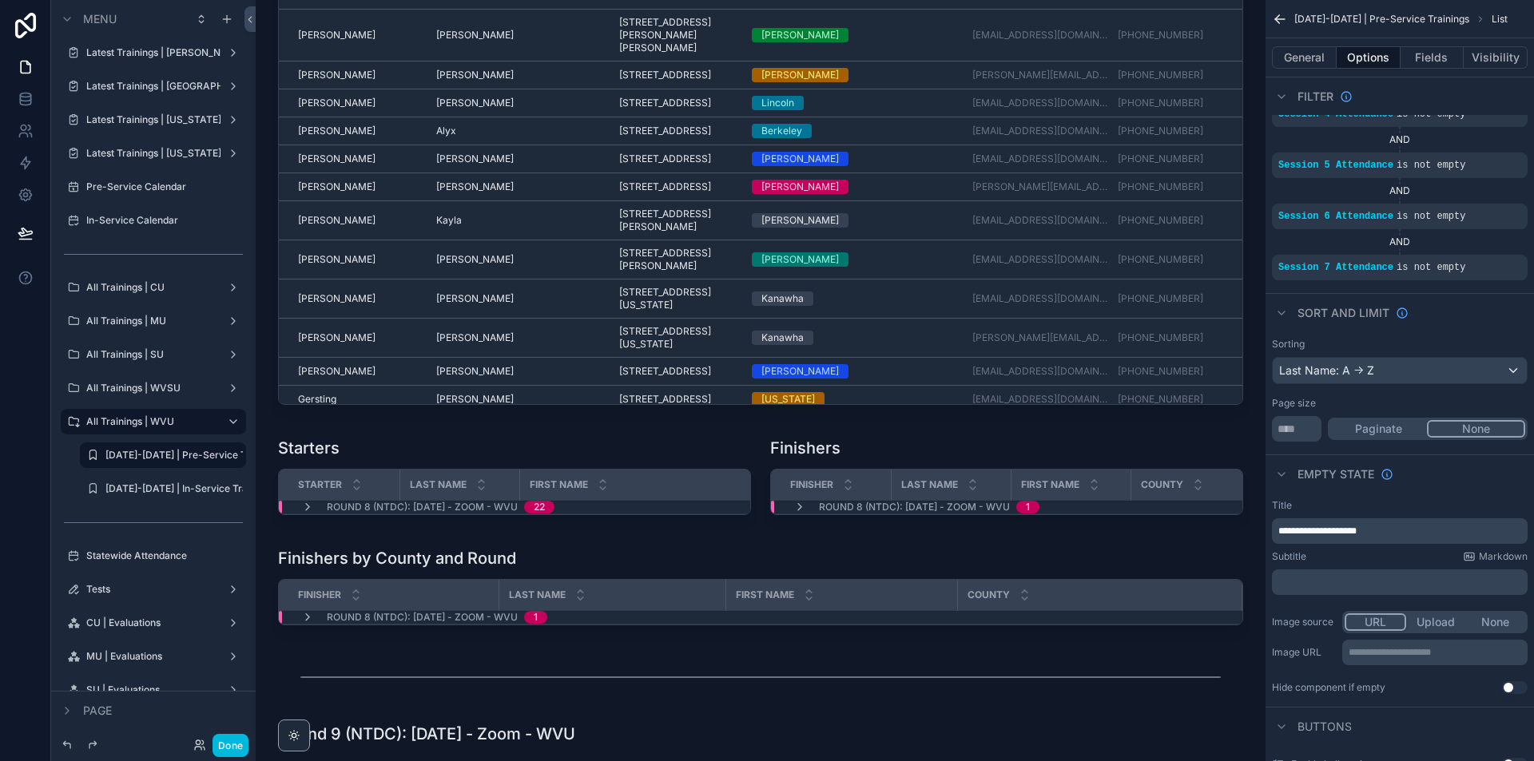
scroll to position [7509, 0]
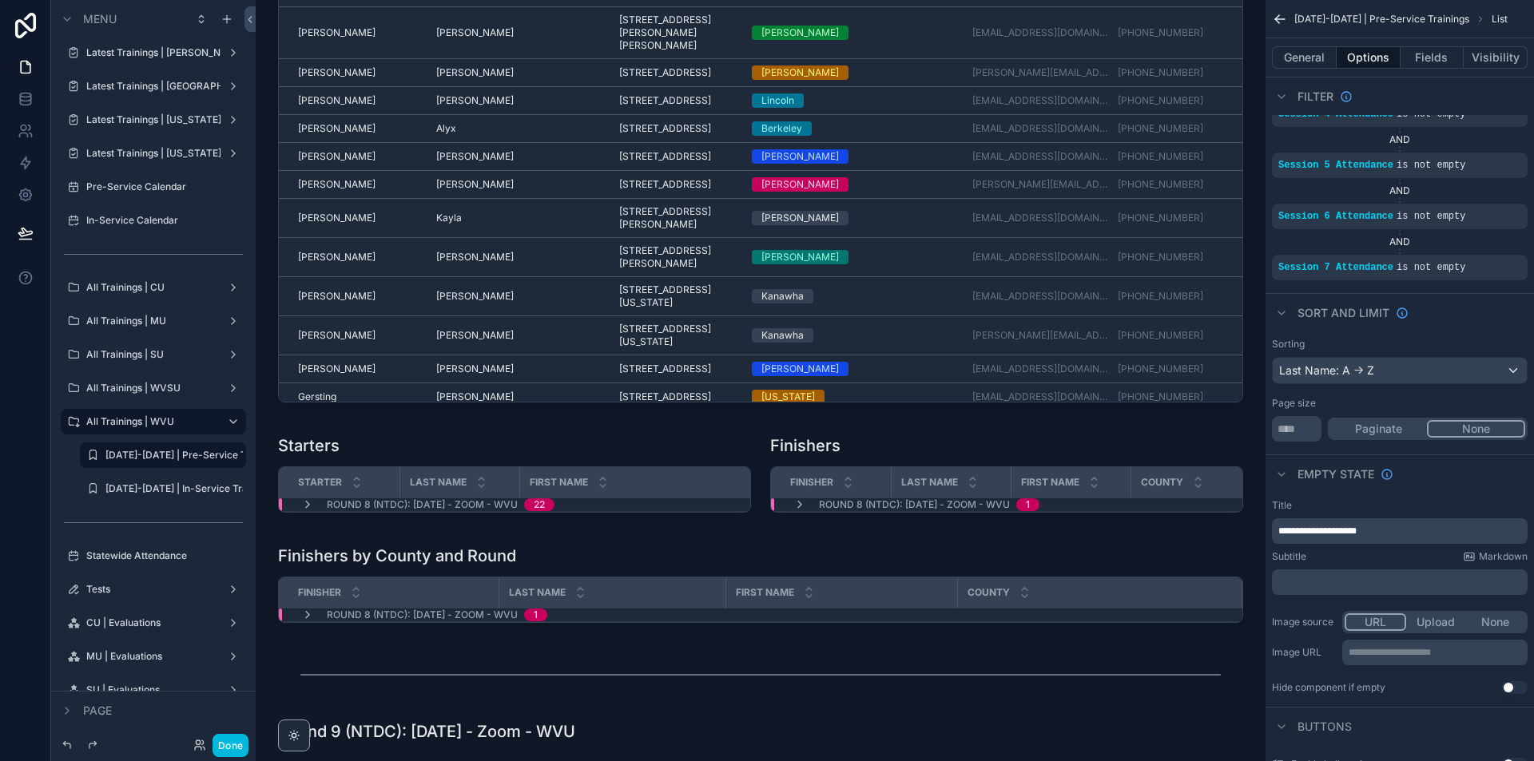
click at [900, 494] on div "scrollable content" at bounding box center [1006, 476] width 492 height 97
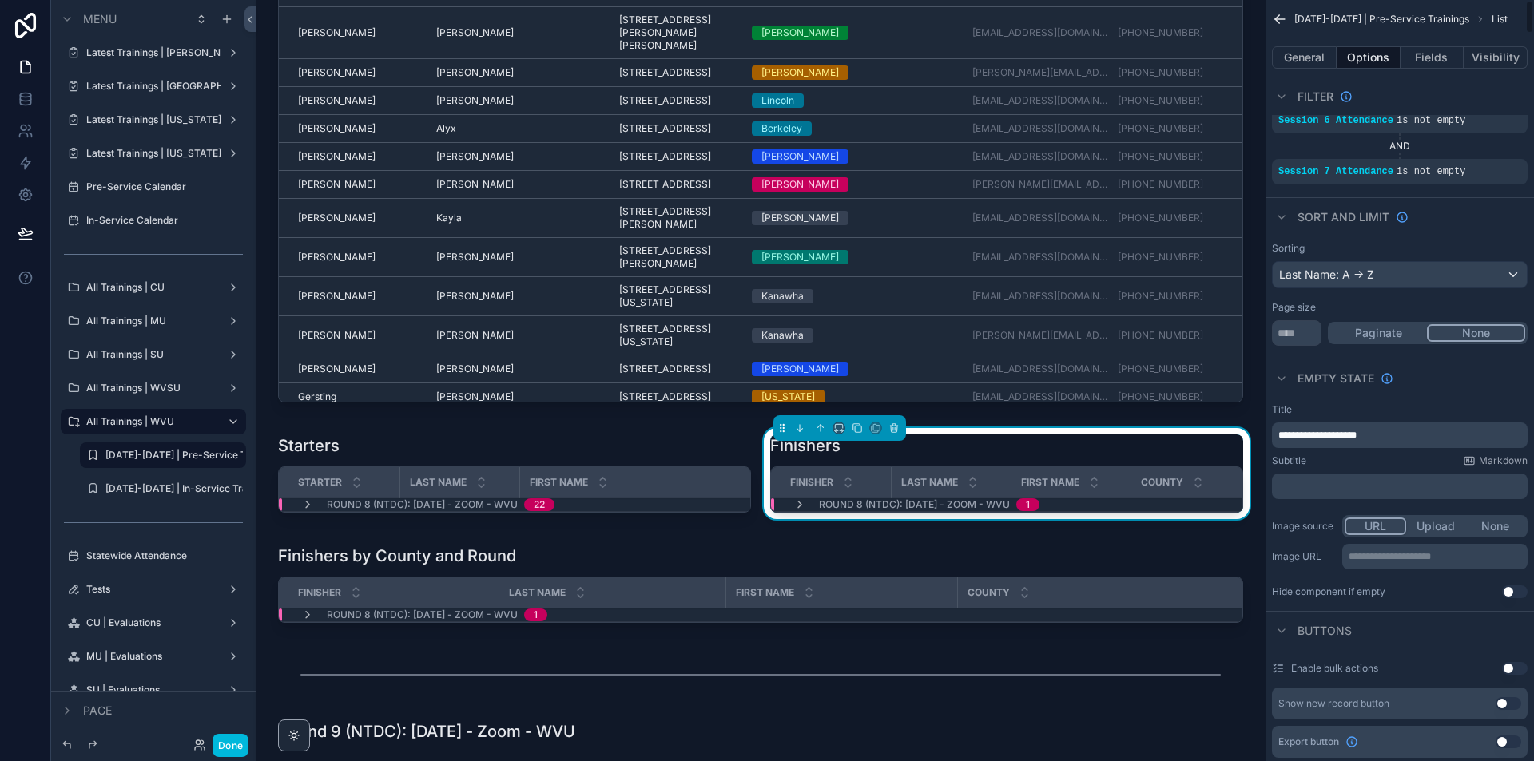
scroll to position [479, 0]
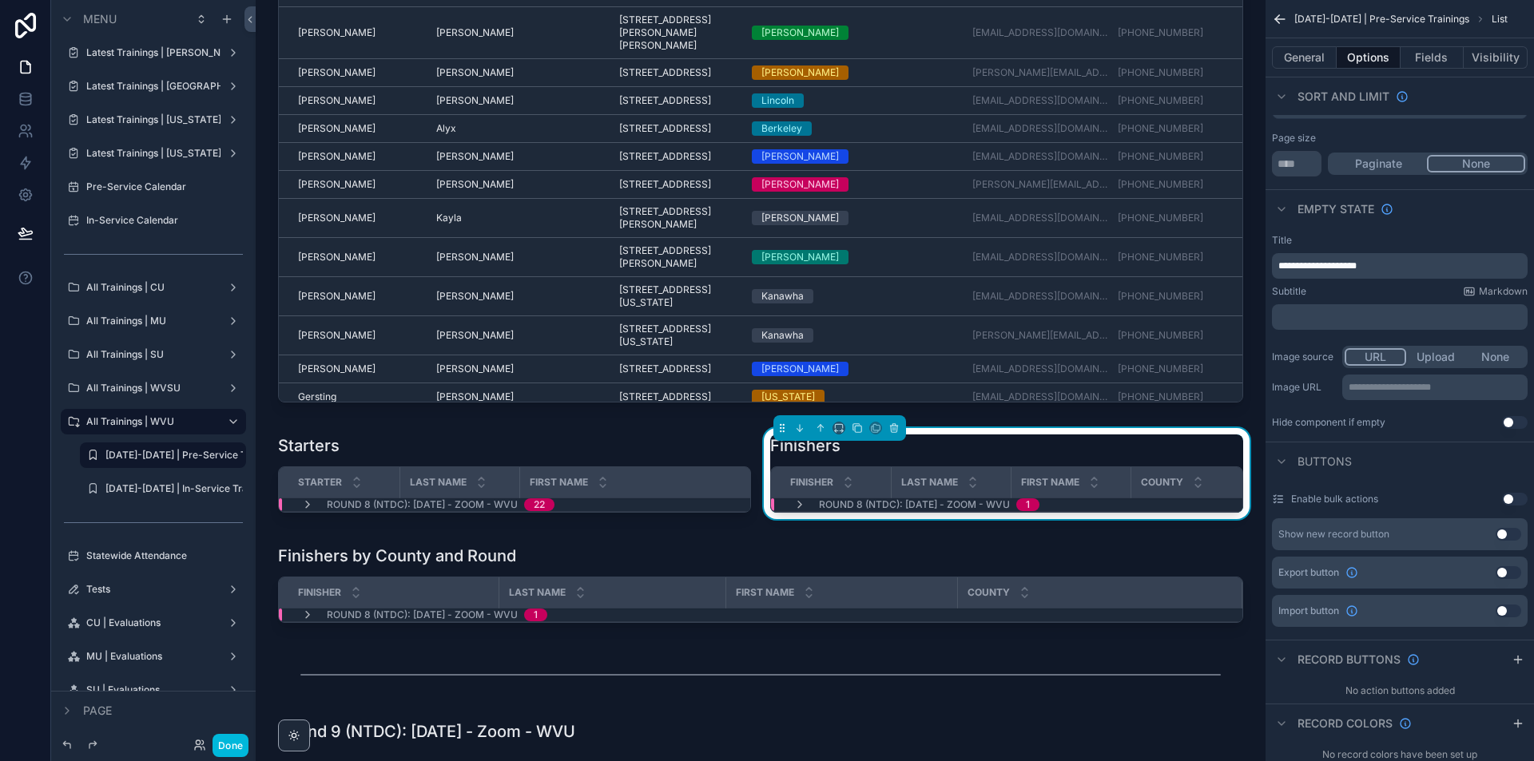
click at [798, 511] on icon "scrollable content" at bounding box center [799, 504] width 13 height 13
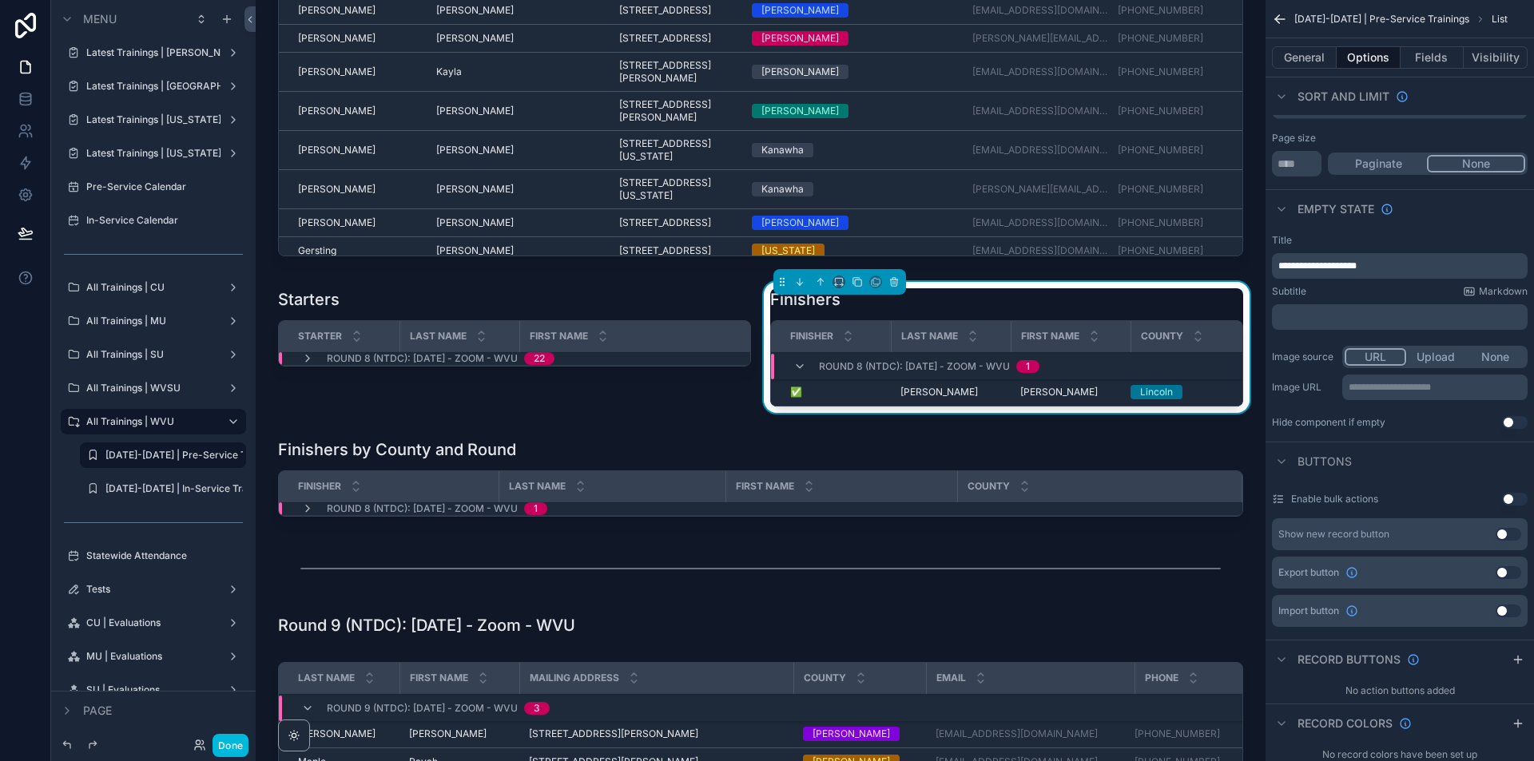
scroll to position [7668, 0]
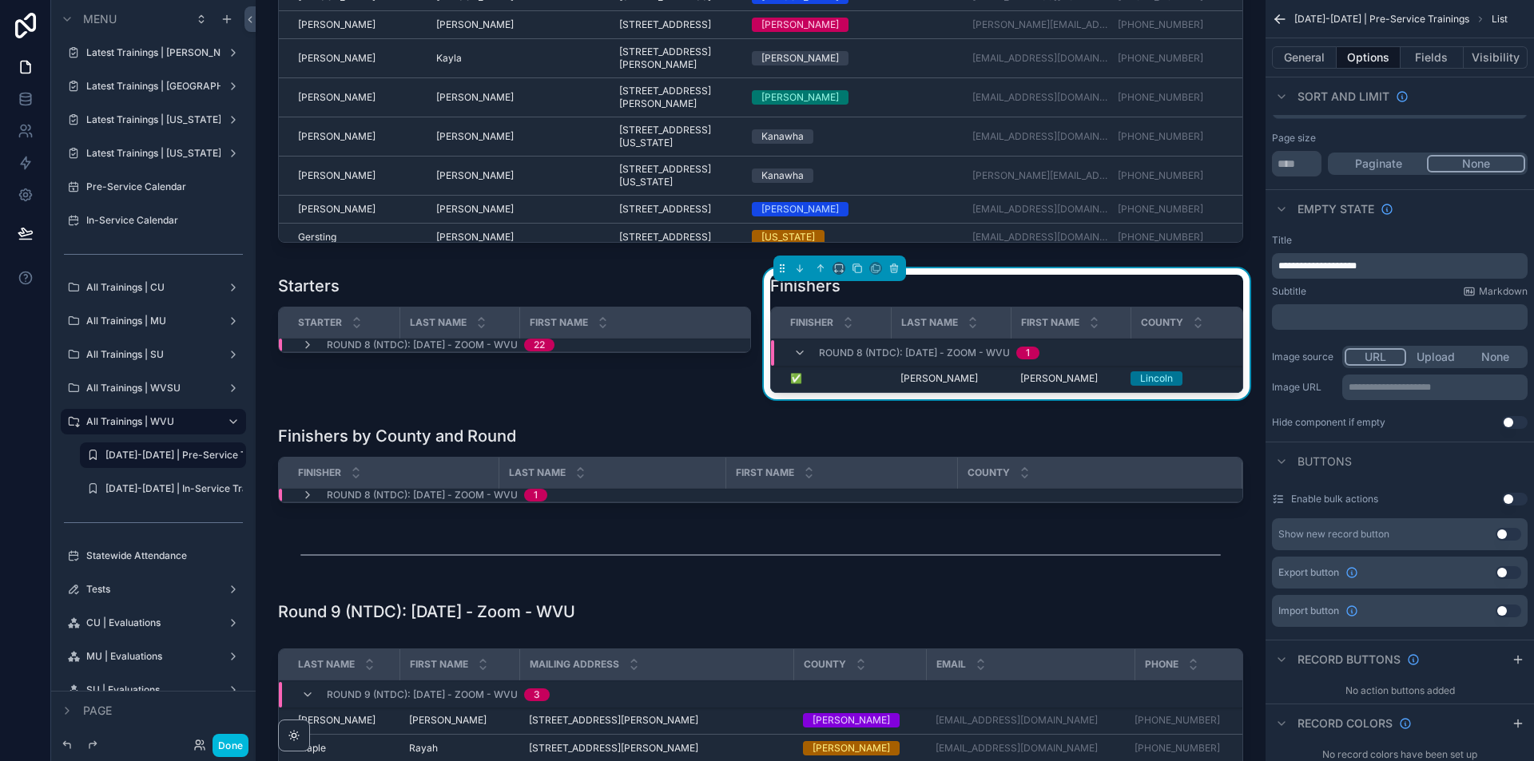
click at [305, 502] on icon "scrollable content" at bounding box center [307, 495] width 13 height 13
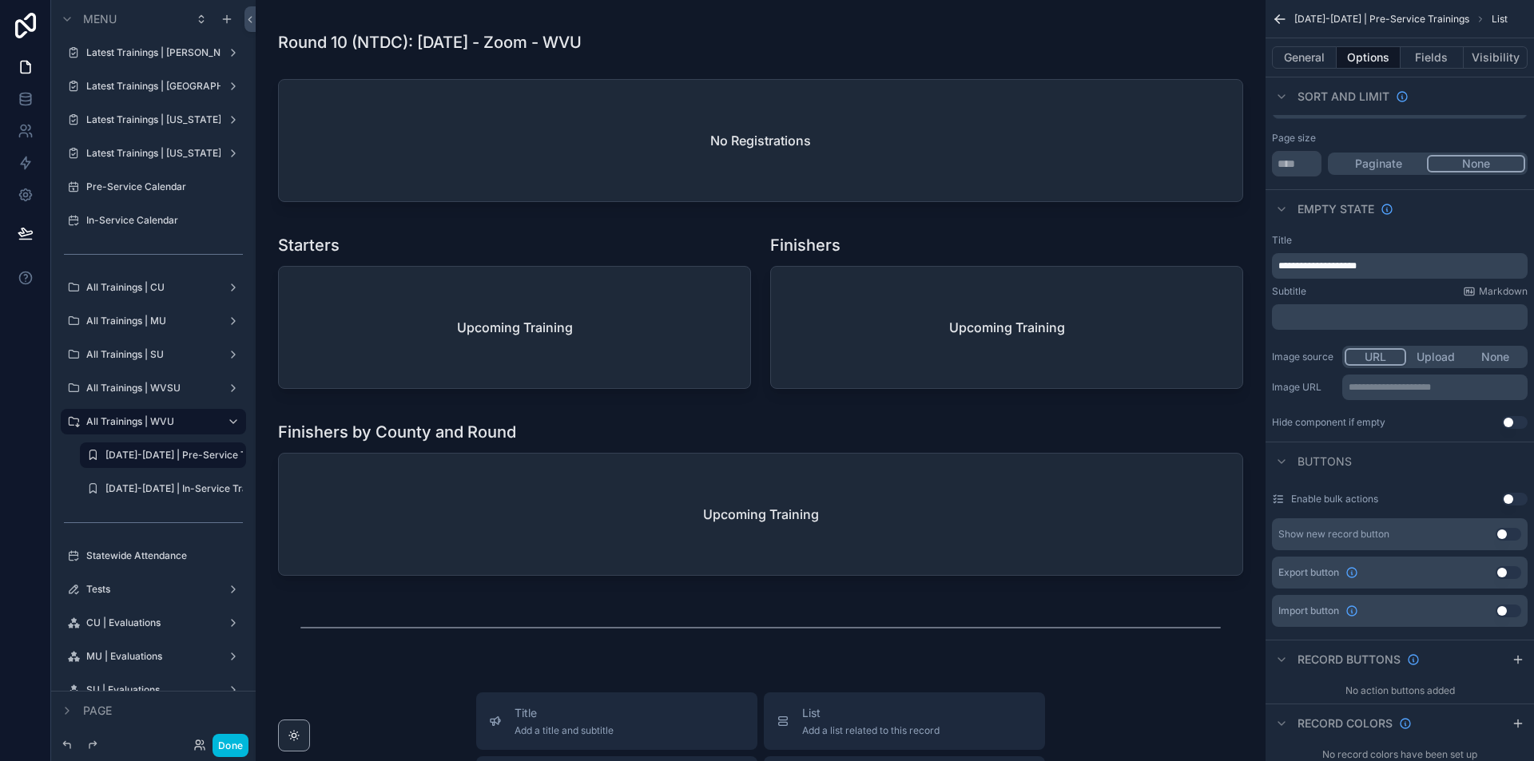
scroll to position [9186, 0]
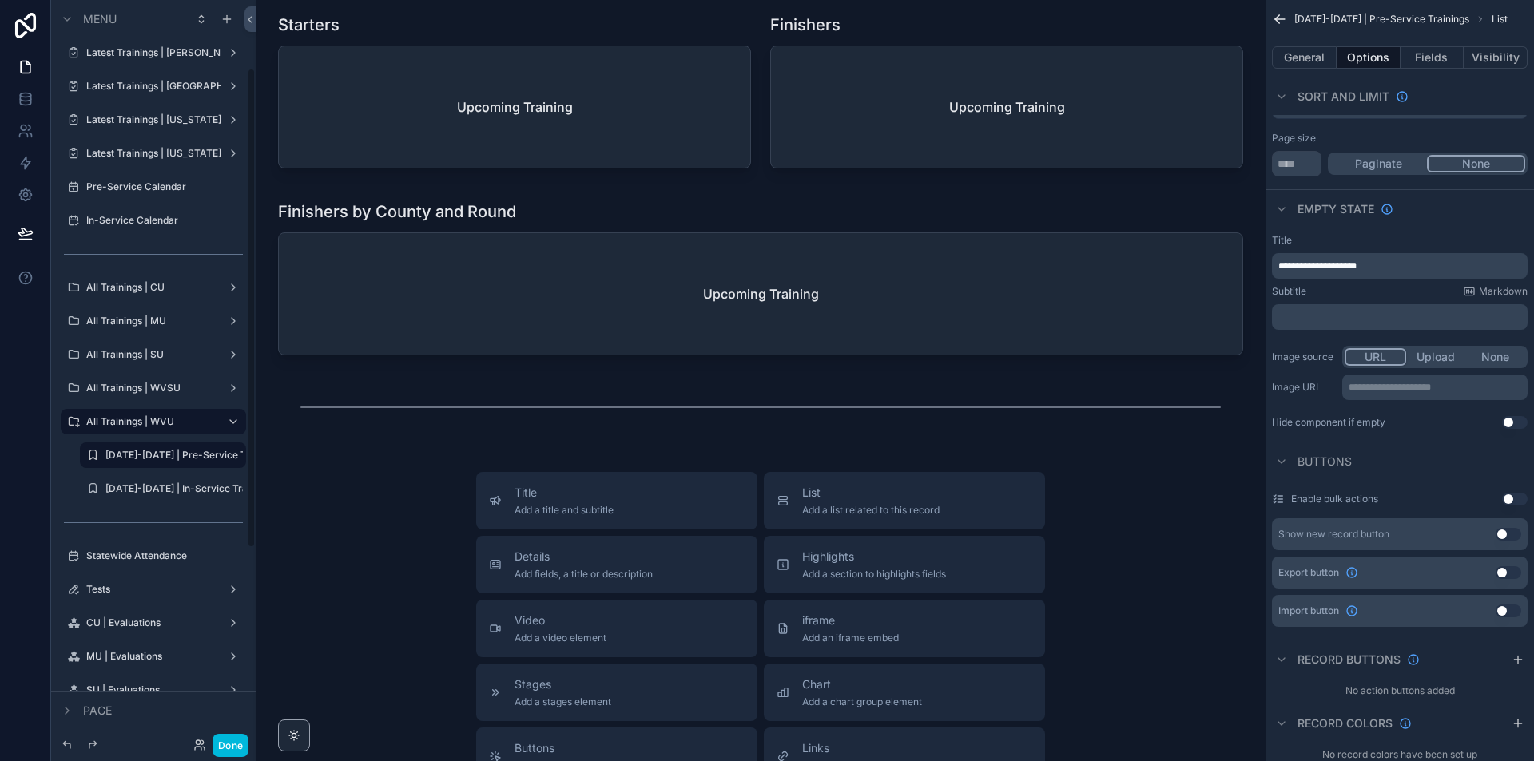
click at [159, 495] on div "[DATE]-[DATE] | In-Service Trainings" at bounding box center [173, 488] width 137 height 13
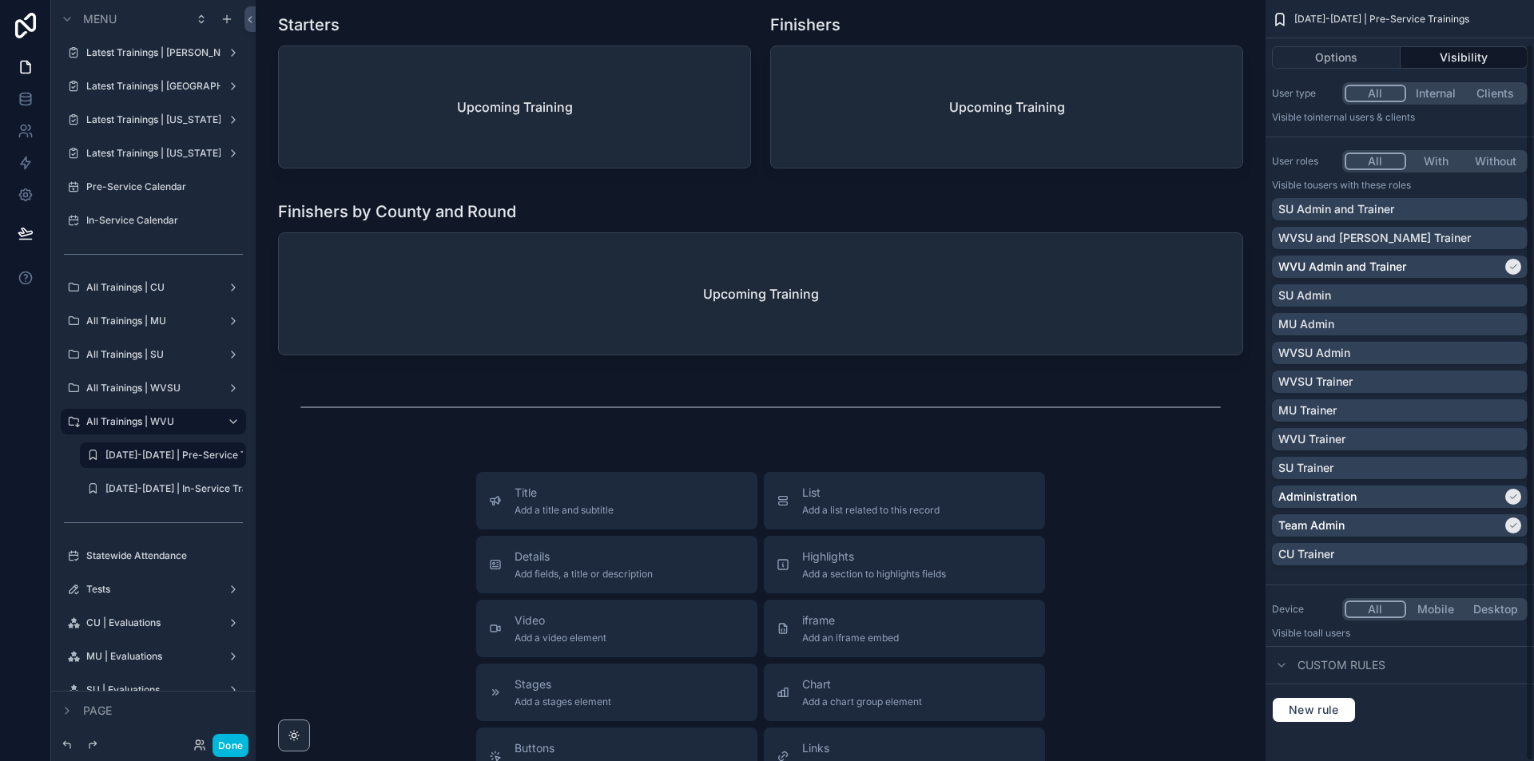
scroll to position [46, 0]
click at [162, 490] on label "[DATE]-[DATE] | In-Service Trainings" at bounding box center [173, 488] width 137 height 13
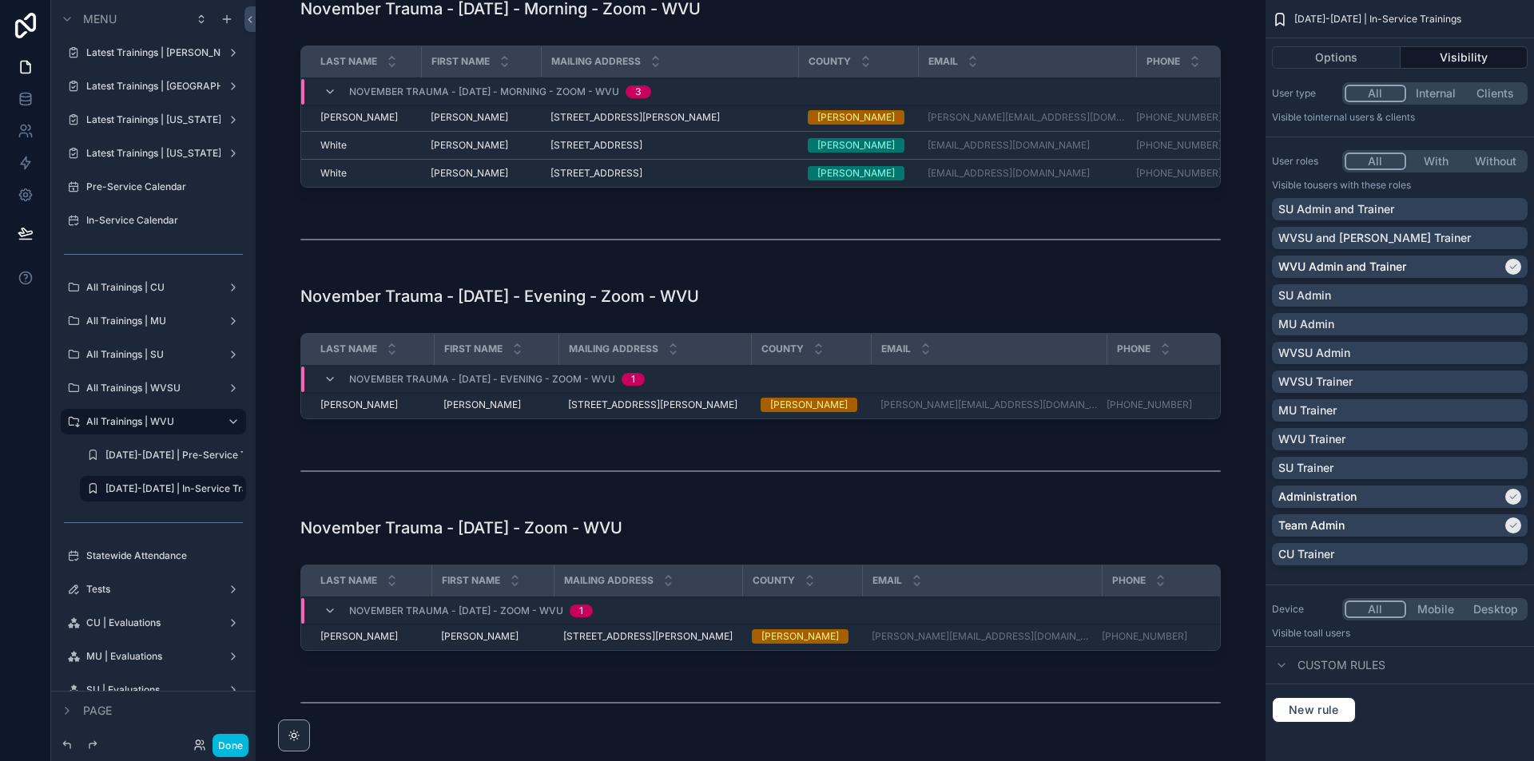
scroll to position [2480, 0]
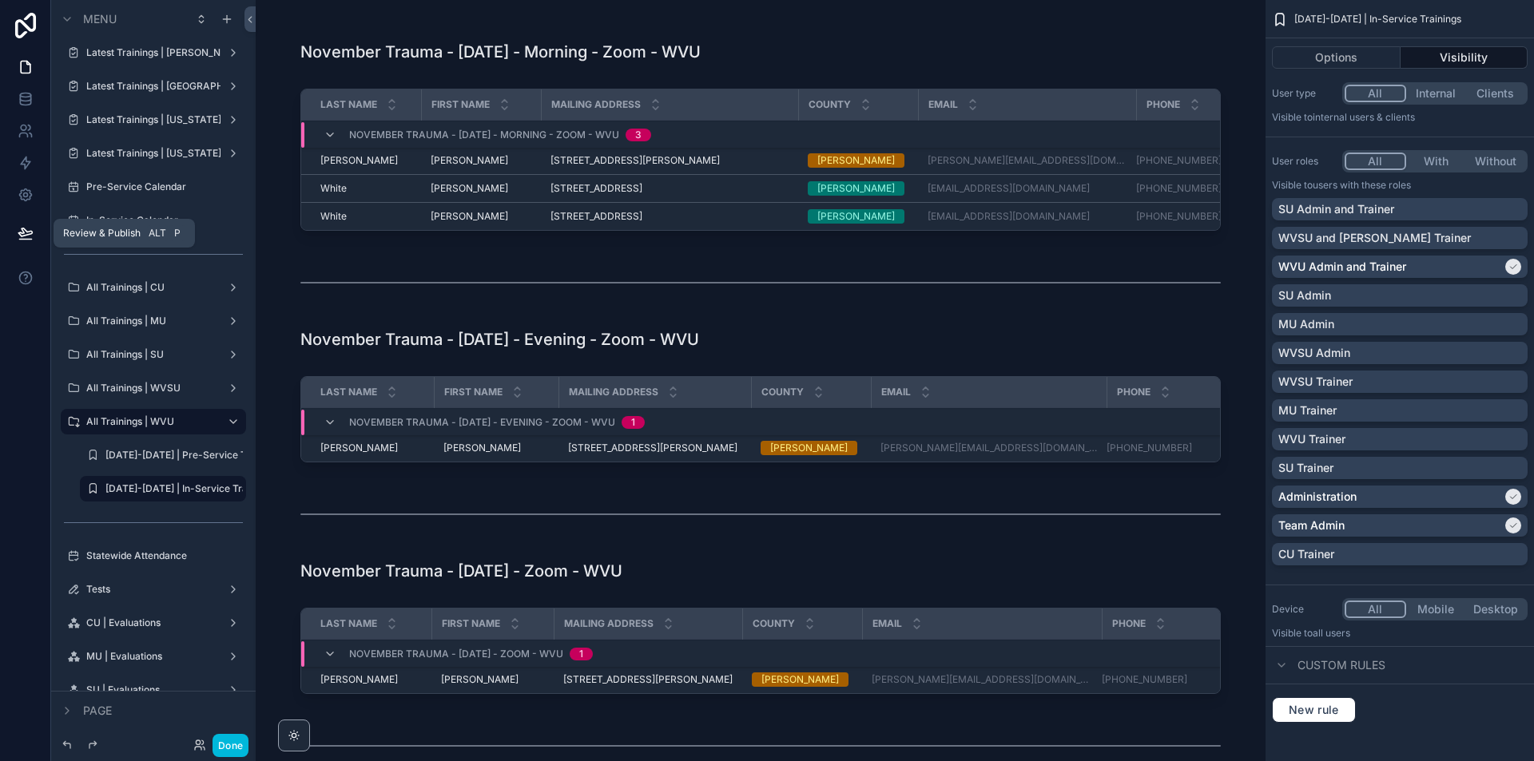
click at [23, 235] on icon at bounding box center [26, 233] width 16 height 16
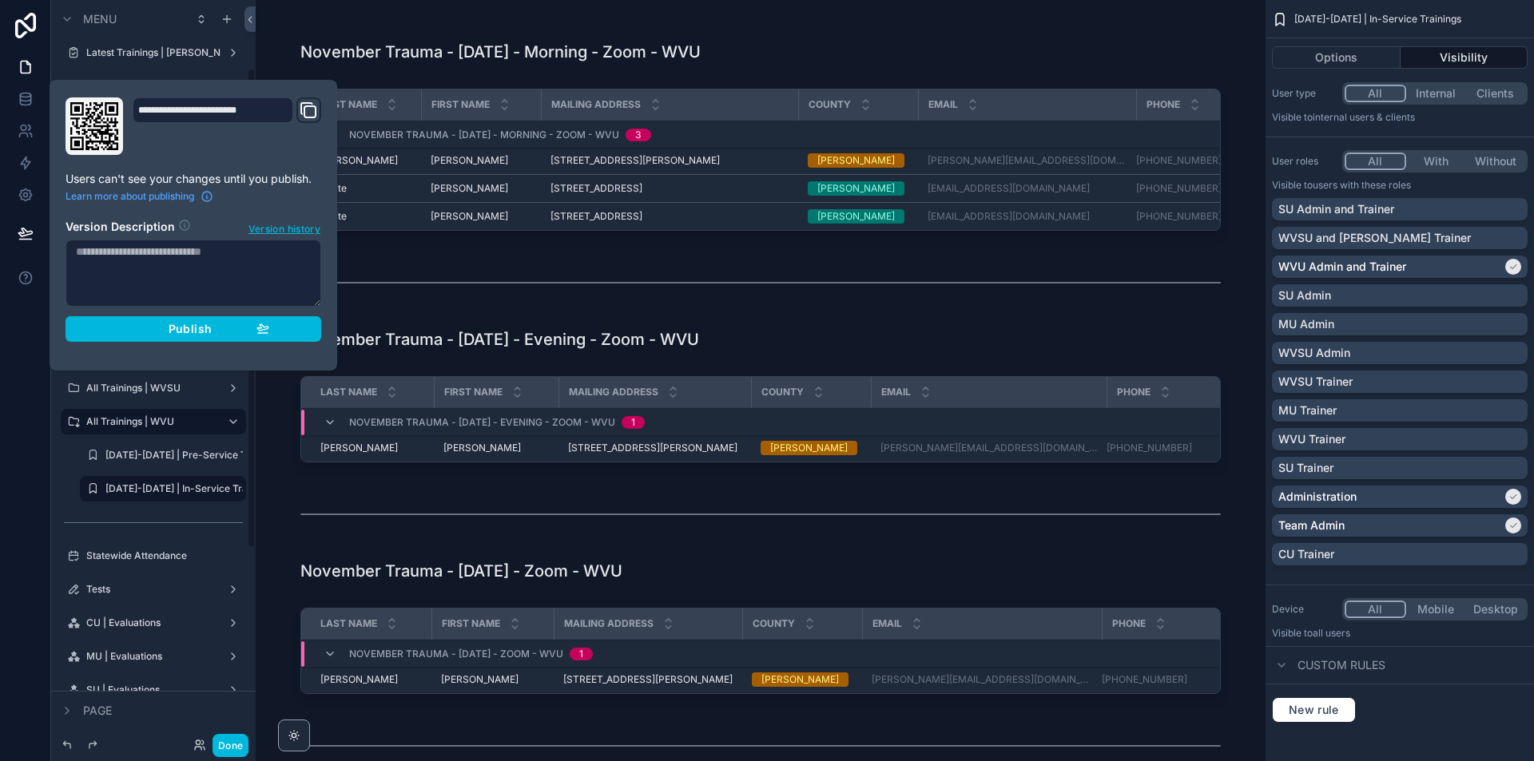
click at [165, 339] on button "Publish" at bounding box center [194, 329] width 256 height 26
